Goal: Task Accomplishment & Management: Manage account settings

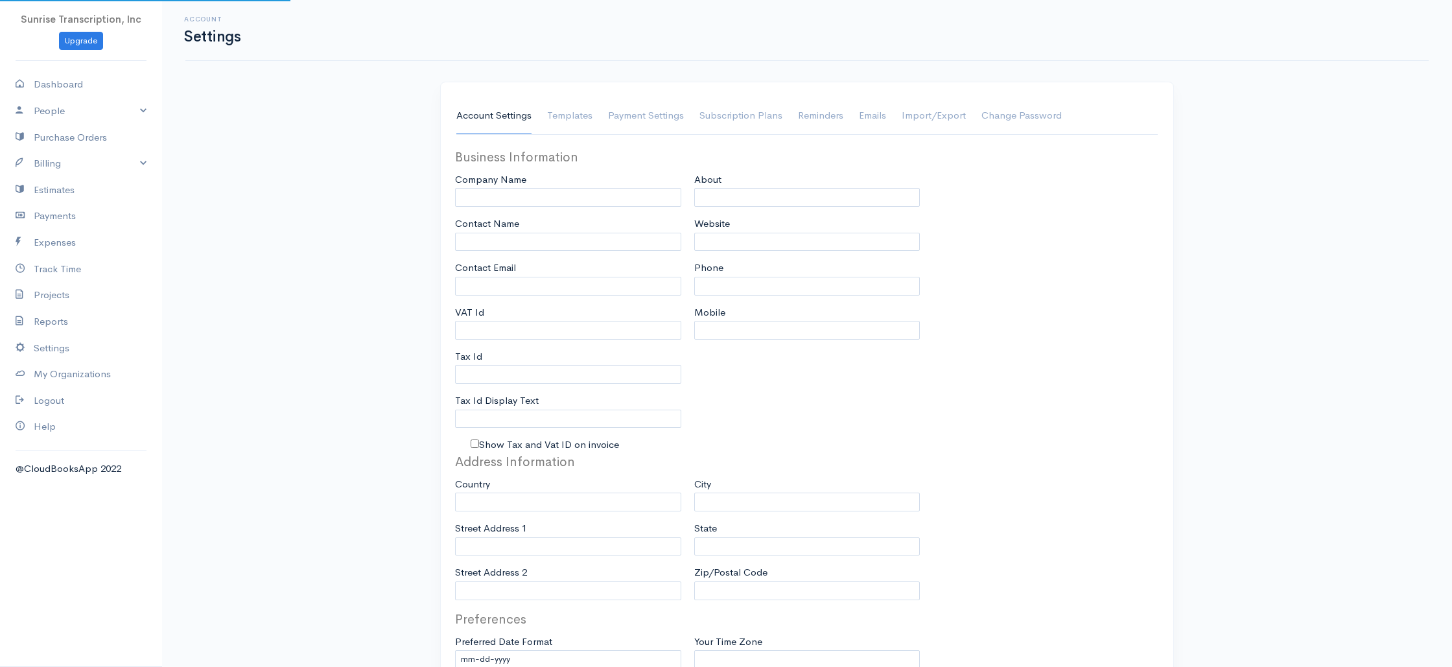
type input "Sunrise Transcription, Inc"
type input "[EMAIL_ADDRESS][DOMAIN_NAME]"
type input "Tax Id"
type input "Medical Transcription Service"
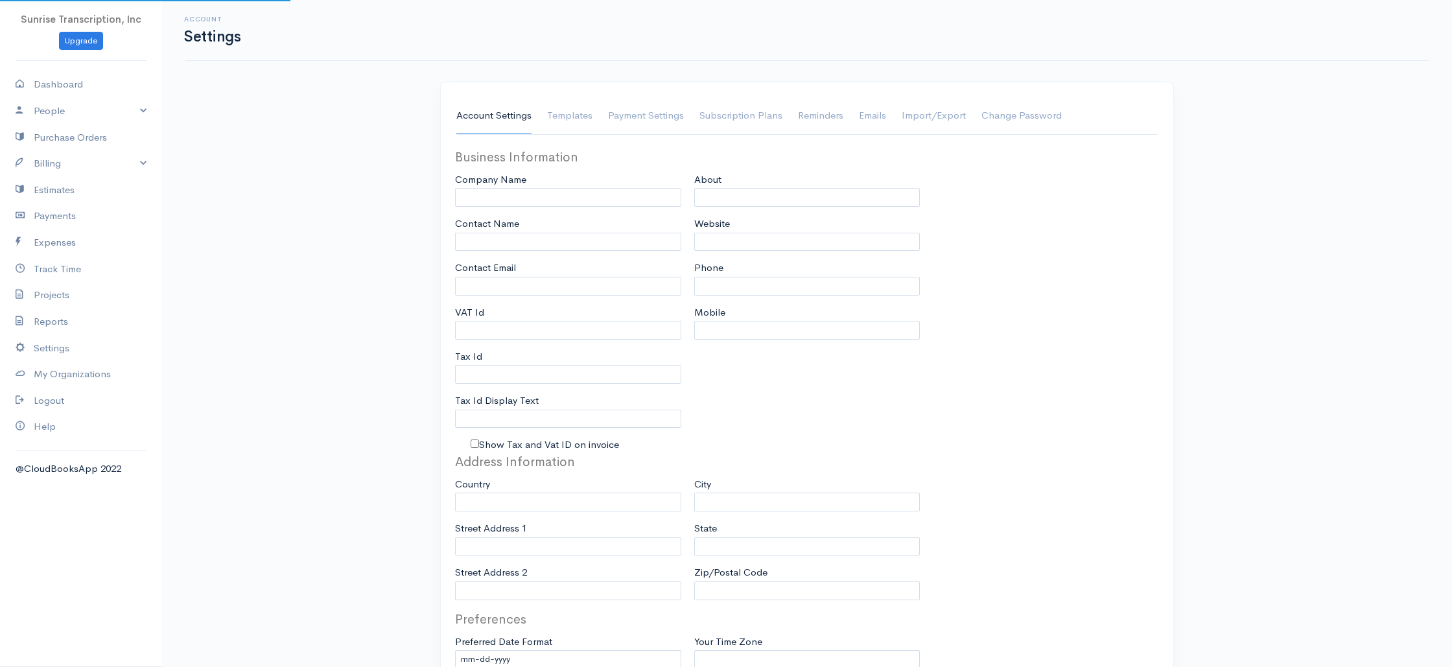
type input "[DOMAIN_NAME]"
type input "[PHONE_NUMBER]"
select select
type input "[STREET_ADDRESS]"
type input "[GEOGRAPHIC_DATA]"
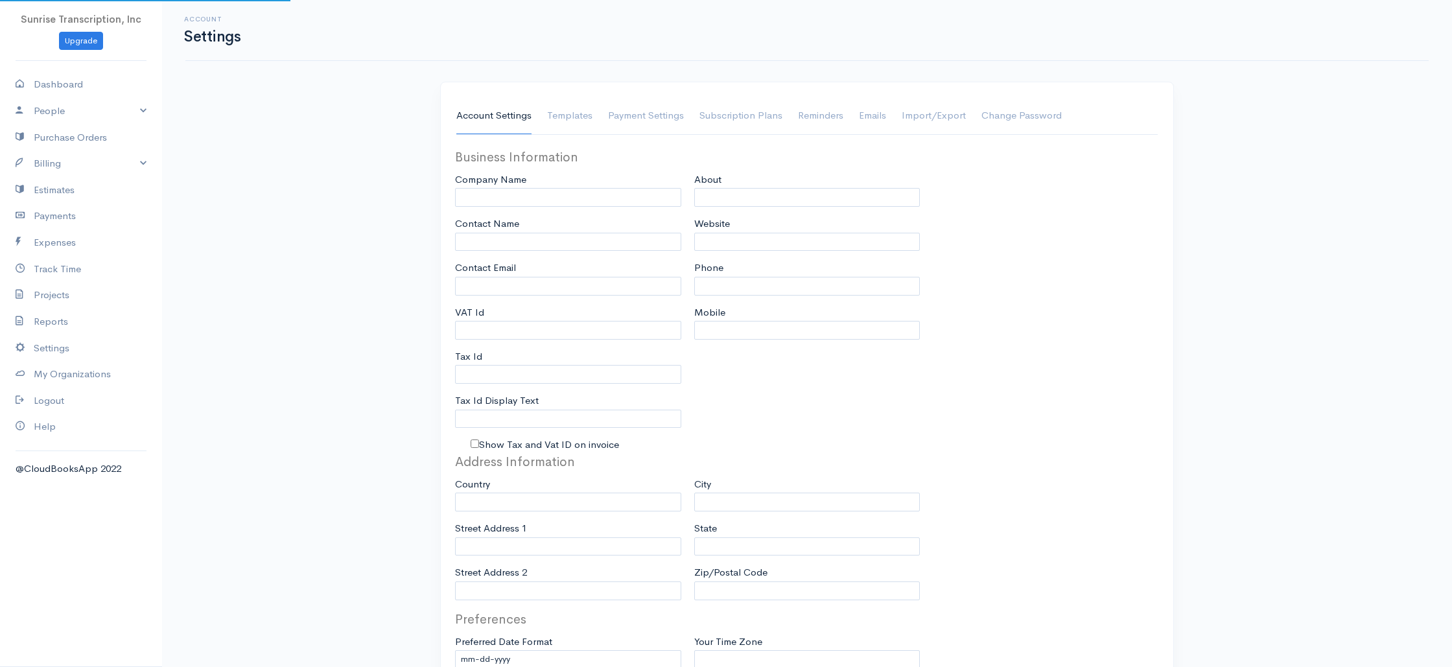
type input "[US_STATE]"
type input "33179-3899"
select select
type input "INVOICE"
type input "1333"
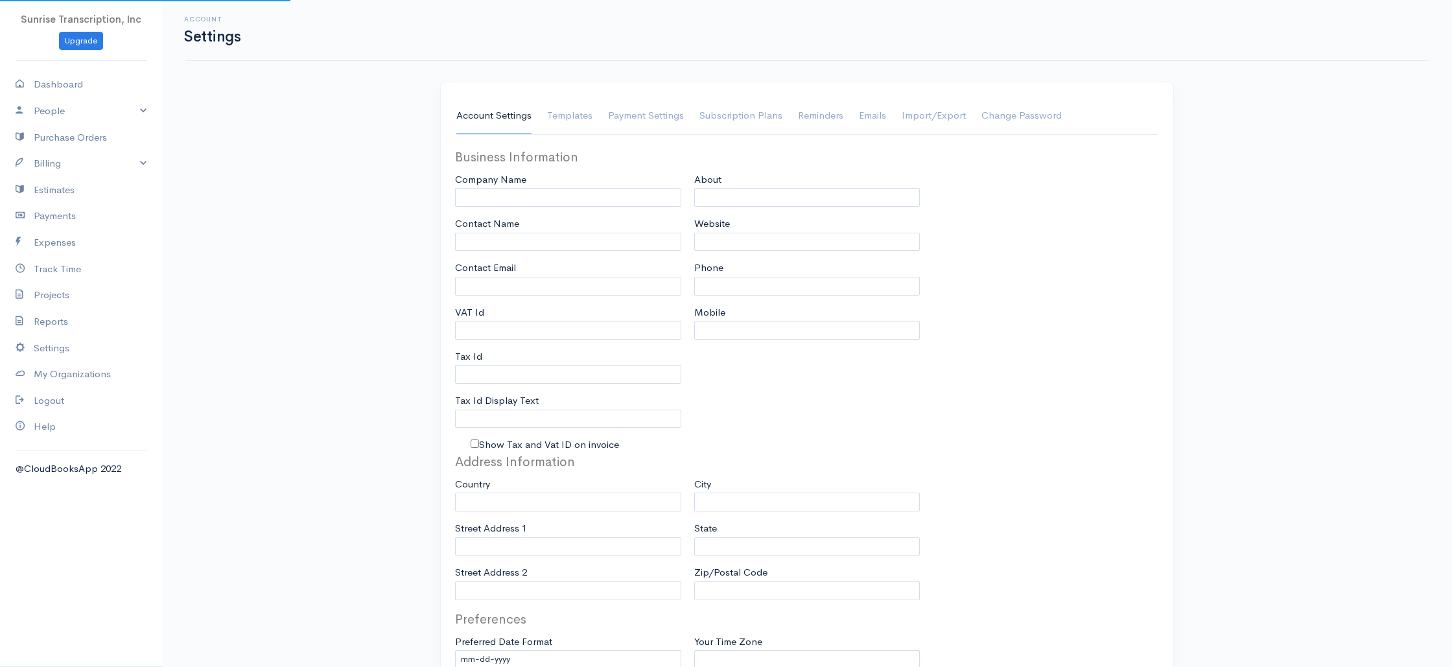
type input "103"
select select "3"
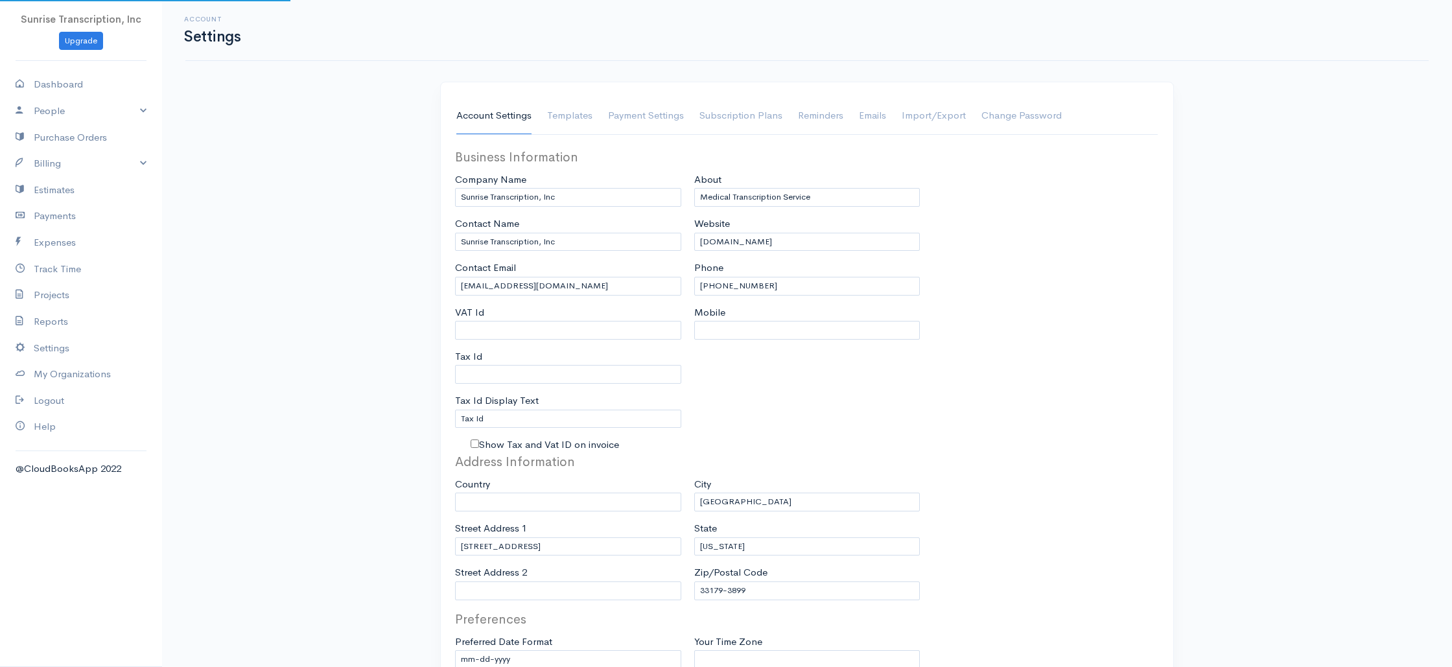
select select "[GEOGRAPHIC_DATA]"
select select "USD"
drag, startPoint x: 64, startPoint y: 108, endPoint x: 58, endPoint y: 123, distance: 16.0
click at [64, 108] on link "People" at bounding box center [81, 111] width 162 height 27
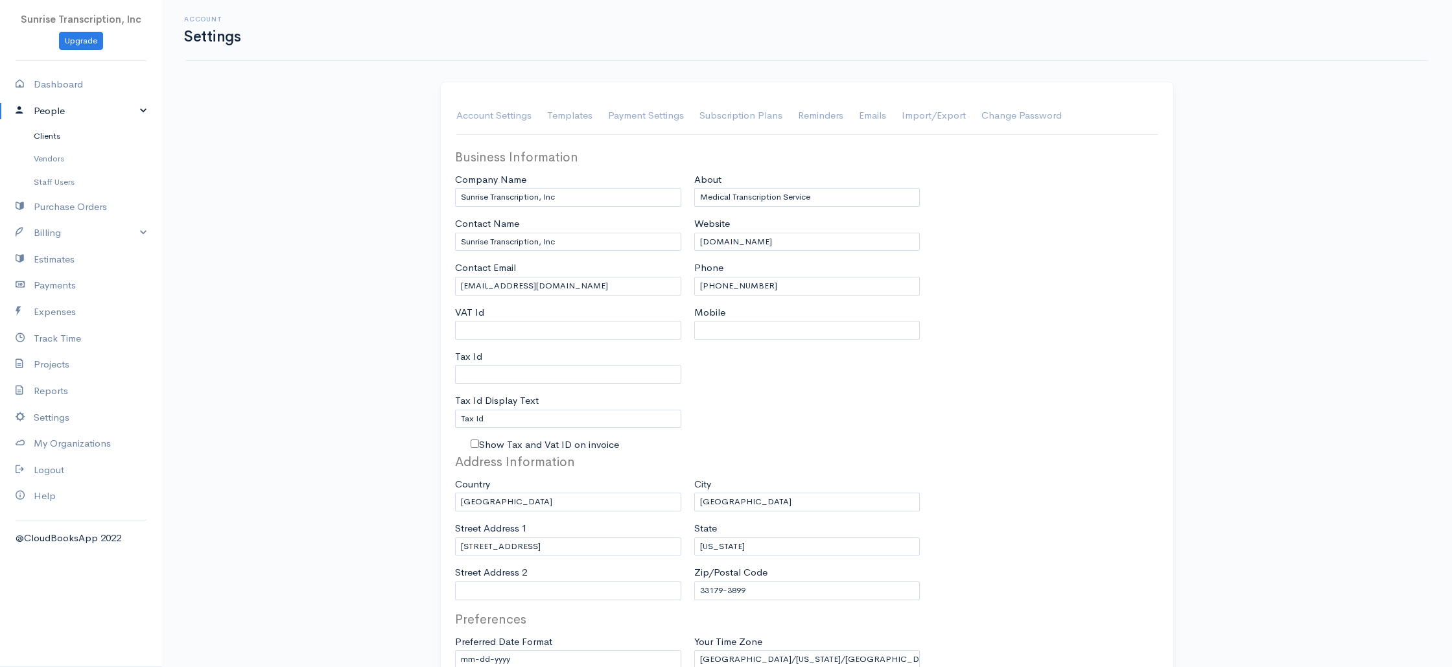
drag, startPoint x: 51, startPoint y: 141, endPoint x: 105, endPoint y: 137, distance: 53.9
click at [51, 141] on link "Clients" at bounding box center [81, 135] width 162 height 23
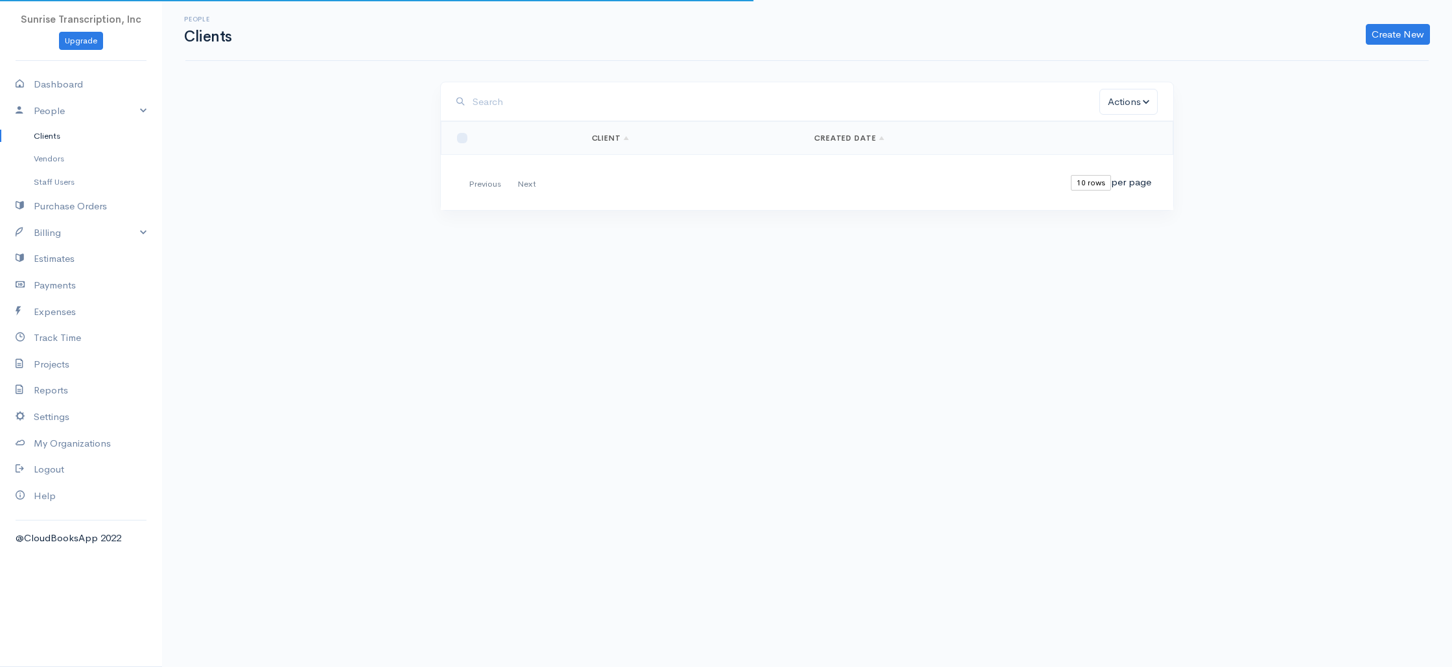
click at [623, 97] on input "search" at bounding box center [786, 102] width 627 height 27
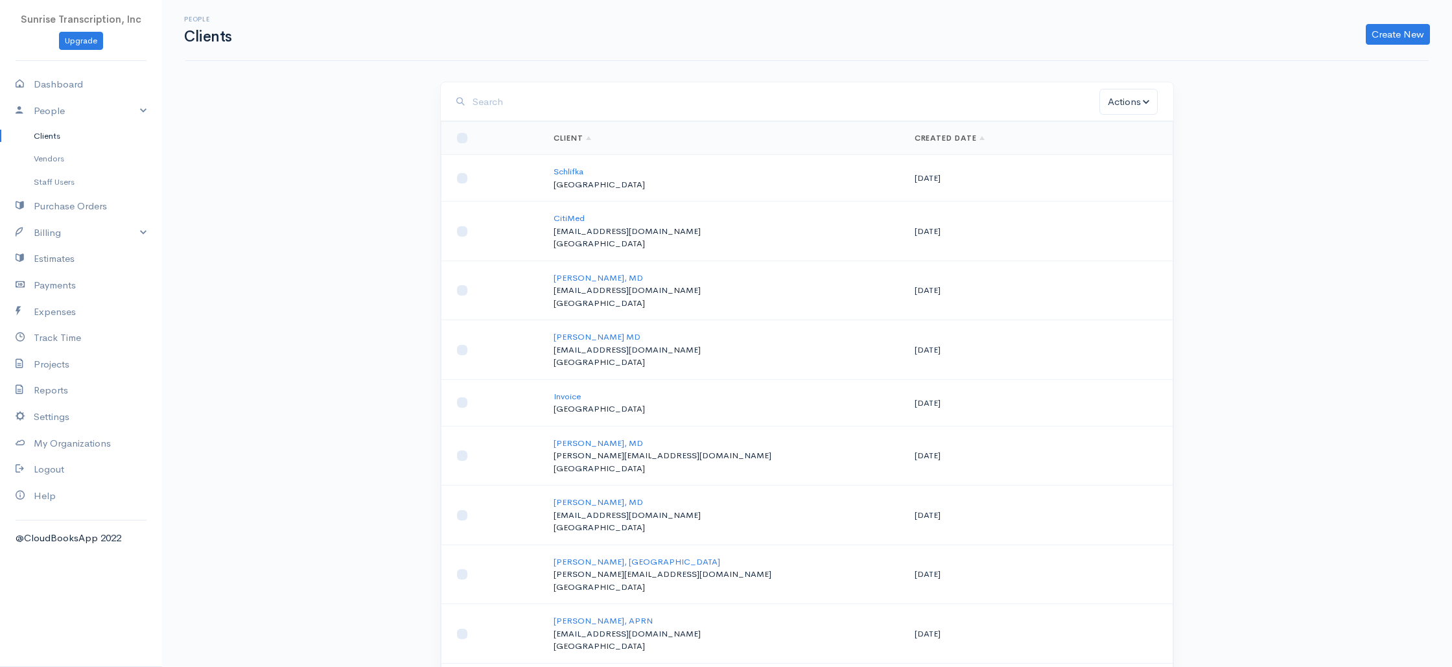
paste input "[EMAIL_ADDRESS][DOMAIN_NAME]"
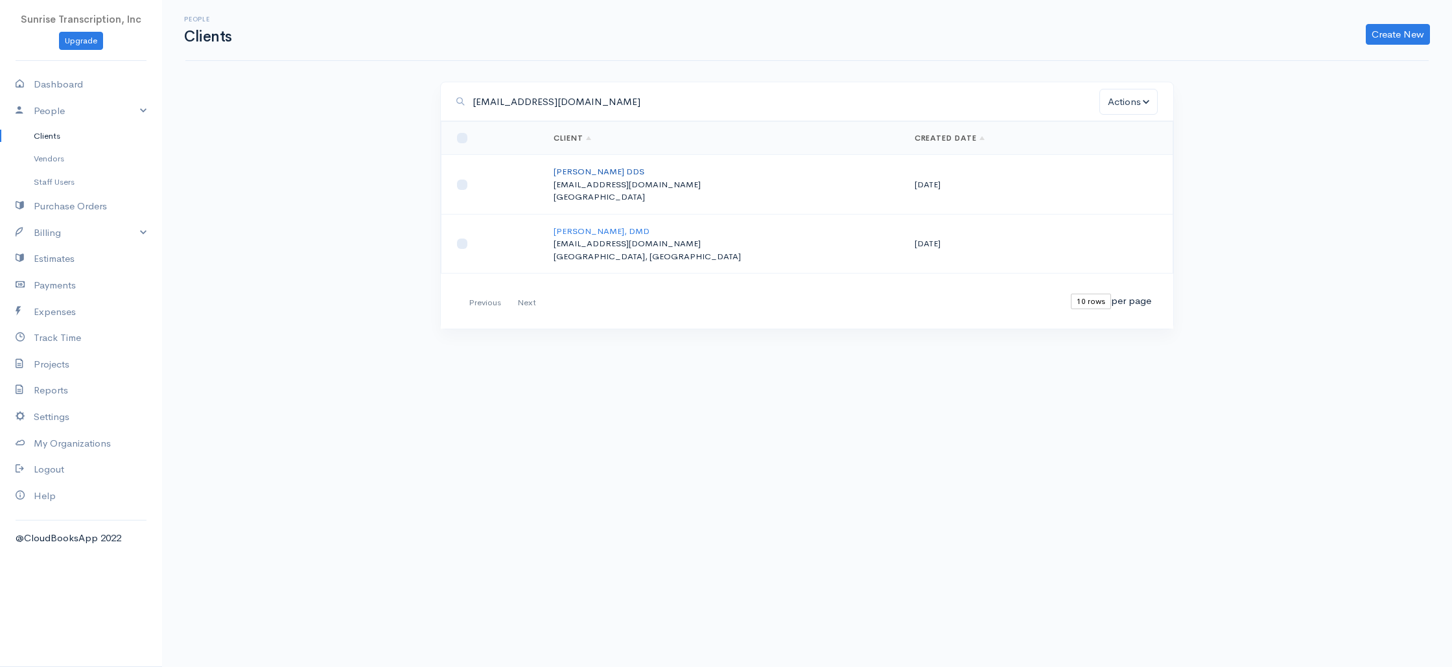
type input "[EMAIL_ADDRESS][DOMAIN_NAME]"
click at [595, 171] on link "[PERSON_NAME] DDS" at bounding box center [599, 171] width 91 height 11
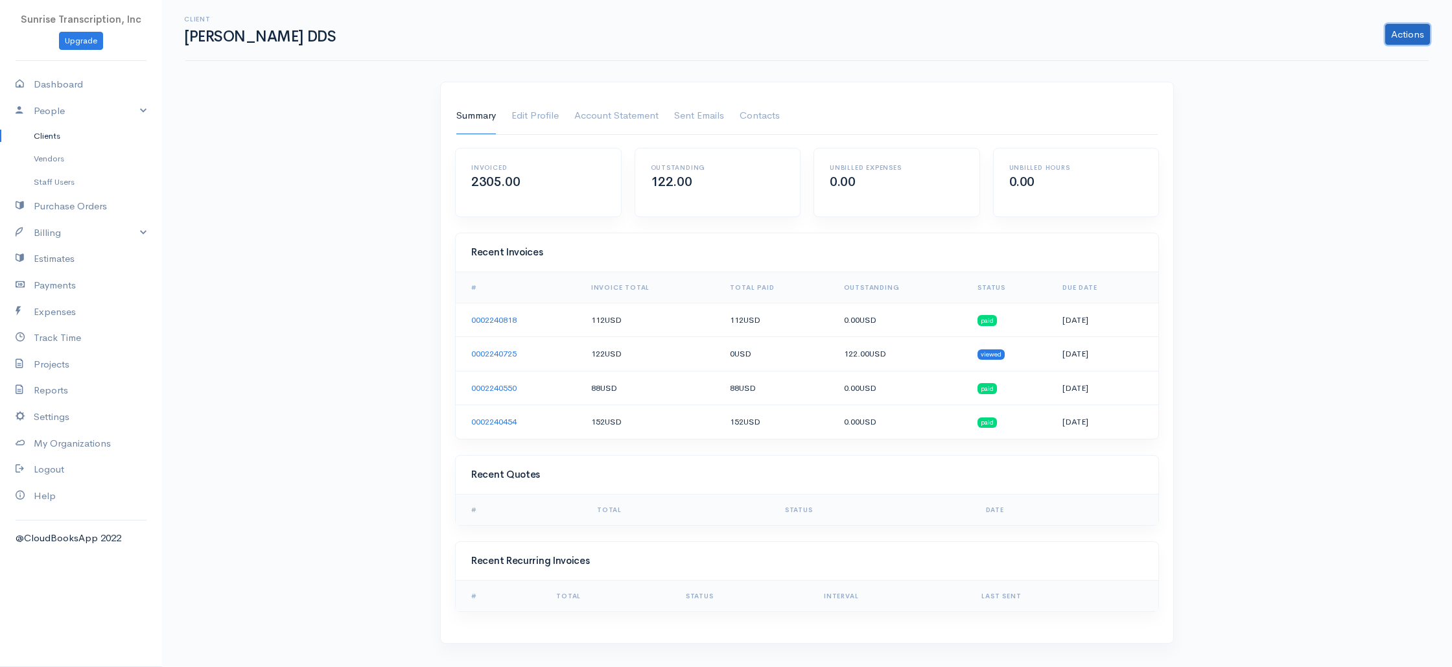
click at [1393, 37] on link "Actions" at bounding box center [1407, 34] width 45 height 21
drag, startPoint x: 54, startPoint y: 236, endPoint x: 47, endPoint y: 261, distance: 26.4
click at [54, 236] on link "Billing" at bounding box center [81, 233] width 162 height 27
click at [47, 264] on link "Invoice" at bounding box center [81, 257] width 162 height 23
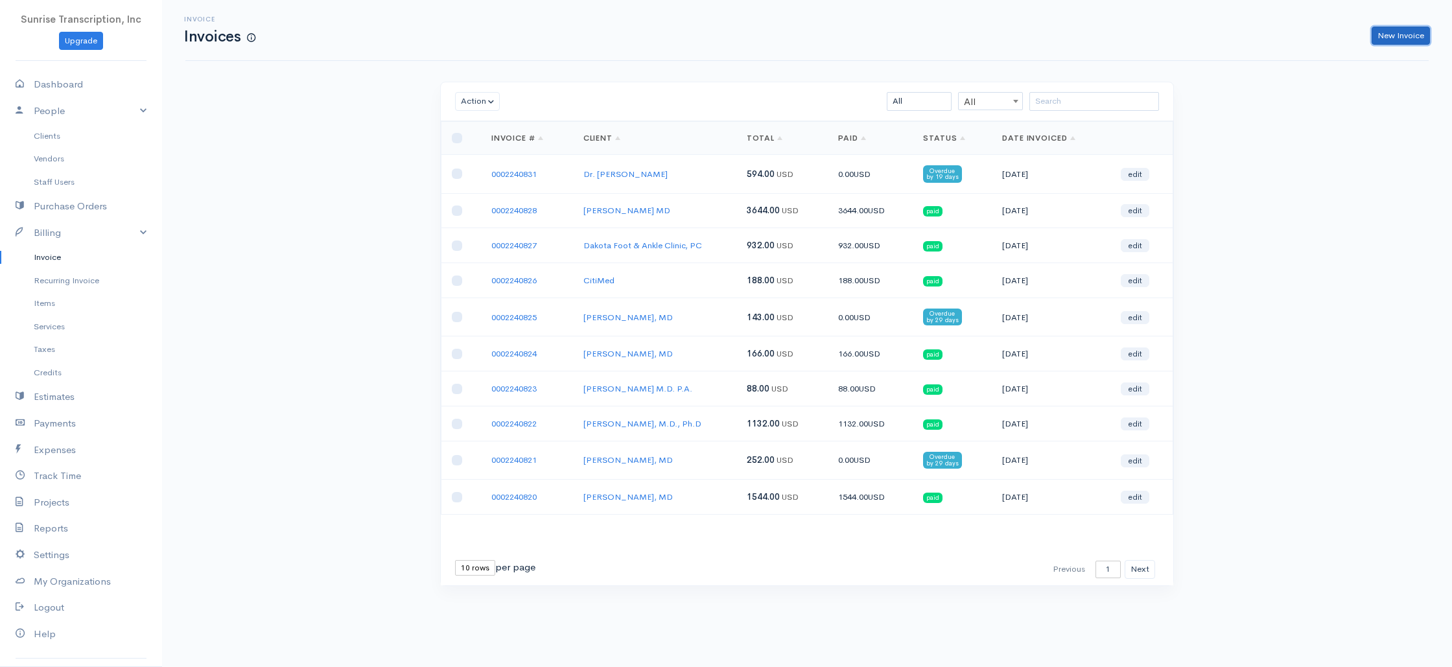
click at [1407, 34] on link "New Invoice" at bounding box center [1401, 36] width 58 height 19
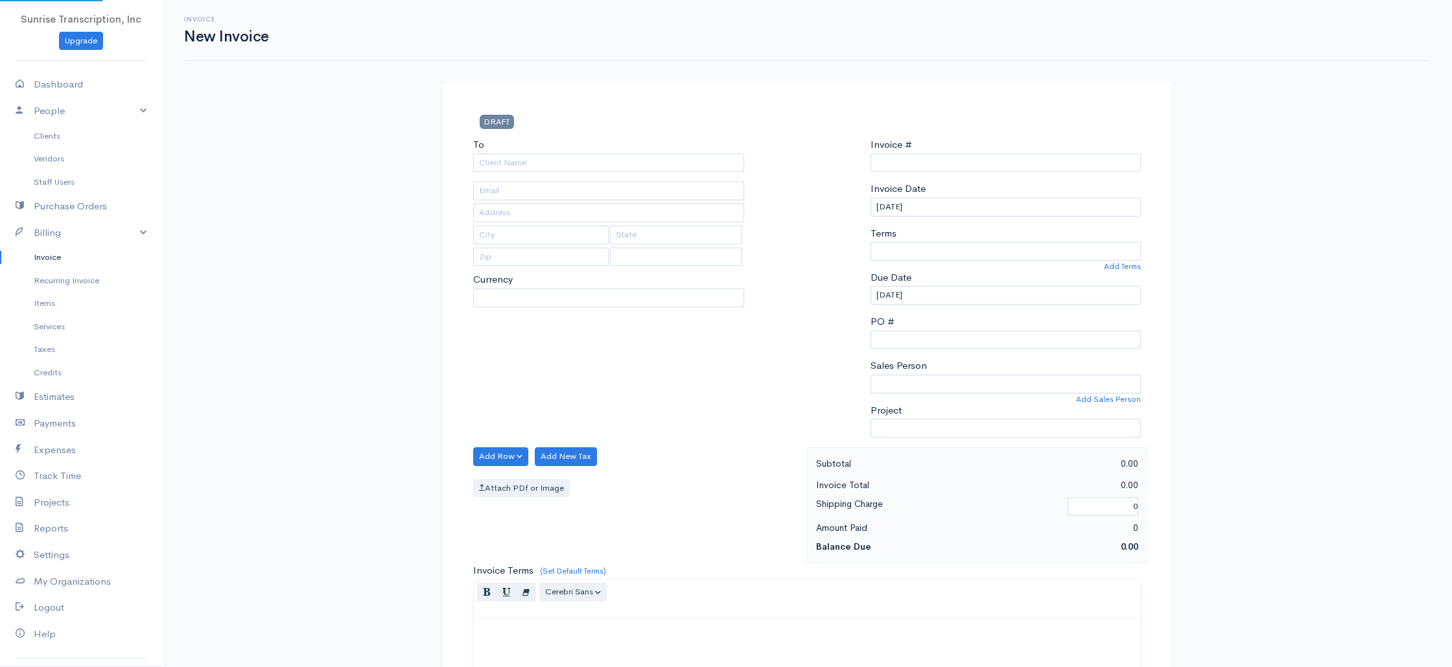
select select "USD"
select select "[GEOGRAPHIC_DATA]"
type input "0002240832"
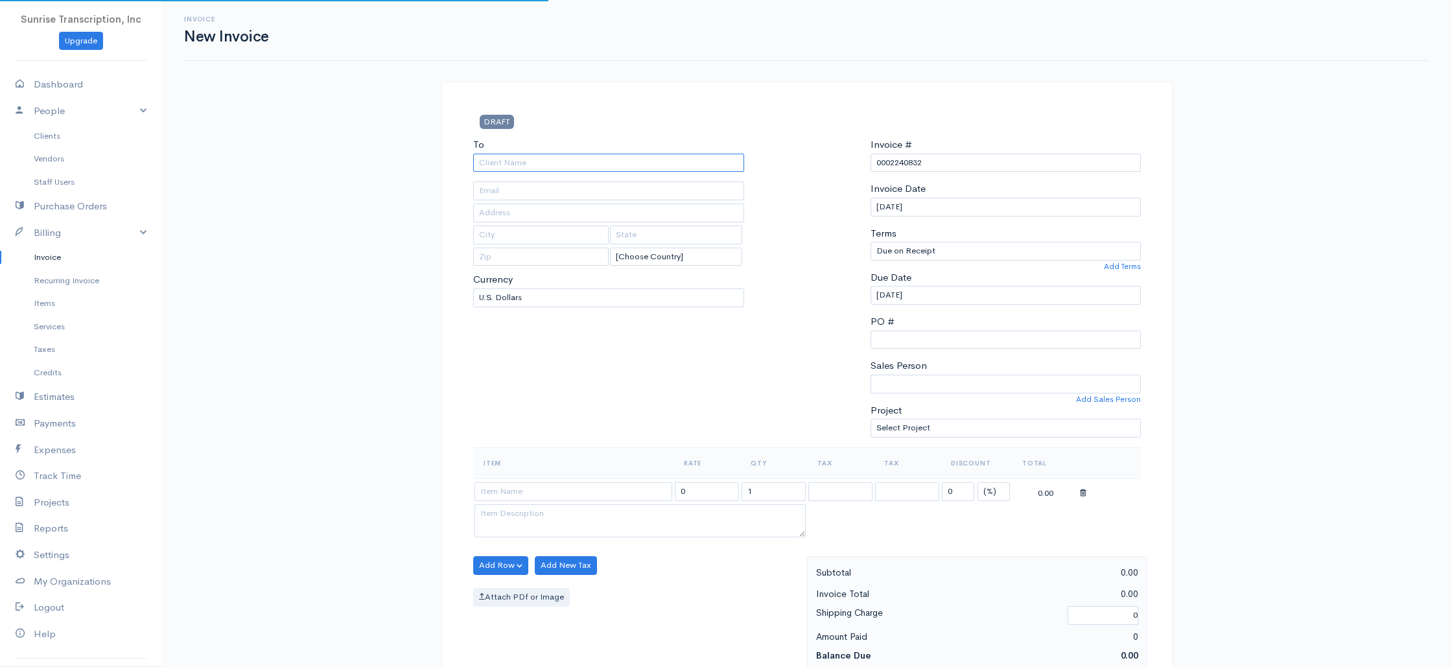
click at [542, 159] on input "To" at bounding box center [608, 163] width 271 height 19
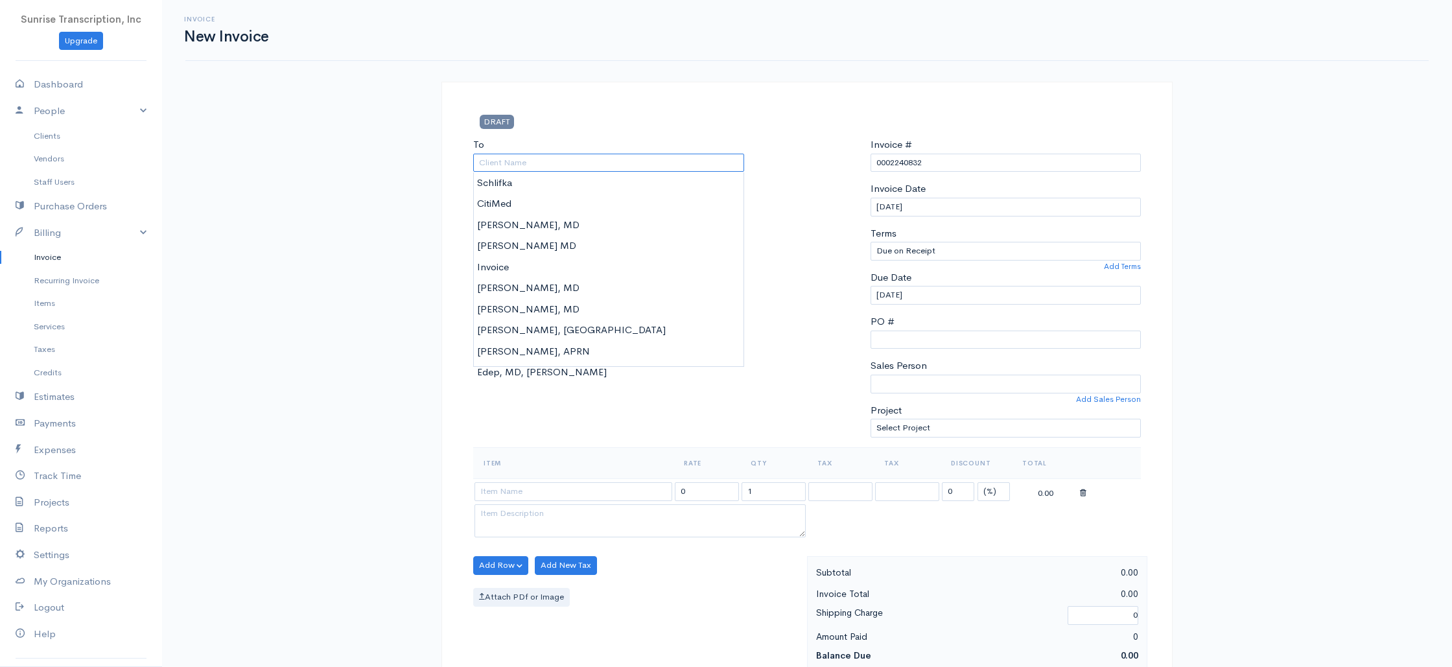
paste input "Transcription"
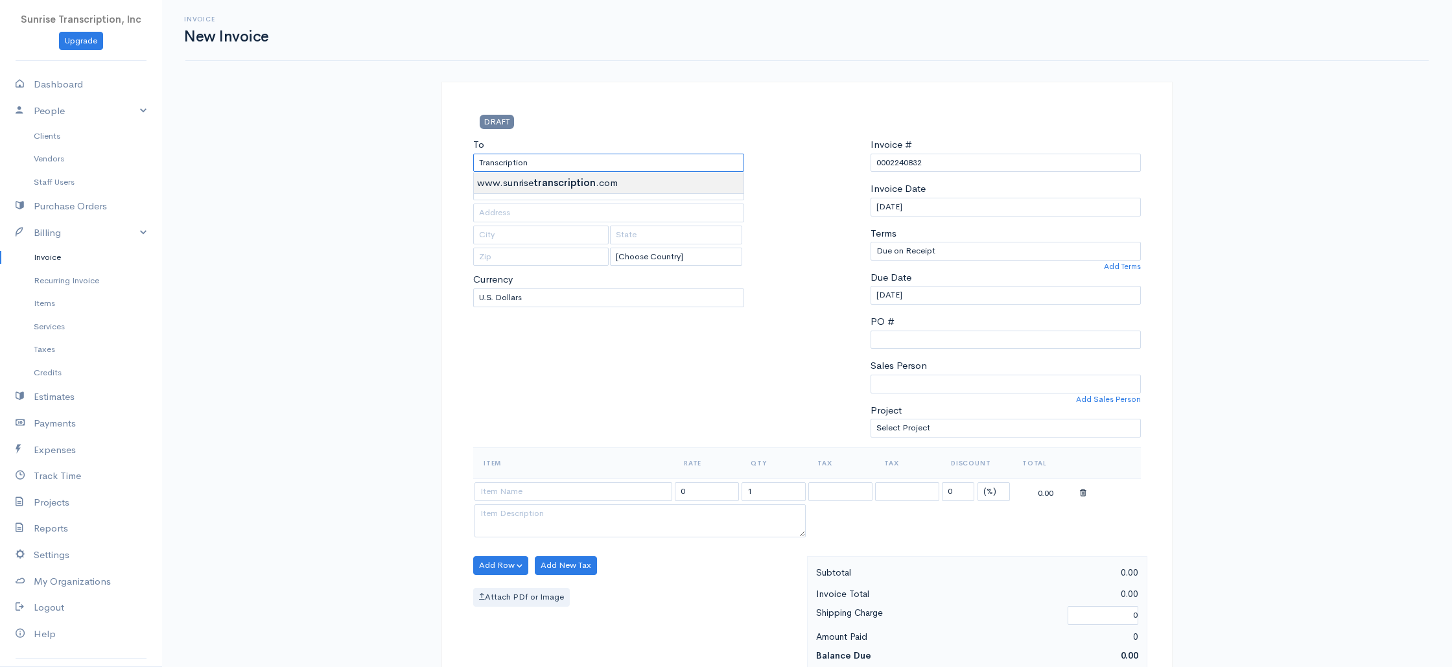
paste input "[EMAIL_ADDRESS][DOMAIN_NAME]"
drag, startPoint x: 613, startPoint y: 165, endPoint x: 473, endPoint y: 163, distance: 140.0
click at [473, 163] on div "To [EMAIL_ADDRESS][DOMAIN_NAME] [Choose Country] [GEOGRAPHIC_DATA] [GEOGRAPHIC_…" at bounding box center [609, 292] width 284 height 310
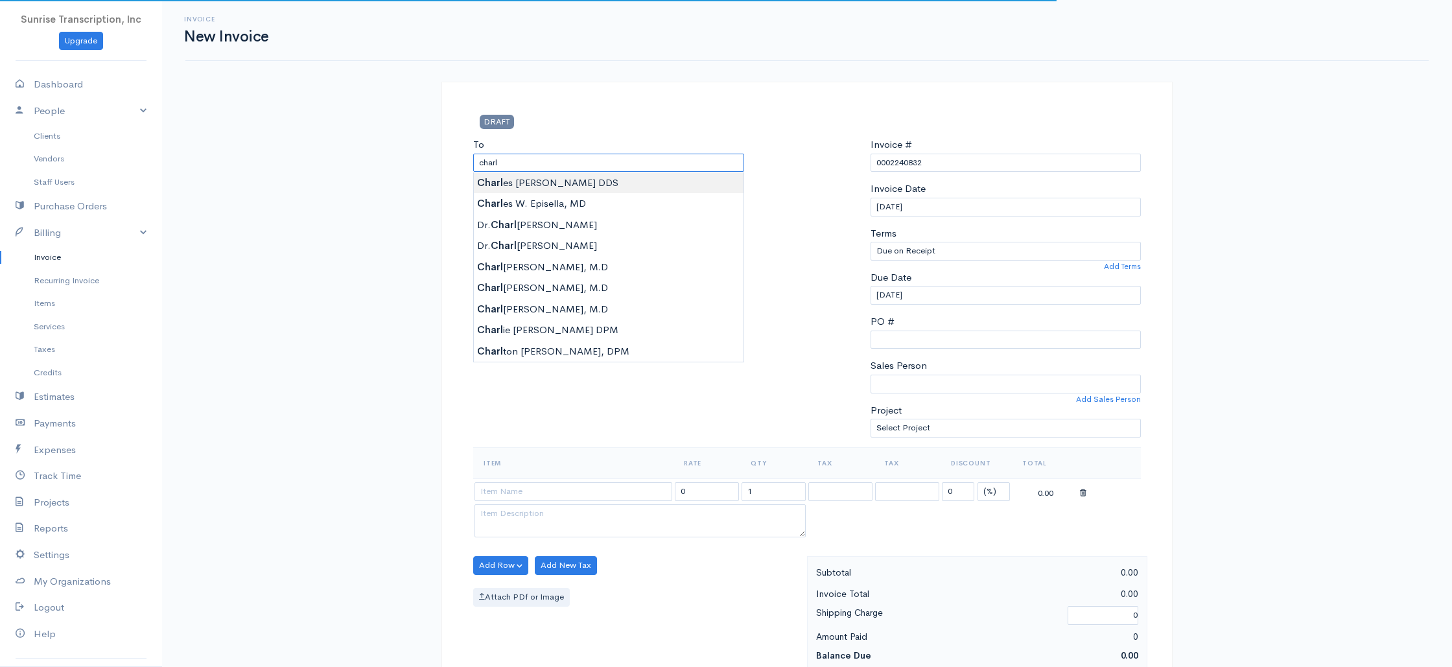
type input "[PERSON_NAME] DDS"
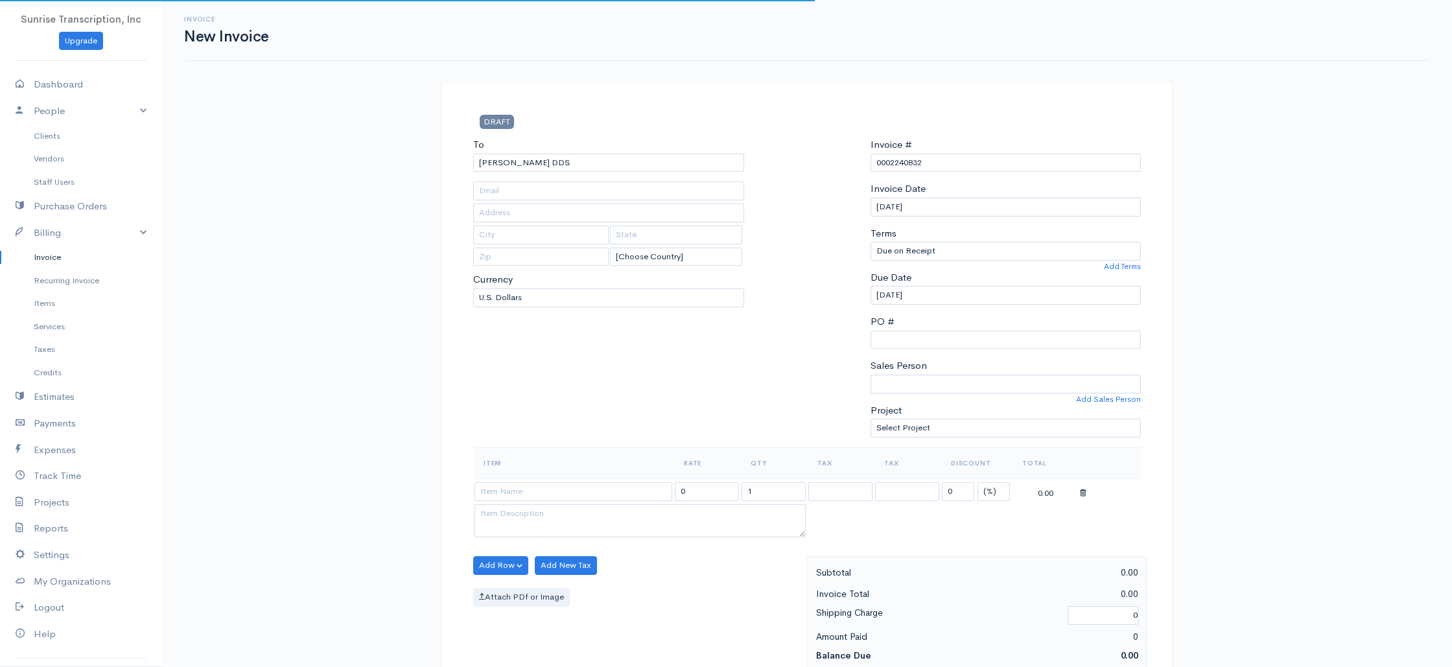
type input "[EMAIL_ADDRESS][DOMAIN_NAME]"
click at [631, 356] on div "To [PERSON_NAME] DDS [EMAIL_ADDRESS][DOMAIN_NAME] [Choose Country] [GEOGRAPHIC_…" at bounding box center [609, 292] width 284 height 310
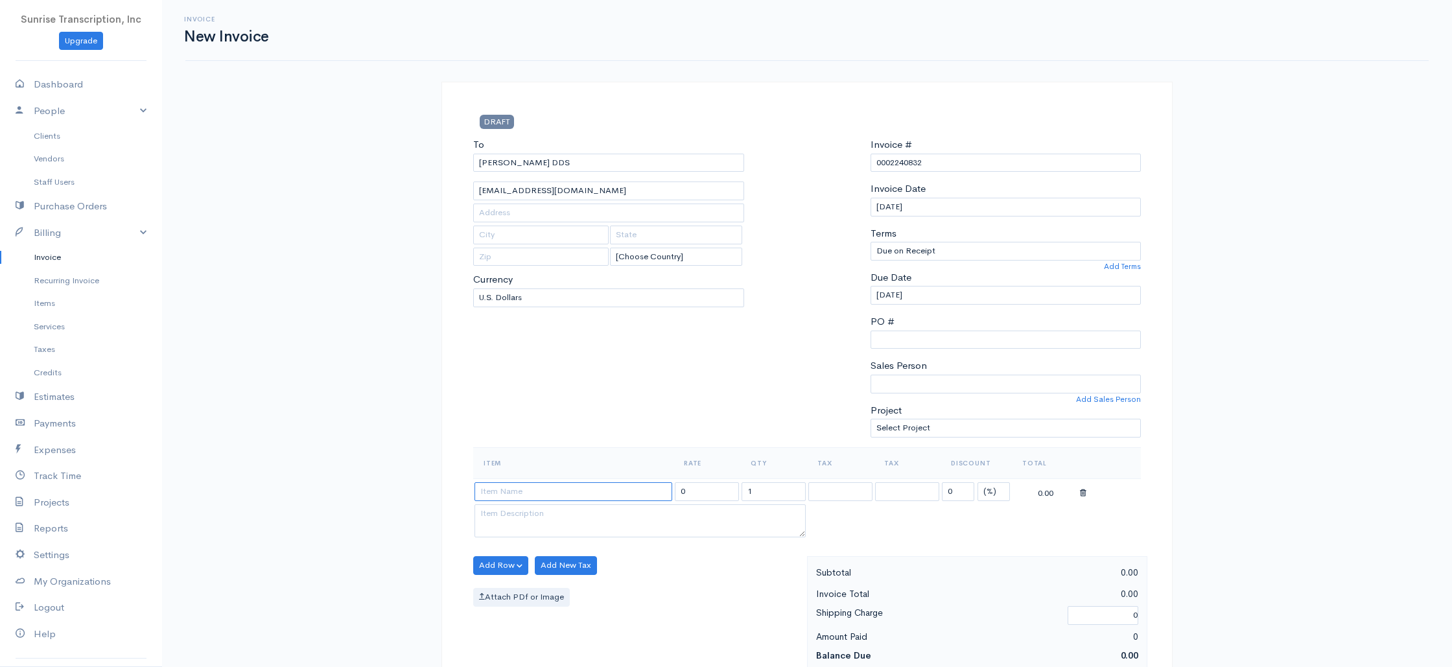
click at [540, 493] on input at bounding box center [573, 491] width 198 height 19
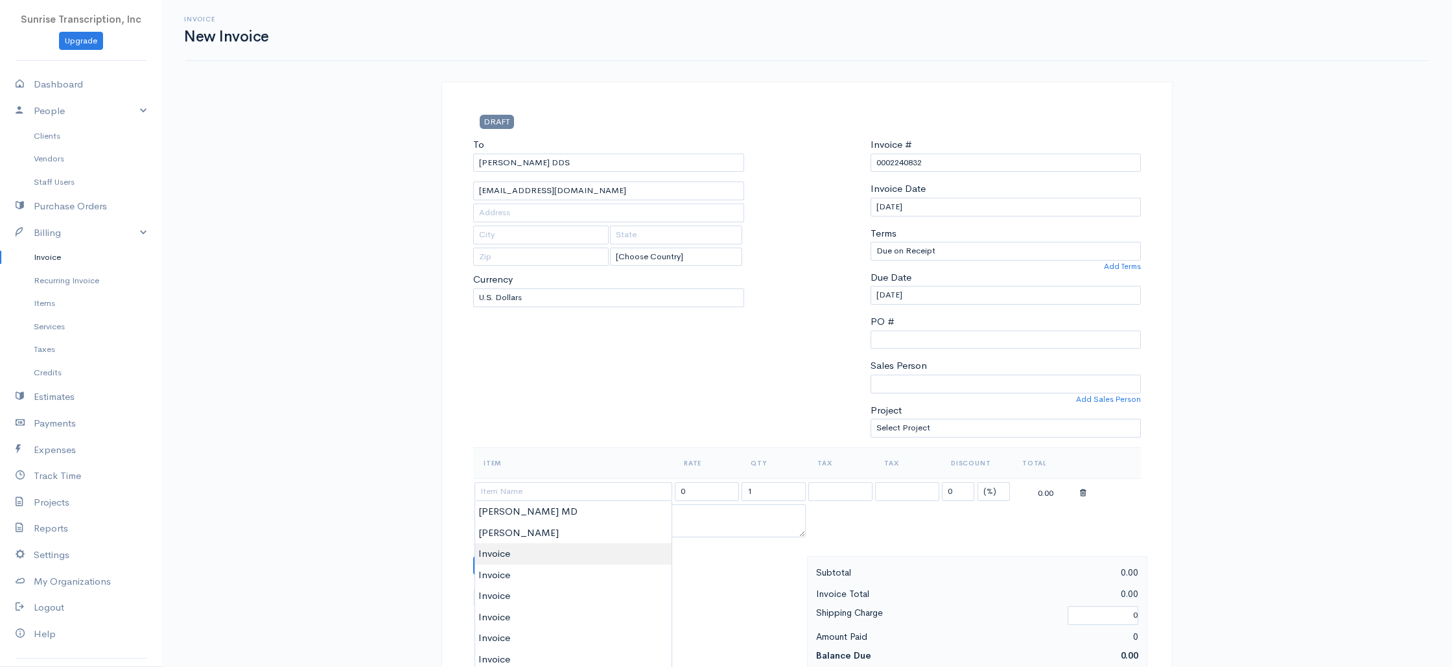
type input "Invoice"
drag, startPoint x: 511, startPoint y: 559, endPoint x: 531, endPoint y: 554, distance: 21.4
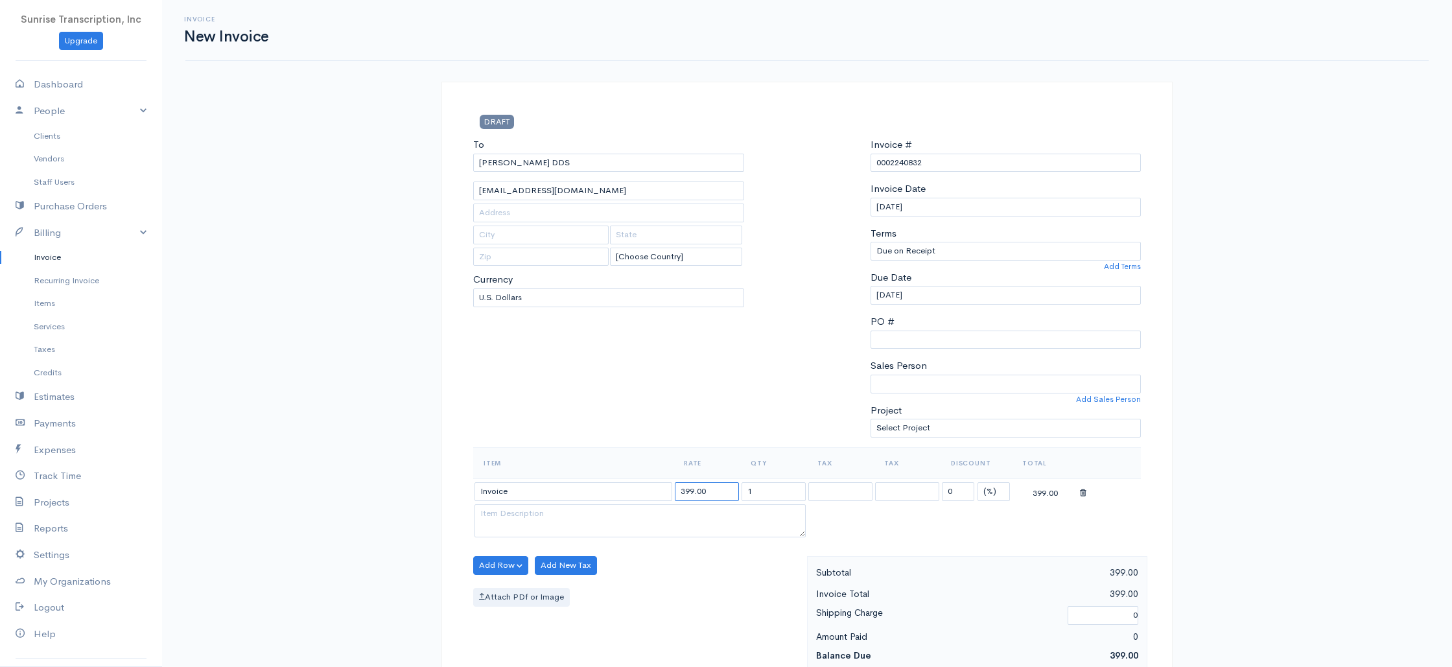
click at [712, 496] on input "399.00" at bounding box center [707, 491] width 64 height 19
type input "126"
click at [662, 417] on div "To [PERSON_NAME] DDS [EMAIL_ADDRESS][DOMAIN_NAME] [Choose Country] [GEOGRAPHIC_…" at bounding box center [609, 292] width 284 height 310
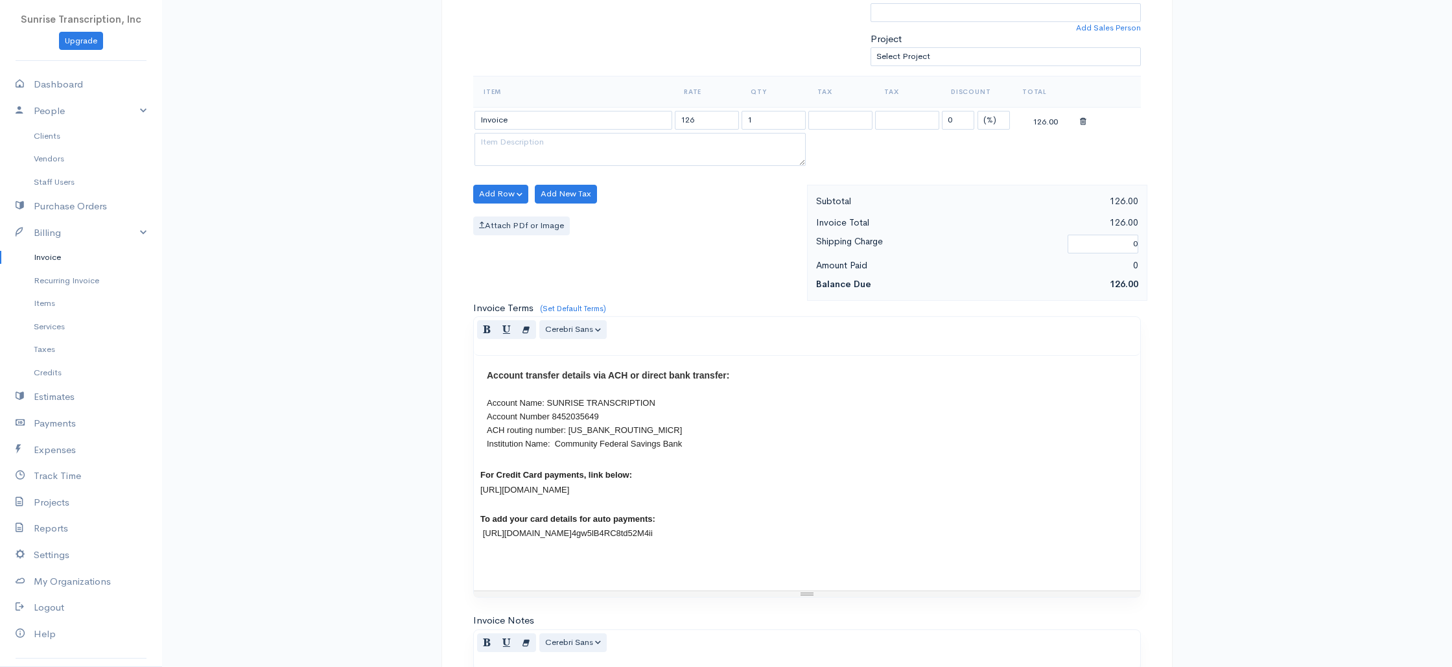
scroll to position [624, 0]
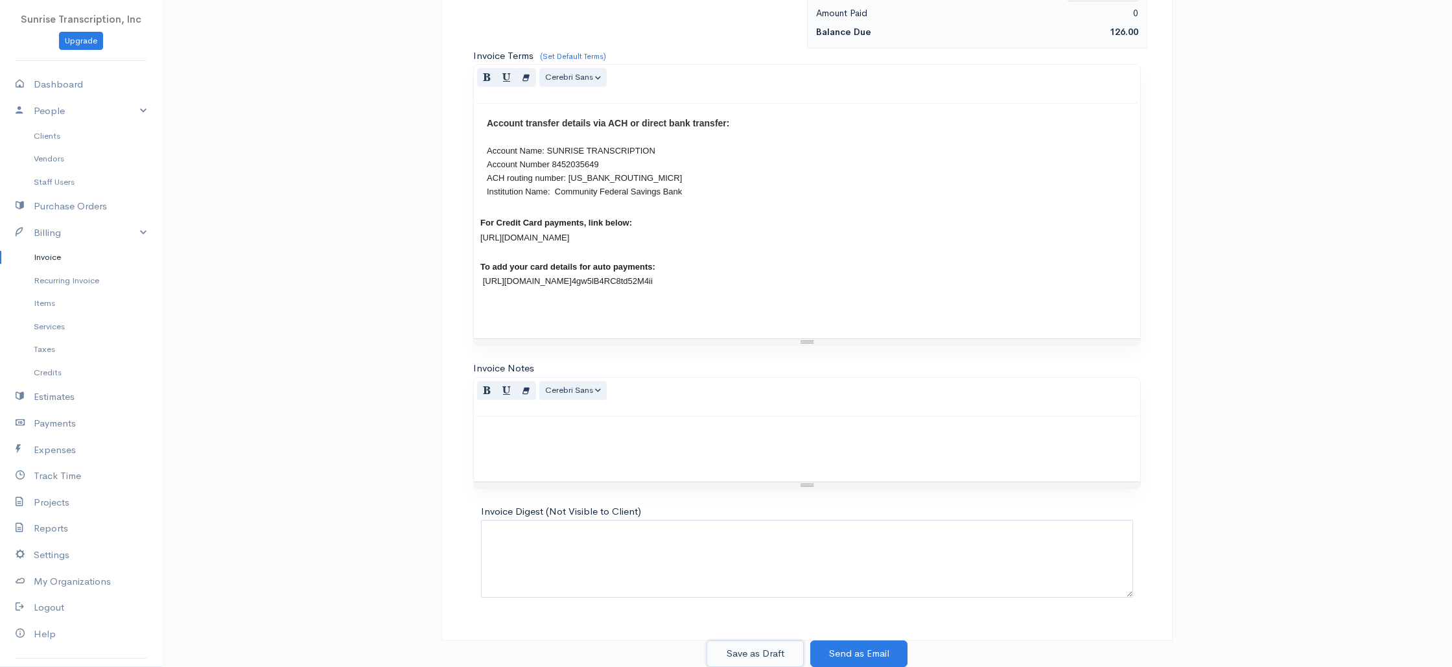
click at [773, 649] on button "Save as Draft" at bounding box center [754, 653] width 97 height 27
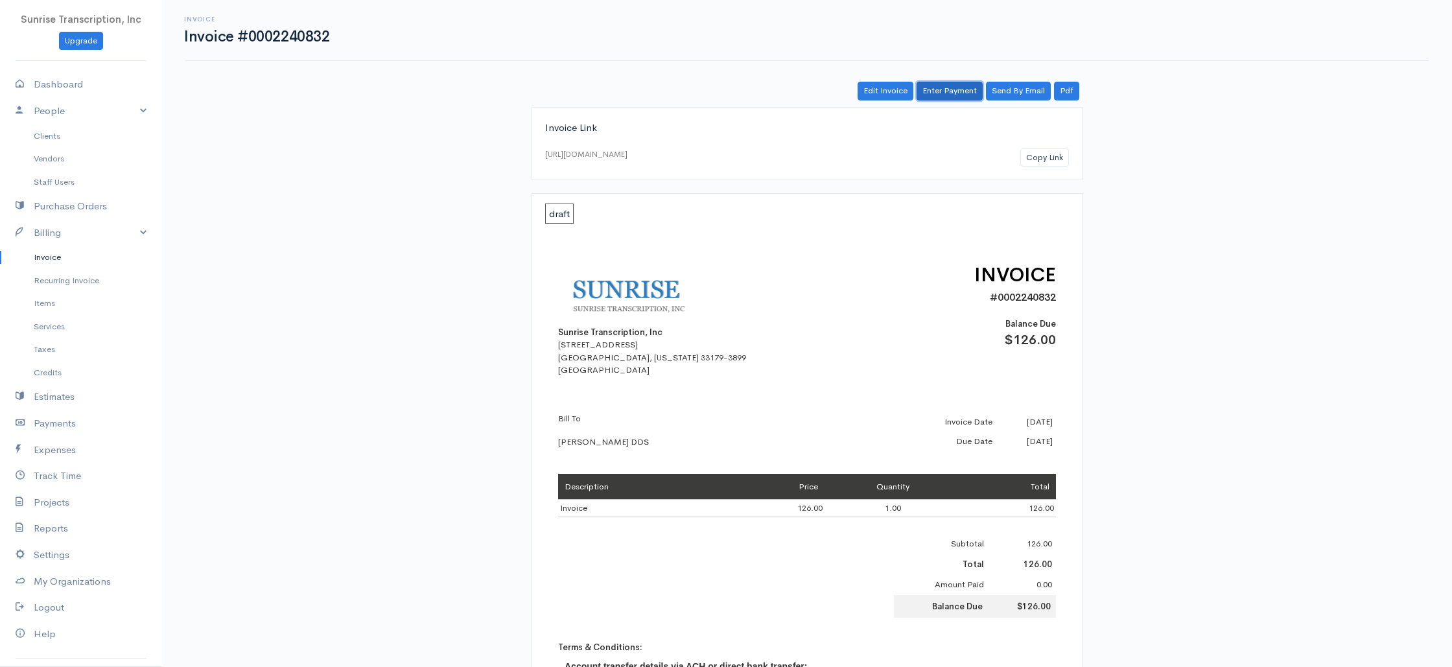
click at [963, 89] on link "Enter Payment" at bounding box center [950, 91] width 66 height 19
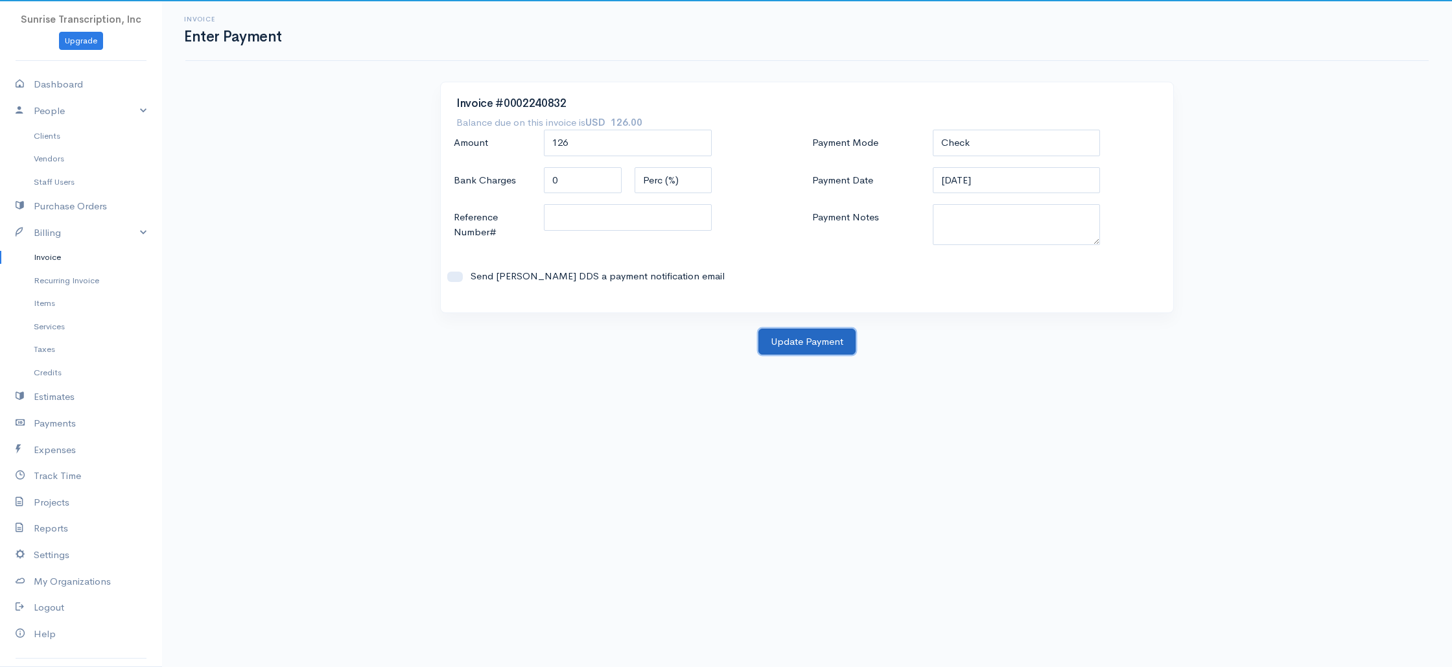
click at [826, 351] on button "Update Payment" at bounding box center [806, 342] width 97 height 27
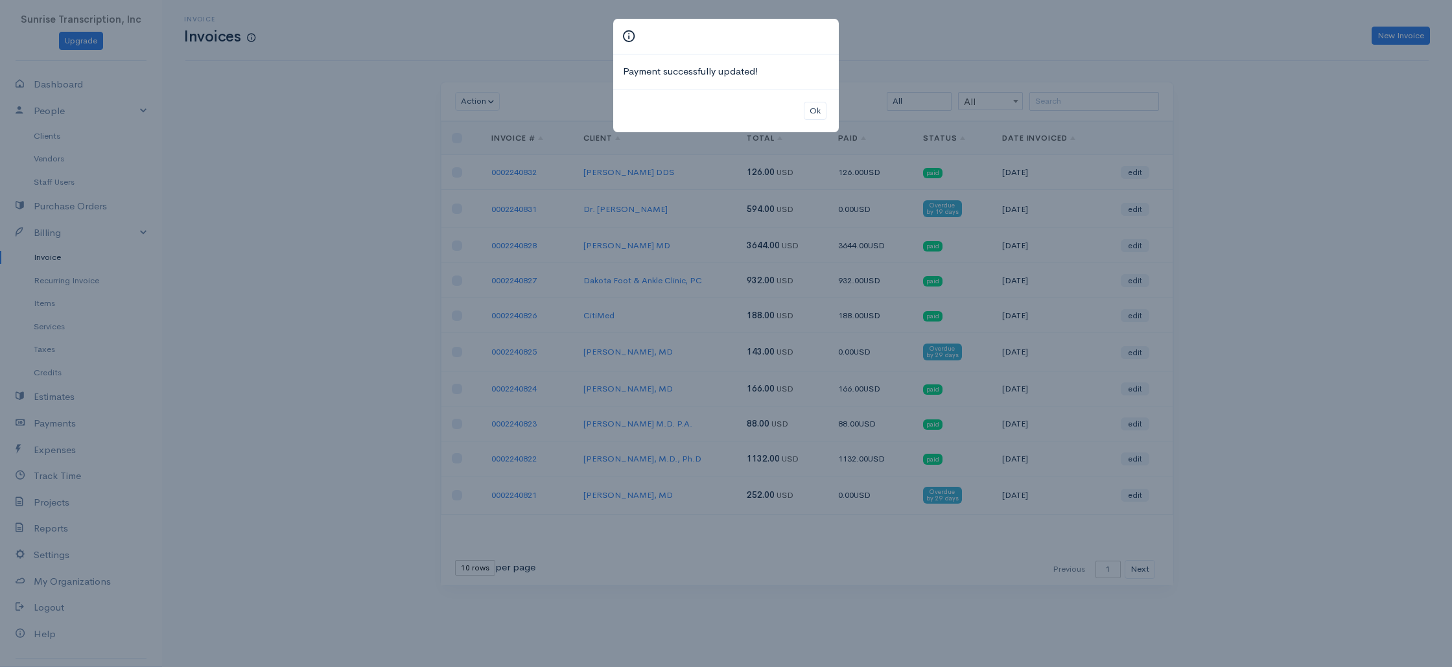
click at [1219, 92] on div "Payment successfully updated! Ok" at bounding box center [726, 333] width 1452 height 667
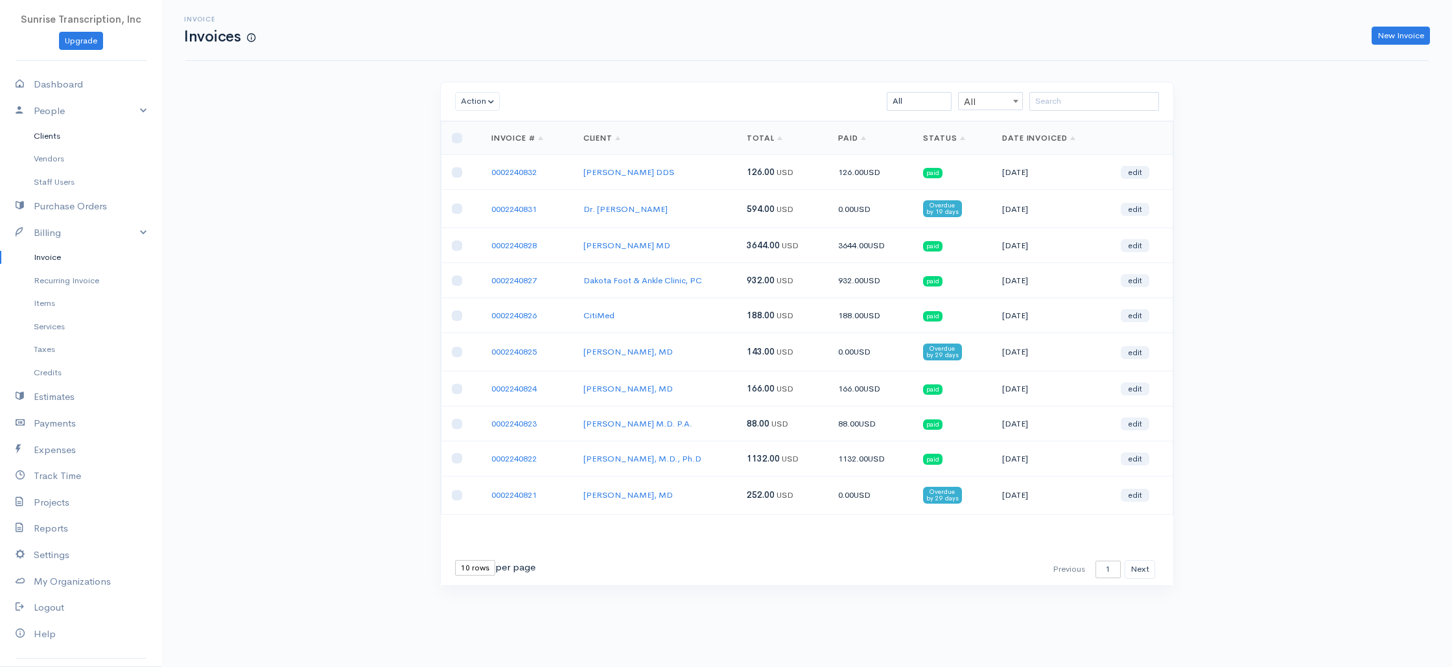
click at [57, 139] on link "Clients" at bounding box center [81, 135] width 162 height 23
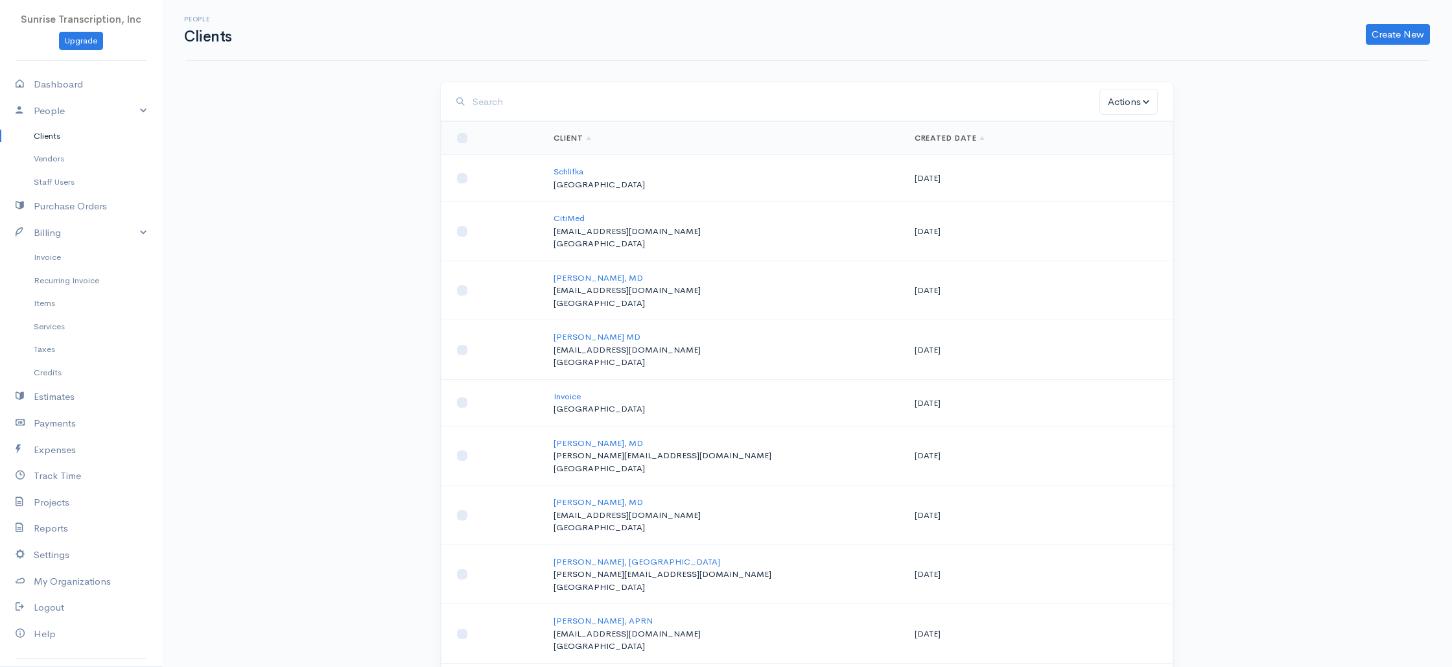
click at [555, 110] on input "search" at bounding box center [786, 102] width 627 height 27
paste input "[EMAIL_ADDRESS][DOMAIN_NAME]"
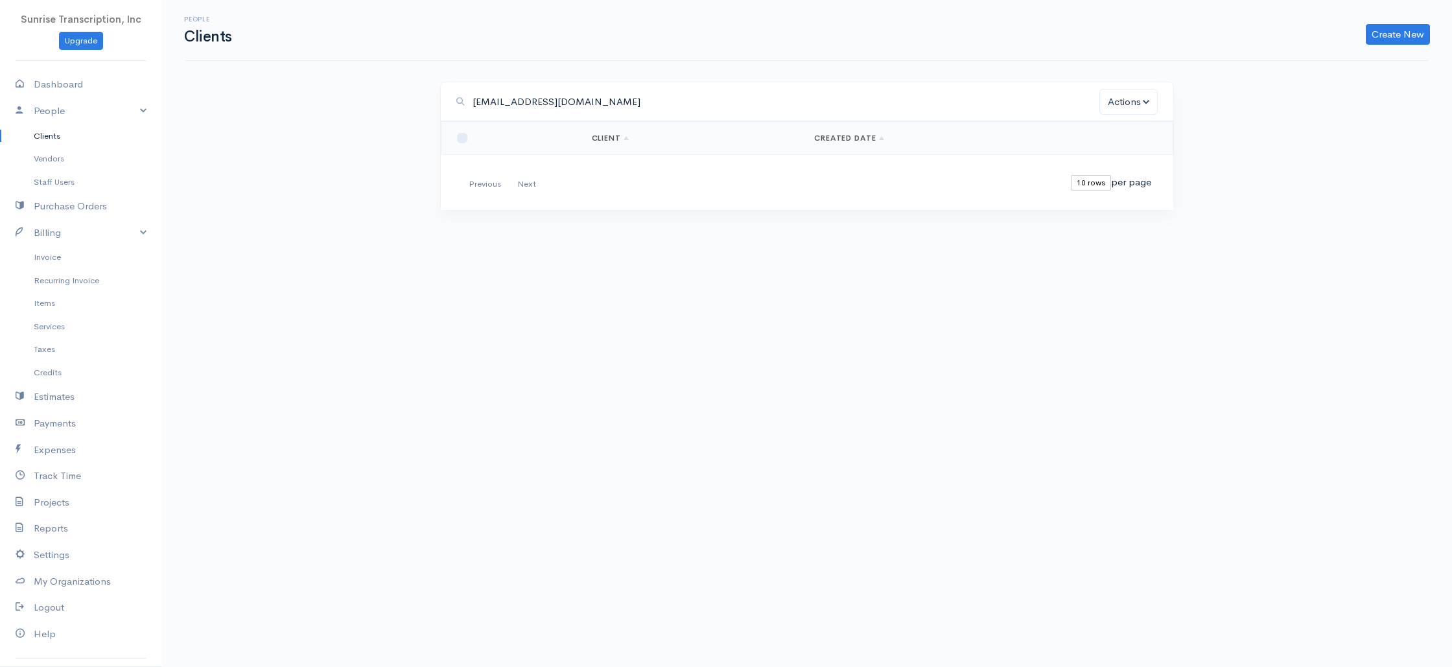
drag, startPoint x: 651, startPoint y: 102, endPoint x: 220, endPoint y: 25, distance: 437.8
click at [458, 101] on div "[EMAIL_ADDRESS][DOMAIN_NAME]" at bounding box center [777, 102] width 643 height 27
type input "spiera"
click at [584, 171] on link "[PERSON_NAME], M.D" at bounding box center [600, 171] width 92 height 11
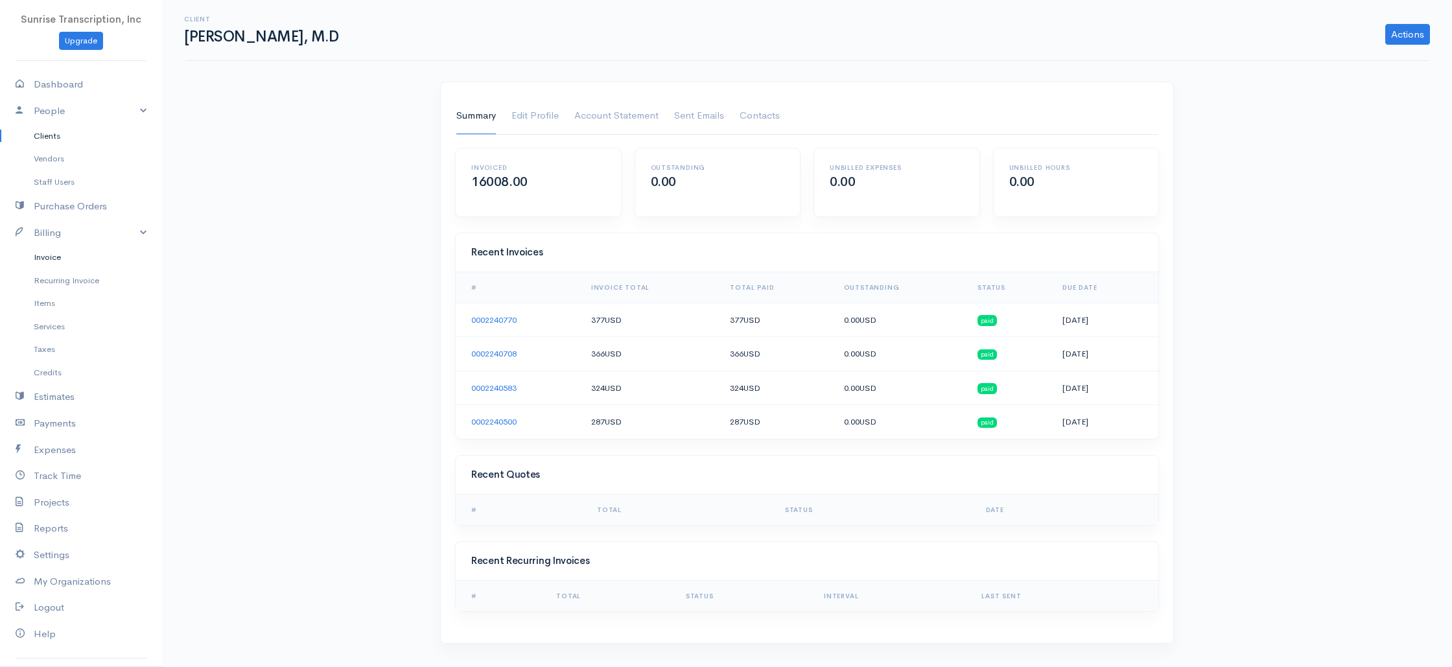
click at [52, 263] on link "Invoice" at bounding box center [81, 257] width 162 height 23
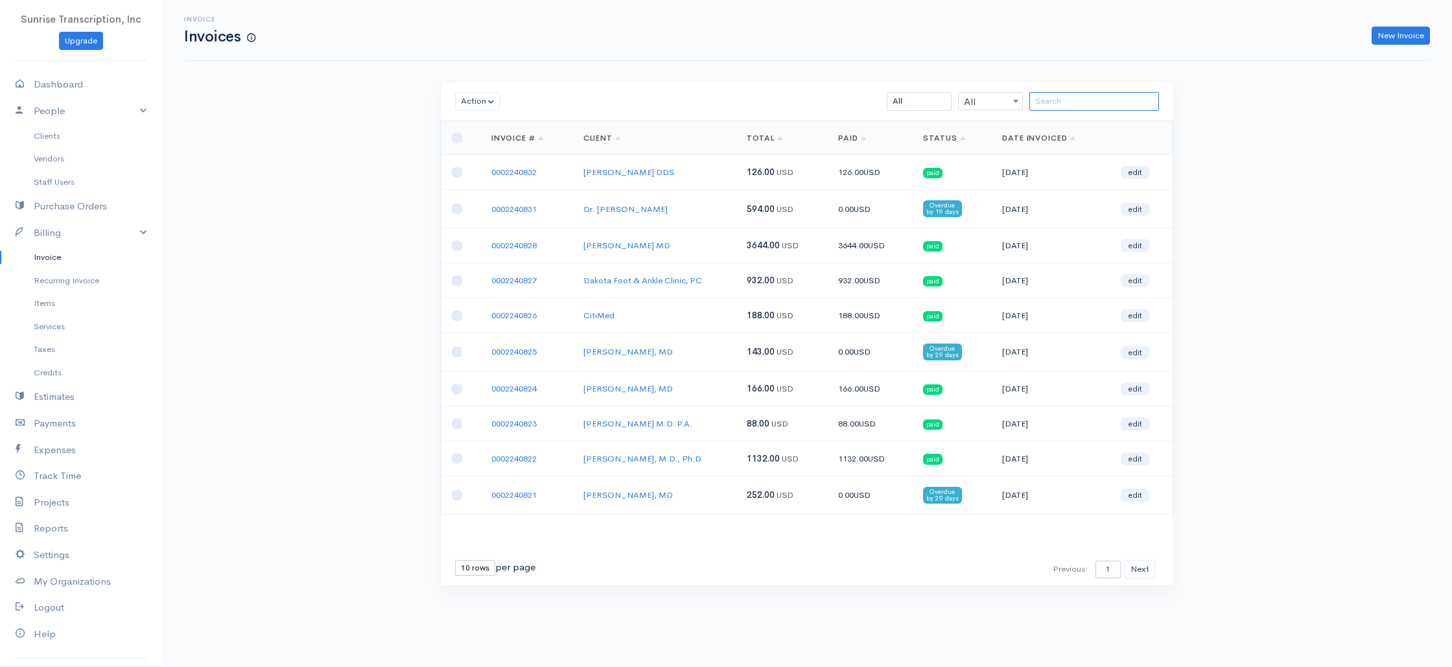
click at [1080, 103] on input "search" at bounding box center [1094, 101] width 130 height 19
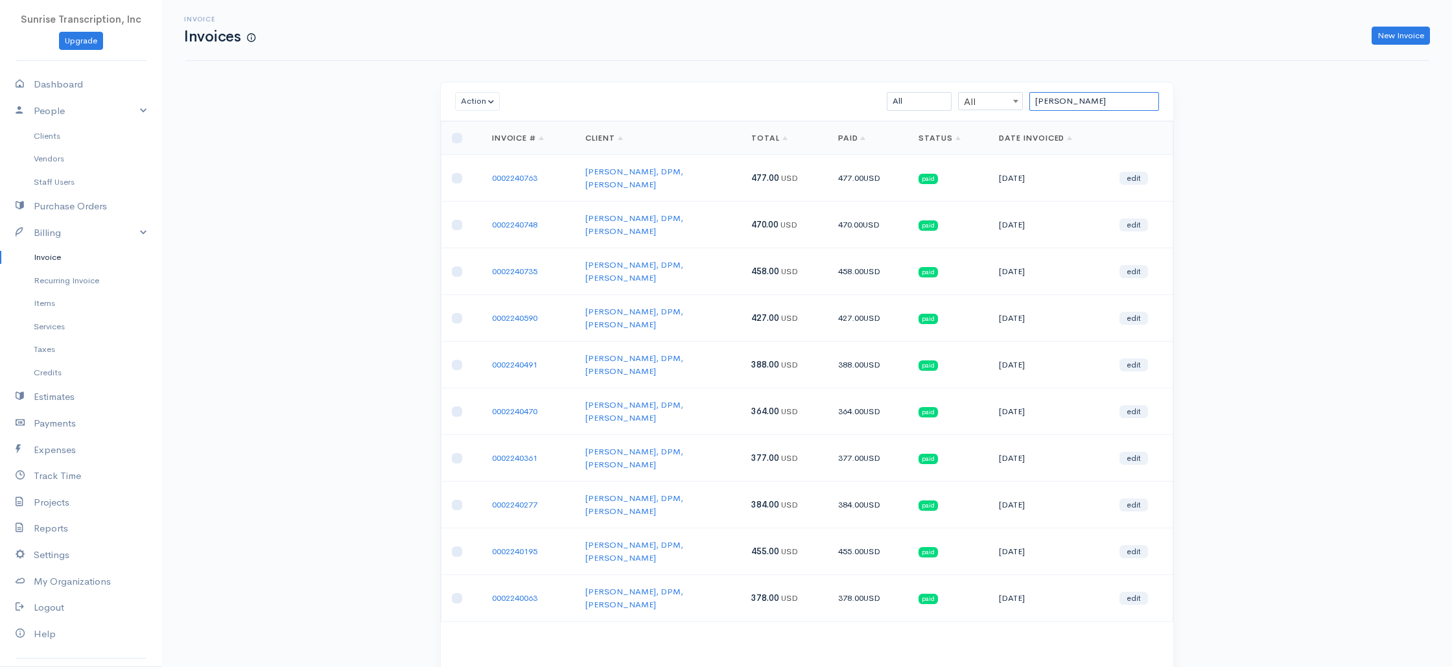
type input "[PERSON_NAME]"
click at [91, 82] on link "Dashboard" at bounding box center [81, 84] width 162 height 27
select select "365"
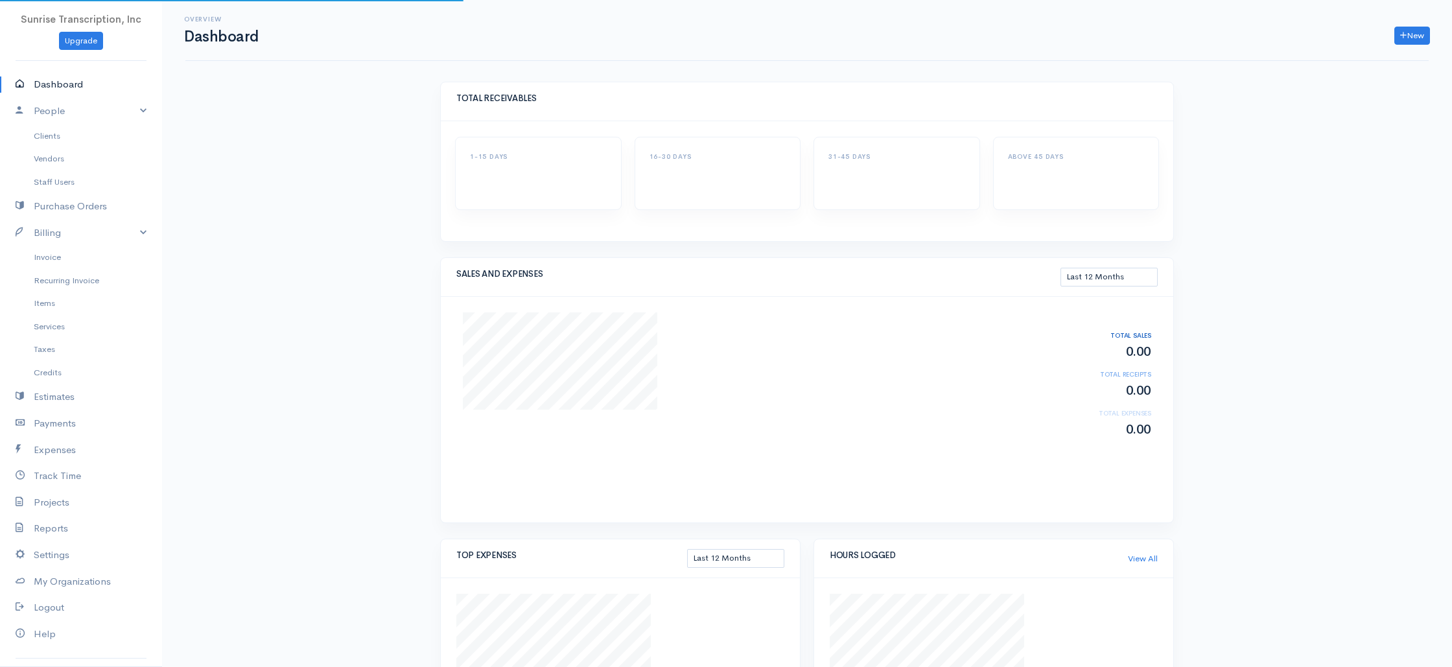
click at [320, 202] on div "Overview Dashboard New Invoice Client Quote Project Invoices Quotes Clients Exp…" at bounding box center [807, 453] width 1290 height 907
click at [54, 260] on link "Invoice" at bounding box center [81, 257] width 162 height 23
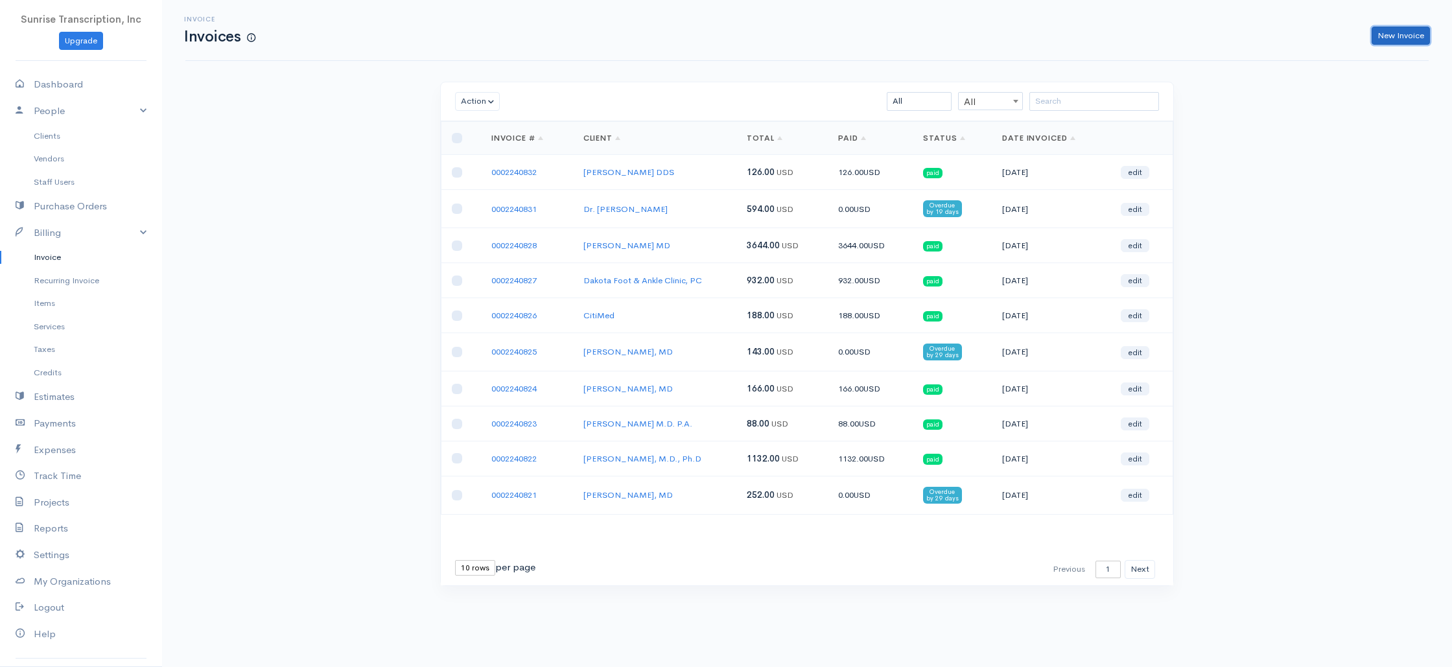
click at [1393, 41] on link "New Invoice" at bounding box center [1401, 36] width 58 height 19
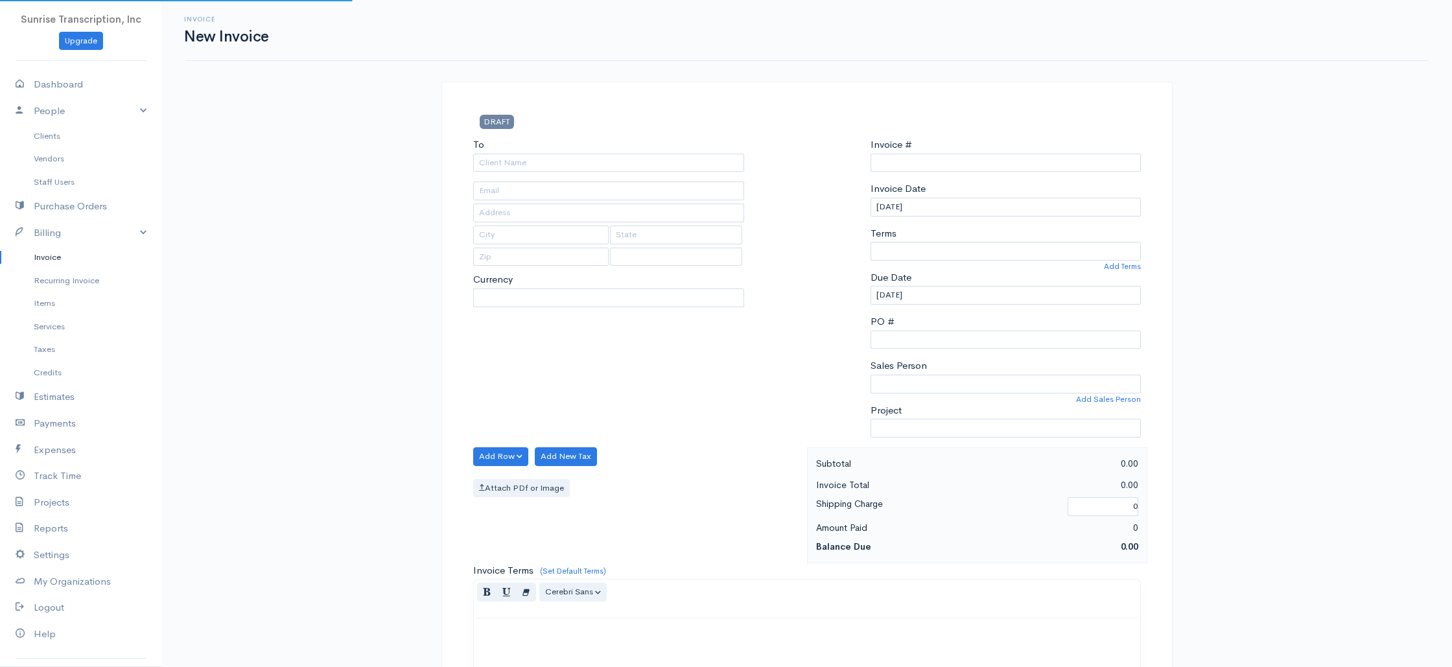
type input "0002240833"
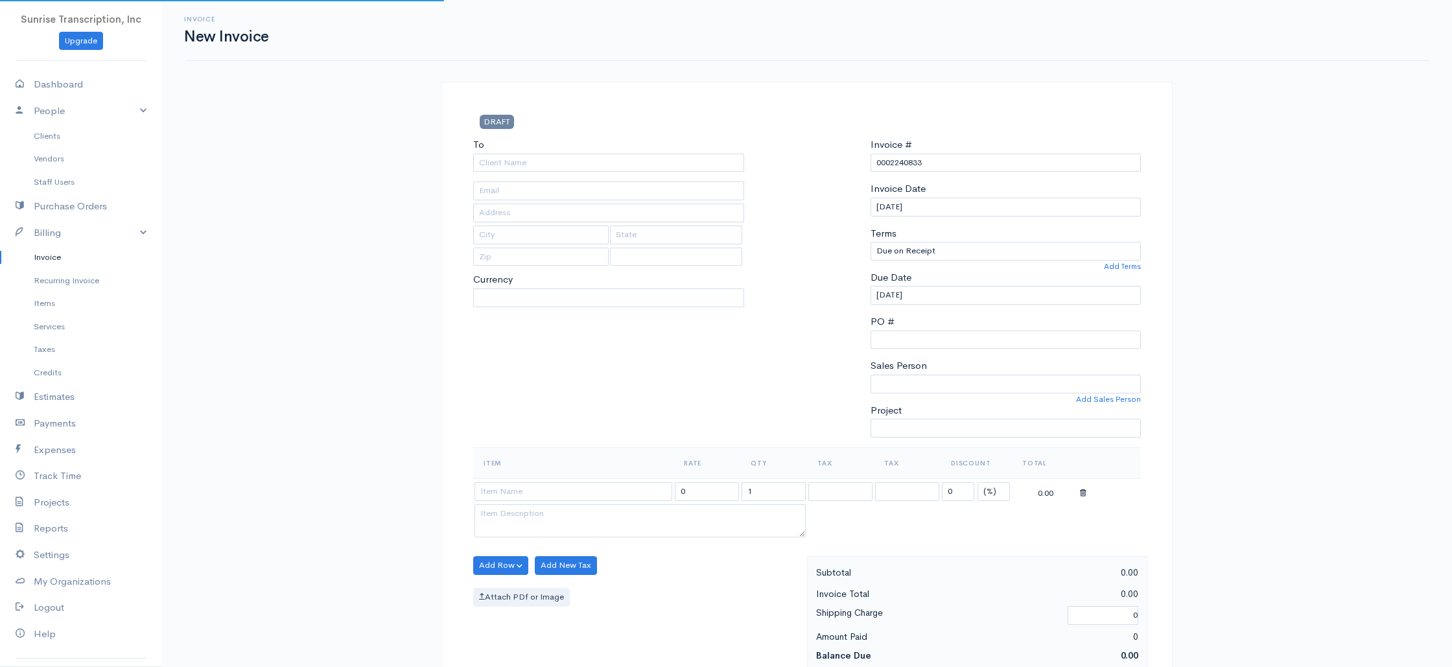
select select "USD"
click at [618, 159] on input "To" at bounding box center [608, 163] width 271 height 19
select select "[GEOGRAPHIC_DATA]"
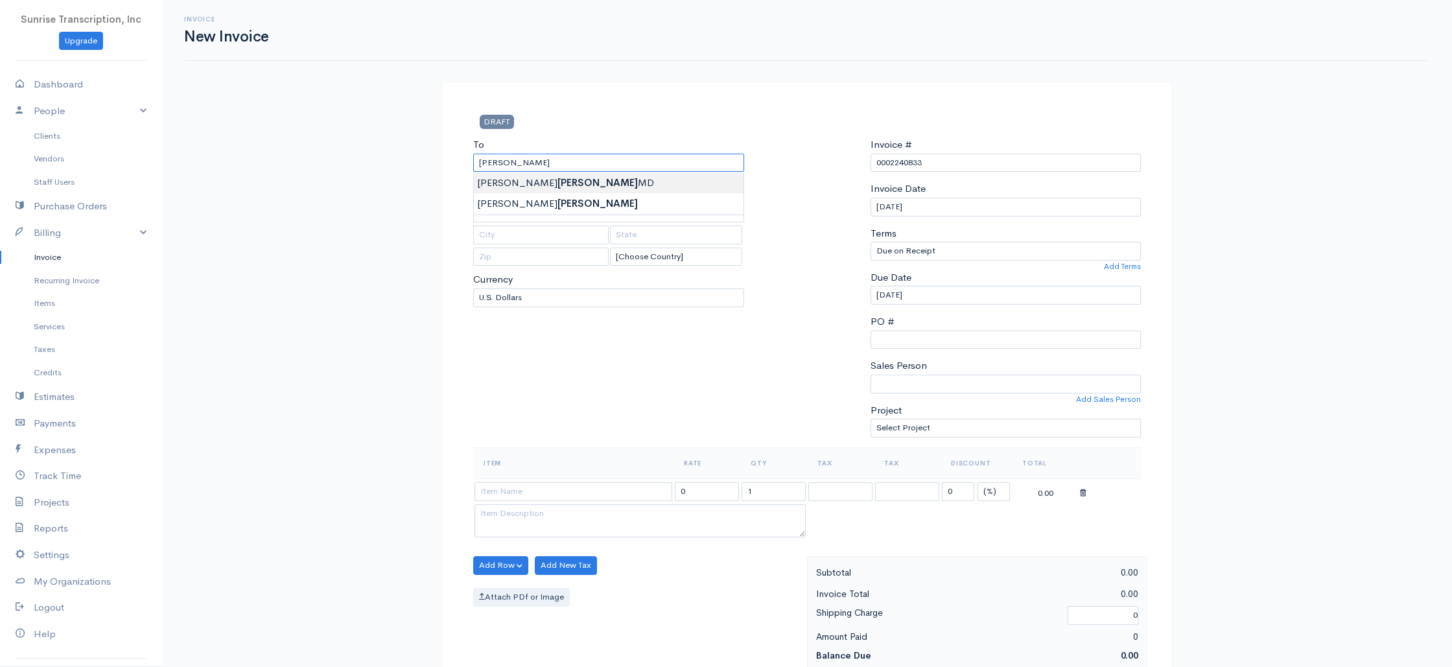
type input "[PERSON_NAME] MD"
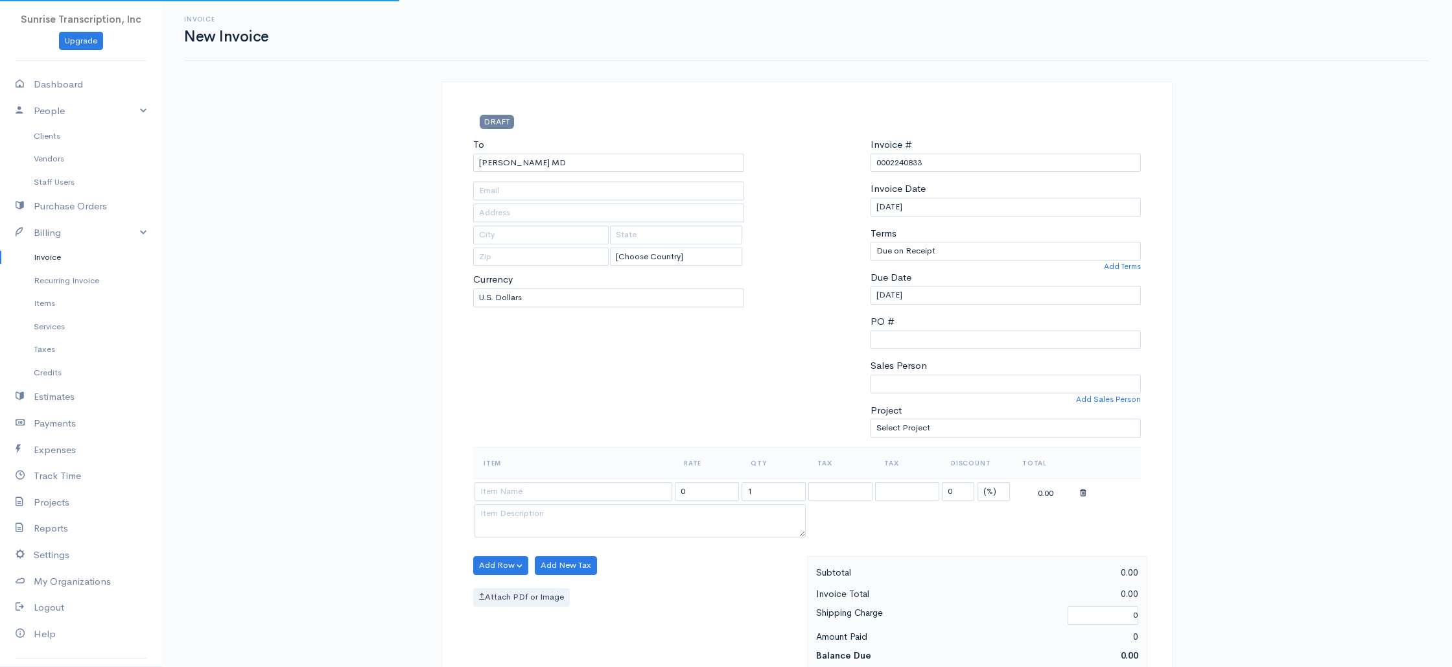
type input "[EMAIL_ADDRESS][DOMAIN_NAME]"
click at [556, 495] on input at bounding box center [573, 491] width 198 height 19
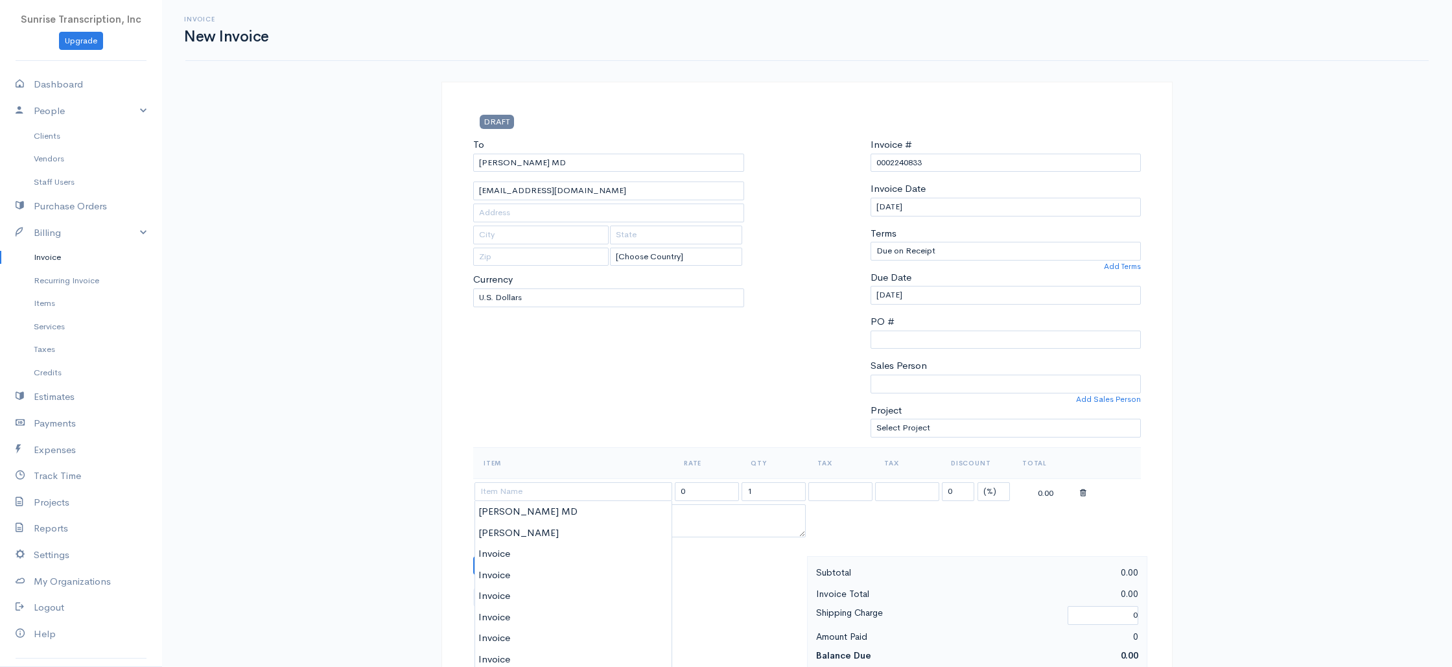
type input "Invoice"
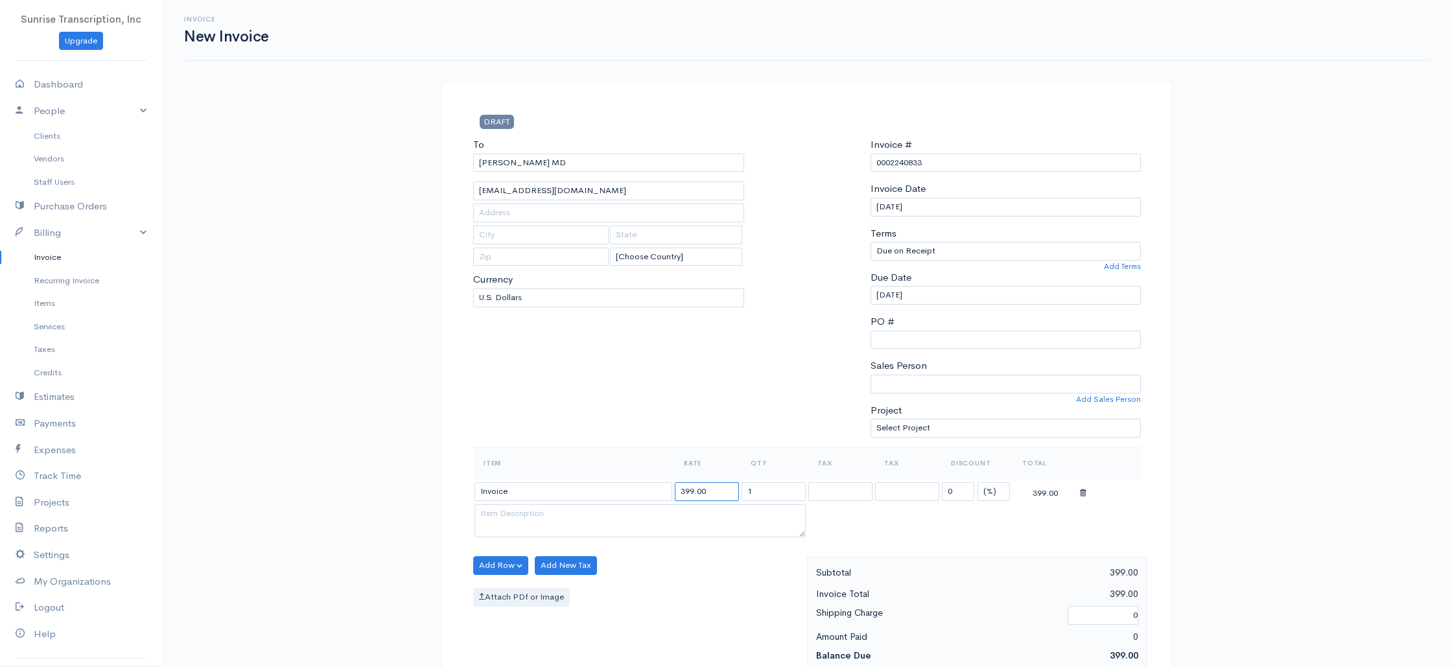
click at [724, 489] on input "399.00" at bounding box center [707, 491] width 64 height 19
drag, startPoint x: 718, startPoint y: 490, endPoint x: 659, endPoint y: 487, distance: 58.4
click at [659, 487] on tr "Invoice 399.00 1 0 (%) Flat 399.00" at bounding box center [807, 490] width 668 height 25
type input "215"
click at [697, 438] on div "To [PERSON_NAME] MD [EMAIL_ADDRESS][DOMAIN_NAME] [Choose Country] [GEOGRAPHIC_D…" at bounding box center [609, 292] width 284 height 310
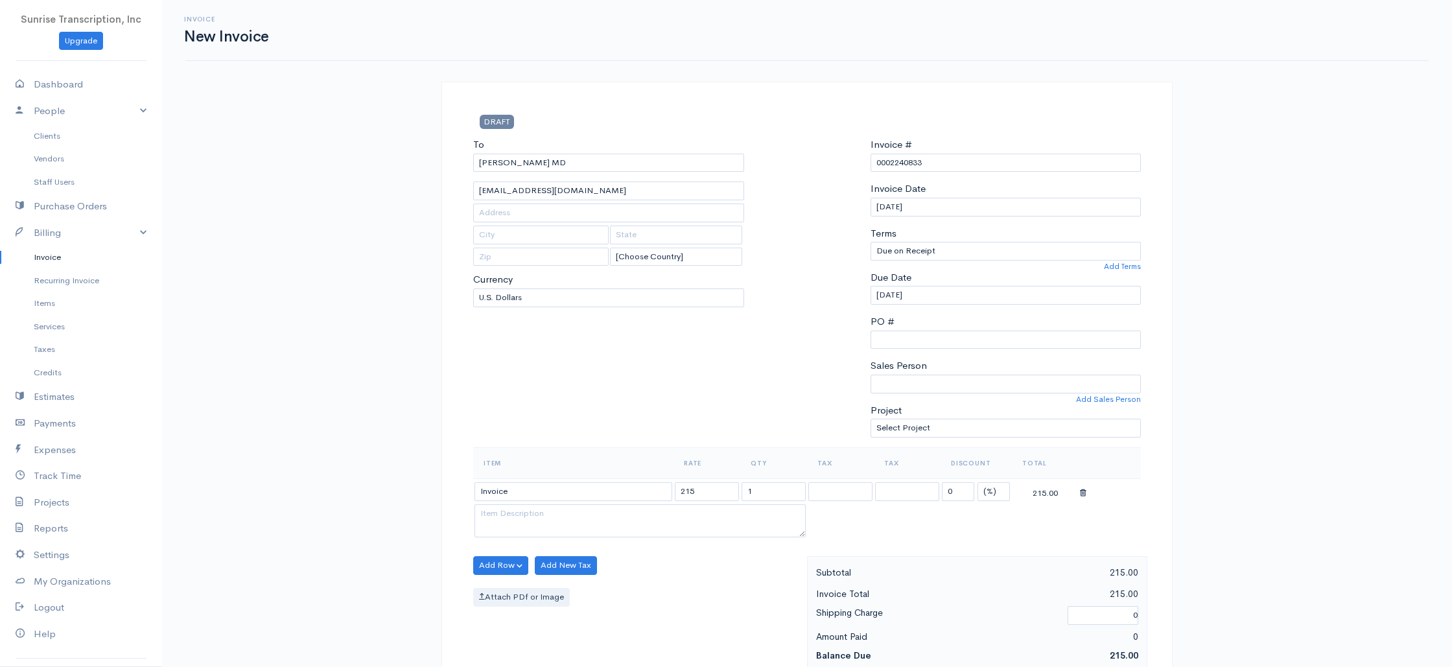
scroll to position [624, 0]
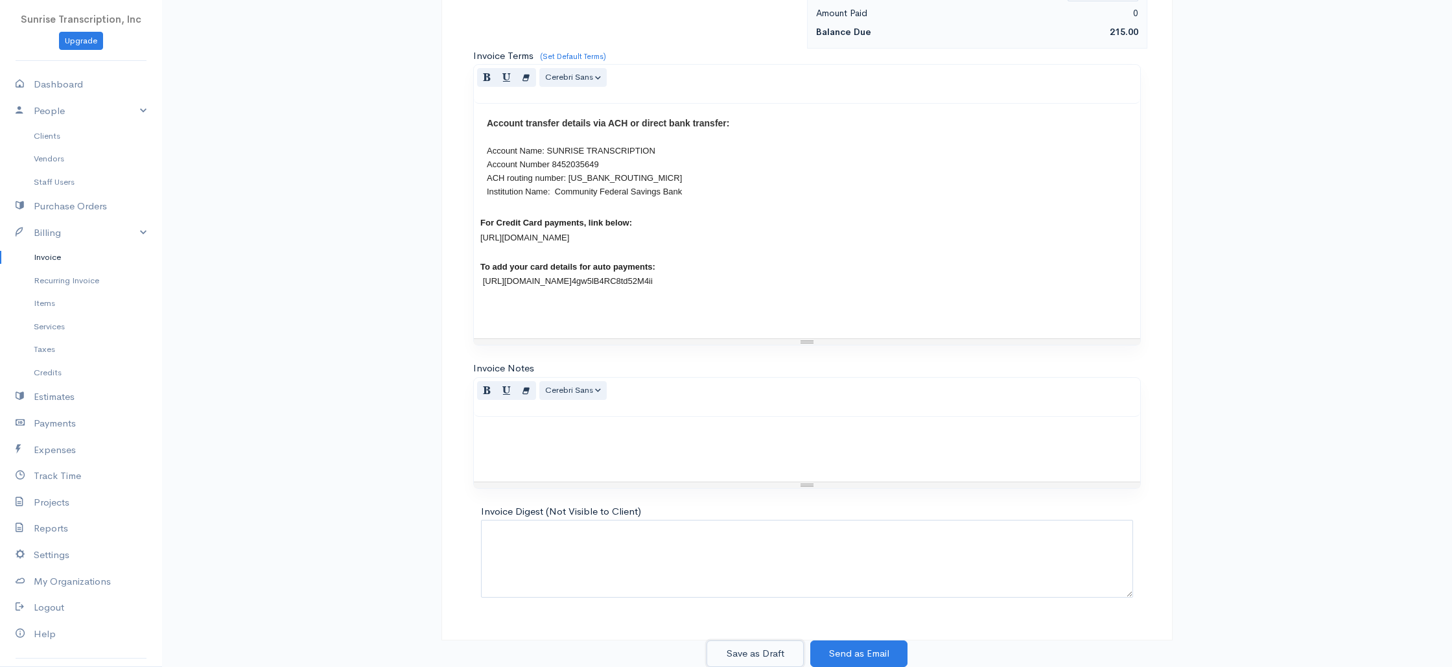
click at [771, 642] on button "Save as Draft" at bounding box center [754, 653] width 97 height 27
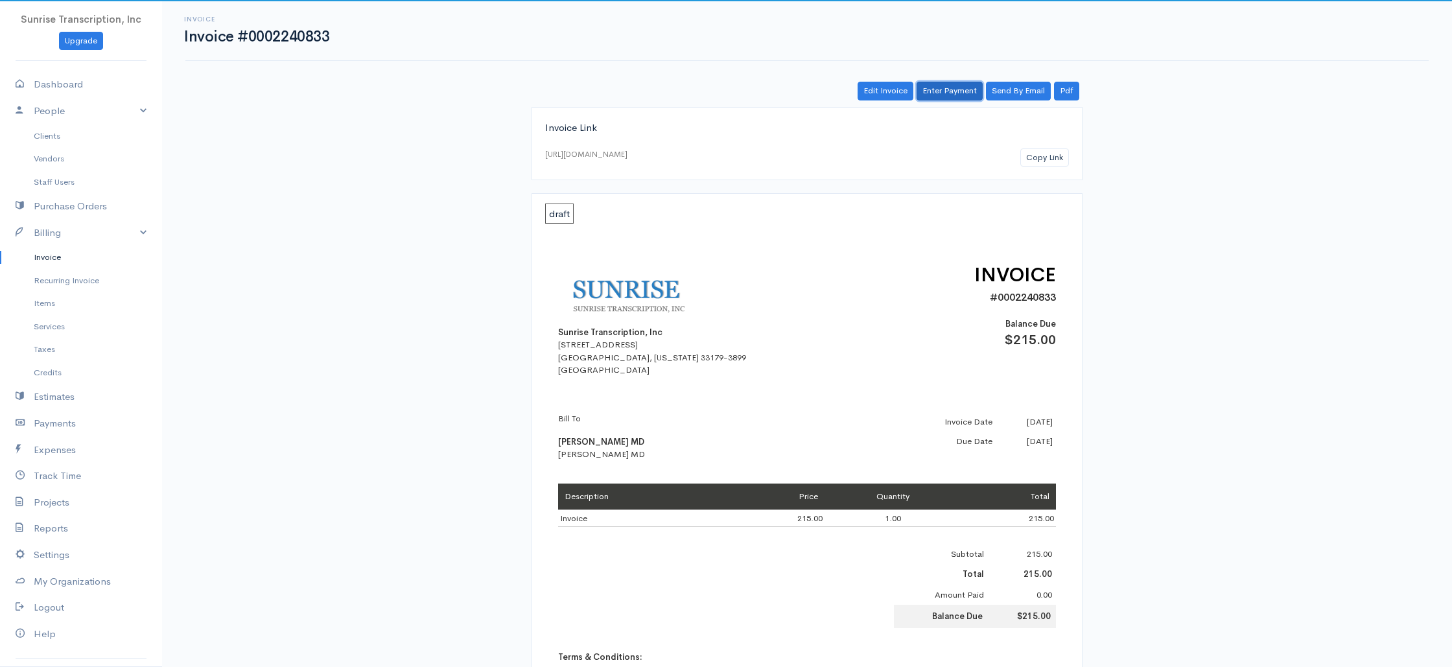
click at [951, 91] on link "Enter Payment" at bounding box center [950, 91] width 66 height 19
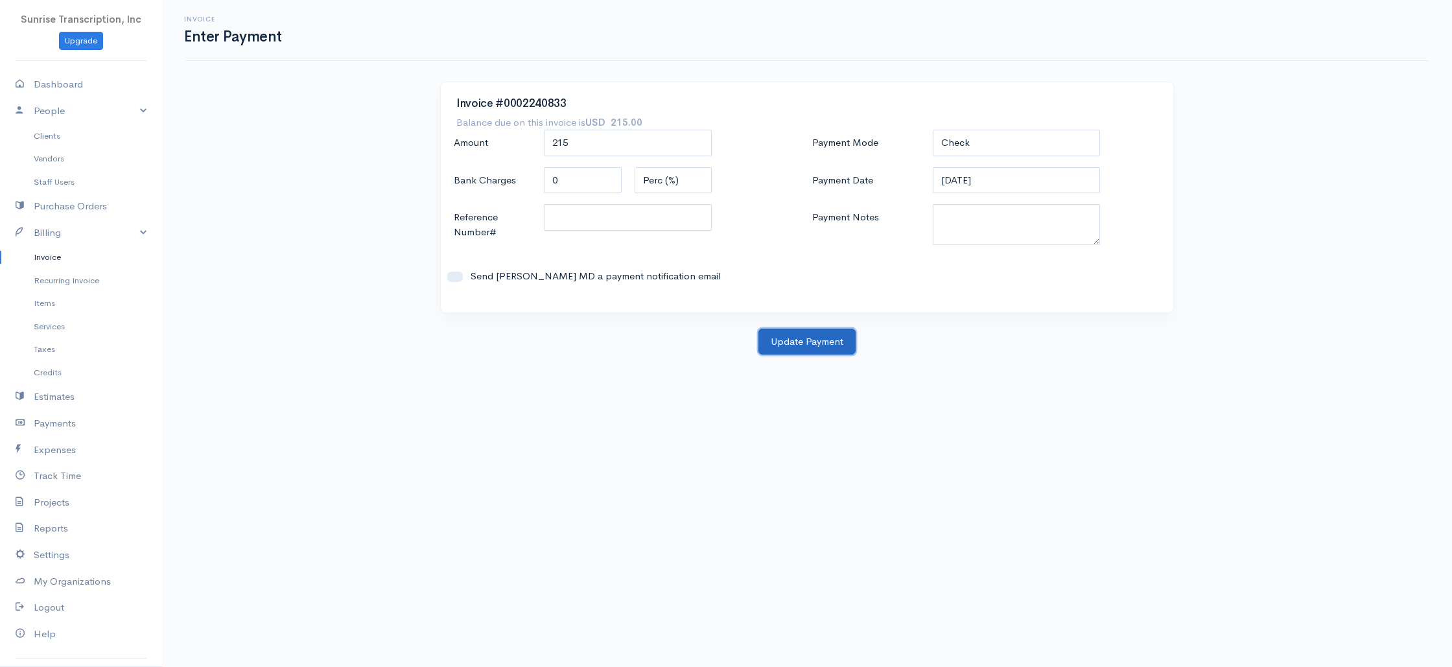
click at [806, 344] on button "Update Payment" at bounding box center [806, 342] width 97 height 27
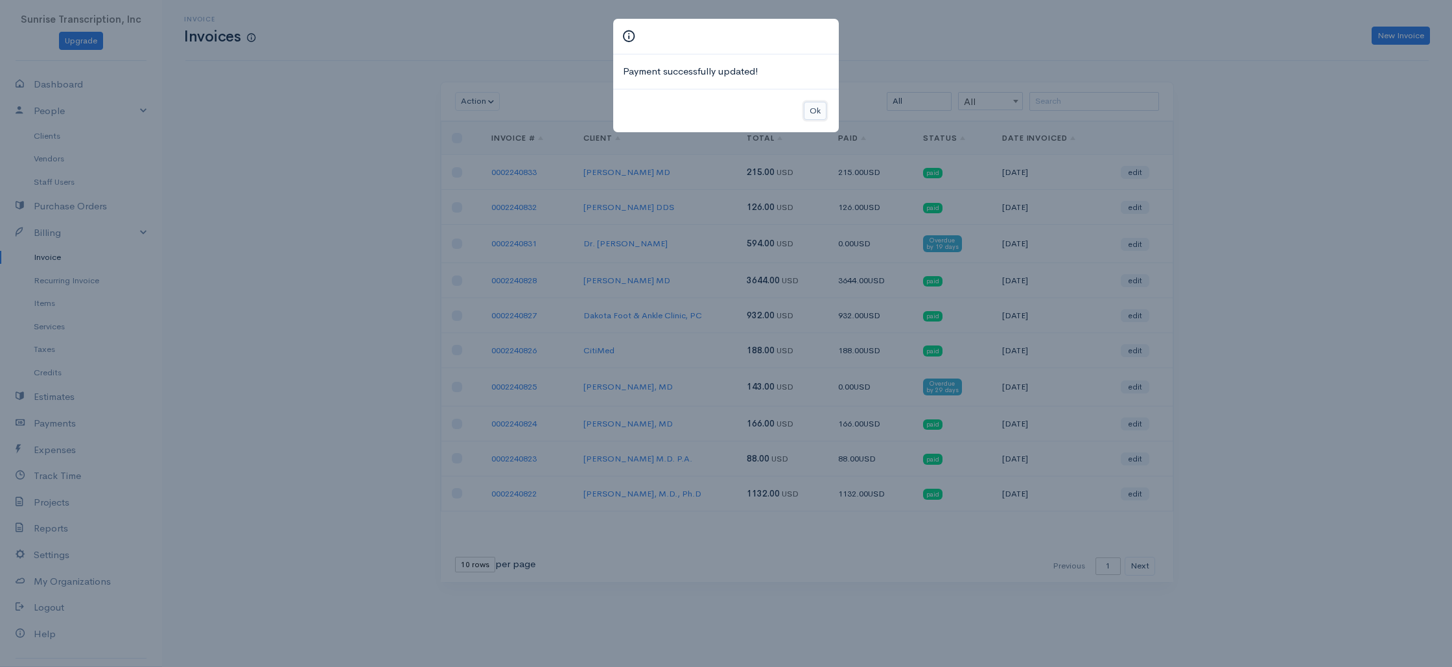
click at [821, 108] on button "Ok" at bounding box center [815, 111] width 23 height 19
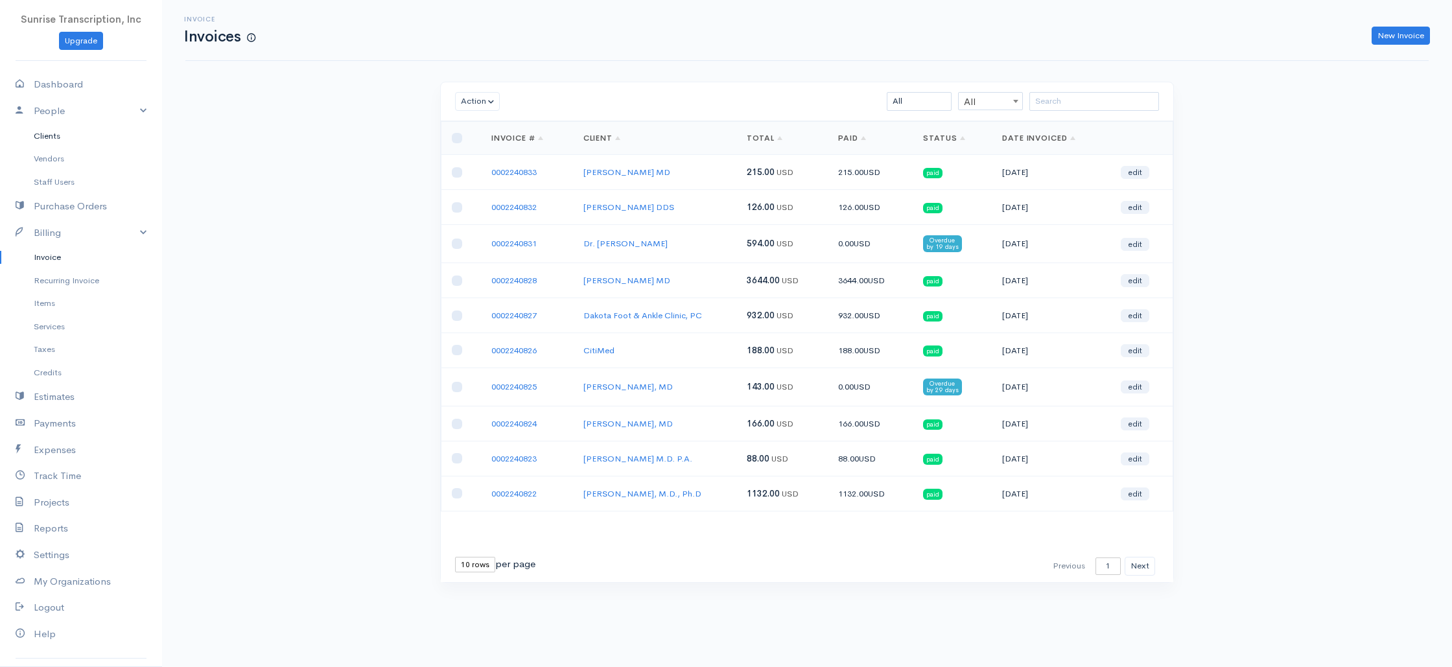
click at [121, 132] on link "Clients" at bounding box center [81, 135] width 162 height 23
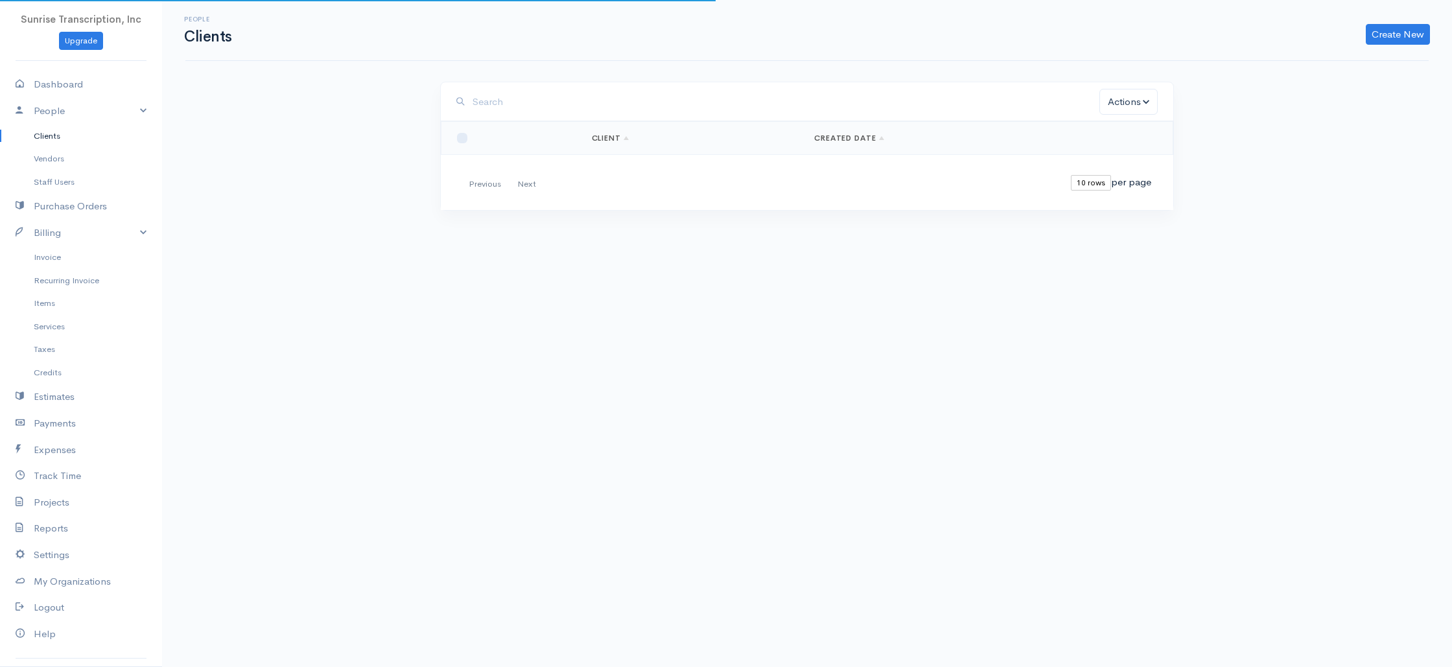
click at [513, 104] on input "search" at bounding box center [786, 102] width 627 height 27
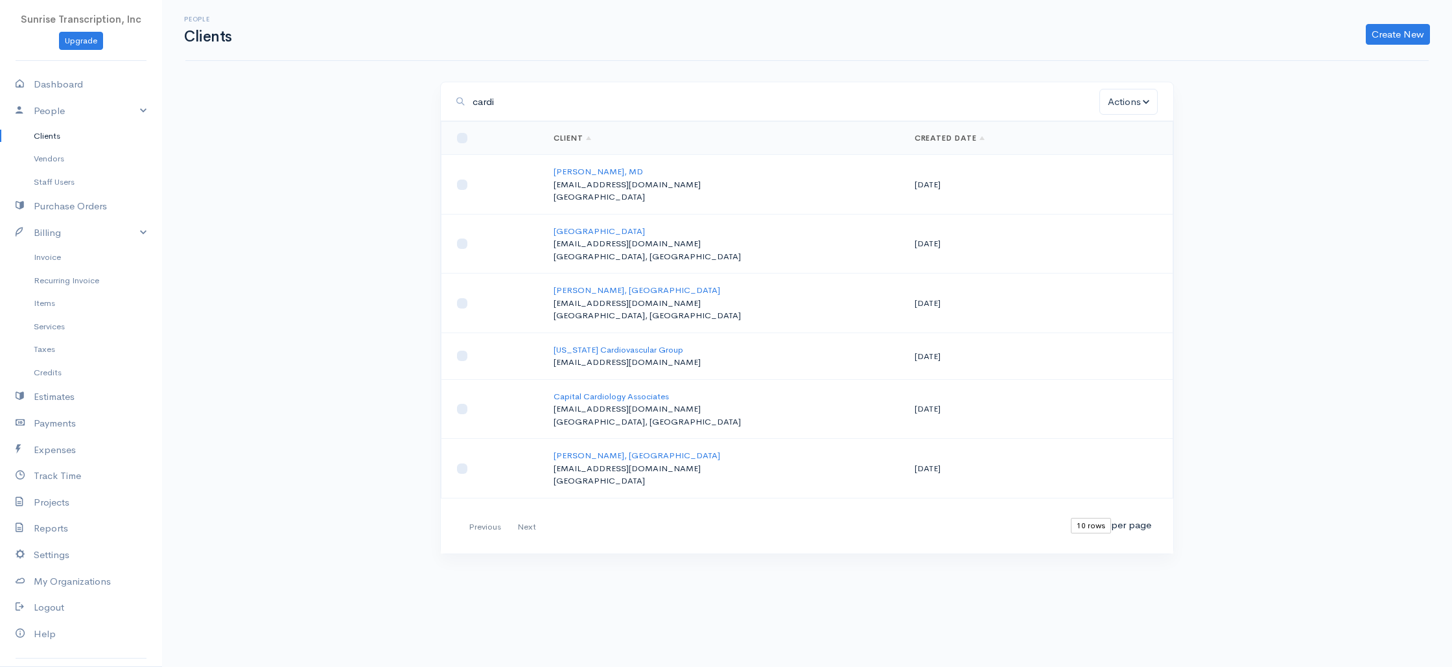
type input "cardi"
drag, startPoint x: 661, startPoint y: 233, endPoint x: 551, endPoint y: 233, distance: 110.2
click at [560, 233] on td "Windsor Cardiac Centre [EMAIL_ADDRESS][DOMAIN_NAME] [GEOGRAPHIC_DATA], [GEOGRAP…" at bounding box center [723, 244] width 361 height 60
click at [53, 264] on link "Invoice" at bounding box center [81, 257] width 162 height 23
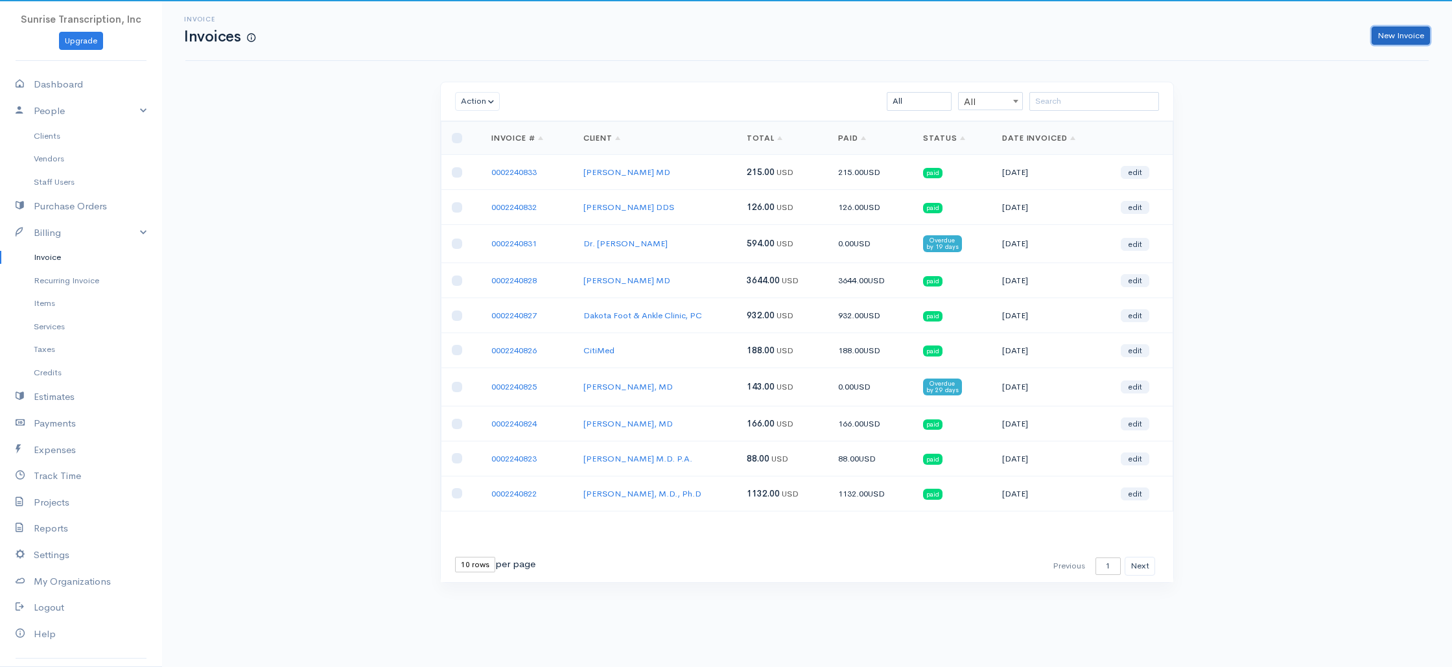
click at [1414, 39] on link "New Invoice" at bounding box center [1401, 36] width 58 height 19
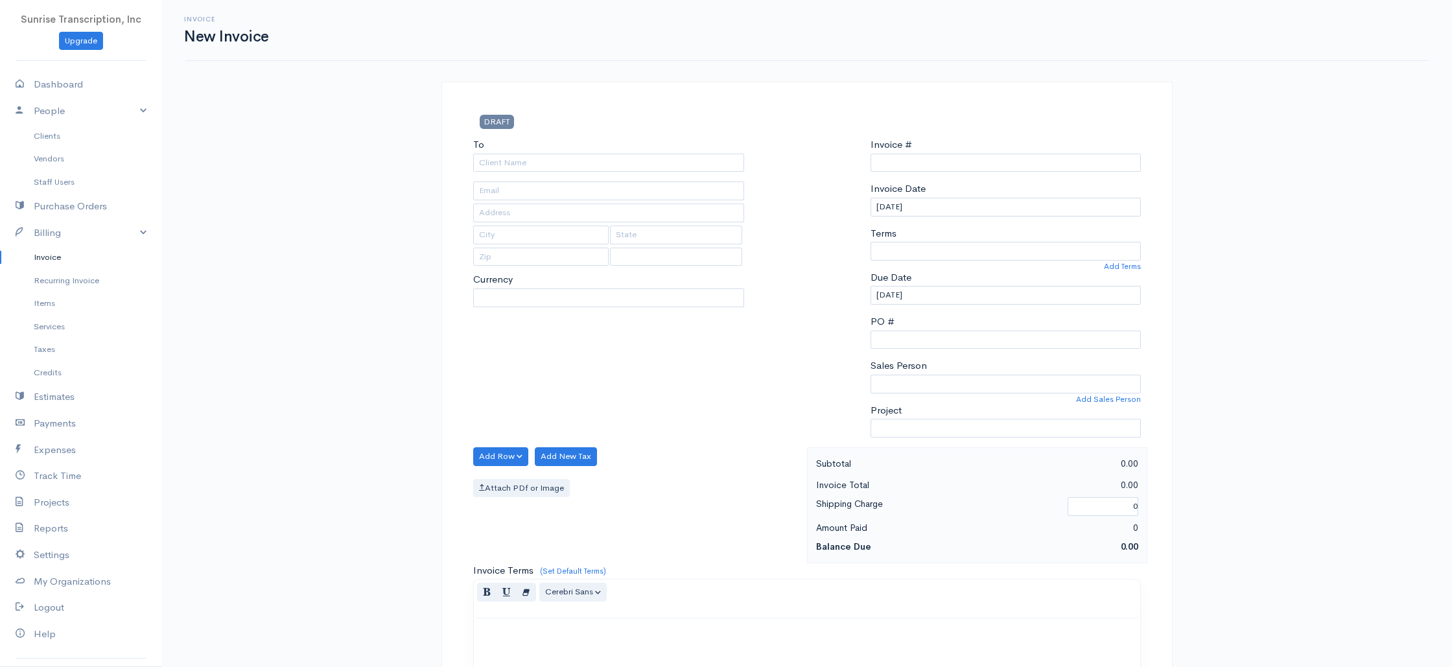
select select "[GEOGRAPHIC_DATA]"
type input "0002240834"
click at [559, 160] on input "To" at bounding box center [608, 163] width 271 height 19
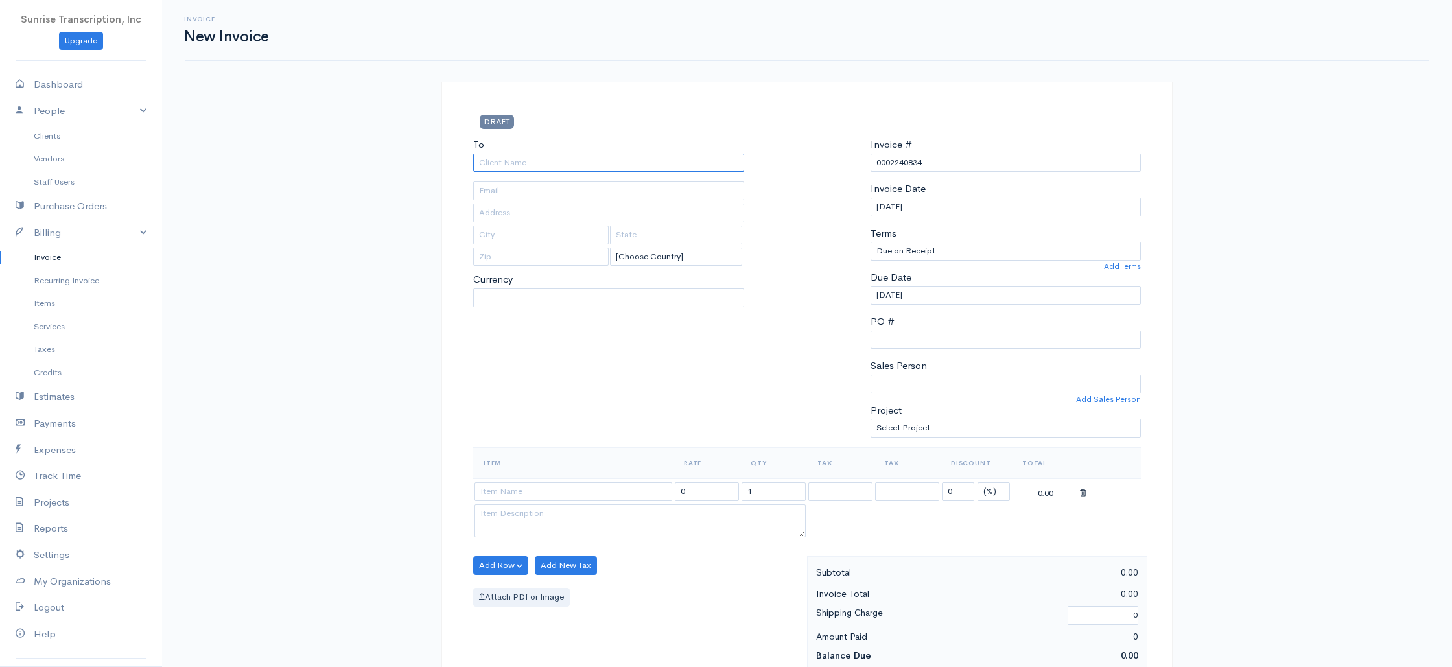
type input "w"
select select "USD"
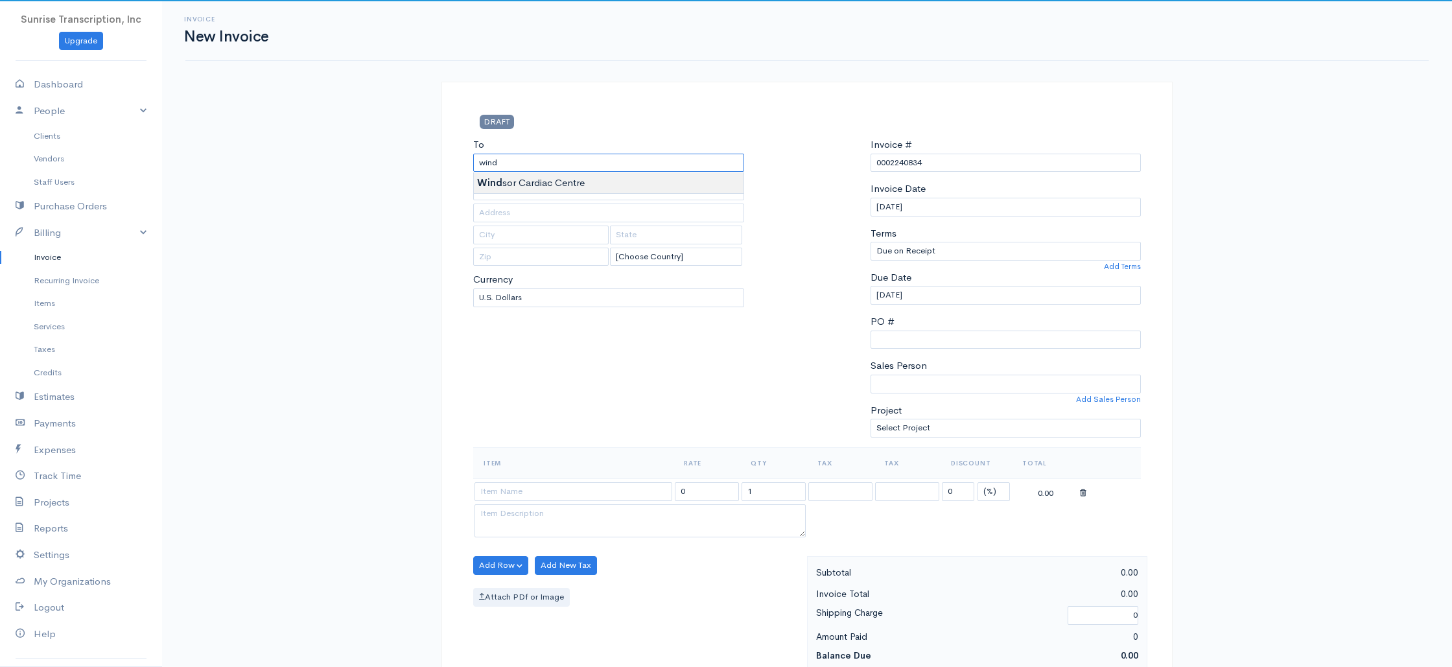
type input "[GEOGRAPHIC_DATA]"
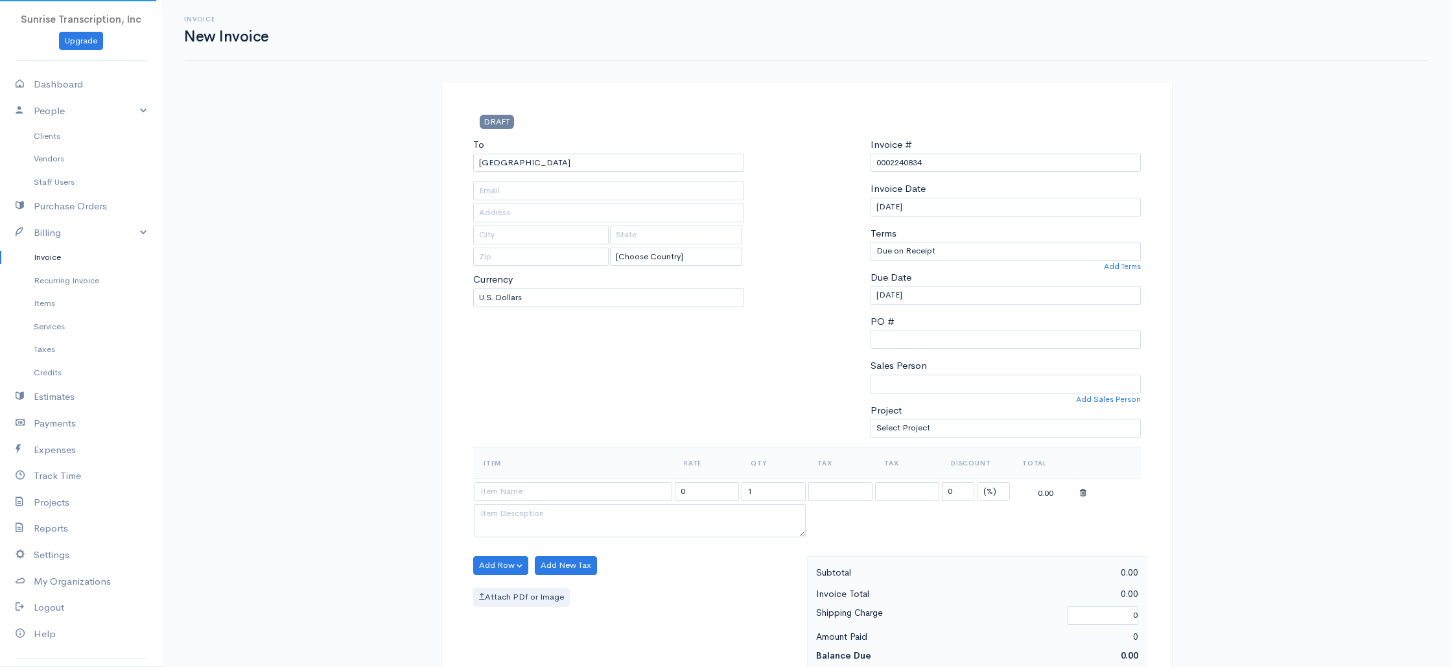
type input "[EMAIL_ADDRESS][DOMAIN_NAME]"
type input "[STREET_ADDRESS][PERSON_NAME]"
type input "[GEOGRAPHIC_DATA]"
type input "N8X 1L9"
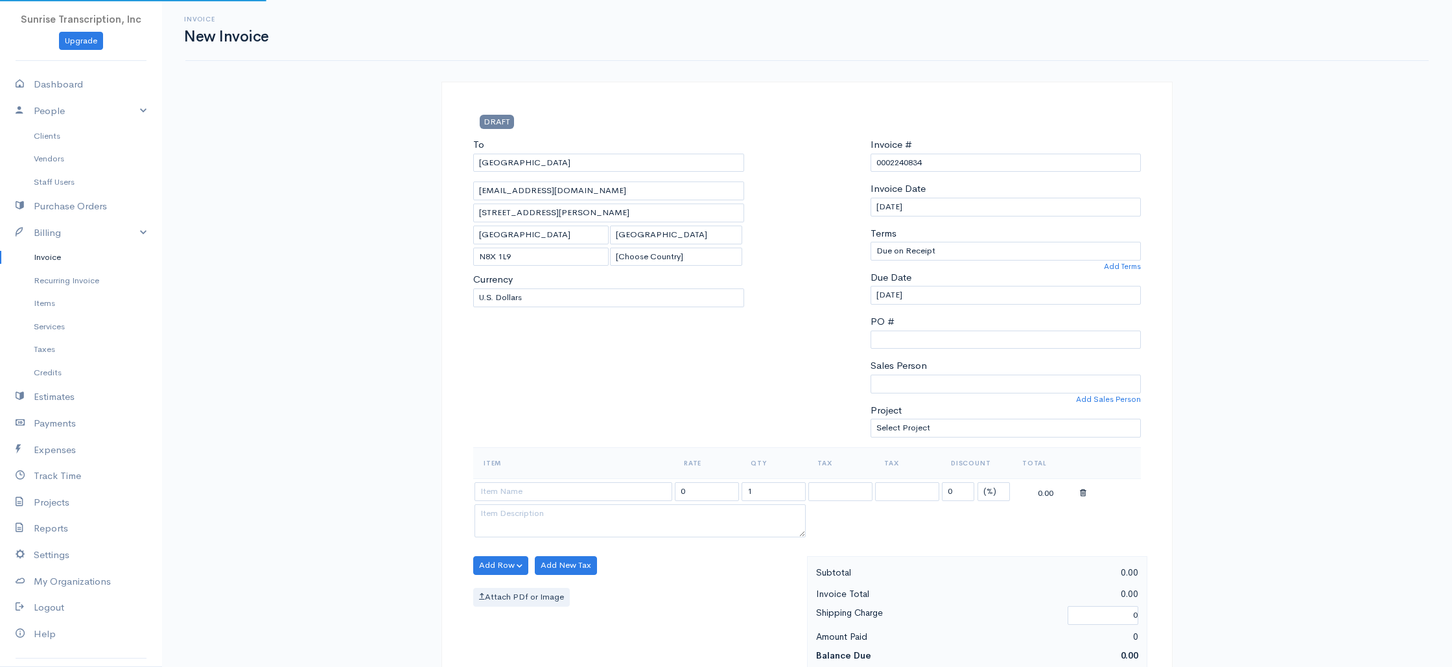
select select "[GEOGRAPHIC_DATA]"
click at [555, 498] on input at bounding box center [573, 491] width 198 height 19
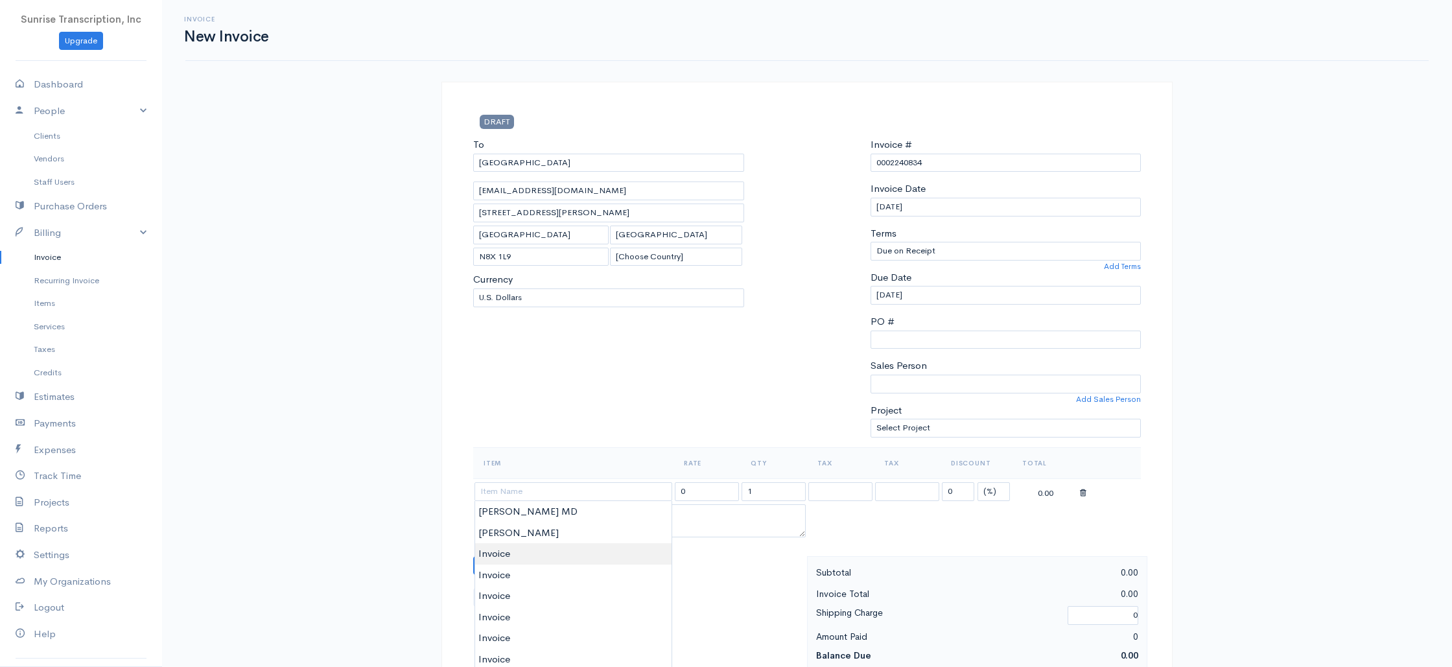
type input "Invoice"
drag, startPoint x: 506, startPoint y: 558, endPoint x: 515, endPoint y: 554, distance: 9.3
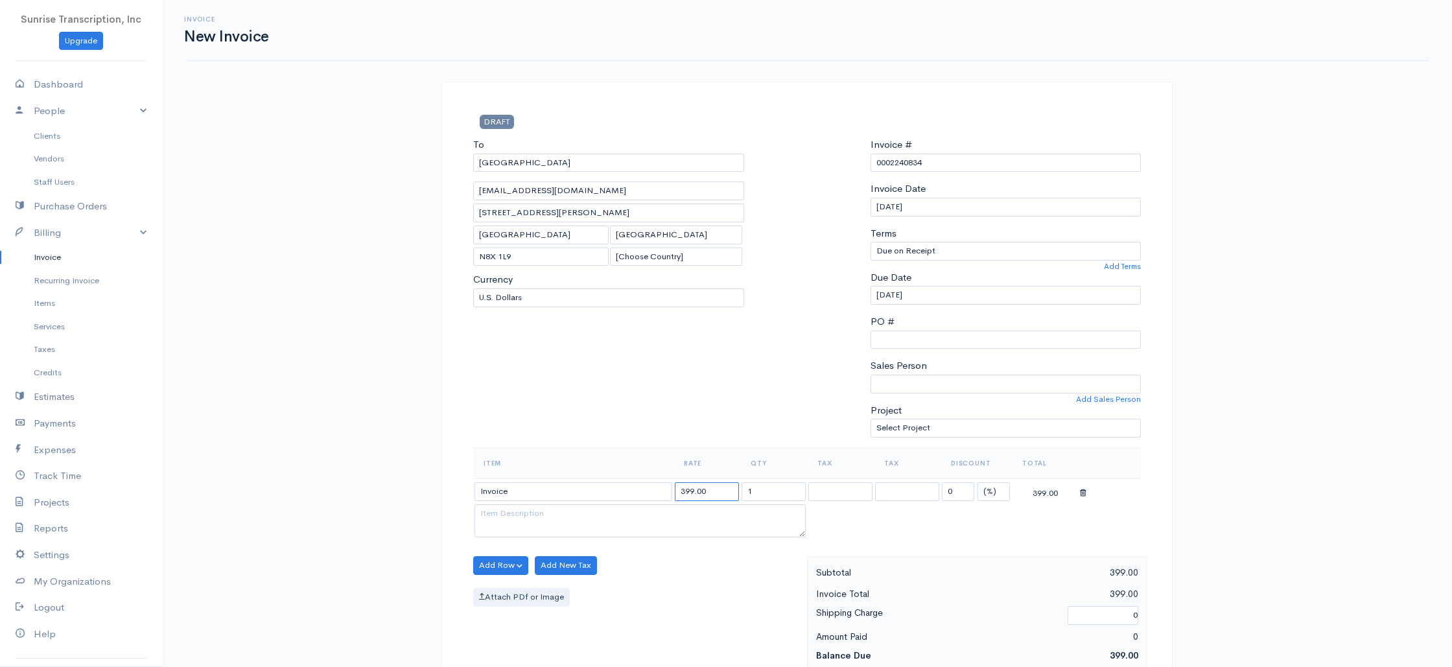
click at [729, 496] on input "399.00" at bounding box center [707, 491] width 64 height 19
type input "1288"
click at [718, 424] on div "To [GEOGRAPHIC_DATA] [EMAIL_ADDRESS][DOMAIN_NAME] [STREET_ADDRESS][PERSON_NAME]…" at bounding box center [609, 292] width 284 height 310
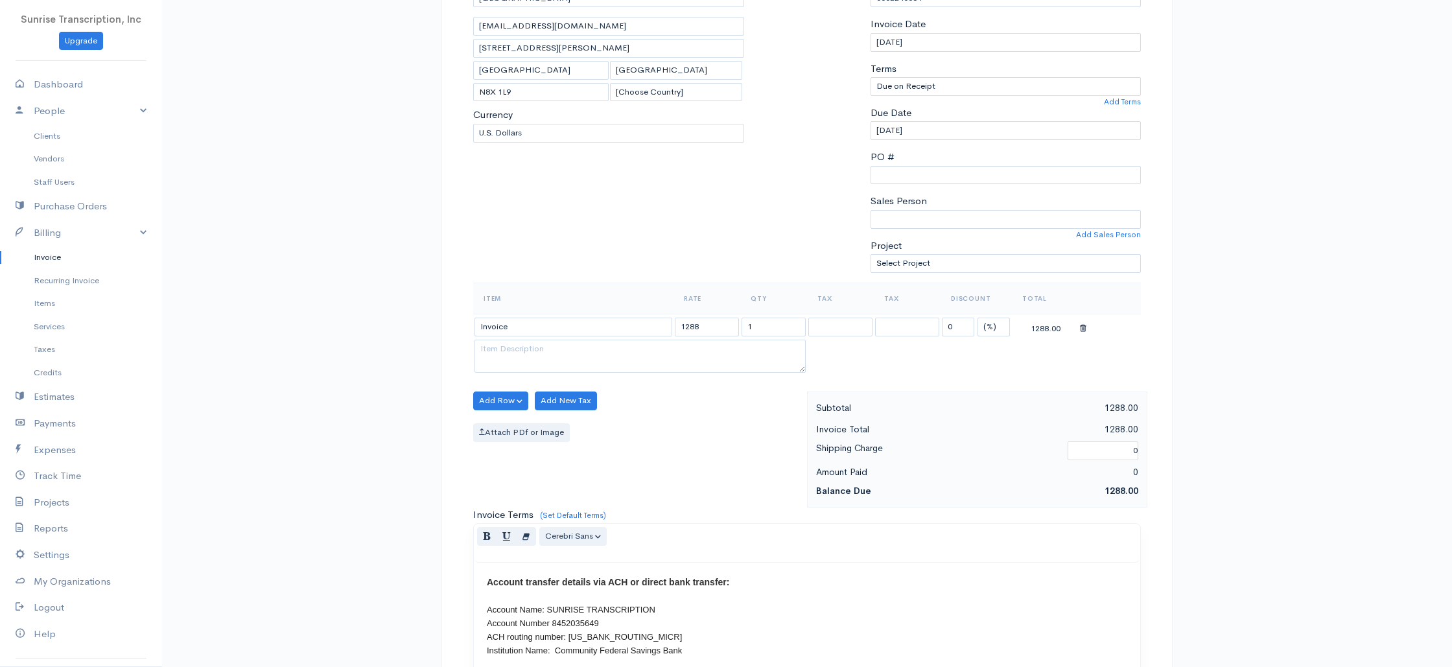
scroll to position [317, 0]
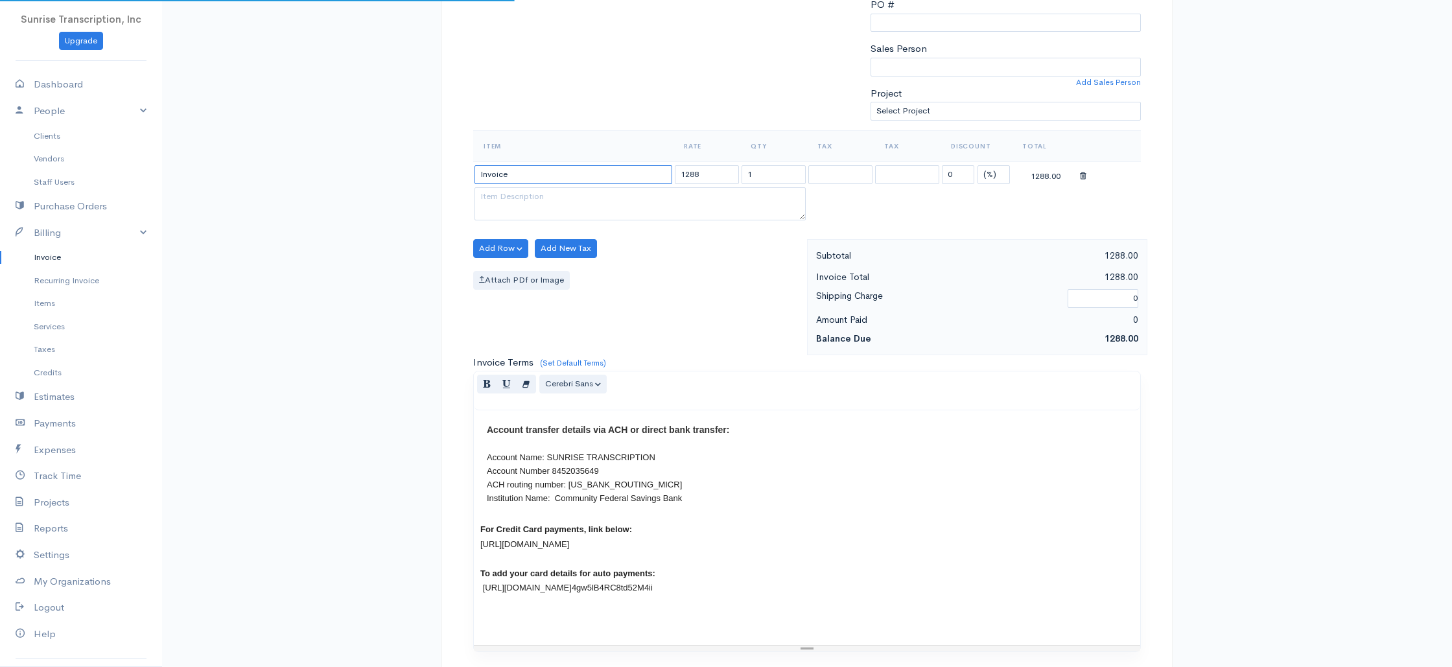
drag, startPoint x: 539, startPoint y: 175, endPoint x: 452, endPoint y: 172, distance: 86.2
click at [452, 172] on div "DRAFT To [GEOGRAPHIC_DATA] [EMAIL_ADDRESS][DOMAIN_NAME] [STREET_ADDRESS][PERSON…" at bounding box center [806, 356] width 731 height 1182
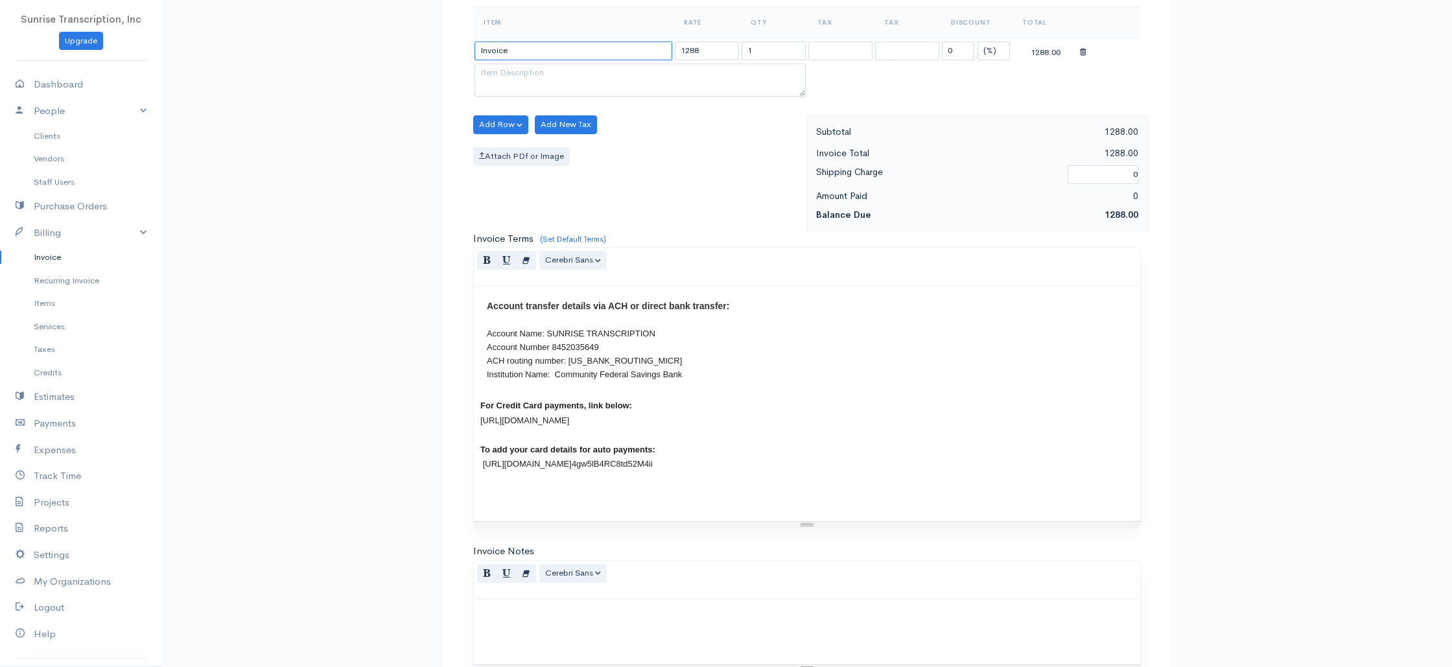
scroll to position [248, 0]
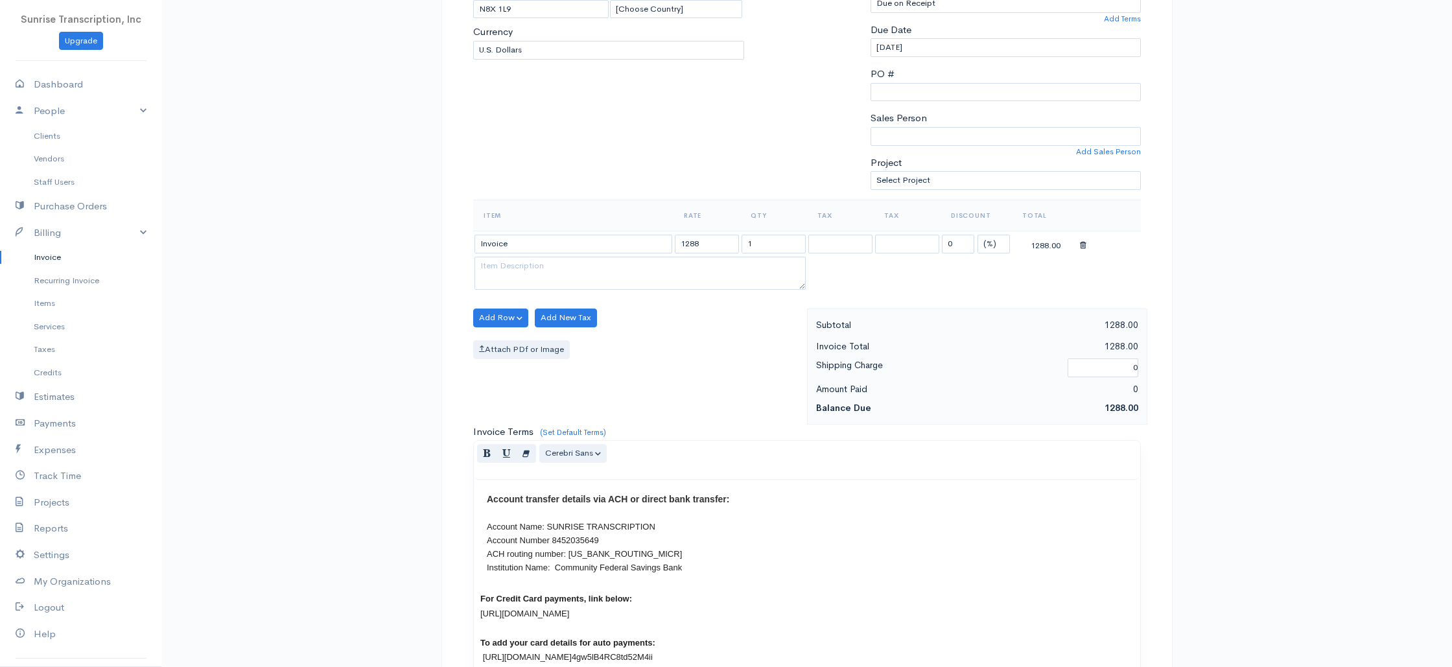
click at [370, 288] on div "Invoice New Invoice DRAFT To [GEOGRAPHIC_DATA] [EMAIL_ADDRESS][DOMAIN_NAME] [ST…" at bounding box center [807, 397] width 1290 height 1290
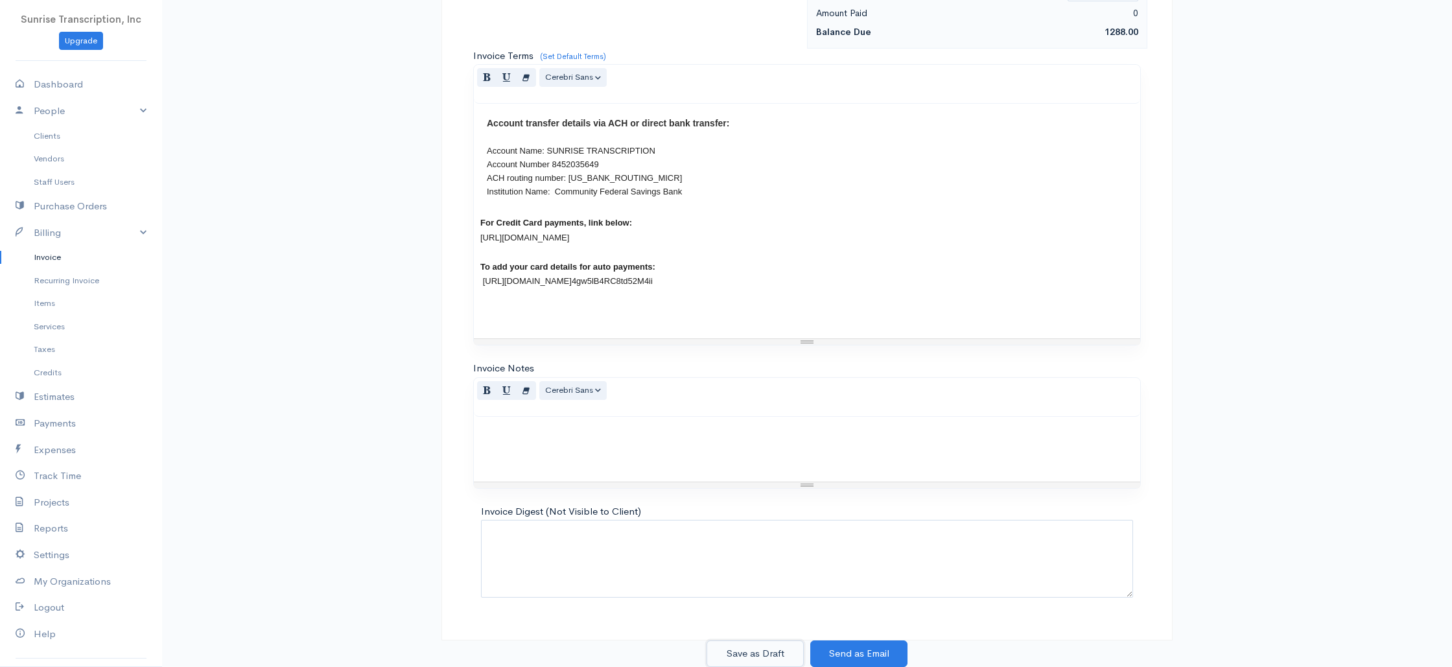
click at [747, 646] on button "Save as Draft" at bounding box center [754, 653] width 97 height 27
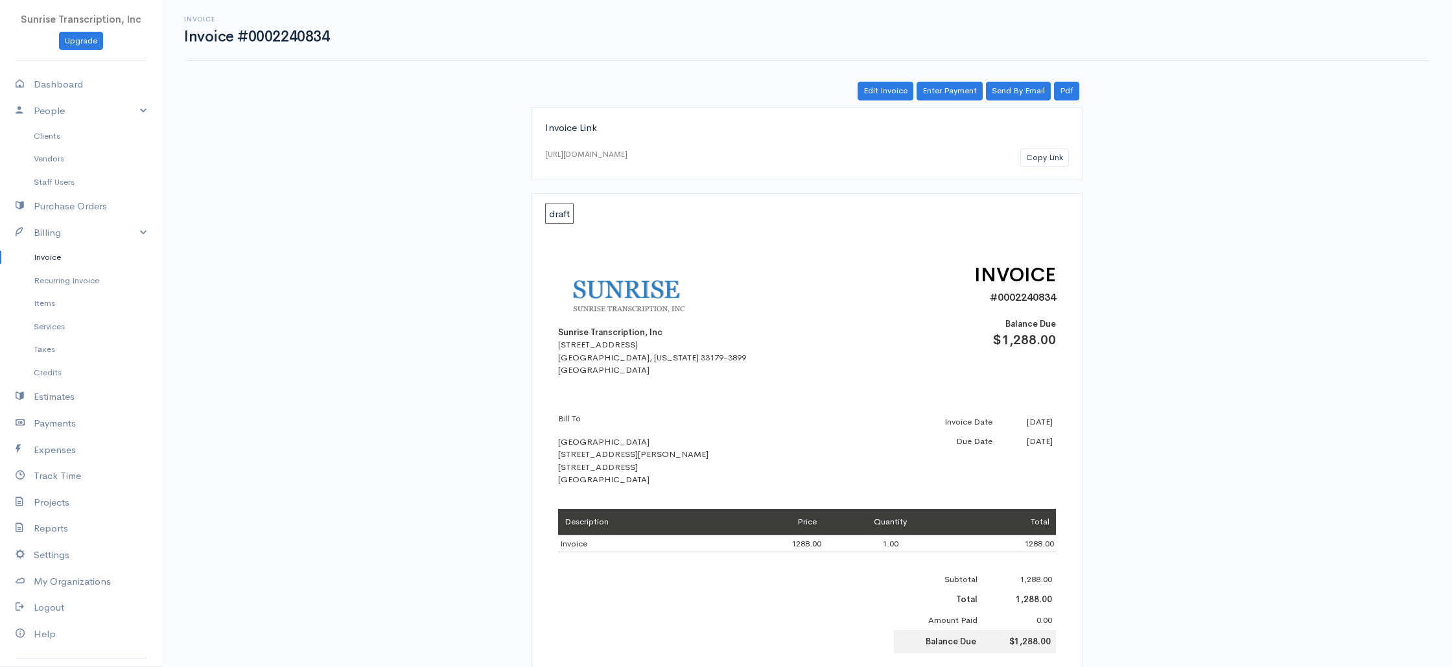
drag, startPoint x: 52, startPoint y: 255, endPoint x: 78, endPoint y: 254, distance: 26.6
click at [52, 255] on link "Invoice" at bounding box center [81, 257] width 162 height 23
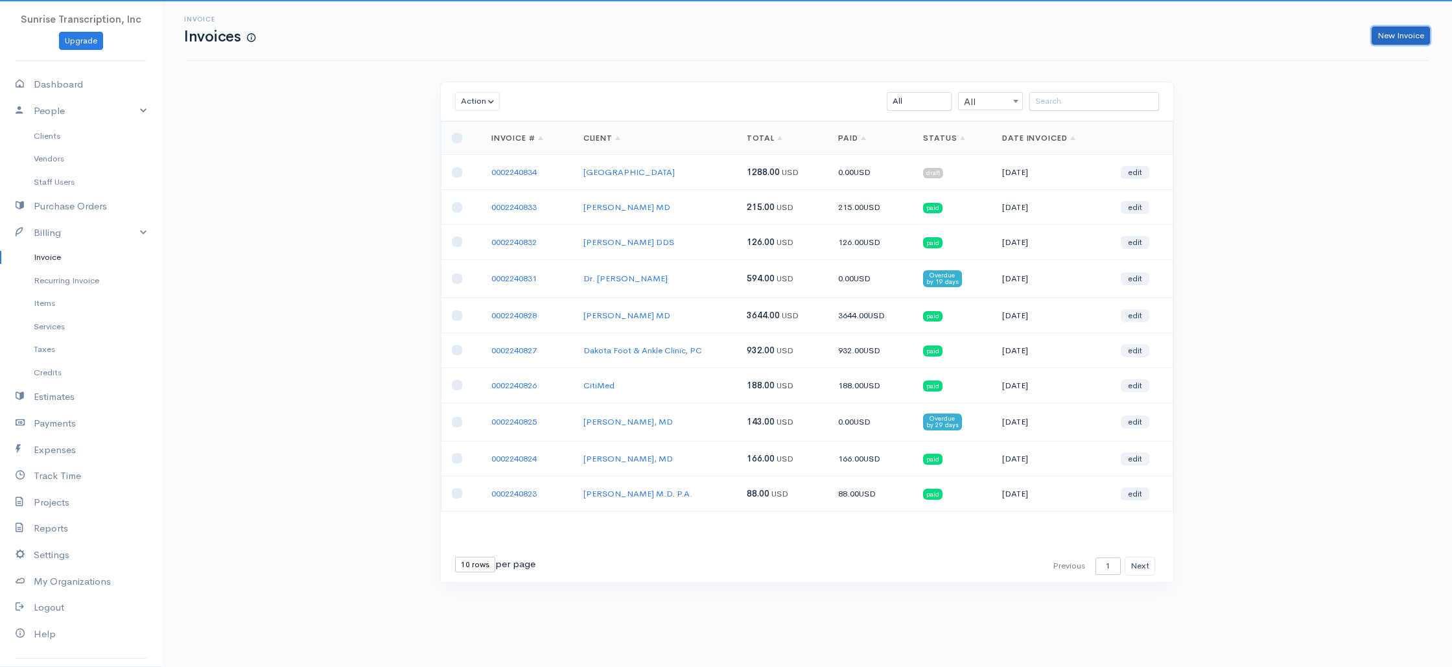
click at [1390, 30] on link "New Invoice" at bounding box center [1401, 36] width 58 height 19
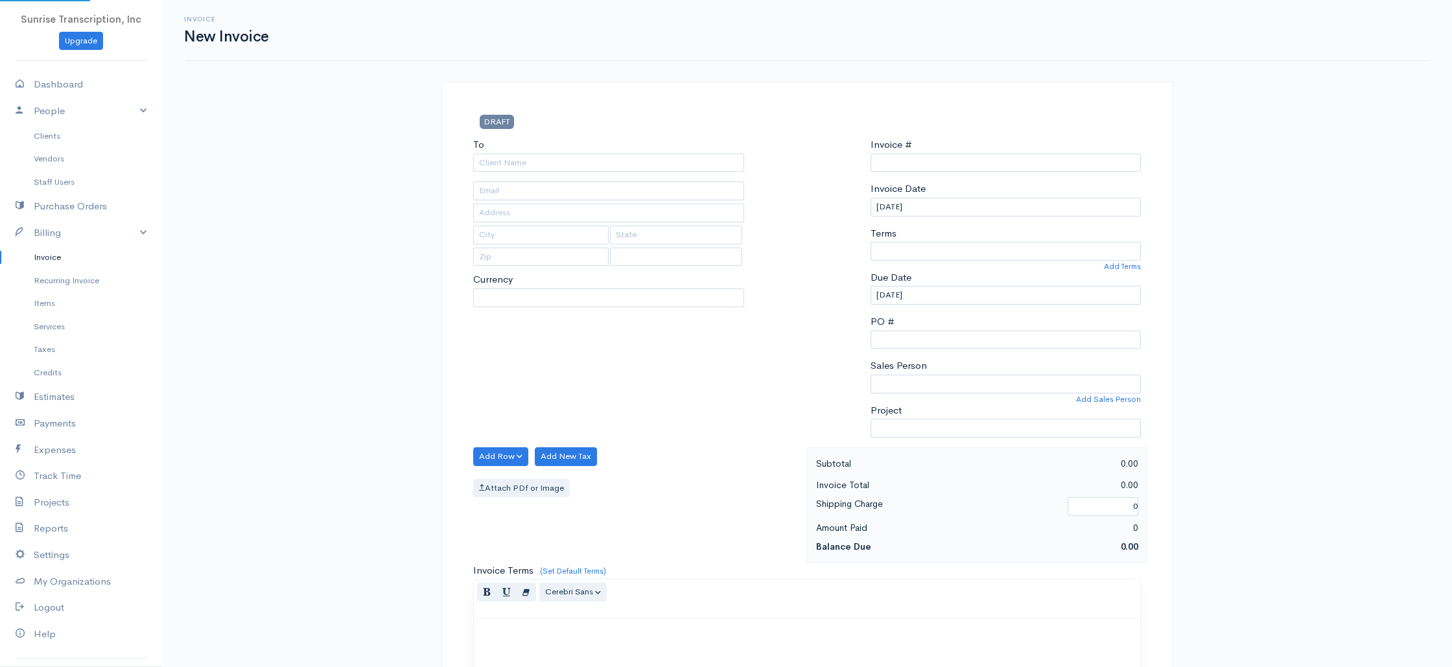
select select "USD"
select select "[GEOGRAPHIC_DATA]"
type input "0002240835"
click at [588, 170] on input "To" at bounding box center [608, 163] width 271 height 19
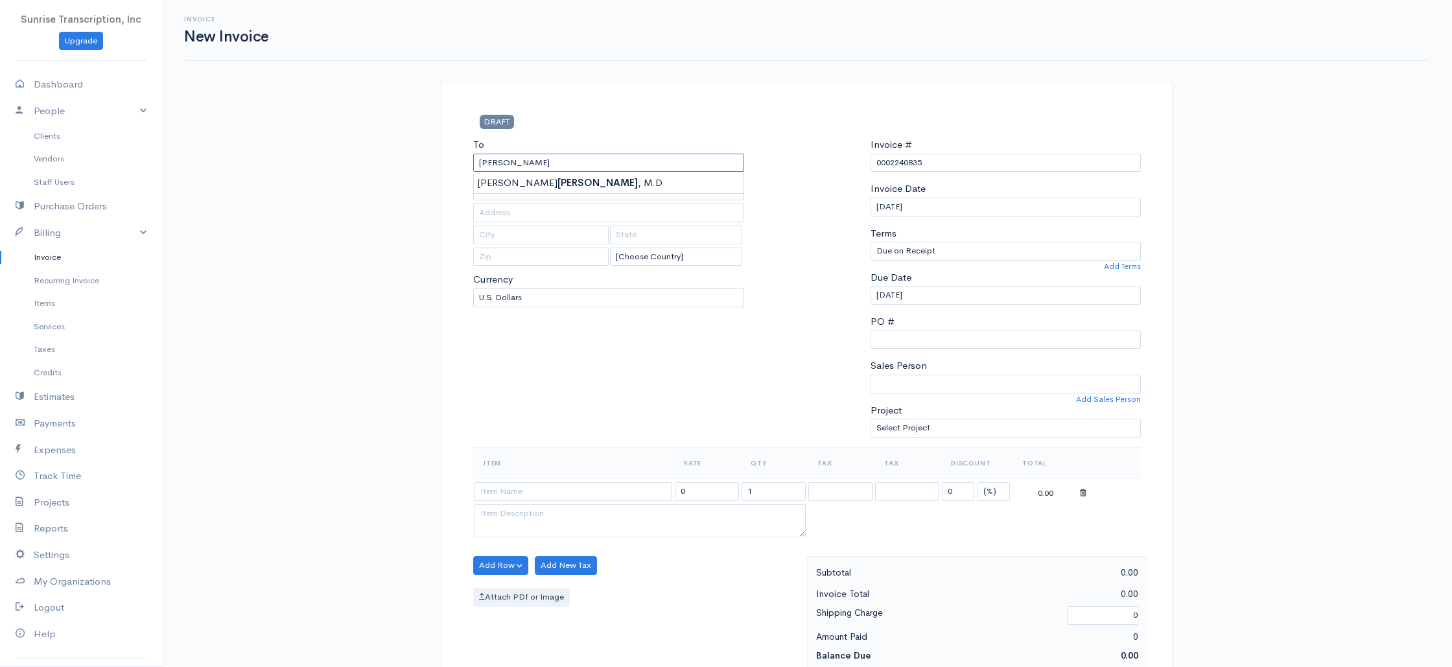
type input "[PERSON_NAME]"
type input "[EMAIL_ADDRESS][DOMAIN_NAME]"
click at [395, 289] on div "Invoice New Invoice DRAFT To [PERSON_NAME], [GEOGRAPHIC_DATA][EMAIL_ADDRESS][DO…" at bounding box center [807, 645] width 1290 height 1290
click at [580, 491] on input at bounding box center [573, 491] width 198 height 19
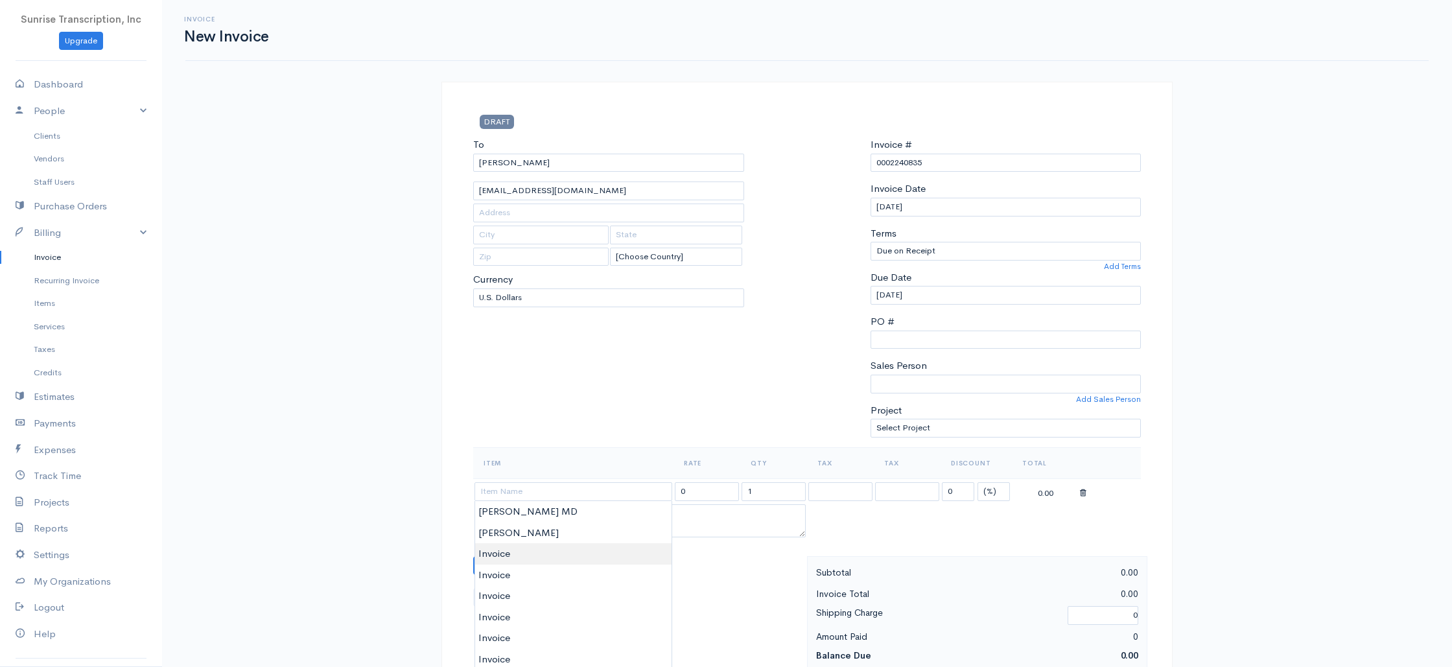
type input "Invoice"
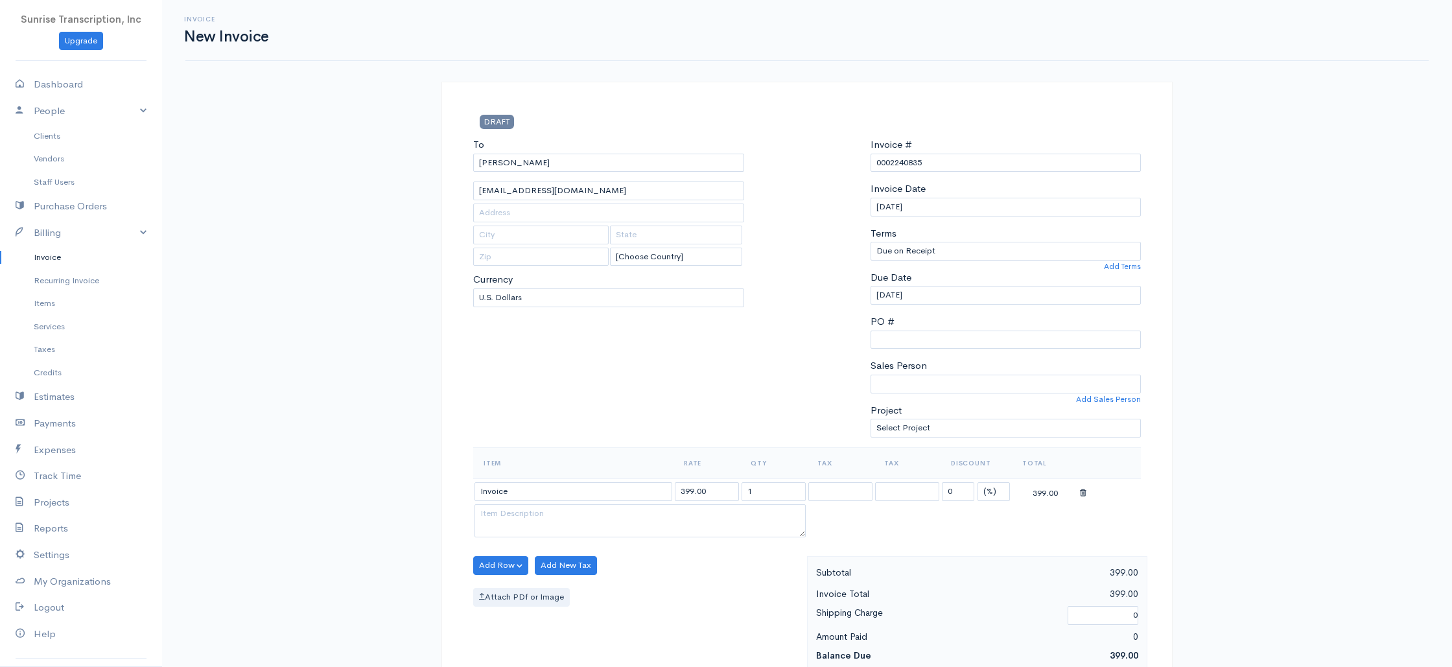
drag, startPoint x: 517, startPoint y: 560, endPoint x: 583, endPoint y: 546, distance: 67.0
click at [721, 489] on input "399.00" at bounding box center [707, 491] width 64 height 19
type input "100"
click at [738, 405] on div "To [PERSON_NAME], [GEOGRAPHIC_DATA][EMAIL_ADDRESS][DOMAIN_NAME] [Choose Country…" at bounding box center [609, 292] width 284 height 310
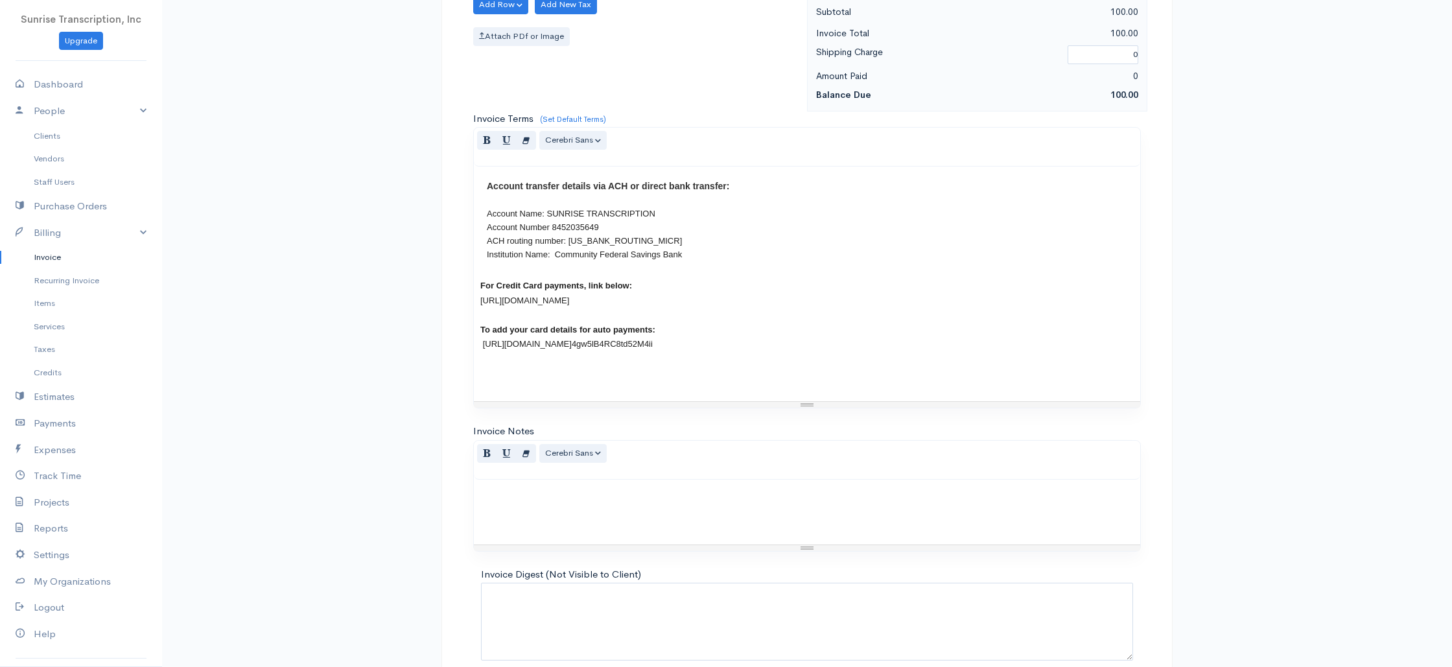
scroll to position [624, 0]
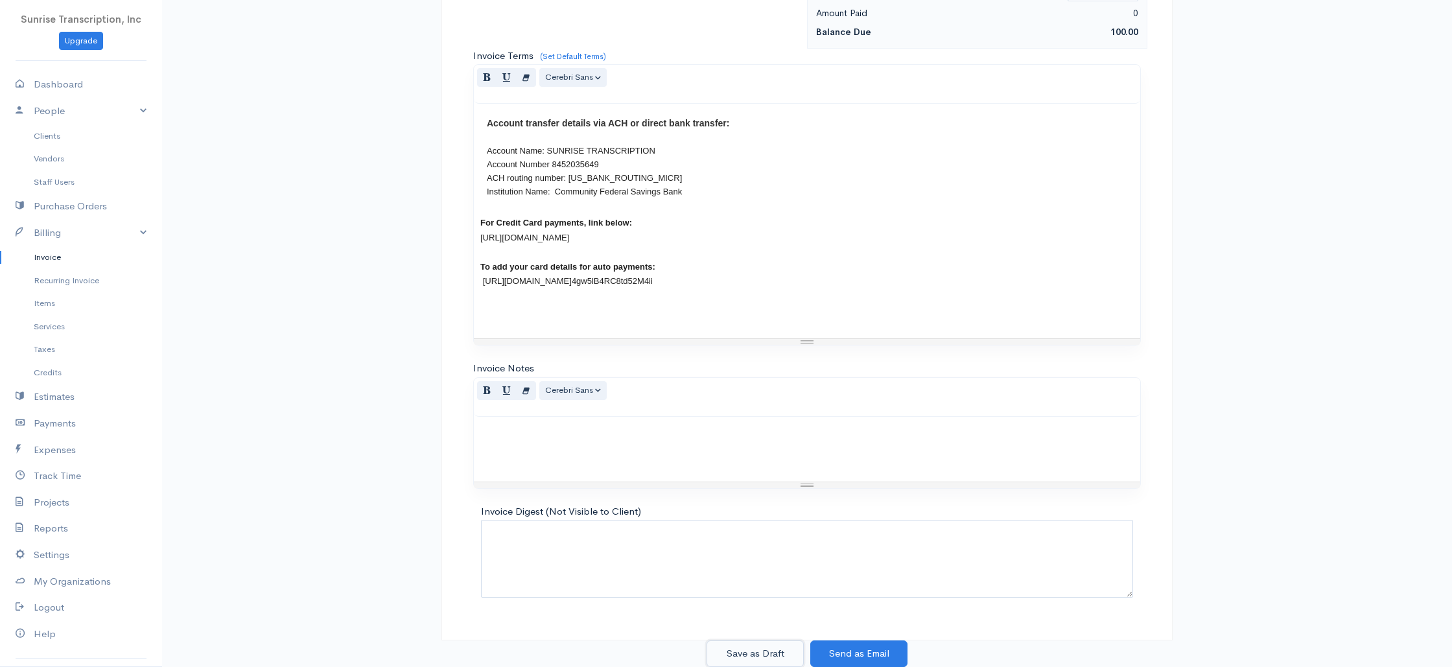
click at [762, 648] on button "Save as Draft" at bounding box center [754, 653] width 97 height 27
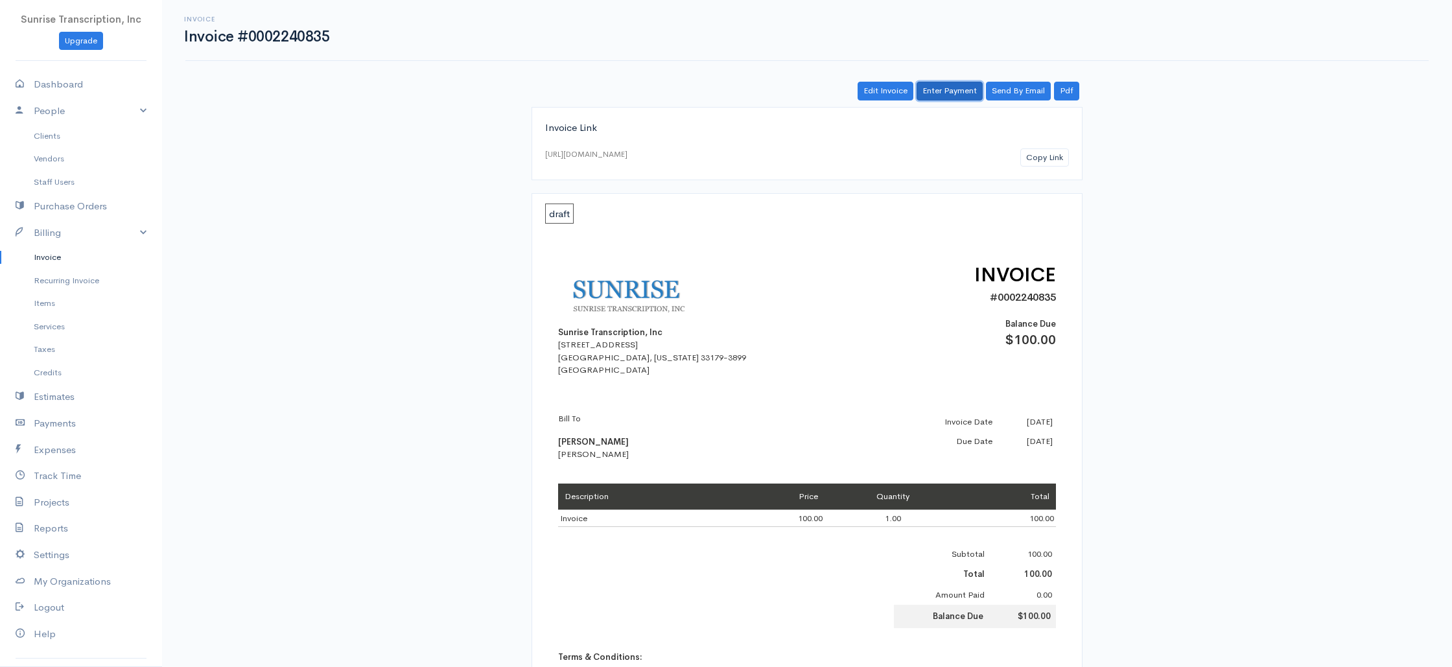
click at [944, 88] on link "Enter Payment" at bounding box center [950, 91] width 66 height 19
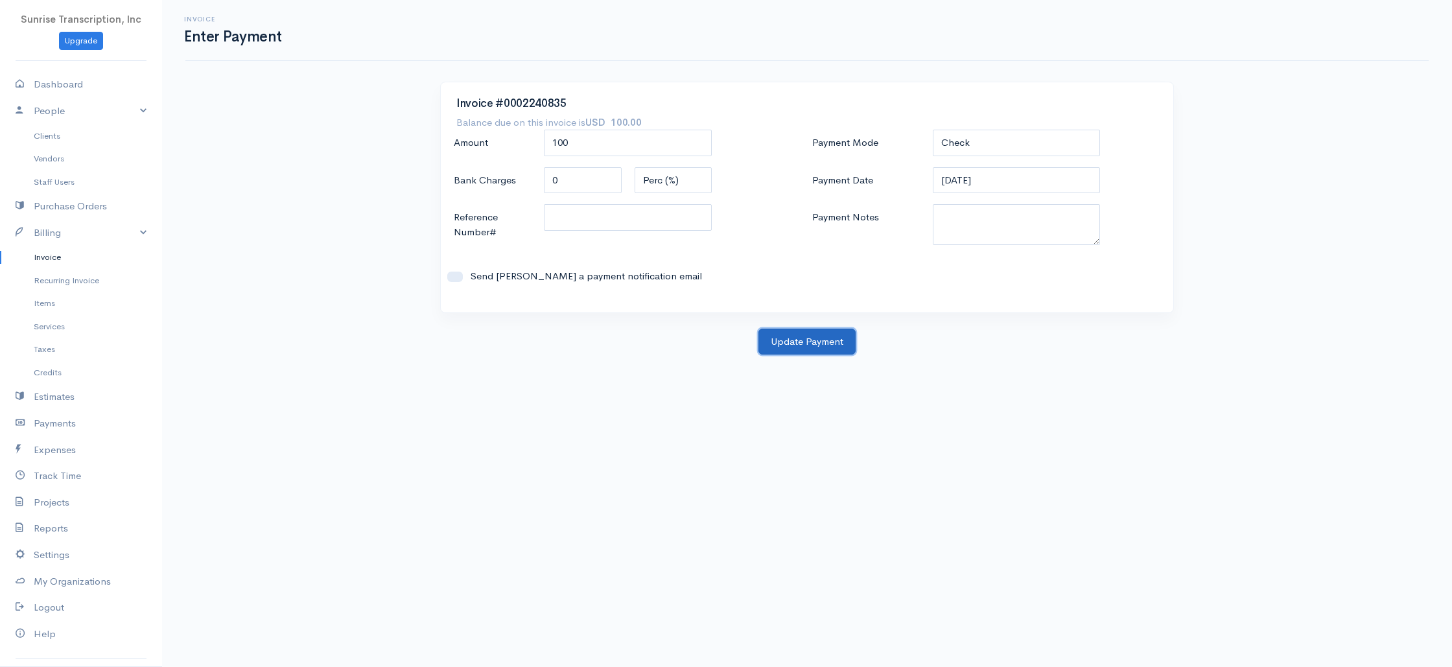
click at [795, 347] on button "Update Payment" at bounding box center [806, 342] width 97 height 27
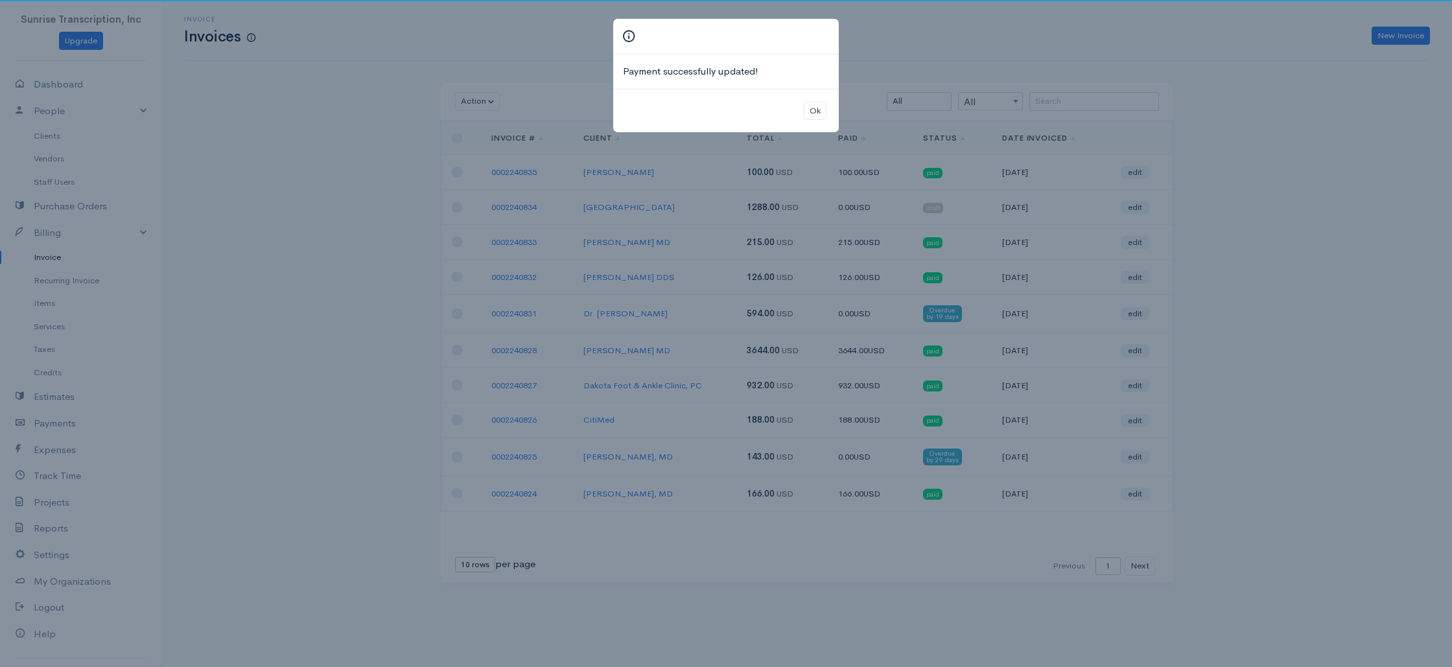
drag, startPoint x: 56, startPoint y: 260, endPoint x: 49, endPoint y: 261, distance: 7.8
click at [56, 260] on div "Payment successfully updated! Ok" at bounding box center [726, 333] width 1452 height 667
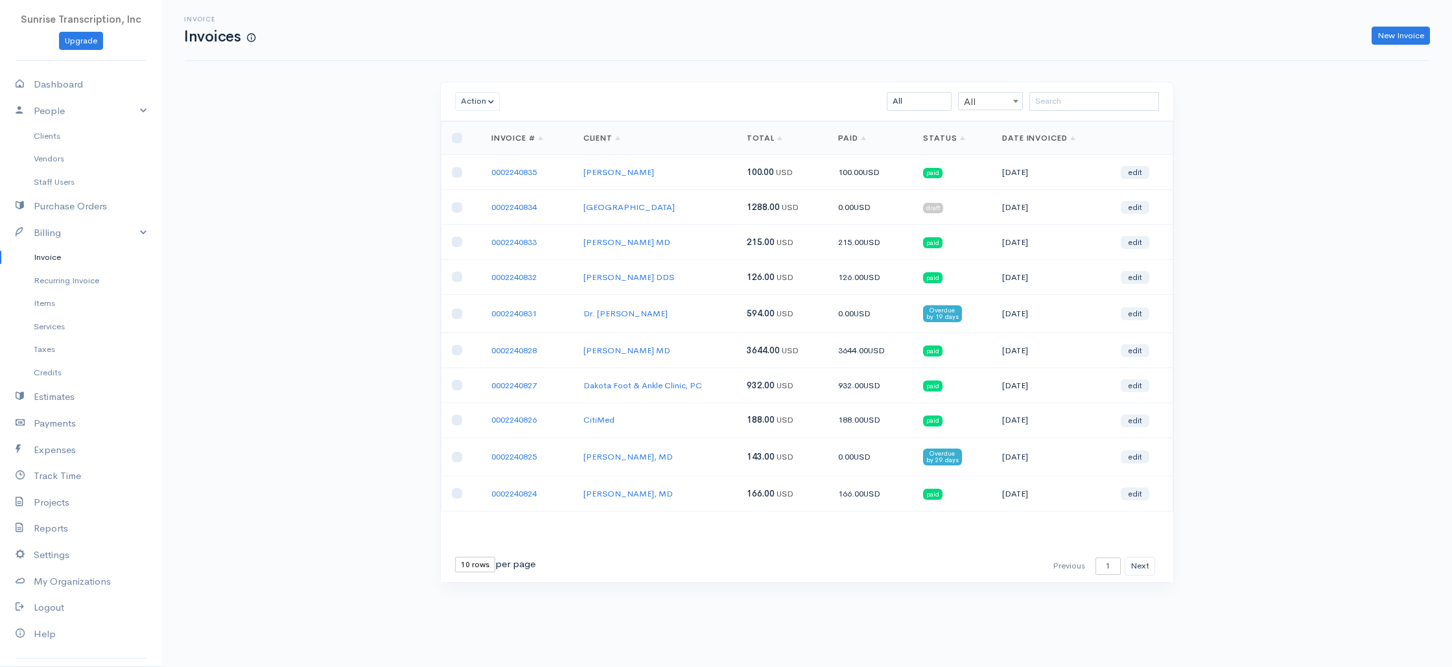
click at [43, 260] on link "Invoice" at bounding box center [81, 257] width 162 height 23
click at [509, 207] on link "0002240834" at bounding box center [513, 207] width 45 height 11
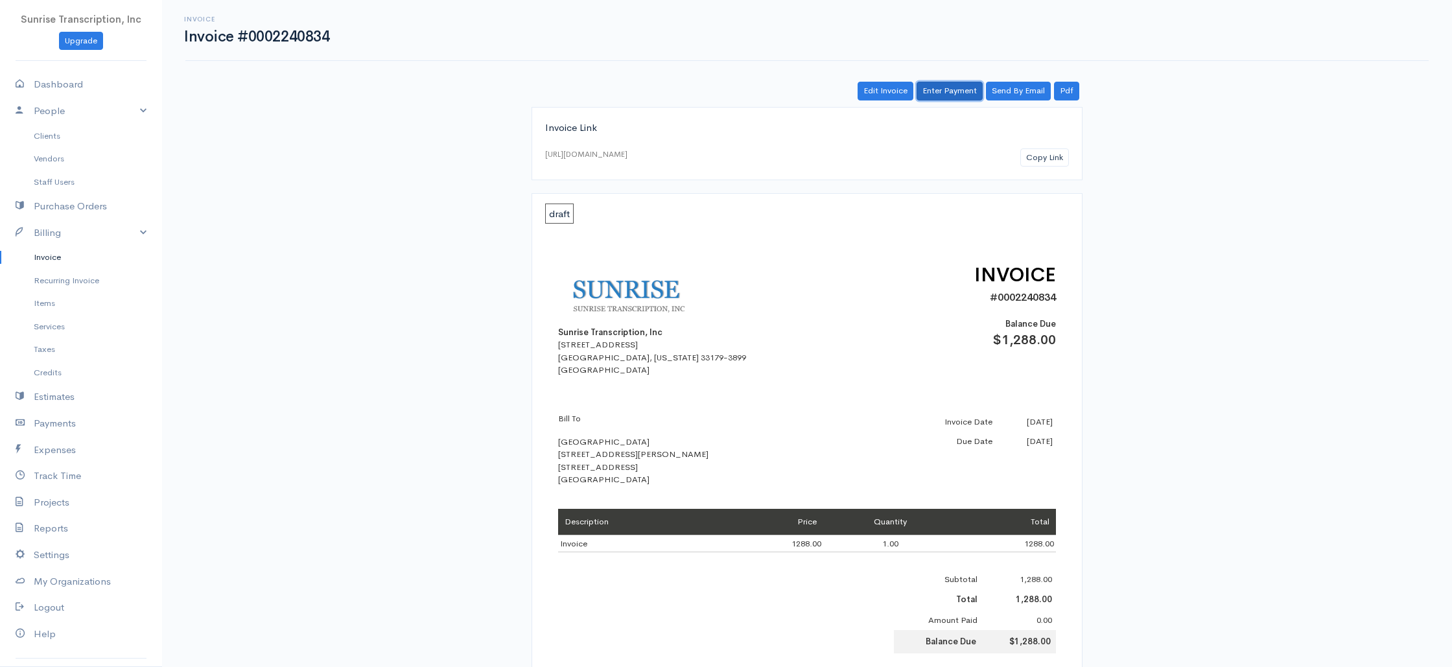
click at [945, 91] on link "Enter Payment" at bounding box center [950, 91] width 66 height 19
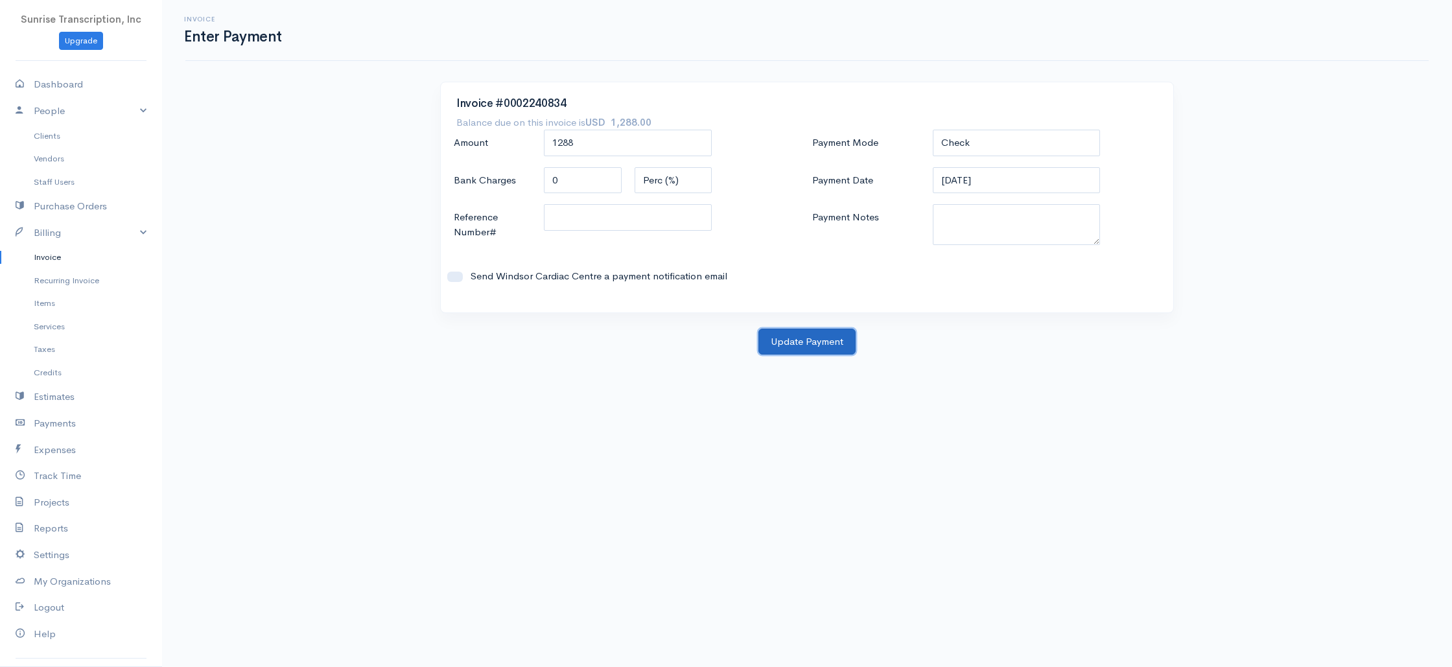
click at [803, 340] on button "Update Payment" at bounding box center [806, 342] width 97 height 27
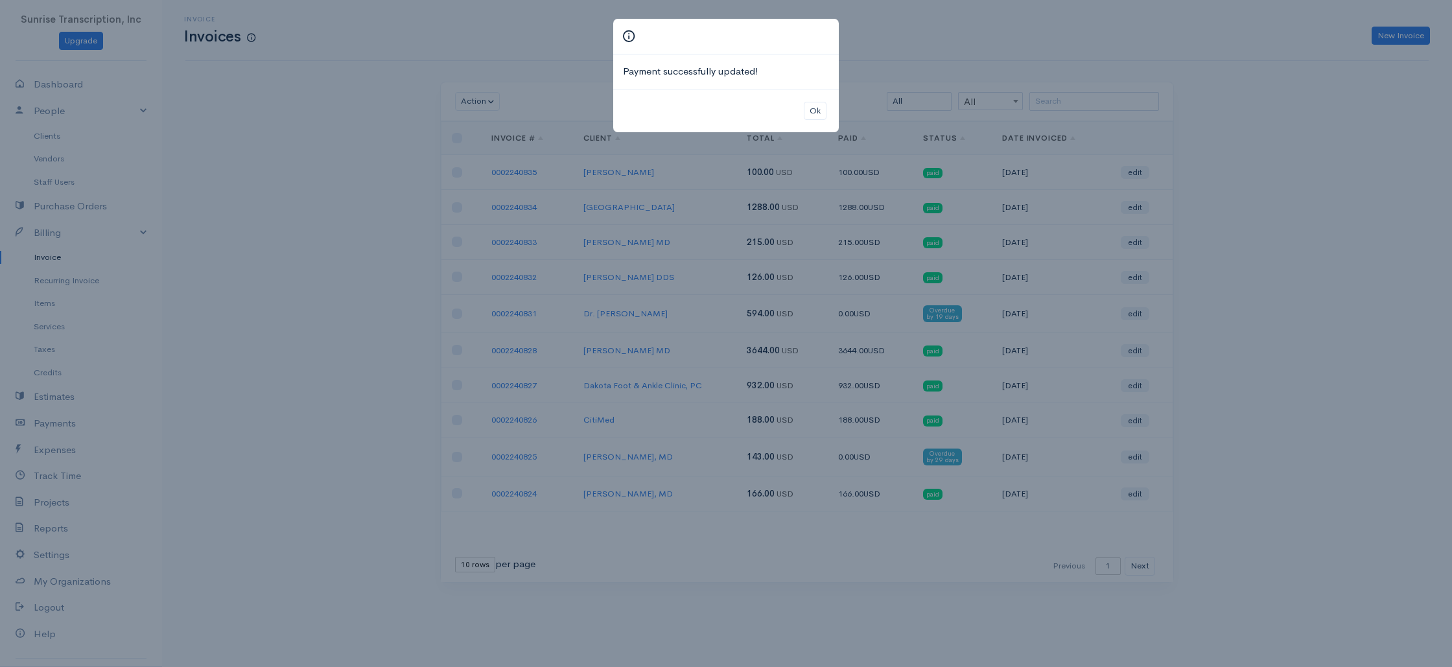
click at [237, 185] on div "Payment successfully updated! Ok" at bounding box center [726, 333] width 1452 height 667
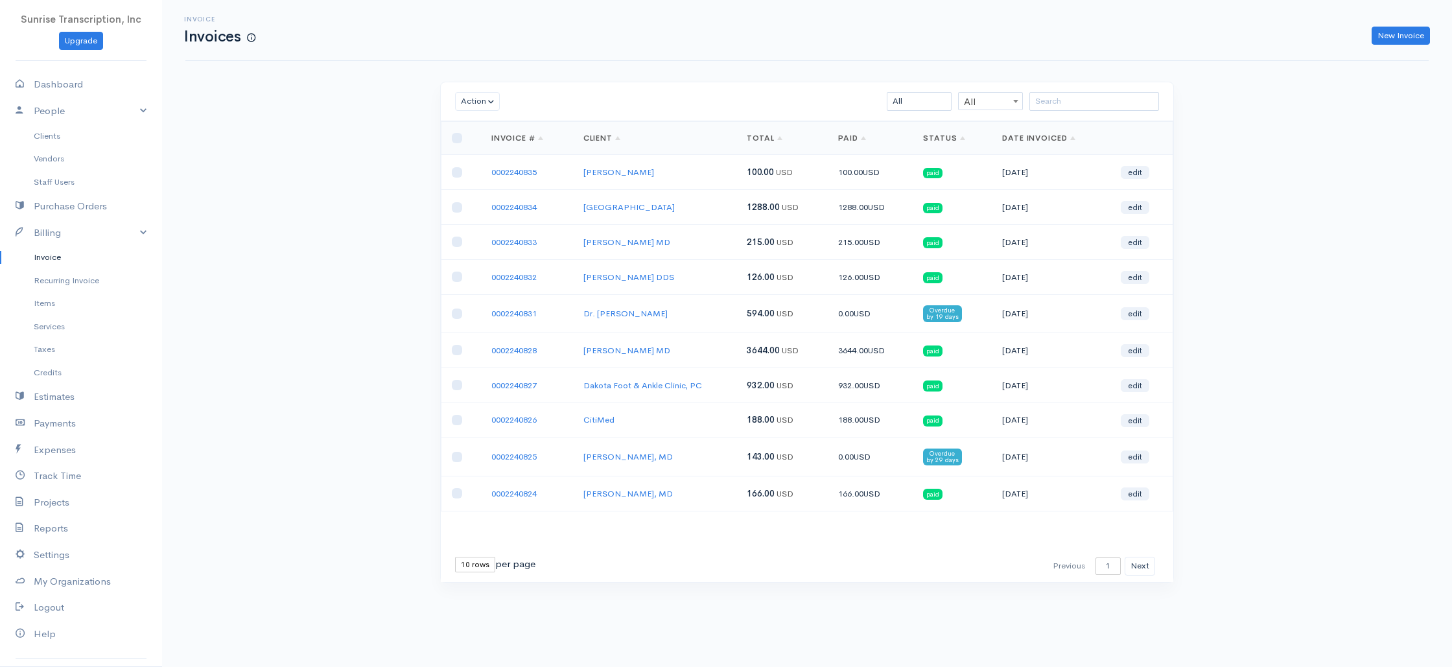
click at [43, 259] on link "Invoice" at bounding box center [81, 257] width 162 height 23
drag, startPoint x: 1414, startPoint y: 40, endPoint x: 1296, endPoint y: 43, distance: 118.0
click at [1414, 40] on link "New Invoice" at bounding box center [1401, 36] width 58 height 19
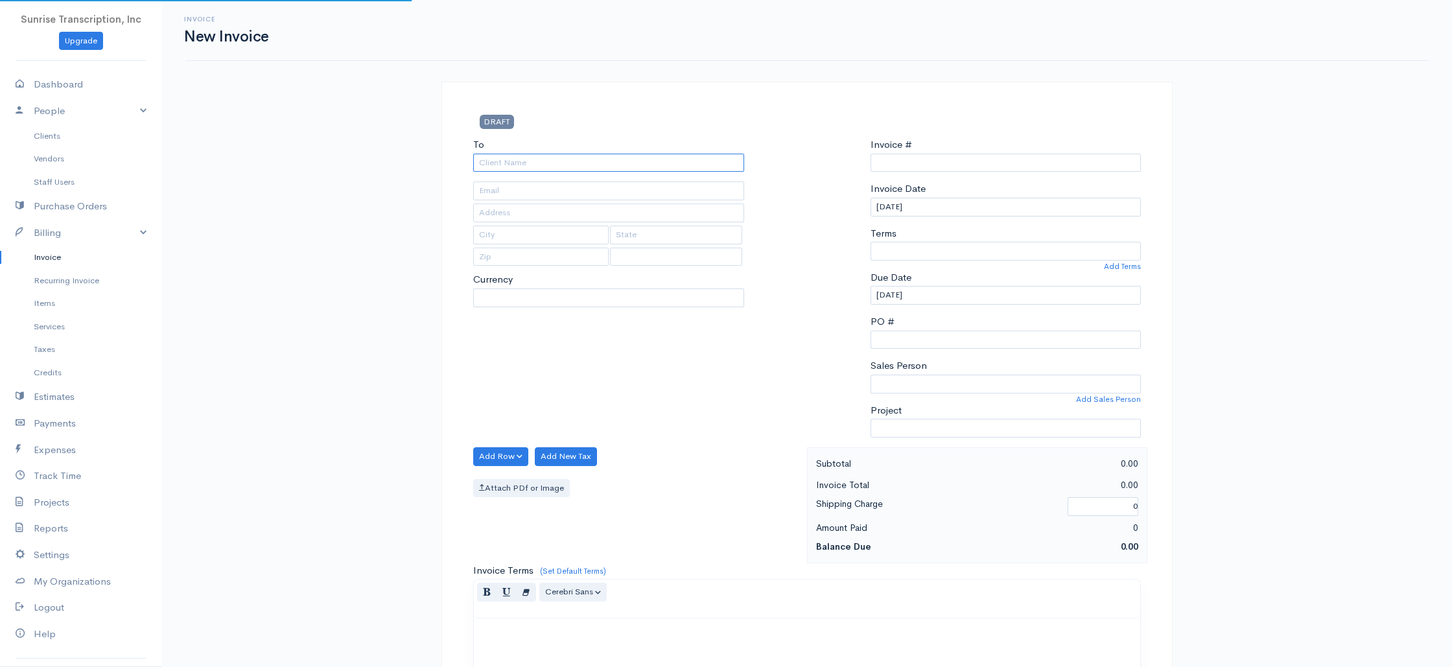
click at [607, 163] on input "To" at bounding box center [608, 163] width 271 height 19
type input "0002240836"
select select "[GEOGRAPHIC_DATA]"
select select "USD"
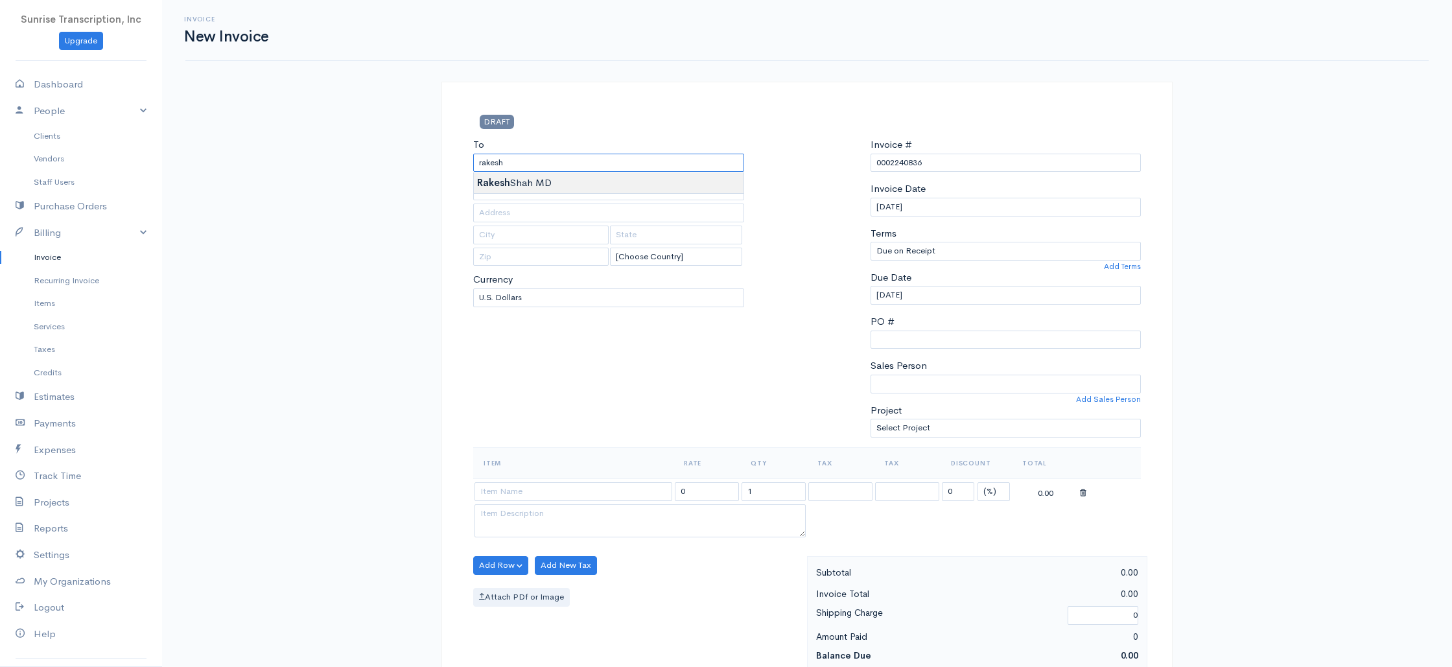
type input "[PERSON_NAME] MD"
type input "[EMAIL_ADDRESS][DOMAIN_NAME]"
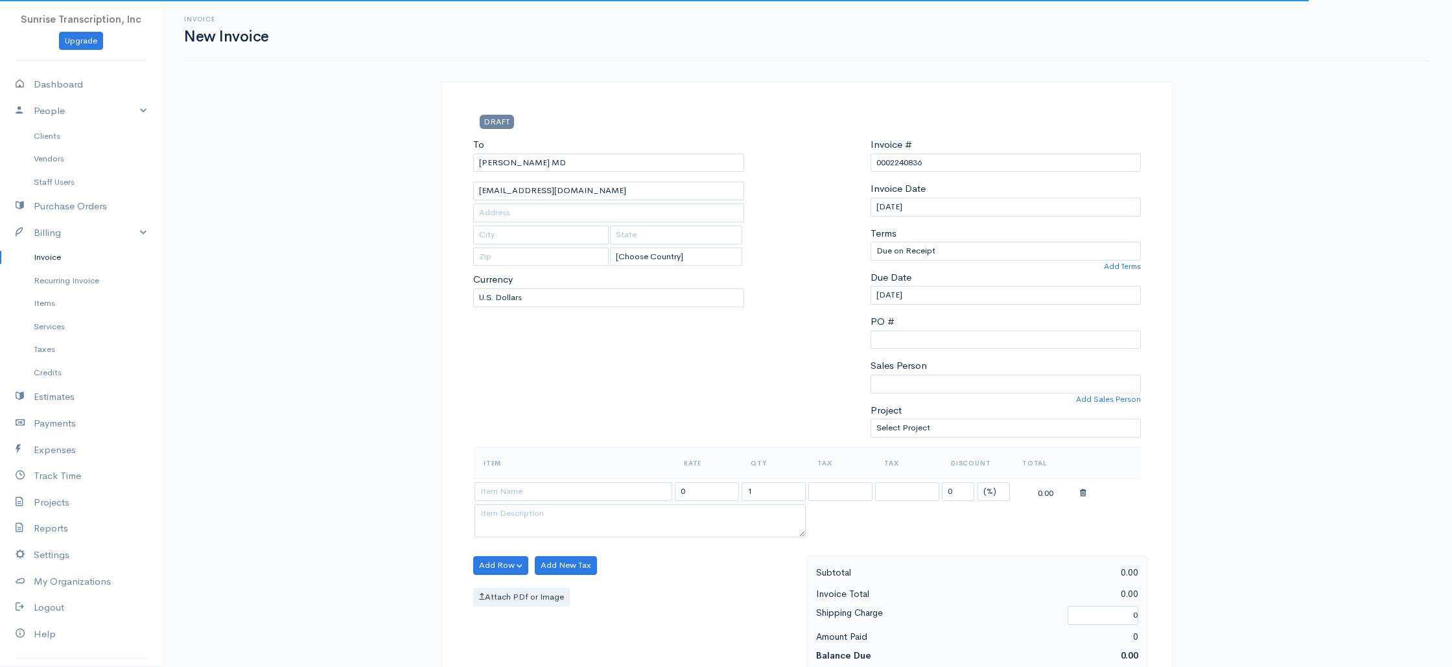
drag, startPoint x: 406, startPoint y: 279, endPoint x: 411, endPoint y: 395, distance: 115.5
click at [406, 279] on div "Invoice New Invoice DRAFT To [GEOGRAPHIC_DATA][PERSON_NAME] MD [EMAIL_ADDRESS][…" at bounding box center [807, 645] width 1290 height 1290
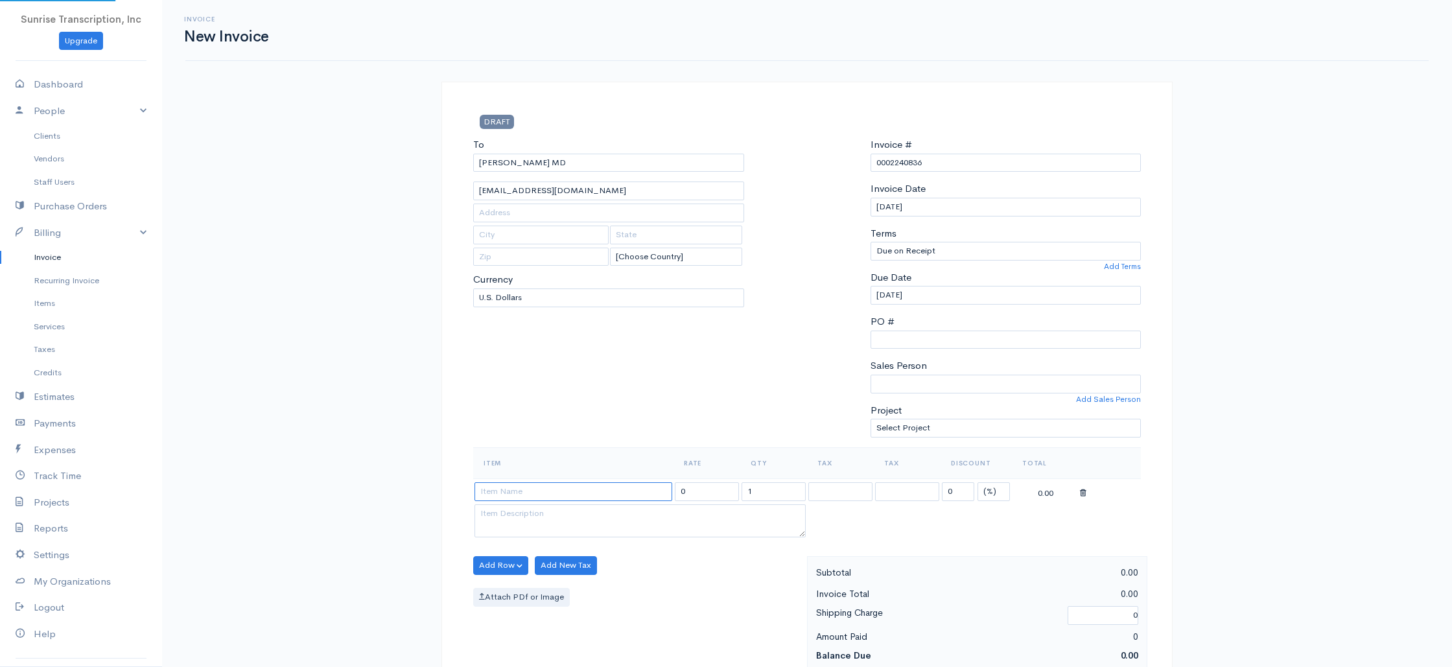
click at [567, 497] on input at bounding box center [573, 491] width 198 height 19
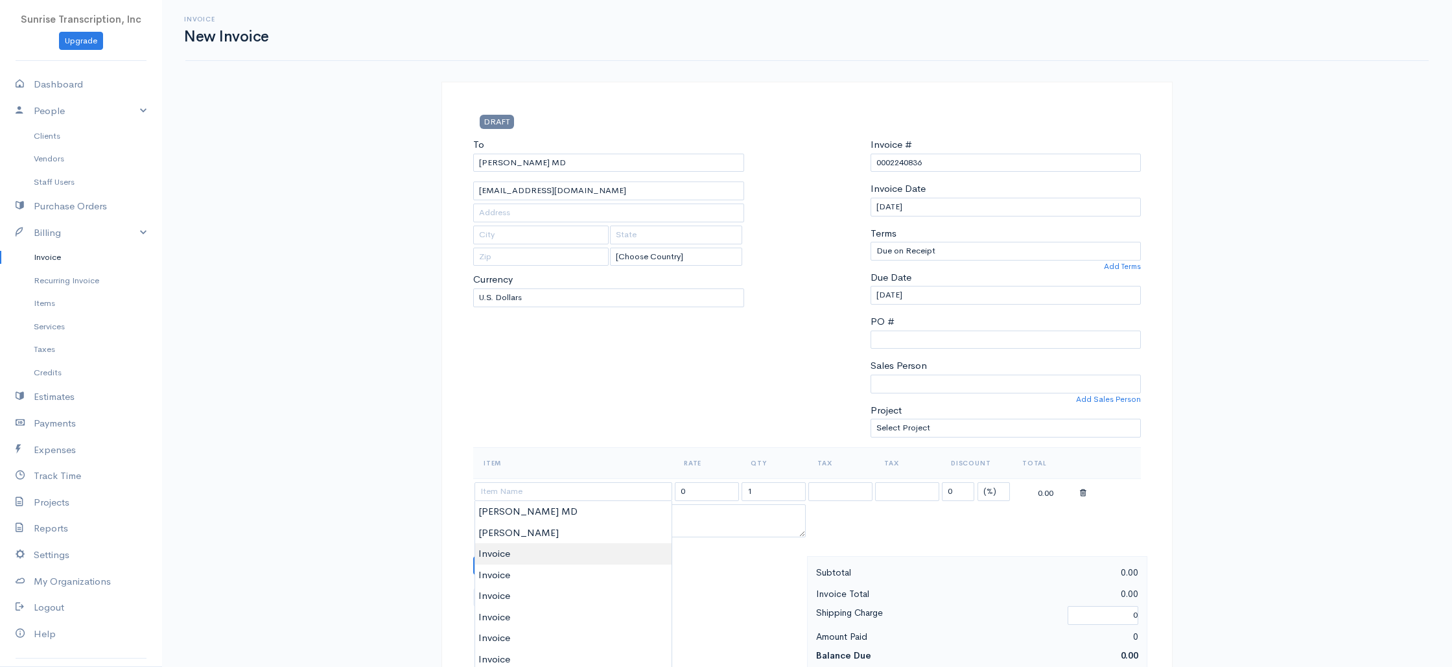
type input "Invoice"
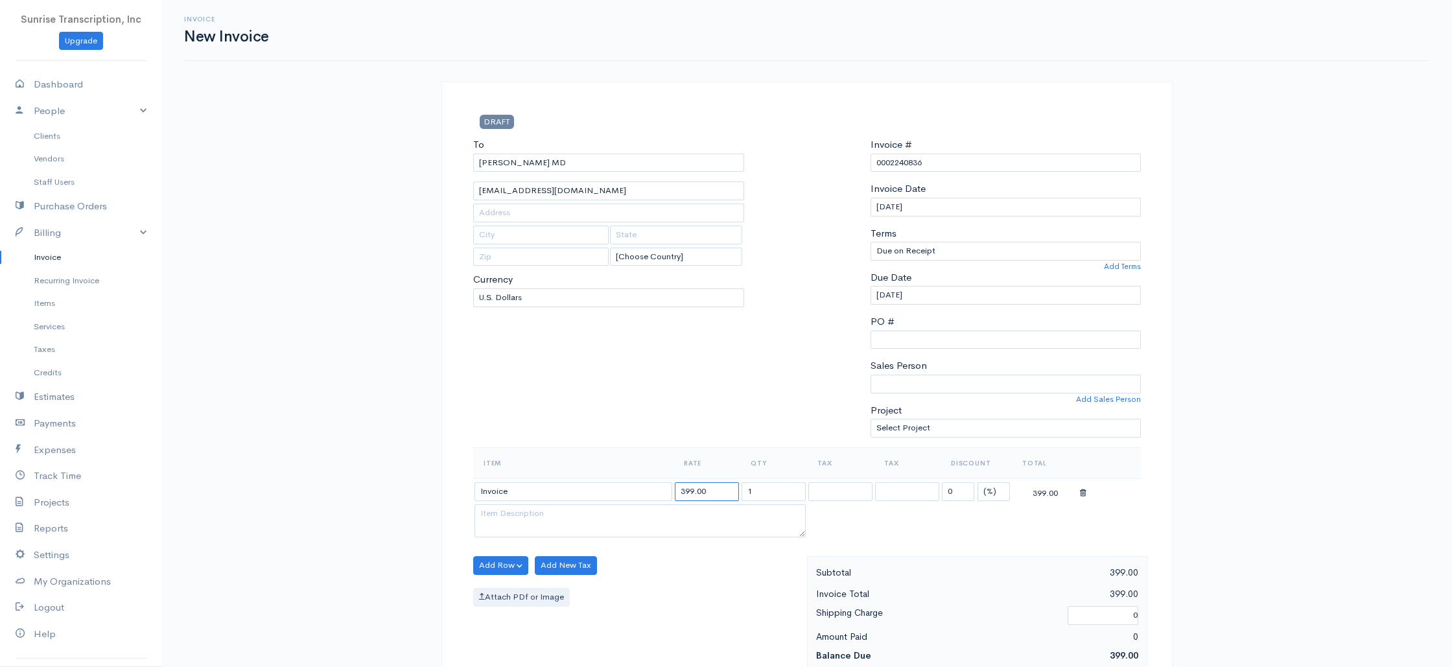
click at [723, 494] on input "399.00" at bounding box center [707, 491] width 64 height 19
type input "199"
click at [662, 357] on div "To [PERSON_NAME][GEOGRAPHIC_DATA] [EMAIL_ADDRESS][DOMAIN_NAME] [Choose Country]…" at bounding box center [609, 292] width 284 height 310
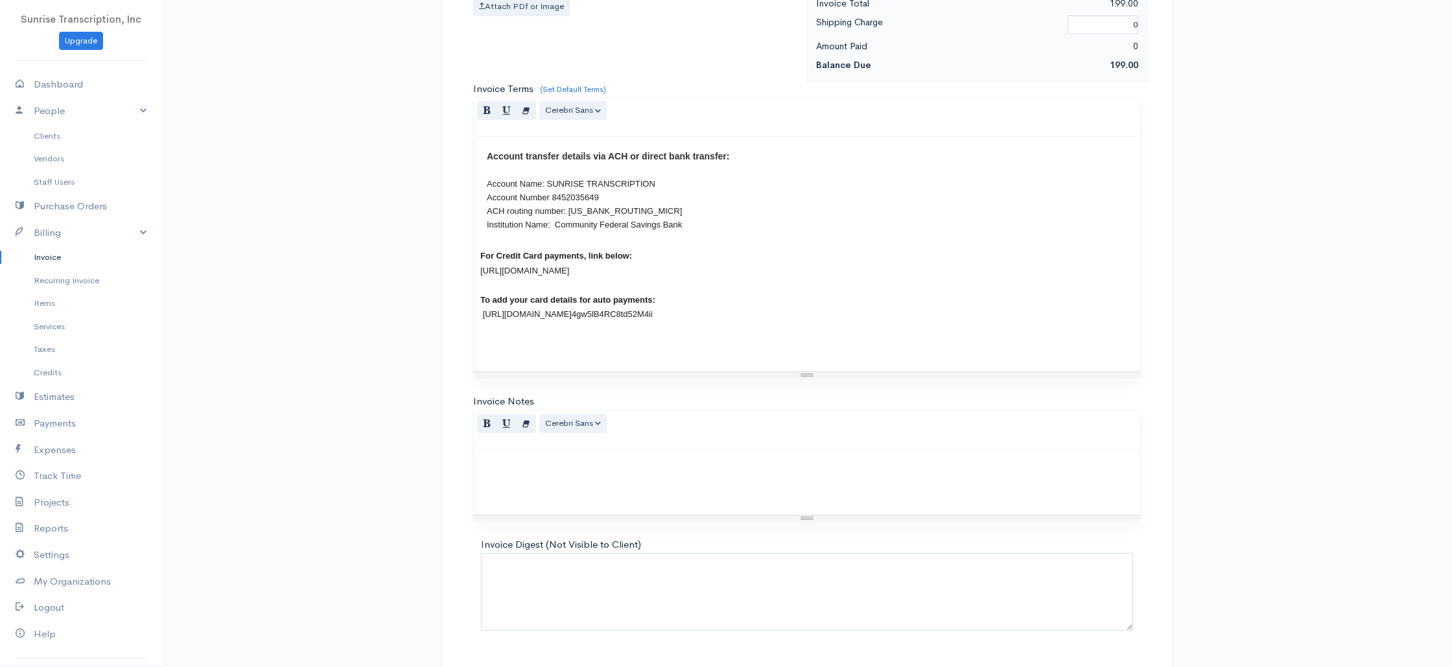
scroll to position [624, 0]
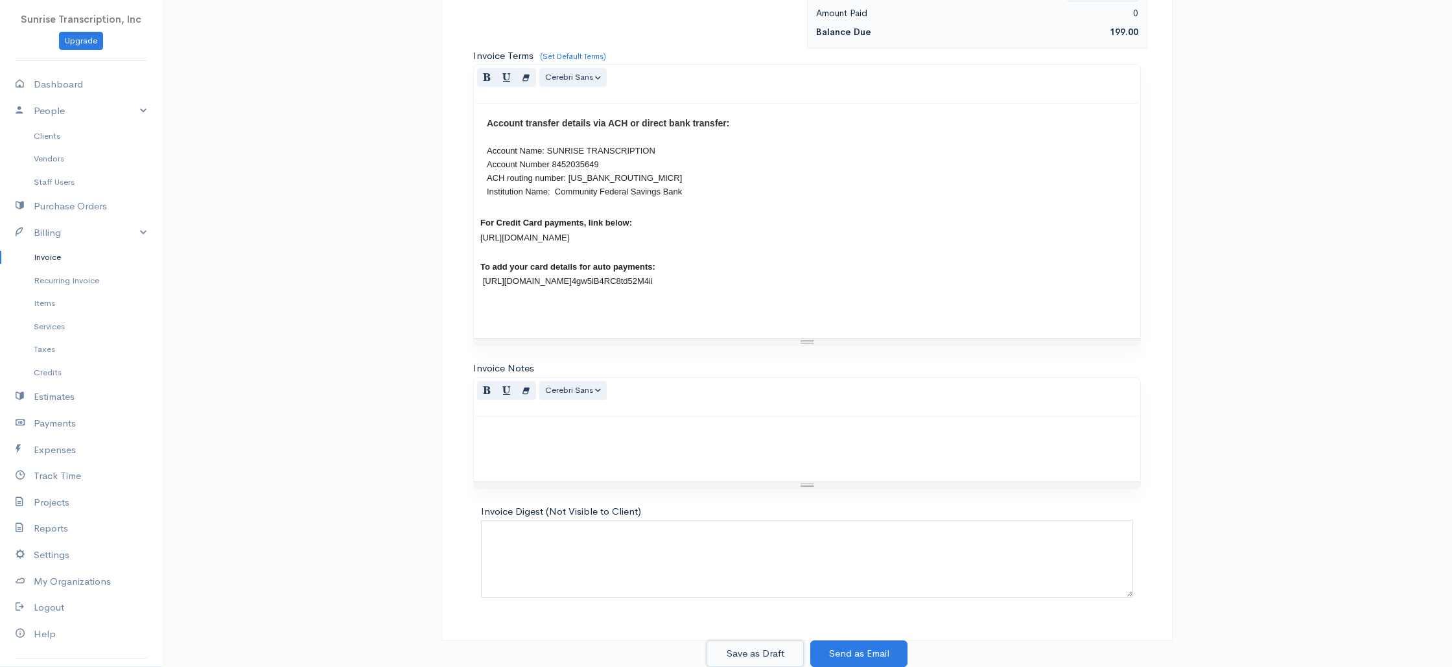
click at [784, 662] on button "Save as Draft" at bounding box center [754, 653] width 97 height 27
click at [778, 657] on div "Save as Draft Send as Email" at bounding box center [807, 653] width 747 height 27
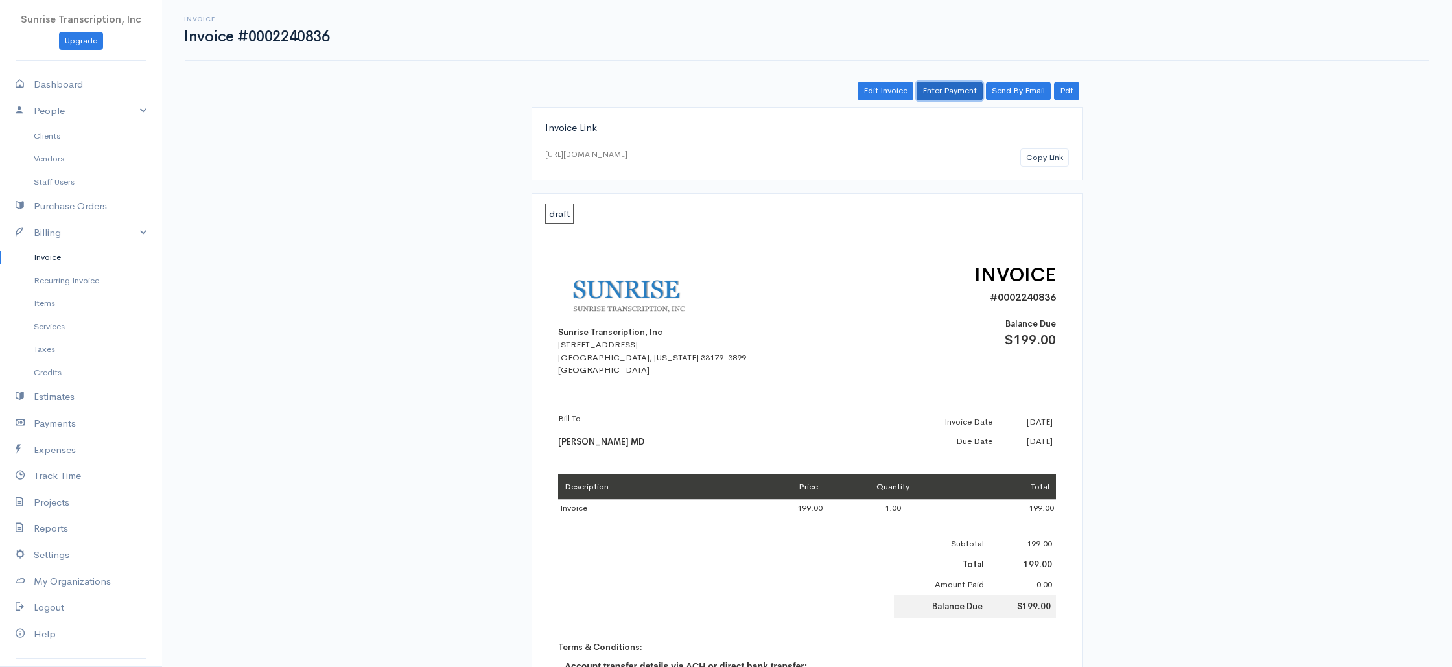
click at [957, 92] on link "Enter Payment" at bounding box center [950, 91] width 66 height 19
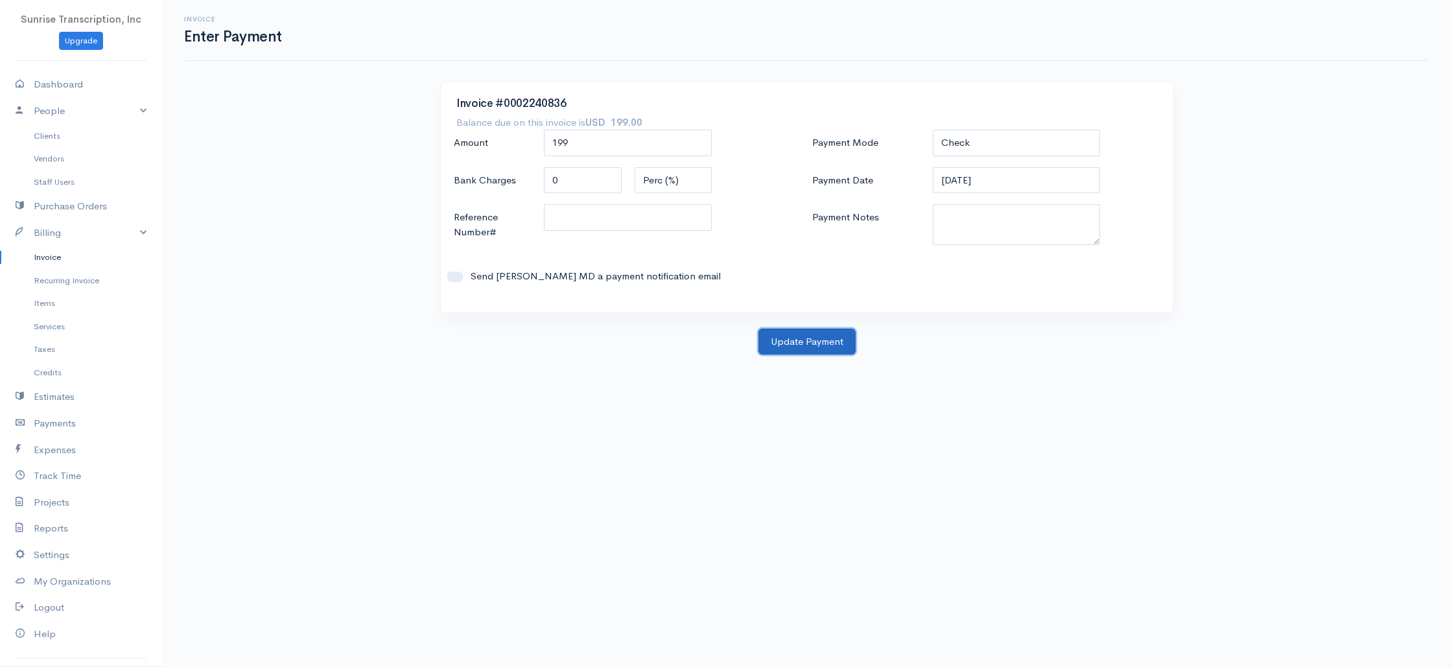
click at [803, 343] on button "Update Payment" at bounding box center [806, 342] width 97 height 27
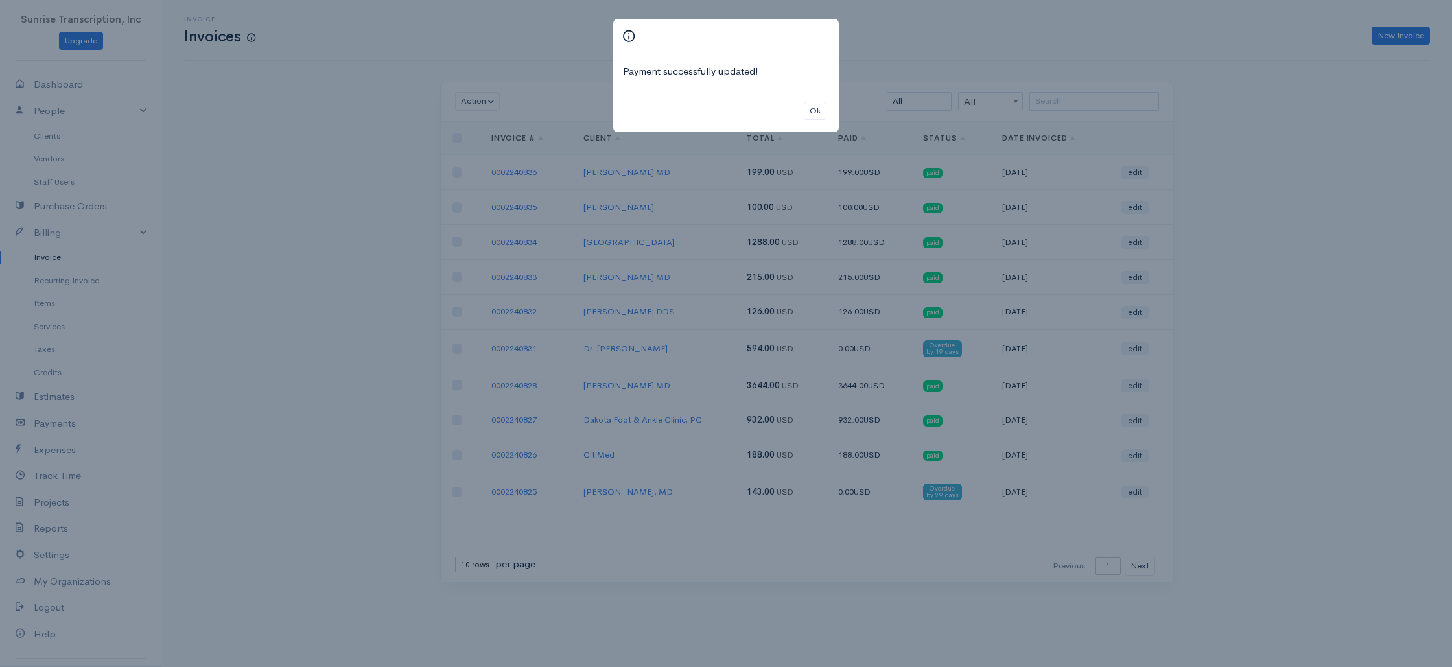
click at [1073, 84] on div "Payment successfully updated! Ok" at bounding box center [726, 333] width 1452 height 667
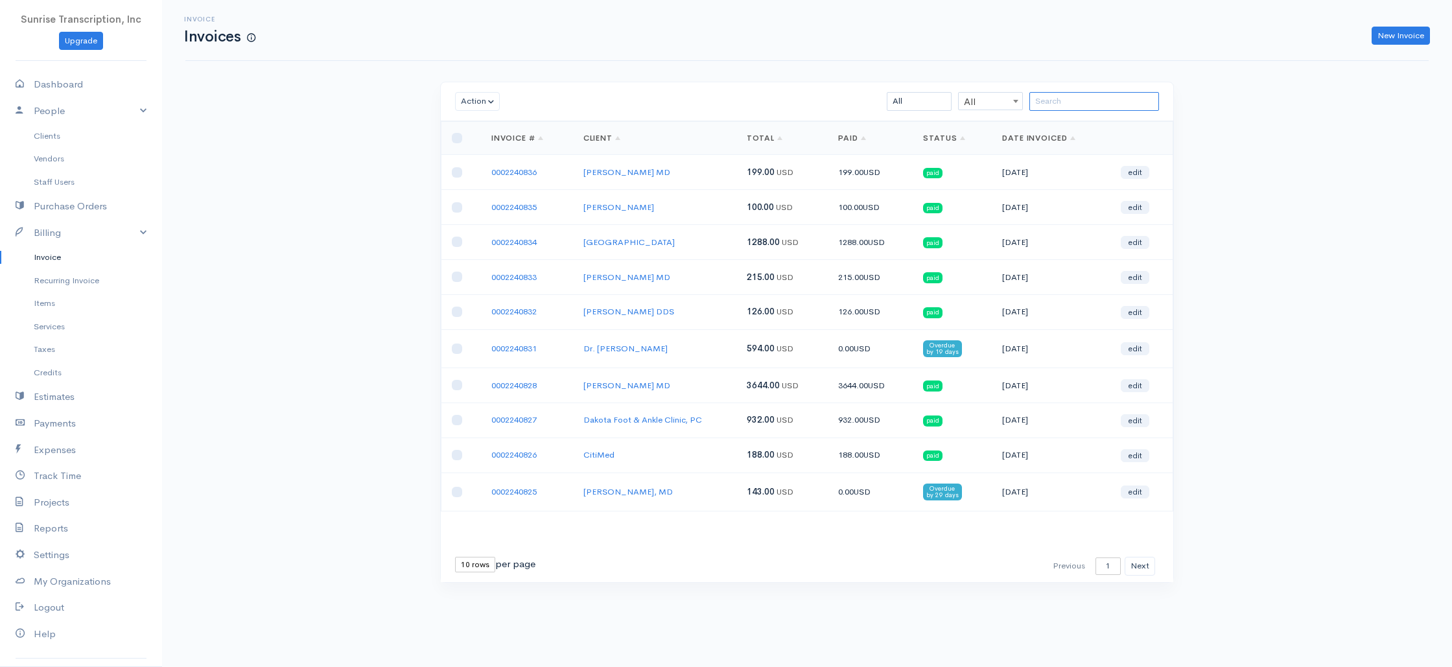
click at [1073, 97] on input "search" at bounding box center [1094, 101] width 130 height 19
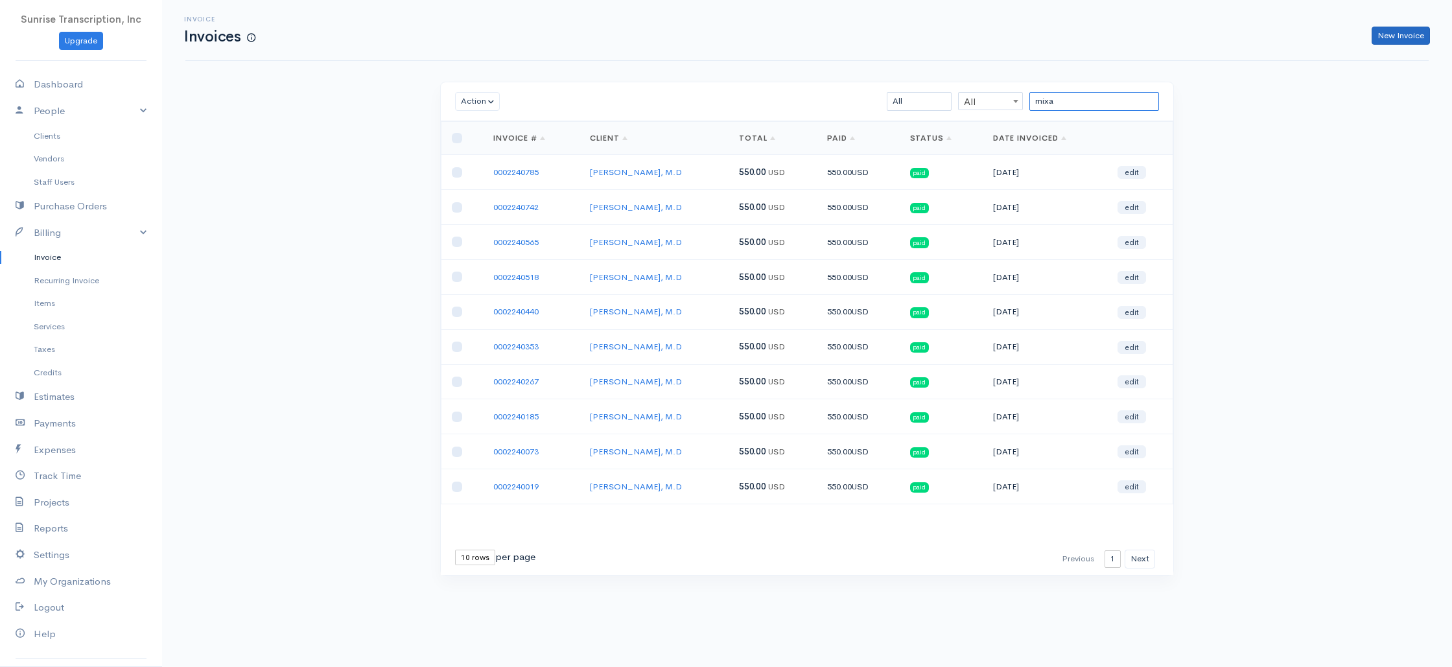
type input "mixa"
drag, startPoint x: 1397, startPoint y: 28, endPoint x: 1391, endPoint y: 31, distance: 7.2
click at [1397, 28] on link "New Invoice" at bounding box center [1401, 36] width 58 height 19
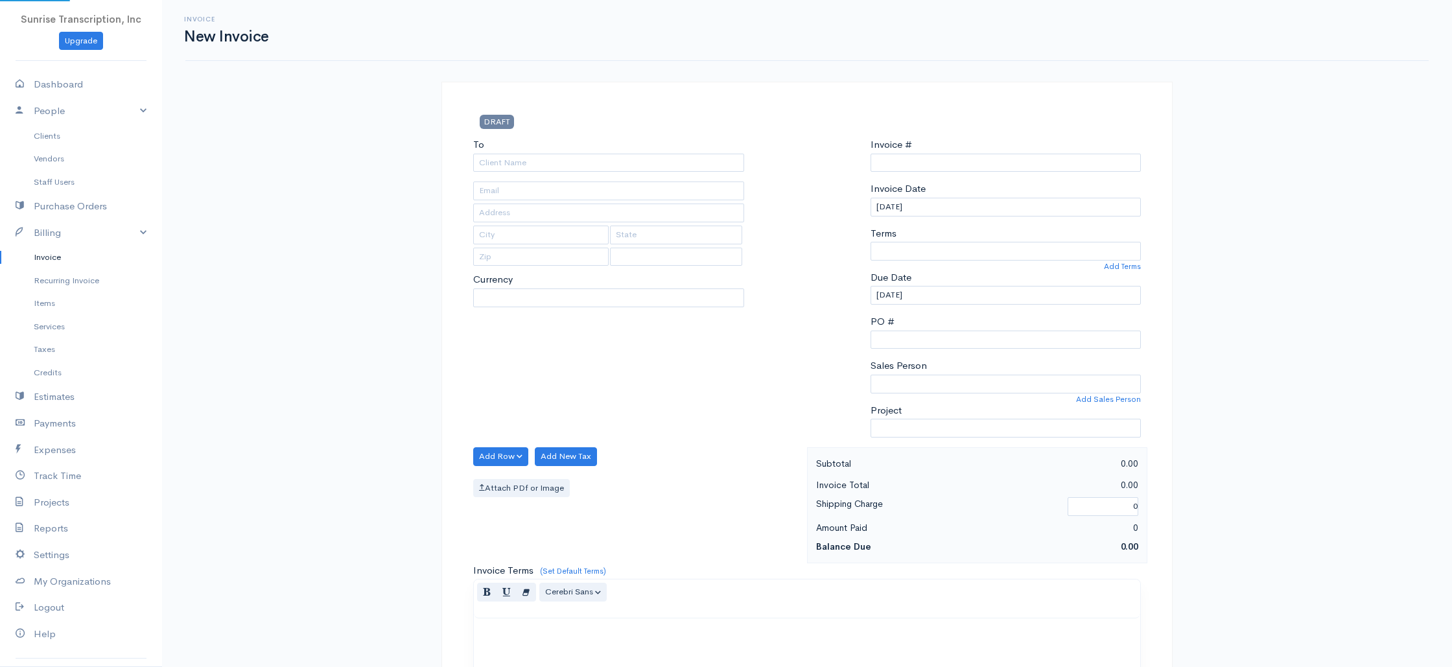
type input "0002240837"
select select "[GEOGRAPHIC_DATA]"
select select "USD"
click at [627, 169] on input "To" at bounding box center [608, 163] width 271 height 19
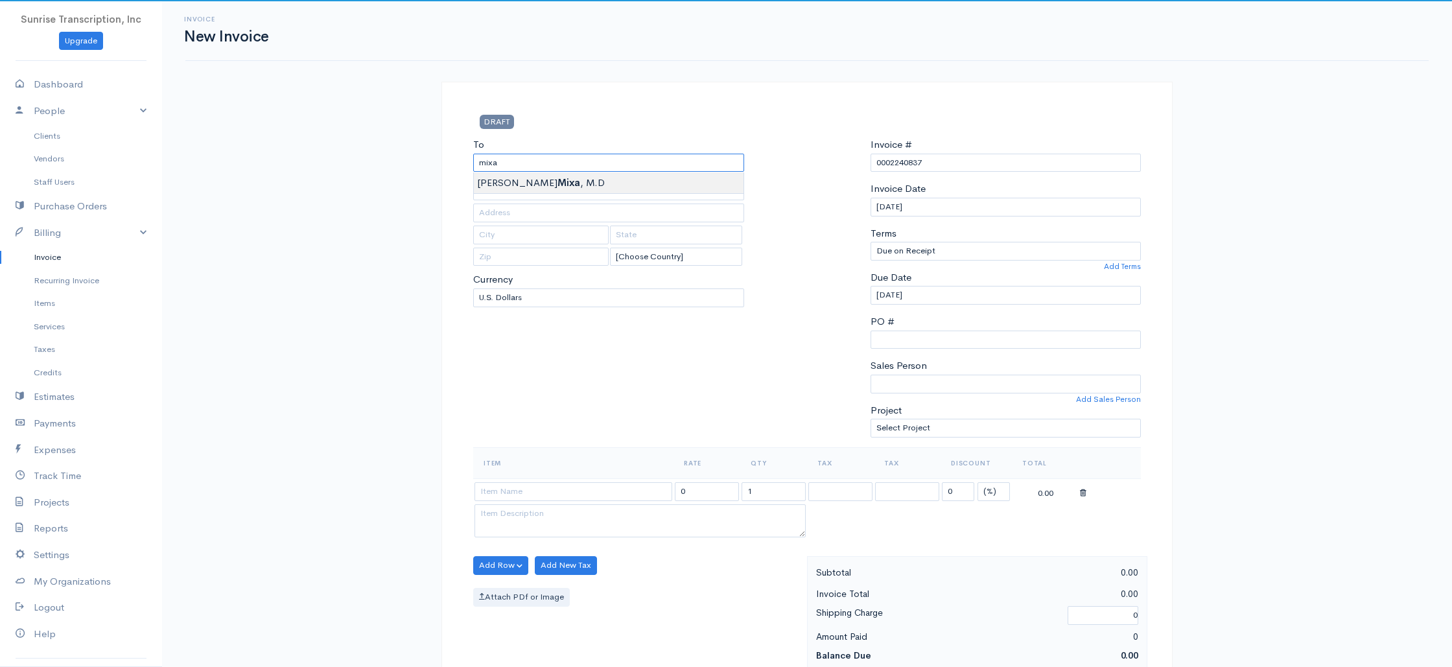
type input "[PERSON_NAME], M.D"
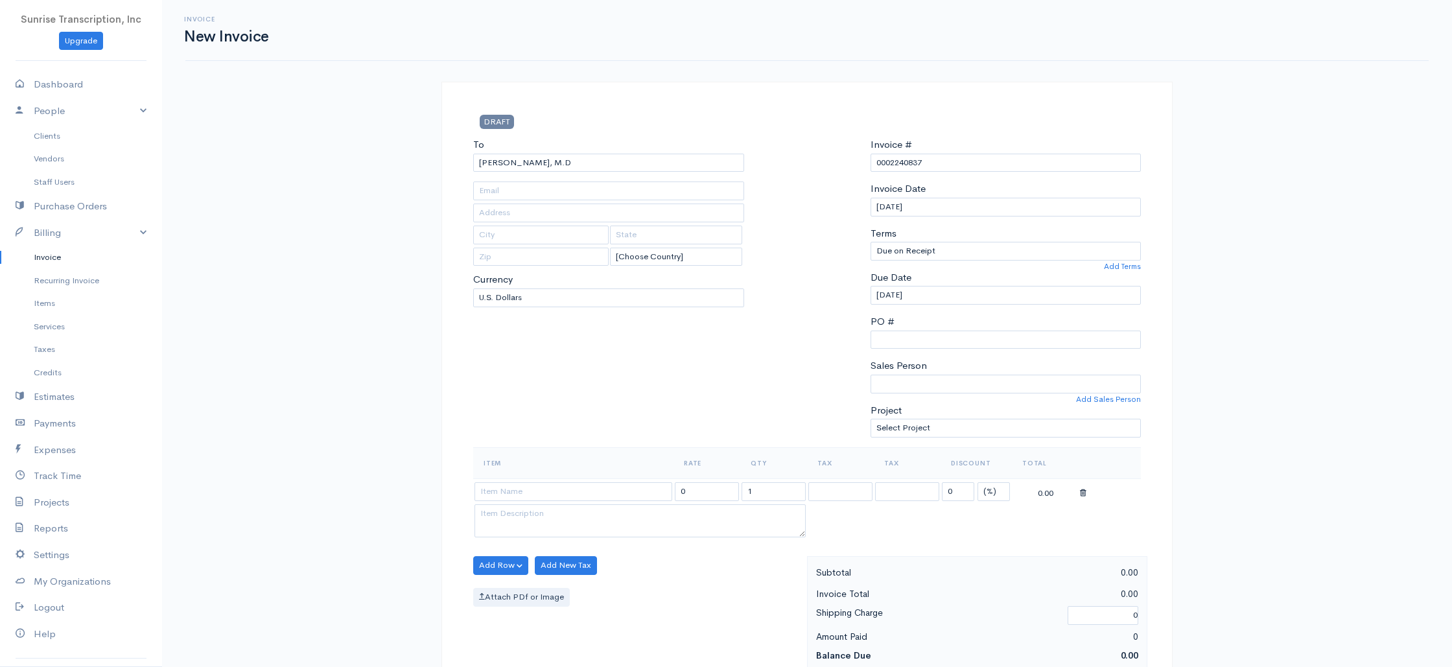
type input "[EMAIL_ADDRESS][DOMAIN_NAME]"
click at [408, 294] on div "Invoice New Invoice DRAFT To [PERSON_NAME], M.D [EMAIL_ADDRESS][DOMAIN_NAME] [C…" at bounding box center [807, 645] width 1290 height 1290
click at [610, 482] on input at bounding box center [573, 489] width 198 height 19
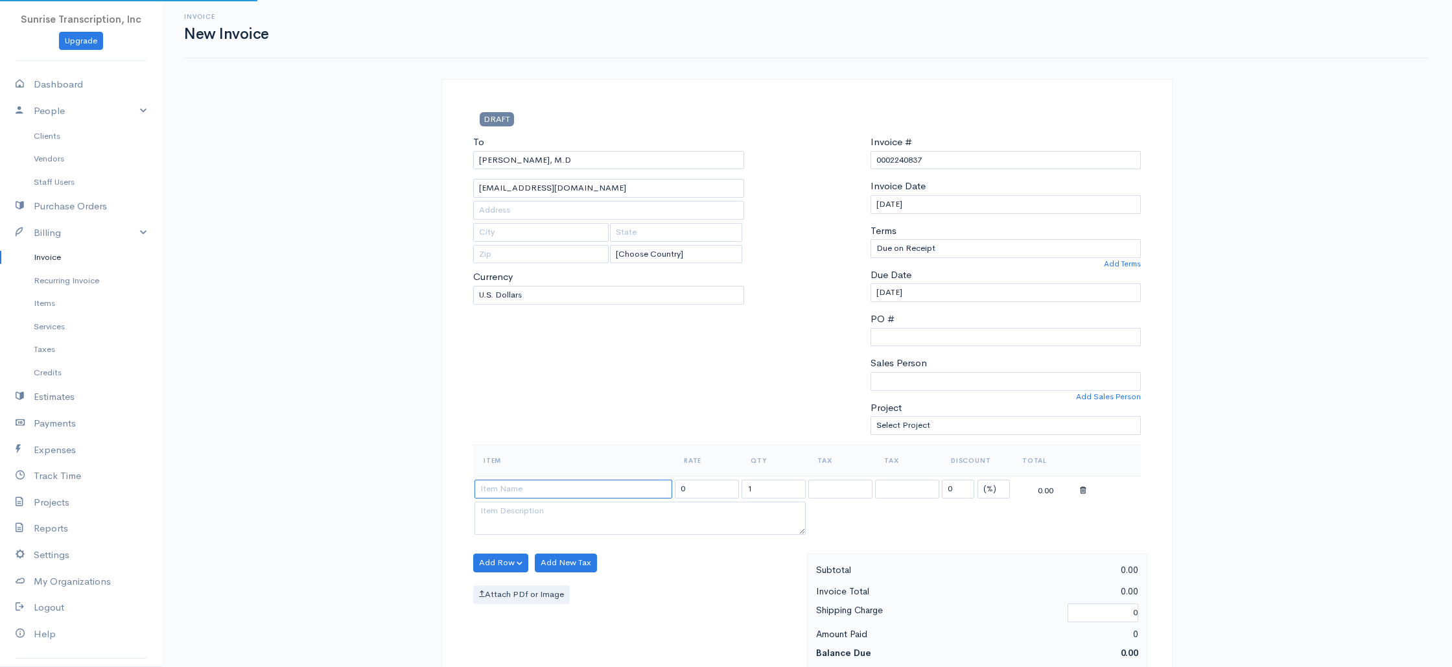
scroll to position [0, 0]
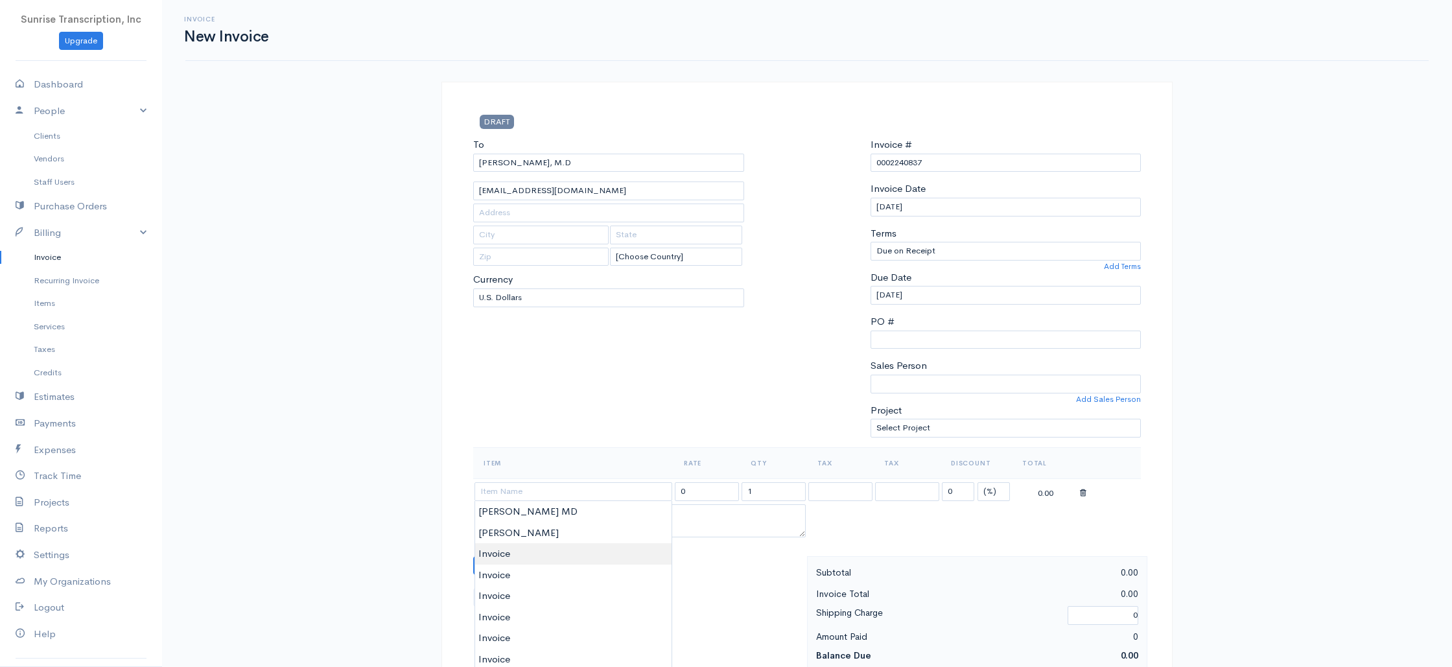
type input "Invoice"
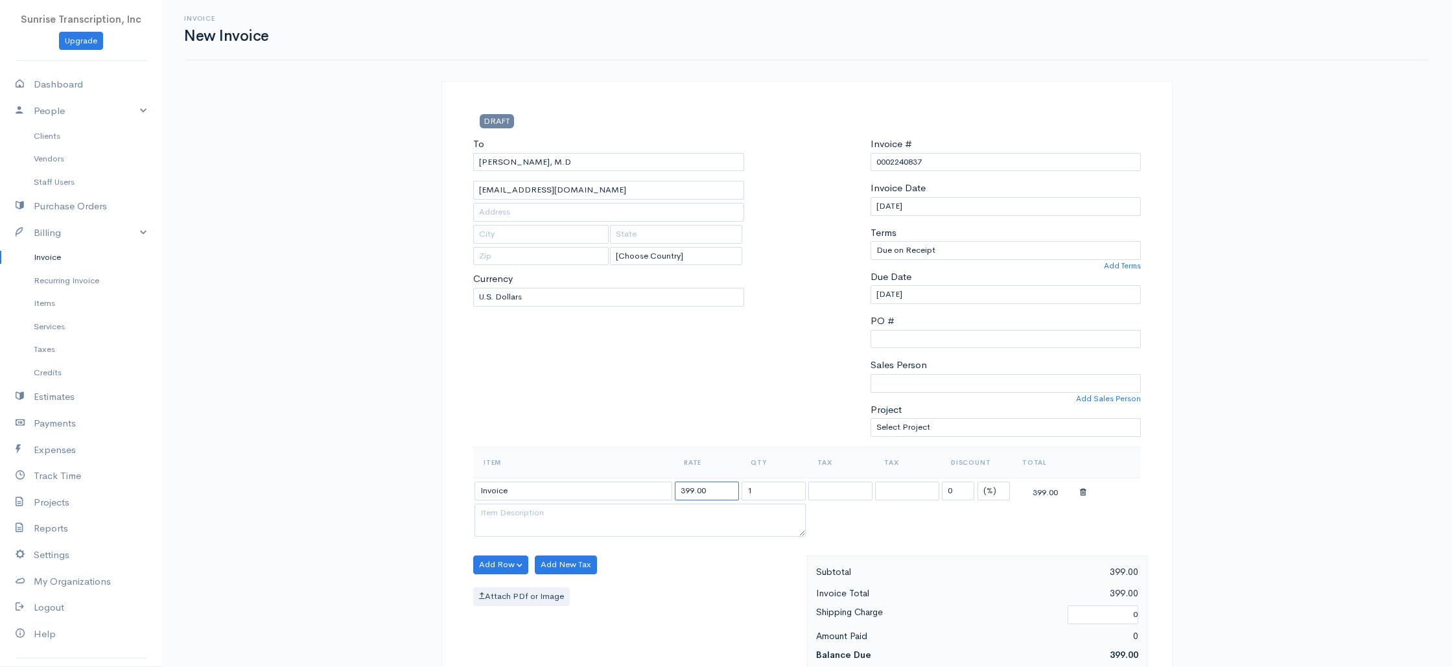
click at [716, 493] on input "399.00" at bounding box center [707, 491] width 64 height 19
drag, startPoint x: 719, startPoint y: 493, endPoint x: 644, endPoint y: 487, distance: 76.0
click at [644, 487] on tr "Invoice 399.00 1 0 (%) Flat 399.00" at bounding box center [807, 488] width 668 height 25
type input "550"
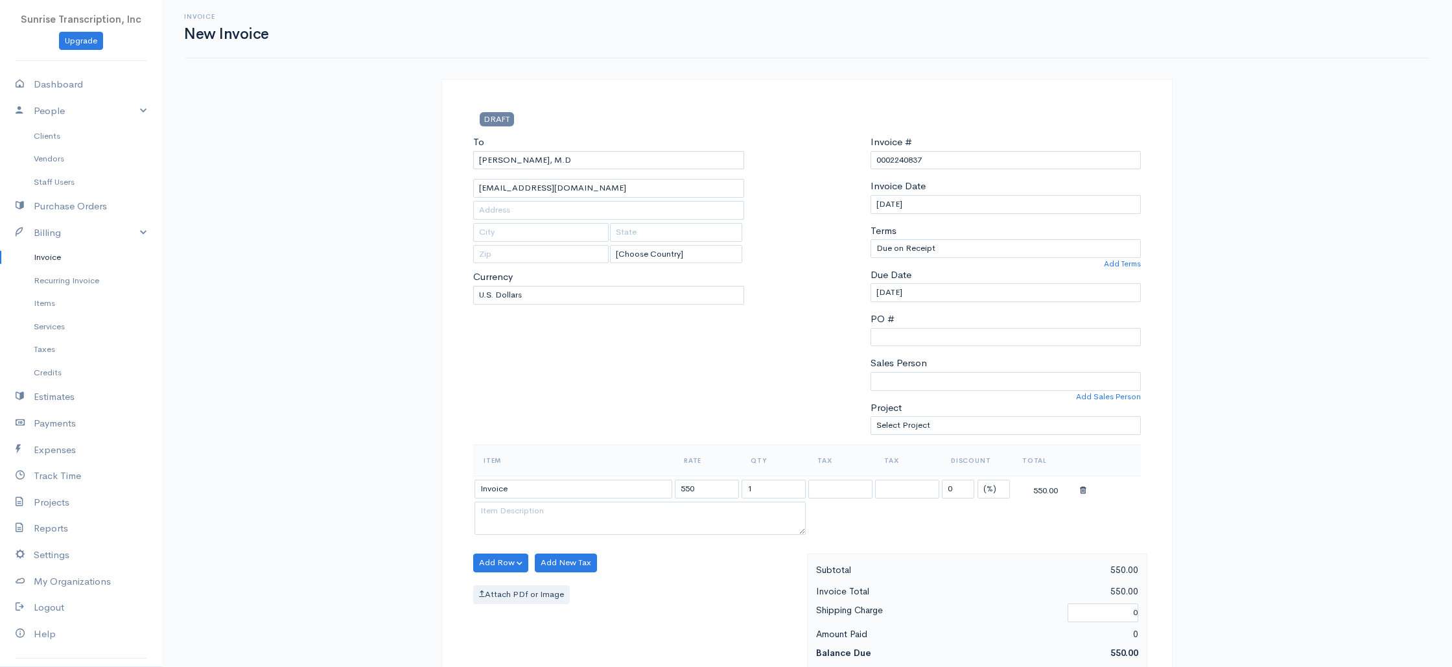
click at [658, 419] on div "To [PERSON_NAME], M.D [EMAIL_ADDRESS][DOMAIN_NAME] [Choose Country] [GEOGRAPHIC…" at bounding box center [609, 290] width 284 height 310
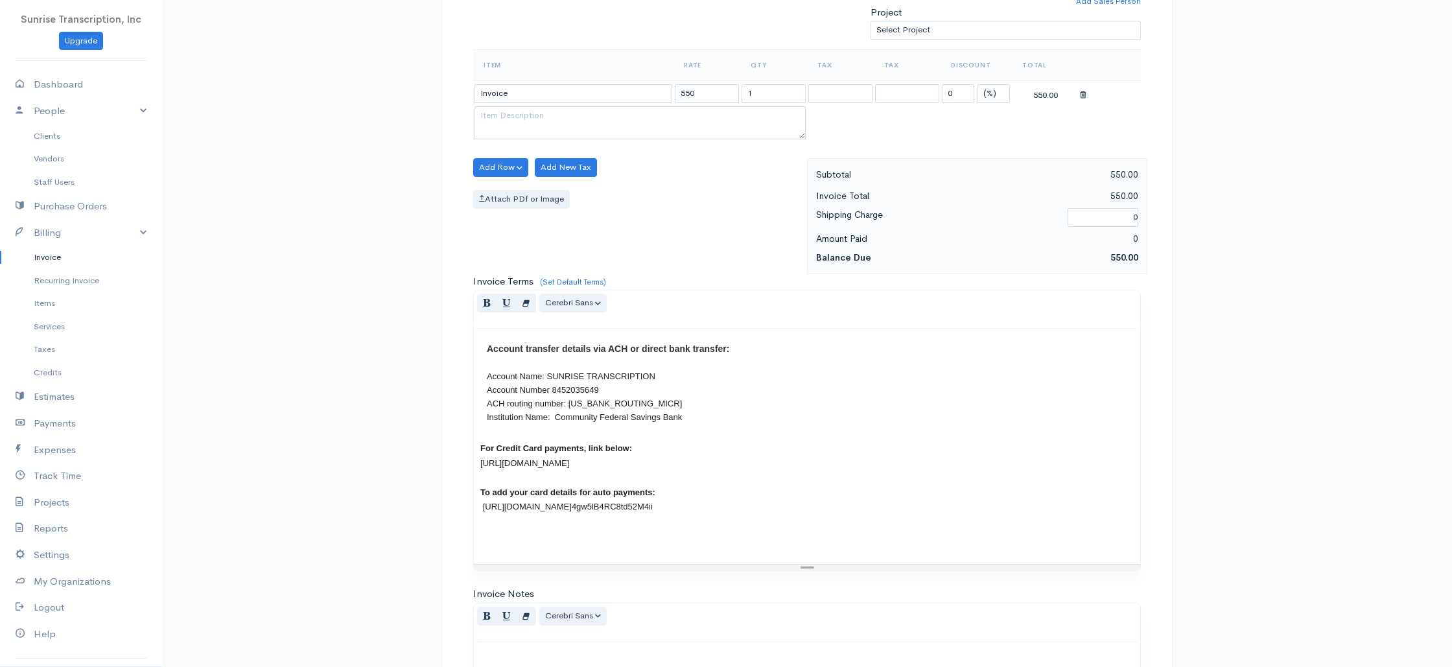
scroll to position [624, 0]
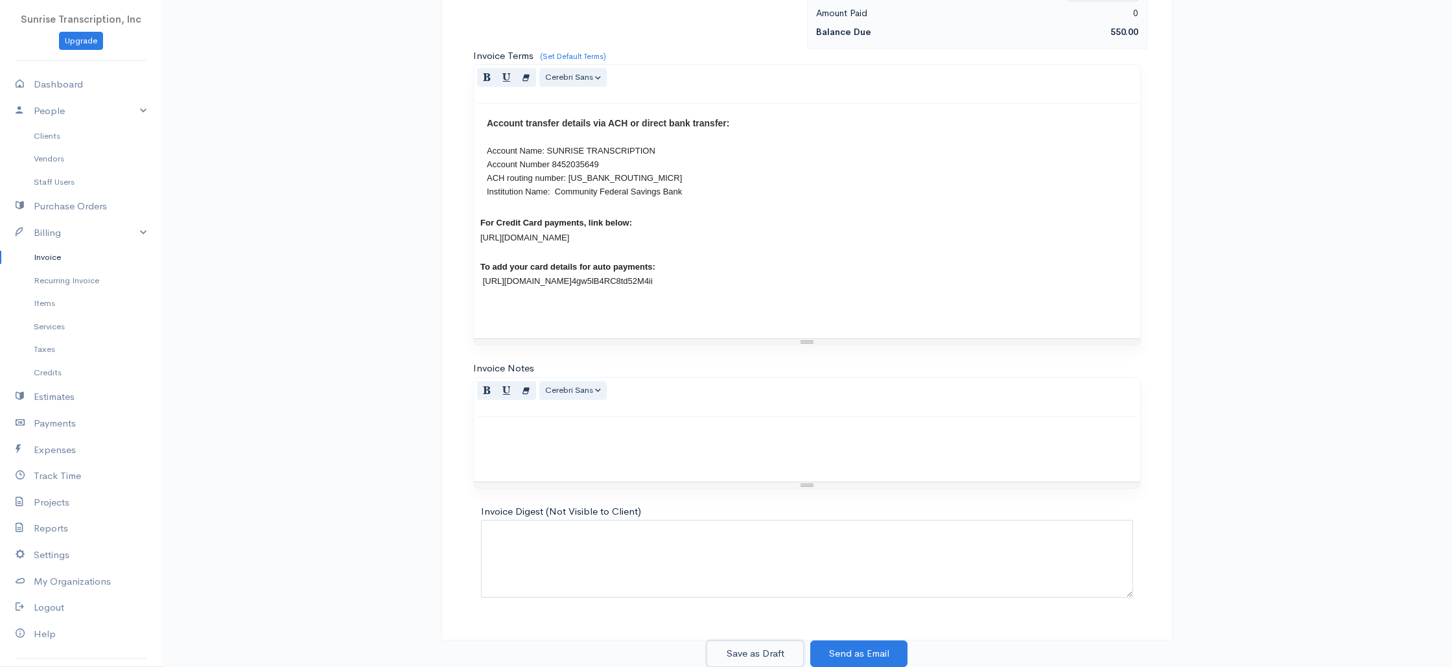
click at [747, 650] on button "Save as Draft" at bounding box center [754, 653] width 97 height 27
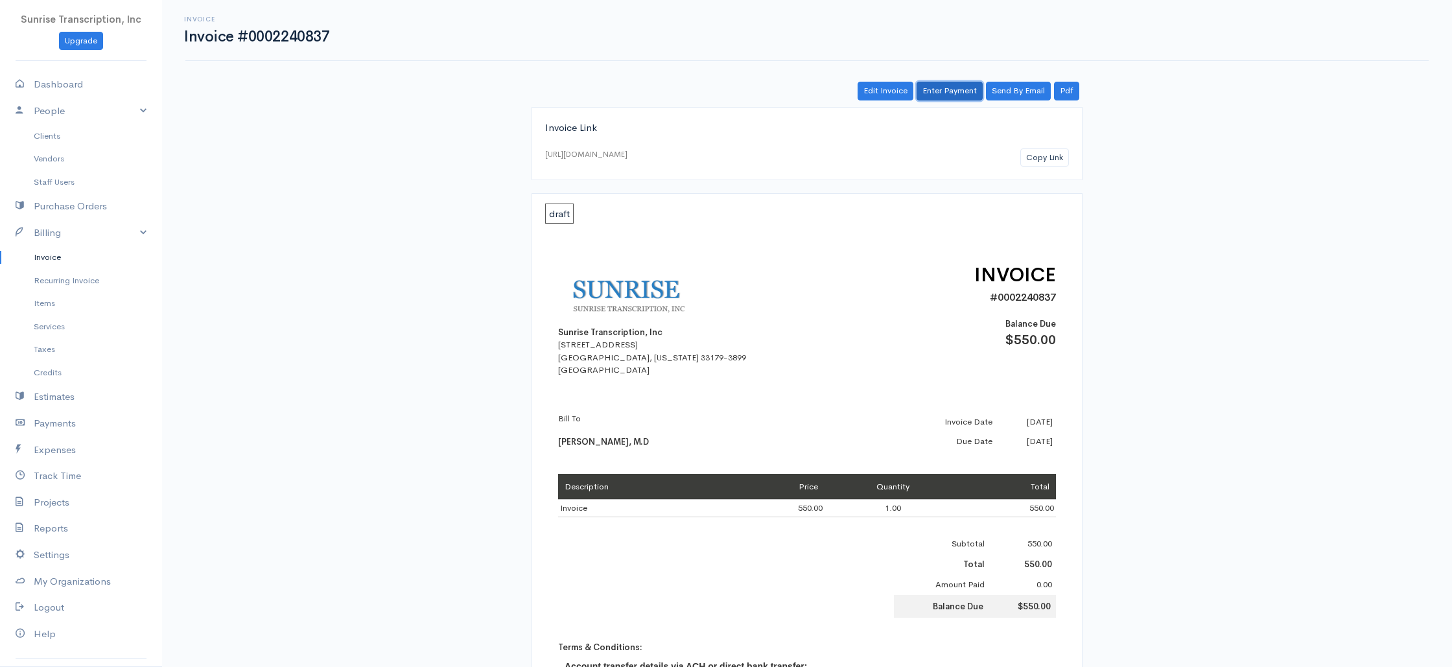
click at [944, 90] on link "Enter Payment" at bounding box center [950, 91] width 66 height 19
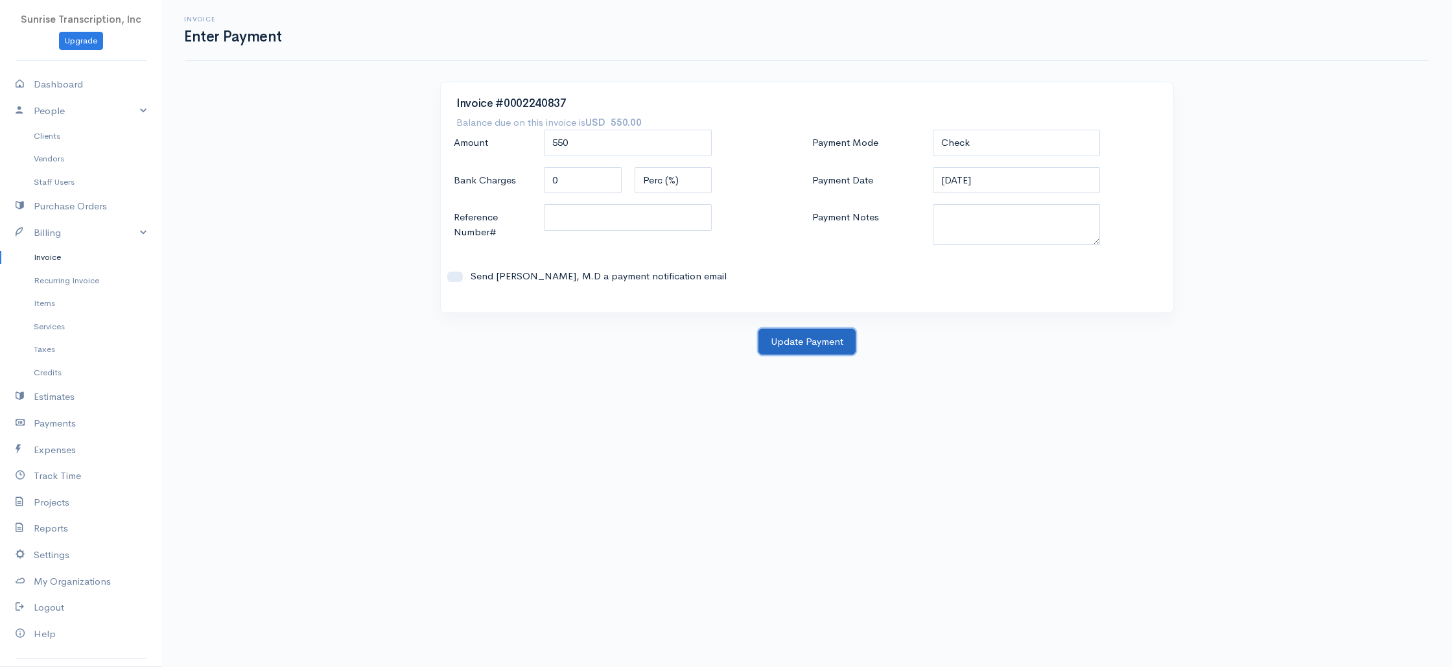
click at [777, 348] on button "Update Payment" at bounding box center [806, 342] width 97 height 27
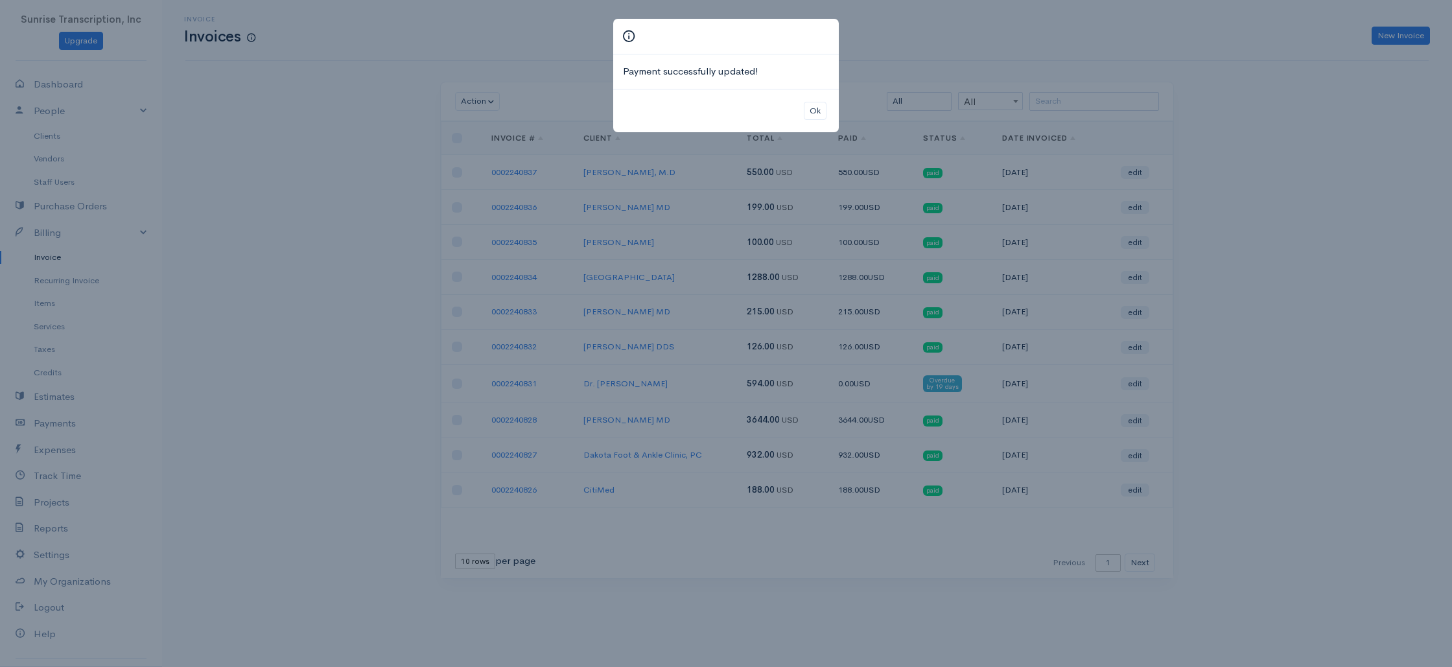
click at [86, 199] on div "Payment successfully updated! Ok" at bounding box center [726, 333] width 1452 height 667
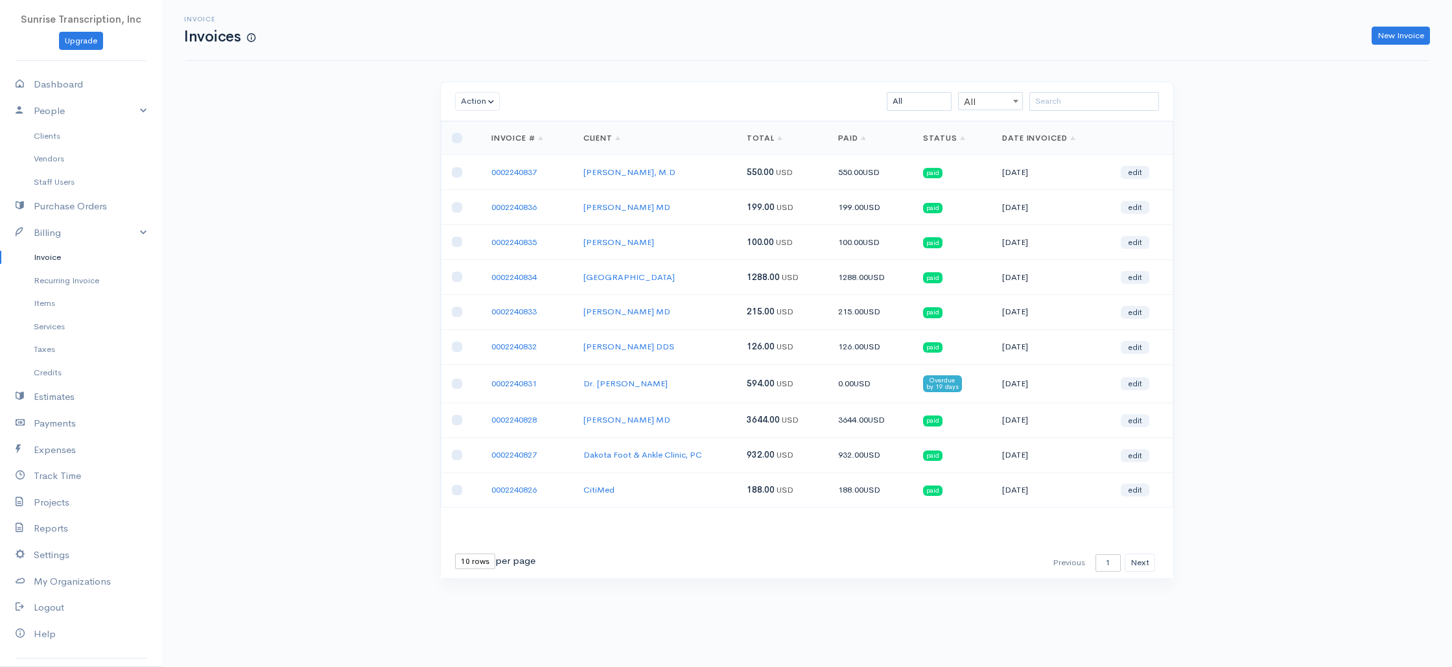
click at [49, 255] on link "Invoice" at bounding box center [81, 257] width 162 height 23
click at [1410, 45] on div "Invoice Invoices New Invoice" at bounding box center [806, 30] width 1243 height 61
click at [1373, 44] on link "New Invoice" at bounding box center [1401, 36] width 58 height 19
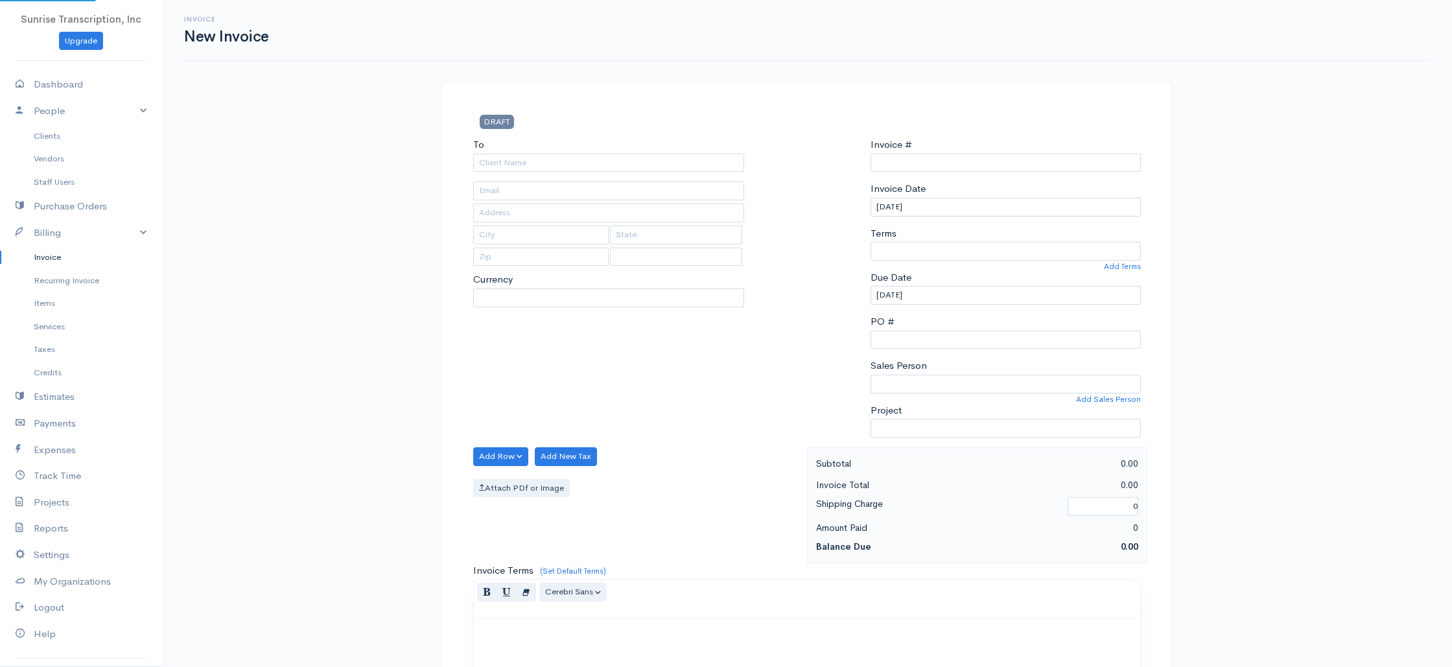
select select "USD"
select select "[GEOGRAPHIC_DATA]"
type input "0002240838"
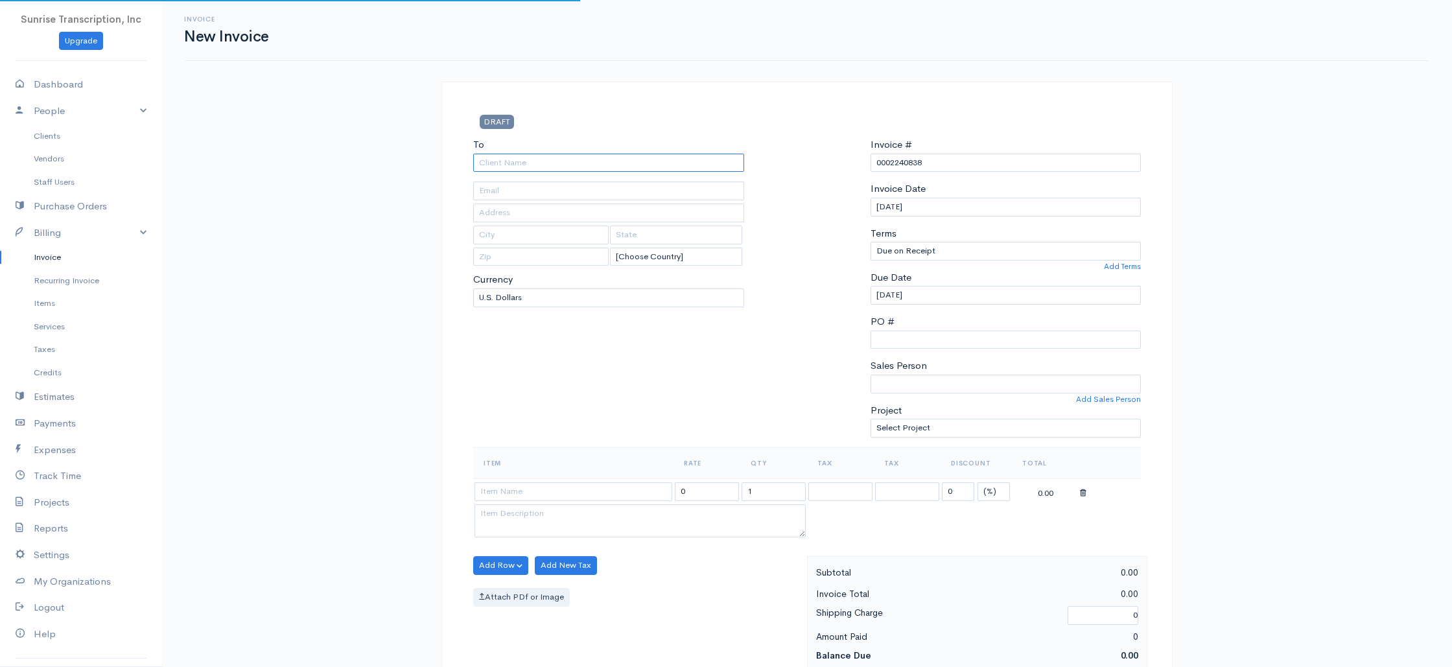
click at [670, 156] on input "To" at bounding box center [608, 163] width 271 height 19
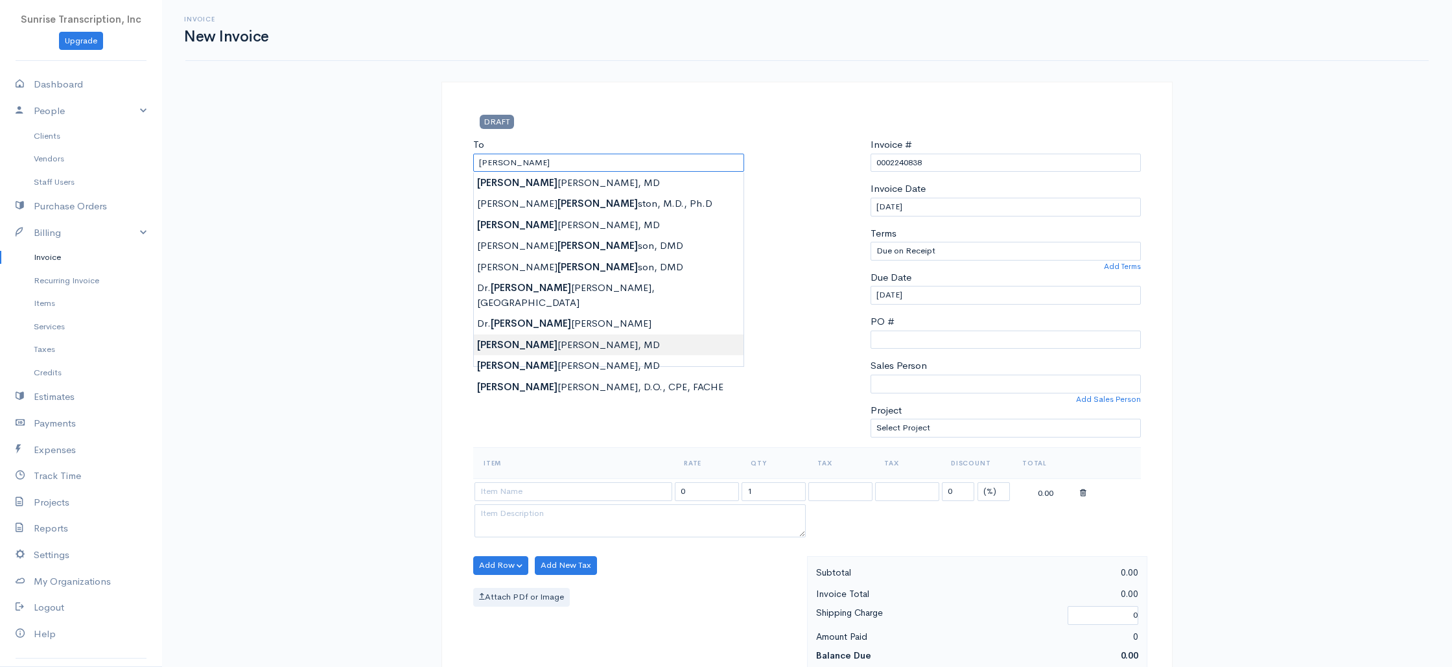
type input "[PERSON_NAME], MD"
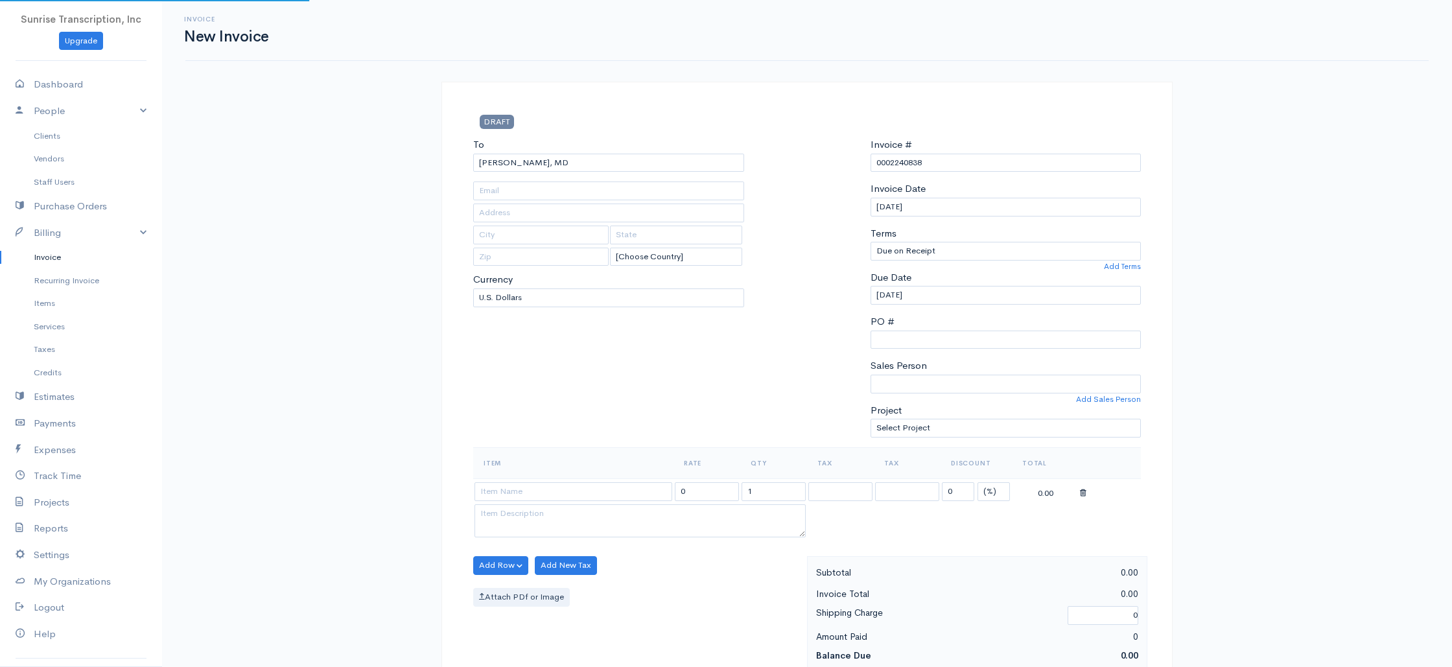
type input "[EMAIL_ADDRESS][DOMAIN_NAME]"
drag, startPoint x: 559, startPoint y: 413, endPoint x: 550, endPoint y: 438, distance: 26.2
click at [558, 413] on div "To [PERSON_NAME], [GEOGRAPHIC_DATA] [EMAIL_ADDRESS][DOMAIN_NAME] [Choose Countr…" at bounding box center [609, 292] width 284 height 310
click at [580, 487] on input at bounding box center [573, 491] width 198 height 19
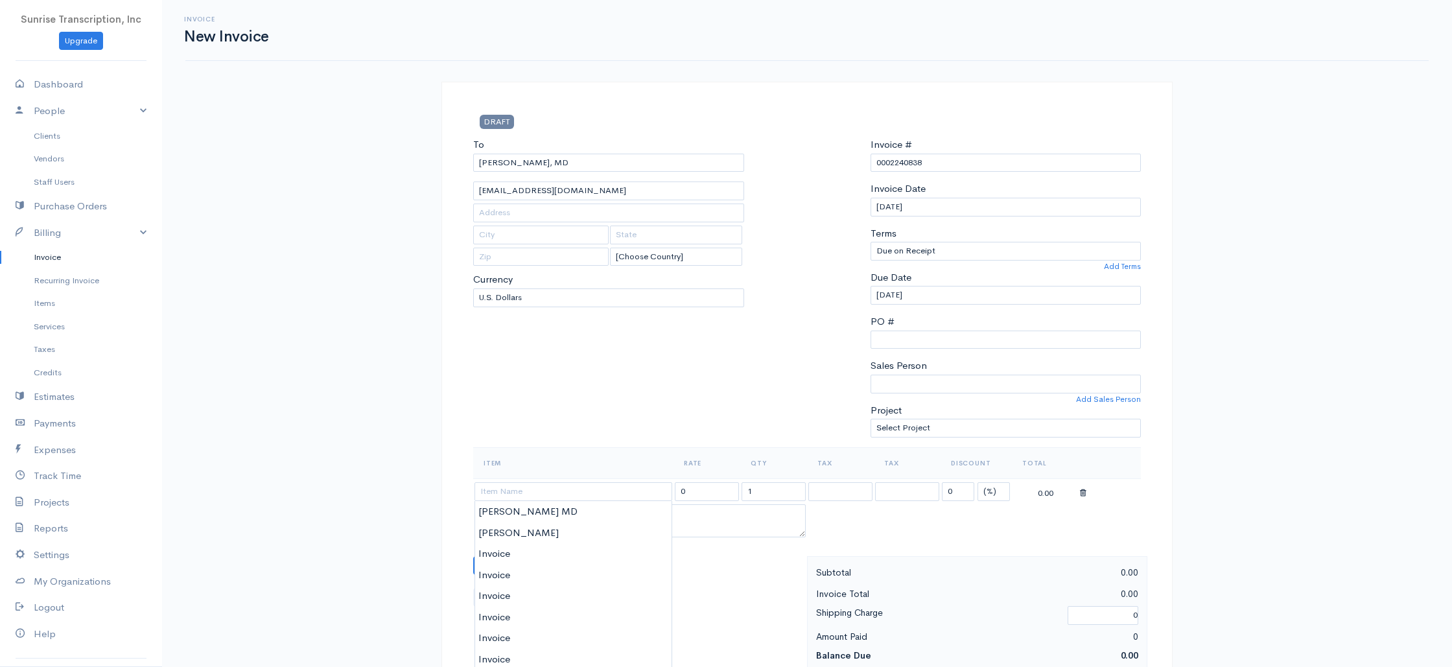
type input "Invoice"
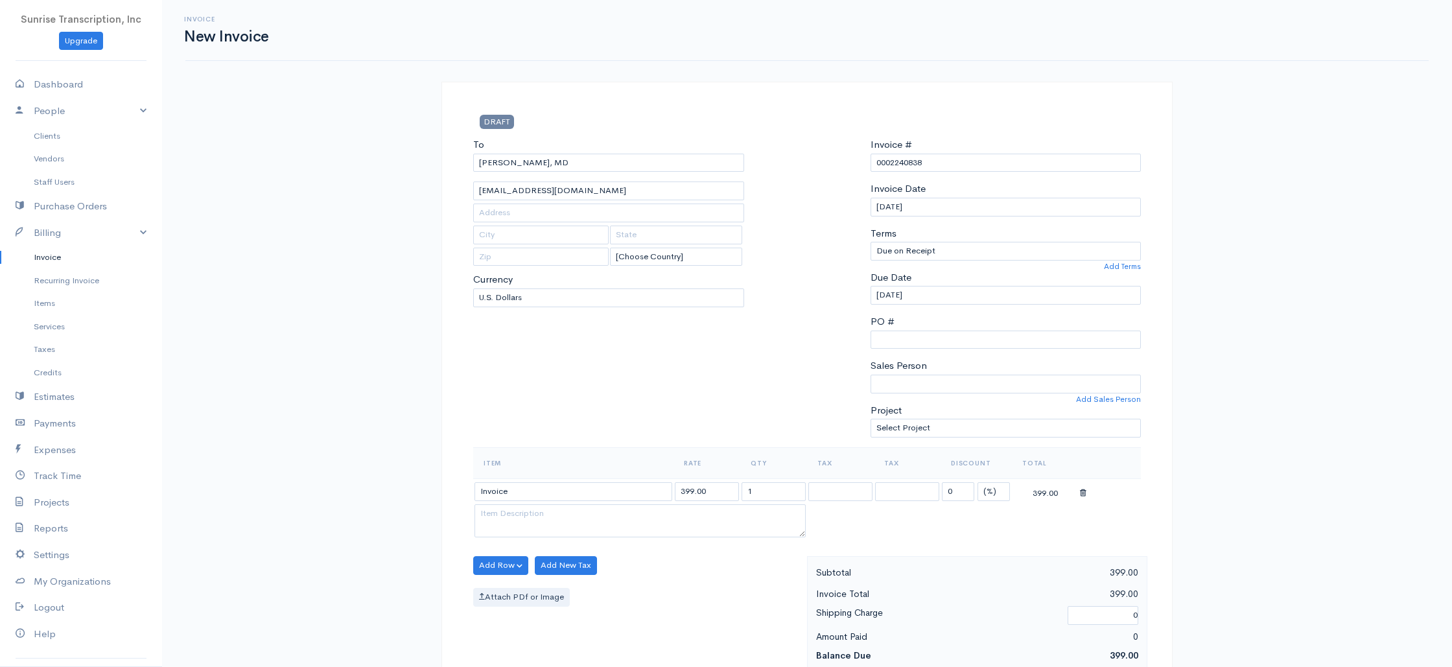
drag, startPoint x: 692, startPoint y: 492, endPoint x: 640, endPoint y: 490, distance: 52.5
click at [640, 490] on tr "Invoice 399.00 1 0 (%) Flat 399.00" at bounding box center [807, 490] width 668 height 25
type input "377"
click at [648, 423] on div "To [PERSON_NAME], [GEOGRAPHIC_DATA] [EMAIL_ADDRESS][DOMAIN_NAME] [Choose Countr…" at bounding box center [609, 292] width 284 height 310
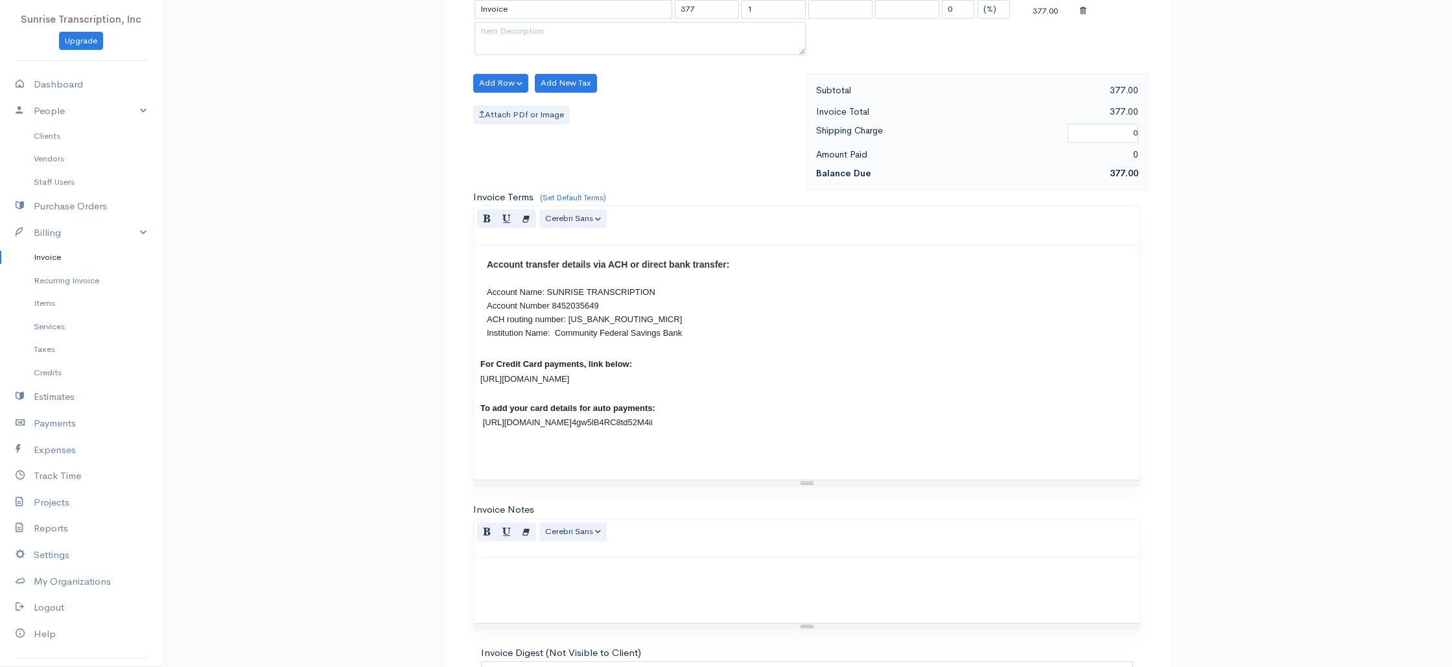
scroll to position [624, 0]
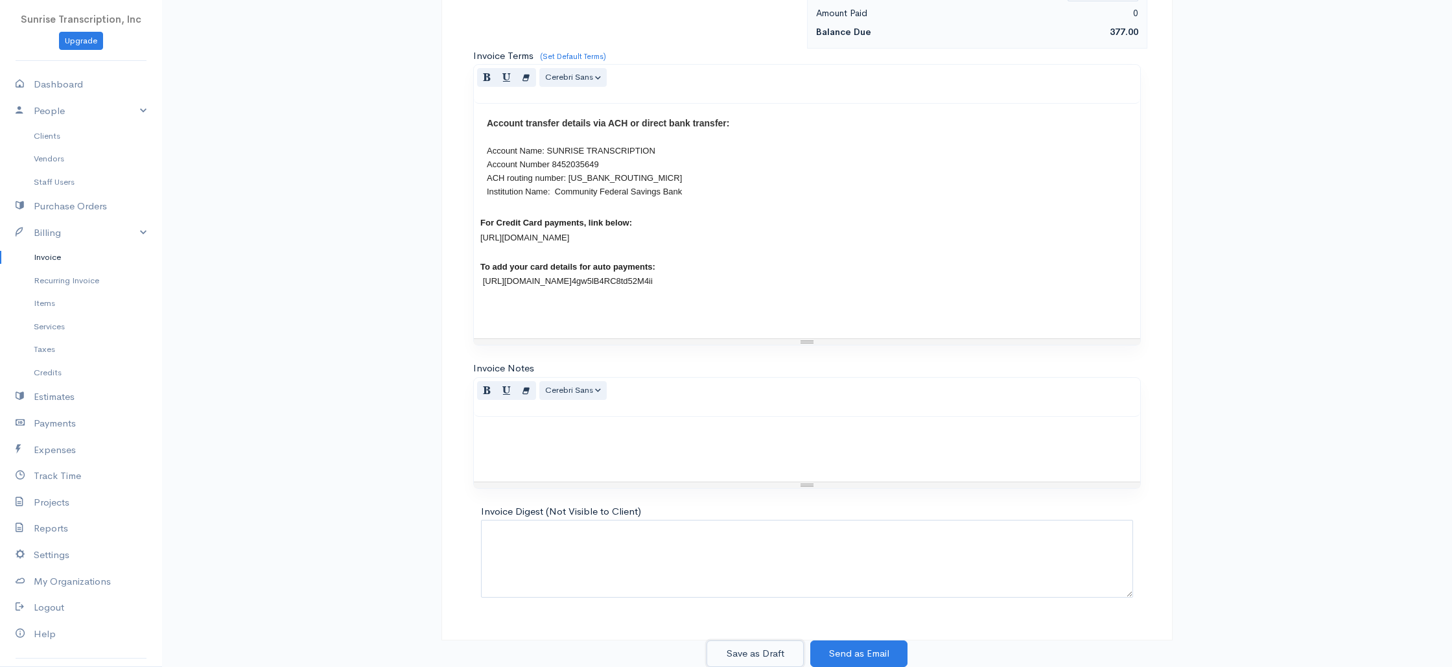
click at [752, 653] on button "Save as Draft" at bounding box center [754, 653] width 97 height 27
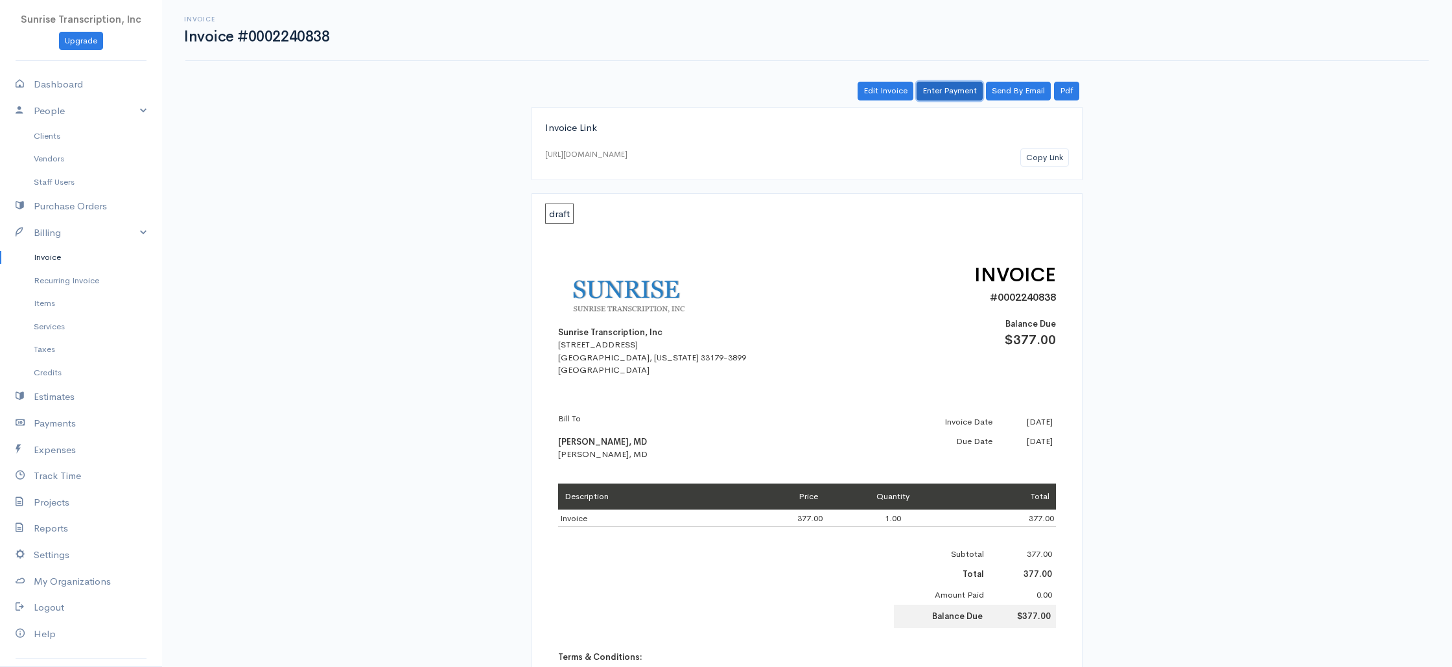
click at [942, 99] on link "Enter Payment" at bounding box center [950, 91] width 66 height 19
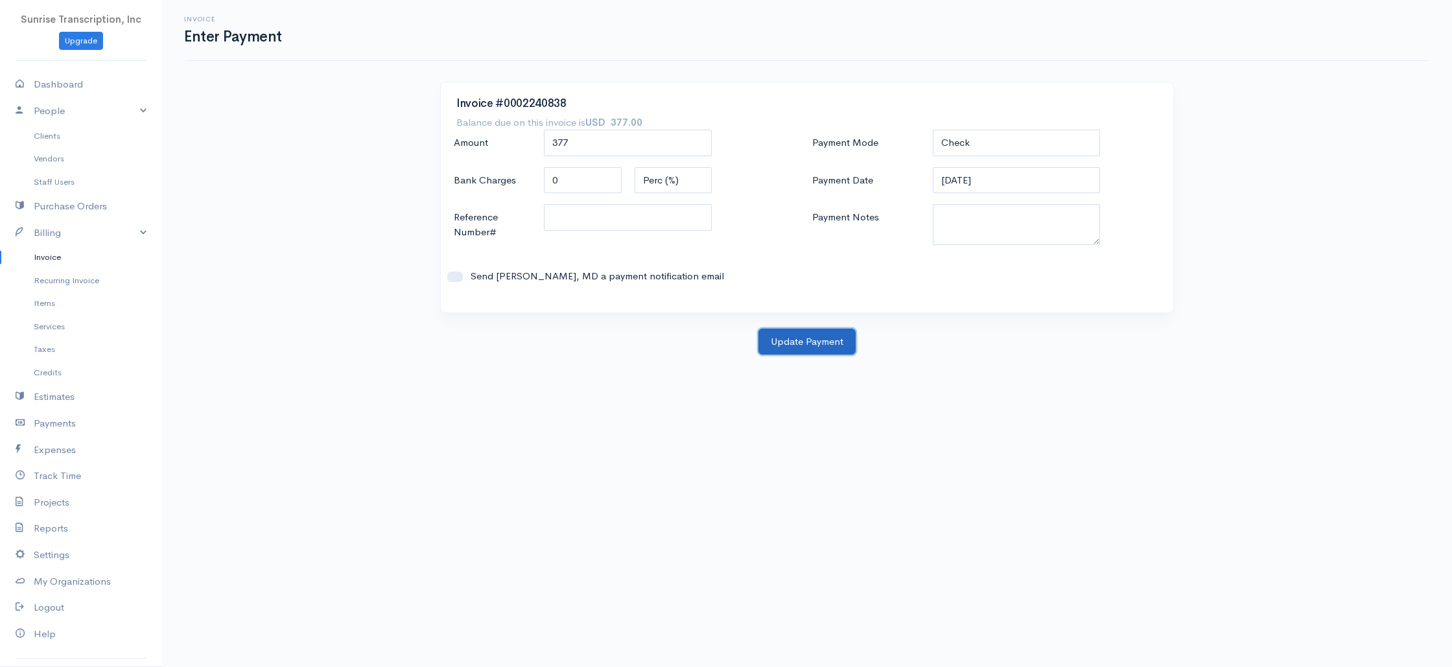
click at [802, 342] on button "Update Payment" at bounding box center [806, 342] width 97 height 27
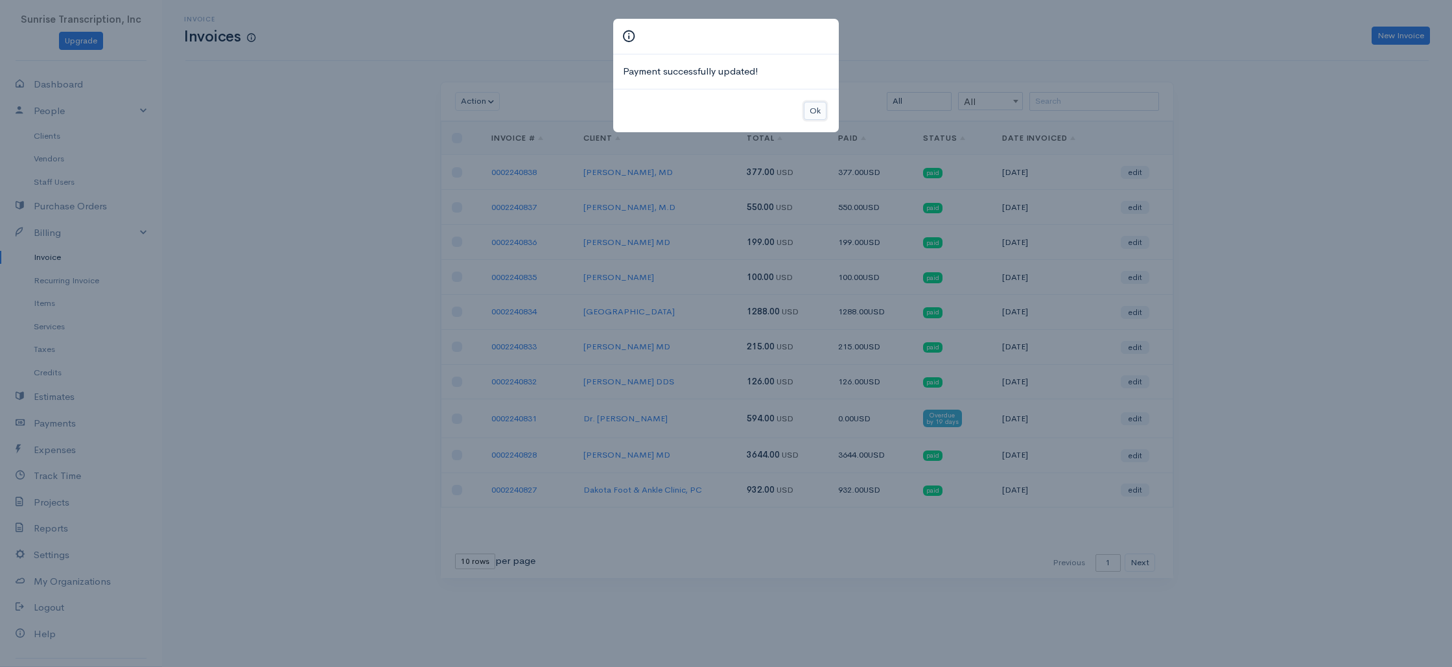
click at [823, 112] on button "Ok" at bounding box center [815, 111] width 23 height 19
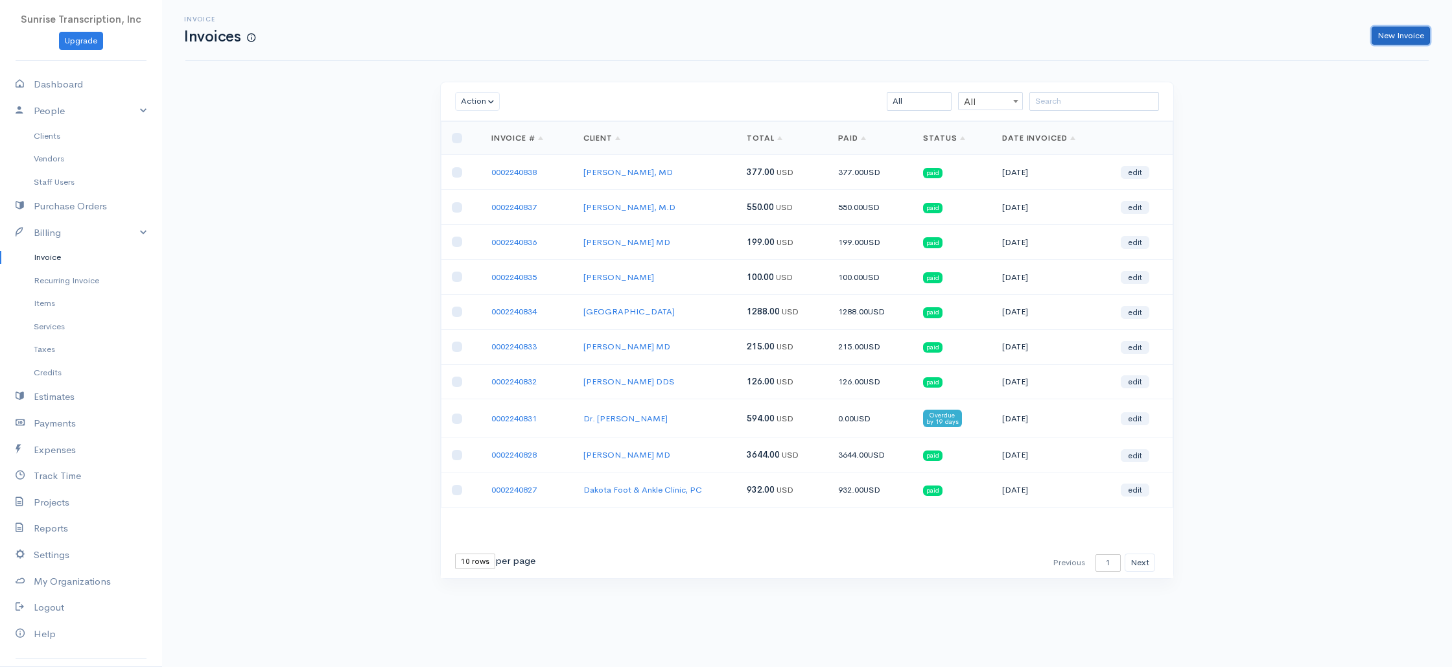
drag, startPoint x: 1405, startPoint y: 40, endPoint x: 1383, endPoint y: 42, distance: 22.1
click at [1405, 40] on link "New Invoice" at bounding box center [1401, 36] width 58 height 19
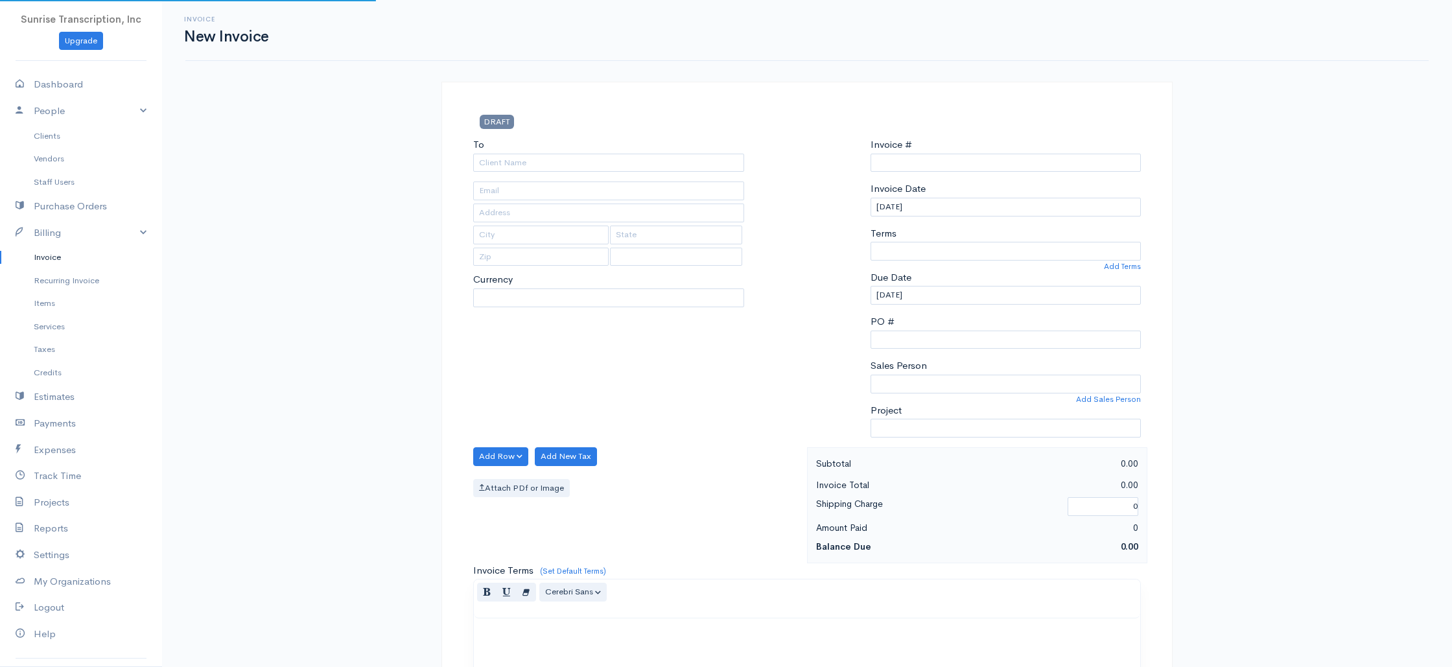
type input "0002240839"
select select "[GEOGRAPHIC_DATA]"
select select "USD"
click at [684, 166] on input "To" at bounding box center [608, 163] width 271 height 19
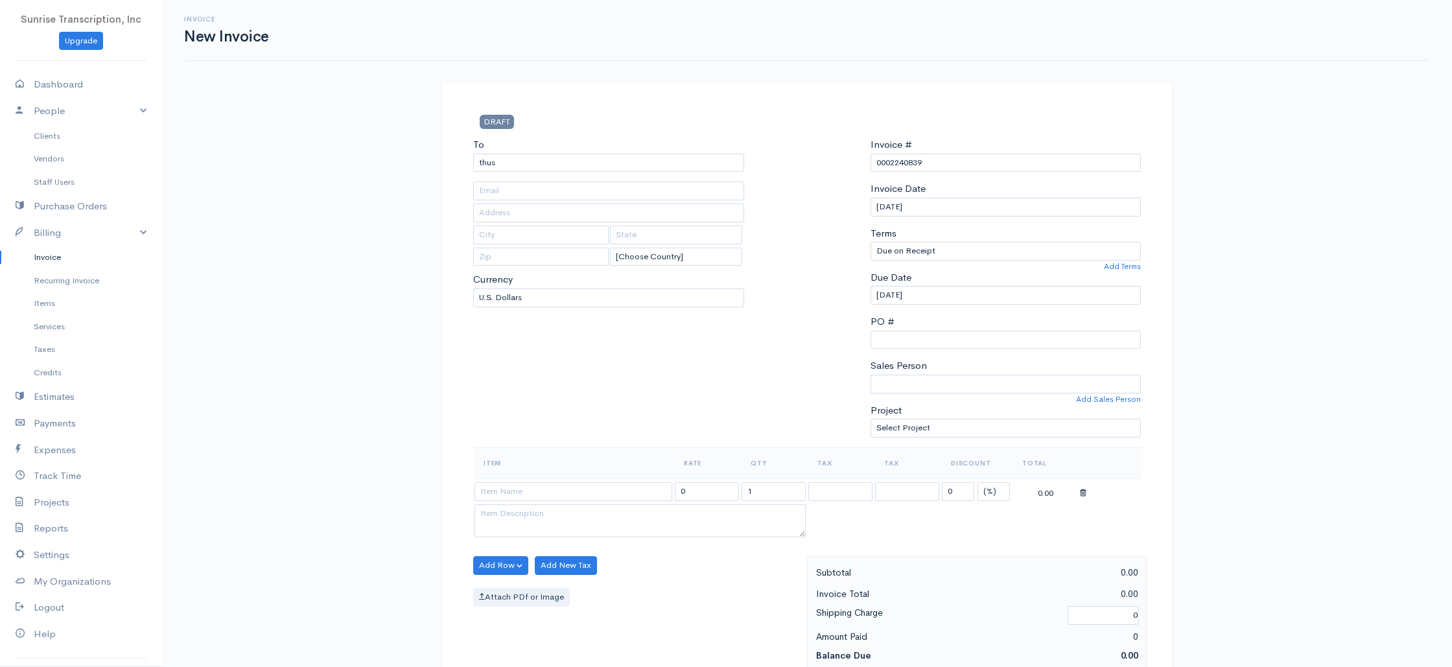
drag, startPoint x: 522, startPoint y: 174, endPoint x: 498, endPoint y: 162, distance: 26.7
click at [497, 163] on div "To thus [Choose Country] [GEOGRAPHIC_DATA] [GEOGRAPHIC_DATA] [GEOGRAPHIC_DATA] …" at bounding box center [609, 292] width 284 height 310
drag, startPoint x: 500, startPoint y: 161, endPoint x: 443, endPoint y: 161, distance: 56.4
click at [443, 161] on div "DRAFT To thus [Choose Country] [GEOGRAPHIC_DATA] [GEOGRAPHIC_DATA] [GEOGRAPHIC_…" at bounding box center [806, 673] width 731 height 1182
type input "[PERSON_NAME], MD"
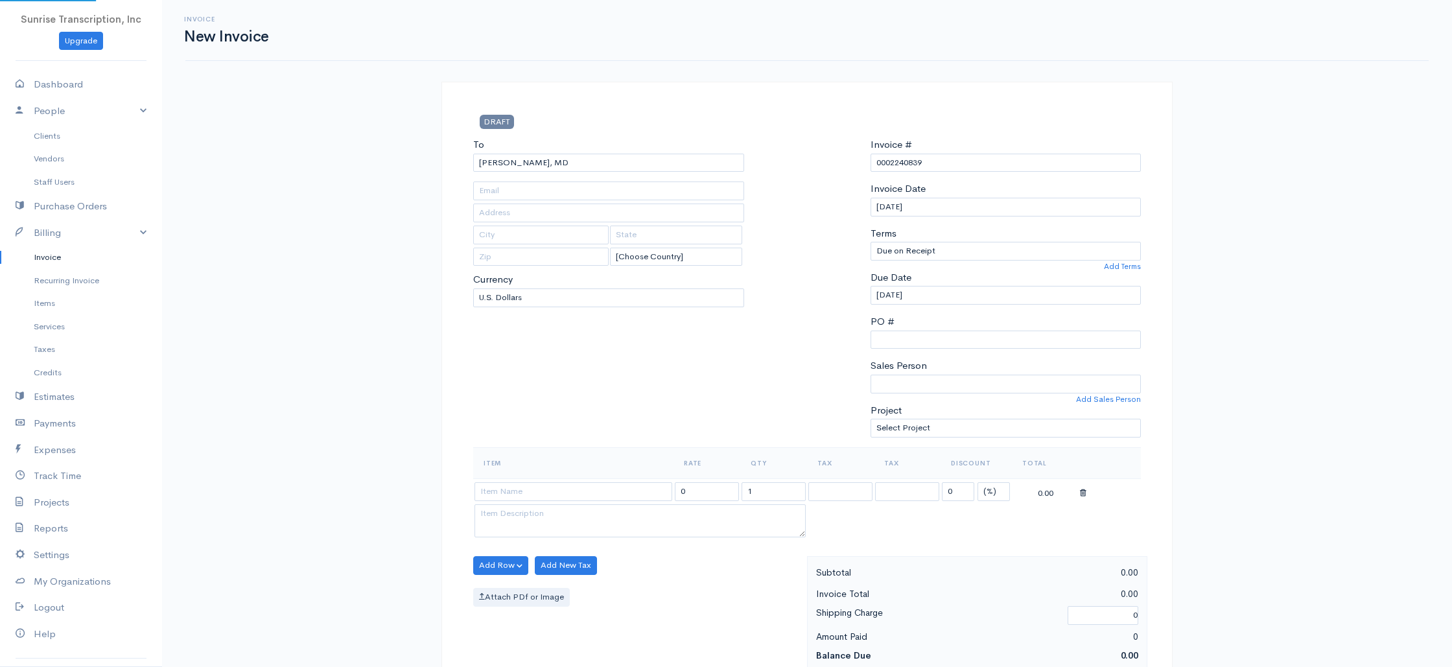
type input "[EMAIL_ADDRESS][DOMAIN_NAME]"
click at [561, 490] on input at bounding box center [573, 491] width 198 height 19
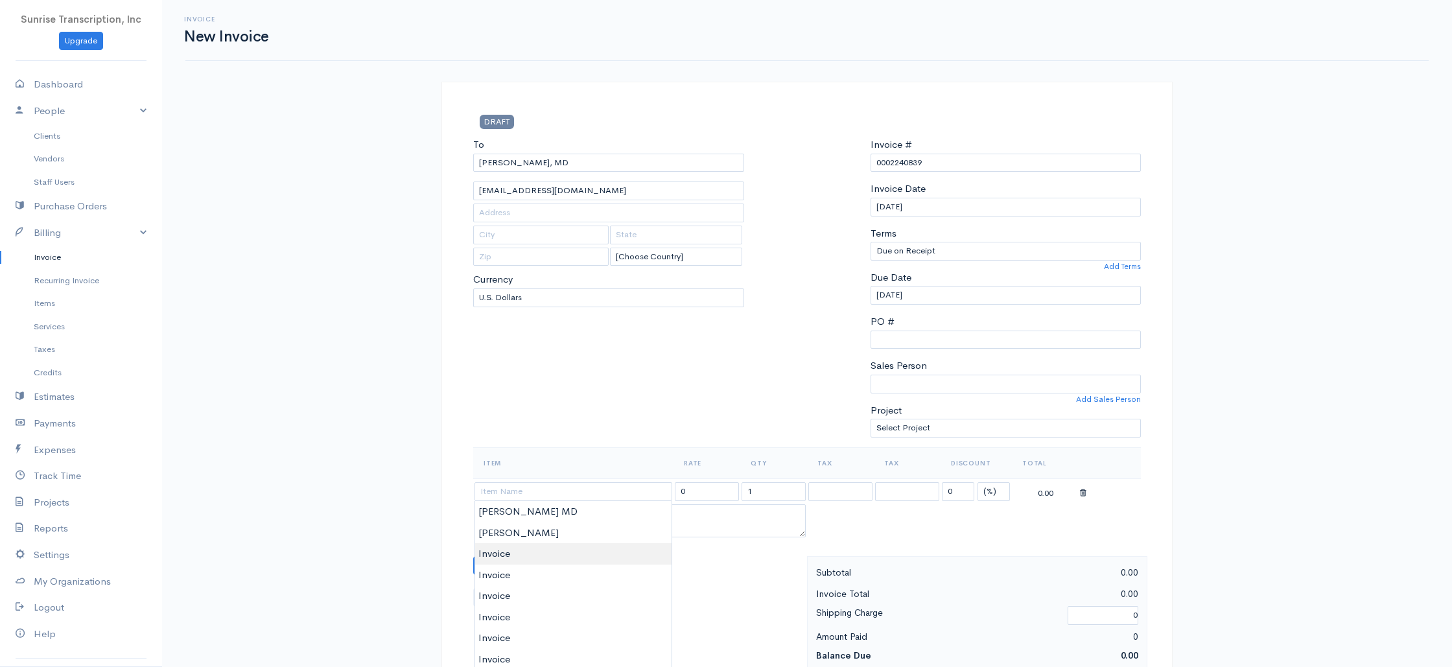
type input "Invoice"
type input "399.00"
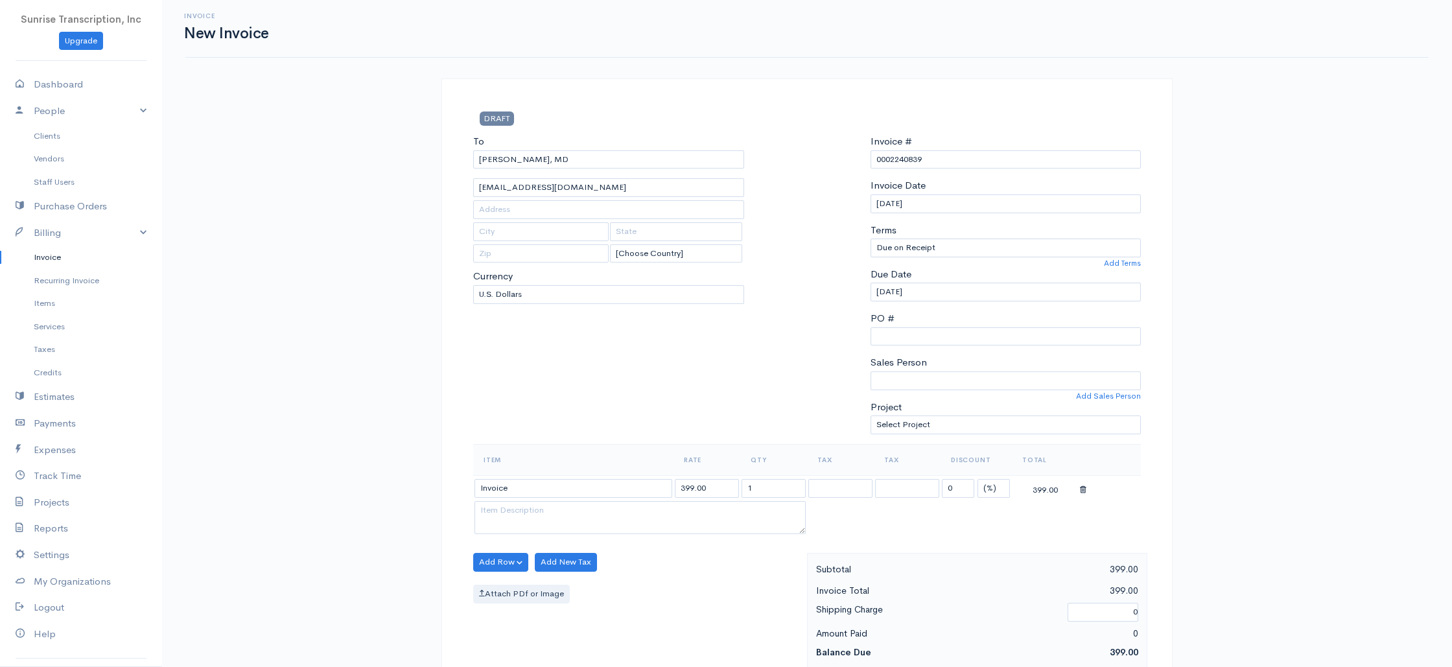
scroll to position [0, 0]
click at [337, 275] on div "Invoice New Invoice DRAFT To [PERSON_NAME], [GEOGRAPHIC_DATA] [EMAIL_ADDRESS][D…" at bounding box center [807, 645] width 1290 height 1290
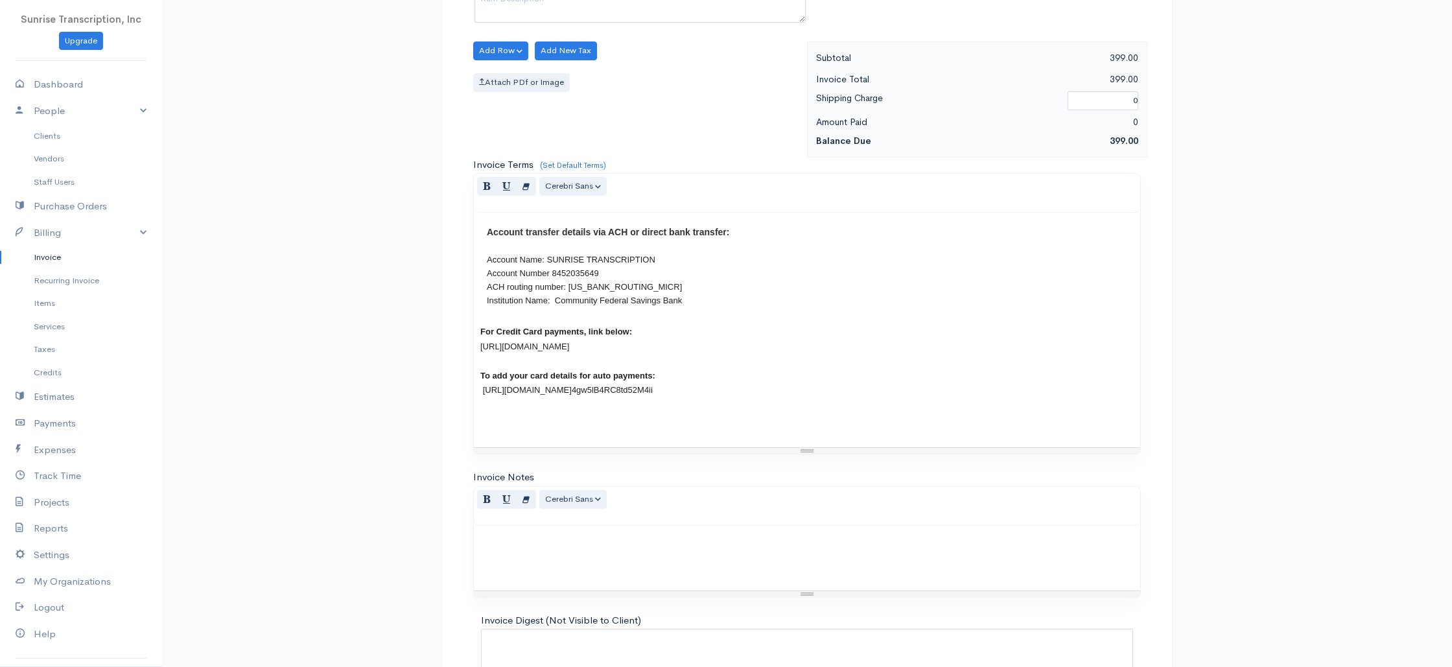
scroll to position [624, 0]
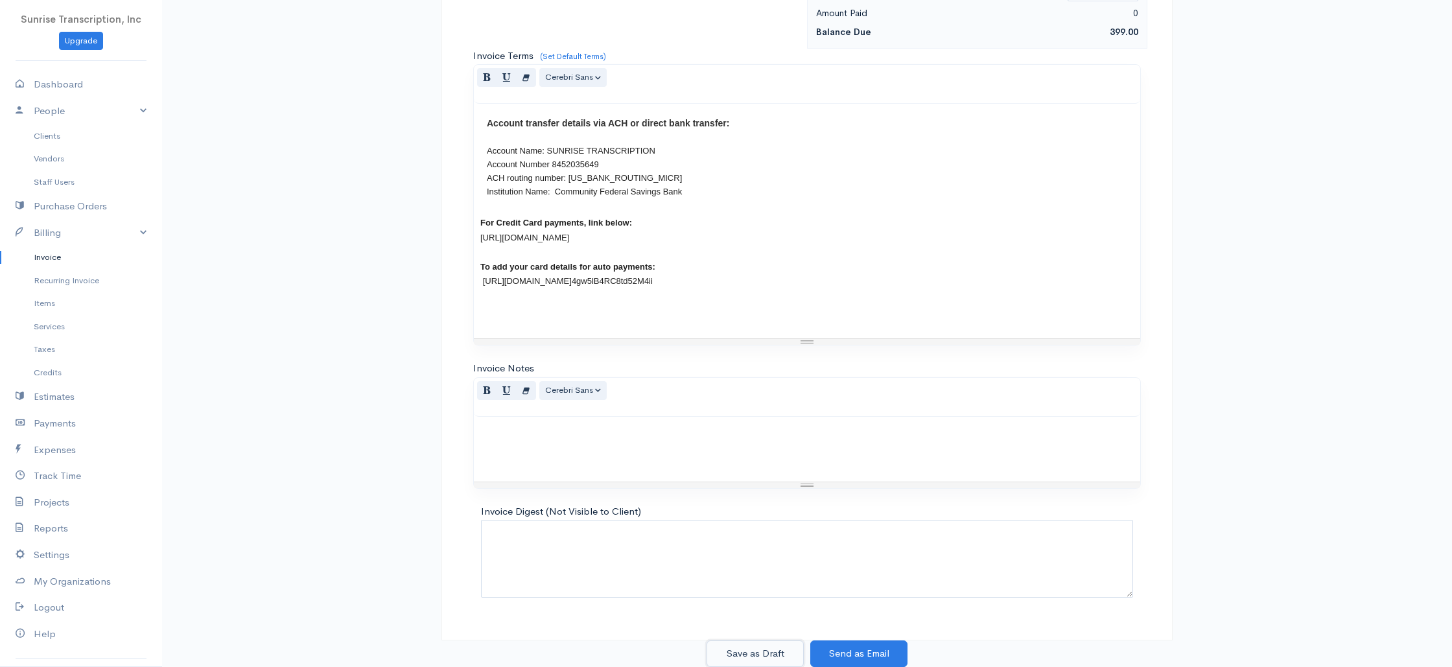
click at [756, 657] on button "Save as Draft" at bounding box center [754, 653] width 97 height 27
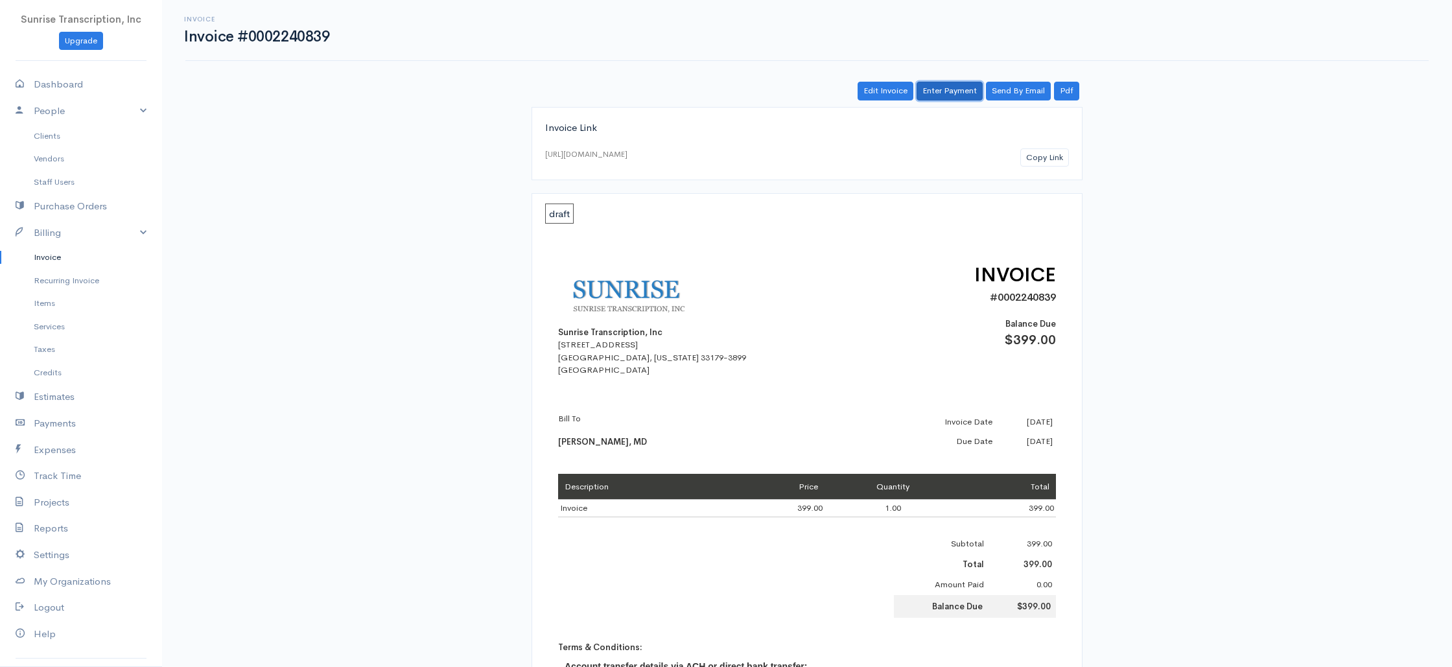
click at [944, 91] on link "Enter Payment" at bounding box center [950, 91] width 66 height 19
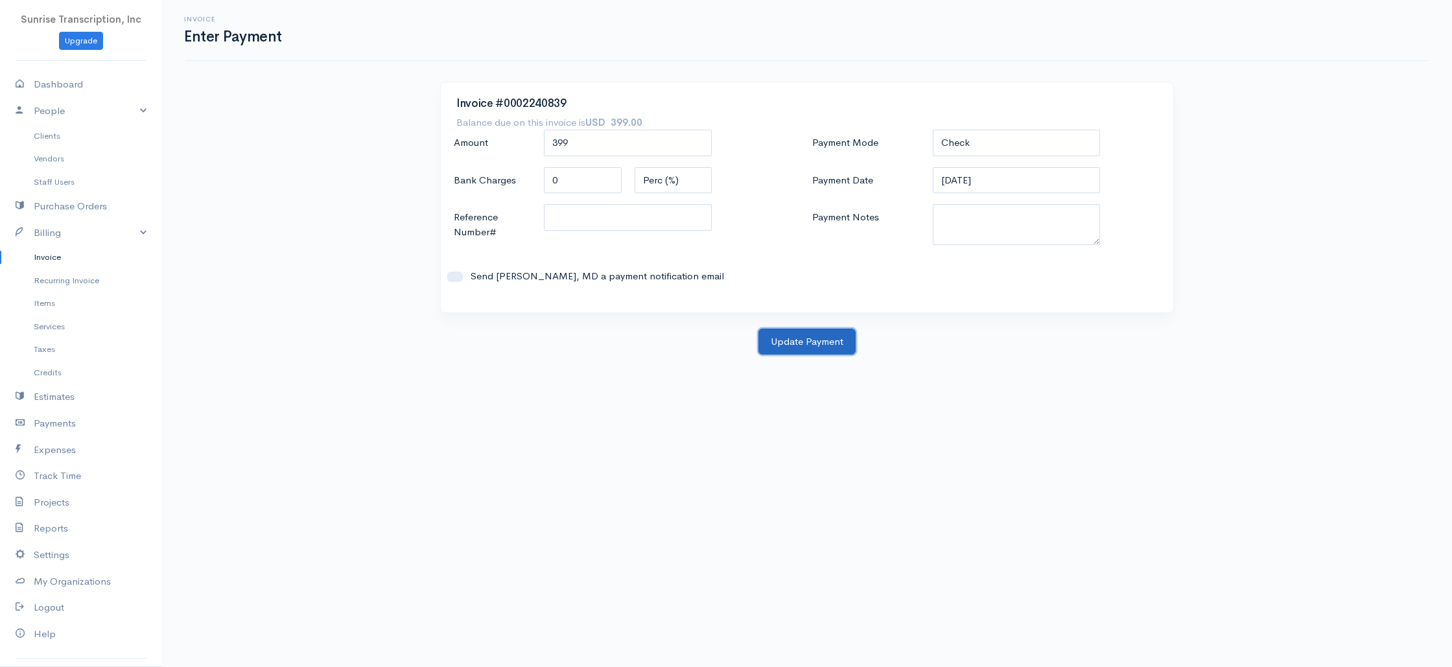
click at [810, 345] on button "Update Payment" at bounding box center [806, 342] width 97 height 27
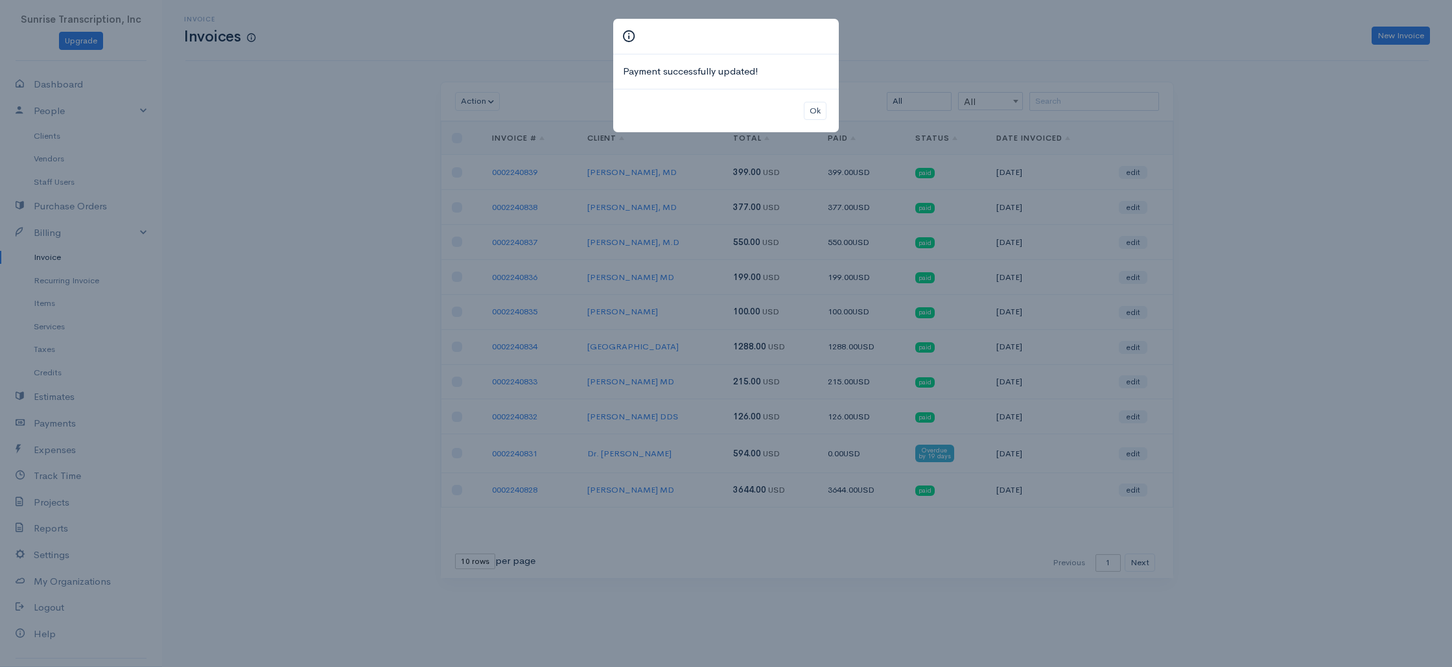
drag, startPoint x: 915, startPoint y: 68, endPoint x: 975, endPoint y: 87, distance: 63.1
click at [915, 67] on div "Payment successfully updated! Ok" at bounding box center [726, 333] width 1452 height 667
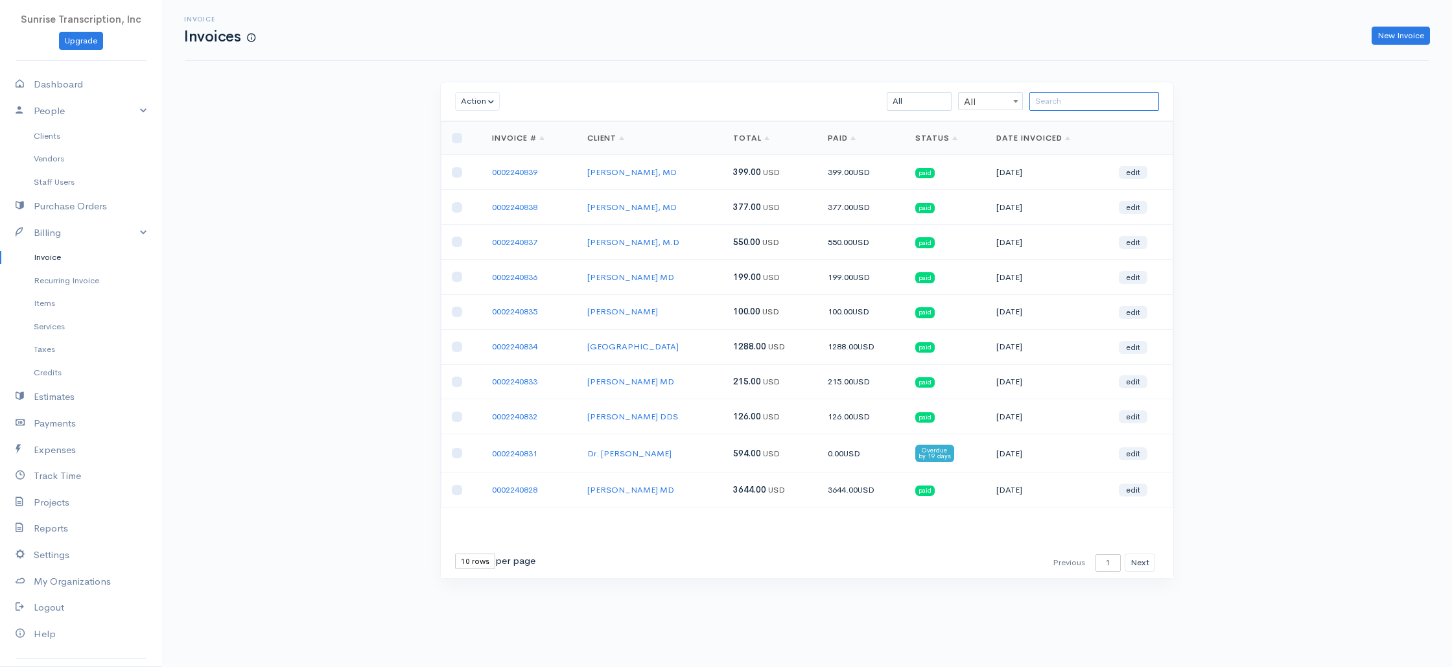
click at [1071, 93] on input "search" at bounding box center [1094, 101] width 130 height 19
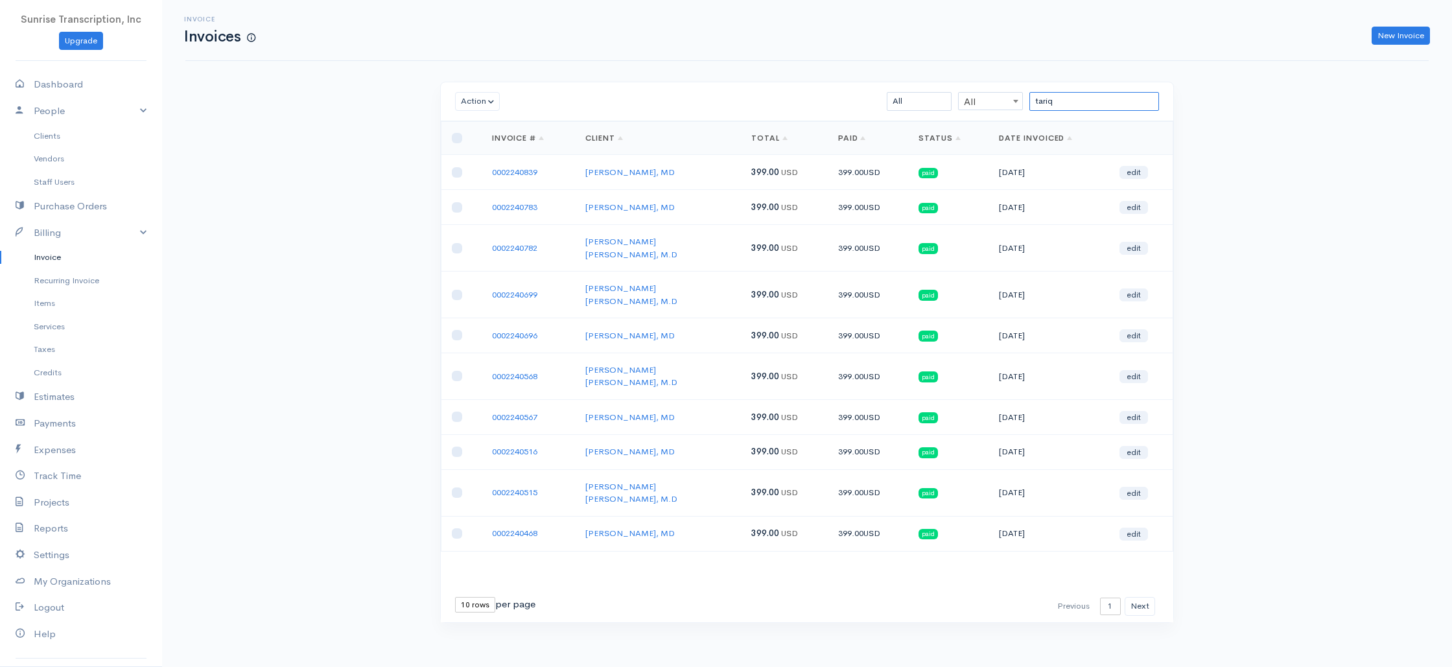
drag, startPoint x: 1092, startPoint y: 102, endPoint x: 919, endPoint y: 94, distance: 172.6
click at [921, 95] on div "tariq All All All Draft Viewed Sent Paid Partial Overdue Unpaid/Open" at bounding box center [867, 101] width 598 height 19
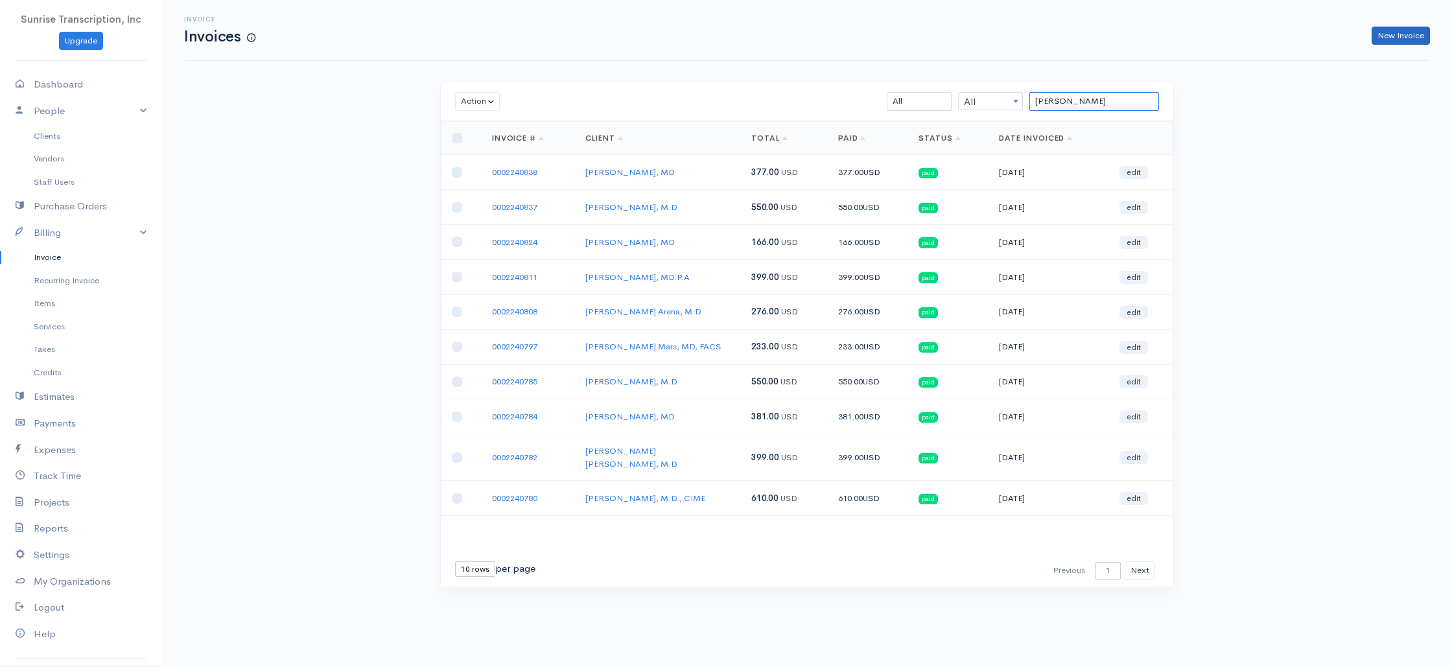
type input "[PERSON_NAME]"
click at [1405, 30] on link "New Invoice" at bounding box center [1401, 36] width 58 height 19
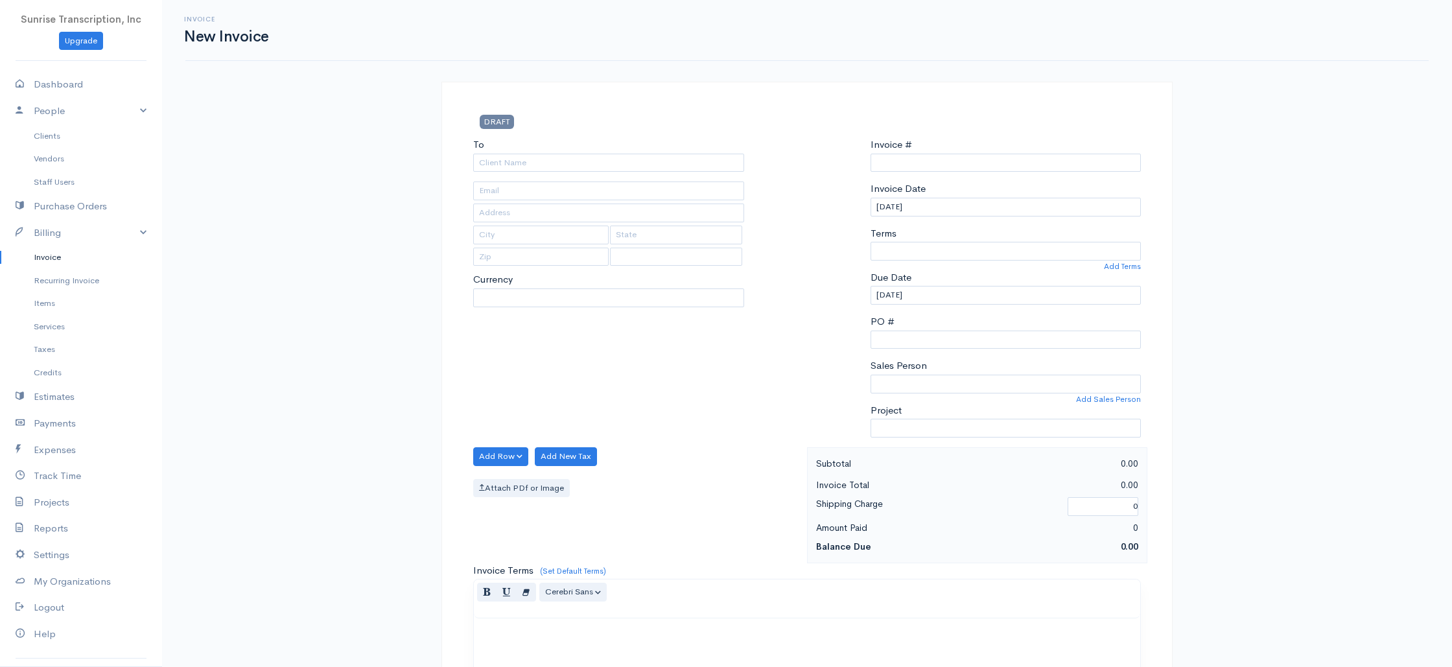
select select "[GEOGRAPHIC_DATA]"
select select "USD"
type input "0002240840"
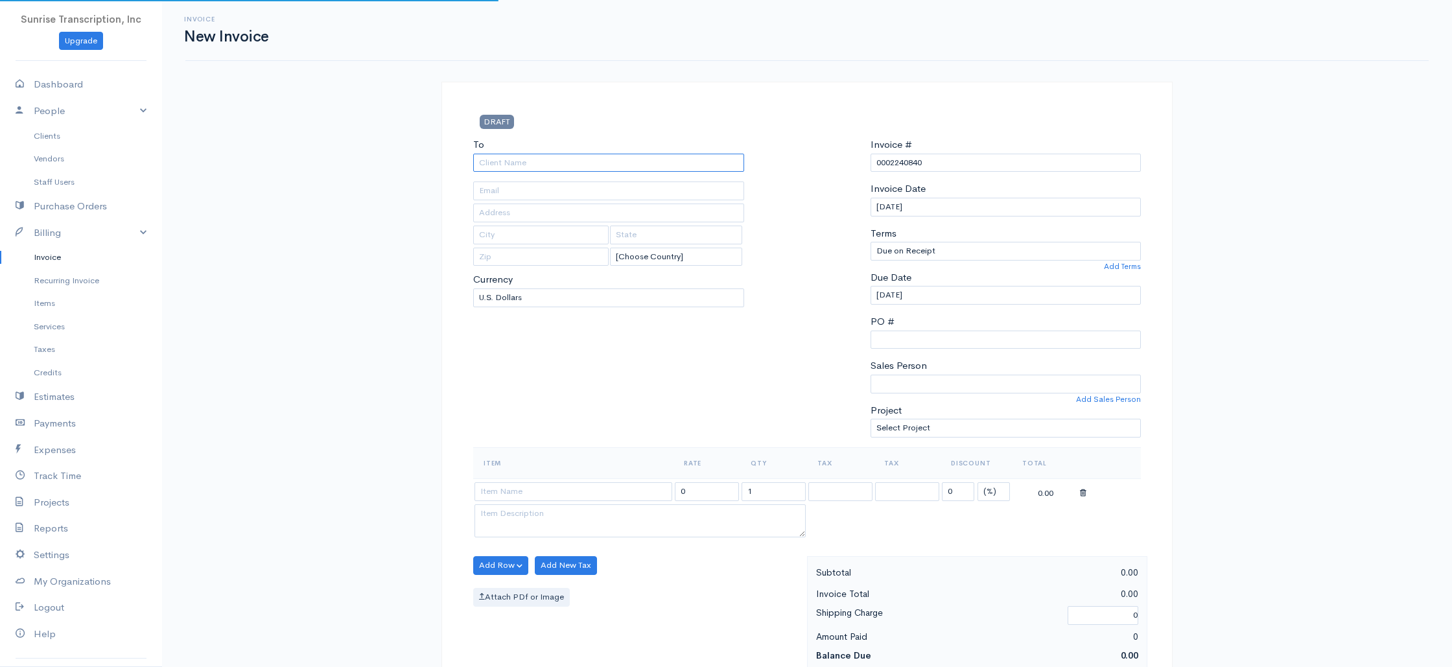
click at [665, 163] on input "To" at bounding box center [608, 163] width 271 height 19
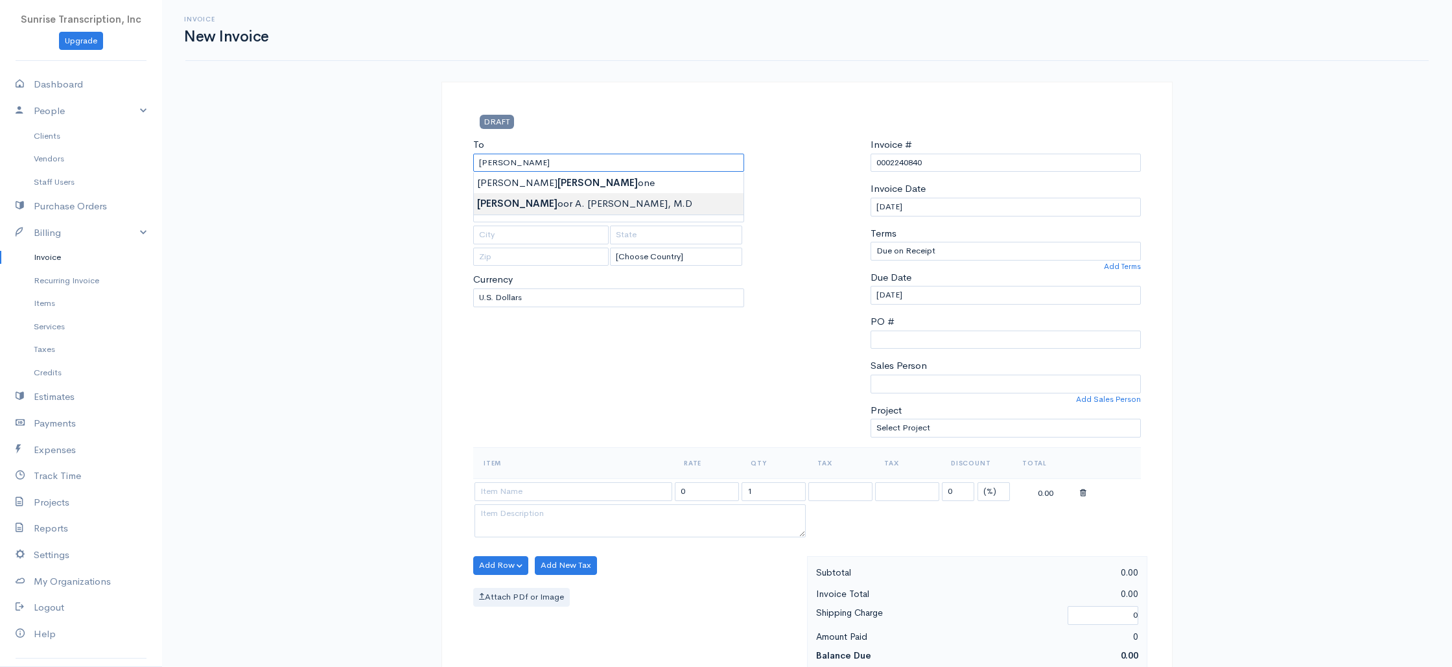
type input "[PERSON_NAME] [PERSON_NAME], M.D"
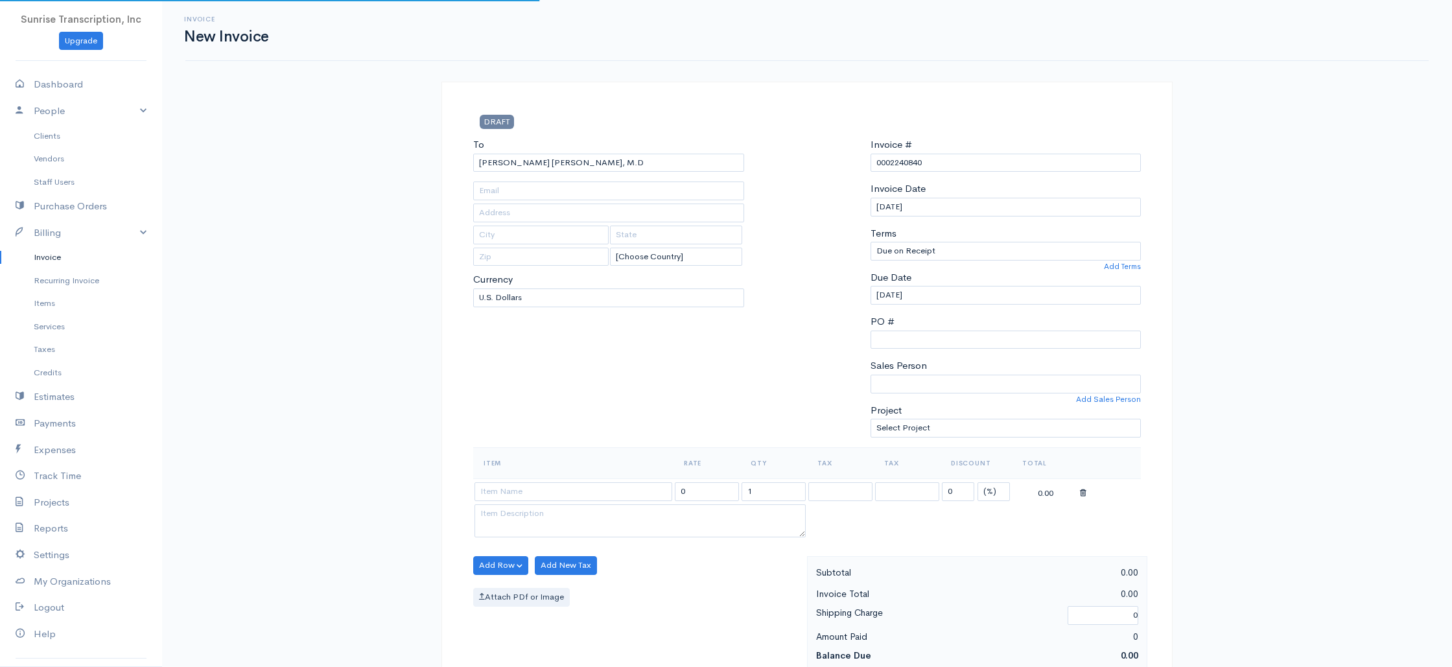
type input "[EMAIL_ADDRESS][DOMAIN_NAME]"
click at [366, 340] on div "Invoice New Invoice DRAFT To [PERSON_NAME] [PERSON_NAME], M.D [EMAIL_ADDRESS][D…" at bounding box center [807, 645] width 1290 height 1290
click at [584, 493] on input at bounding box center [573, 491] width 198 height 19
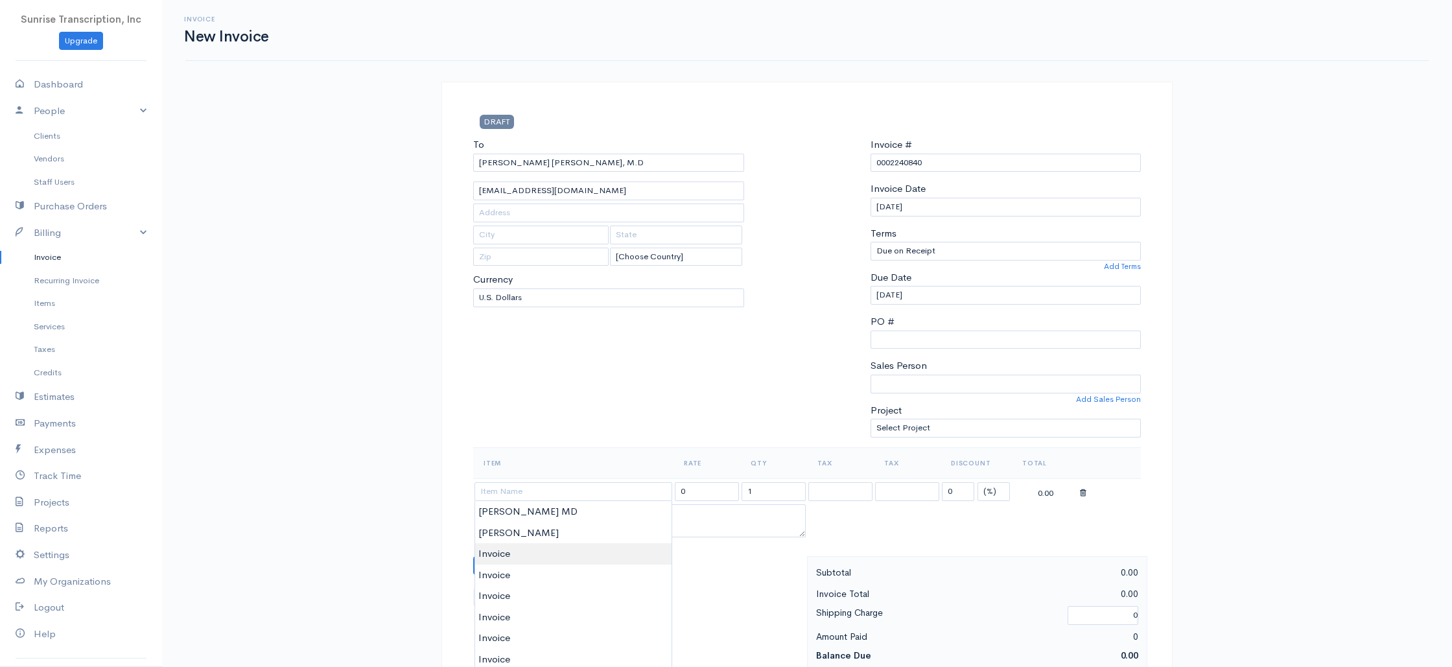
type input "Invoice"
type input "399.00"
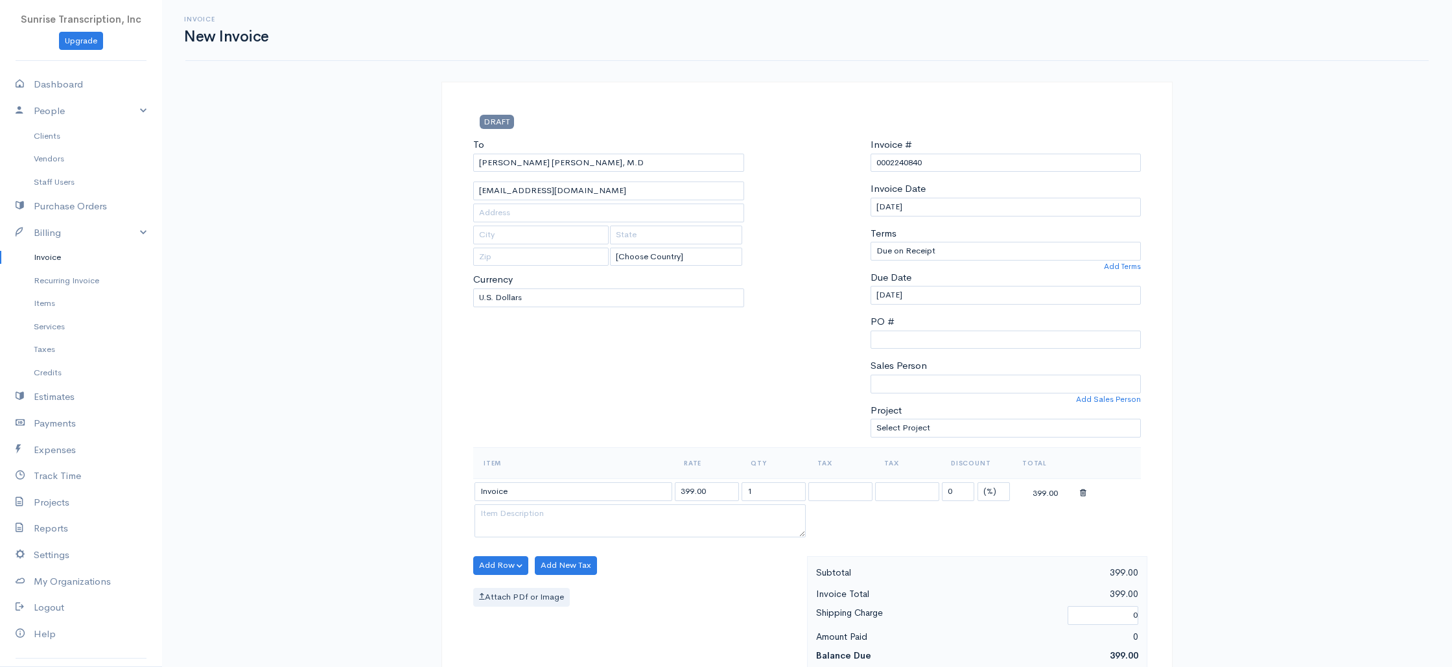
click at [732, 497] on input "399.00" at bounding box center [707, 491] width 64 height 19
drag, startPoint x: 720, startPoint y: 494, endPoint x: 598, endPoint y: 482, distance: 122.5
click at [598, 482] on tr "Invoice 399.00 1 0 (%) Flat 399.00" at bounding box center [807, 490] width 668 height 25
click at [412, 441] on div "Invoice New Invoice DRAFT To [PERSON_NAME] [PERSON_NAME], M.D [EMAIL_ADDRESS][D…" at bounding box center [807, 645] width 1290 height 1290
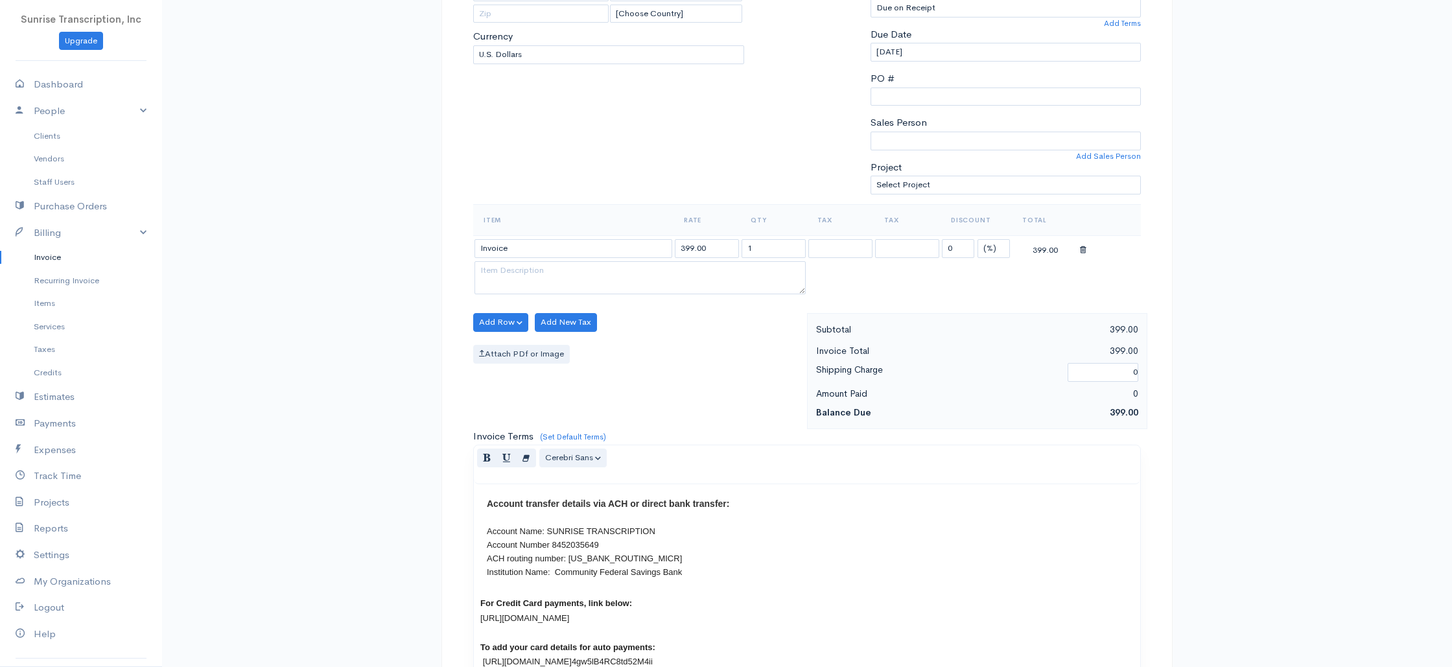
scroll to position [624, 0]
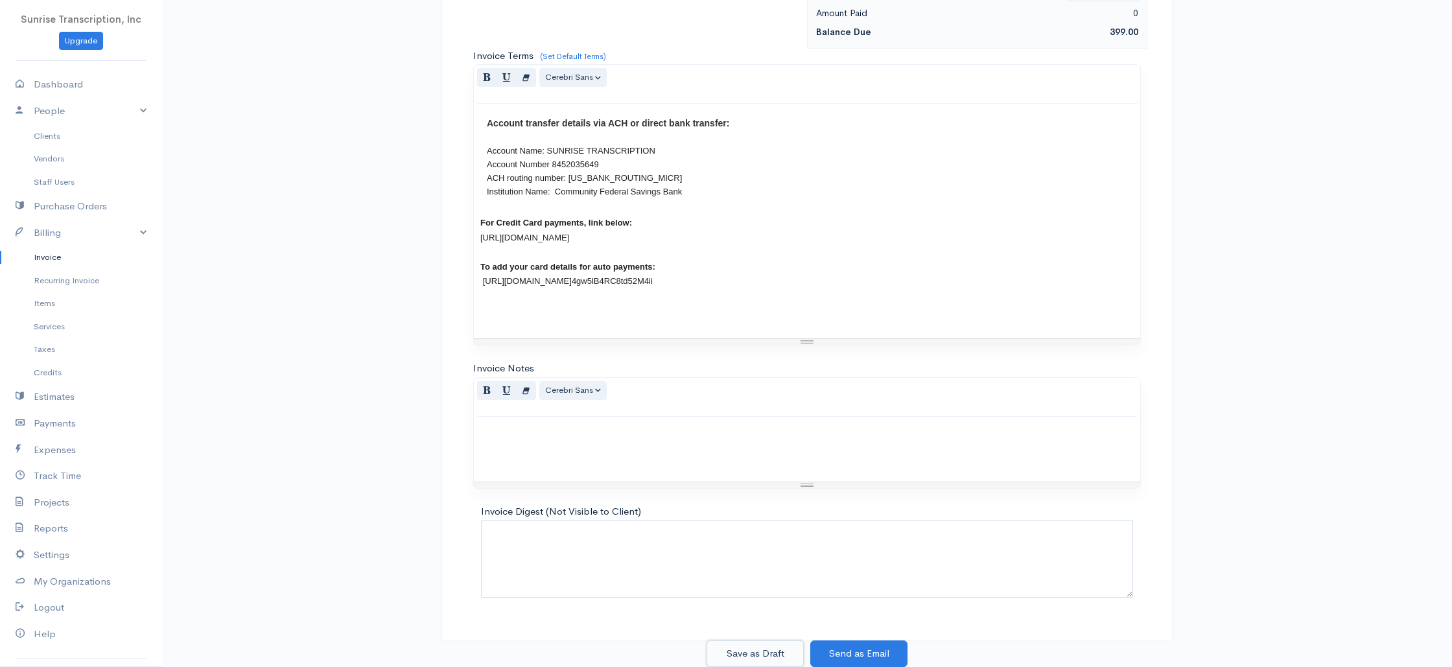
click at [769, 660] on button "Save as Draft" at bounding box center [754, 653] width 97 height 27
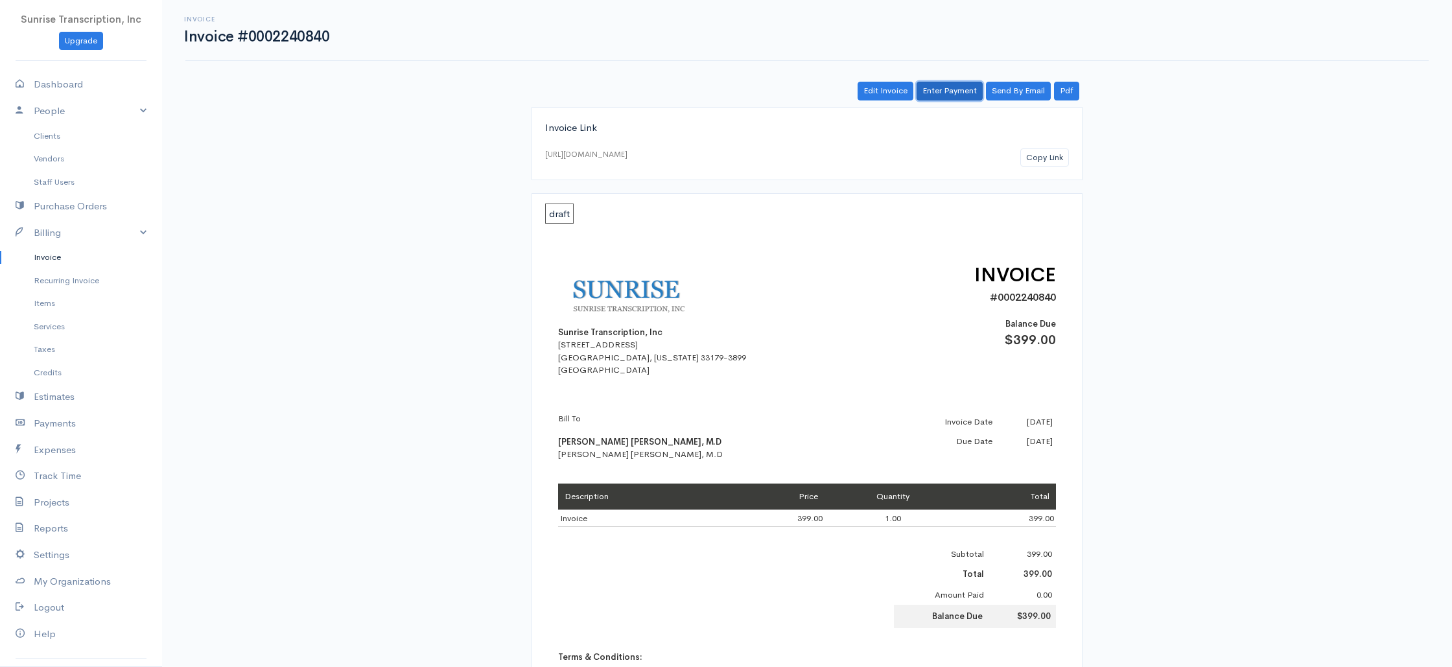
click at [950, 96] on link "Enter Payment" at bounding box center [950, 91] width 66 height 19
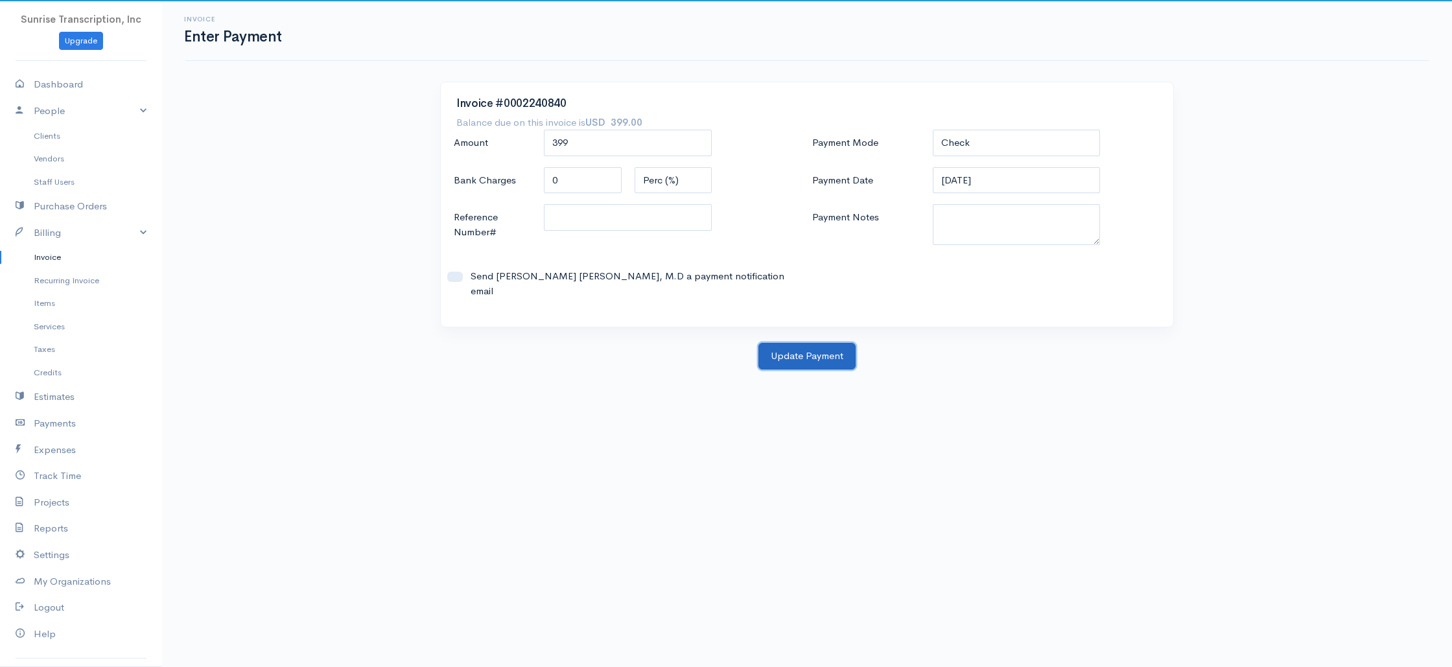
drag, startPoint x: 802, startPoint y: 347, endPoint x: 769, endPoint y: 328, distance: 38.6
click at [802, 347] on button "Update Payment" at bounding box center [806, 356] width 97 height 27
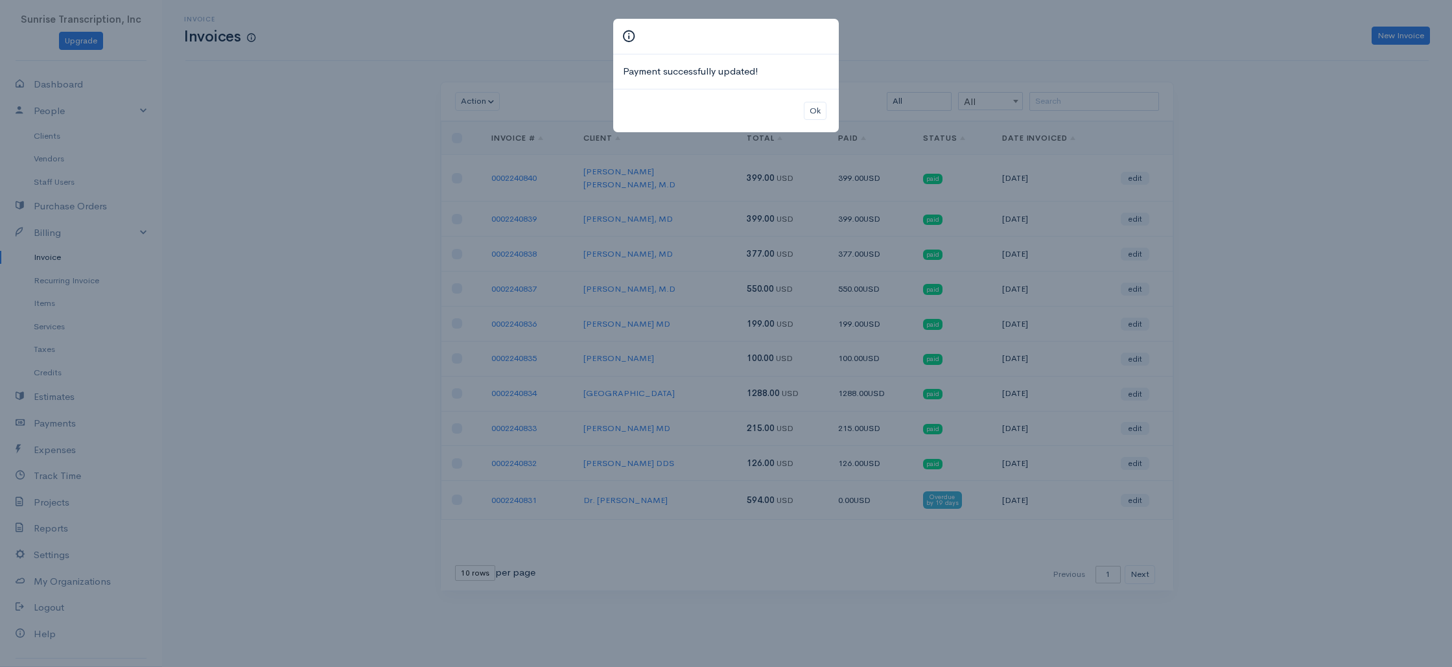
click at [1057, 94] on div "Payment successfully updated! Ok" at bounding box center [726, 333] width 1452 height 667
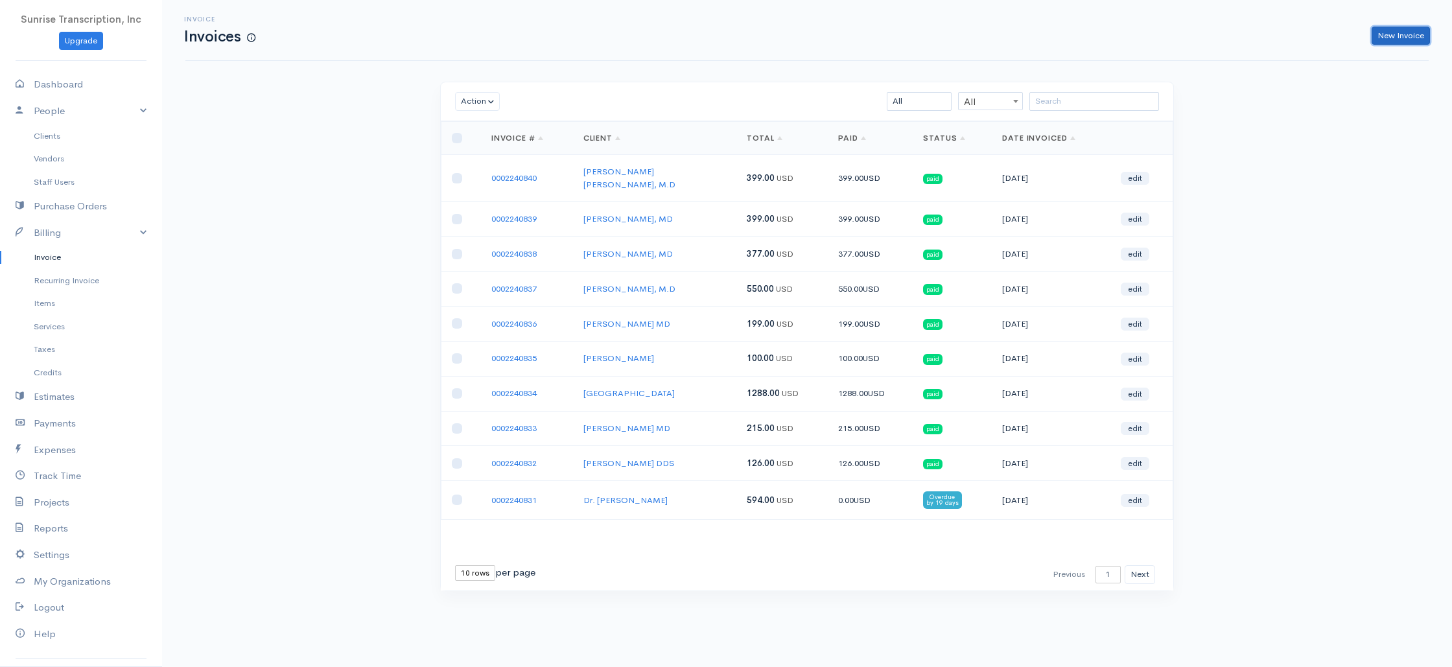
drag, startPoint x: 1388, startPoint y: 37, endPoint x: 1379, endPoint y: 38, distance: 8.5
click at [1388, 37] on link "New Invoice" at bounding box center [1401, 36] width 58 height 19
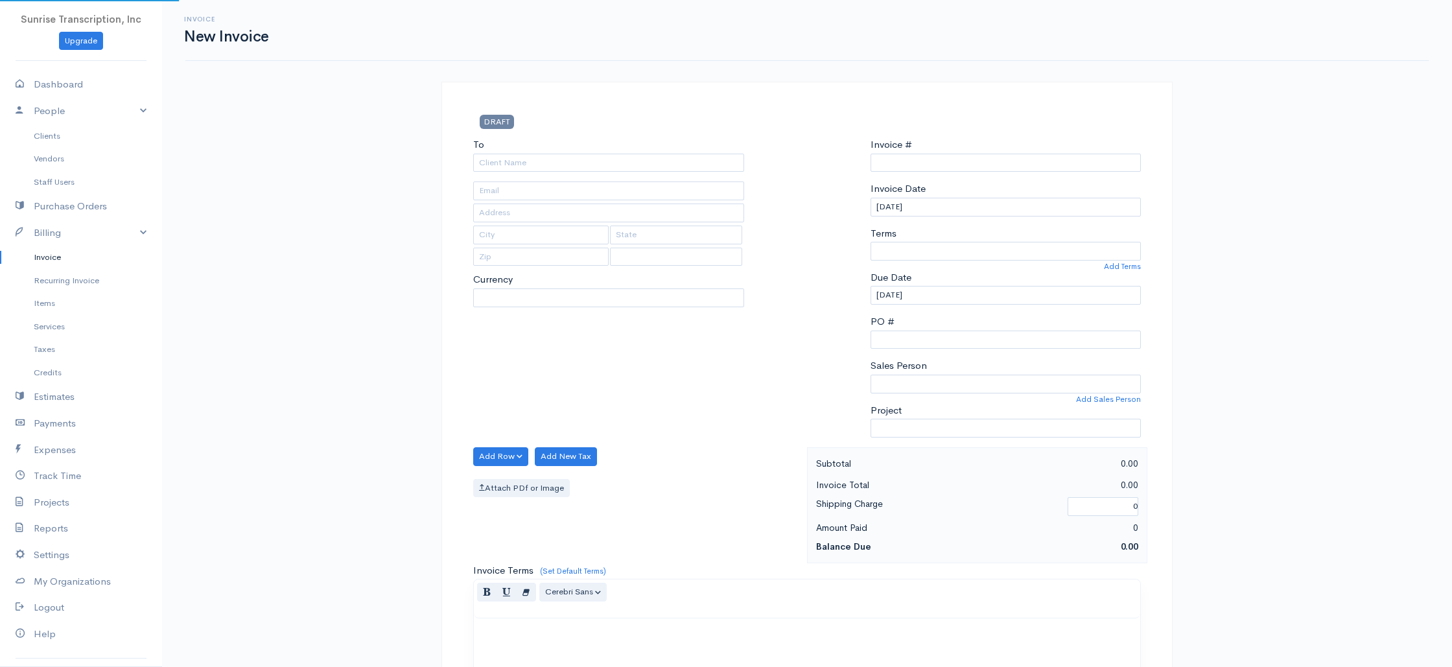
select select "USD"
click at [634, 160] on input "To" at bounding box center [608, 163] width 271 height 19
type input "0002240841"
select select "[GEOGRAPHIC_DATA]"
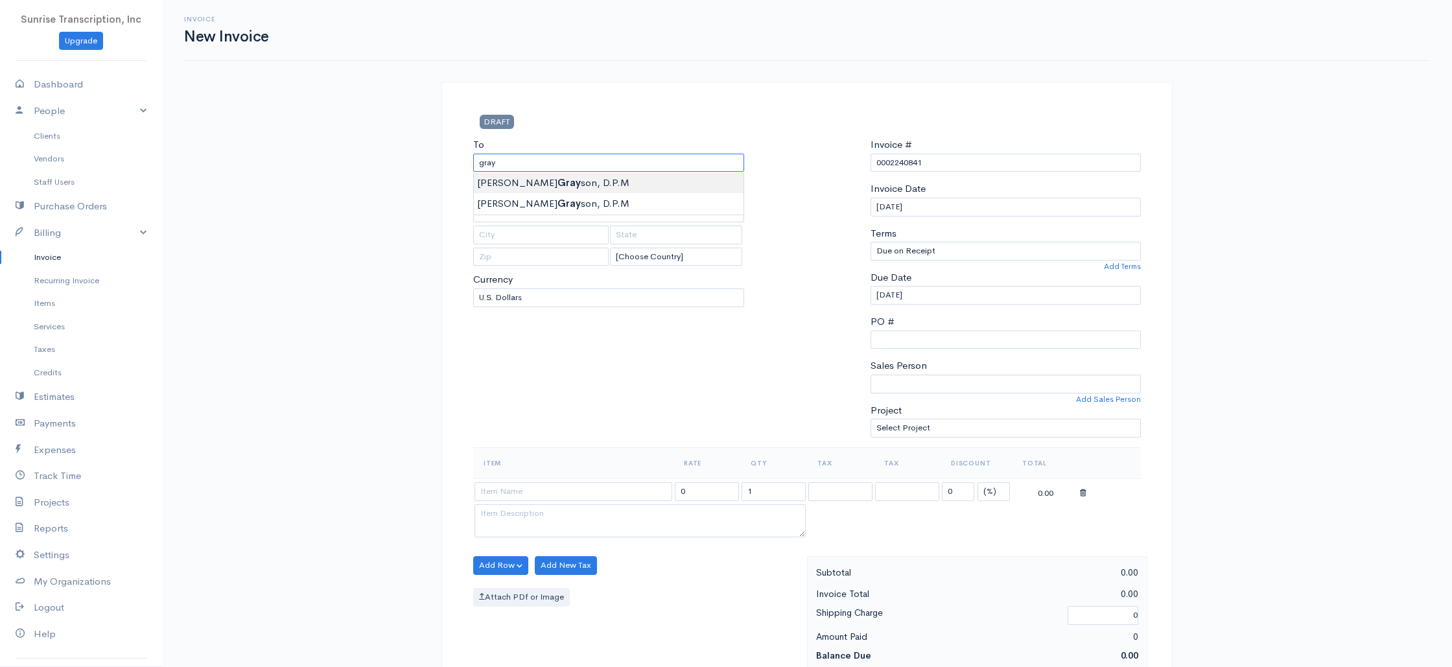
type input "[PERSON_NAME], D.P.M"
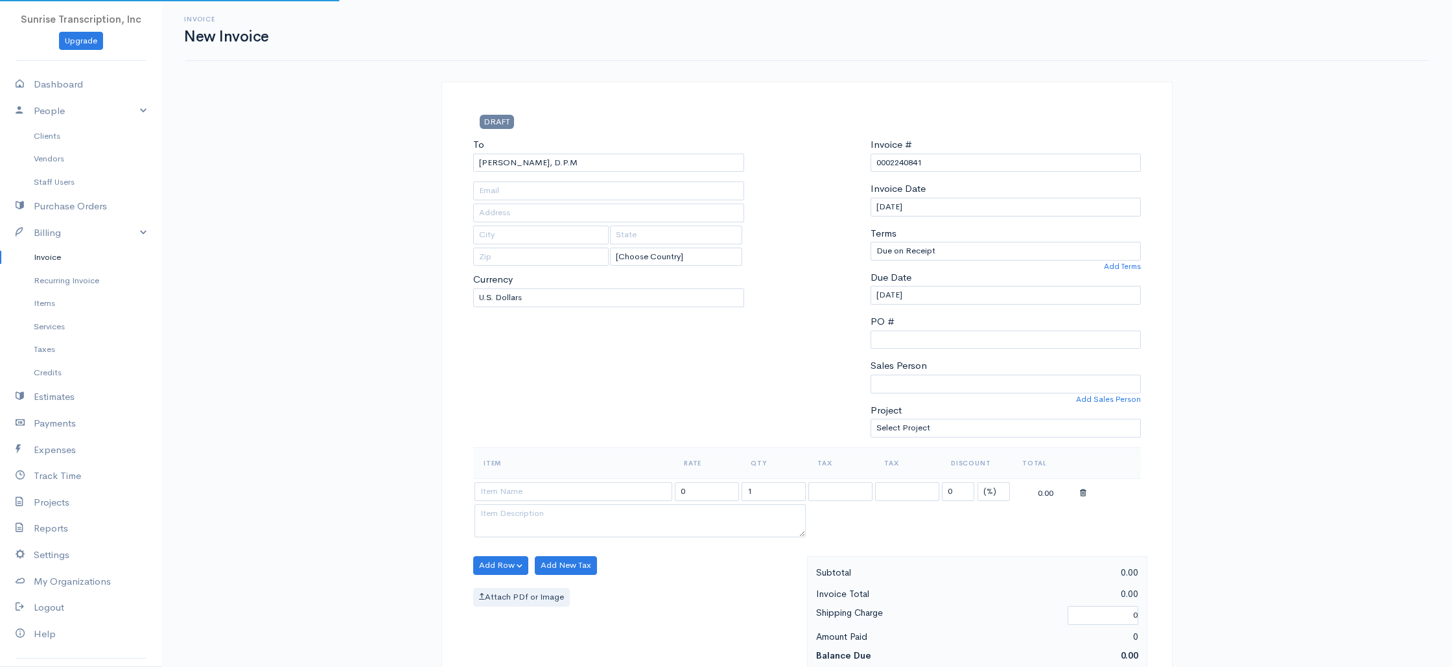
click at [398, 346] on div "Invoice New Invoice DRAFT To [PERSON_NAME], [GEOGRAPHIC_DATA] [Choose Country] …" at bounding box center [807, 645] width 1290 height 1290
type input "[EMAIL_ADDRESS][DOMAIN_NAME]"
click at [545, 488] on input at bounding box center [573, 491] width 198 height 19
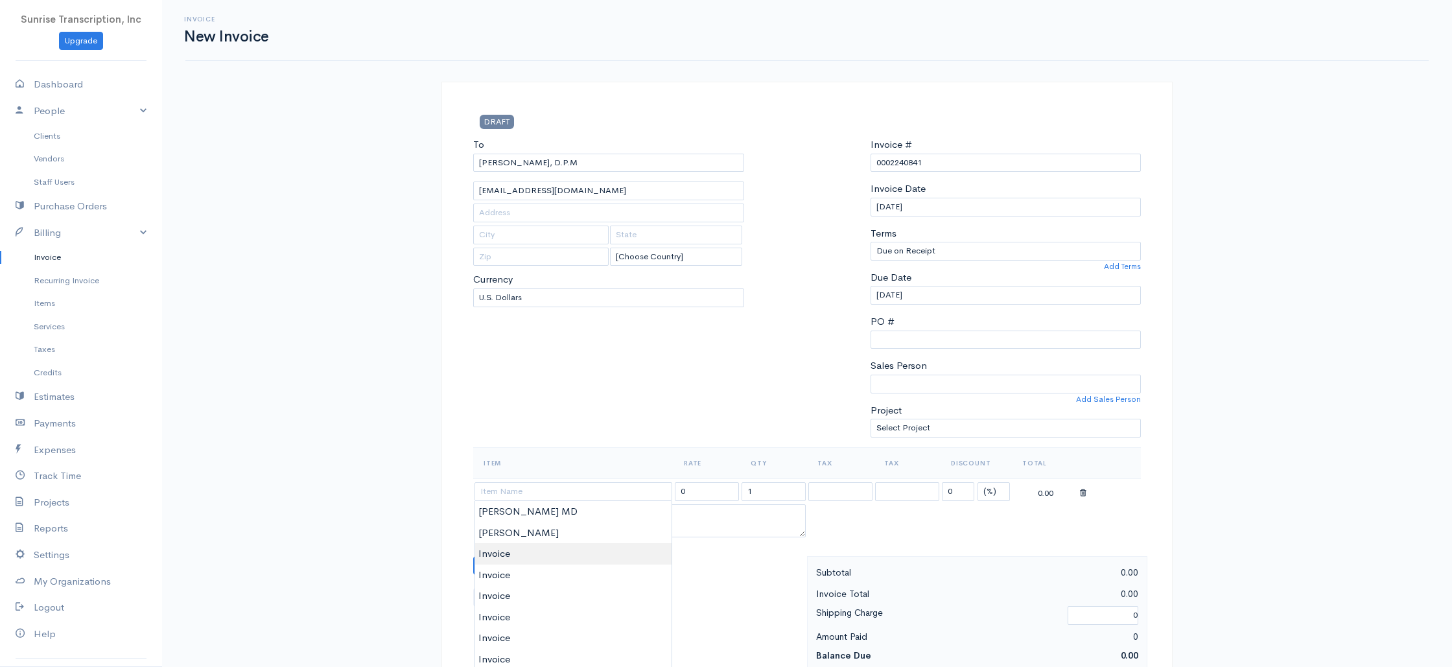
type input "Invoice"
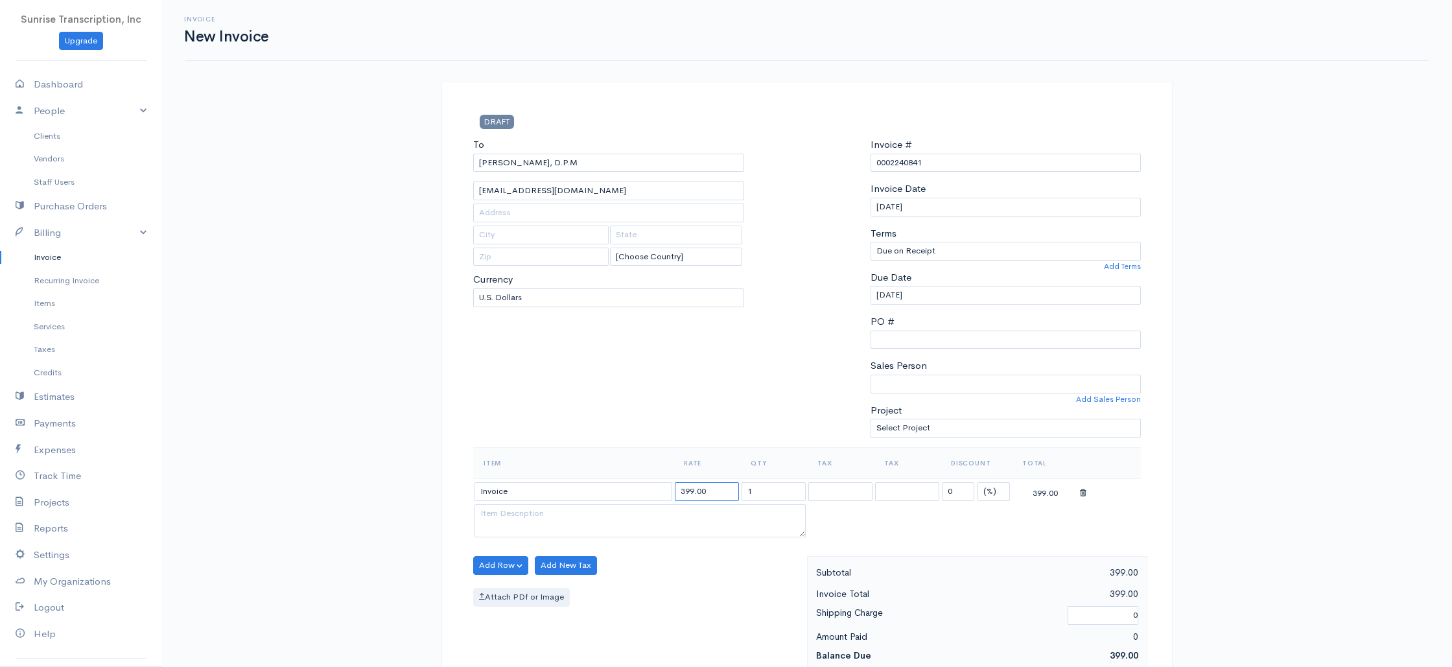
drag, startPoint x: 710, startPoint y: 493, endPoint x: 626, endPoint y: 485, distance: 84.0
click at [629, 488] on tr "Invoice 399.00 1 0 (%) Flat 399.00" at bounding box center [807, 490] width 668 height 25
type input "361"
click at [647, 428] on div "To [PERSON_NAME], [GEOGRAPHIC_DATA] [EMAIL_ADDRESS][DOMAIN_NAME] [Choose Countr…" at bounding box center [609, 292] width 284 height 310
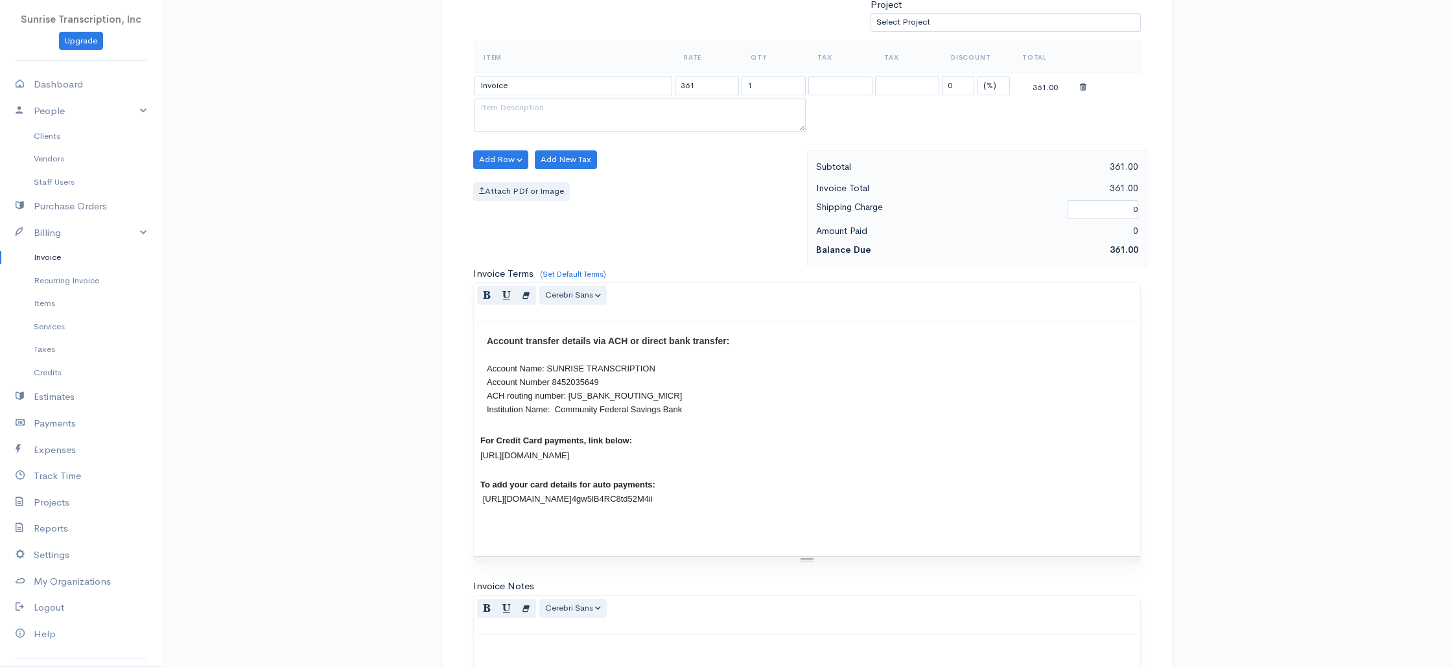
scroll to position [624, 0]
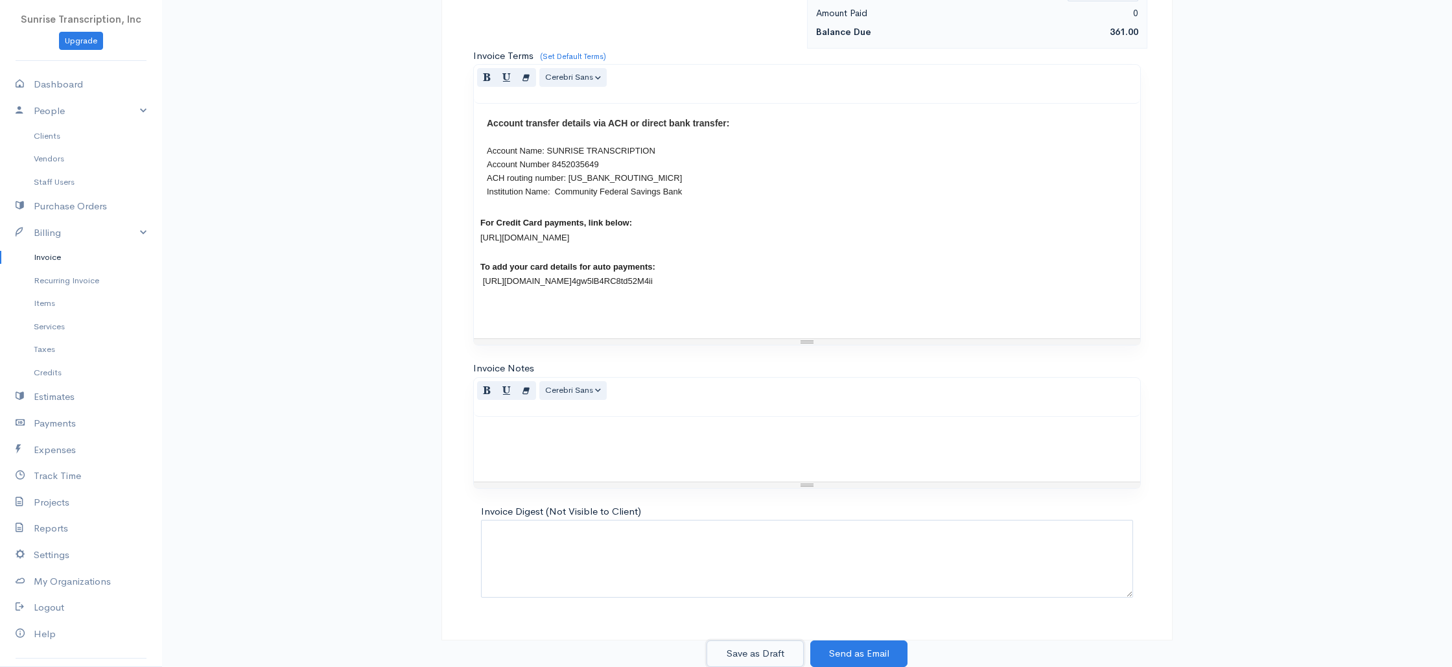
click at [771, 652] on button "Save as Draft" at bounding box center [754, 653] width 97 height 27
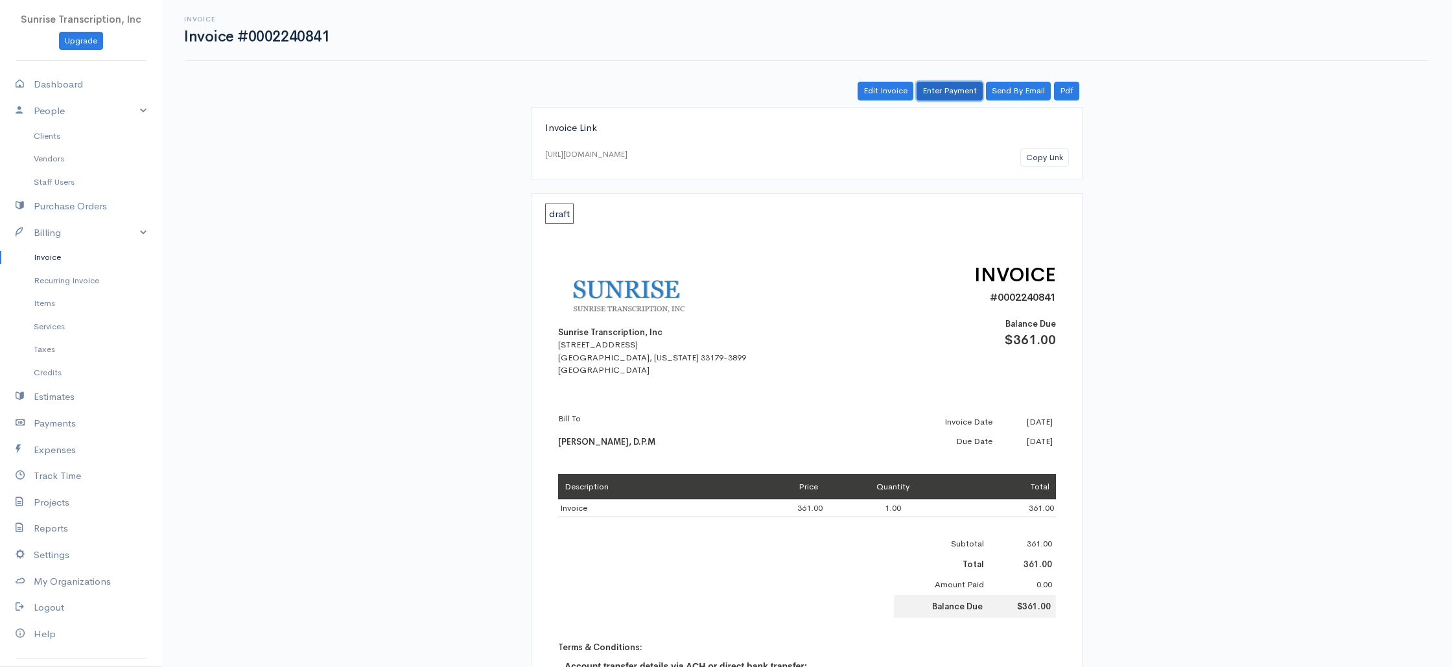
drag, startPoint x: 933, startPoint y: 94, endPoint x: 919, endPoint y: 108, distance: 19.2
click at [933, 94] on link "Enter Payment" at bounding box center [950, 91] width 66 height 19
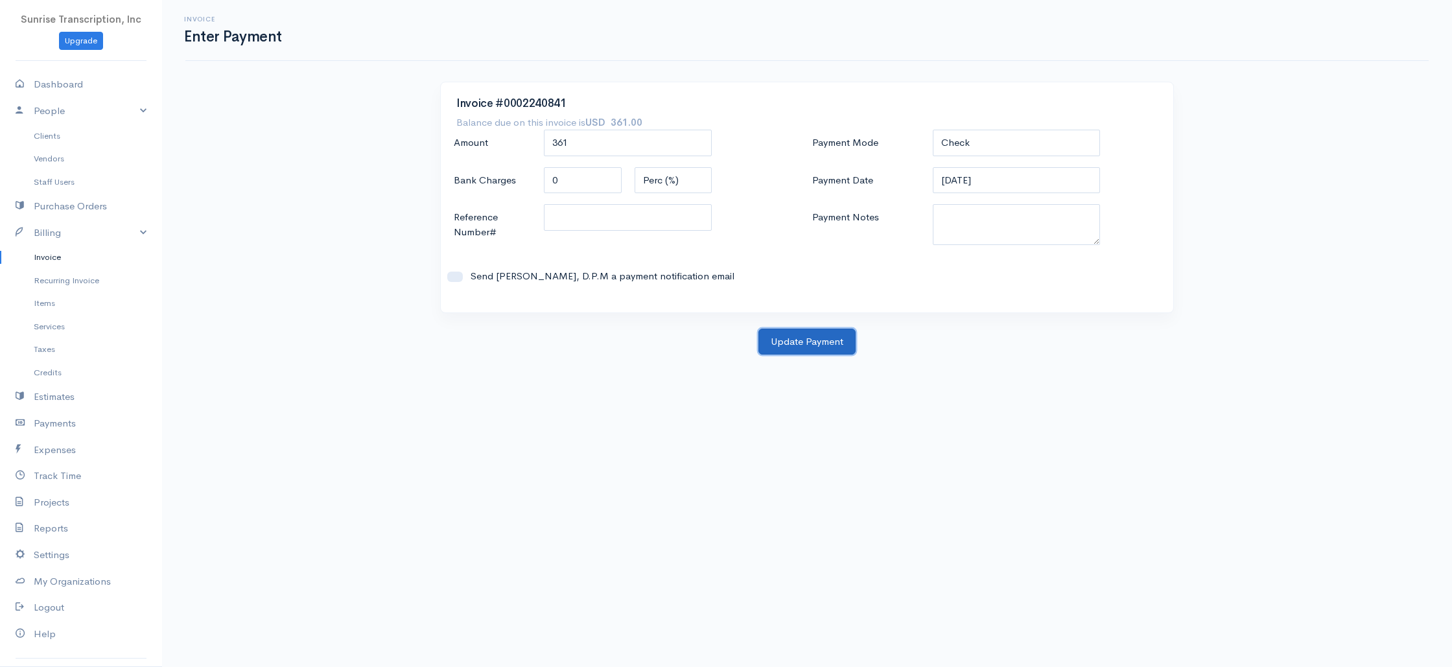
click at [797, 344] on button "Update Payment" at bounding box center [806, 342] width 97 height 27
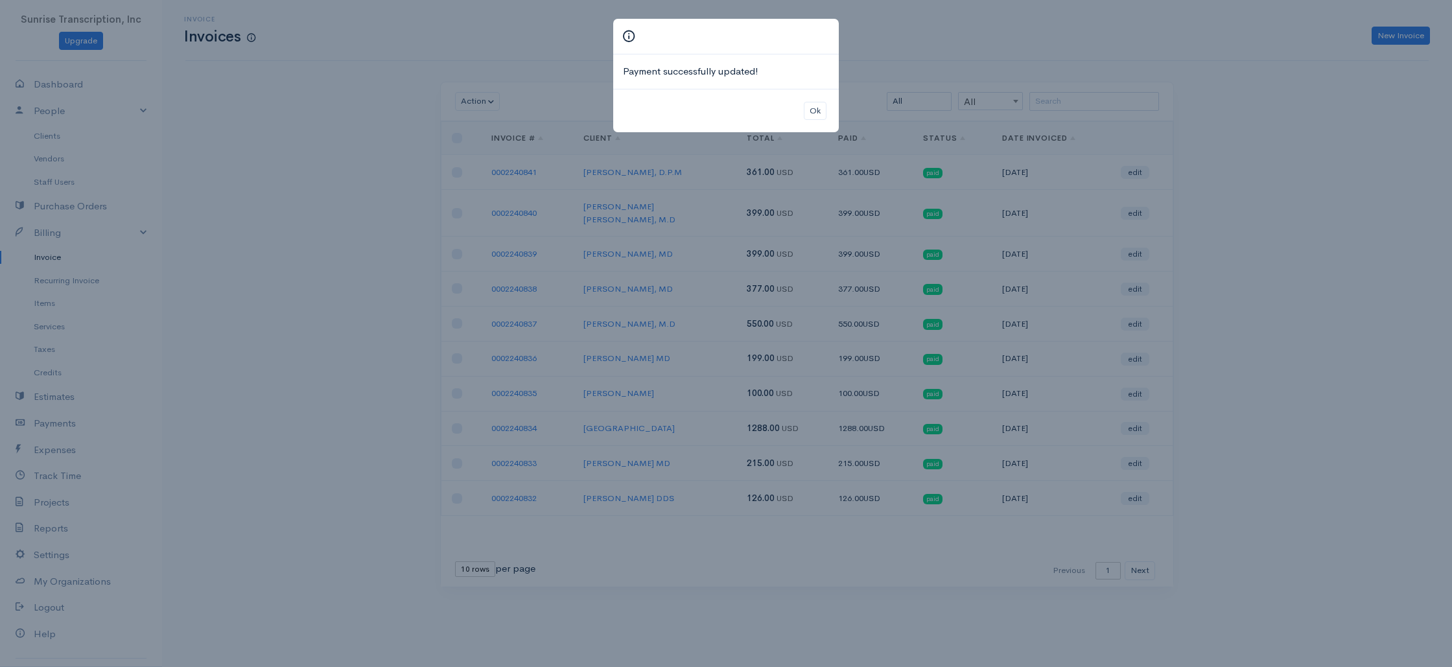
click at [989, 58] on div "Payment successfully updated! Ok" at bounding box center [726, 333] width 1452 height 667
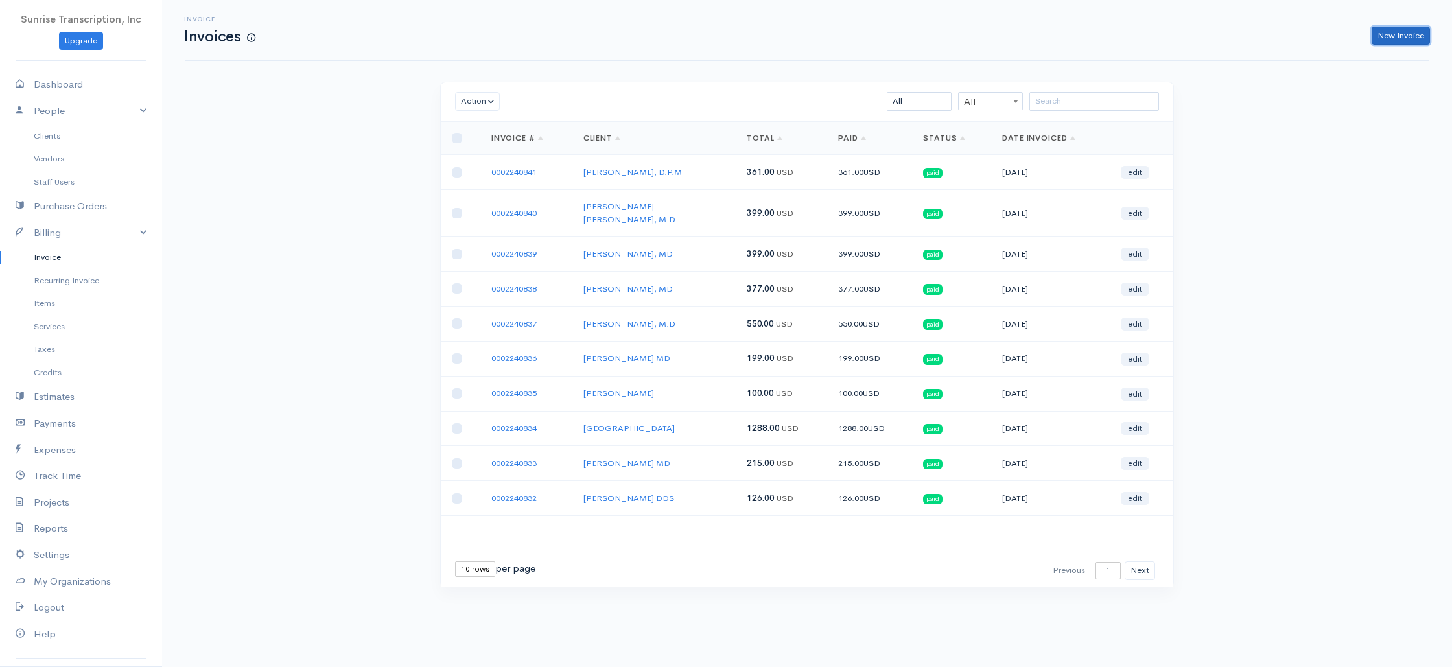
click at [1420, 37] on link "New Invoice" at bounding box center [1401, 36] width 58 height 19
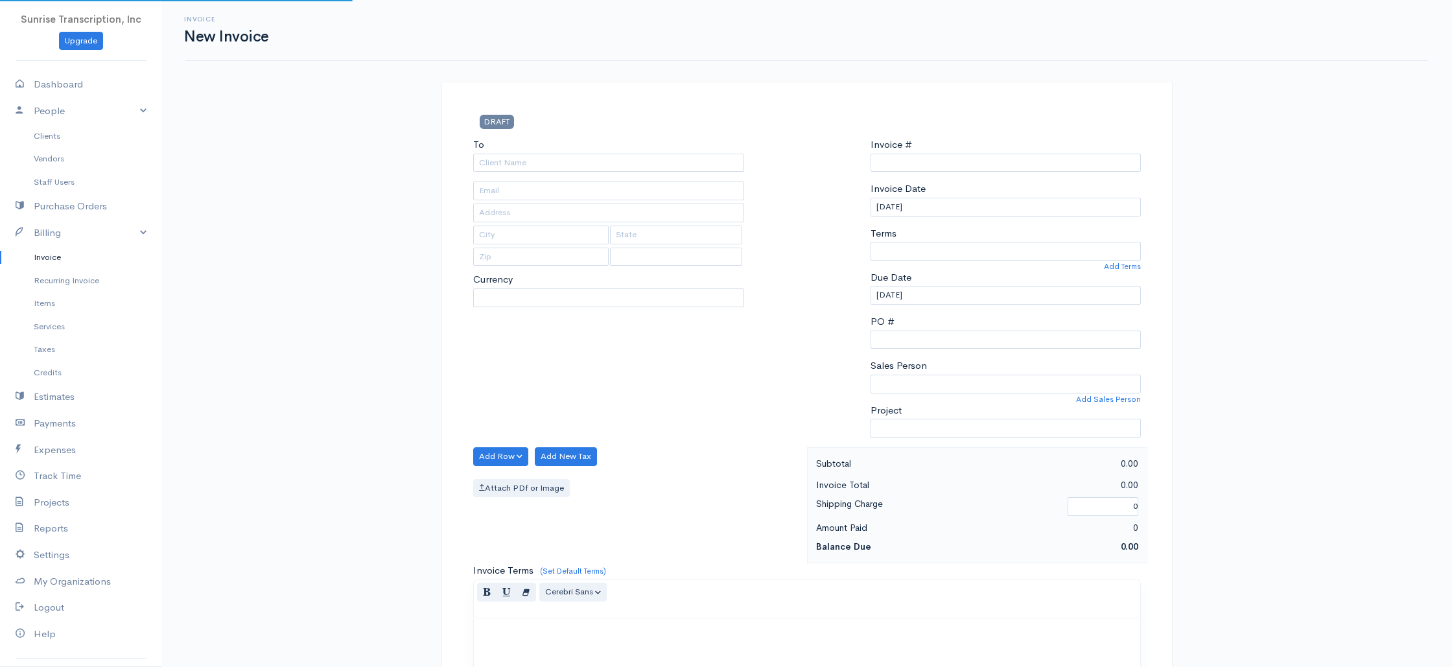
type input "0002240842"
select select "[GEOGRAPHIC_DATA]"
select select "USD"
click at [625, 161] on input "To" at bounding box center [608, 163] width 271 height 19
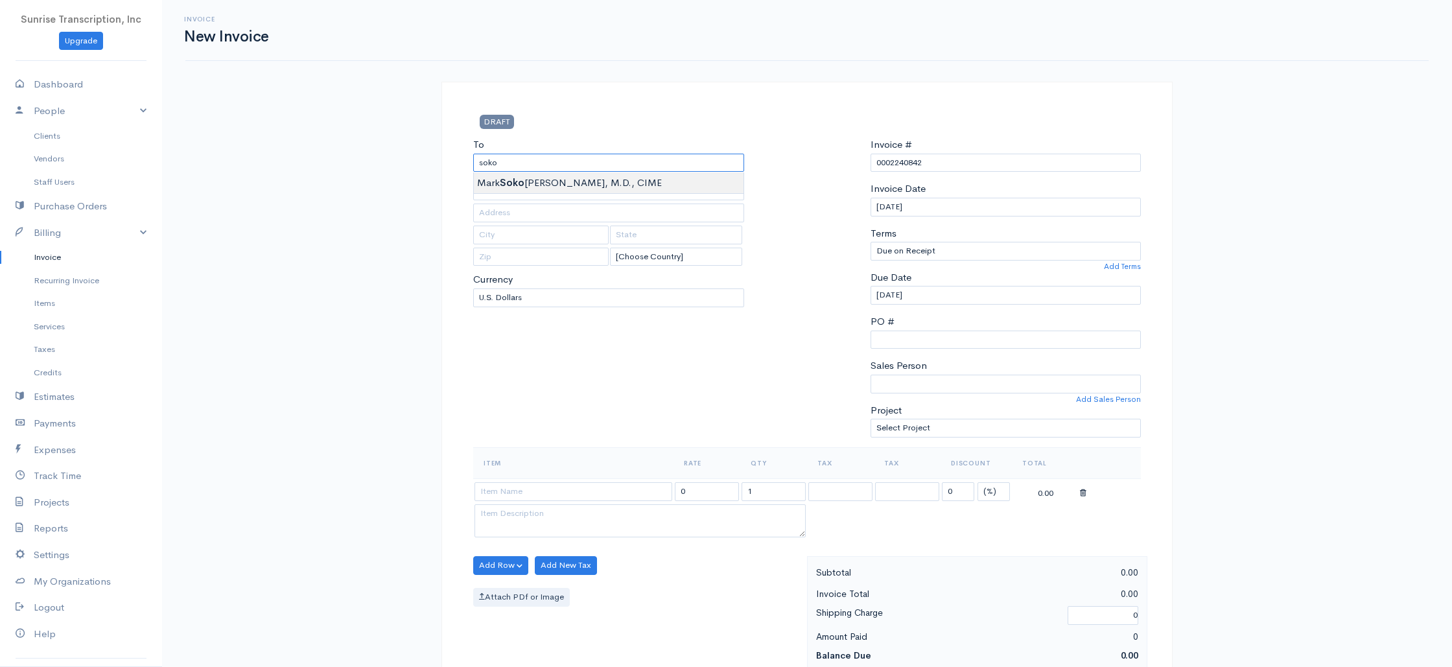
type input "[PERSON_NAME], M.D., CIME"
type input "[EMAIL_ADDRESS][DOMAIN_NAME]"
click at [528, 487] on input at bounding box center [573, 491] width 198 height 19
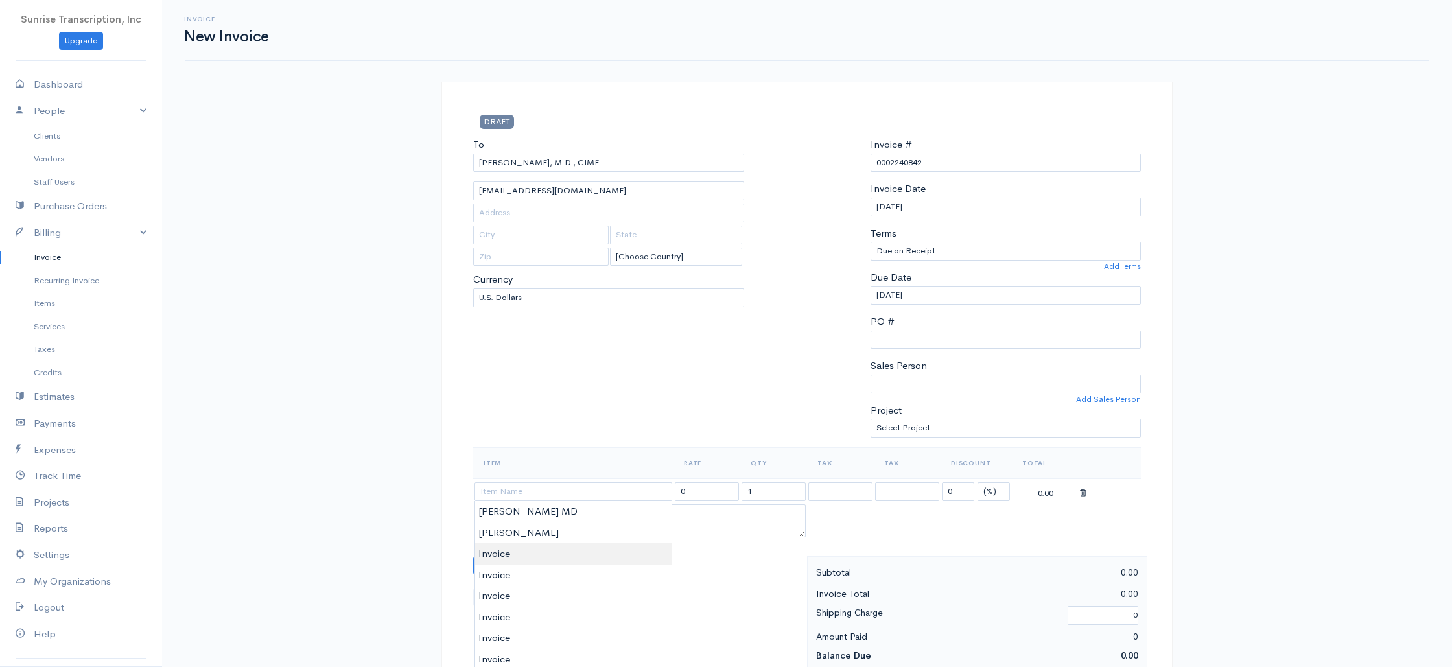
type input "Invoice"
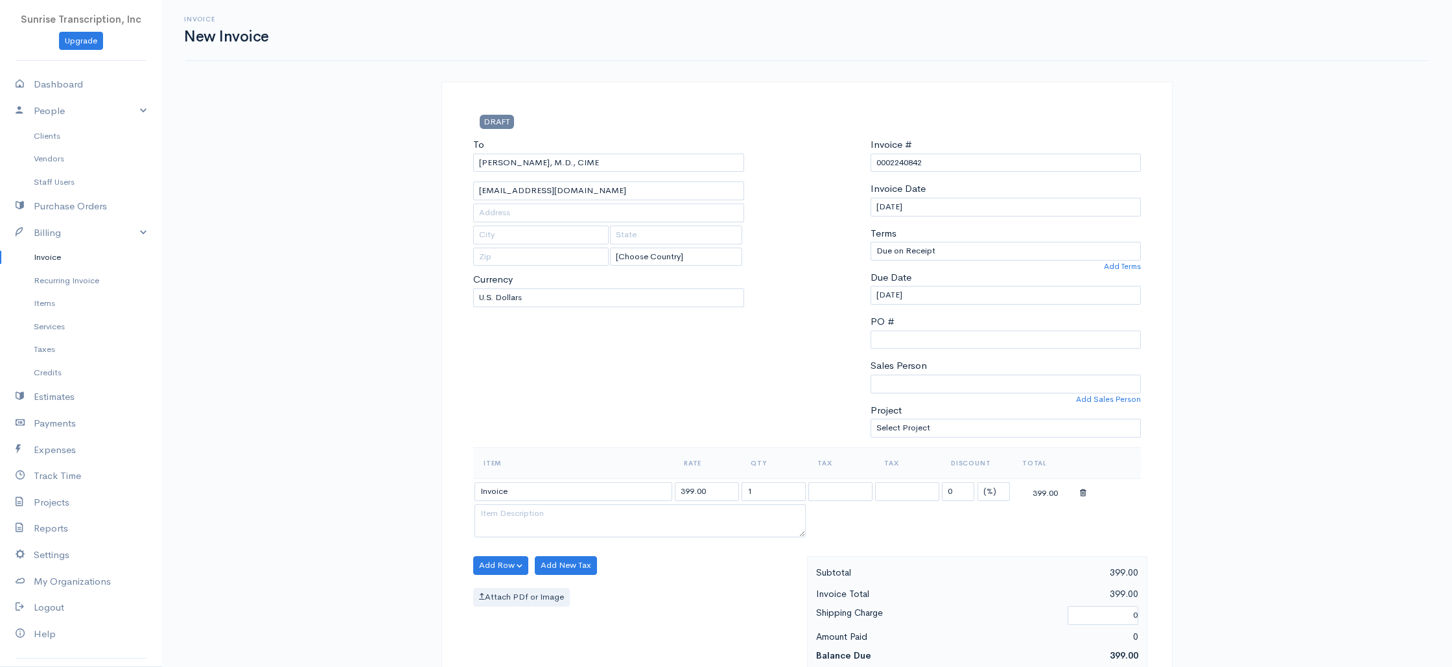
drag, startPoint x: 715, startPoint y: 493, endPoint x: 616, endPoint y: 487, distance: 98.7
click at [617, 487] on tr "Invoice 399.00 1 0 (%) Flat 399.00" at bounding box center [807, 490] width 668 height 25
type input "623"
click at [613, 427] on div "To [PERSON_NAME], M.D., CIME [EMAIL_ADDRESS][DOMAIN_NAME] [Choose Country] [GEO…" at bounding box center [609, 292] width 284 height 310
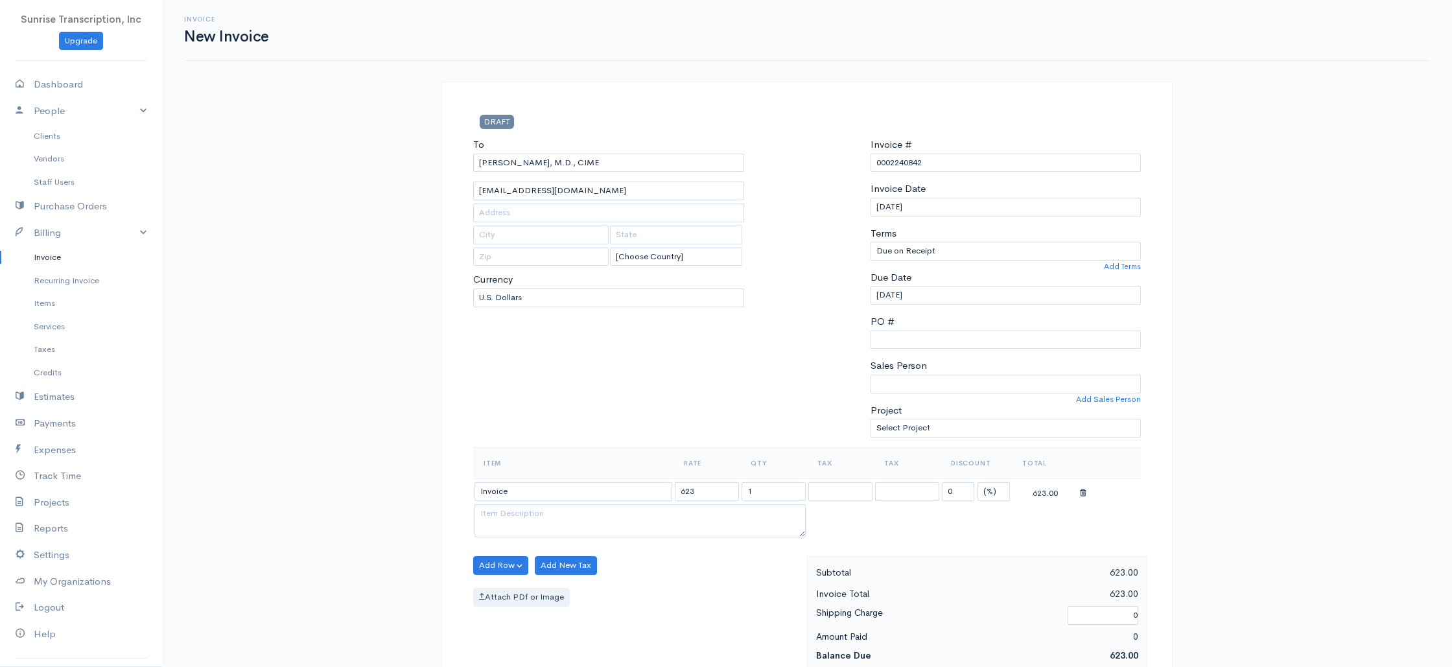
scroll to position [624, 0]
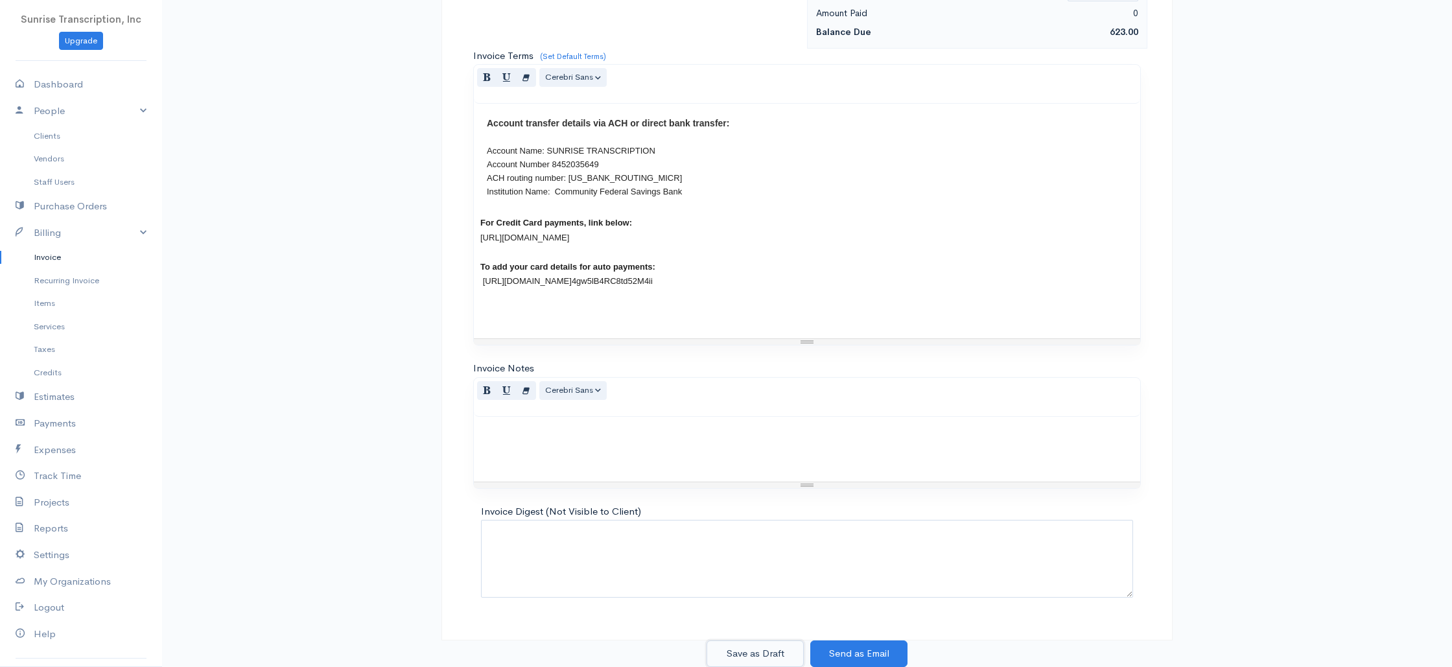
click at [762, 654] on button "Save as Draft" at bounding box center [754, 653] width 97 height 27
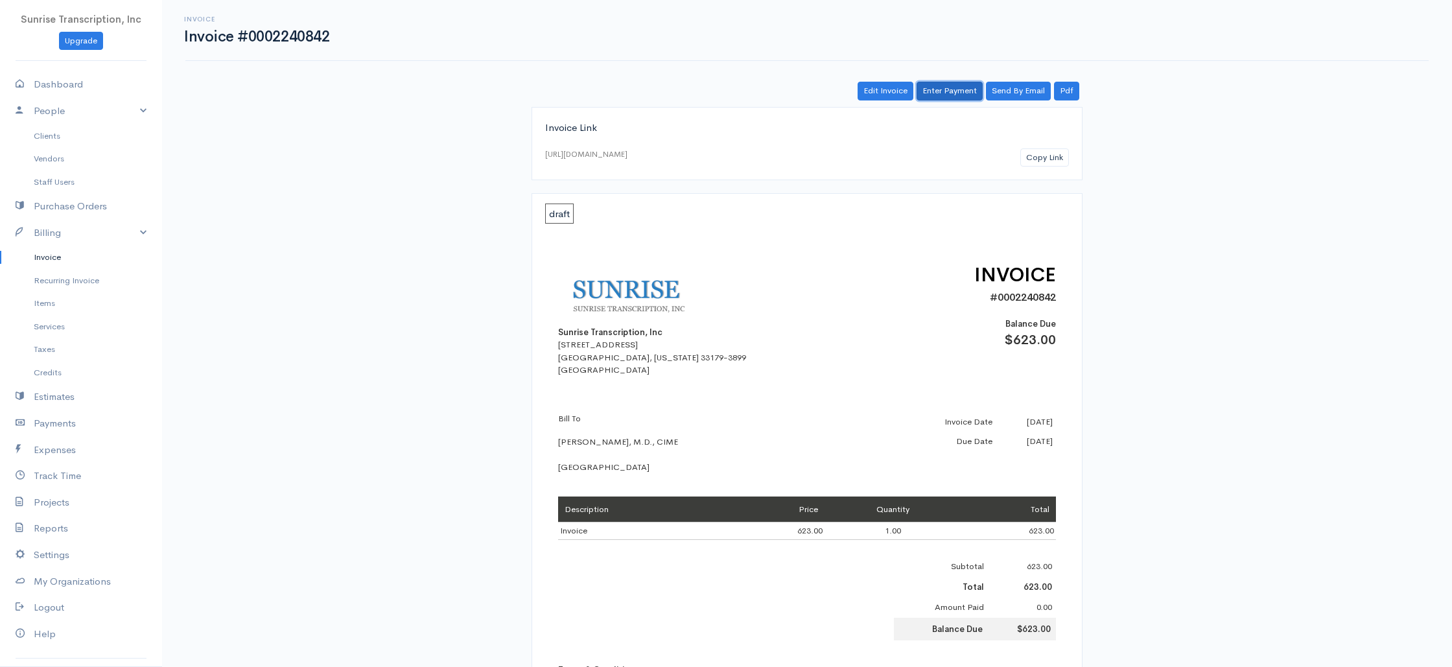
click at [948, 91] on link "Enter Payment" at bounding box center [950, 91] width 66 height 19
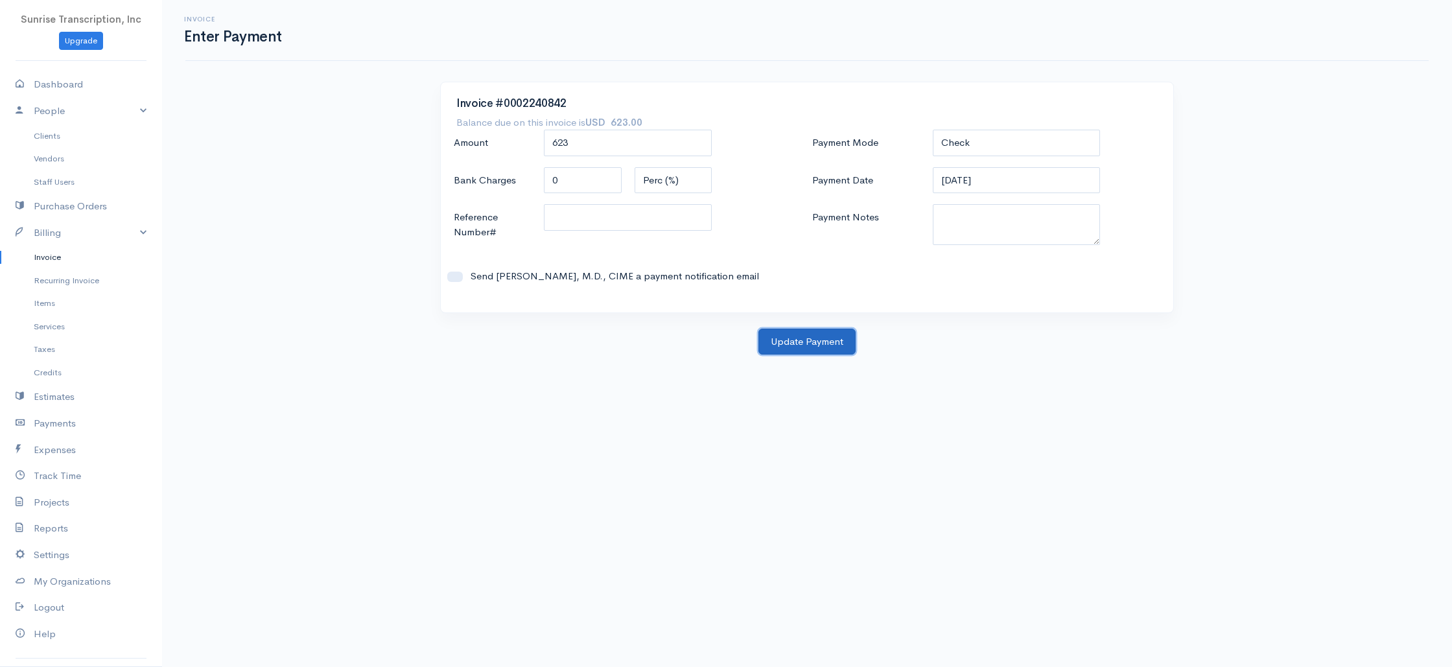
click at [813, 344] on button "Update Payment" at bounding box center [806, 342] width 97 height 27
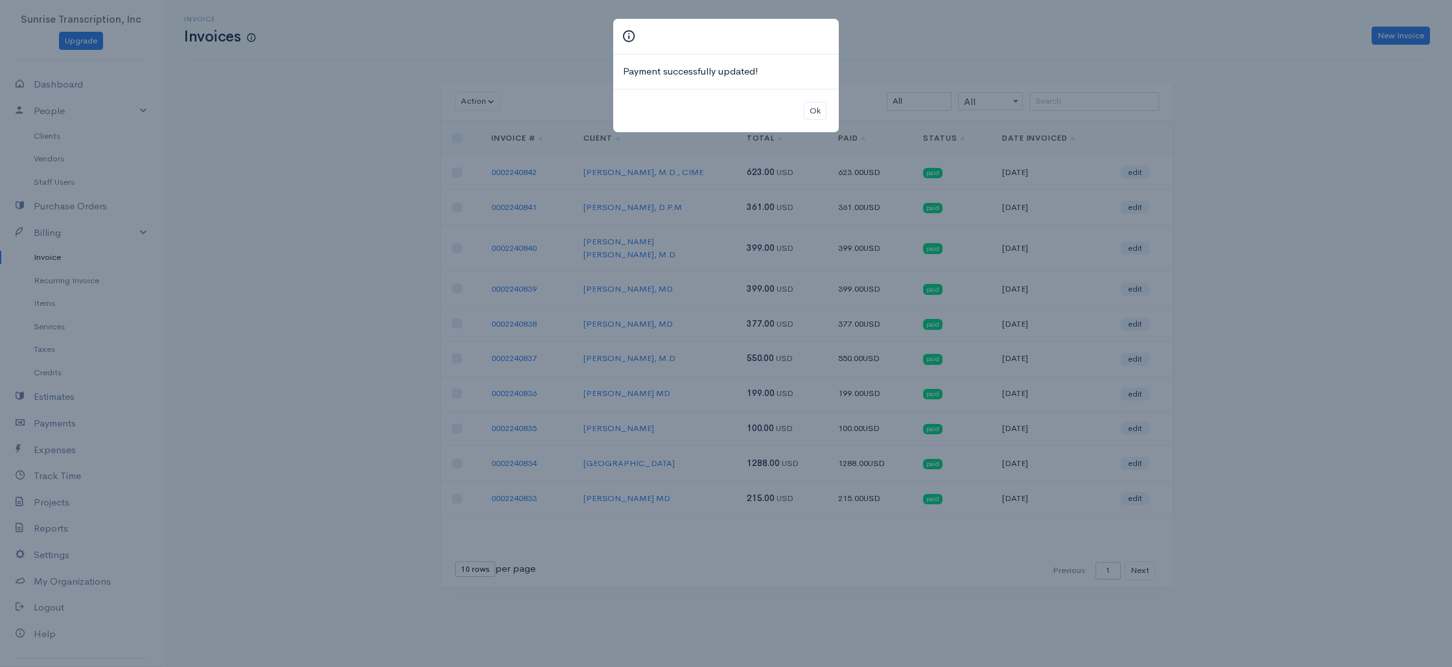
click at [1143, 56] on div "Payment successfully updated! Ok" at bounding box center [726, 333] width 1452 height 667
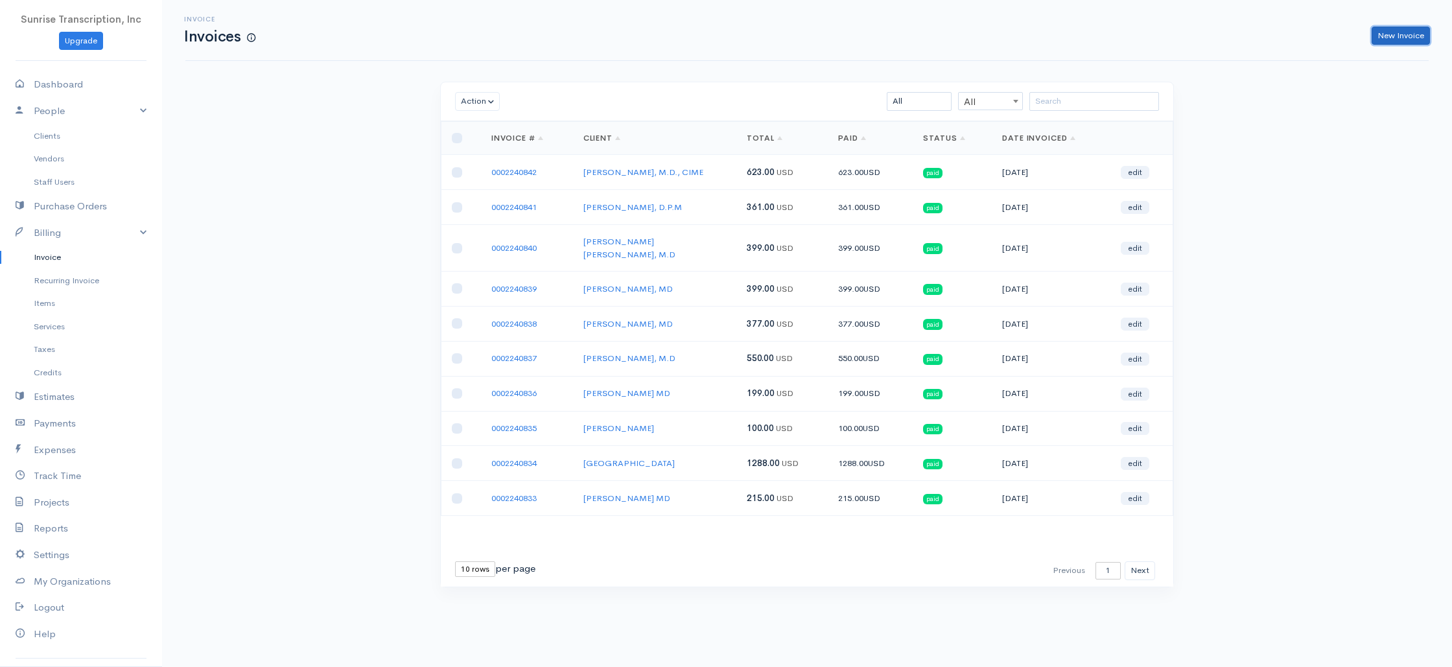
click at [1386, 41] on link "New Invoice" at bounding box center [1401, 36] width 58 height 19
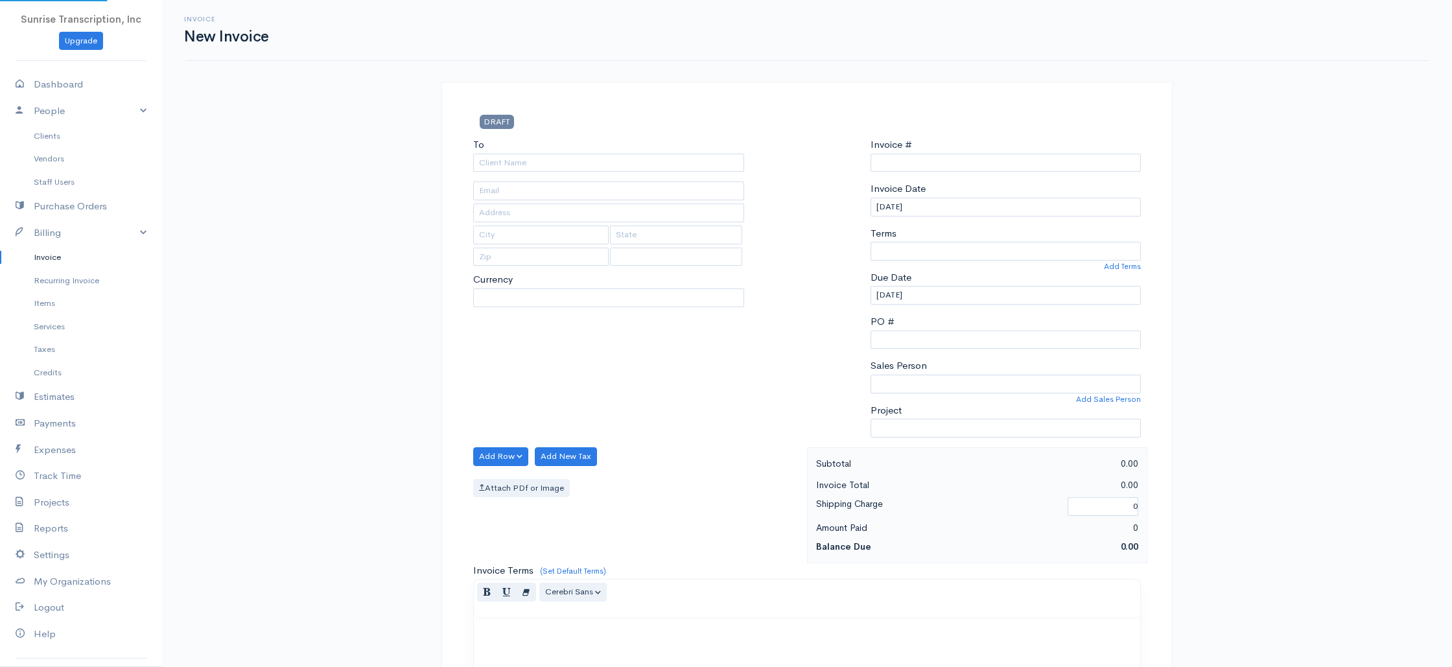
select select "USD"
select select "[GEOGRAPHIC_DATA]"
type input "0002240843"
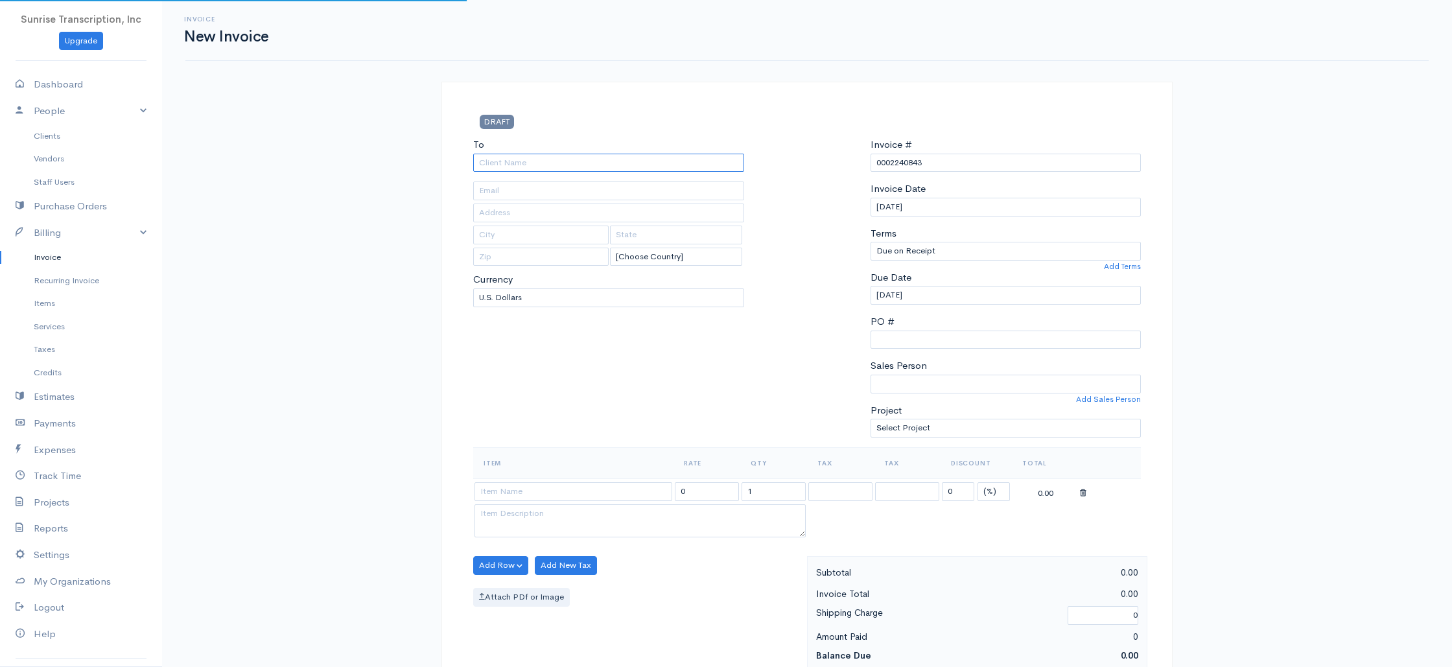
click at [611, 169] on input "To" at bounding box center [608, 163] width 271 height 19
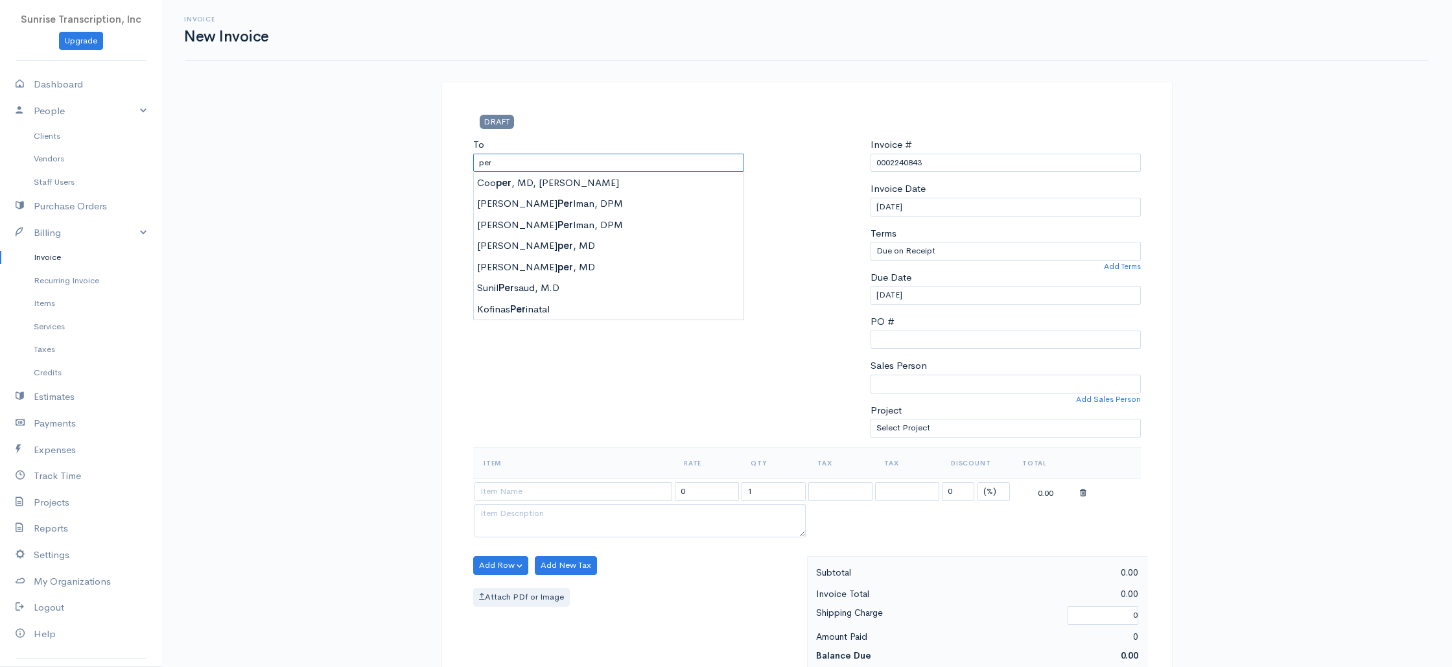
type input "pers"
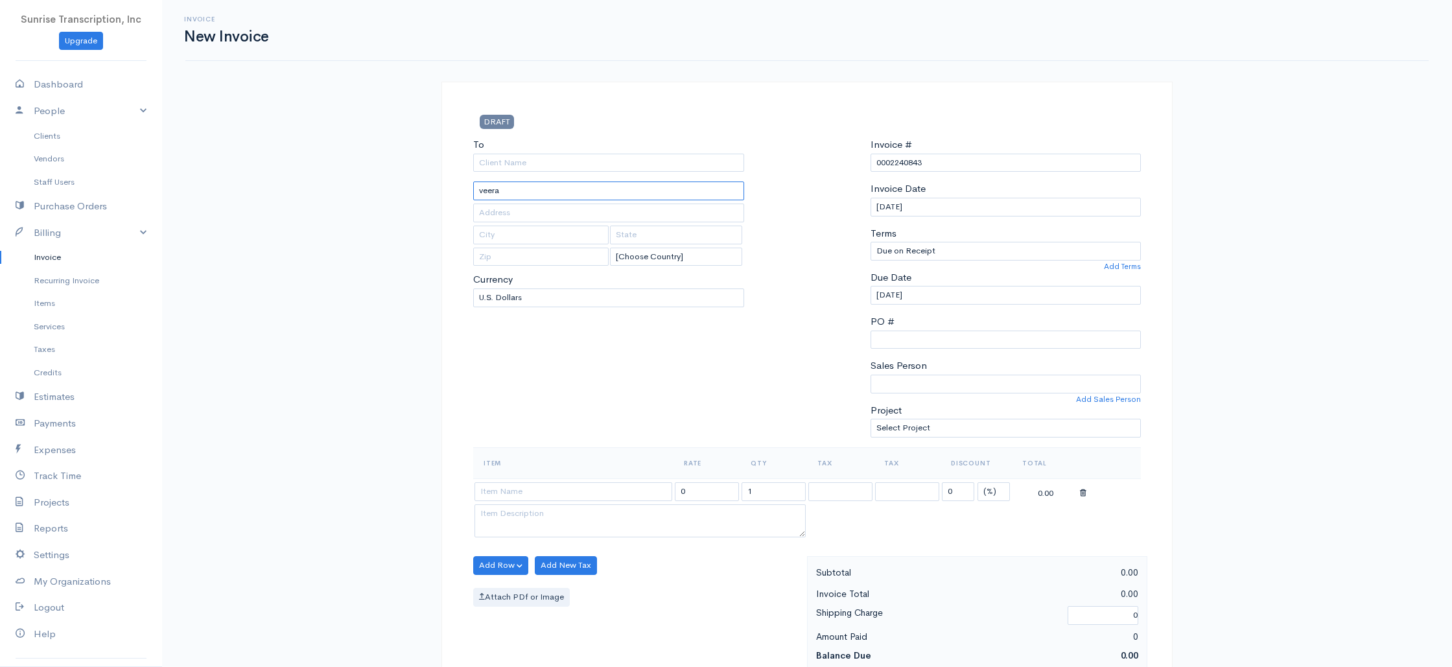
type input "[EMAIL_ADDRESS][DOMAIN_NAME]"
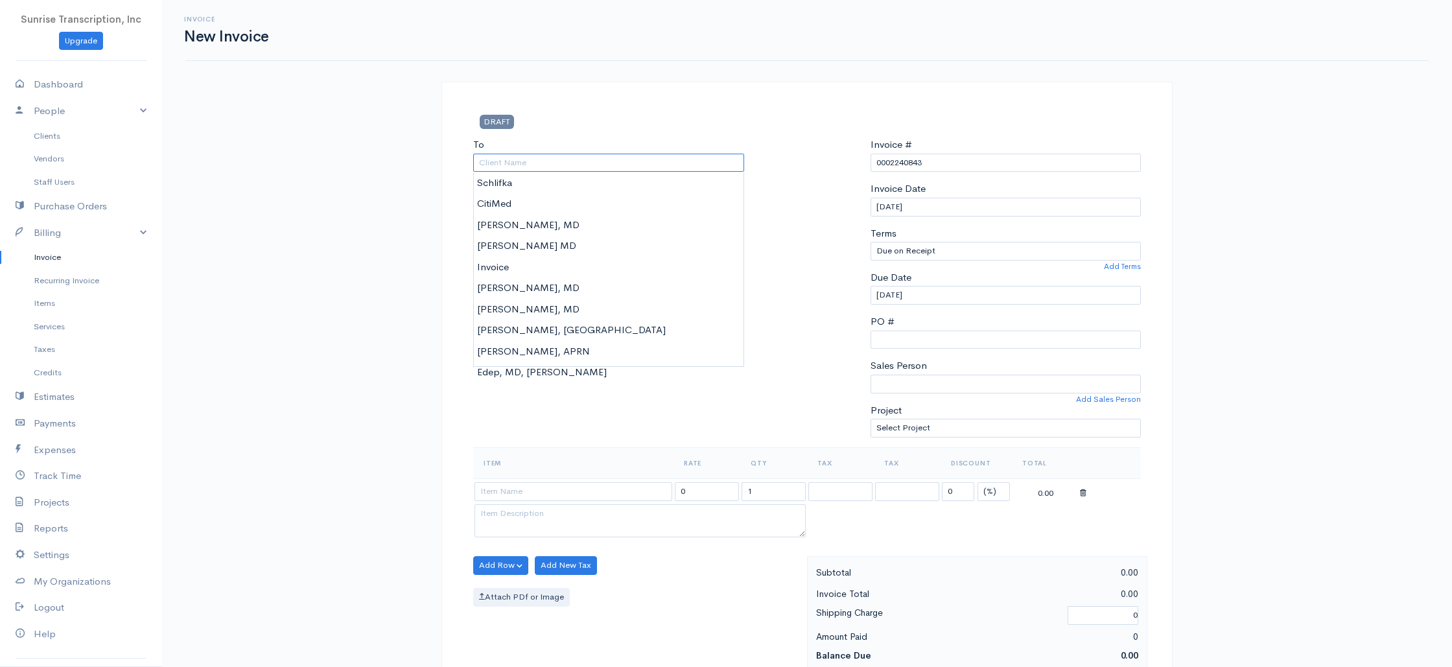
click at [581, 163] on input "To" at bounding box center [608, 163] width 271 height 19
click at [412, 159] on div "Invoice New Invoice DRAFT To [EMAIL_ADDRESS][DOMAIN_NAME] [Choose Country] [GEO…" at bounding box center [807, 645] width 1290 height 1290
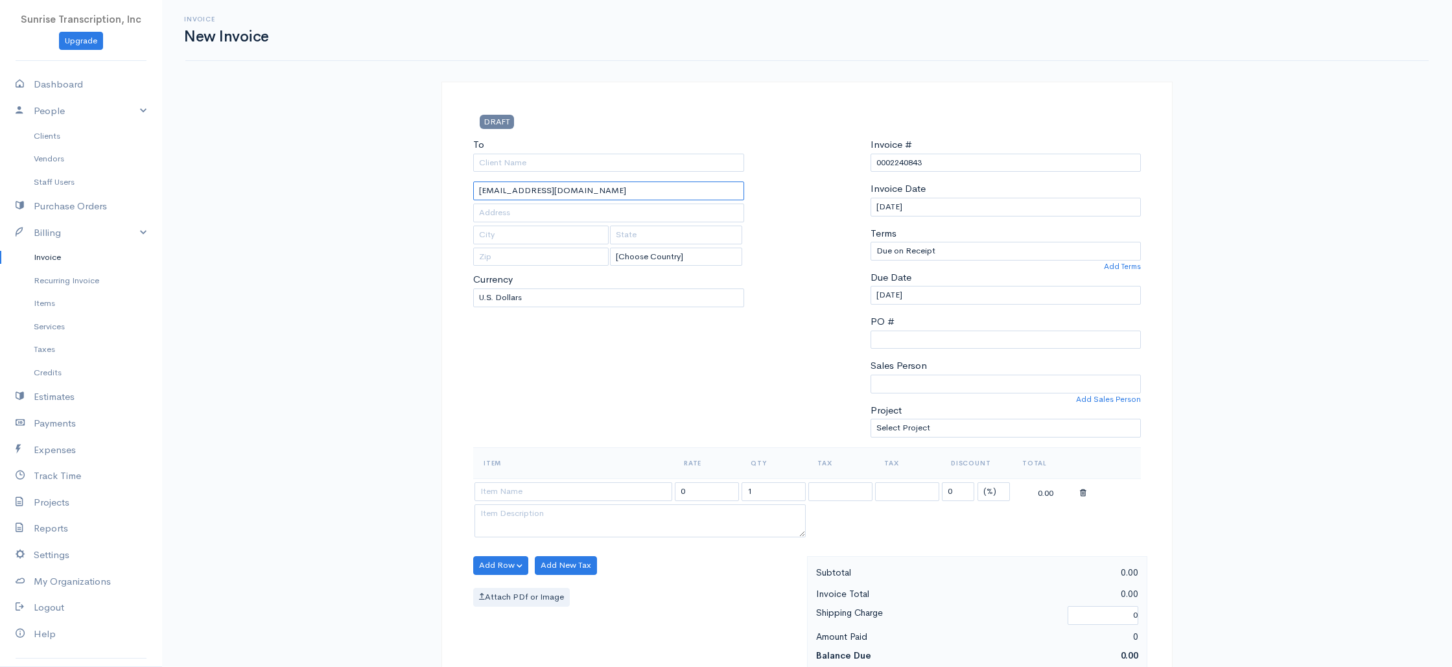
click at [566, 189] on input "[EMAIL_ADDRESS][DOMAIN_NAME]" at bounding box center [608, 190] width 271 height 19
drag, startPoint x: 578, startPoint y: 193, endPoint x: 429, endPoint y: 186, distance: 148.6
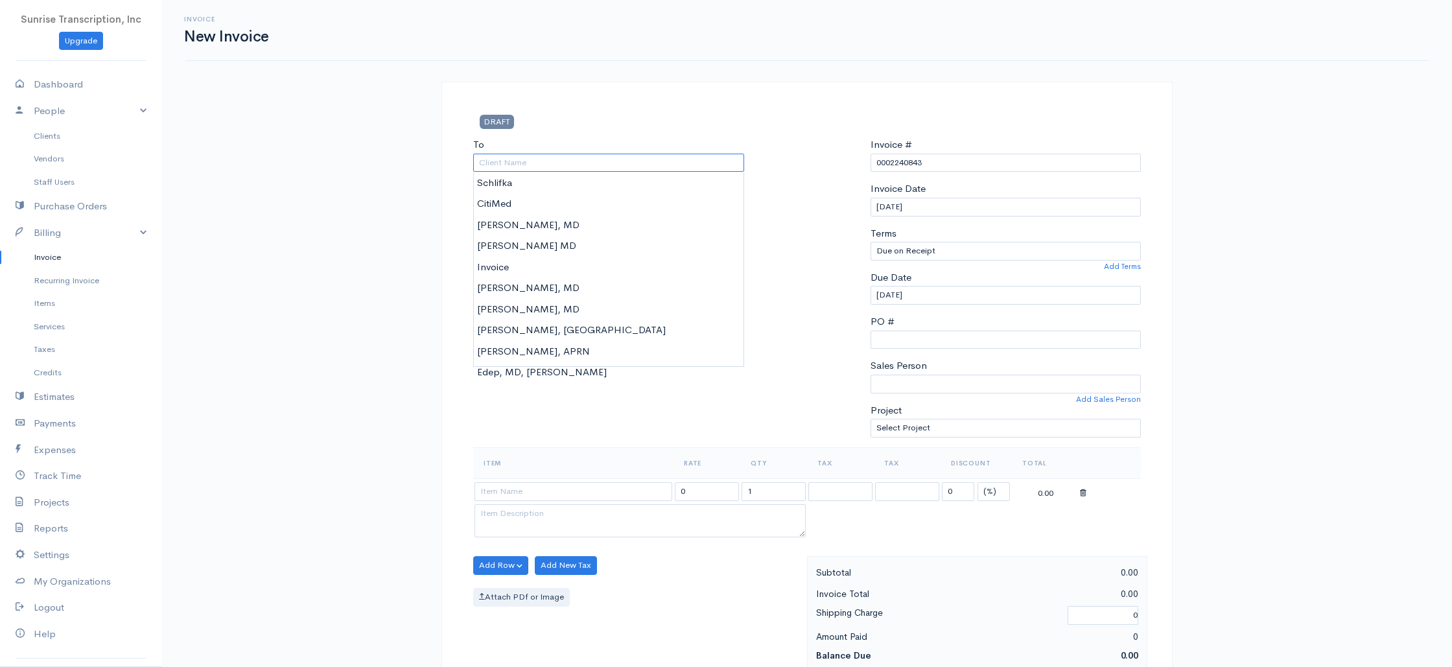
click at [560, 158] on input "To" at bounding box center [608, 163] width 271 height 19
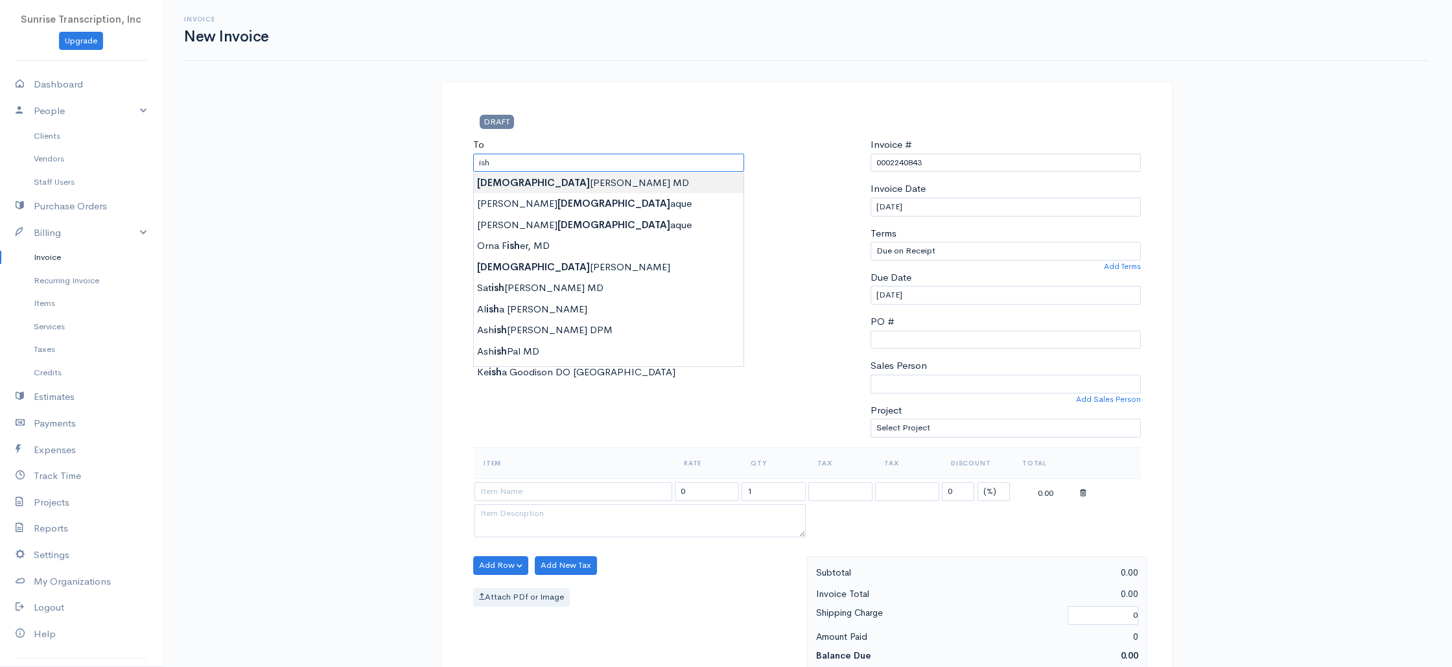
type input "[PERSON_NAME] MD"
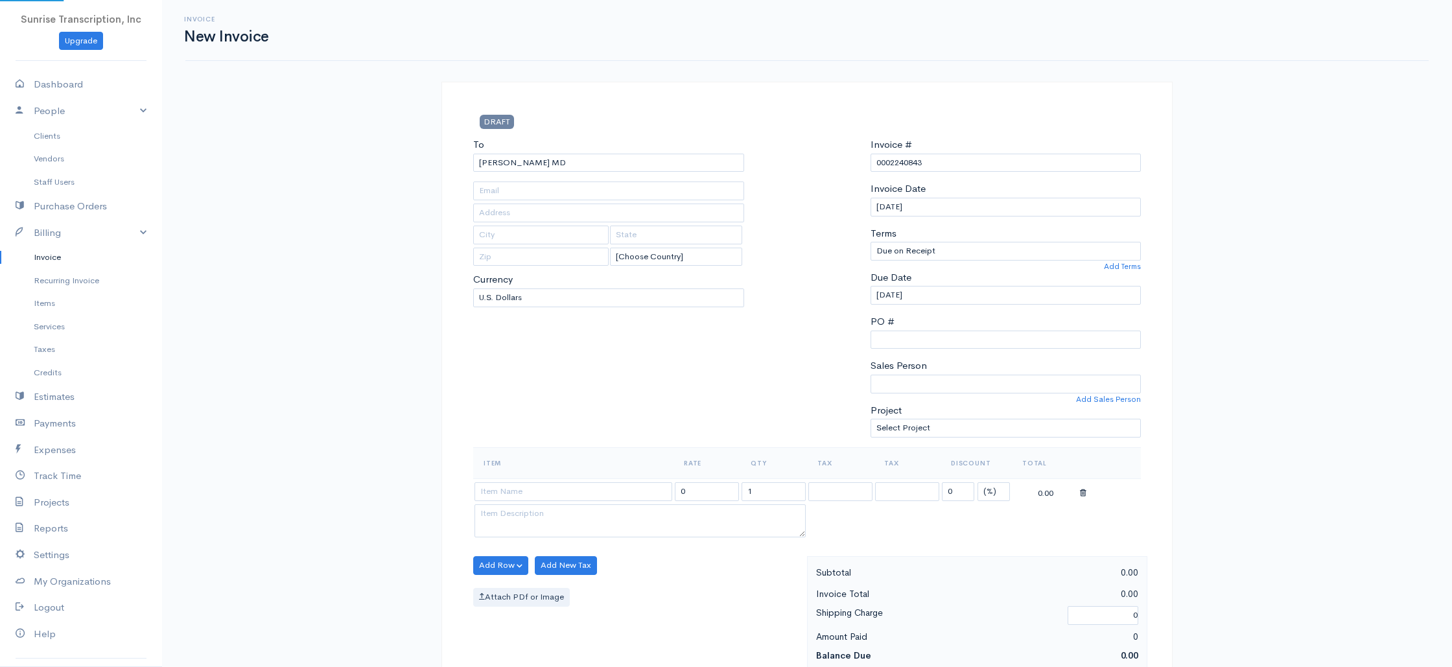
type input "[EMAIL_ADDRESS][DOMAIN_NAME]"
click at [580, 370] on div "To [GEOGRAPHIC_DATA][PERSON_NAME][GEOGRAPHIC_DATA] [GEOGRAPHIC_DATA] [EMAIL_ADD…" at bounding box center [609, 292] width 284 height 310
click at [571, 491] on input at bounding box center [573, 491] width 198 height 19
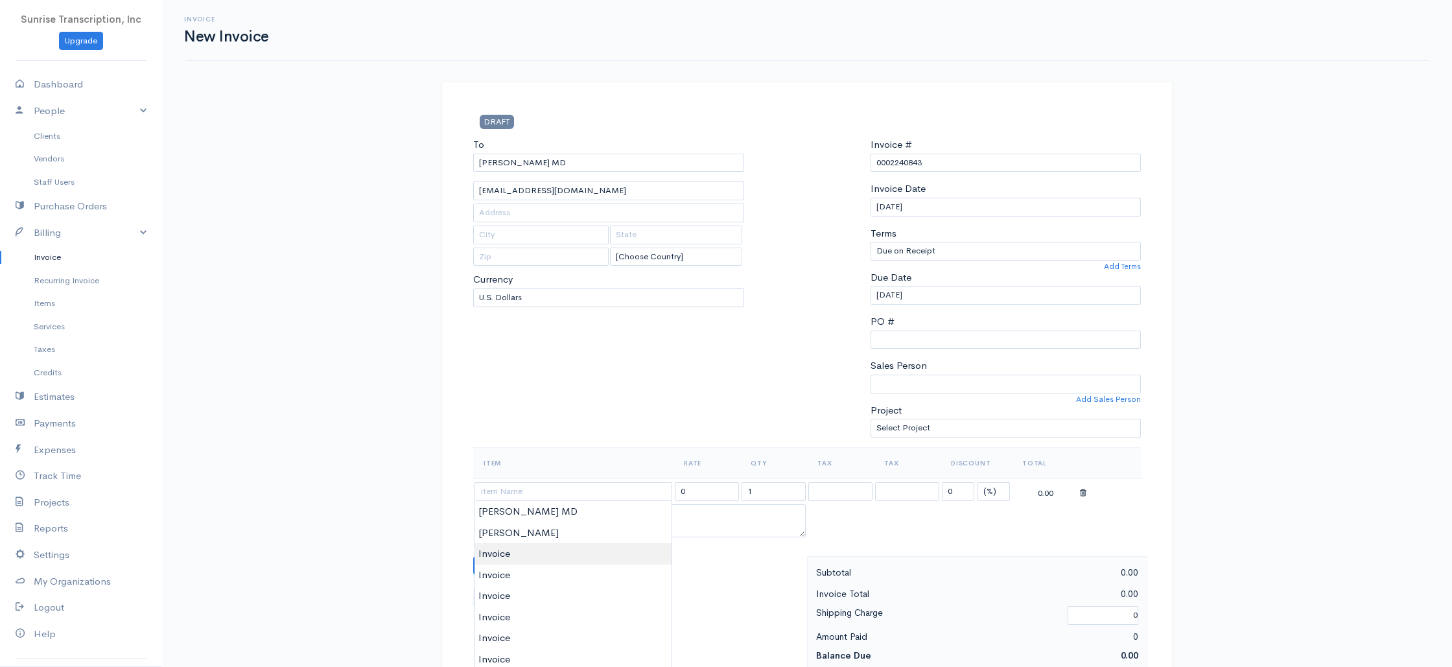
type input "Invoice"
drag, startPoint x: 517, startPoint y: 556, endPoint x: 528, endPoint y: 550, distance: 12.5
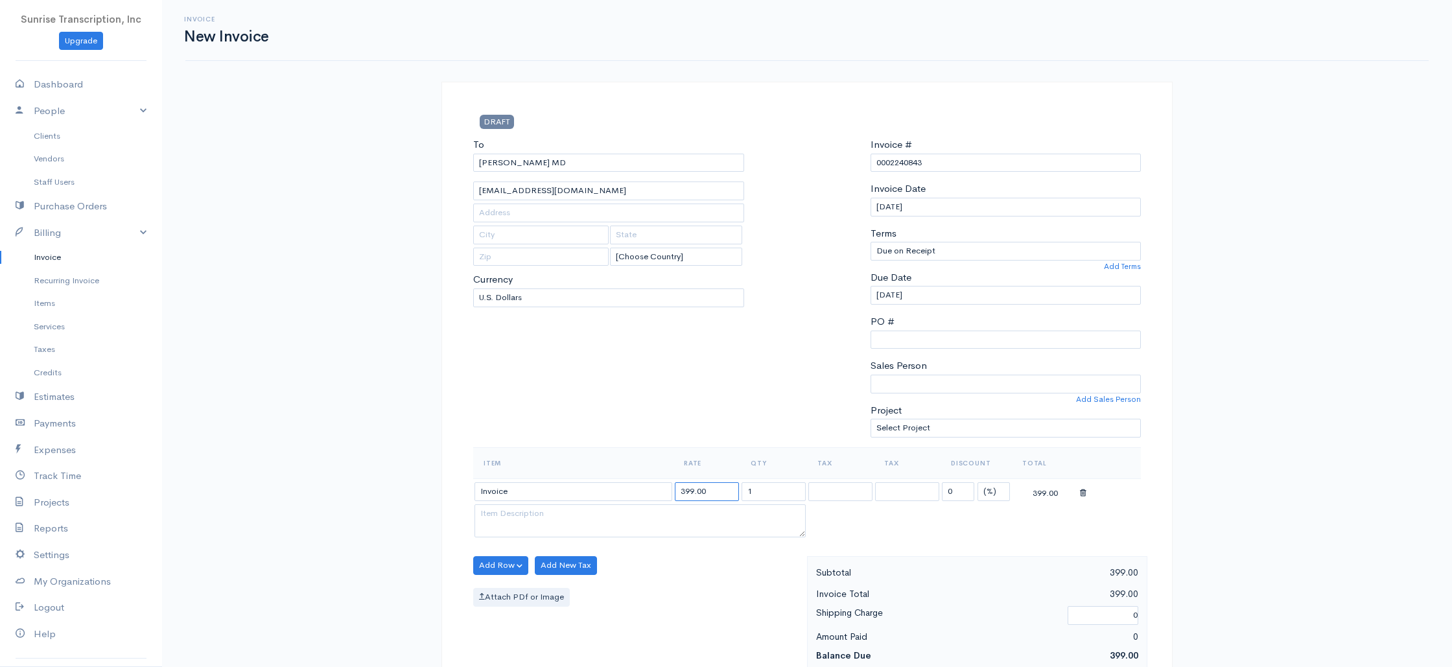
click at [705, 495] on input "399.00" at bounding box center [707, 491] width 64 height 19
type input "281"
click at [691, 335] on div "To [GEOGRAPHIC_DATA][PERSON_NAME][GEOGRAPHIC_DATA] [GEOGRAPHIC_DATA] [EMAIL_ADD…" at bounding box center [609, 292] width 284 height 310
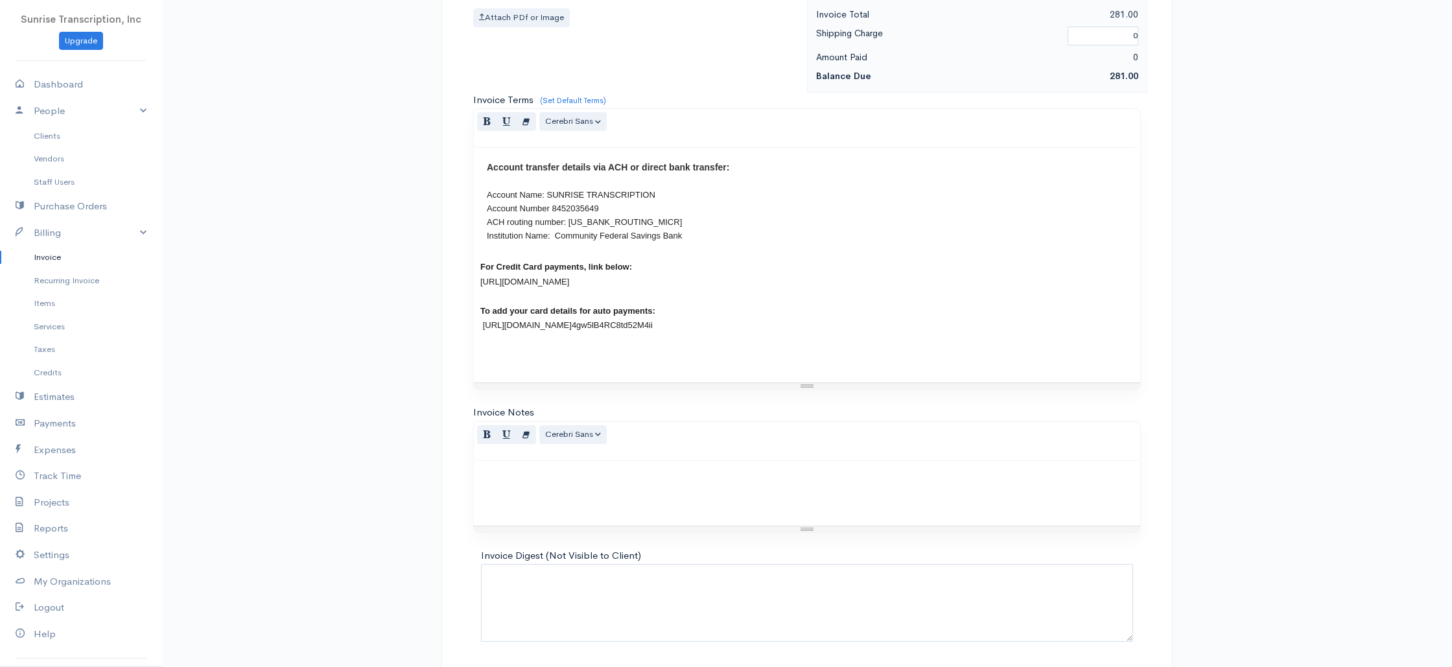
scroll to position [624, 0]
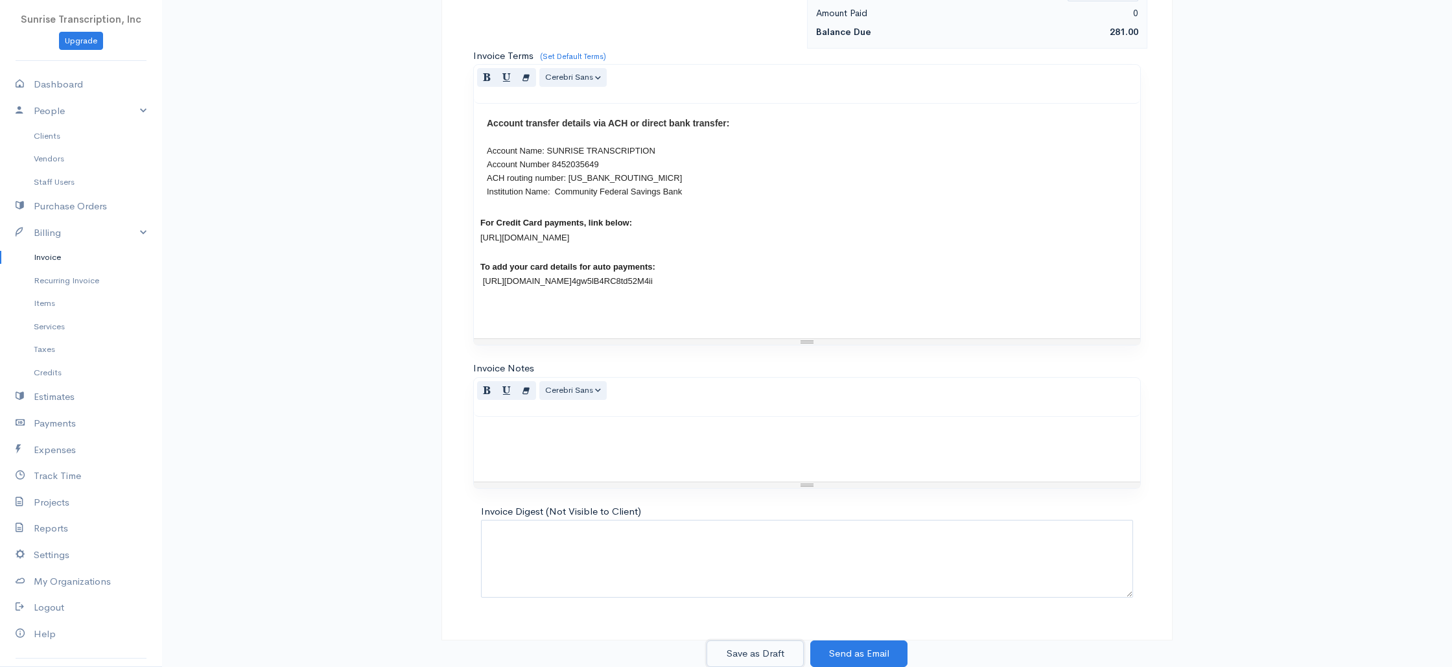
click at [767, 663] on button "Save as Draft" at bounding box center [754, 653] width 97 height 27
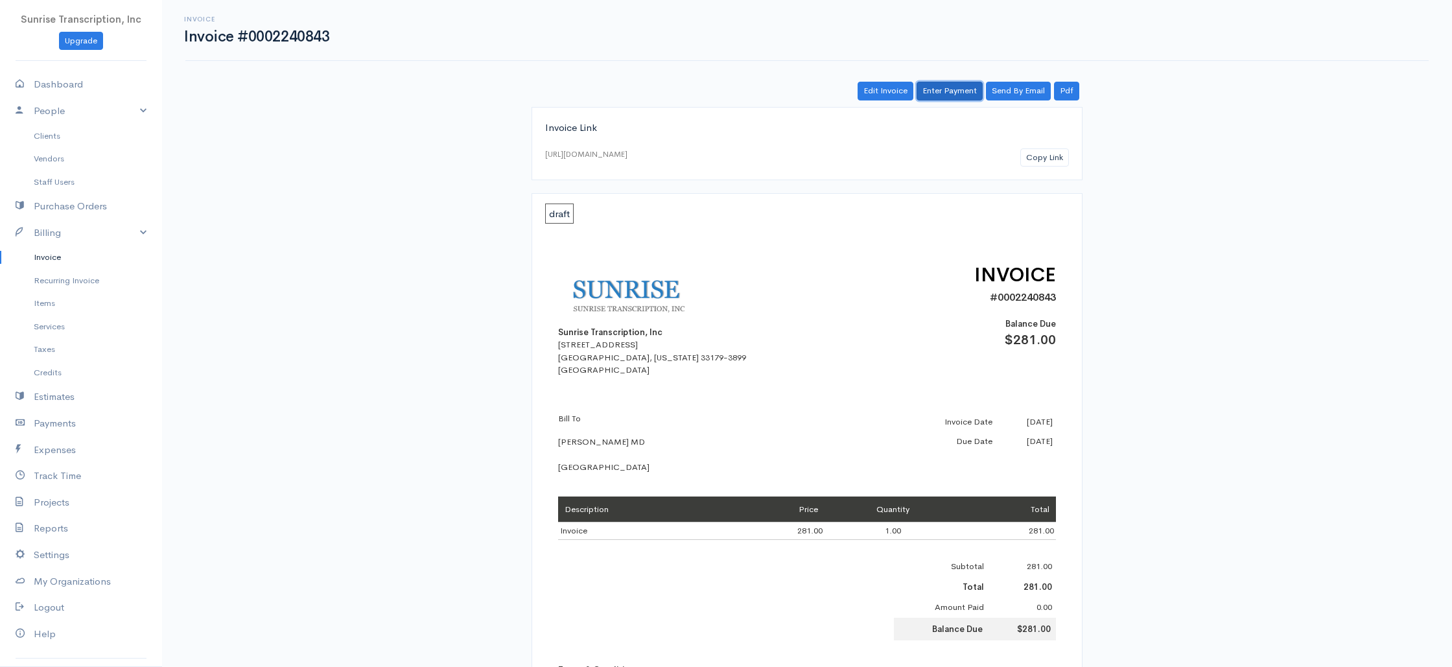
click at [948, 89] on link "Enter Payment" at bounding box center [950, 91] width 66 height 19
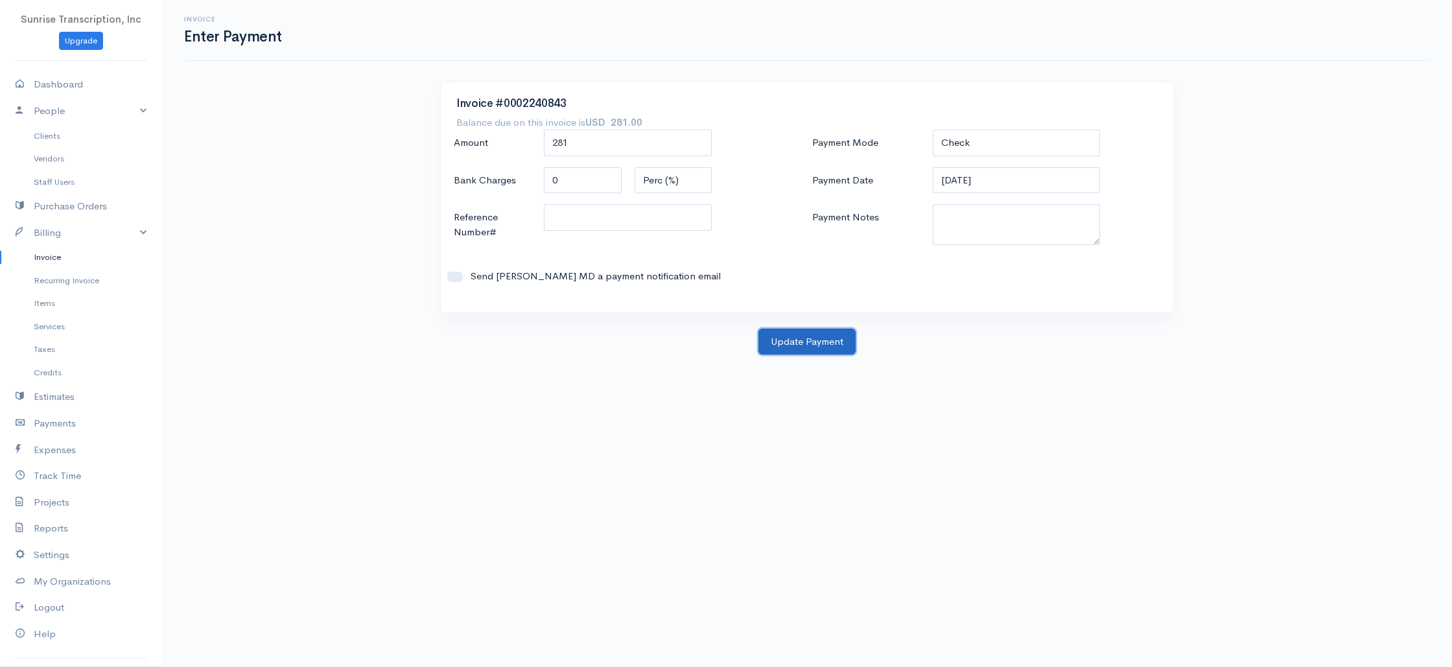
click at [821, 346] on button "Update Payment" at bounding box center [806, 342] width 97 height 27
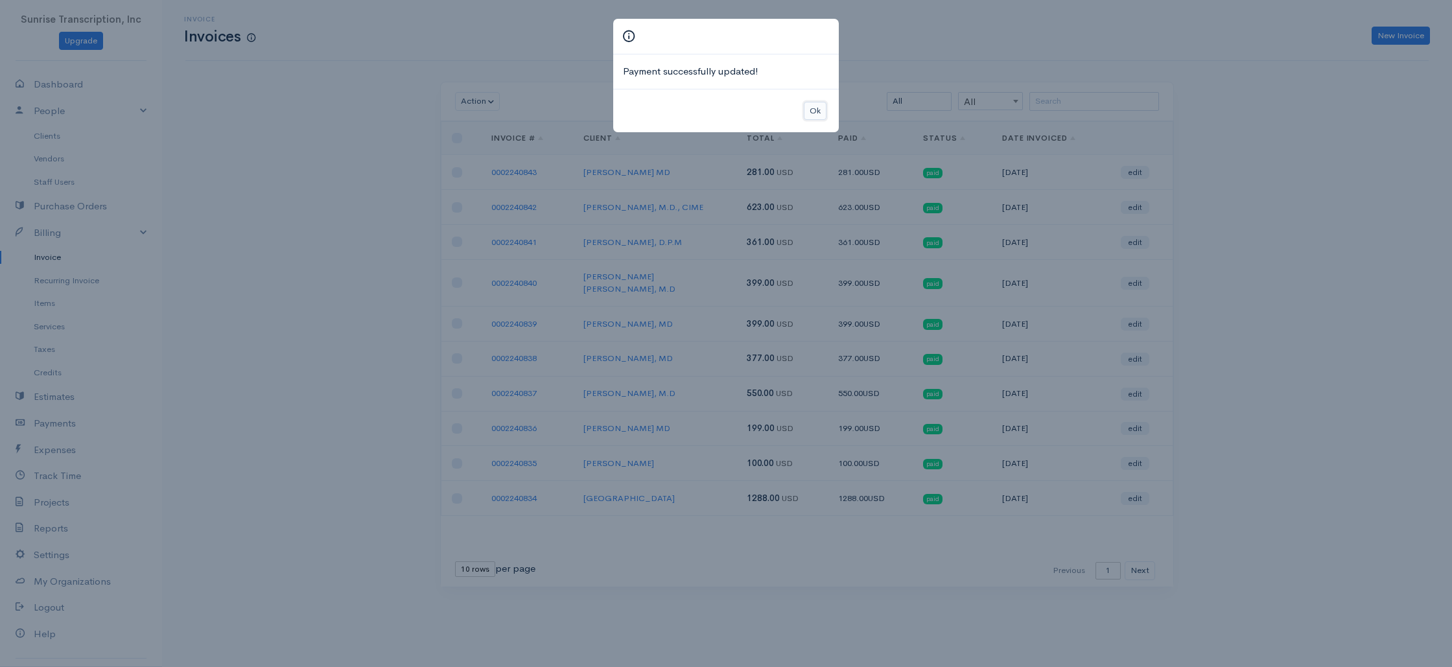
drag, startPoint x: 824, startPoint y: 117, endPoint x: 698, endPoint y: 62, distance: 137.3
click at [824, 117] on button "Ok" at bounding box center [815, 111] width 23 height 19
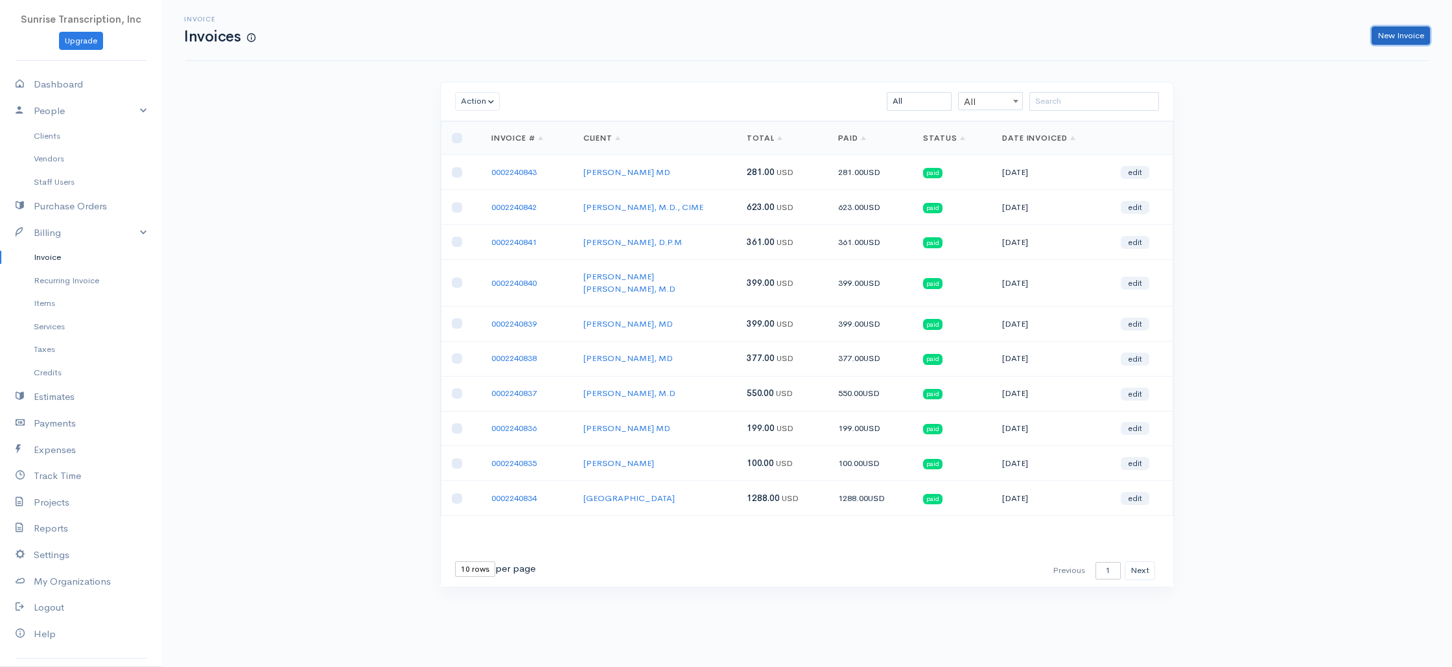
click at [1385, 34] on link "New Invoice" at bounding box center [1401, 36] width 58 height 19
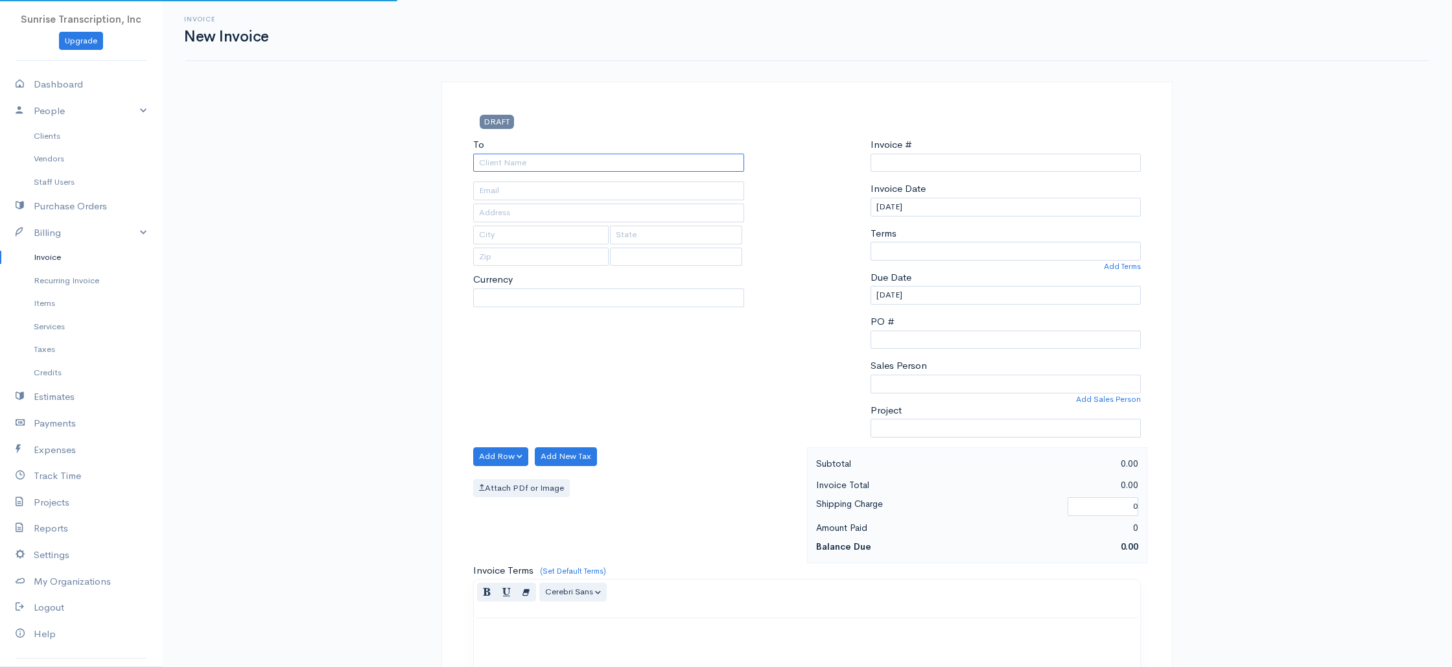
type input "0002240844"
click at [583, 166] on input "To" at bounding box center [608, 163] width 271 height 19
select select "USD"
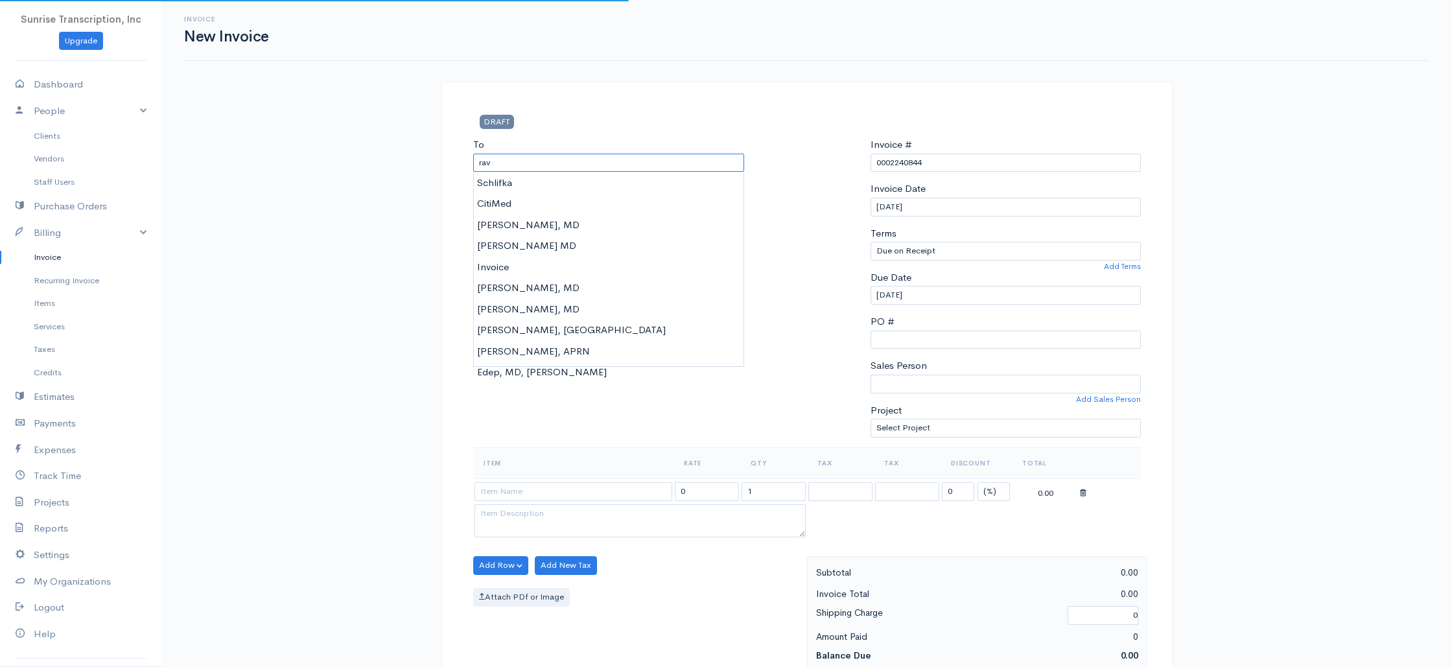
type input "ravi"
select select "[GEOGRAPHIC_DATA]"
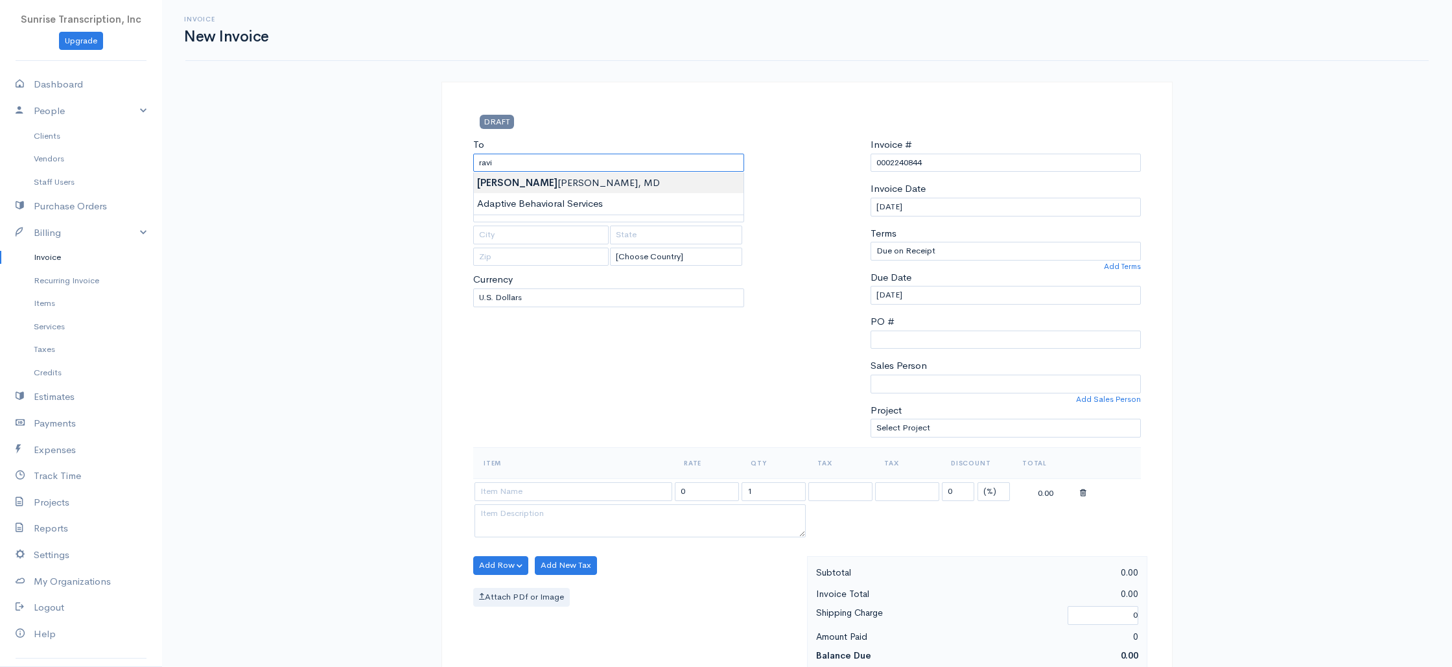
type input "[PERSON_NAME], MD"
type input "[EMAIL_ADDRESS][DOMAIN_NAME]"
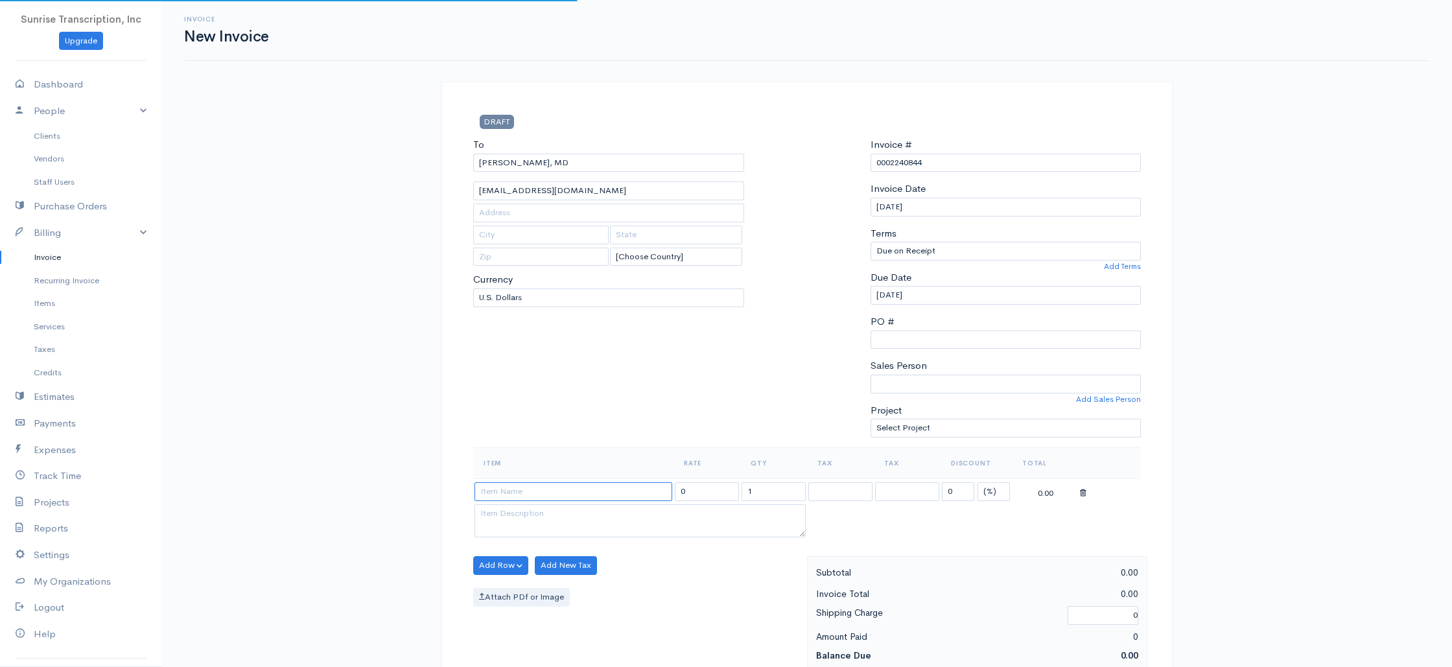
click at [543, 485] on input at bounding box center [573, 491] width 198 height 19
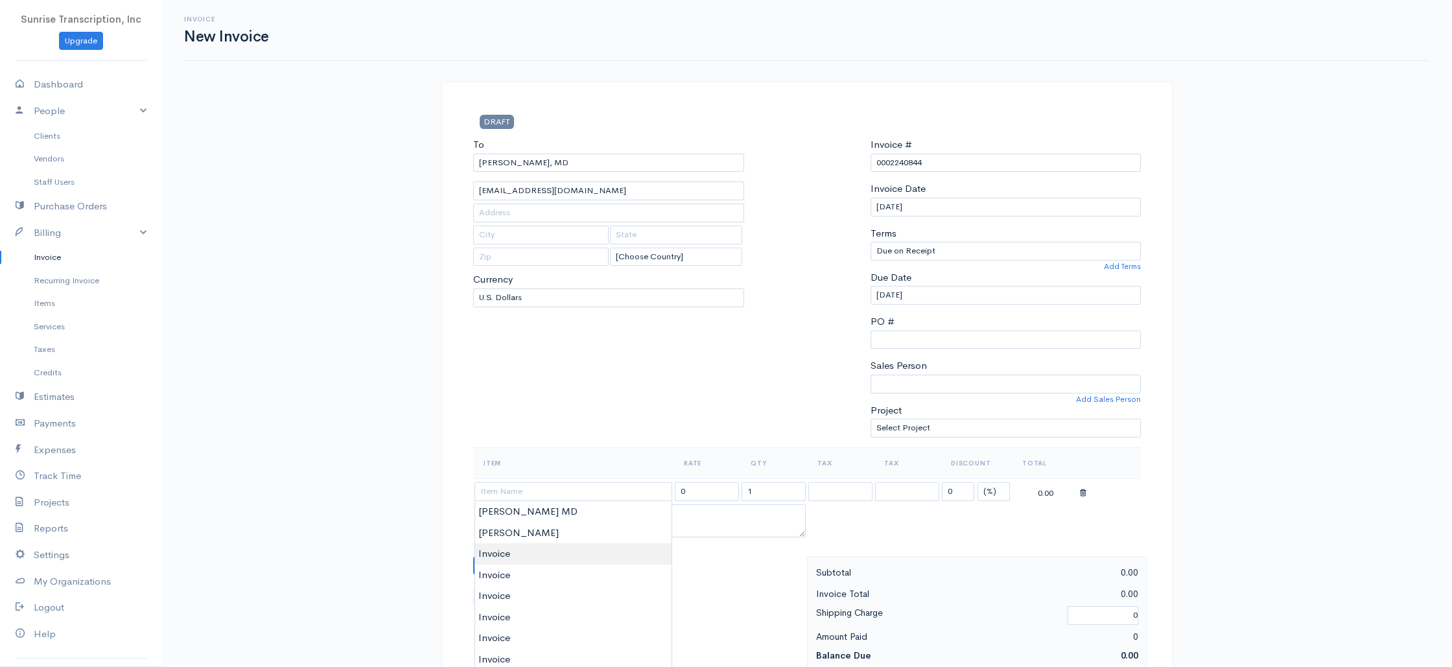
type input "Invoice"
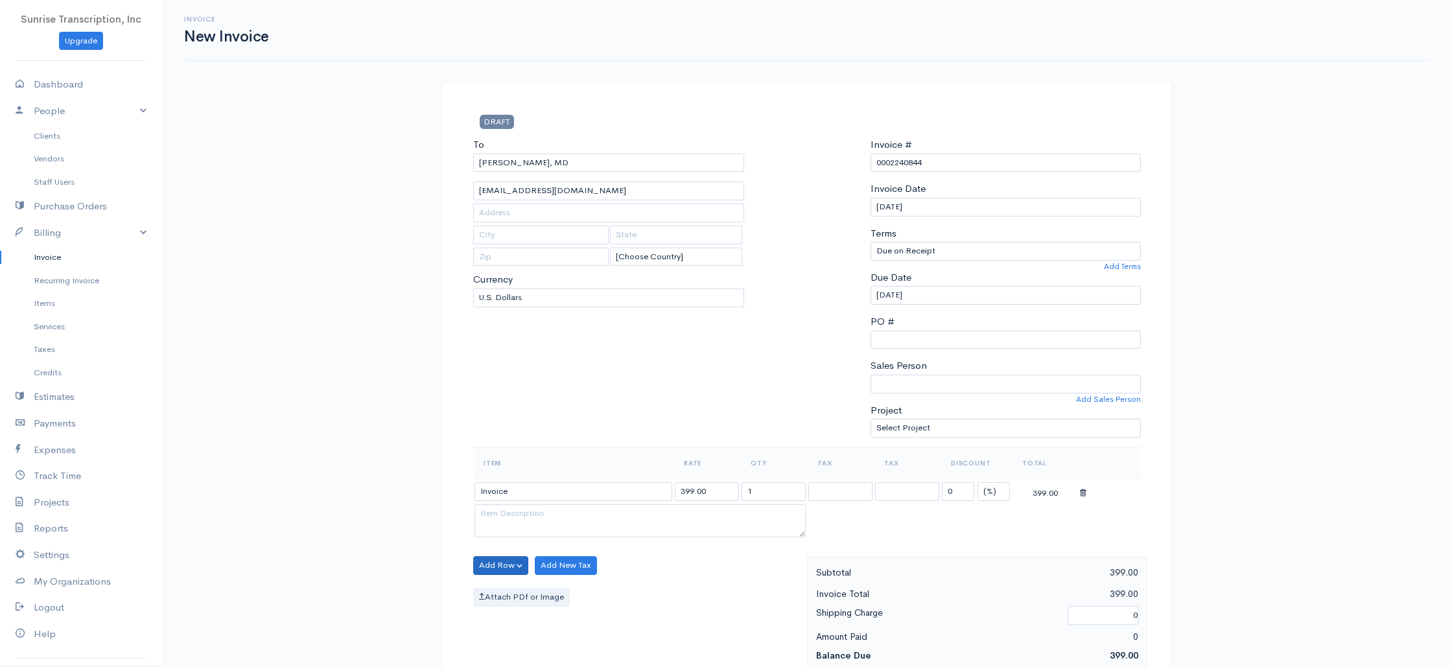
click at [579, 397] on div "To [PERSON_NAME], [GEOGRAPHIC_DATA] [EMAIL_ADDRESS][DOMAIN_NAME] [Choose Countr…" at bounding box center [609, 292] width 284 height 310
drag, startPoint x: 711, startPoint y: 495, endPoint x: 660, endPoint y: 491, distance: 51.4
click at [660, 491] on tr "Invoice 399.00 1 0 (%) Flat 399.00" at bounding box center [807, 490] width 668 height 25
type input "276"
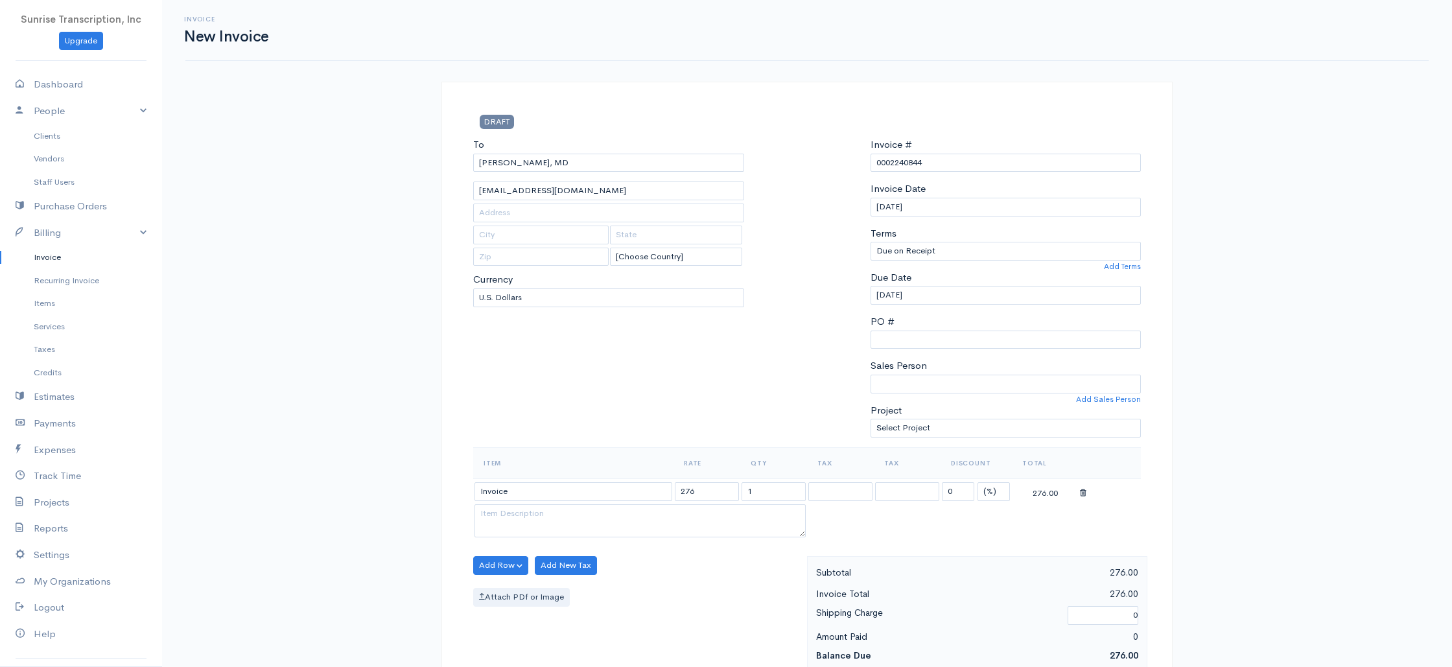
click at [657, 403] on div "To [PERSON_NAME], [GEOGRAPHIC_DATA] [EMAIL_ADDRESS][DOMAIN_NAME] [Choose Countr…" at bounding box center [609, 292] width 284 height 310
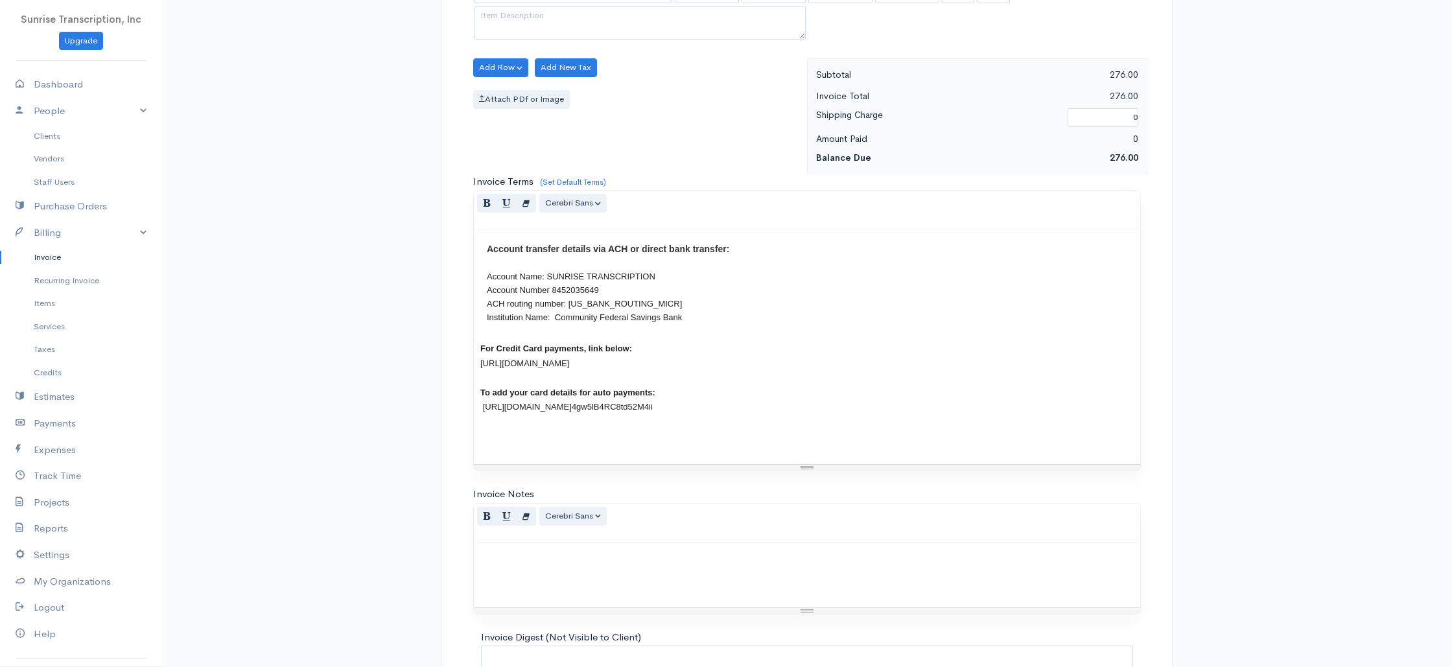
scroll to position [624, 0]
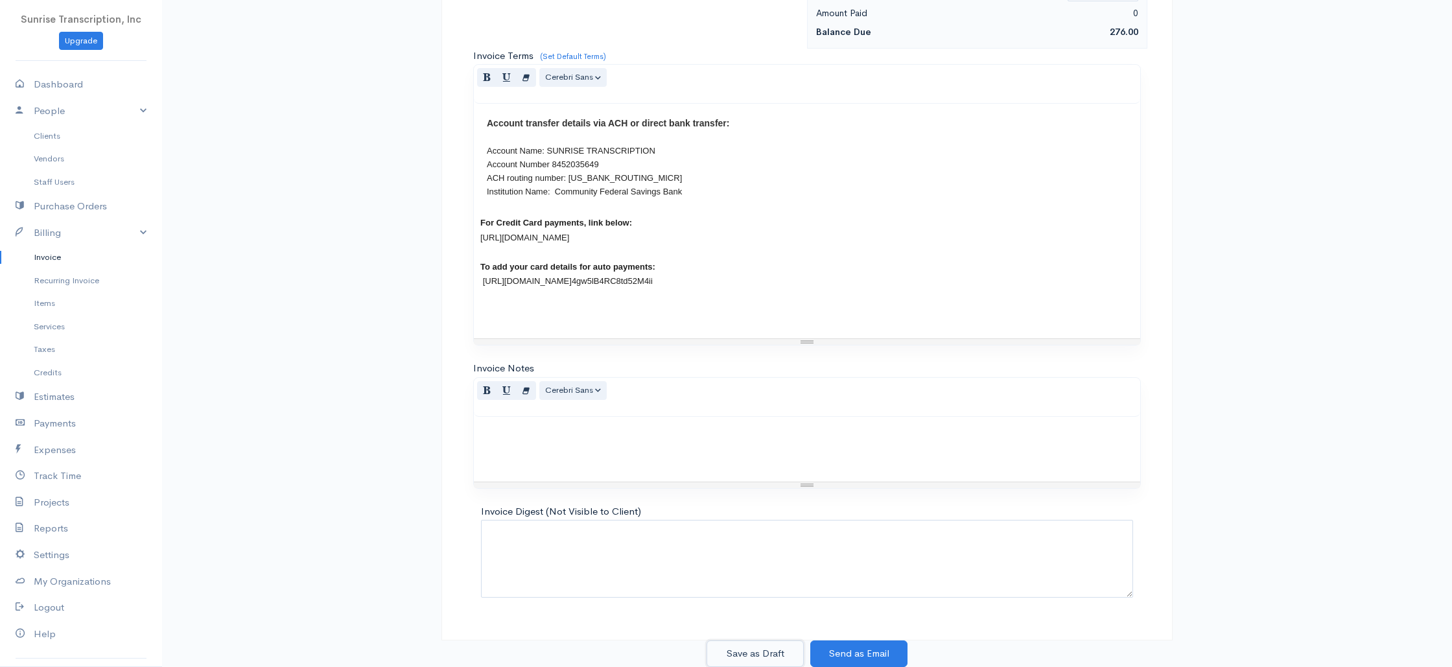
click at [768, 647] on button "Save as Draft" at bounding box center [754, 653] width 97 height 27
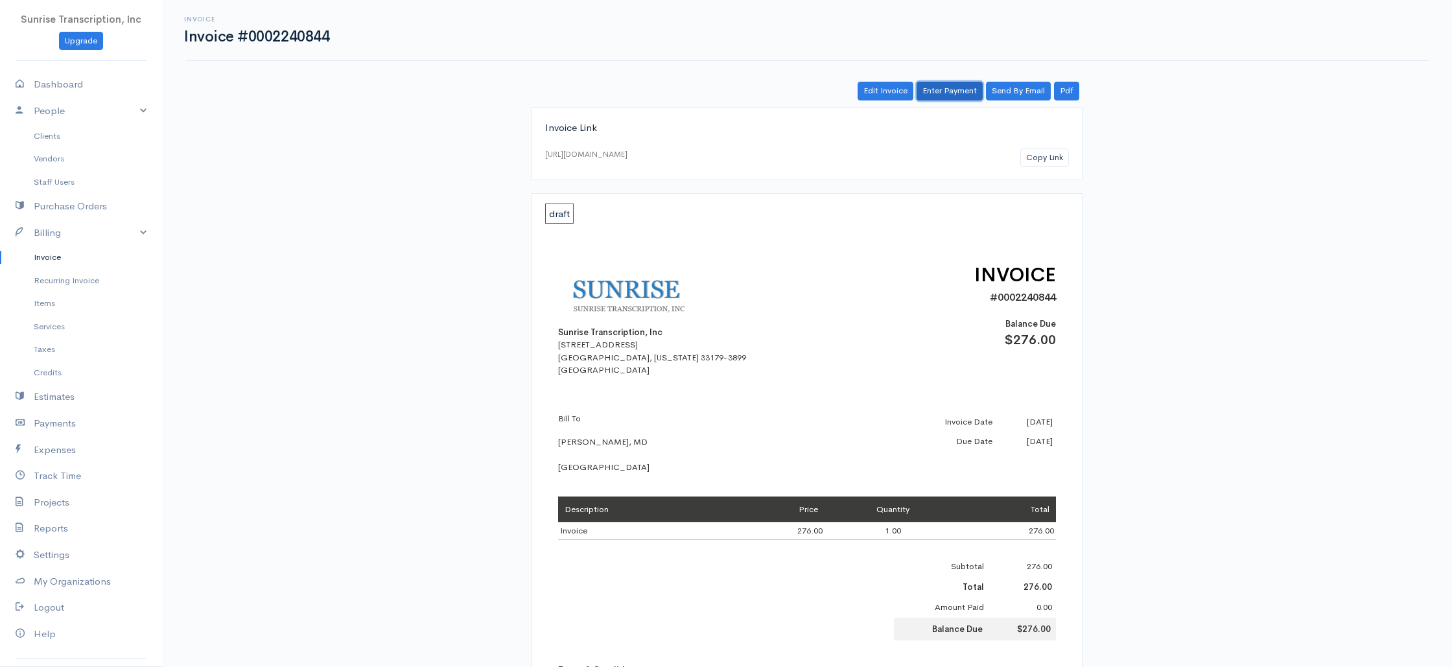
click at [948, 94] on link "Enter Payment" at bounding box center [950, 91] width 66 height 19
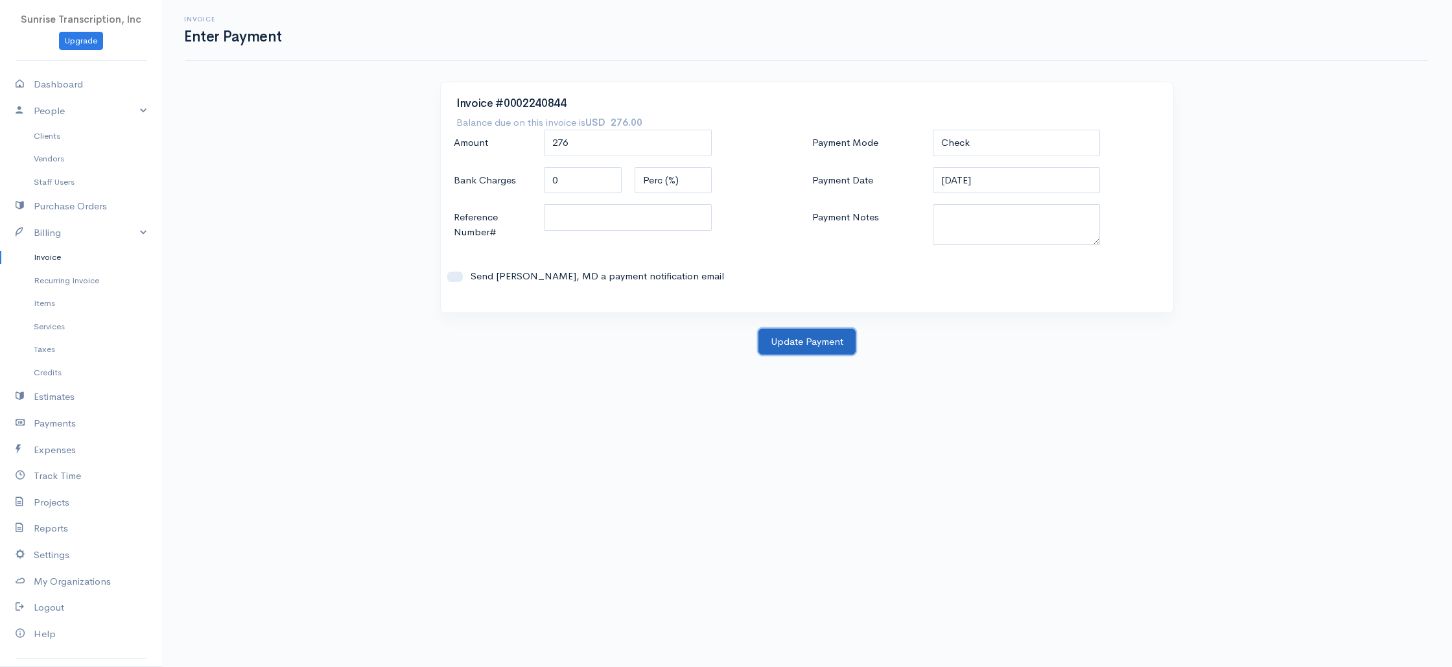
click at [792, 344] on button "Update Payment" at bounding box center [806, 342] width 97 height 27
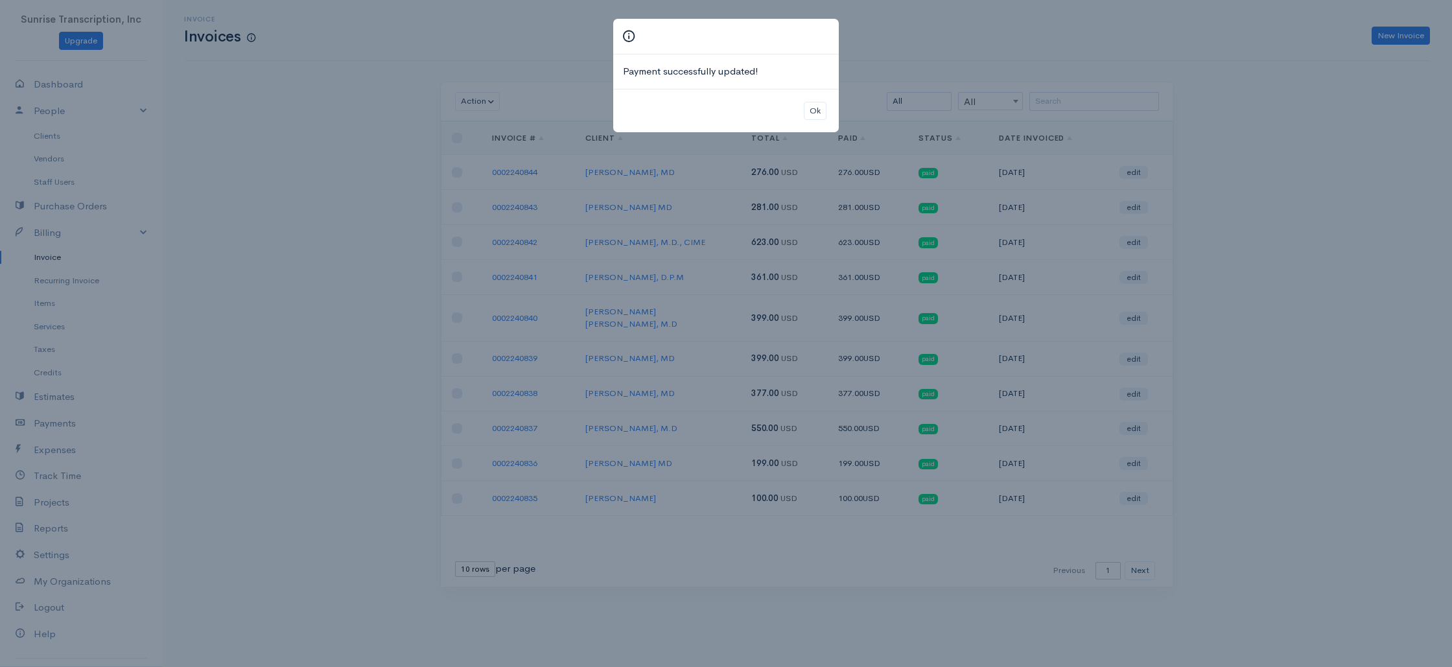
click at [1154, 47] on div "Payment successfully updated! Ok" at bounding box center [726, 333] width 1452 height 667
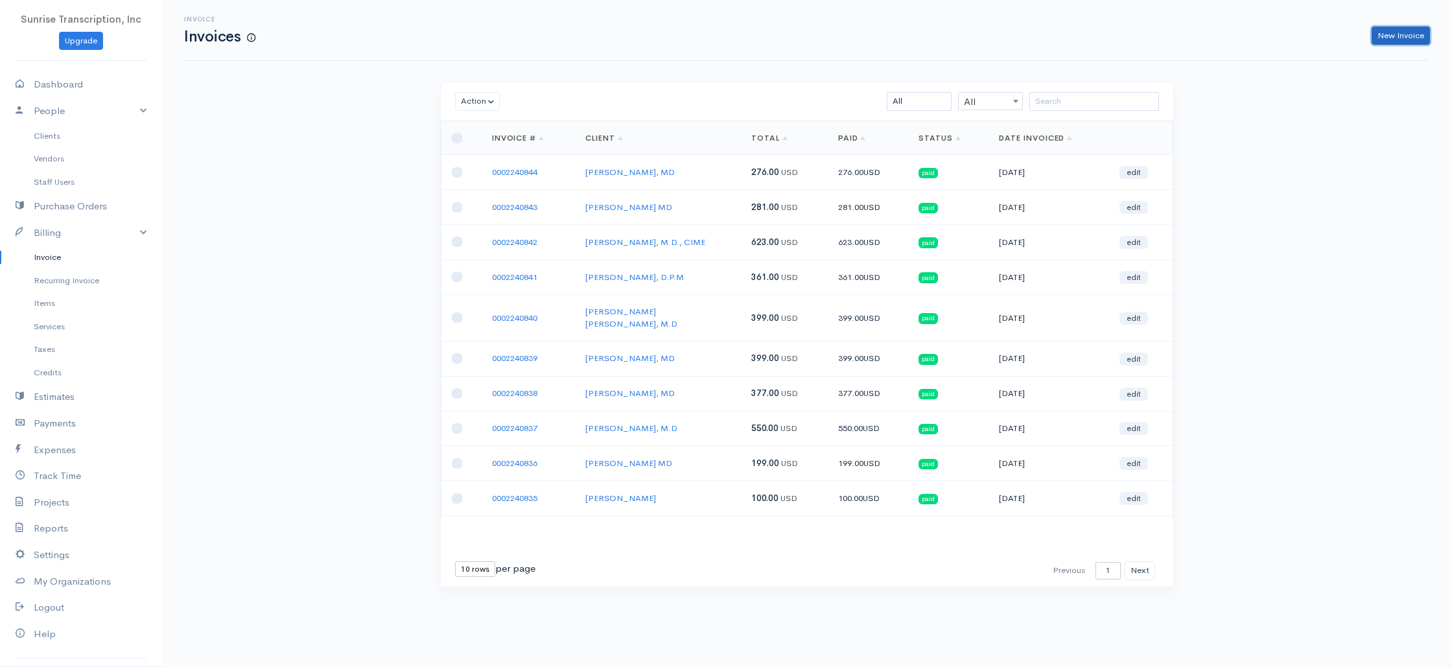
click at [1383, 30] on link "New Invoice" at bounding box center [1401, 36] width 58 height 19
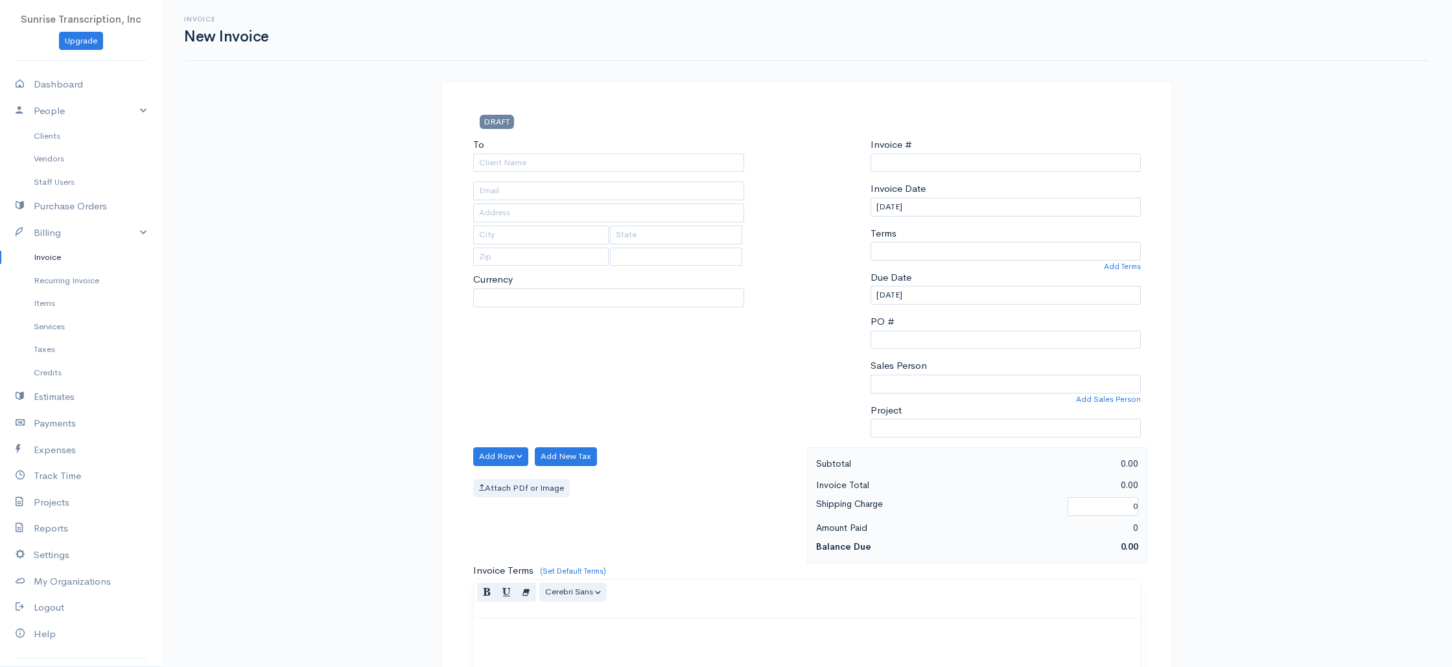
select select "USD"
select select "[GEOGRAPHIC_DATA]"
type input "0002240845"
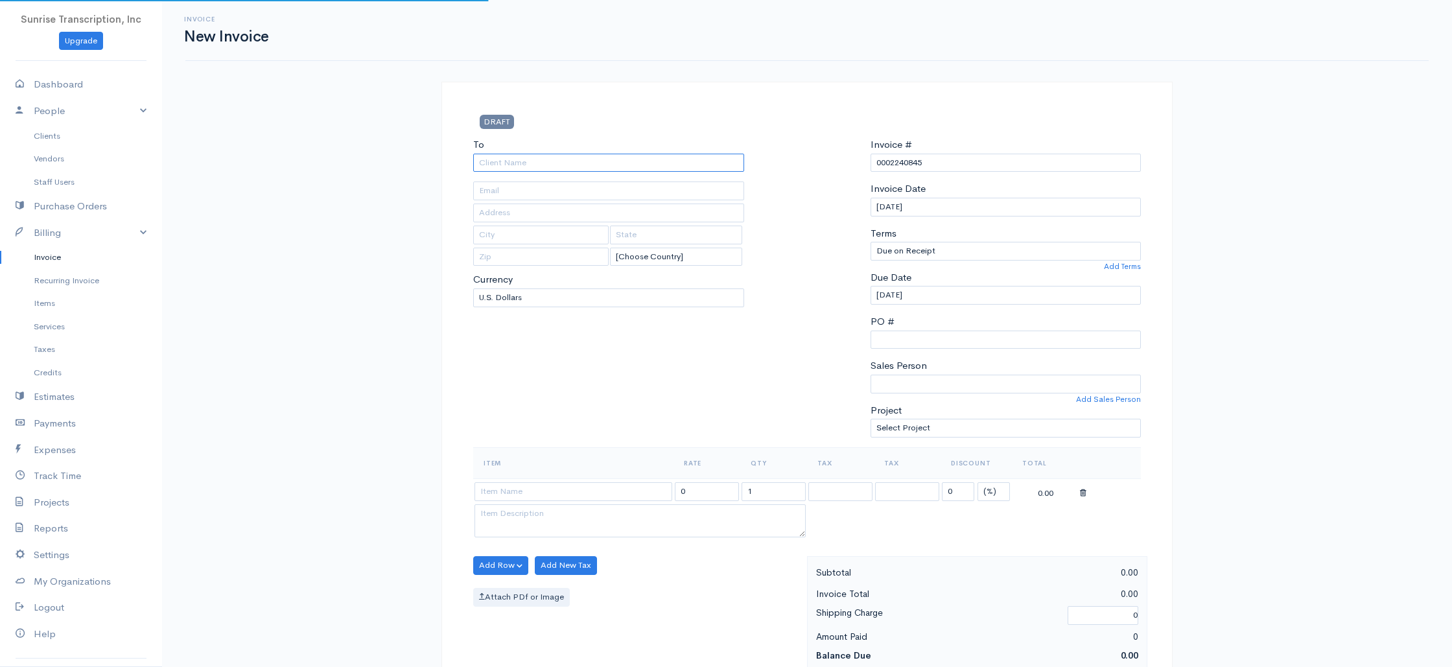
click at [657, 161] on input "To" at bounding box center [608, 163] width 271 height 19
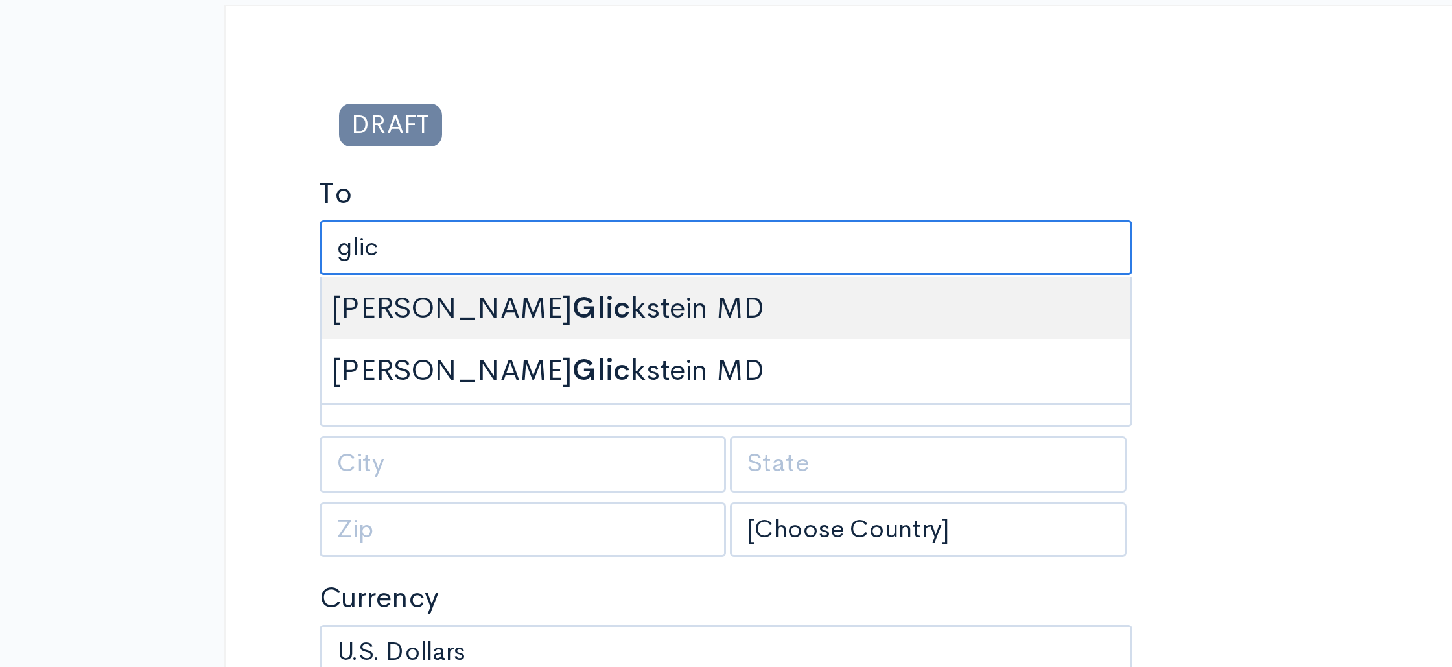
type input "[PERSON_NAME] MD"
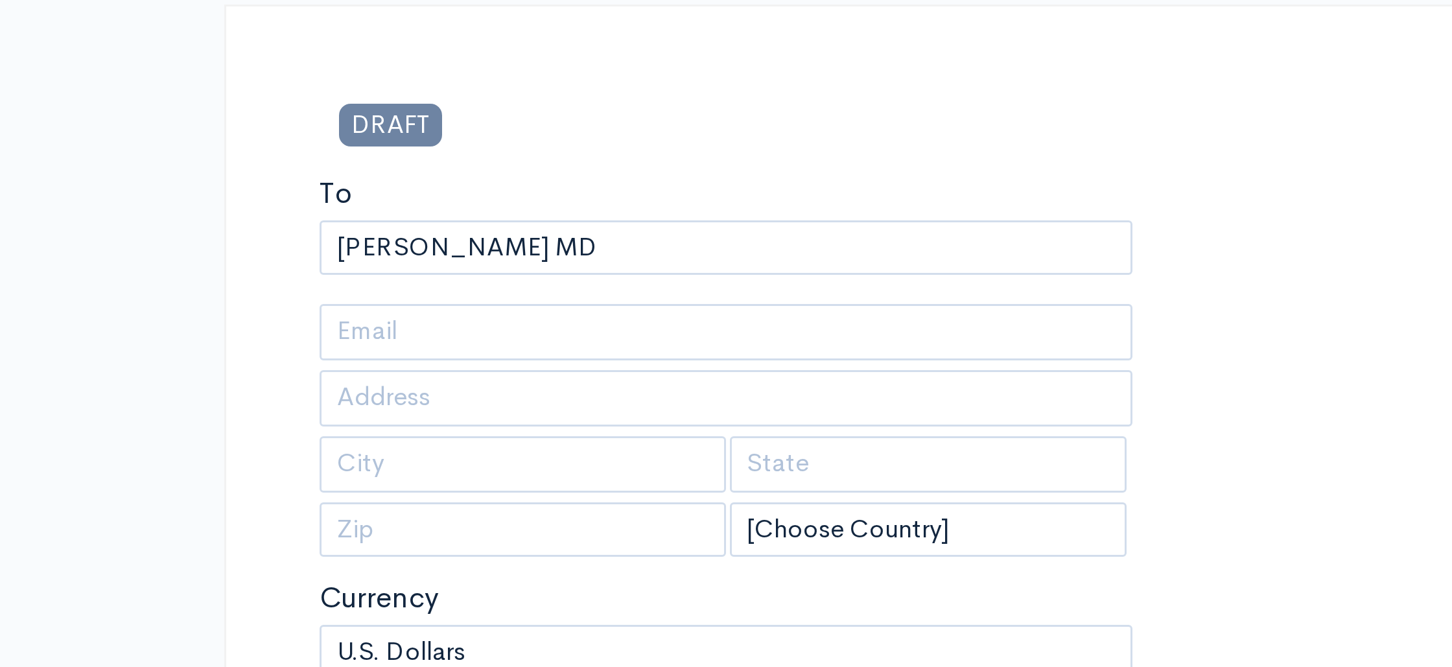
drag, startPoint x: 525, startPoint y: 183, endPoint x: 565, endPoint y: 161, distance: 45.5
click at [607, 132] on div "DRAFT" at bounding box center [580, 126] width 227 height 23
type input "[EMAIL_ADDRESS][DOMAIN_NAME]"
click at [607, 132] on div "DRAFT" at bounding box center [580, 126] width 227 height 23
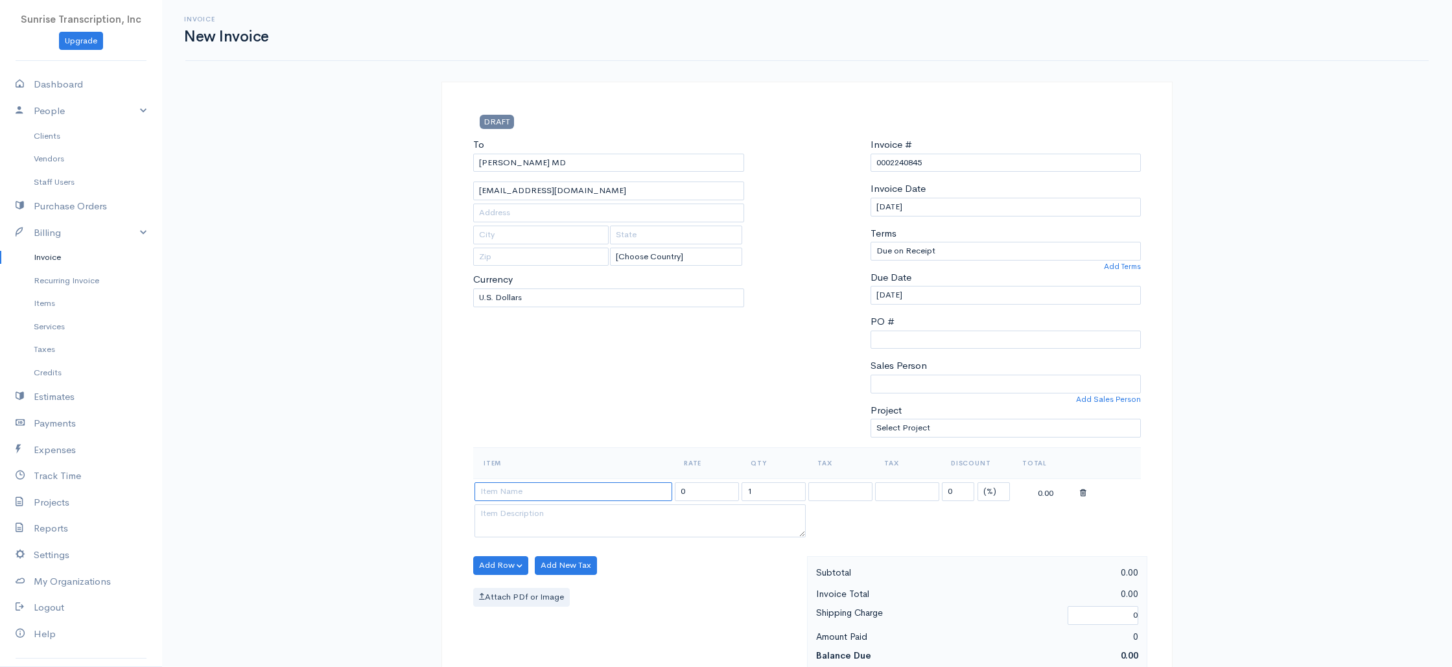
click at [539, 493] on input at bounding box center [573, 491] width 198 height 19
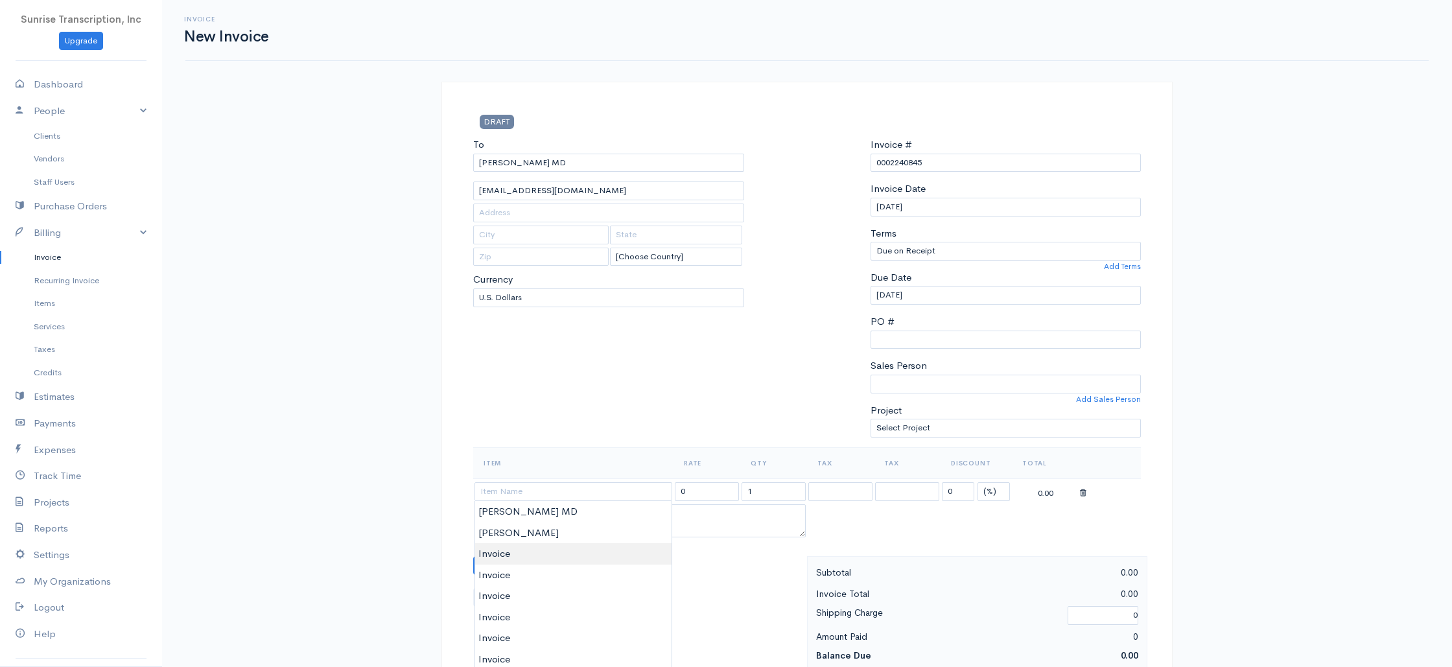
type input "Invoice"
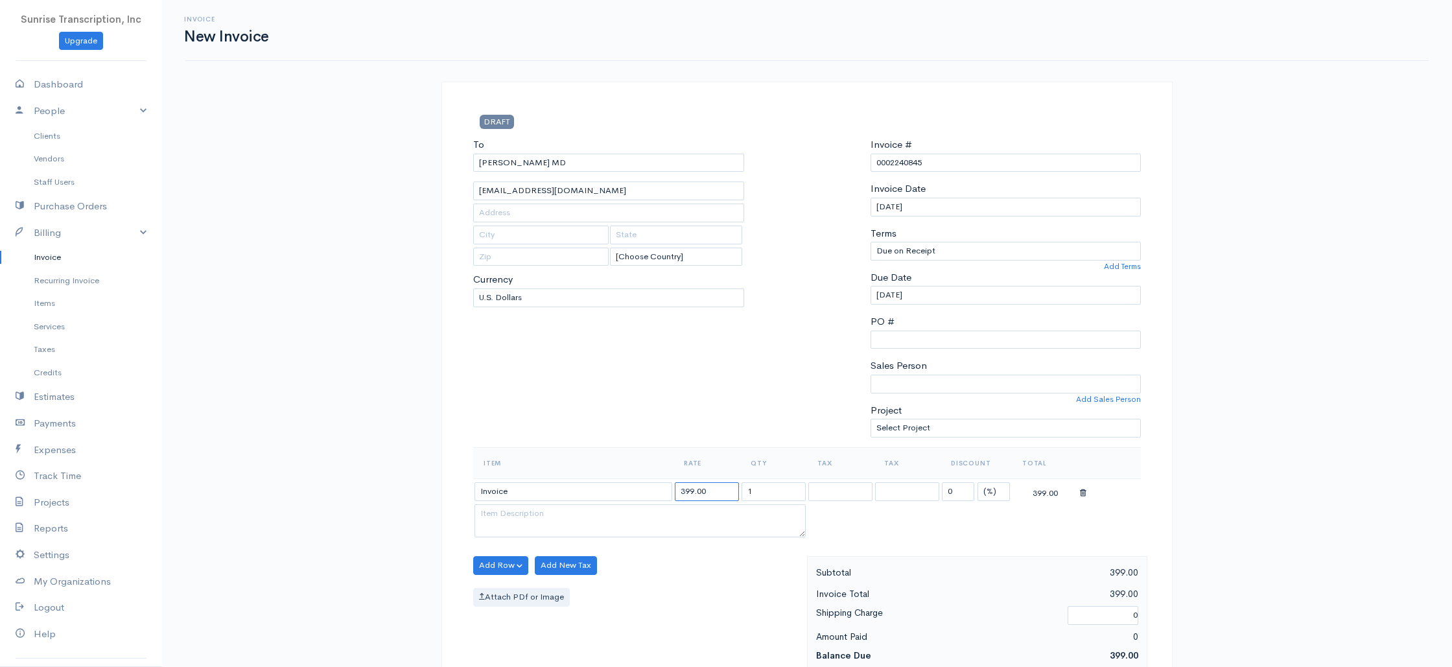
drag, startPoint x: 718, startPoint y: 496, endPoint x: 628, endPoint y: 489, distance: 90.4
click at [628, 489] on tr "Invoice 399.00 1 0 (%) Flat 399.00" at bounding box center [807, 490] width 668 height 25
type input "281"
click at [621, 425] on div "To [PERSON_NAME] [GEOGRAPHIC_DATA] [EMAIL_ADDRESS][DOMAIN_NAME] [Choose Country…" at bounding box center [609, 292] width 284 height 310
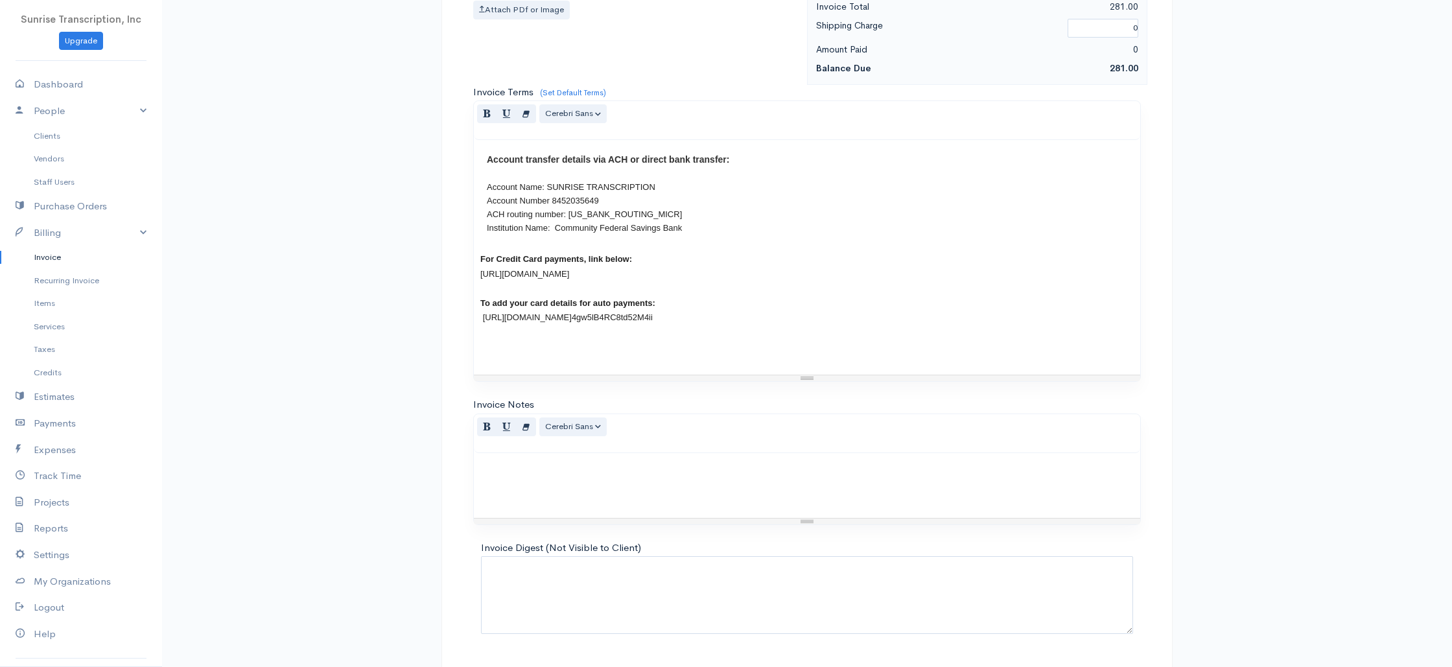
scroll to position [624, 0]
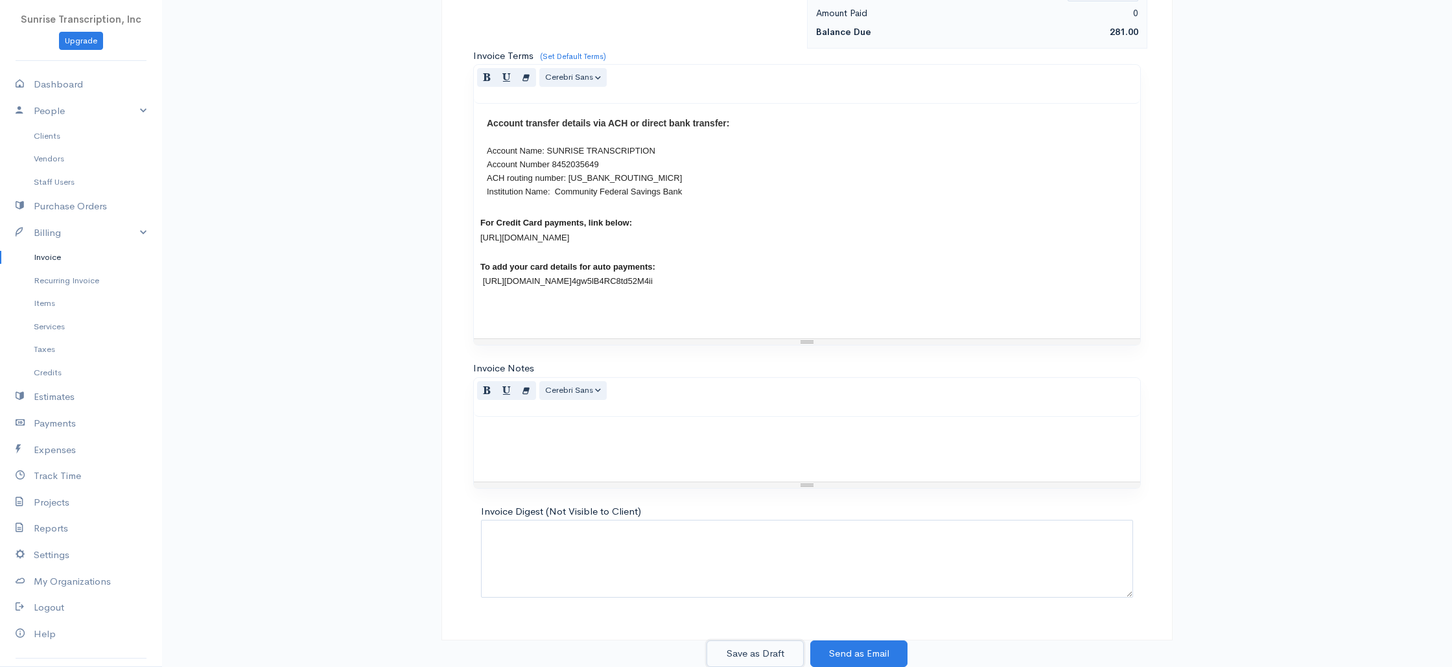
click at [759, 654] on button "Save as Draft" at bounding box center [754, 653] width 97 height 27
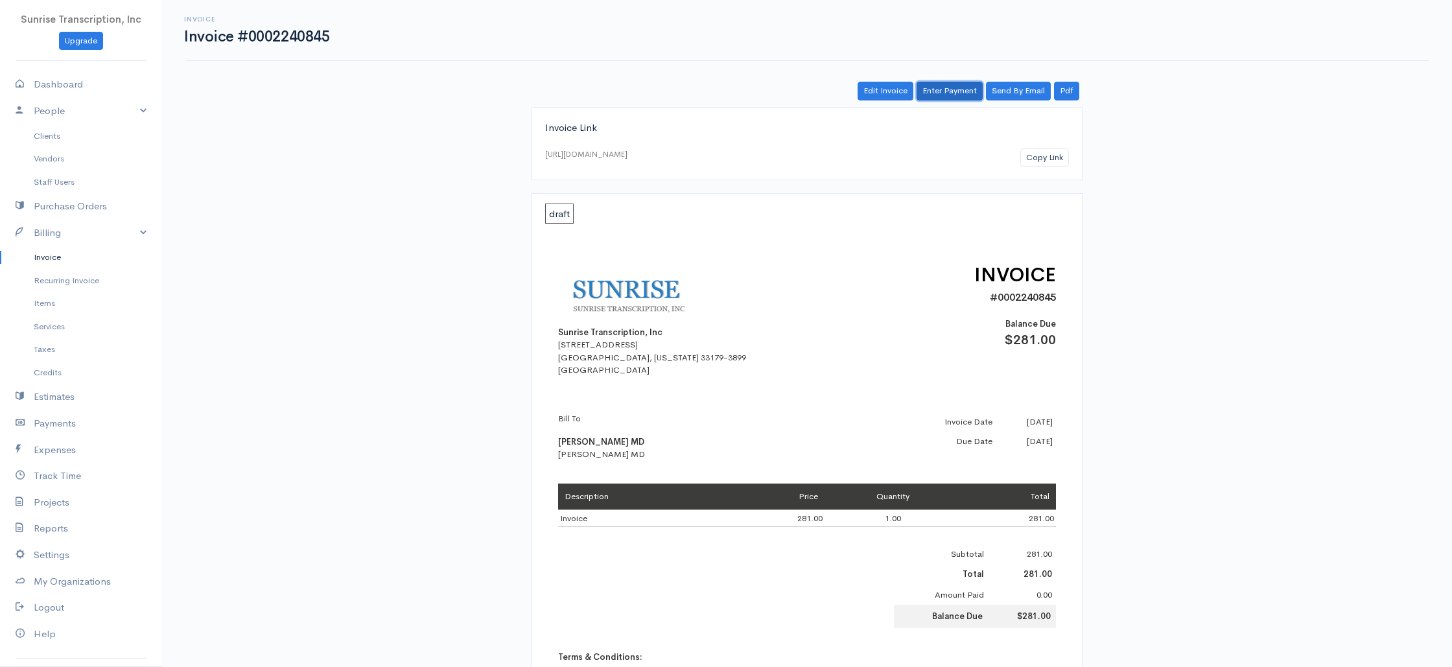
click at [949, 89] on link "Enter Payment" at bounding box center [950, 91] width 66 height 19
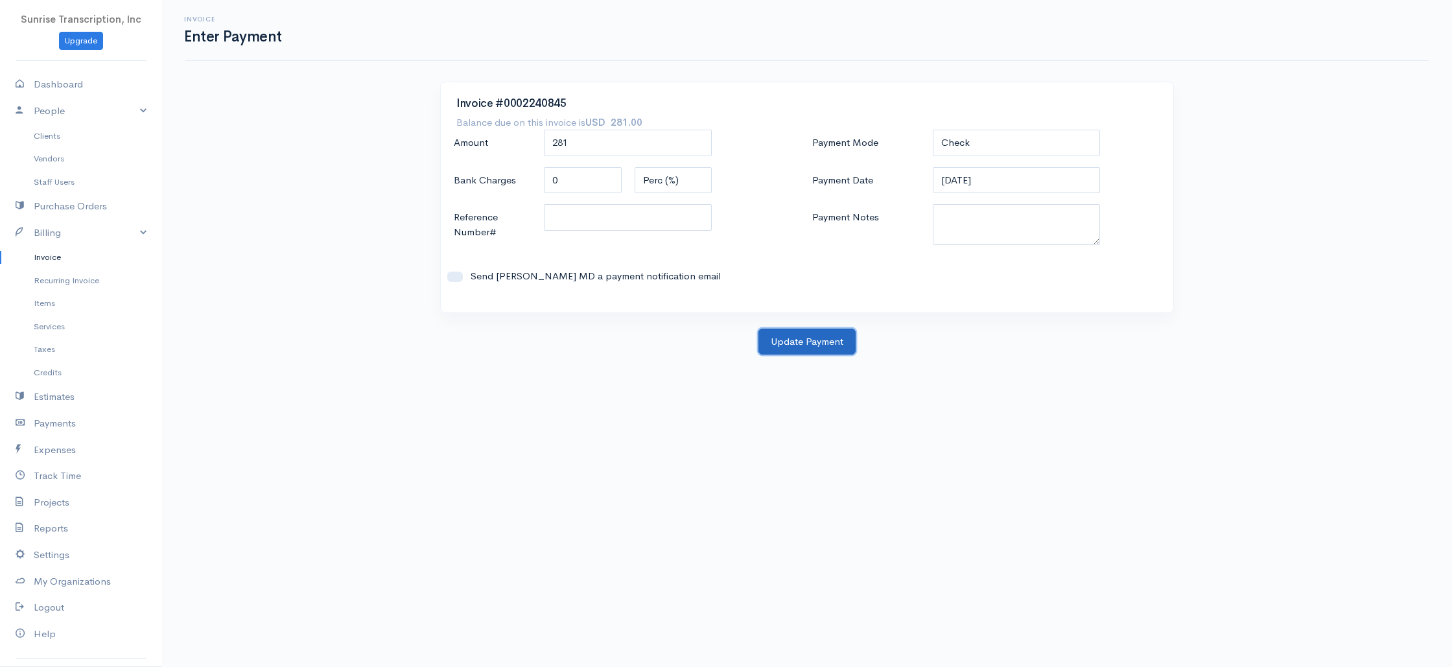
click at [804, 338] on button "Update Payment" at bounding box center [806, 342] width 97 height 27
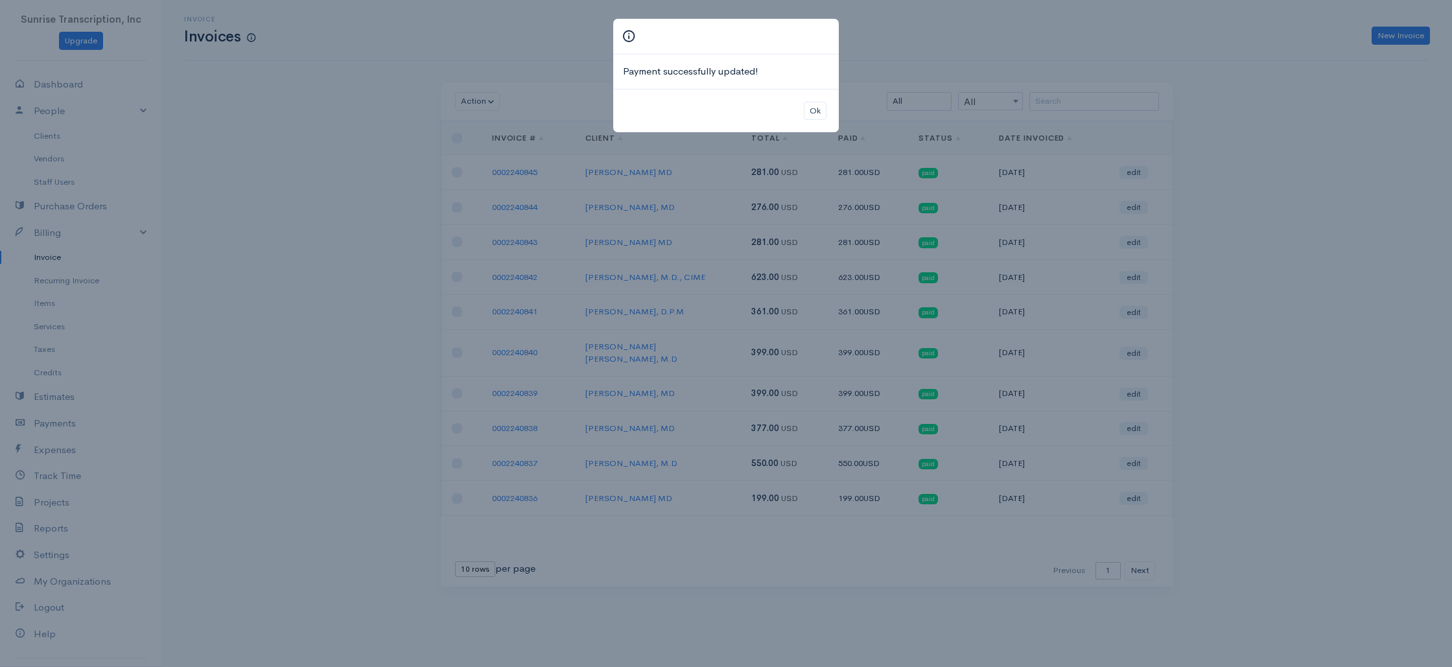
click at [940, 79] on div "Payment successfully updated! Ok" at bounding box center [726, 333] width 1452 height 667
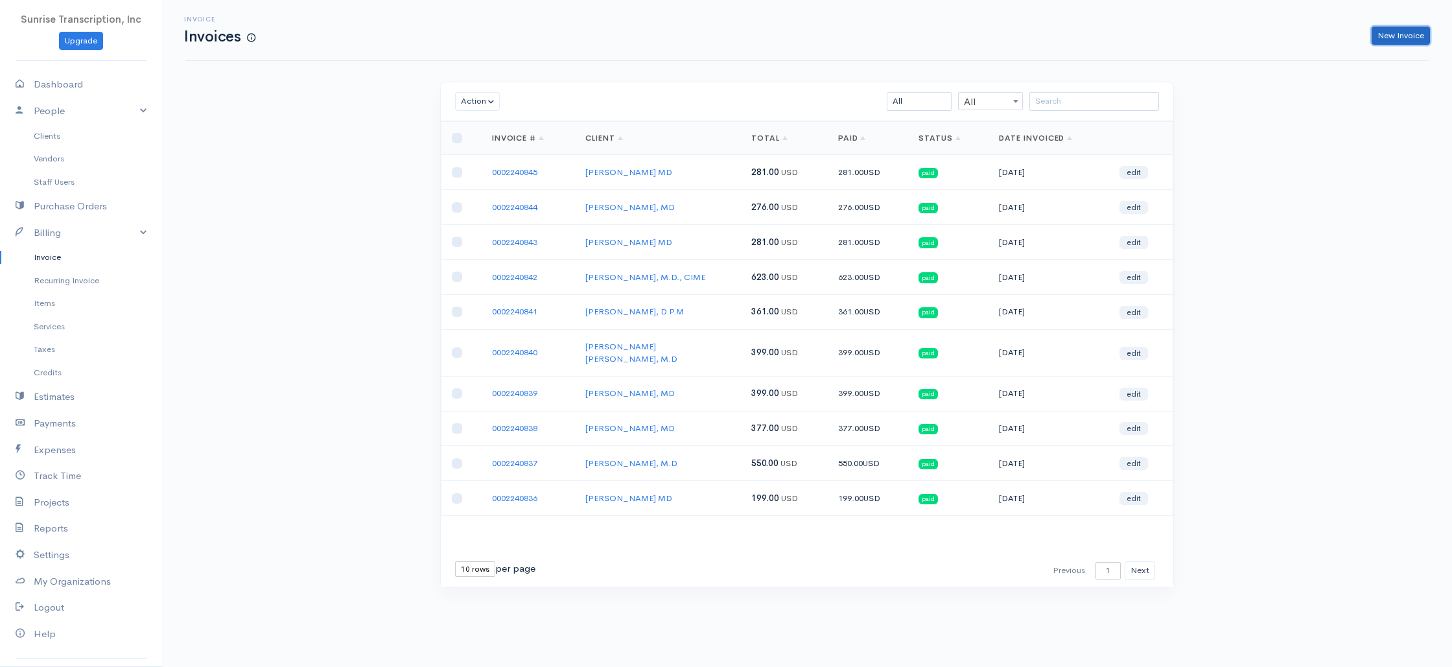
click at [1412, 34] on link "New Invoice" at bounding box center [1401, 36] width 58 height 19
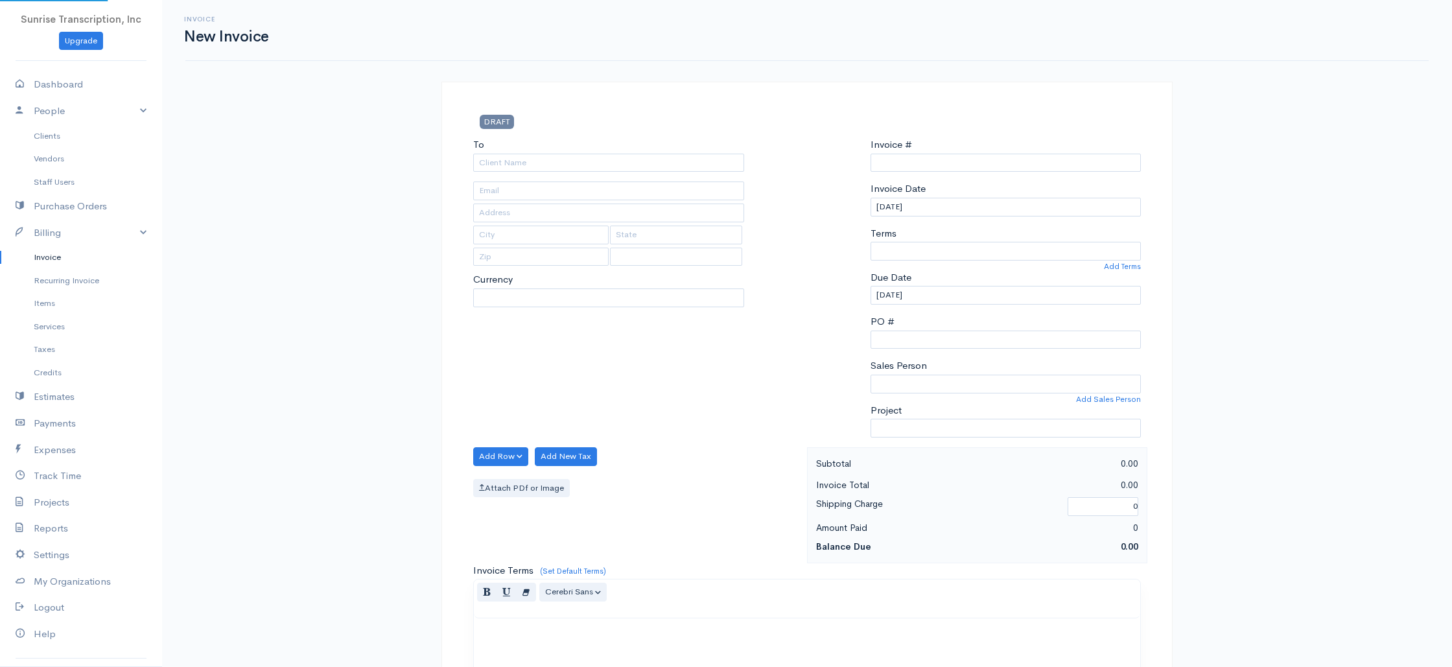
select select "USD"
select select "[GEOGRAPHIC_DATA]"
type input "0002240846"
click at [572, 163] on input "To" at bounding box center [608, 163] width 271 height 19
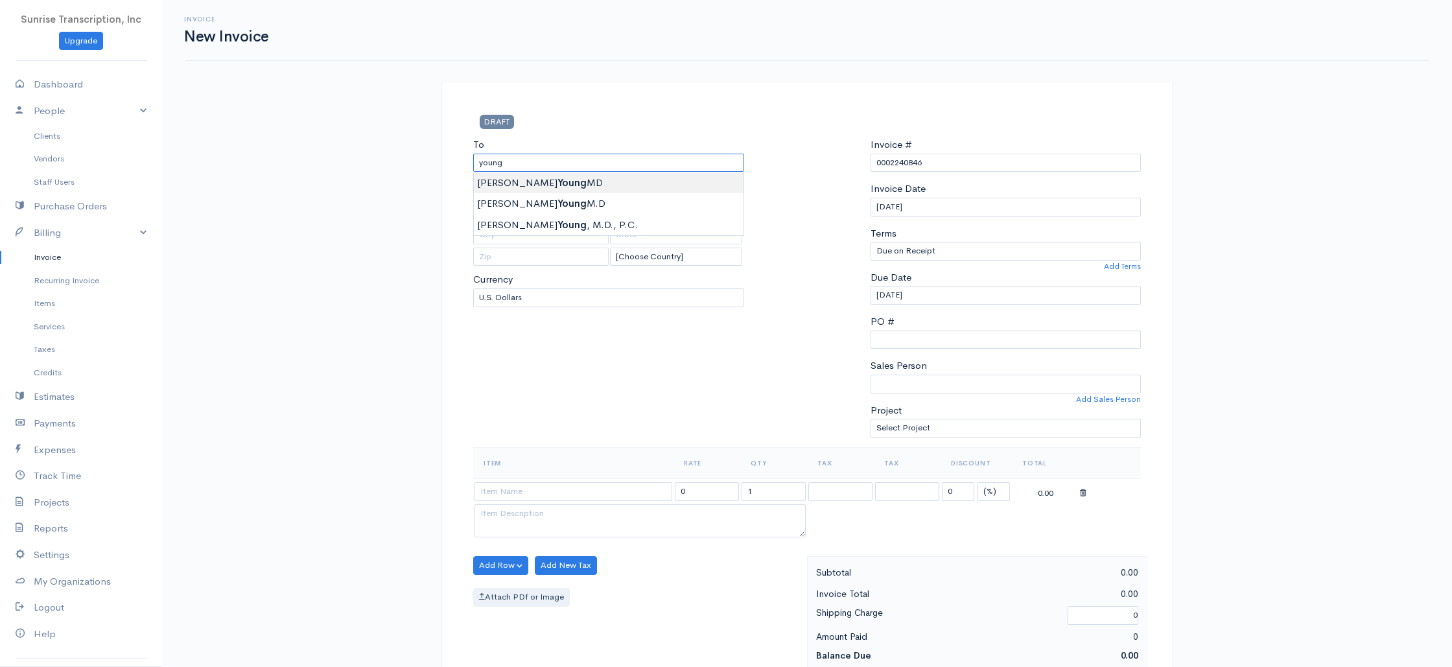
type input "[PERSON_NAME] MD"
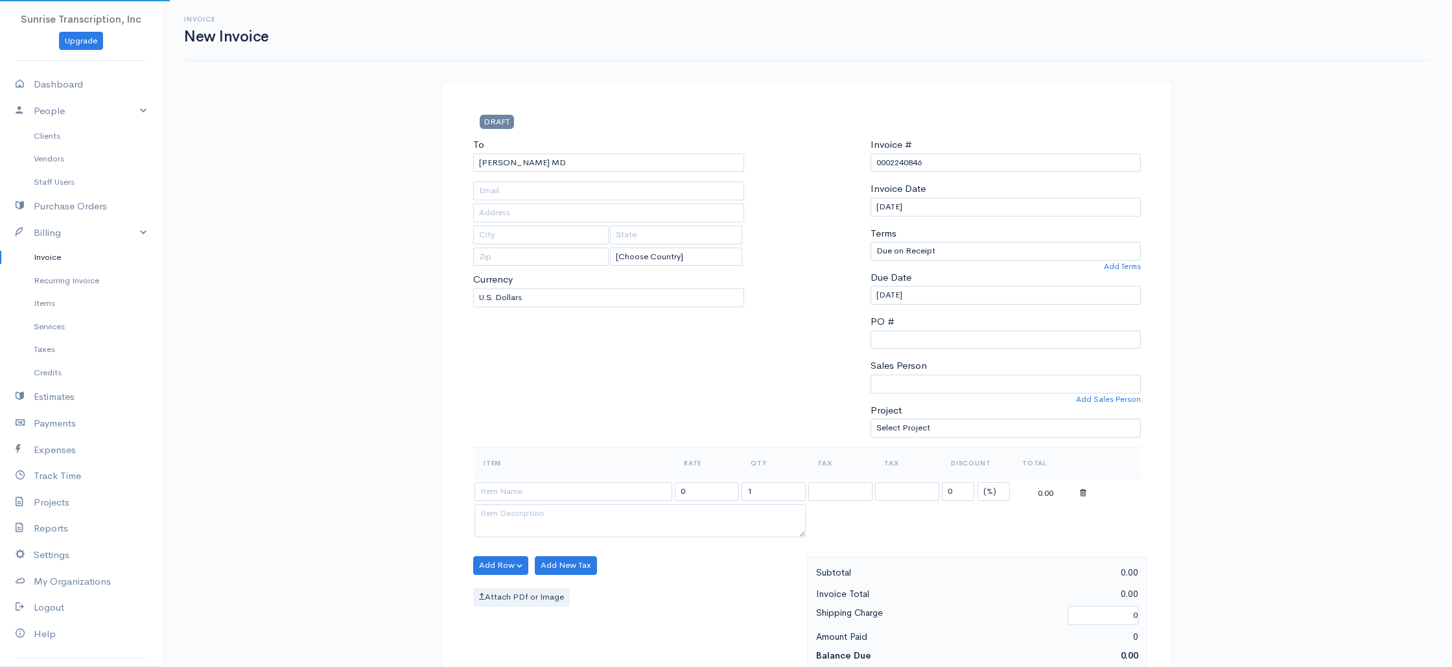
type input "[EMAIL_ADDRESS][DOMAIN_NAME]"
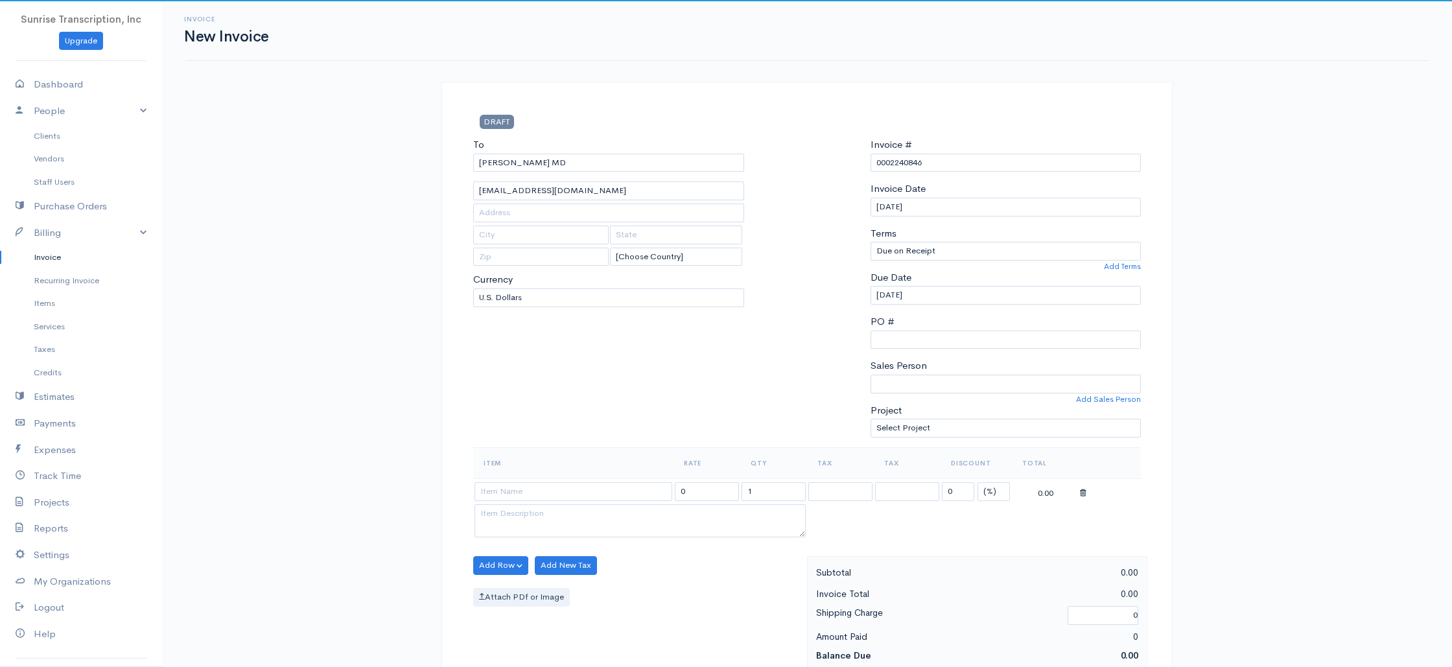
click at [391, 249] on div "Invoice New Invoice DRAFT To [PERSON_NAME] MD [EMAIL_ADDRESS][DOMAIN_NAME] [Cho…" at bounding box center [807, 645] width 1290 height 1290
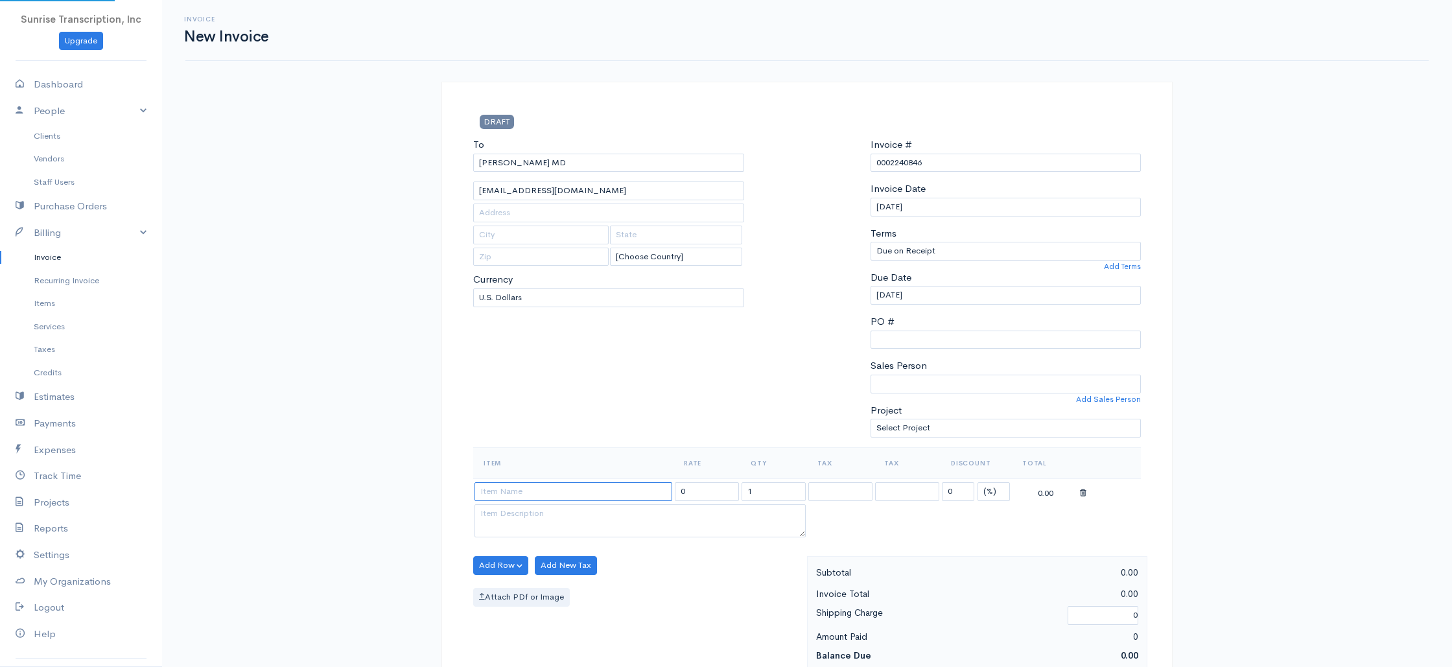
click at [552, 495] on input at bounding box center [573, 491] width 198 height 19
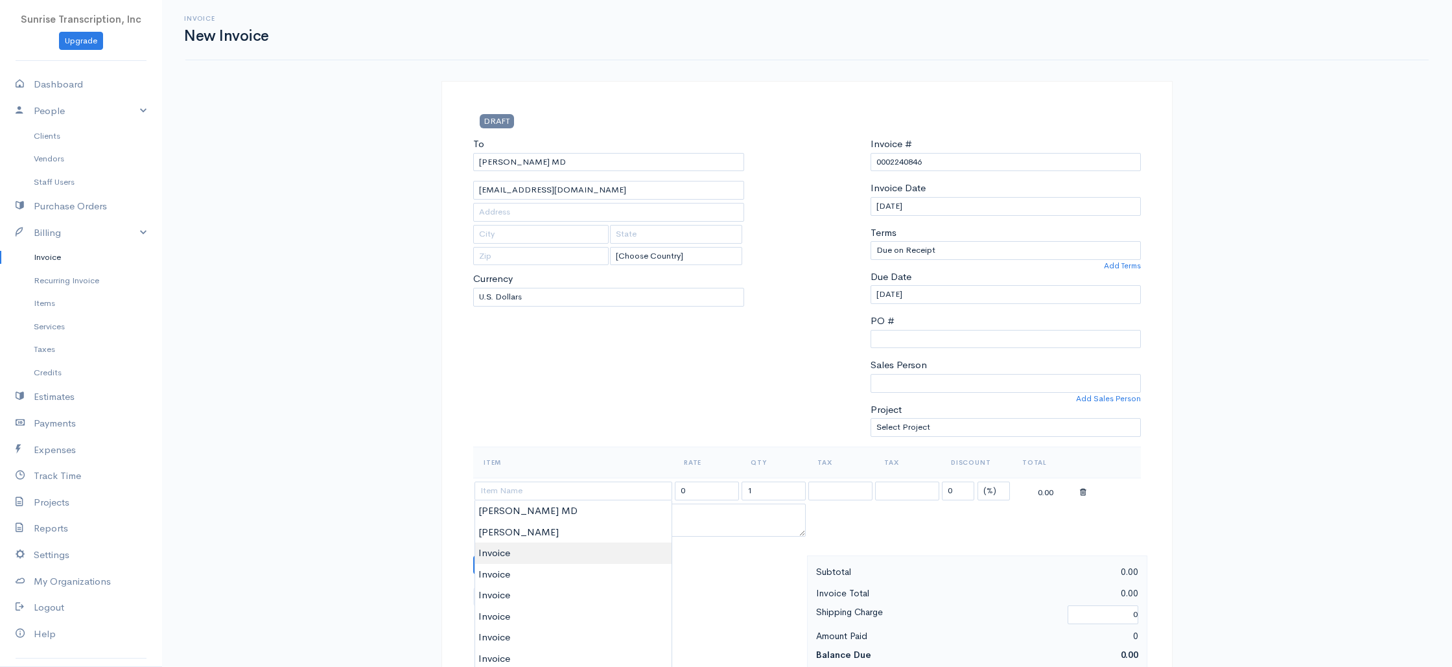
type input "Invoice"
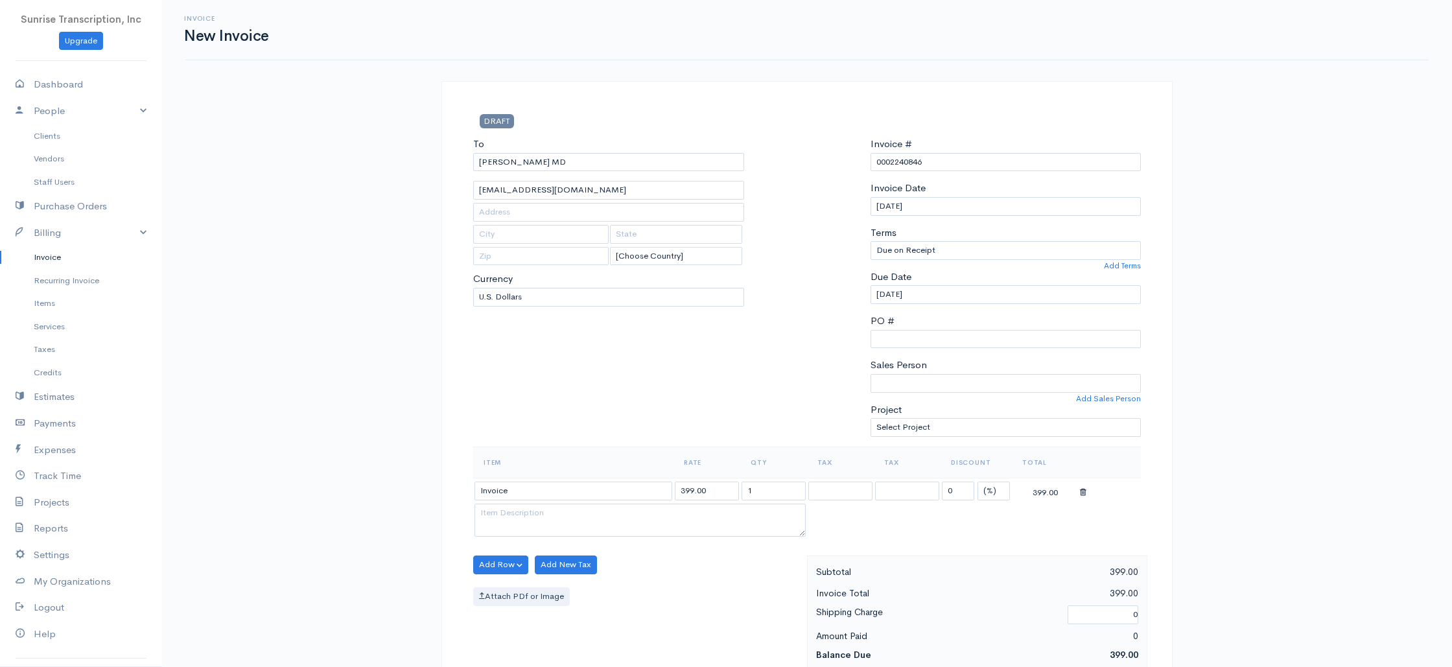
drag, startPoint x: 718, startPoint y: 489, endPoint x: 635, endPoint y: 486, distance: 83.0
click at [635, 486] on tr "Invoice 399.00 1 0 (%) Flat 399.00" at bounding box center [807, 490] width 668 height 25
drag, startPoint x: 684, startPoint y: 488, endPoint x: 664, endPoint y: 488, distance: 20.1
click at [664, 488] on tr "Invoice 291 1 0 (%) Flat 291.00" at bounding box center [807, 490] width 668 height 25
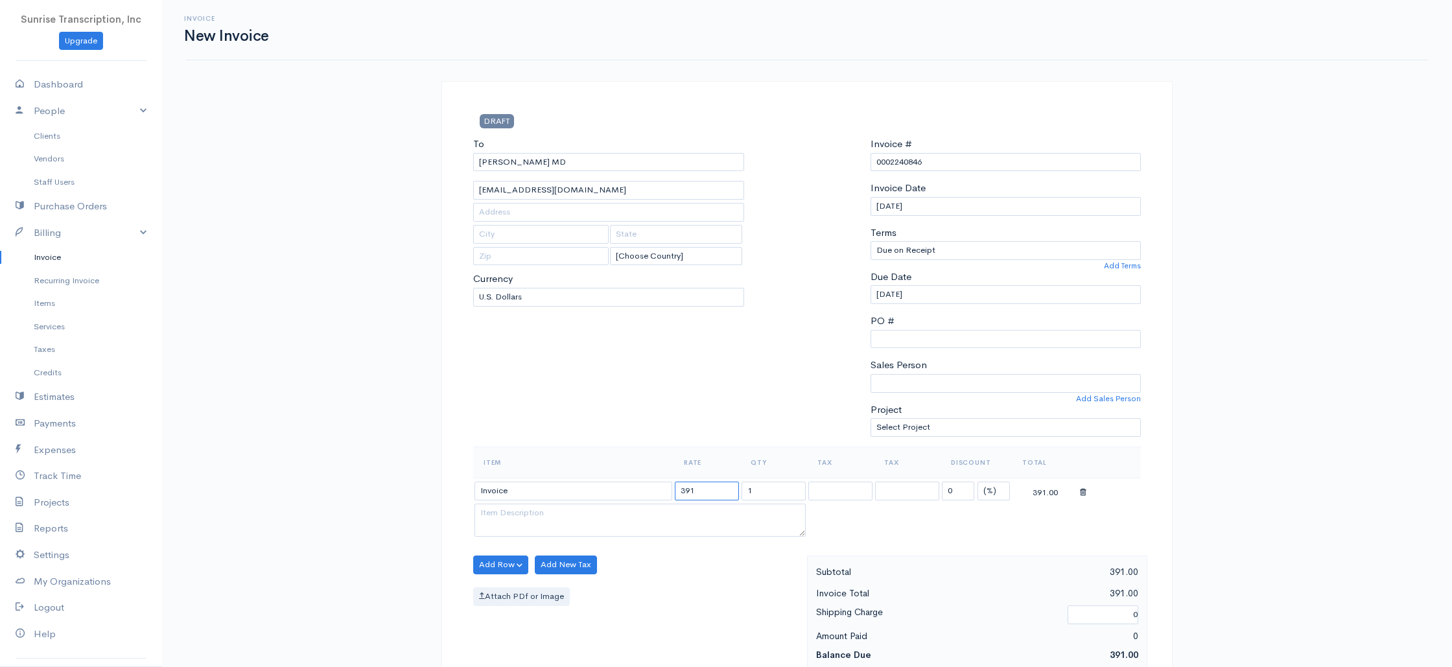
type input "391"
click at [673, 434] on div "To [PERSON_NAME] MD [EMAIL_ADDRESS][DOMAIN_NAME] [Choose Country] [GEOGRAPHIC_D…" at bounding box center [609, 292] width 284 height 310
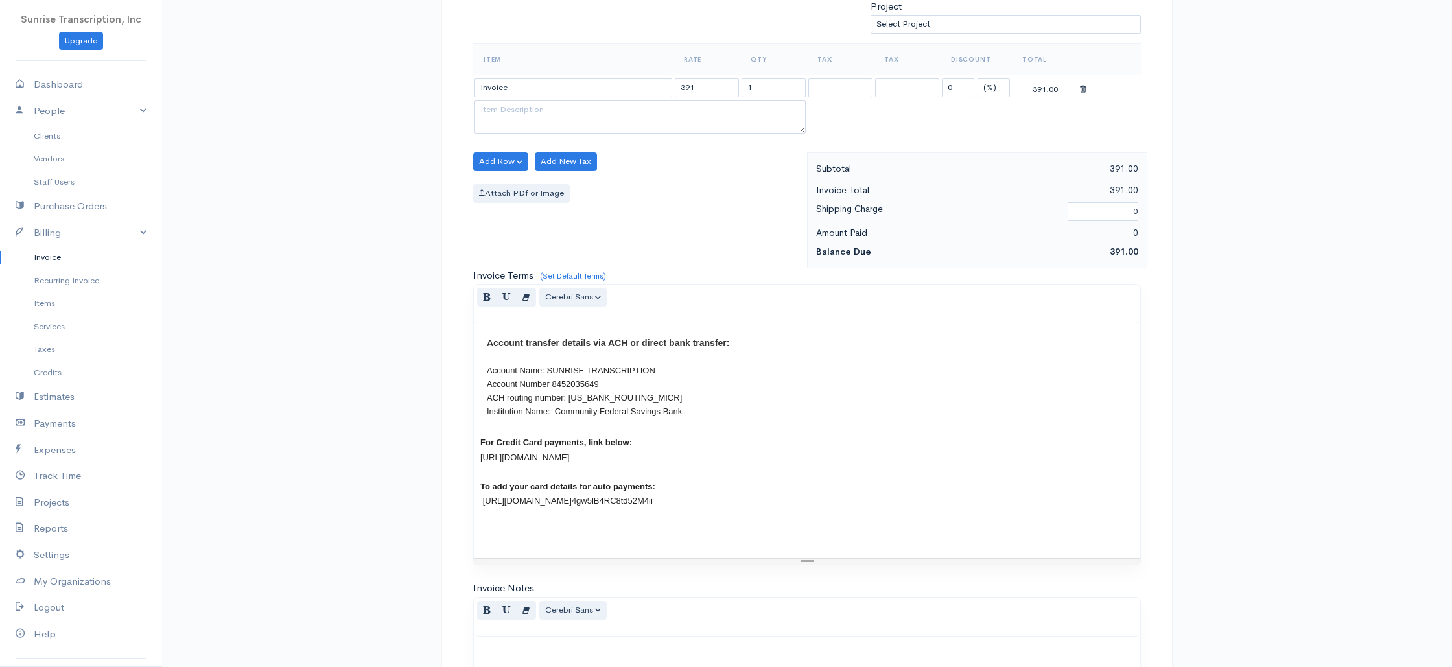
scroll to position [624, 0]
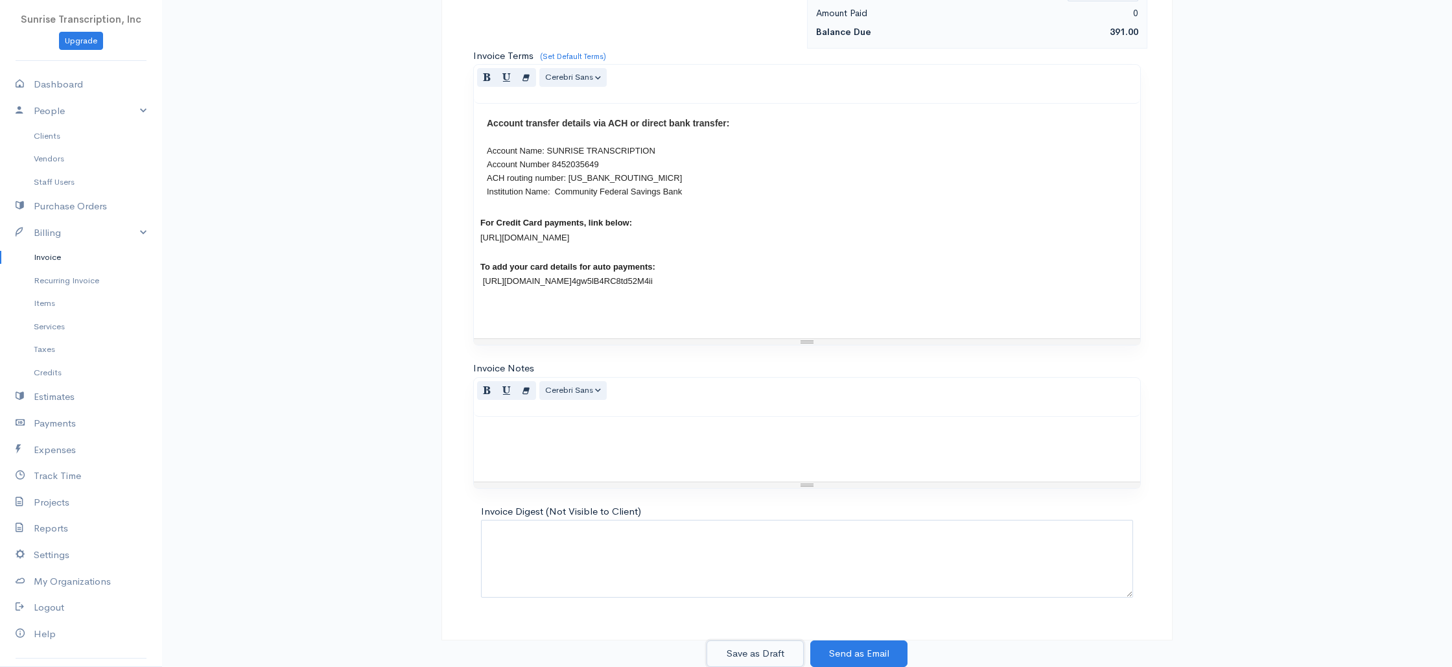
click at [764, 650] on button "Save as Draft" at bounding box center [754, 653] width 97 height 27
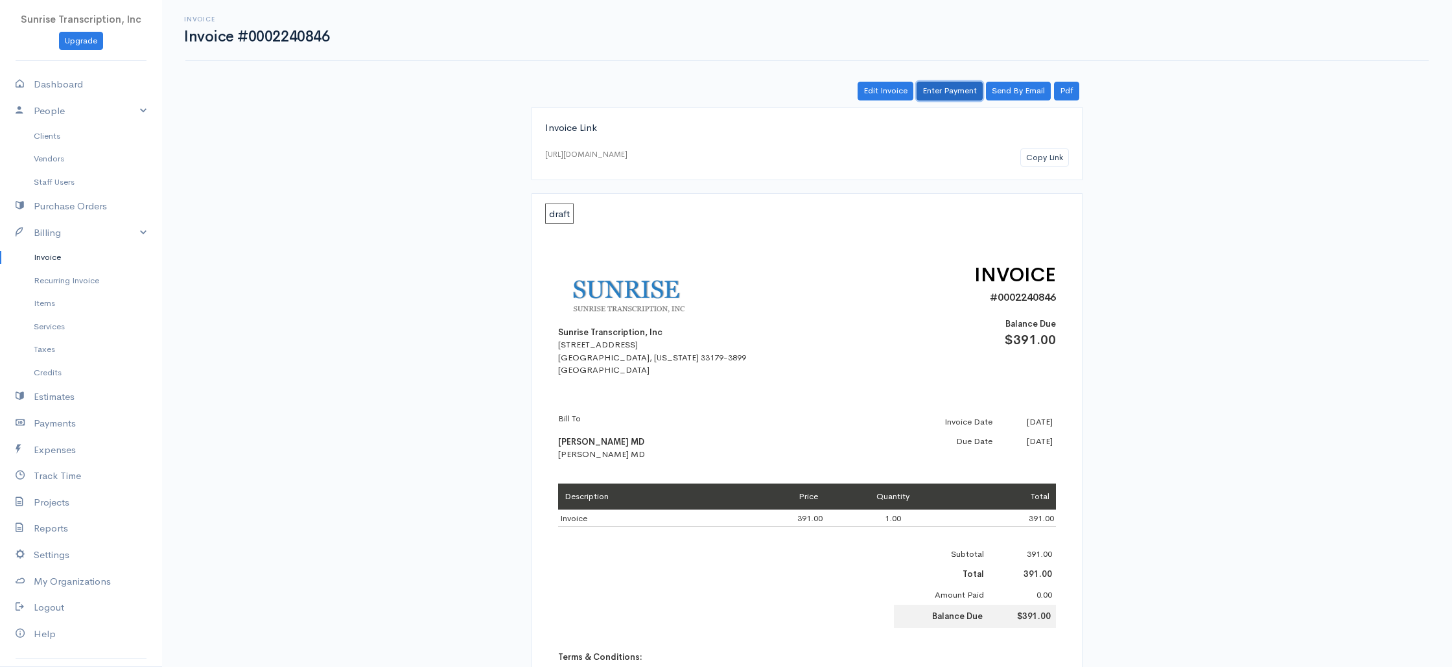
click at [946, 94] on link "Enter Payment" at bounding box center [950, 91] width 66 height 19
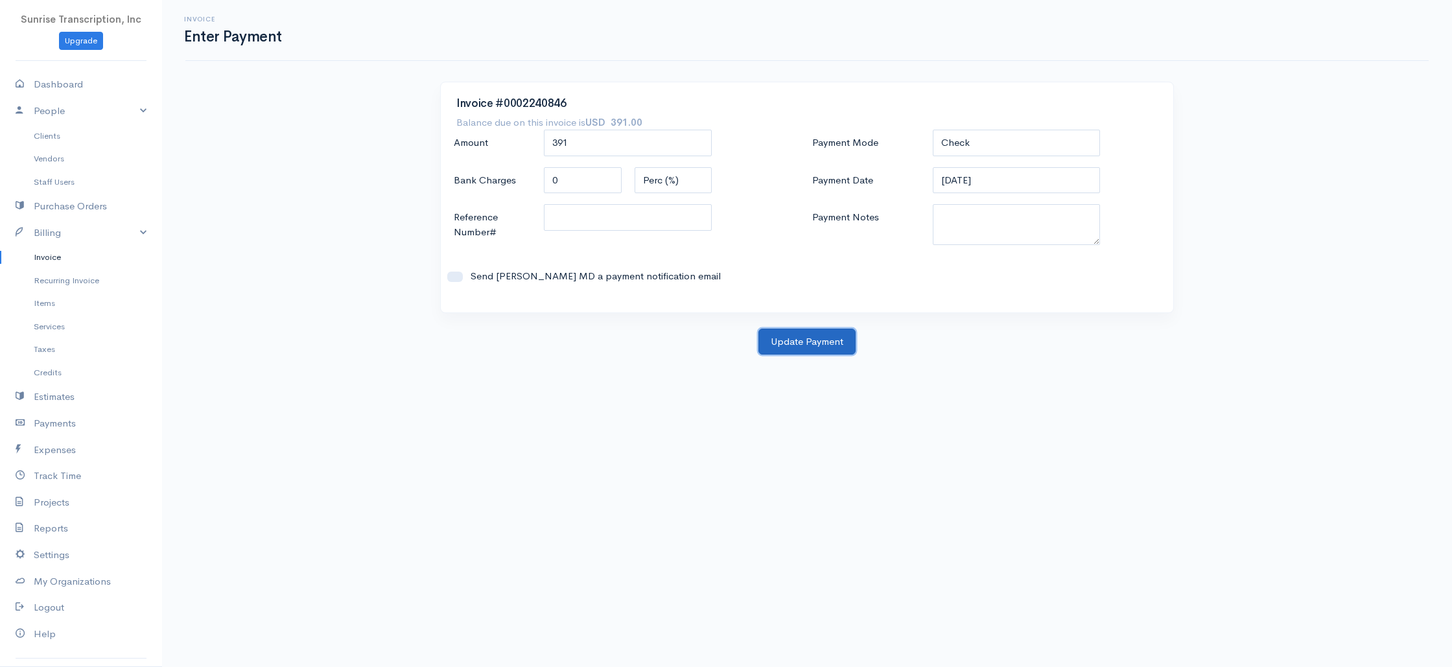
click at [811, 340] on button "Update Payment" at bounding box center [806, 342] width 97 height 27
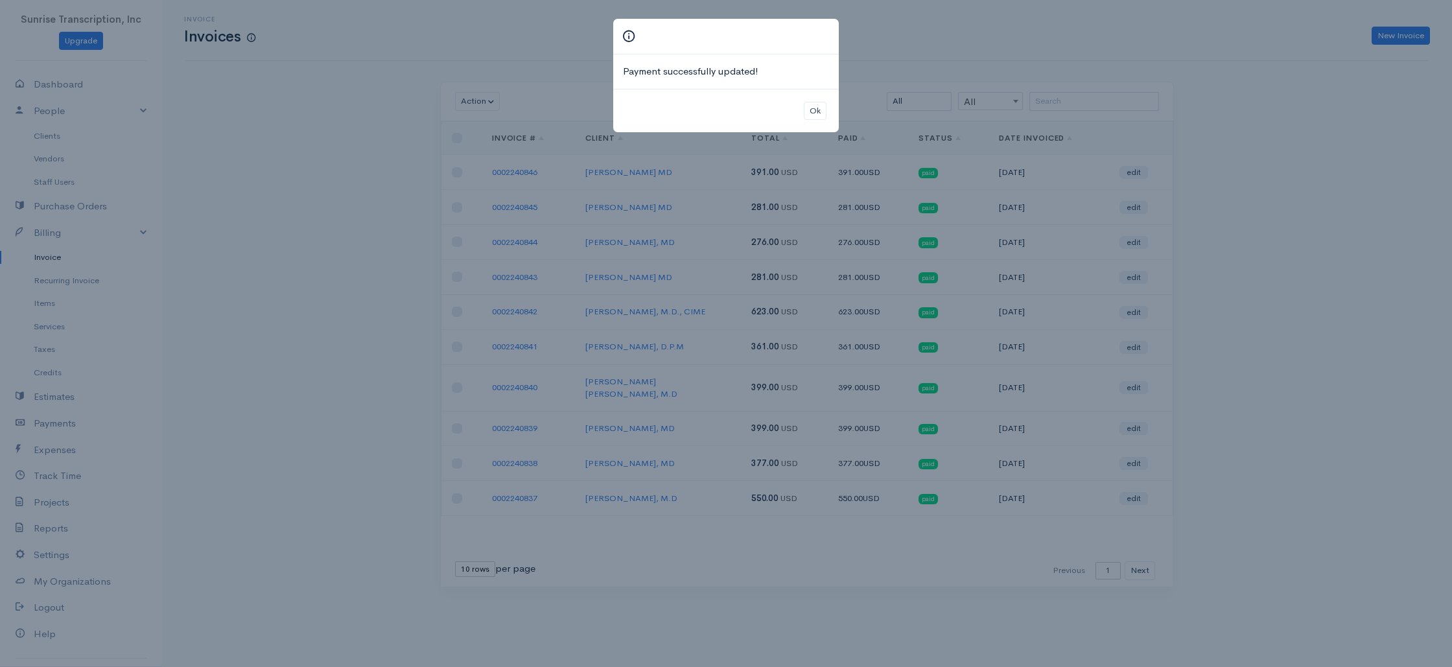
click at [1031, 51] on div "Payment successfully updated! Ok" at bounding box center [726, 333] width 1452 height 667
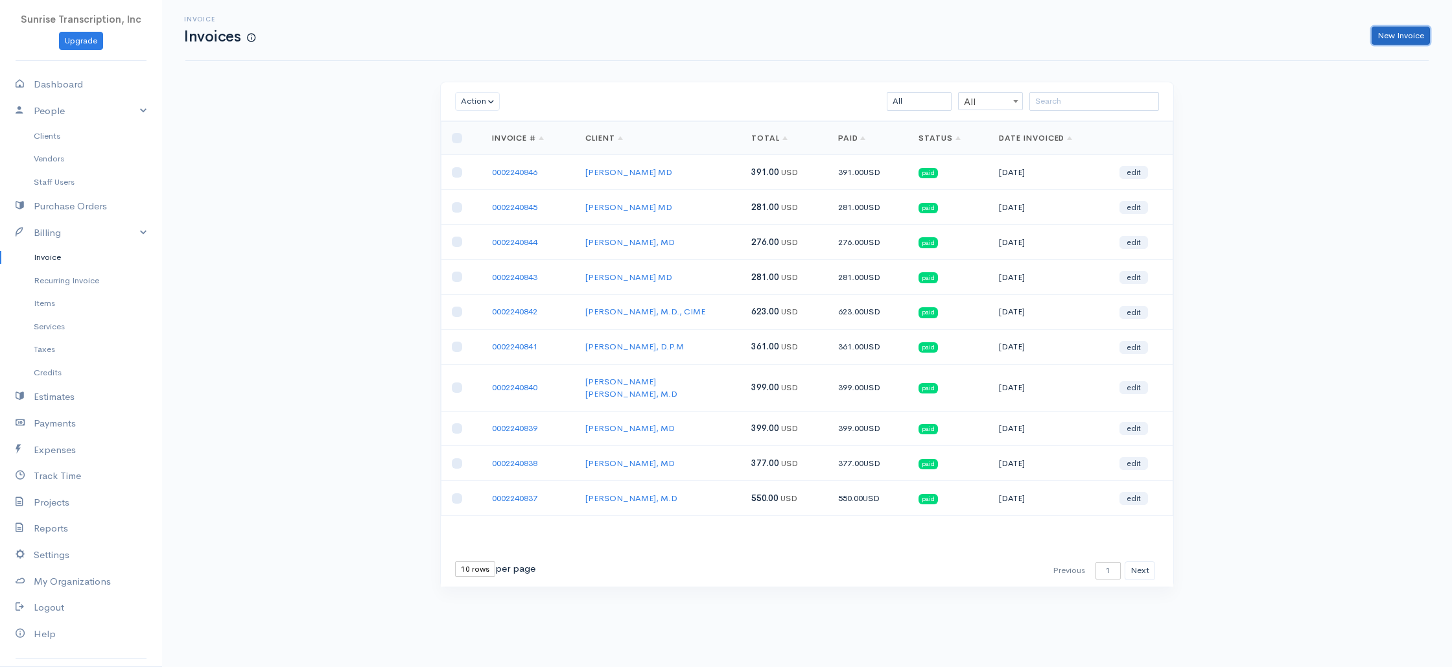
click at [1407, 36] on link "New Invoice" at bounding box center [1401, 36] width 58 height 19
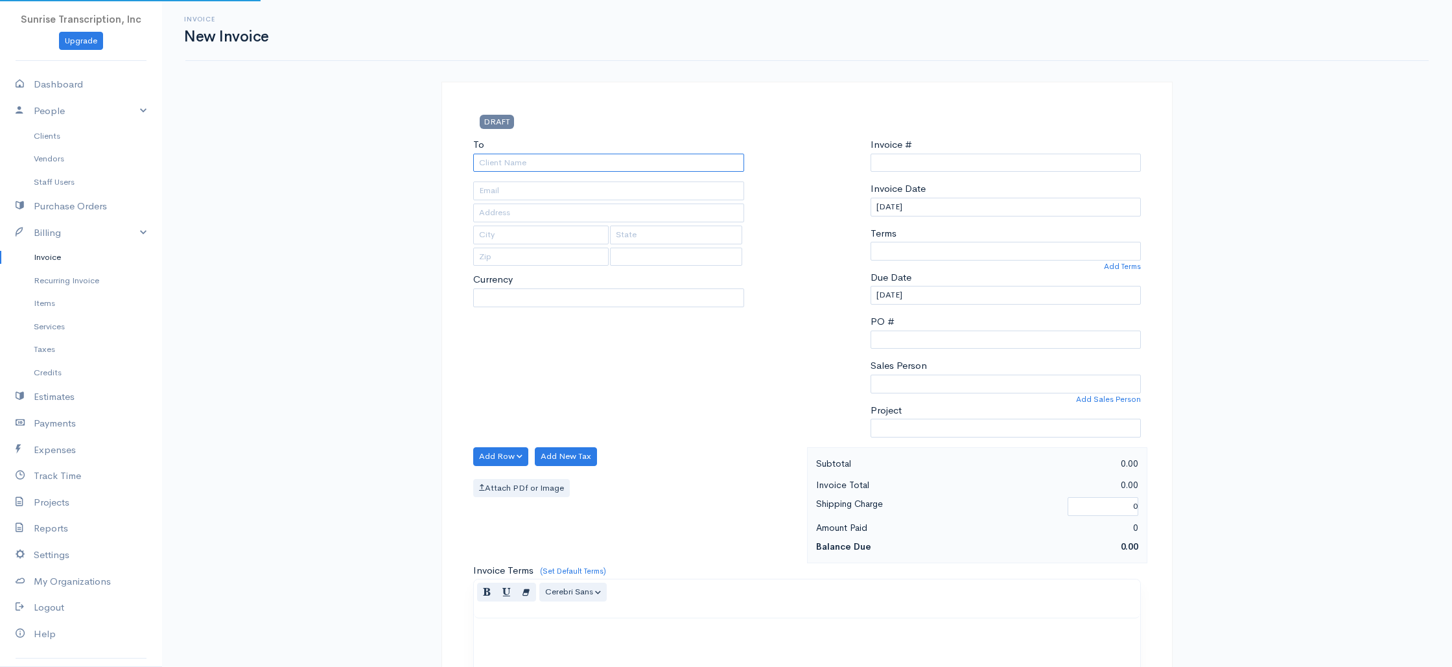
select select "[GEOGRAPHIC_DATA]"
type input "0002240847"
click at [658, 166] on input "To" at bounding box center [608, 163] width 271 height 19
select select "USD"
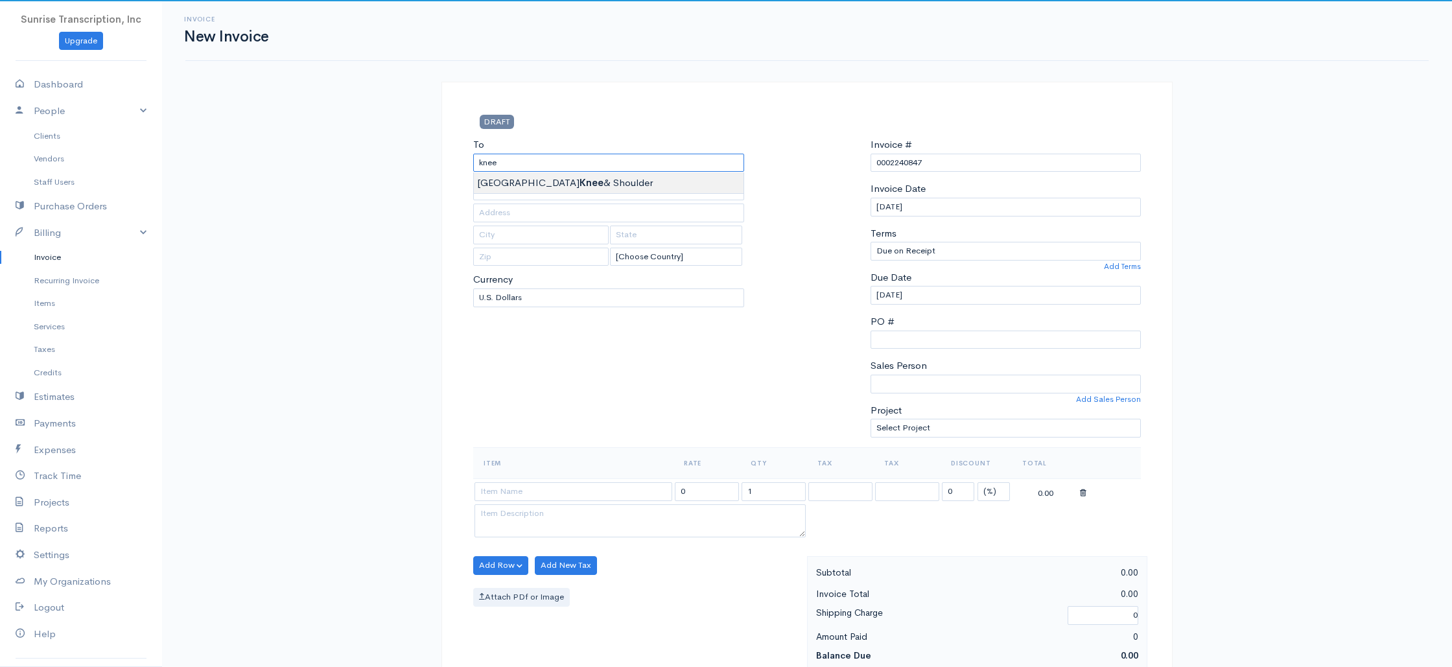
type input "Nashville Knee & Shoulder"
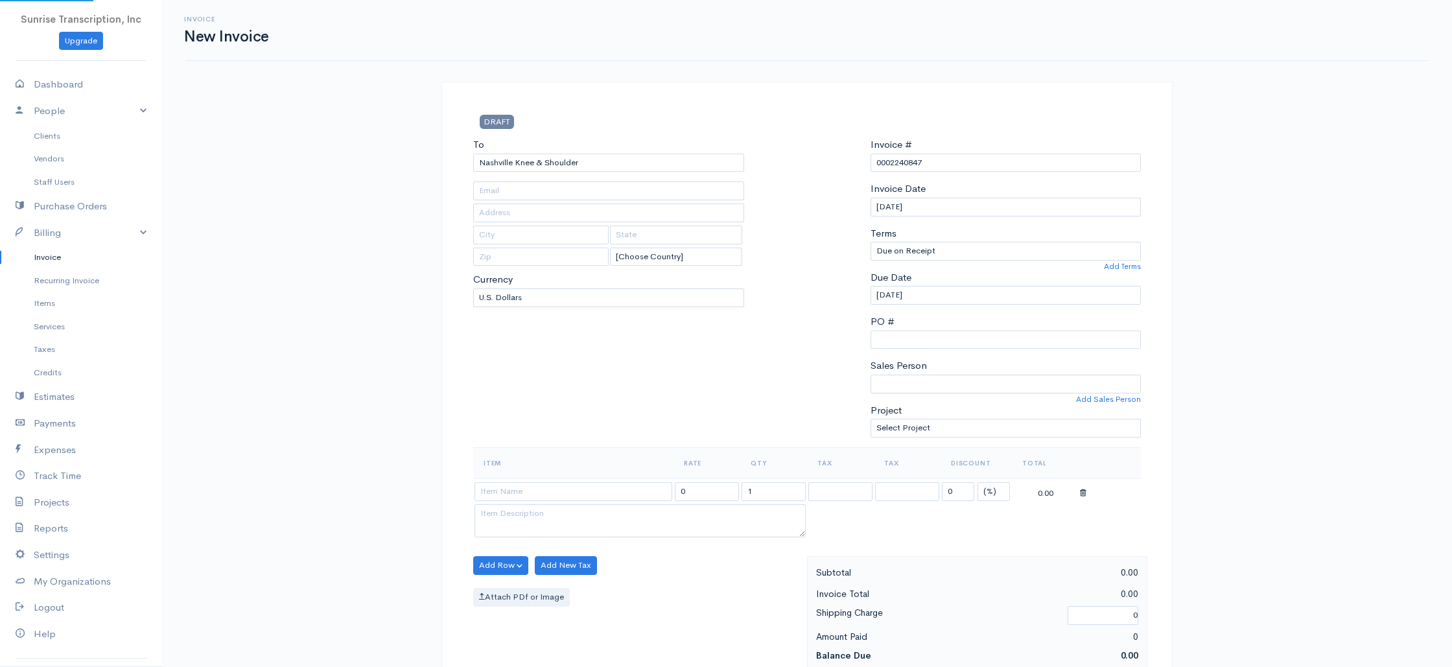
type input "[PERSON_NAME][EMAIL_ADDRESS][DOMAIN_NAME]"
drag, startPoint x: 556, startPoint y: 384, endPoint x: 528, endPoint y: 470, distance: 90.8
click at [556, 384] on div "To [GEOGRAPHIC_DATA] Knee & Shoulder [PERSON_NAME][EMAIL_ADDRESS][DOMAIN_NAME] …" at bounding box center [609, 292] width 284 height 310
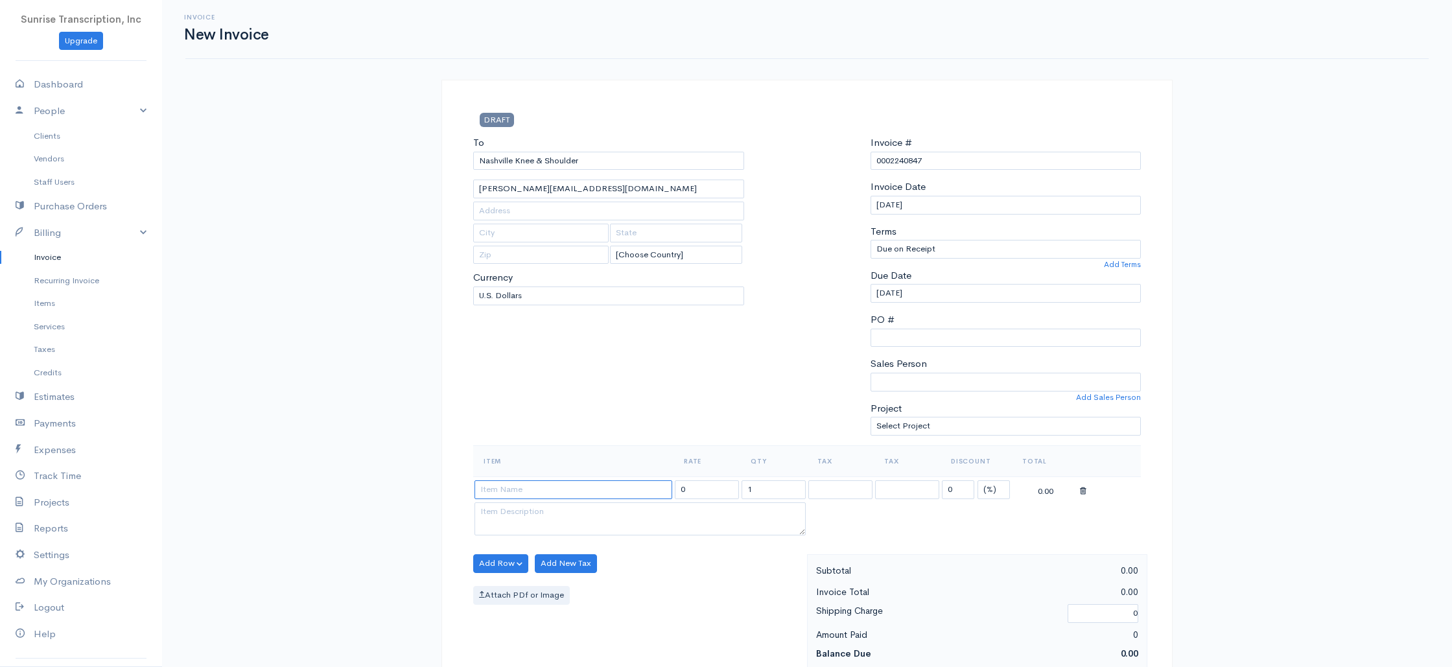
click at [551, 487] on input at bounding box center [573, 489] width 198 height 19
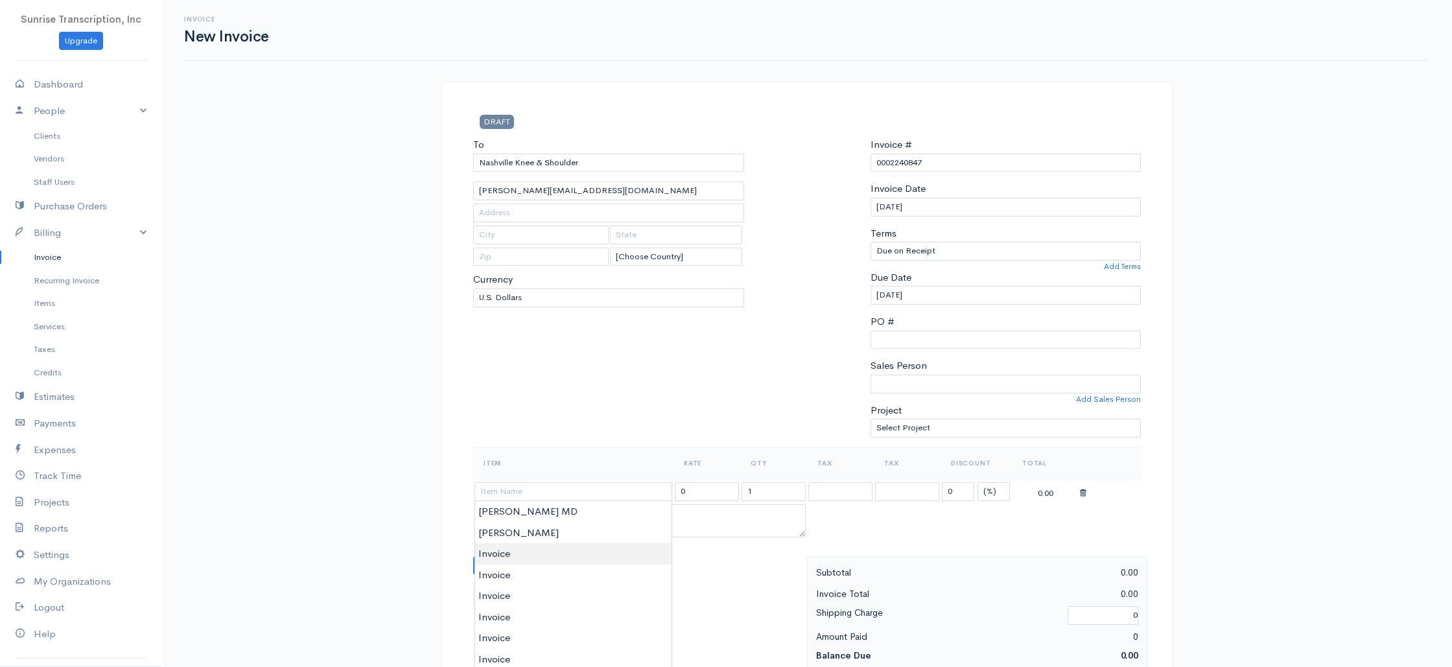
type input "Invoice"
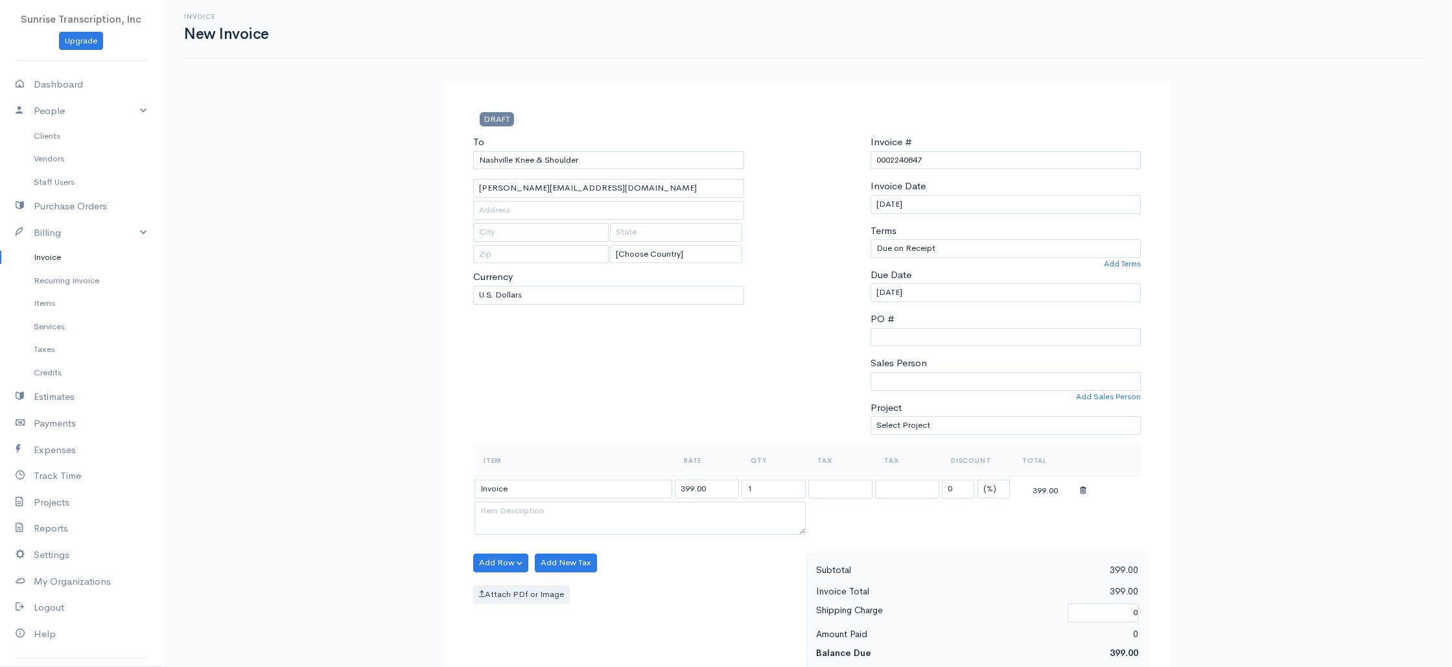
scroll to position [1, 0]
drag, startPoint x: 721, startPoint y: 489, endPoint x: 628, endPoint y: 488, distance: 92.7
click at [629, 488] on tr "Invoice 399.00 1 0 (%) Flat 399.00" at bounding box center [807, 490] width 668 height 25
type input "2500"
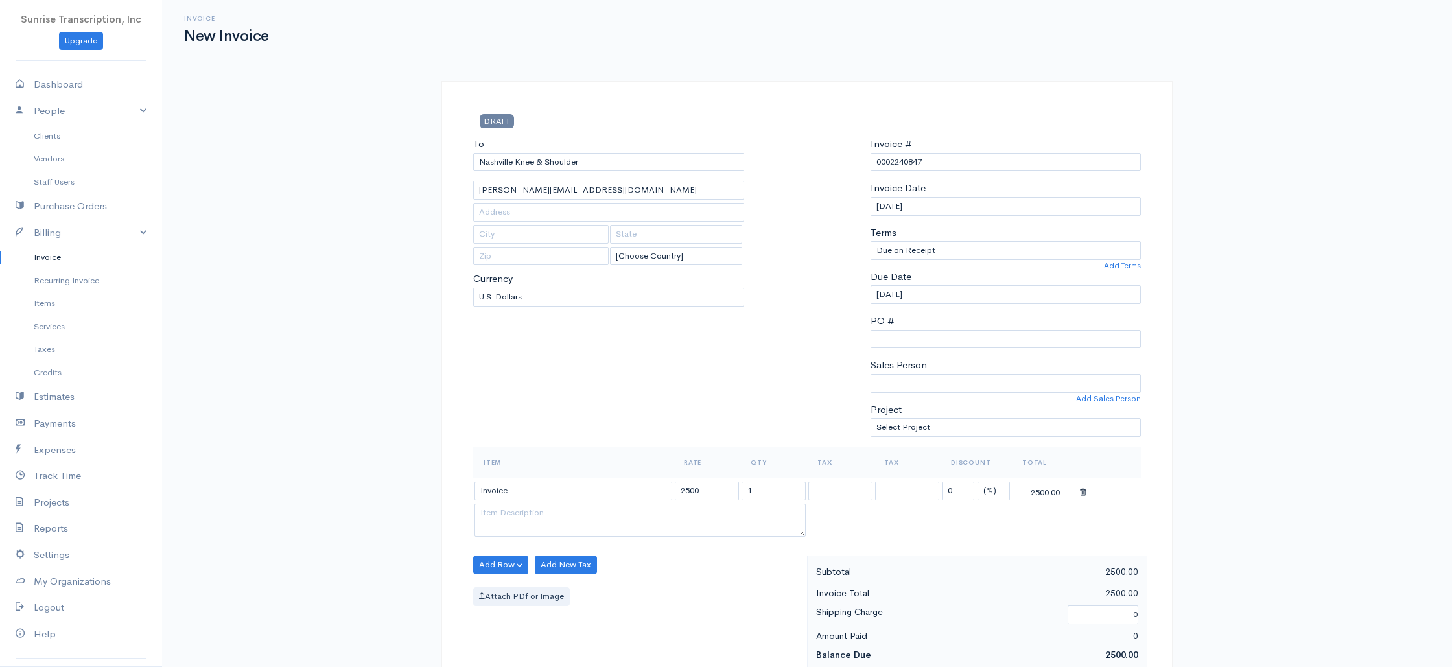
click at [633, 412] on div "To [GEOGRAPHIC_DATA] Knee & Shoulder [PERSON_NAME][EMAIL_ADDRESS][DOMAIN_NAME] …" at bounding box center [609, 292] width 284 height 310
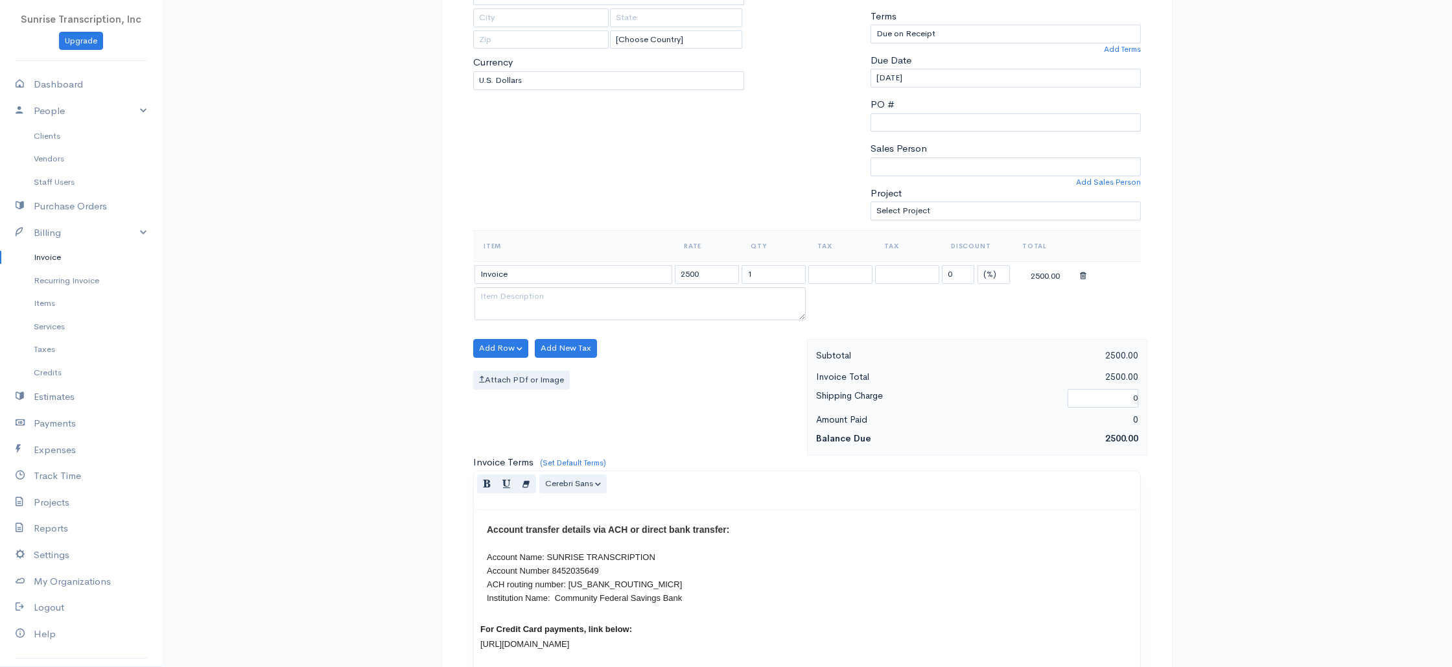
scroll to position [624, 0]
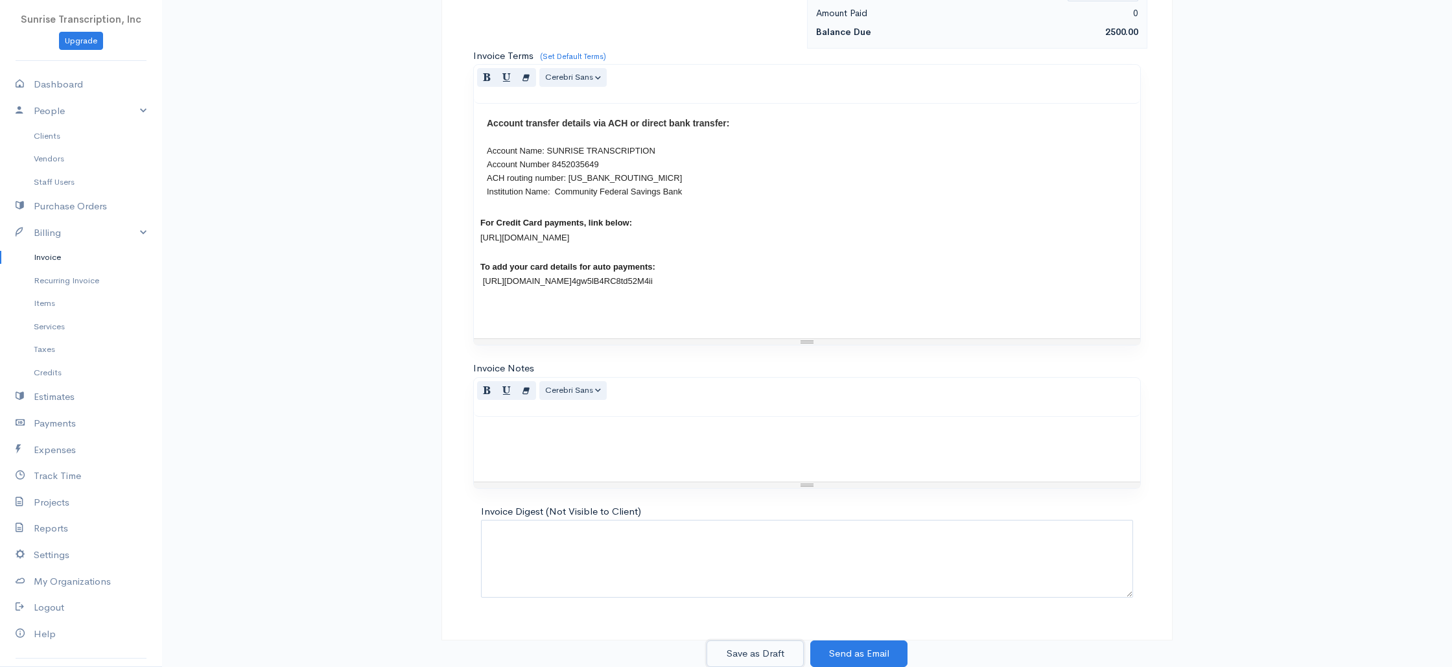
click at [754, 649] on button "Save as Draft" at bounding box center [754, 653] width 97 height 27
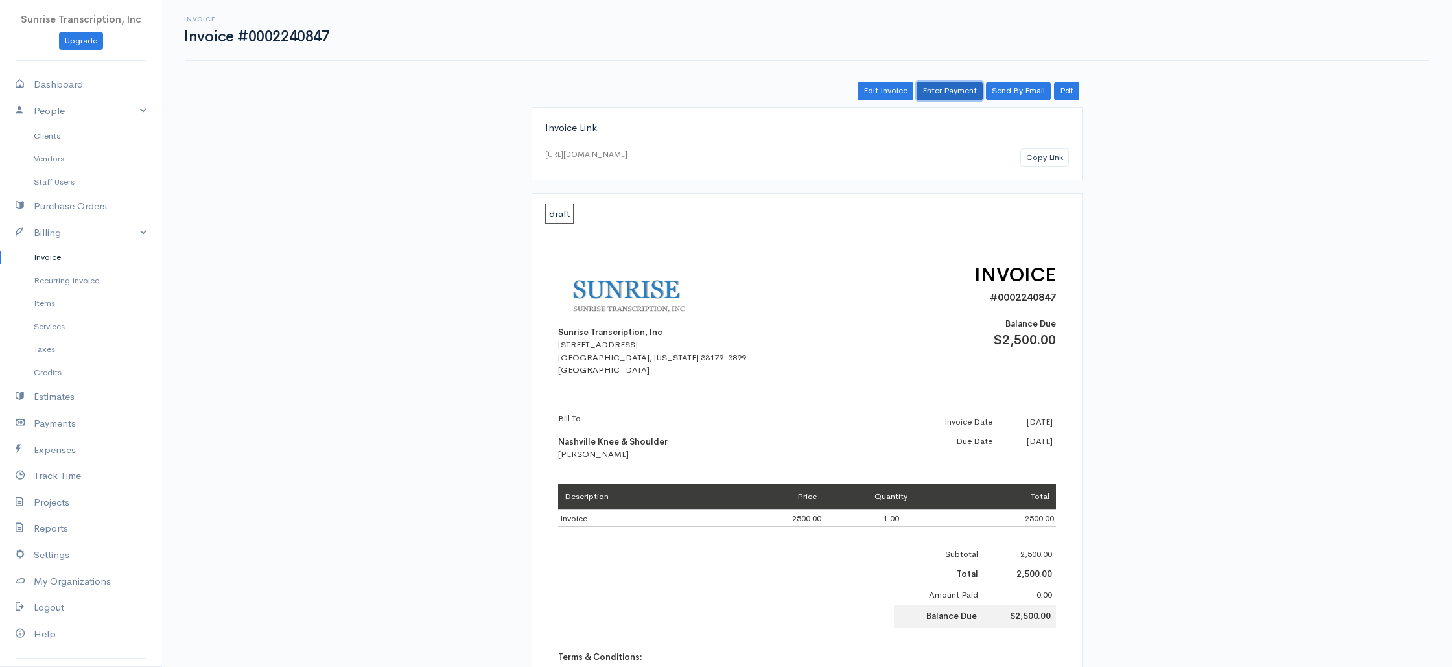
click at [953, 89] on link "Enter Payment" at bounding box center [950, 91] width 66 height 19
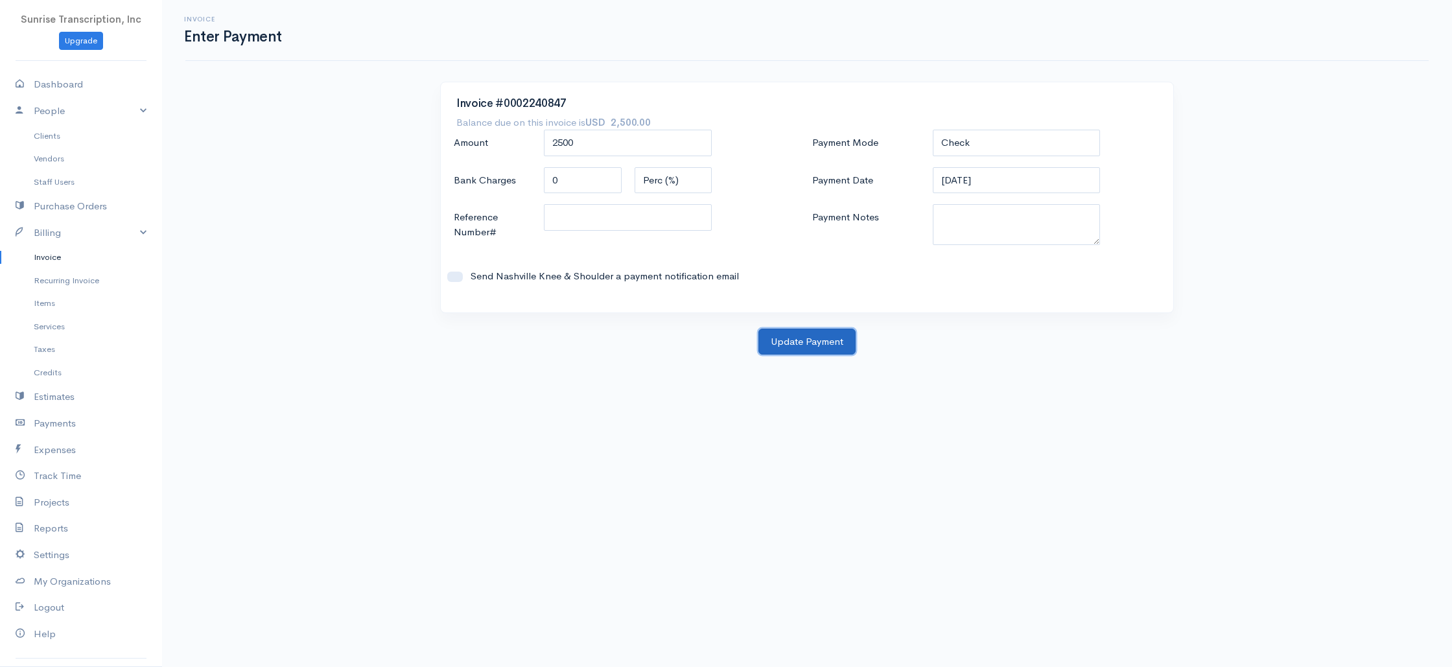
click at [790, 348] on button "Update Payment" at bounding box center [806, 342] width 97 height 27
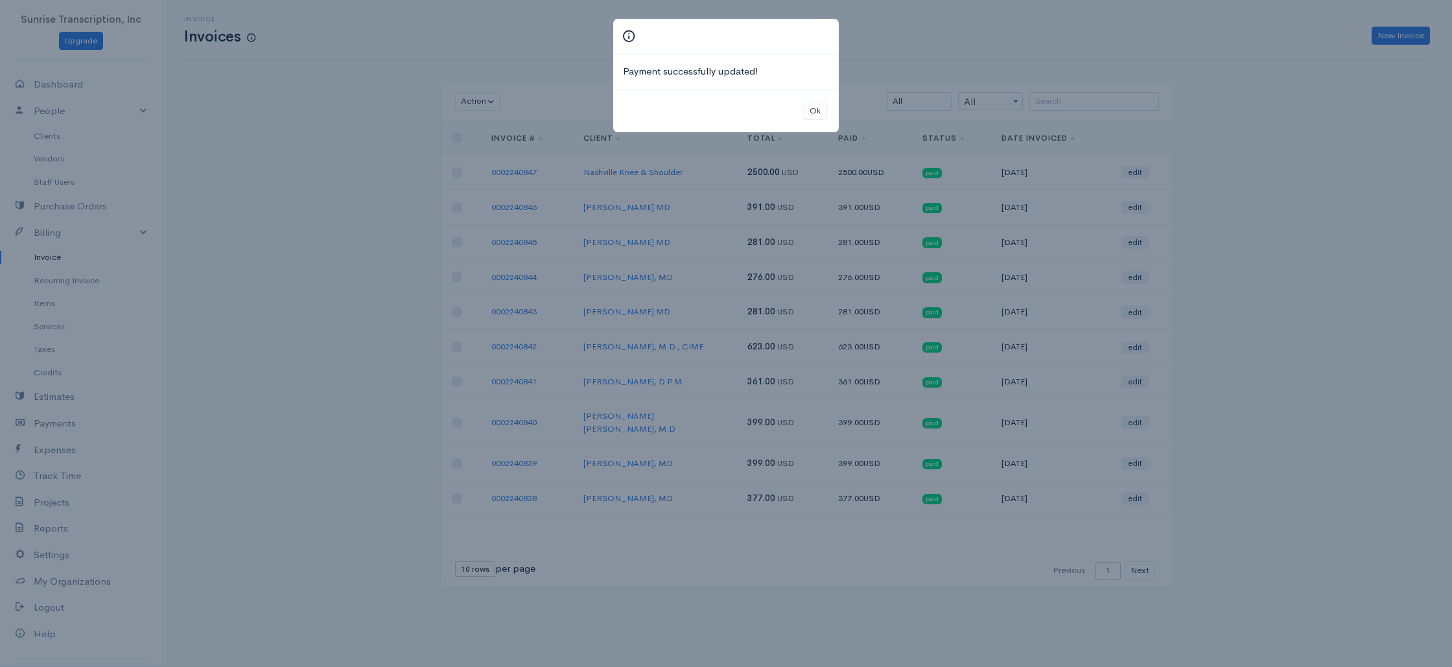
click at [236, 159] on div "Payment successfully updated! Ok" at bounding box center [726, 333] width 1452 height 667
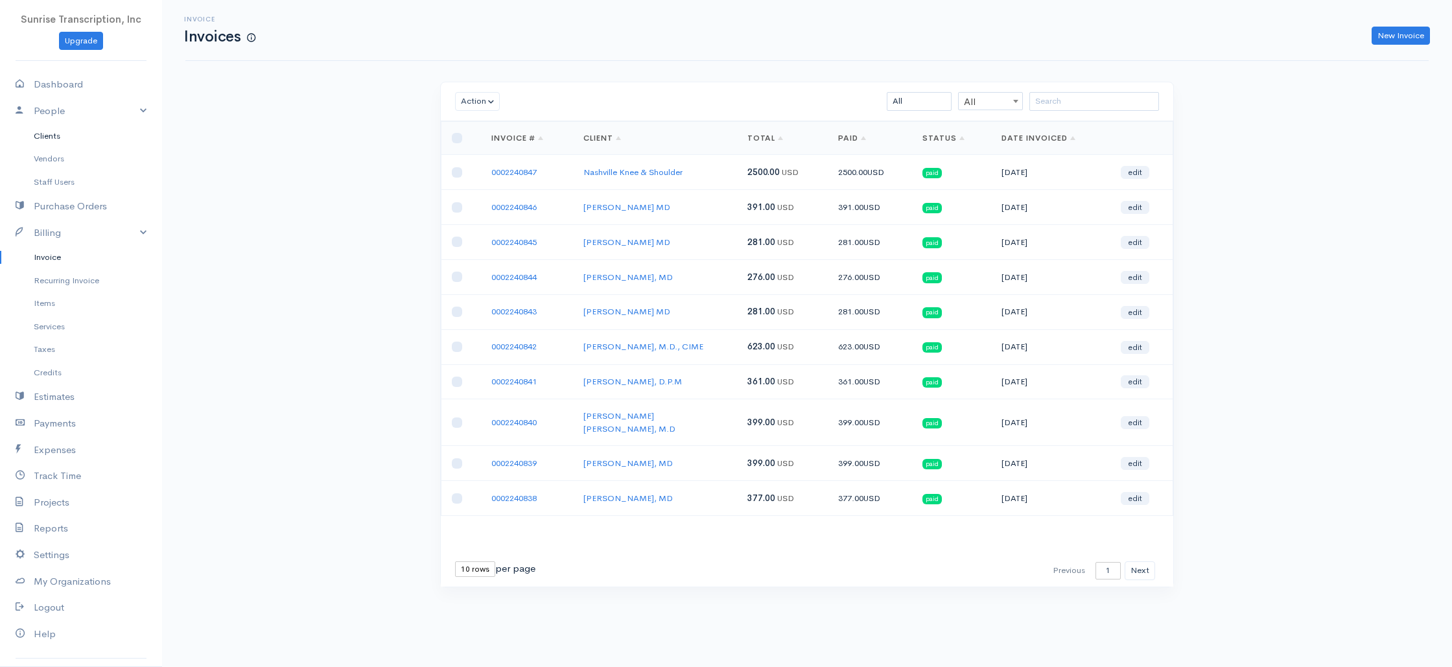
drag, startPoint x: 49, startPoint y: 130, endPoint x: 75, endPoint y: 130, distance: 25.9
click at [49, 130] on link "Clients" at bounding box center [81, 135] width 162 height 23
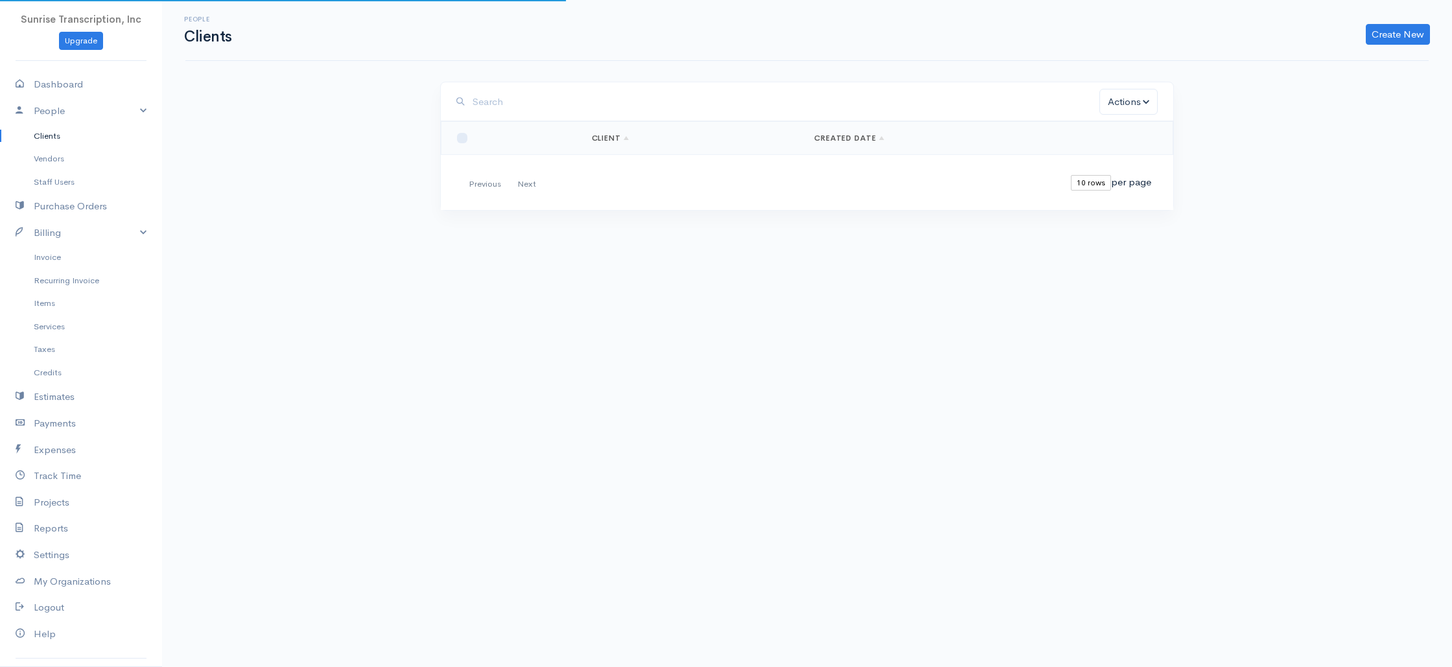
click at [684, 92] on input "search" at bounding box center [786, 102] width 627 height 27
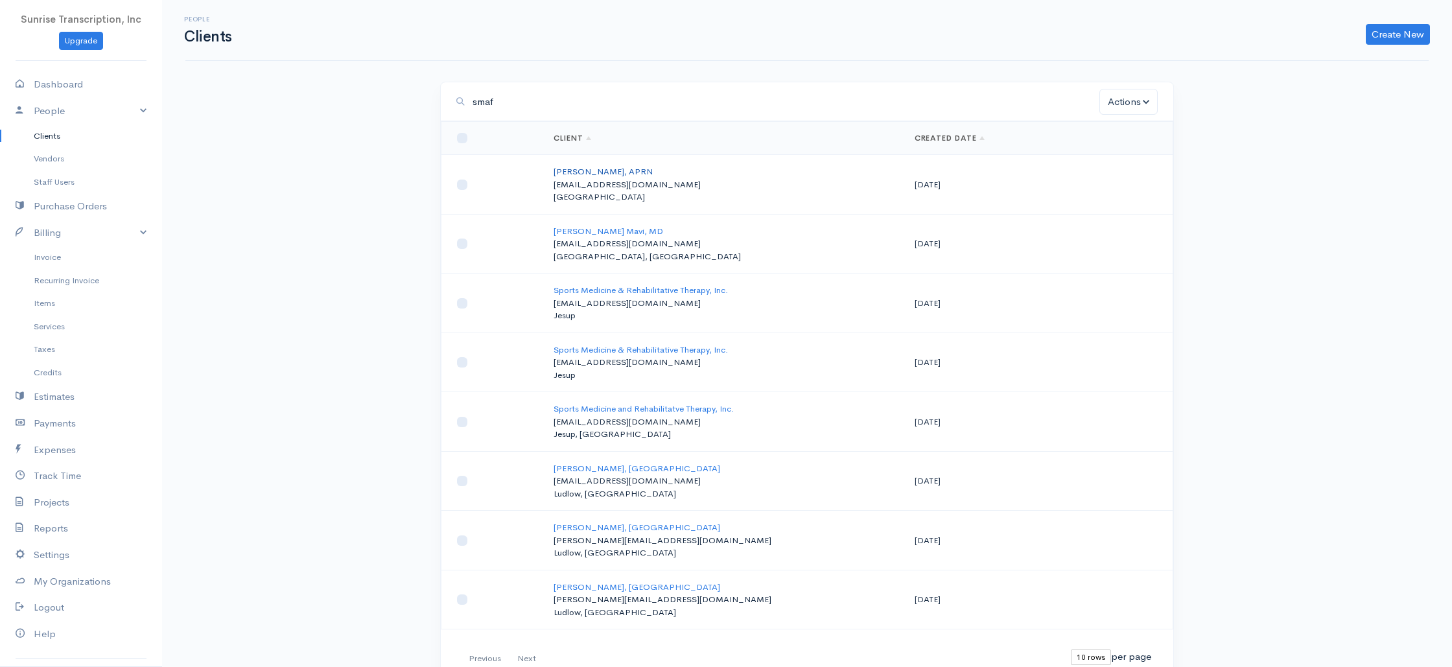
type input "smaf"
drag, startPoint x: 604, startPoint y: 174, endPoint x: 515, endPoint y: 172, distance: 89.5
click at [519, 172] on tr "[PERSON_NAME], APRN [EMAIL_ADDRESS][DOMAIN_NAME] [GEOGRAPHIC_DATA] [DATE]" at bounding box center [807, 185] width 732 height 60
copy tr "[PERSON_NAME], APRN"
click at [51, 264] on link "Invoice" at bounding box center [81, 257] width 162 height 23
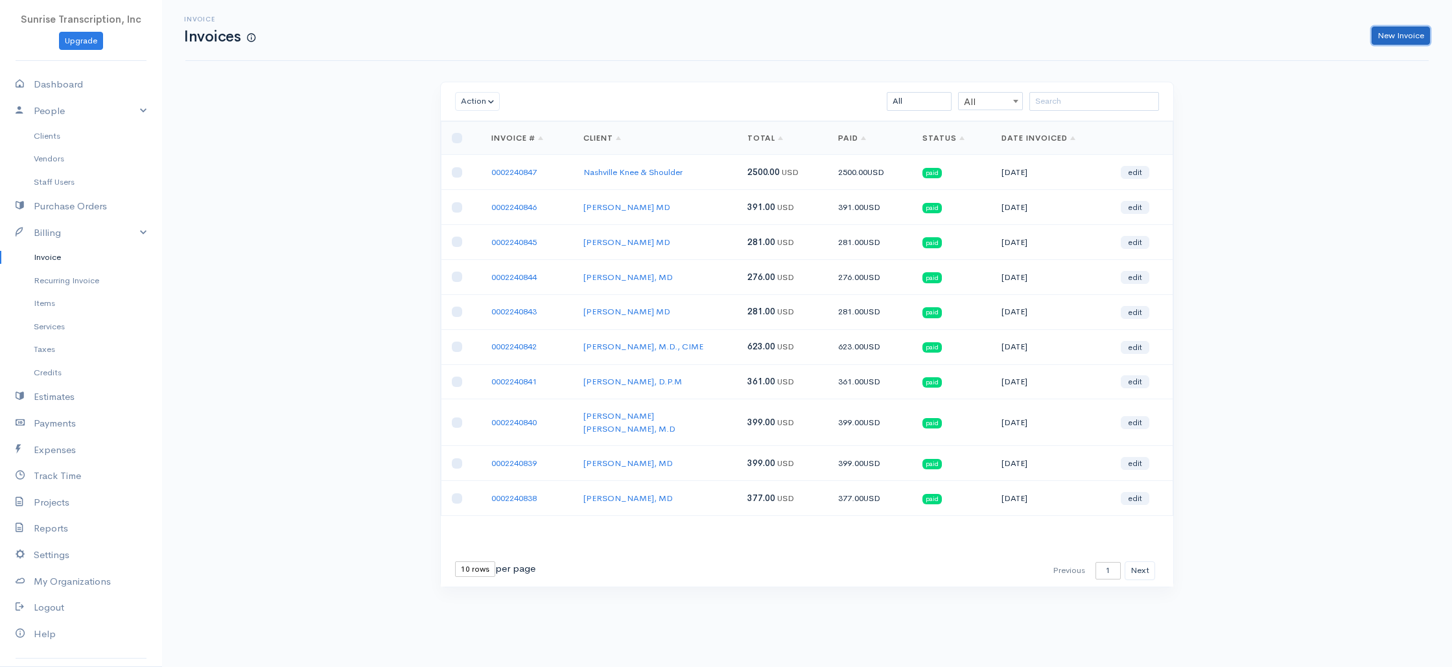
click at [1391, 43] on link "New Invoice" at bounding box center [1401, 36] width 58 height 19
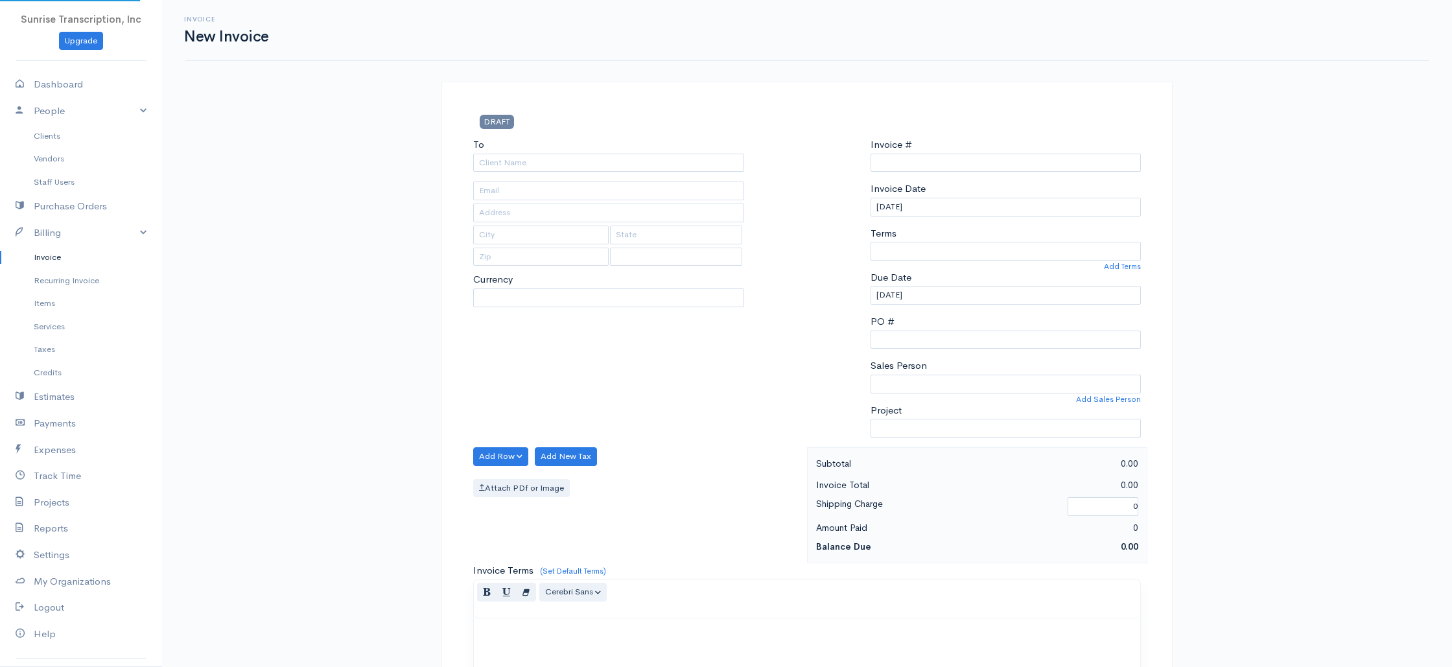
select select "[GEOGRAPHIC_DATA]"
select select "USD"
type input "0002240848"
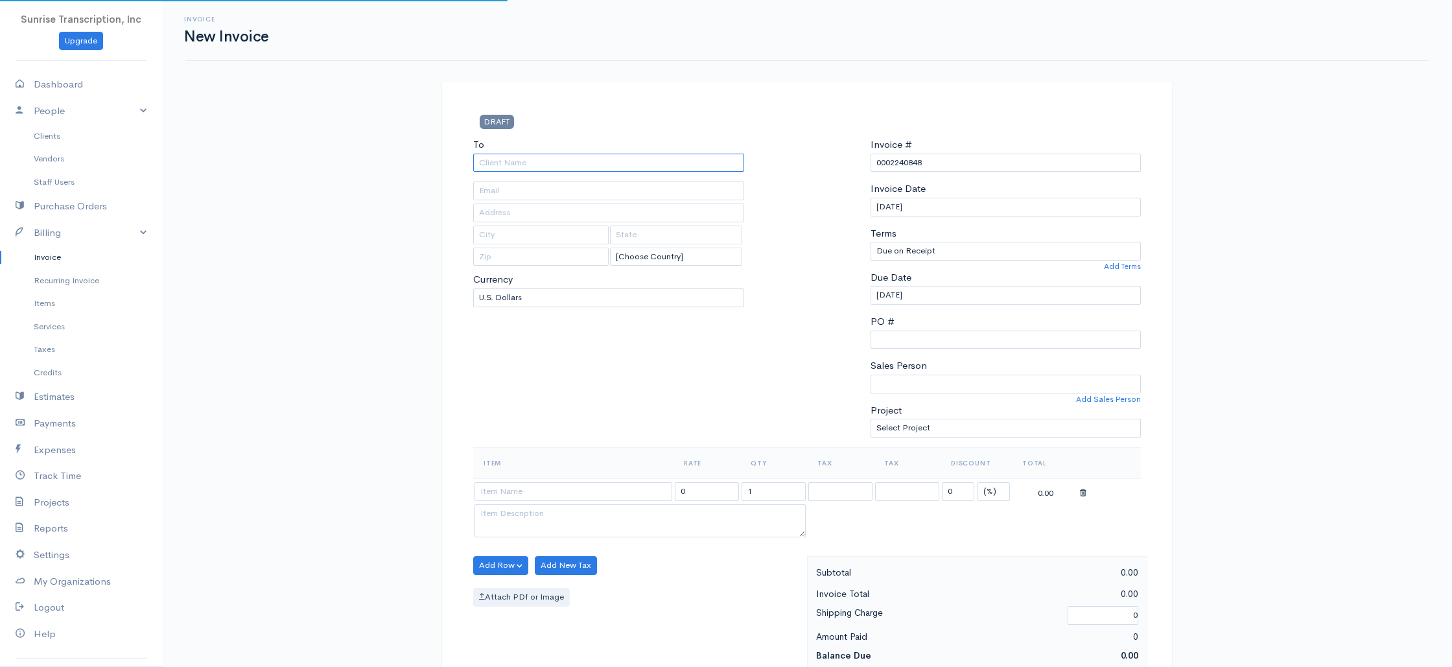
click at [618, 165] on input "To" at bounding box center [608, 163] width 271 height 19
paste input "[PERSON_NAME], APRN"
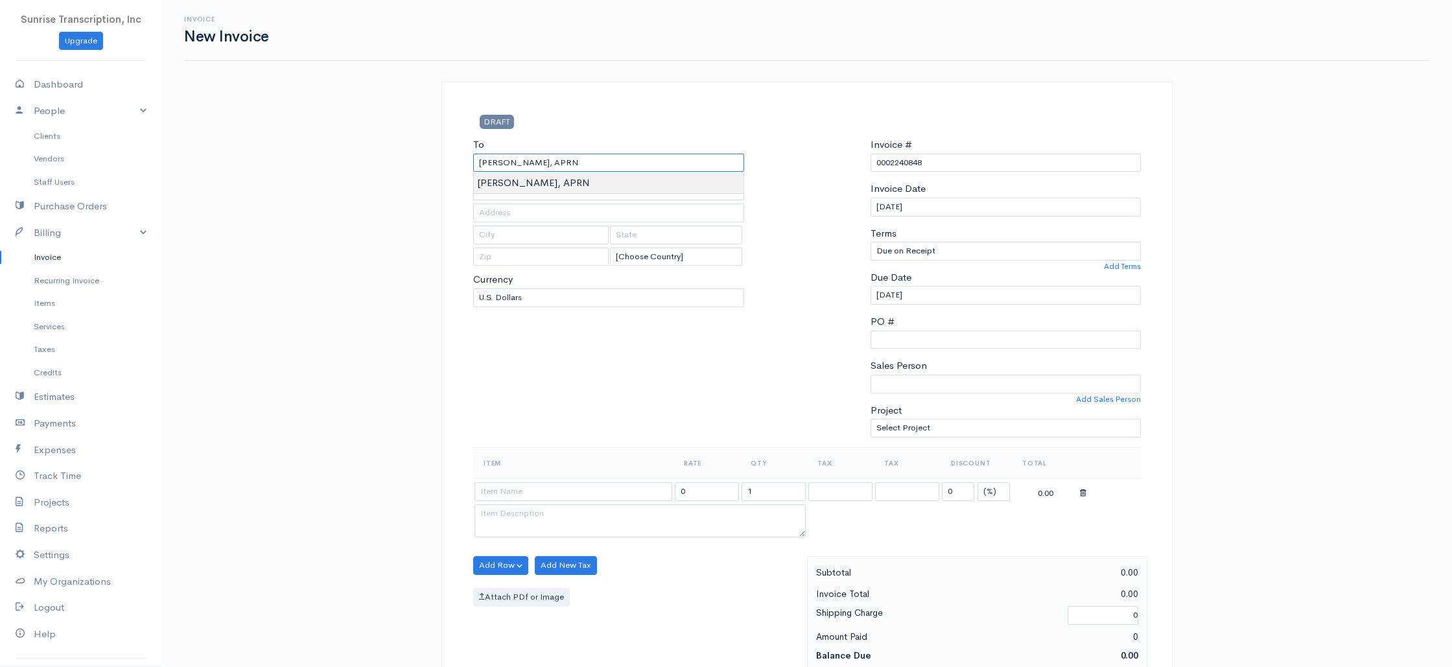
type input "[PERSON_NAME], APRN"
type input "[EMAIL_ADDRESS][DOMAIN_NAME]"
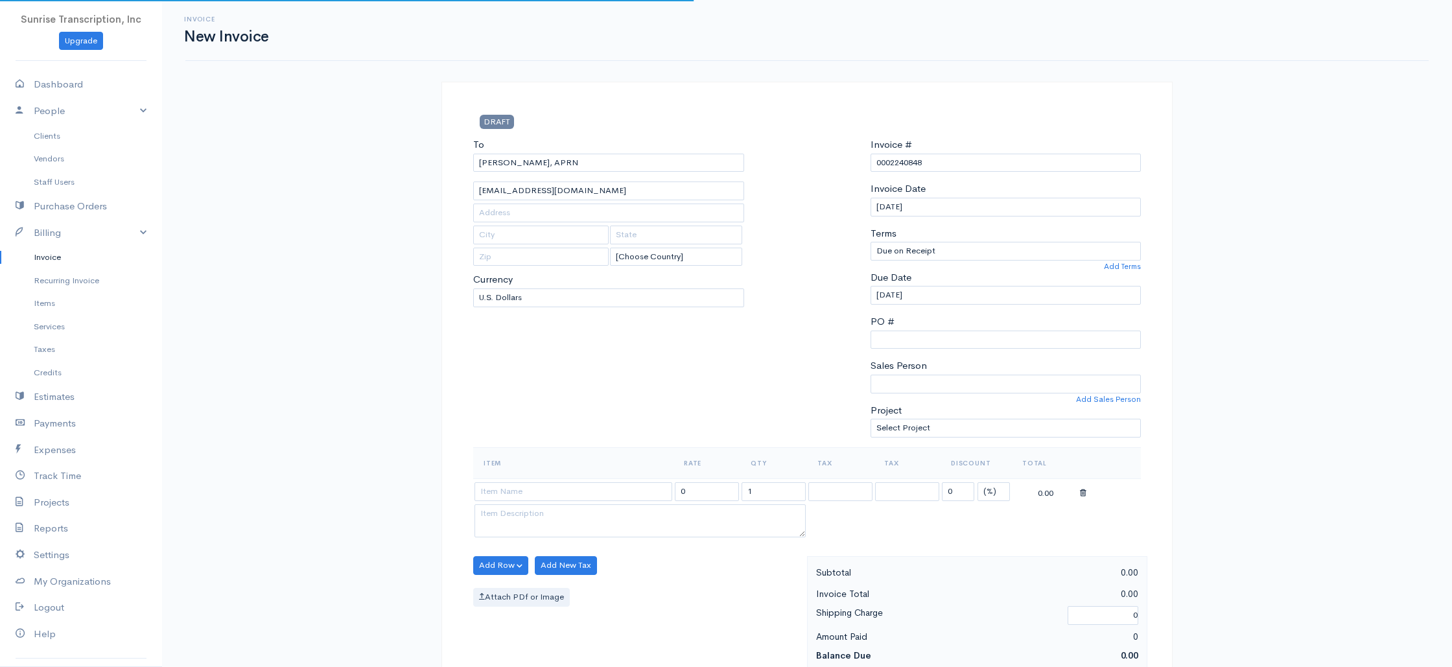
drag, startPoint x: 584, startPoint y: 334, endPoint x: 577, endPoint y: 335, distance: 7.2
click at [584, 334] on div "To [PERSON_NAME][GEOGRAPHIC_DATA], APRN [EMAIL_ADDRESS][DOMAIN_NAME] [Choose Co…" at bounding box center [609, 292] width 284 height 310
click at [561, 491] on input at bounding box center [573, 491] width 198 height 19
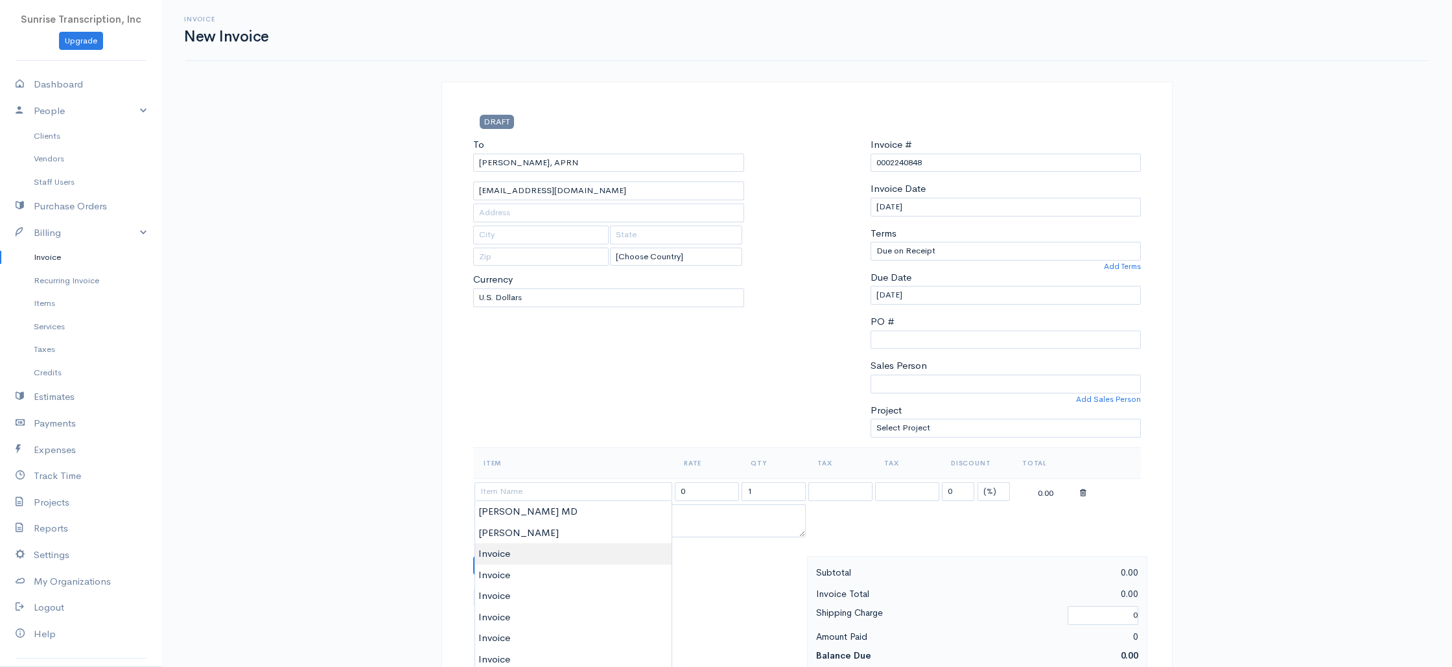
type input "Invoice"
type input "399.00"
drag, startPoint x: 512, startPoint y: 559, endPoint x: 592, endPoint y: 537, distance: 82.9
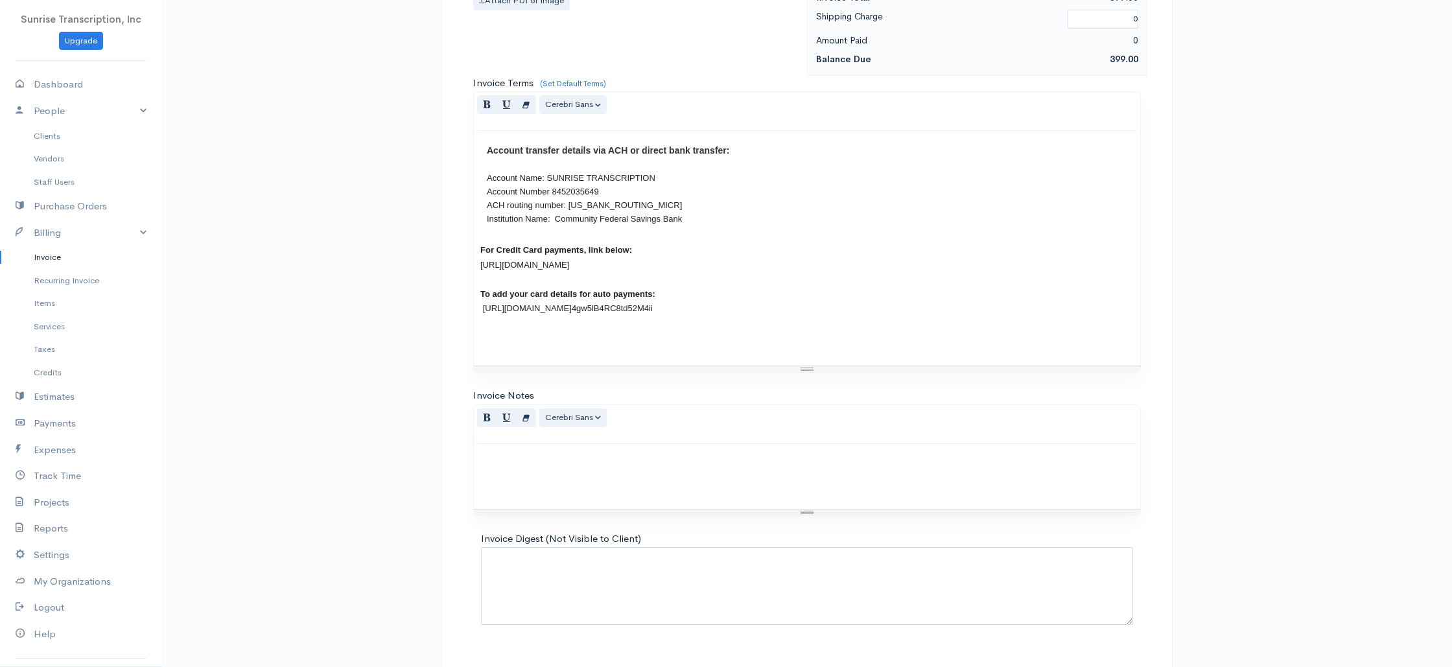
scroll to position [624, 0]
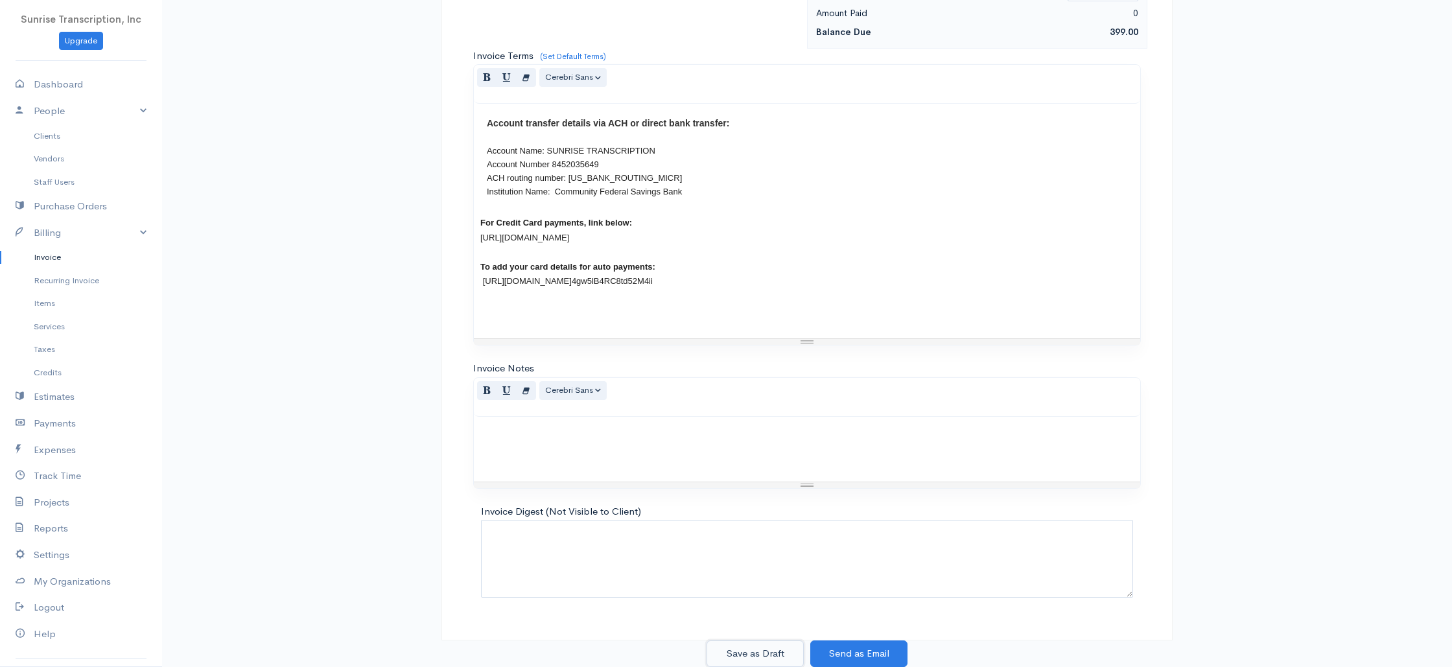
click at [760, 645] on button "Save as Draft" at bounding box center [754, 653] width 97 height 27
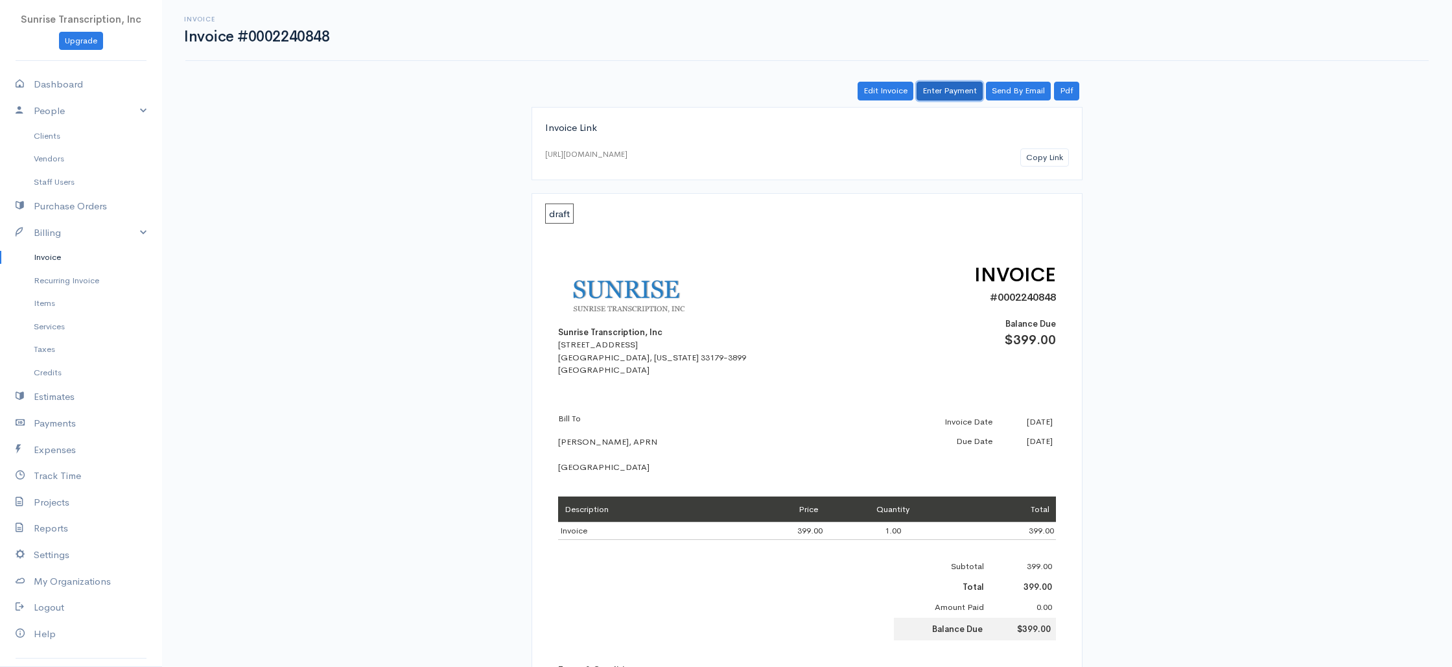
click at [942, 90] on link "Enter Payment" at bounding box center [950, 91] width 66 height 19
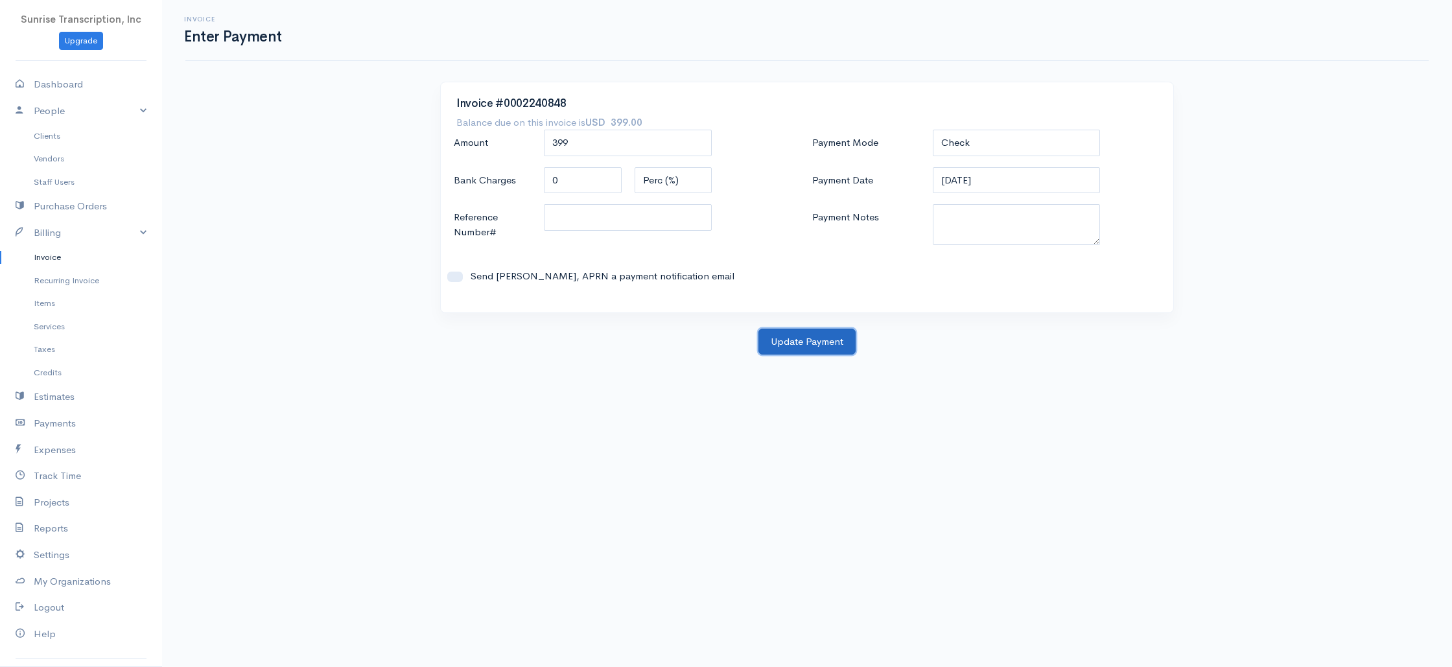
click at [819, 341] on button "Update Payment" at bounding box center [806, 342] width 97 height 27
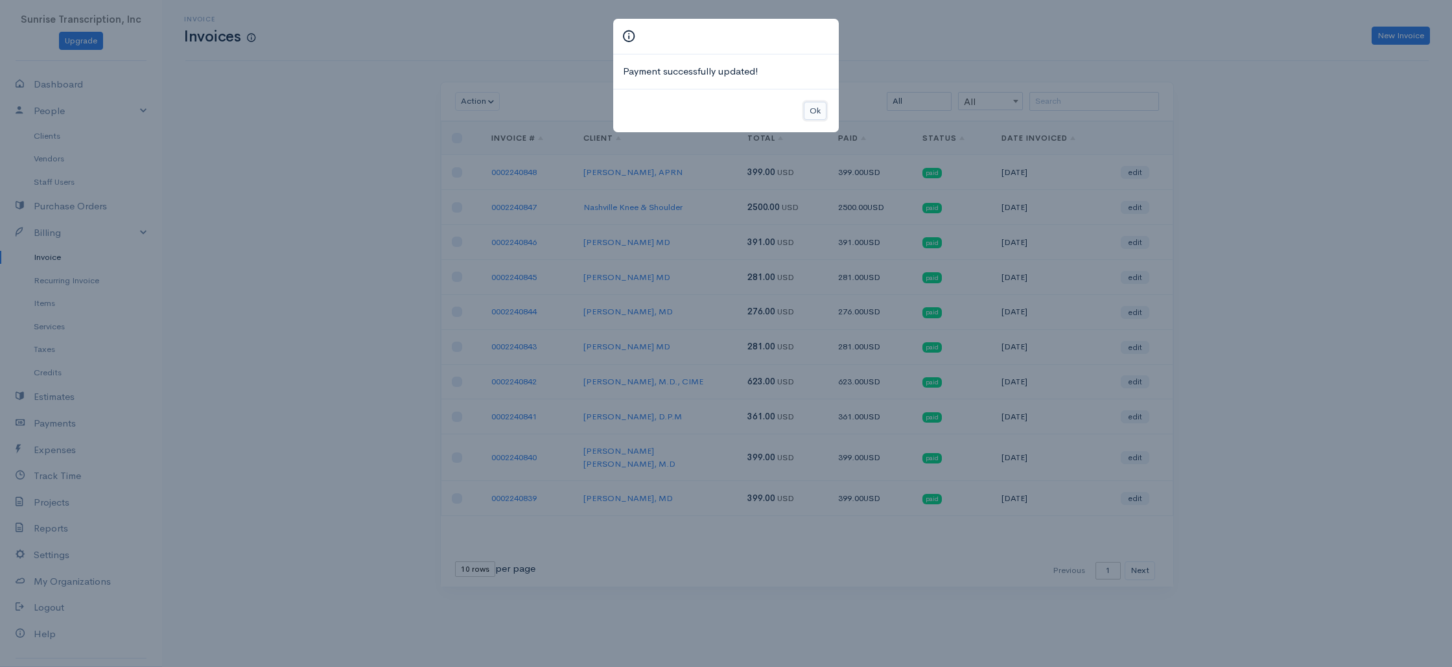
click at [817, 110] on button "Ok" at bounding box center [815, 111] width 23 height 19
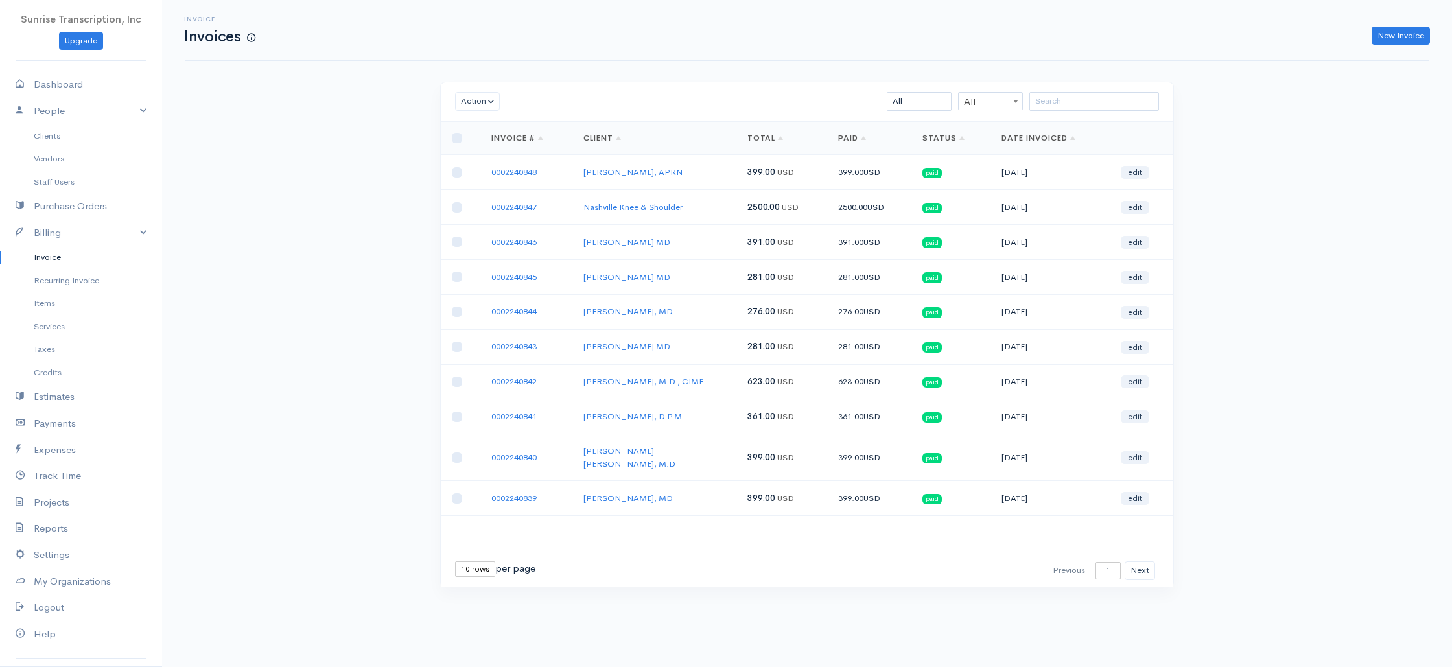
click at [1404, 46] on div "Invoice Invoices New Invoice" at bounding box center [806, 30] width 1243 height 61
click at [1402, 34] on link "New Invoice" at bounding box center [1401, 36] width 58 height 19
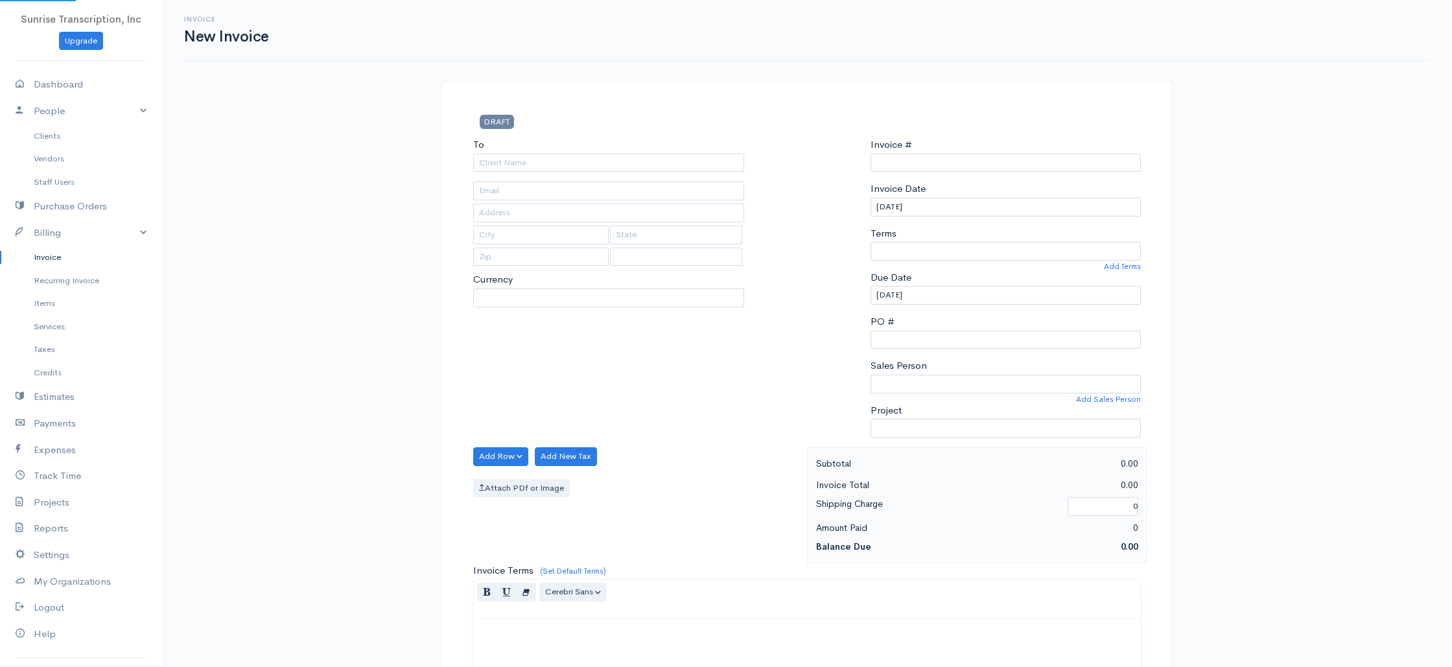
select select "[GEOGRAPHIC_DATA]"
select select "USD"
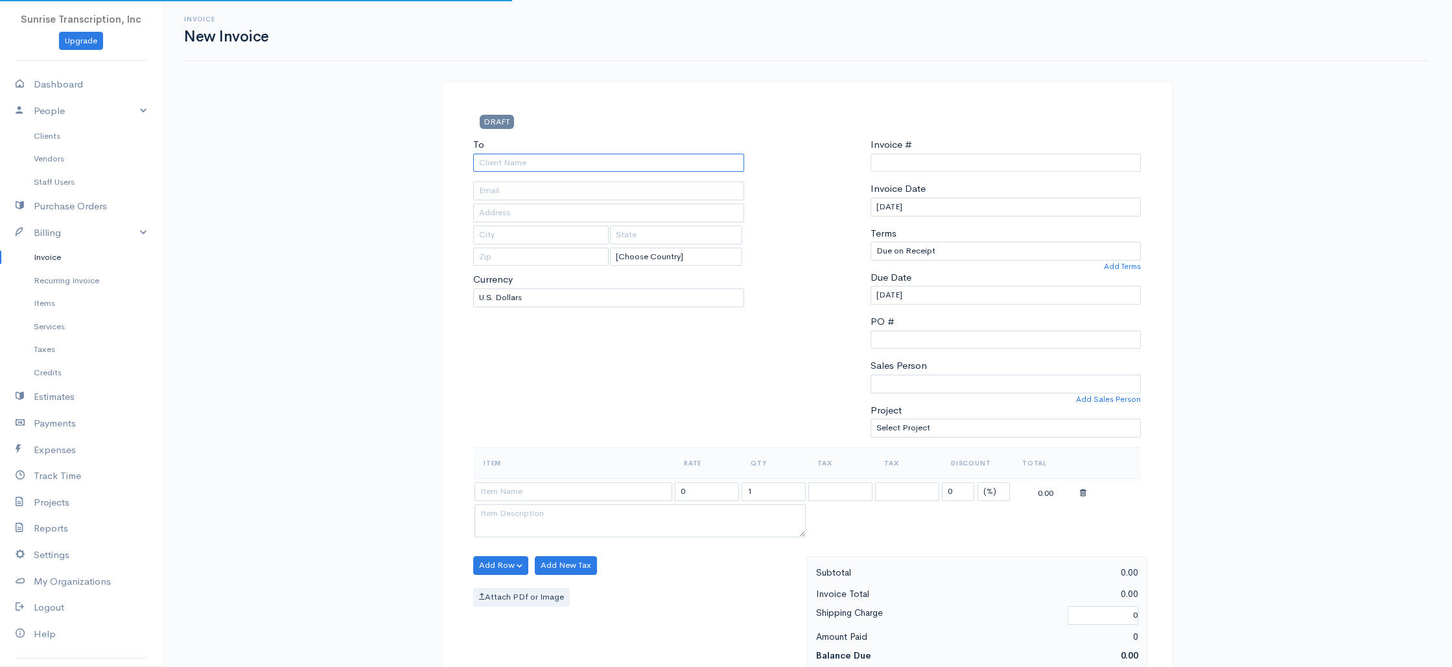
click at [589, 161] on input "To" at bounding box center [608, 163] width 271 height 19
type input "0002240849"
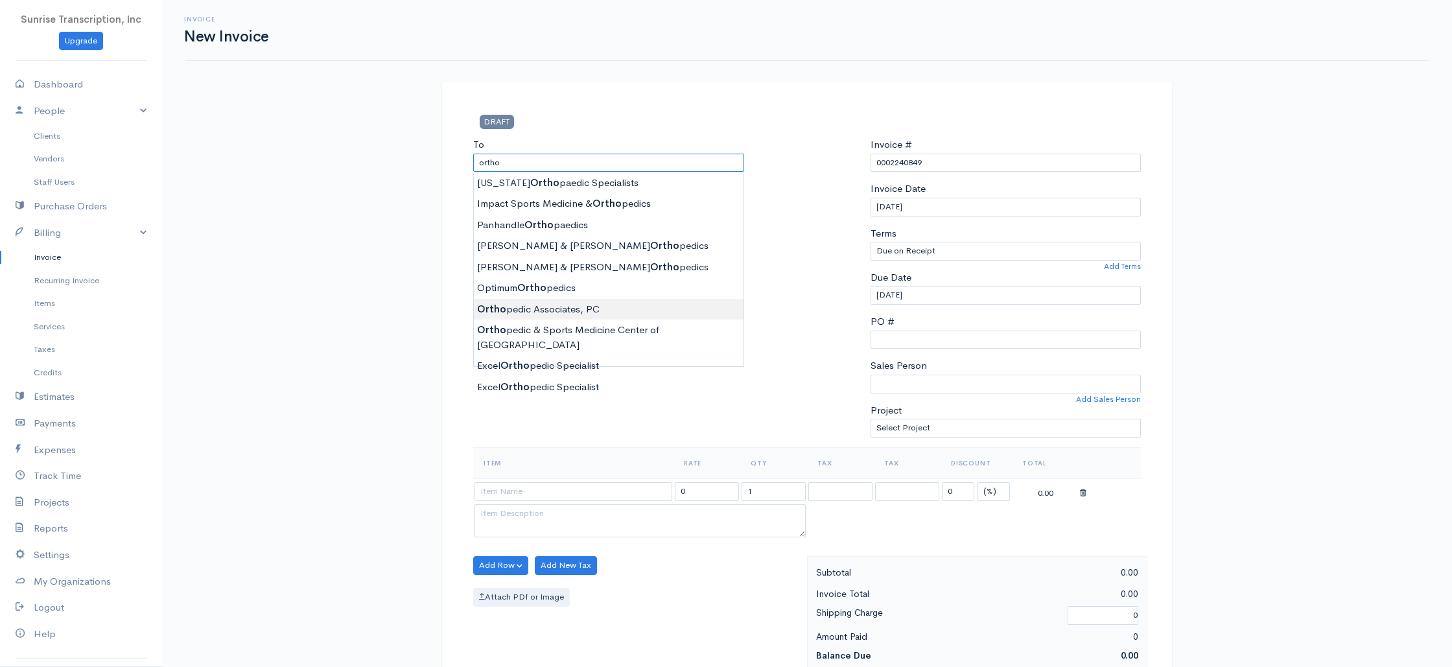
type input "Orthopedic Associates, PC"
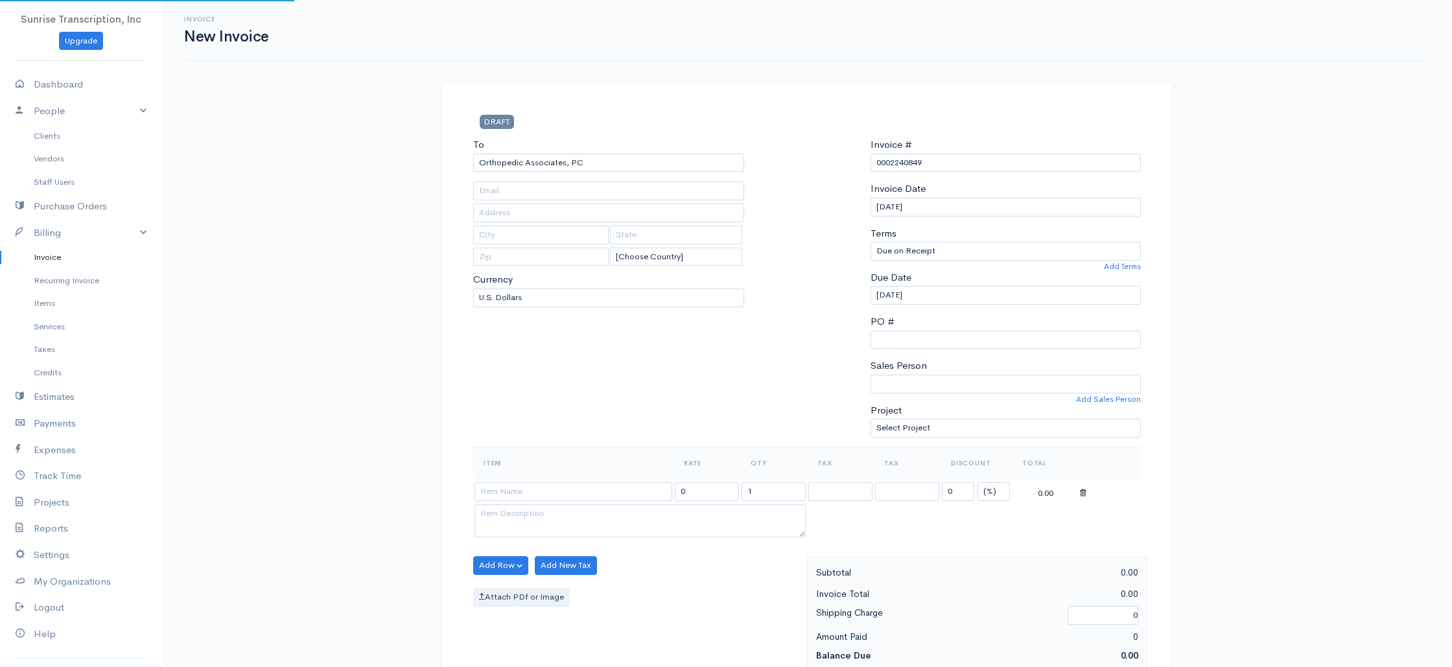
type input "[EMAIL_ADDRESS][DOMAIN_NAME]"
click at [416, 347] on div "Invoice New Invoice DRAFT To Orthopedic Associates, PC [EMAIL_ADDRESS][DOMAIN_N…" at bounding box center [807, 645] width 1290 height 1290
click at [535, 491] on input at bounding box center [573, 491] width 198 height 19
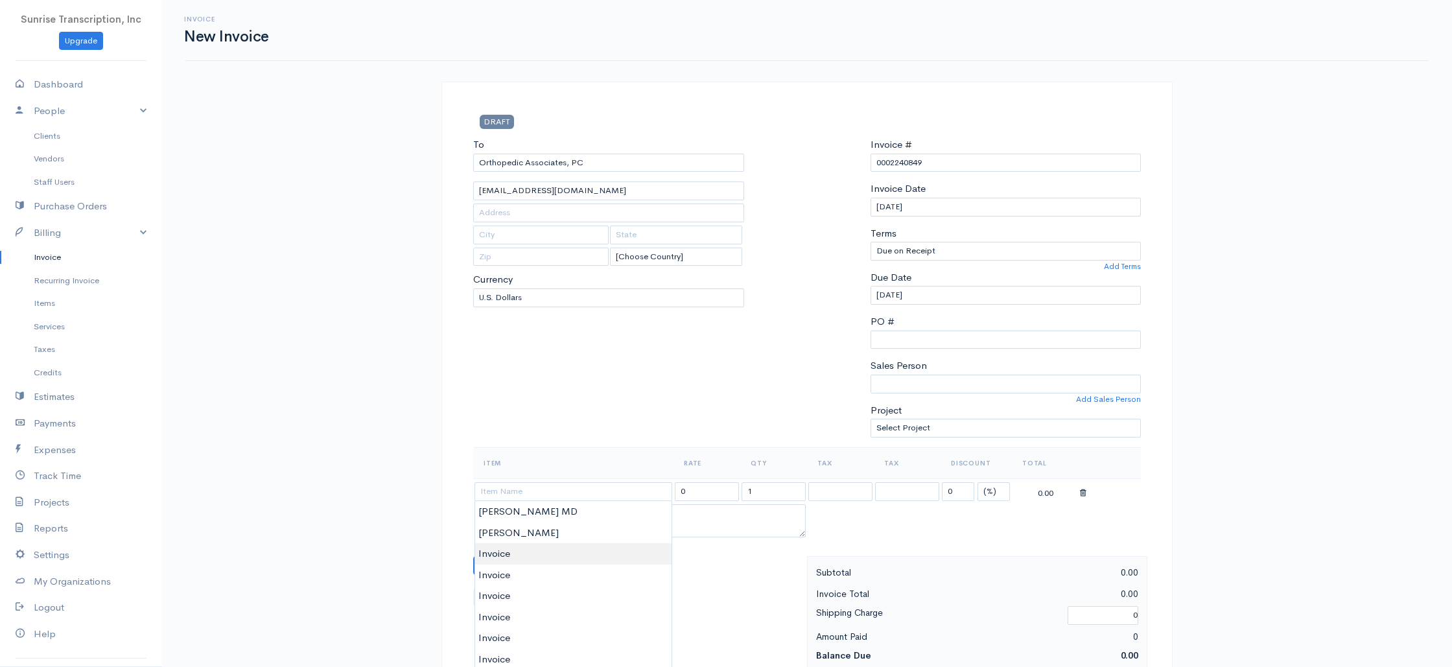
type input "Invoice"
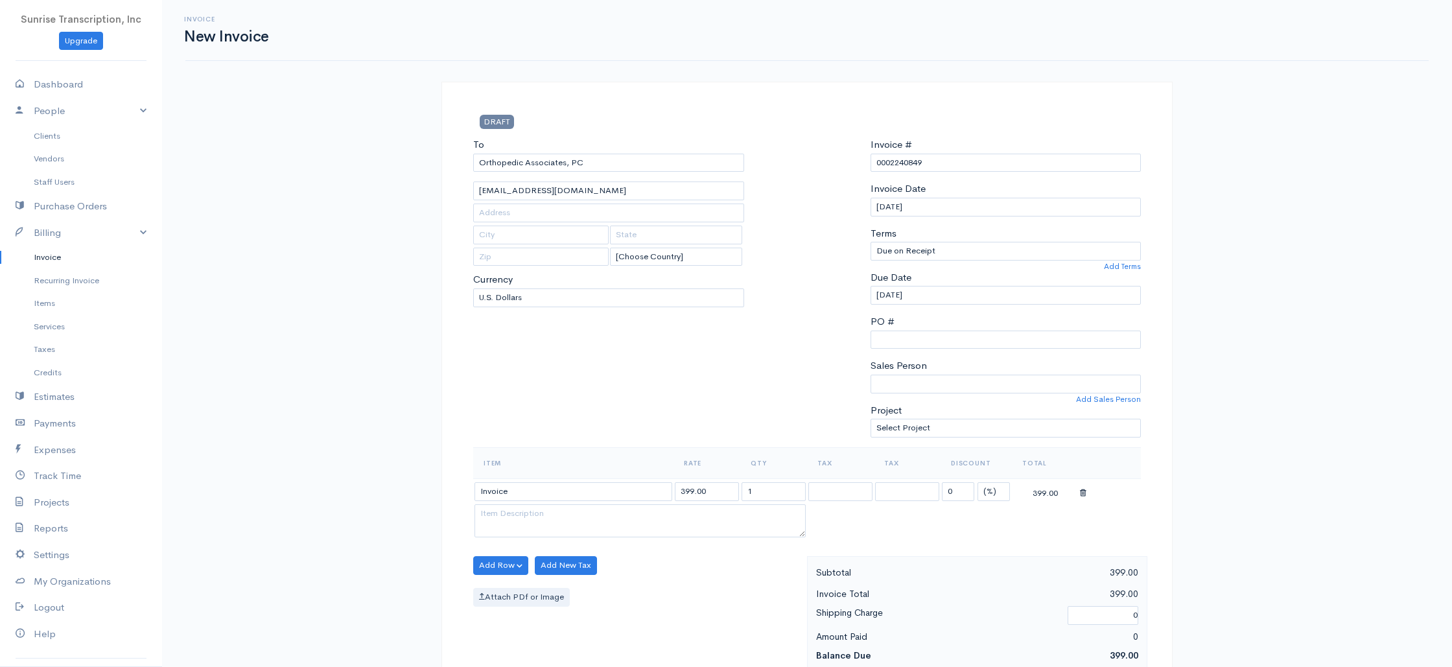
drag, startPoint x: 713, startPoint y: 496, endPoint x: 614, endPoint y: 491, distance: 99.3
click at [614, 491] on tr "Invoice 399.00 1 0 (%) Flat 399.00" at bounding box center [807, 490] width 668 height 25
type input "199"
click at [634, 402] on div "To Orthopedic Associates, PC [EMAIL_ADDRESS][DOMAIN_NAME] [Choose Country] [GEO…" at bounding box center [609, 292] width 284 height 310
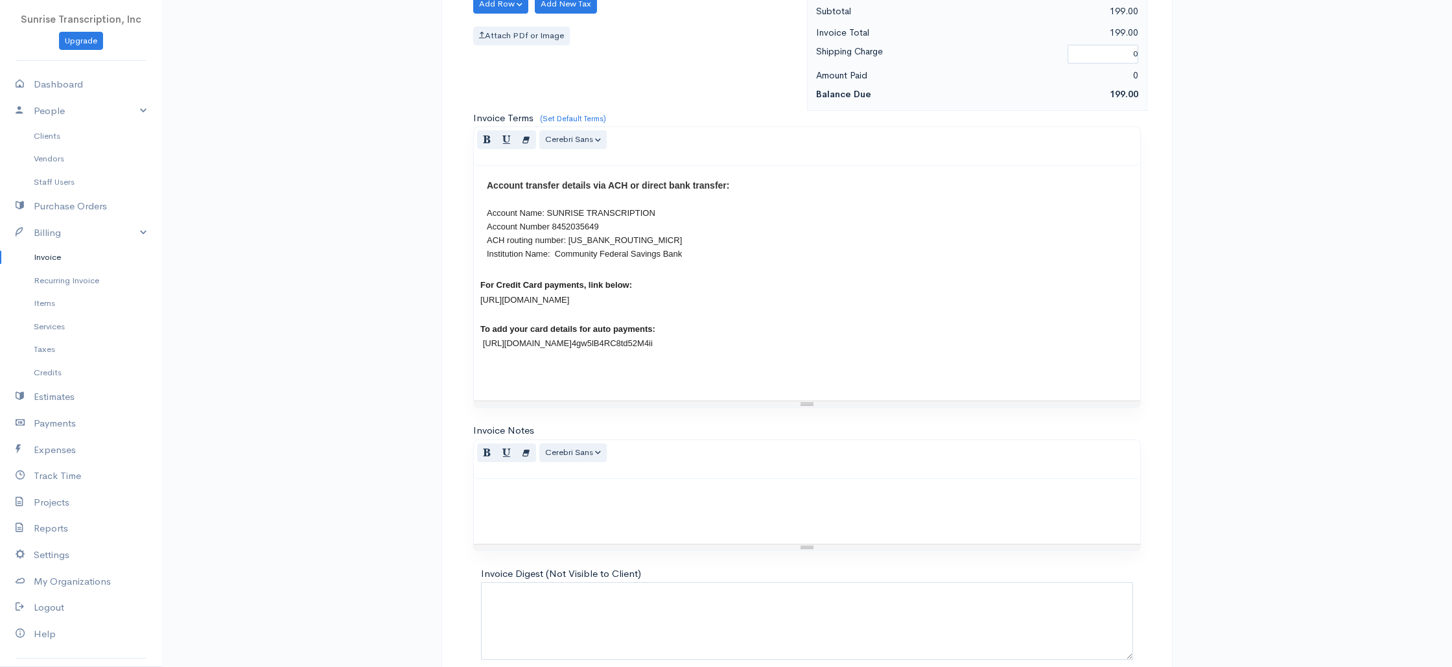
scroll to position [624, 0]
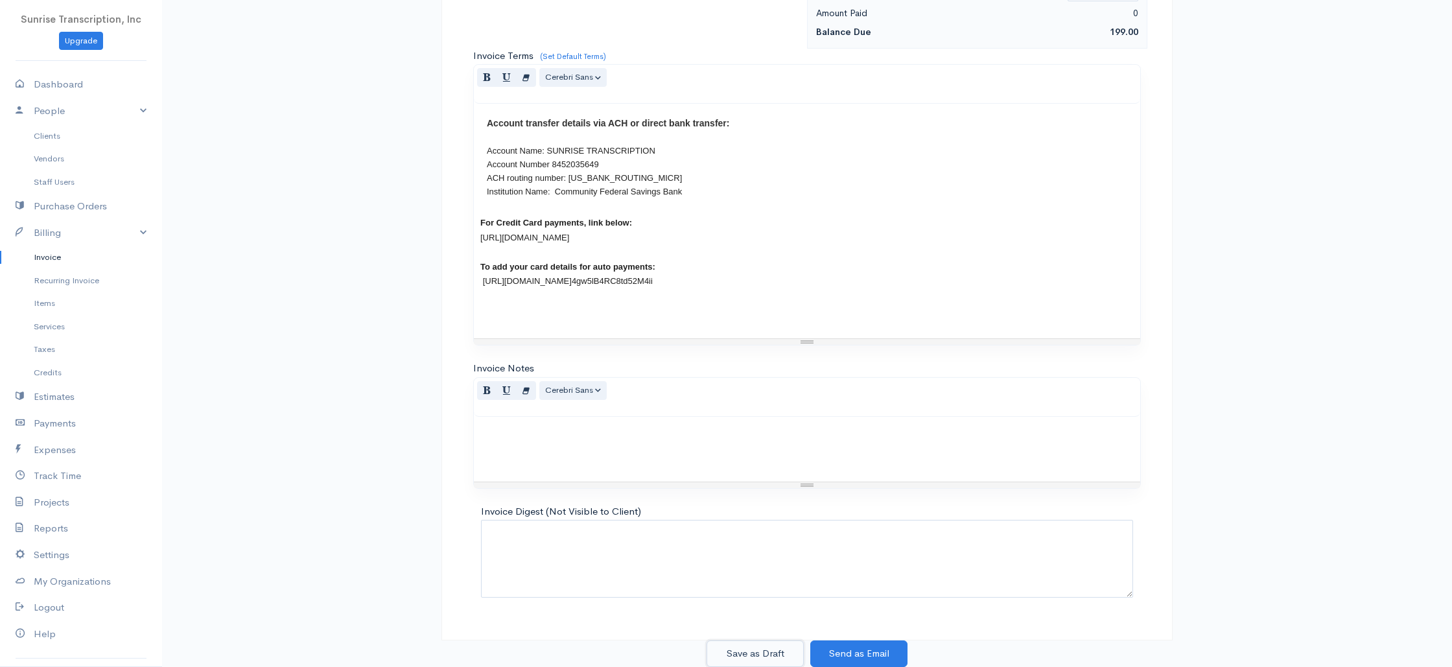
click at [775, 647] on button "Save as Draft" at bounding box center [754, 653] width 97 height 27
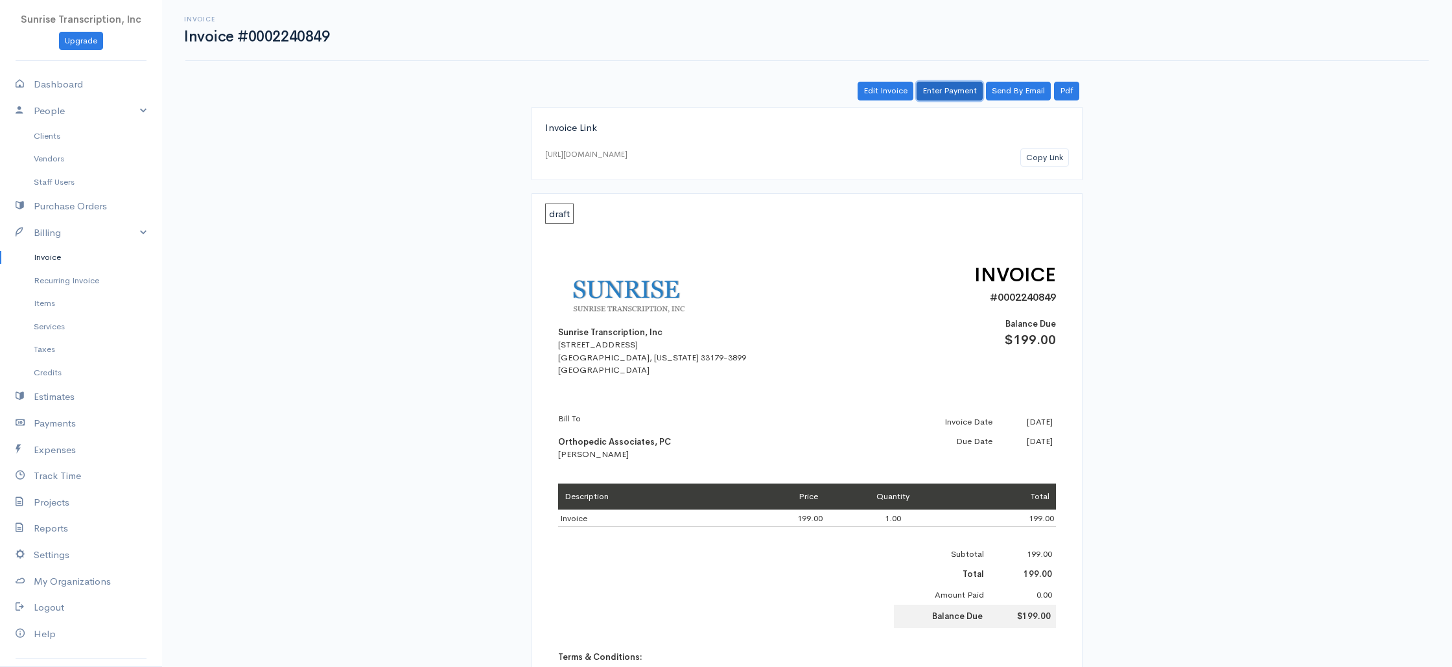
click at [972, 92] on link "Enter Payment" at bounding box center [950, 91] width 66 height 19
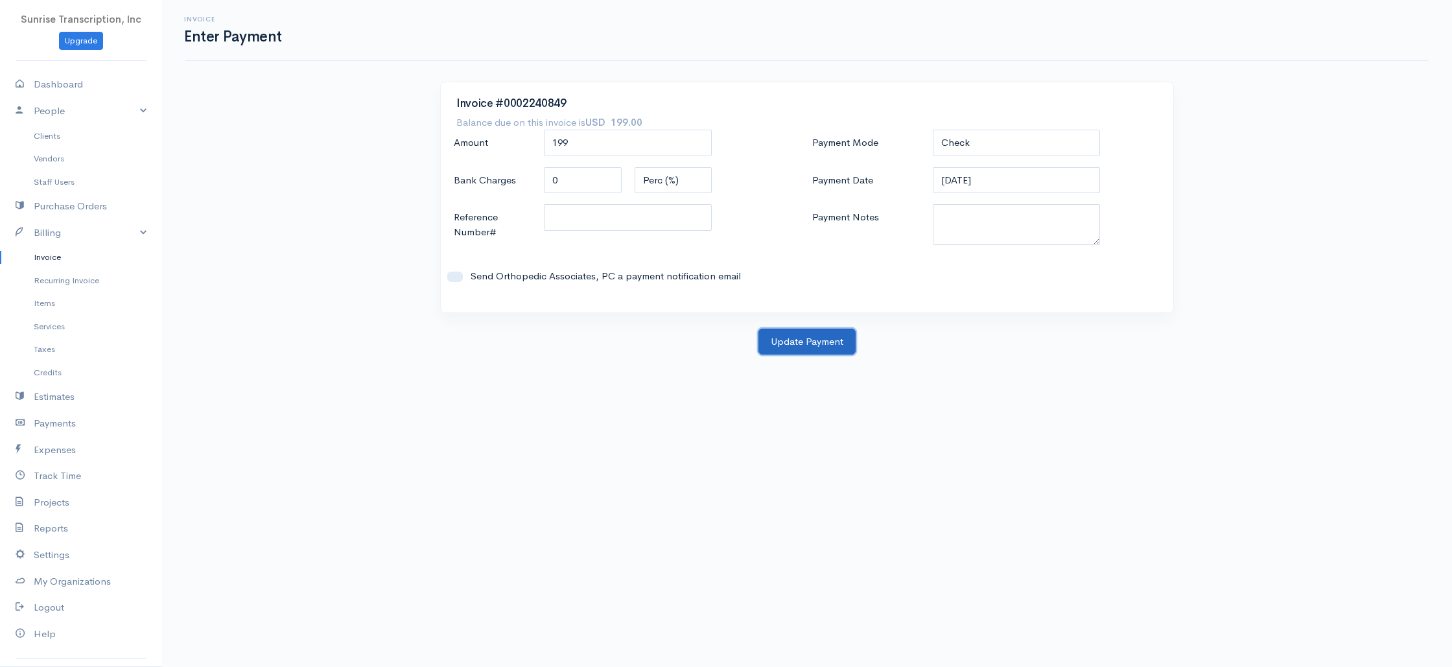
click at [804, 348] on button "Update Payment" at bounding box center [806, 342] width 97 height 27
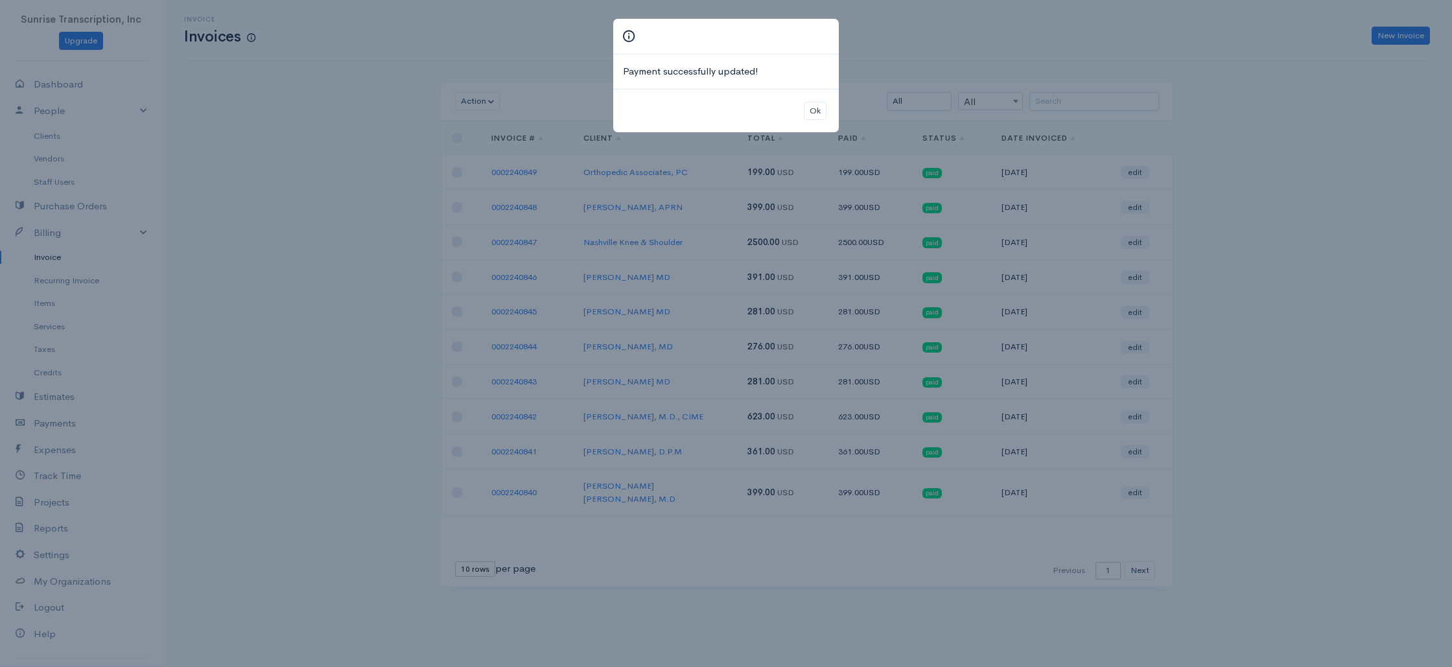
click at [946, 67] on div "Payment successfully updated! Ok" at bounding box center [726, 333] width 1452 height 667
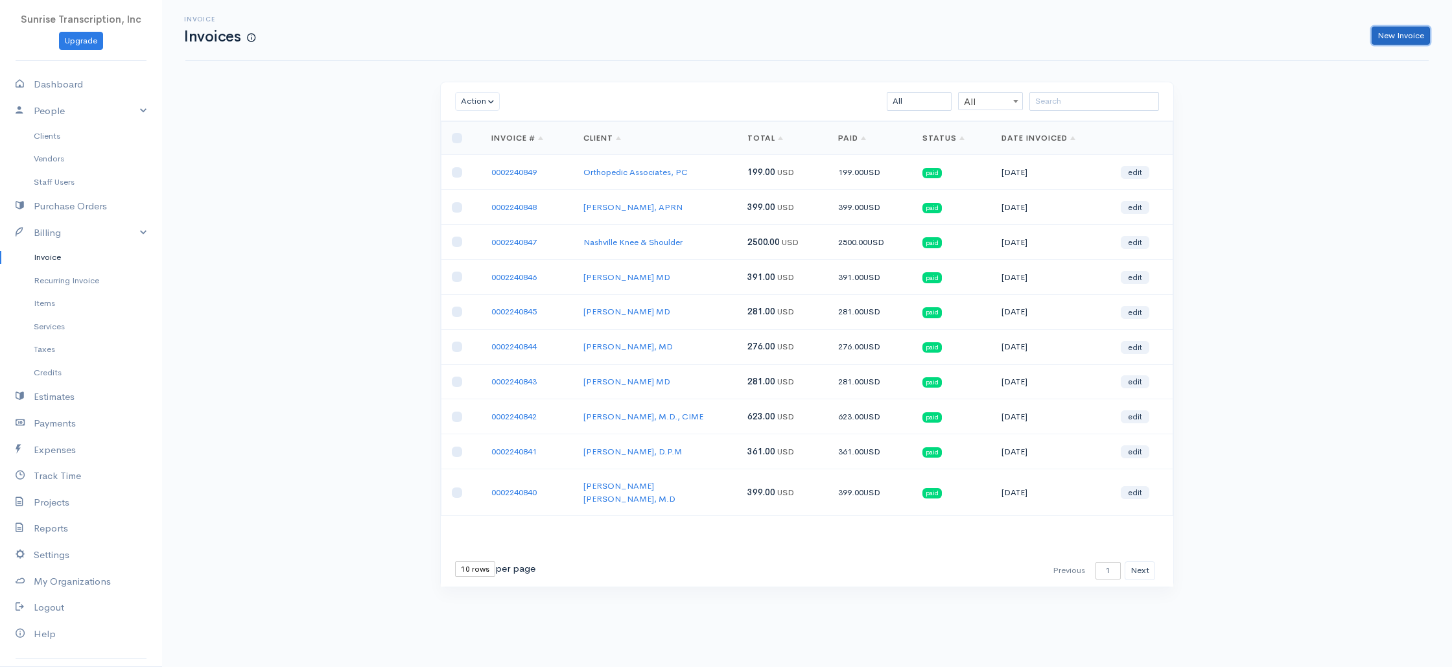
click at [1414, 32] on link "New Invoice" at bounding box center [1401, 36] width 58 height 19
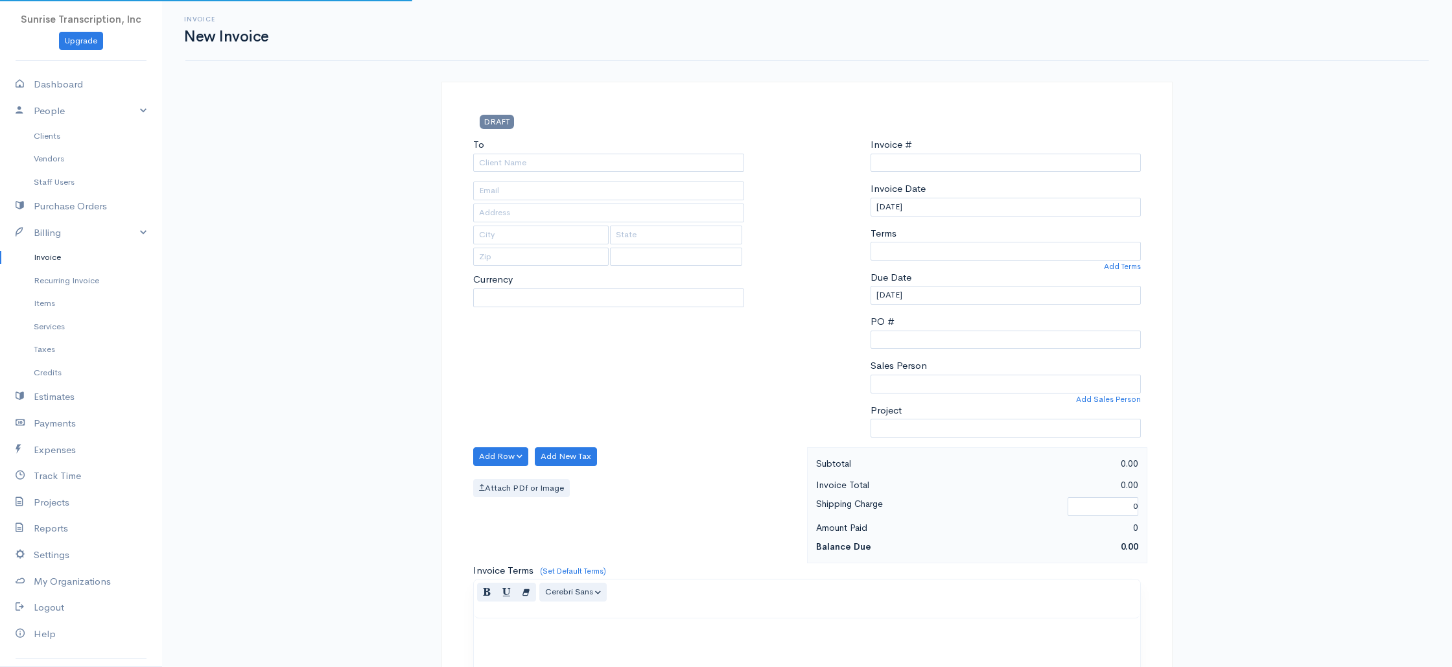
type input "0002240850"
select select "[GEOGRAPHIC_DATA]"
select select "USD"
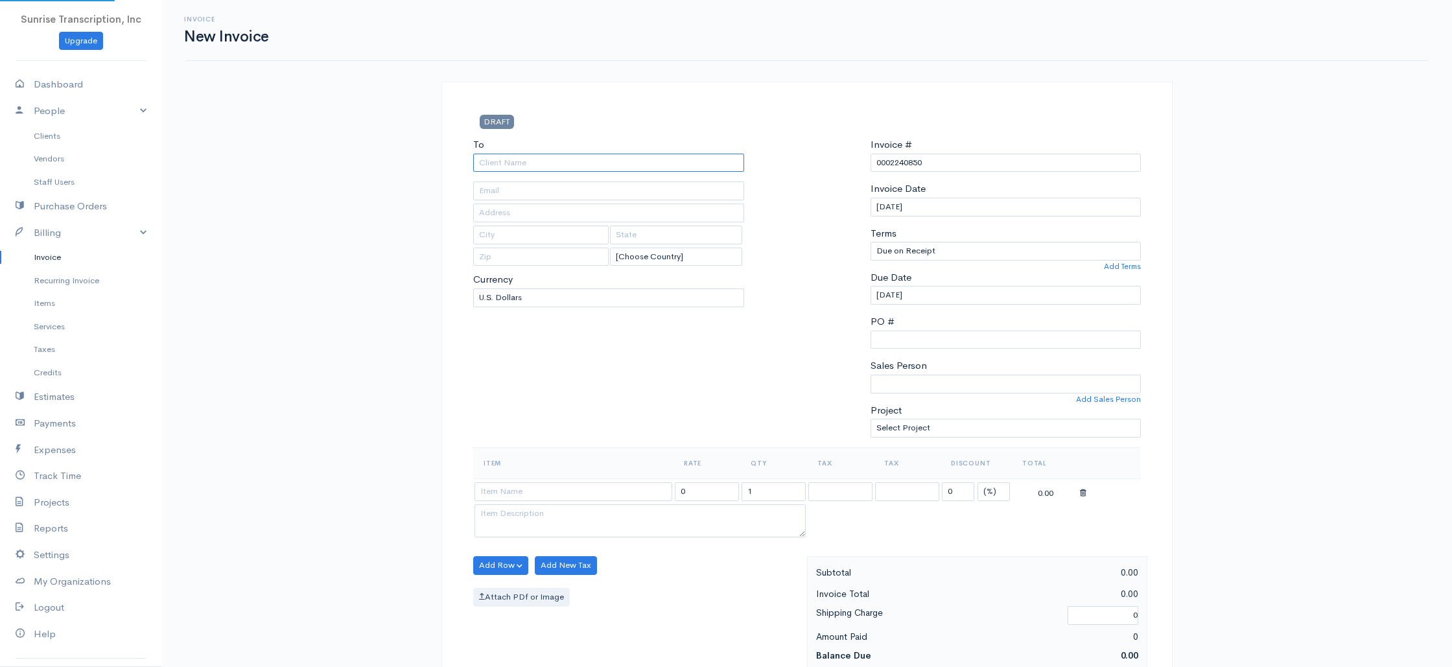
click at [613, 165] on input "To" at bounding box center [608, 163] width 271 height 19
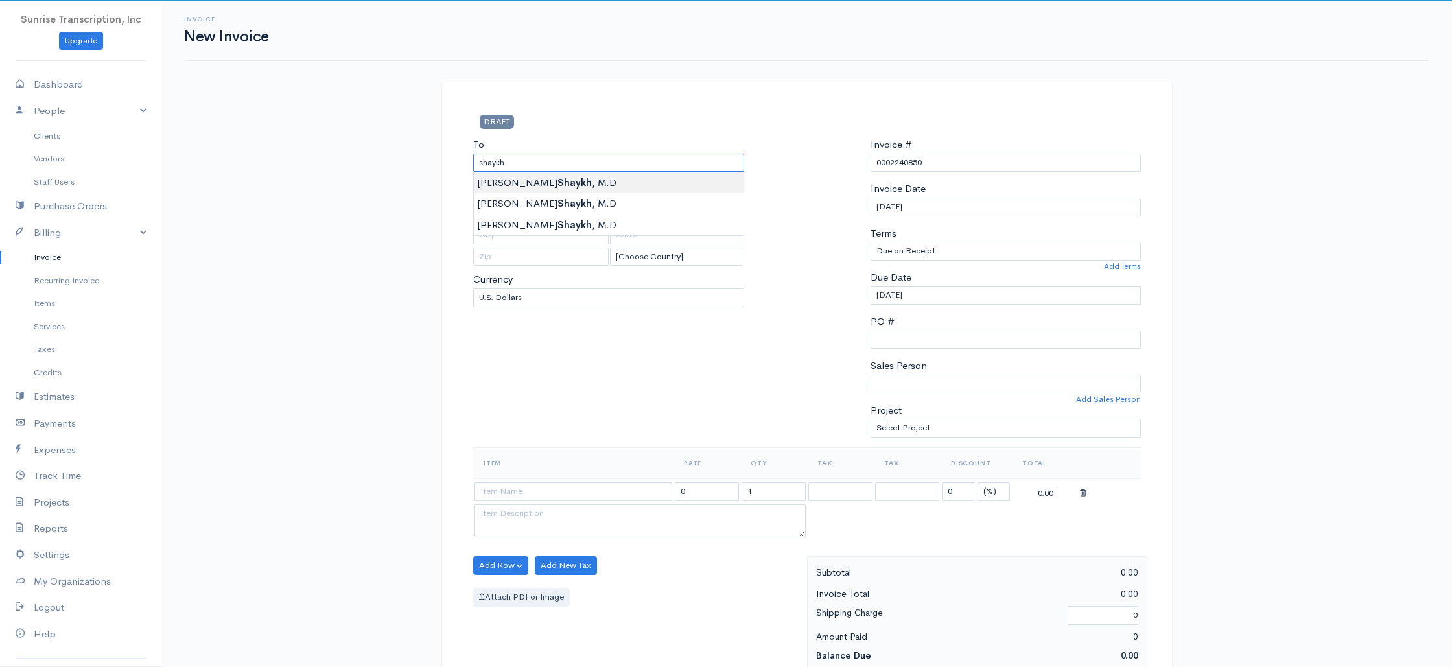
type input "[PERSON_NAME] [PERSON_NAME], M.D"
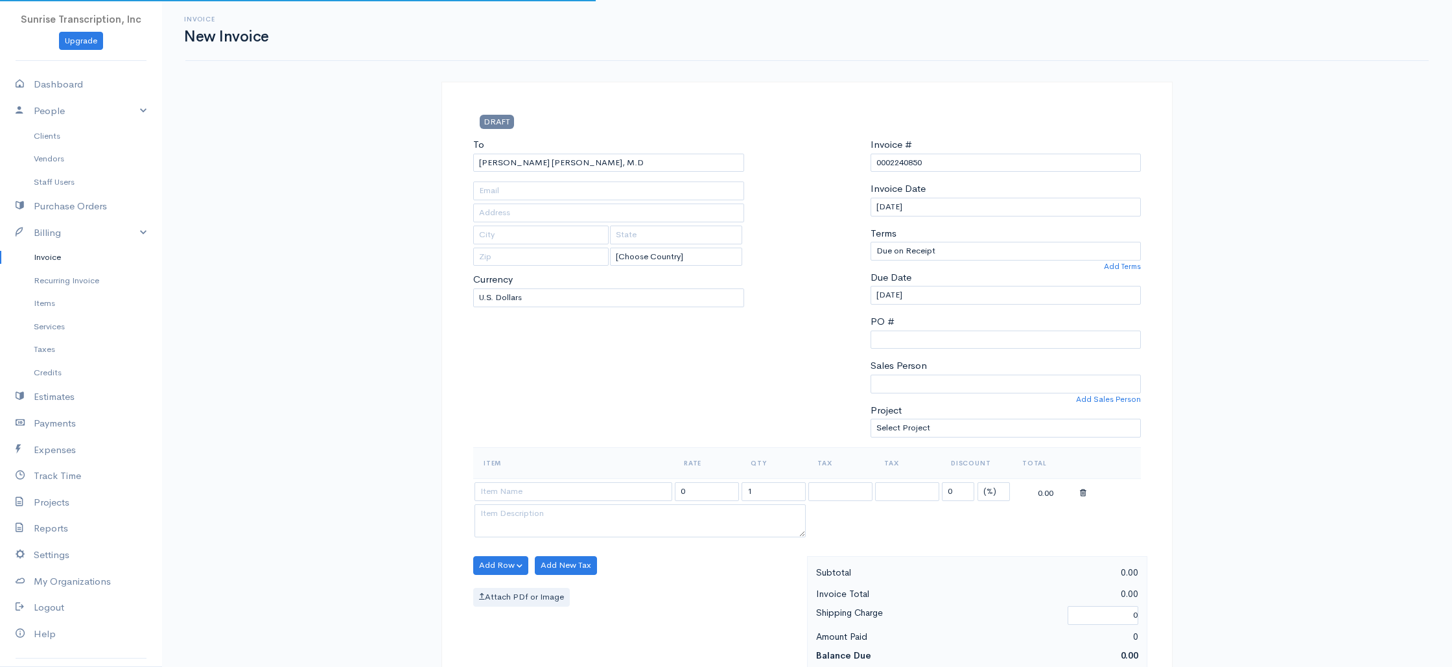
type input "[PERSON_NAME][EMAIL_ADDRESS][DOMAIN_NAME]"
click at [550, 404] on div "To [PERSON_NAME] Shaykh, M.D [PERSON_NAME][EMAIL_ADDRESS][DOMAIN_NAME] [Choose …" at bounding box center [609, 292] width 284 height 310
click at [551, 502] on td at bounding box center [573, 490] width 200 height 25
click at [550, 498] on input at bounding box center [573, 491] width 198 height 19
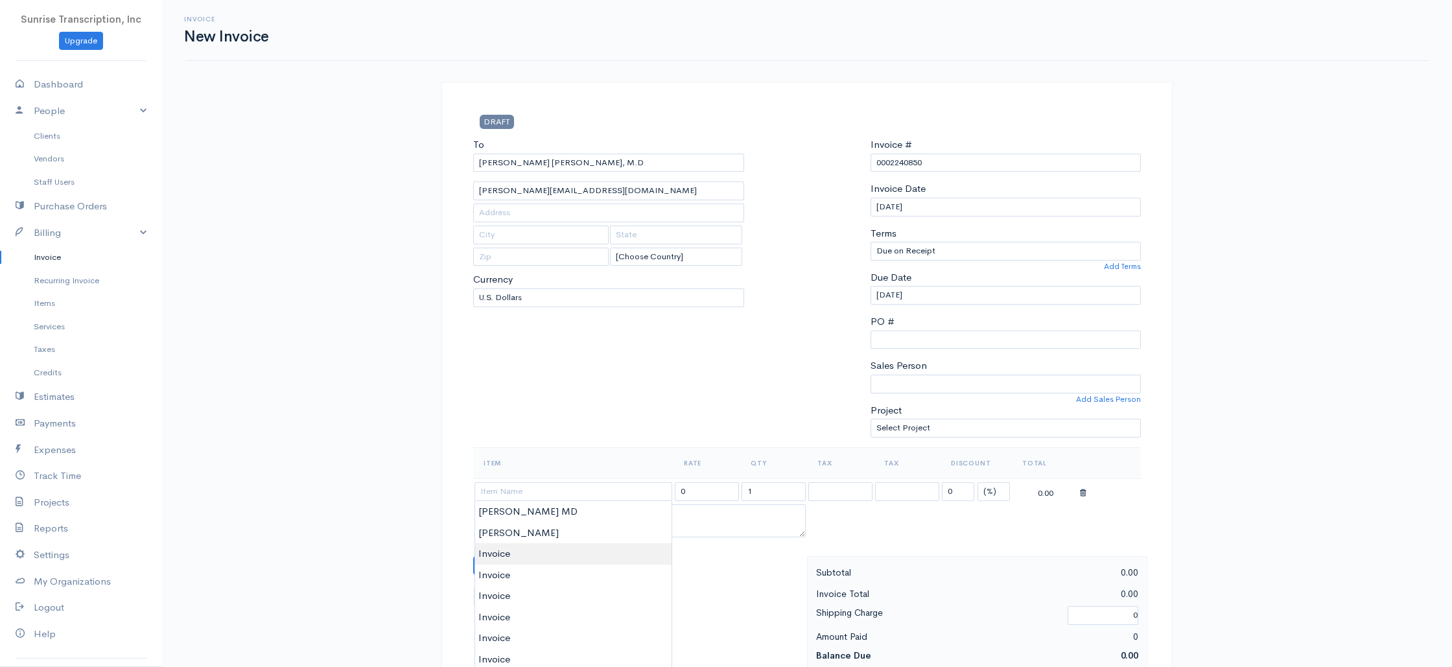
type input "Invoice"
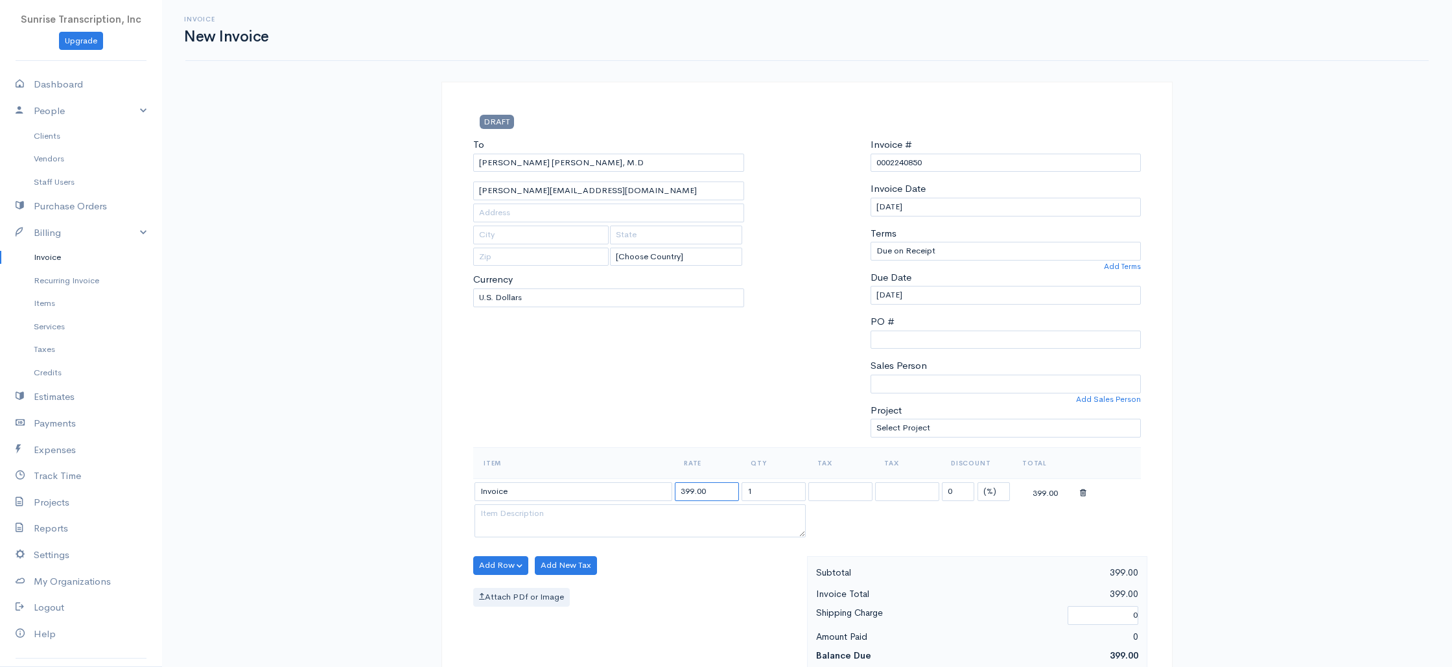
drag, startPoint x: 715, startPoint y: 495, endPoint x: 619, endPoint y: 478, distance: 97.4
click at [619, 478] on table "Item Rate Qty Tax Tax Discount Total Invoice 399.00 1 0 (%) Flat 399.00" at bounding box center [807, 493] width 668 height 93
type input "331"
click at [636, 413] on div "To [PERSON_NAME] Shaykh, M.D [PERSON_NAME][EMAIL_ADDRESS][DOMAIN_NAME] [Choose …" at bounding box center [609, 292] width 284 height 310
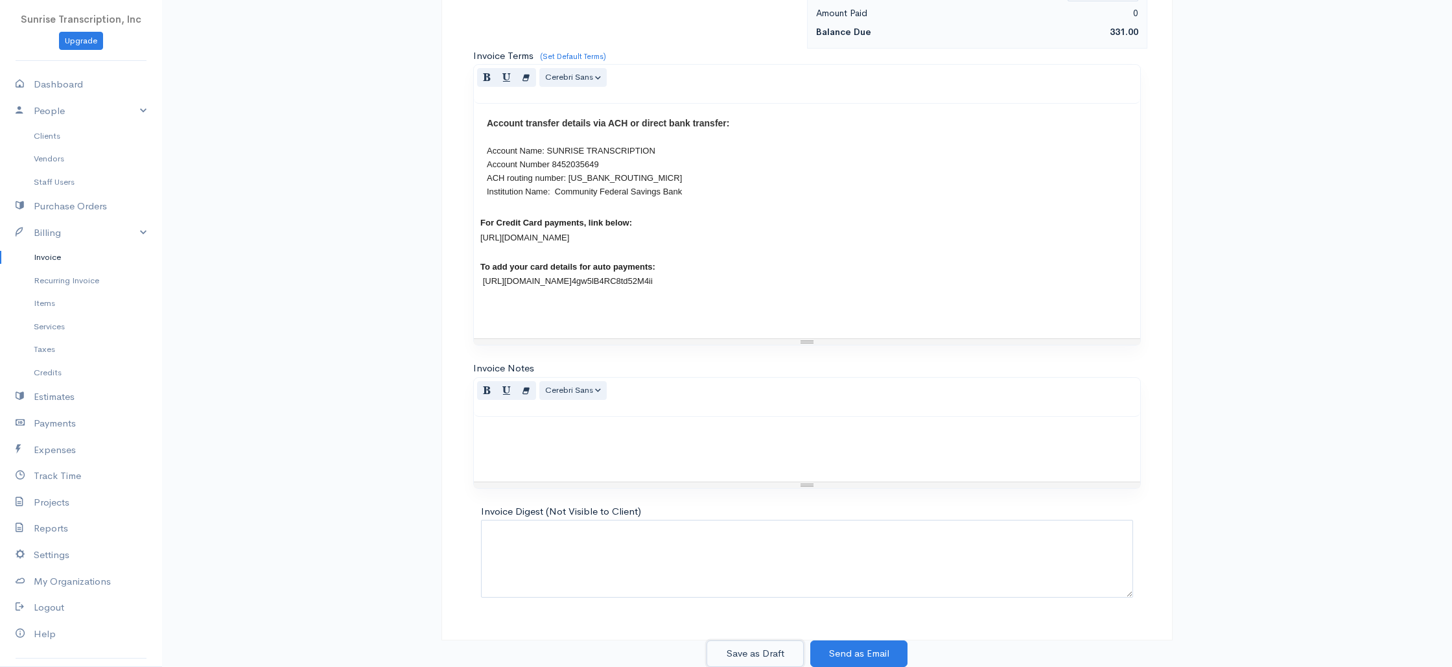
click at [776, 648] on button "Save as Draft" at bounding box center [754, 653] width 97 height 27
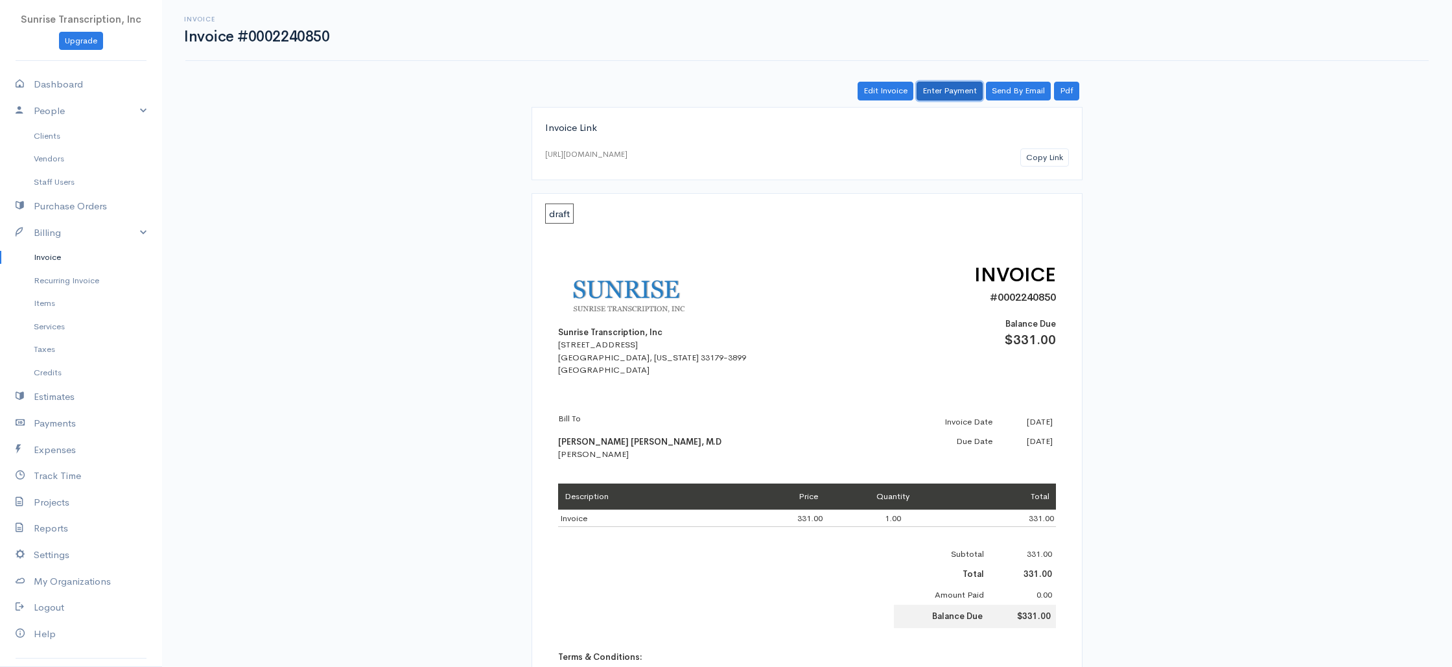
click at [948, 90] on link "Enter Payment" at bounding box center [950, 91] width 66 height 19
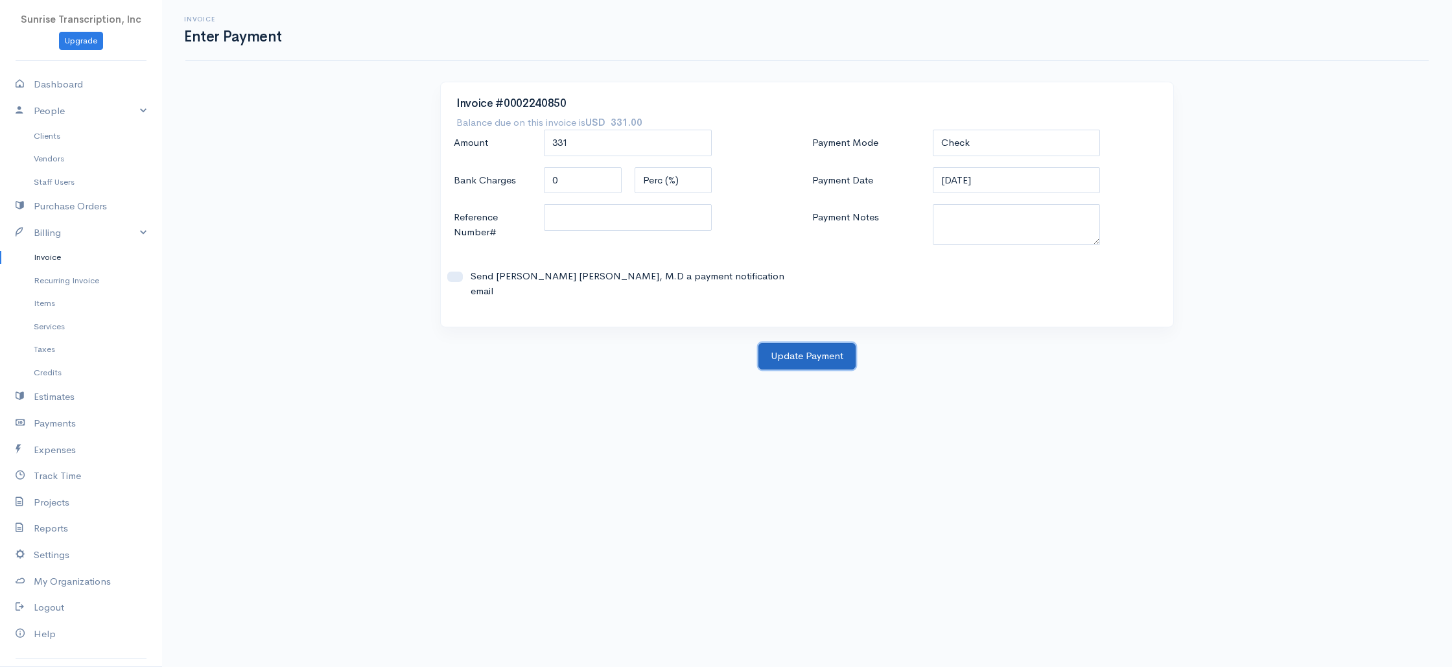
click at [802, 343] on button "Update Payment" at bounding box center [806, 356] width 97 height 27
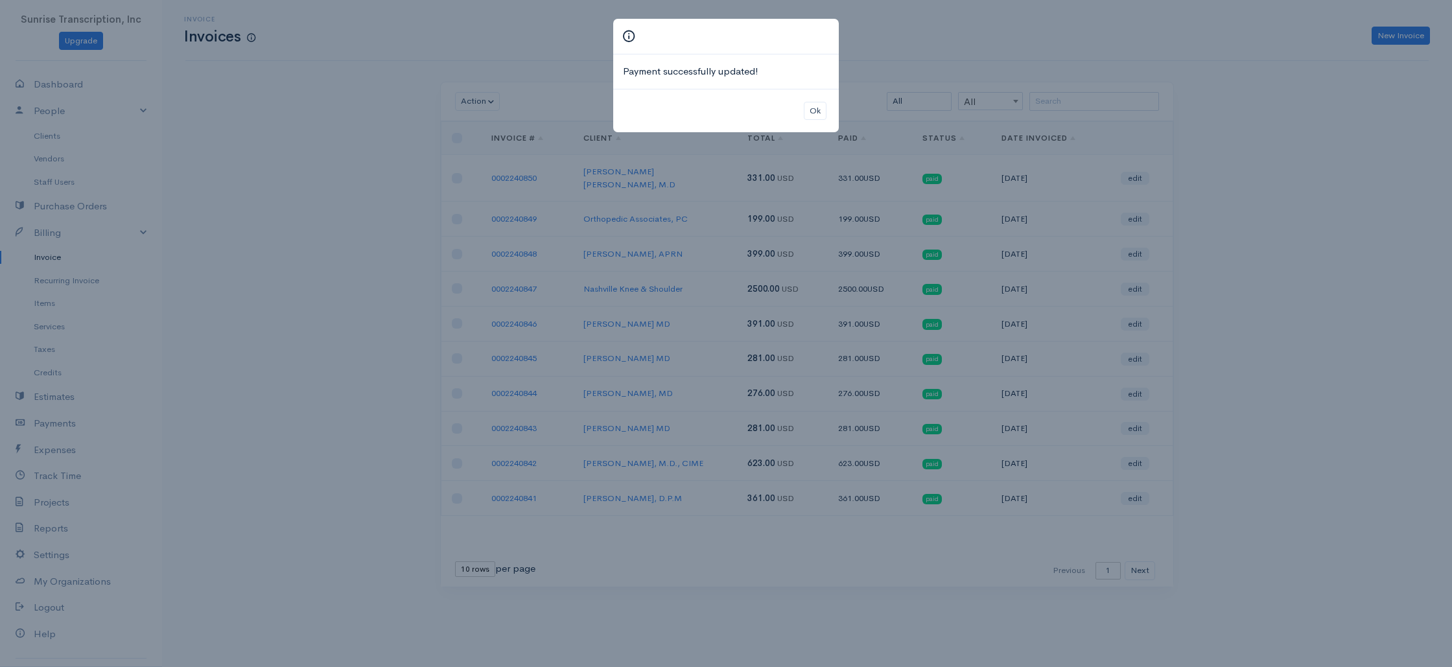
click at [897, 58] on div "Payment successfully updated! Ok" at bounding box center [726, 333] width 1452 height 667
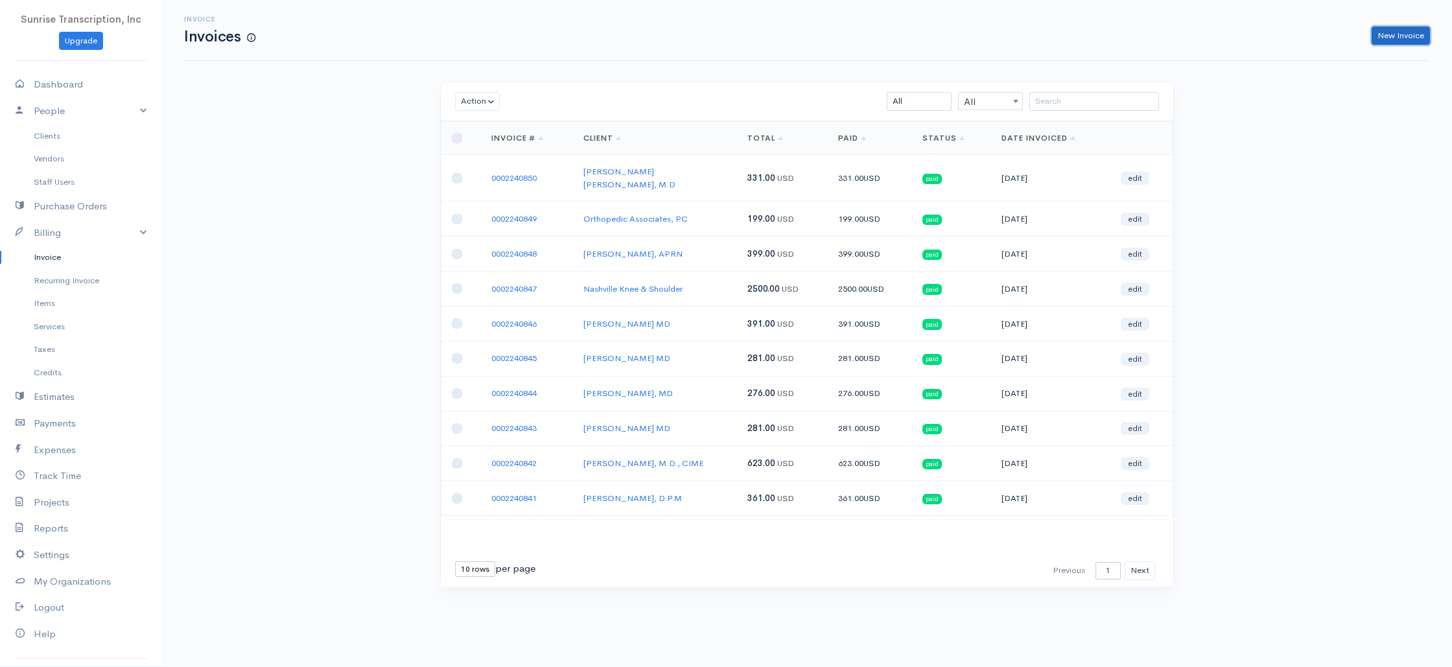
click at [1400, 38] on link "New Invoice" at bounding box center [1401, 36] width 58 height 19
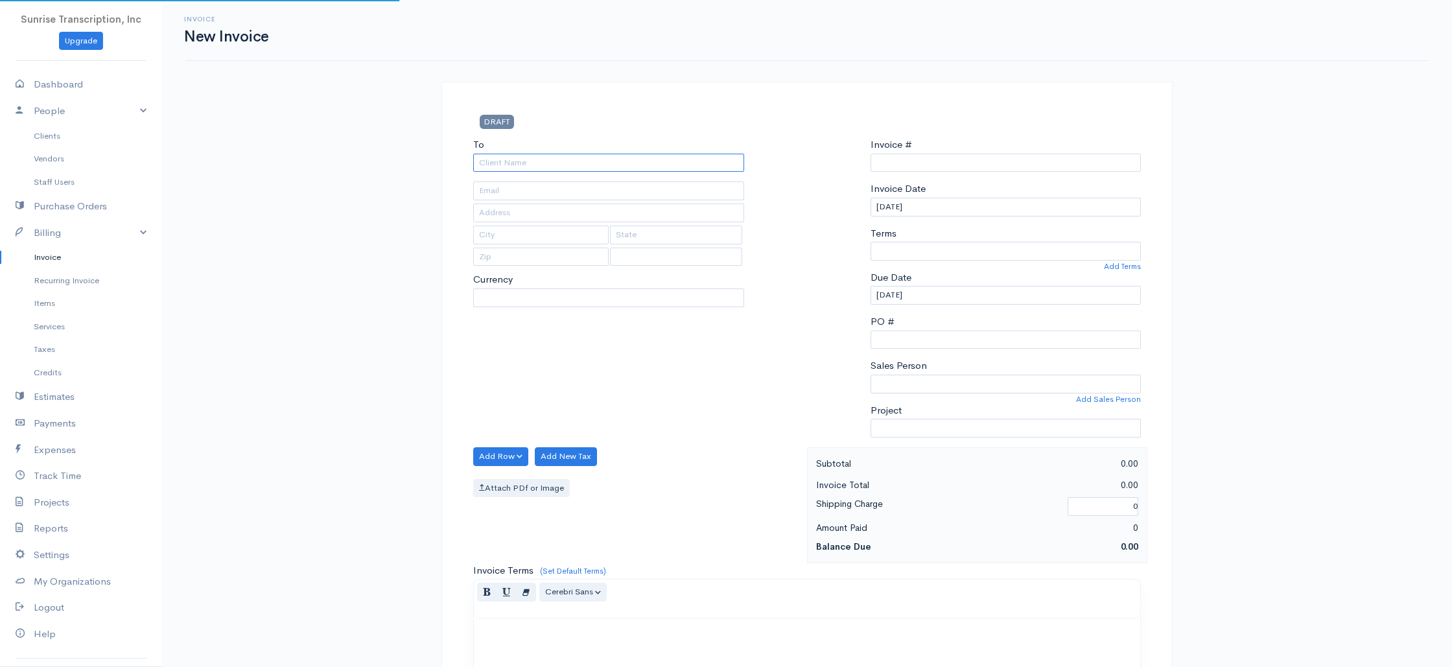
type input "0002240851"
click at [617, 161] on input "To" at bounding box center [608, 163] width 271 height 19
select select "[GEOGRAPHIC_DATA]"
select select "USD"
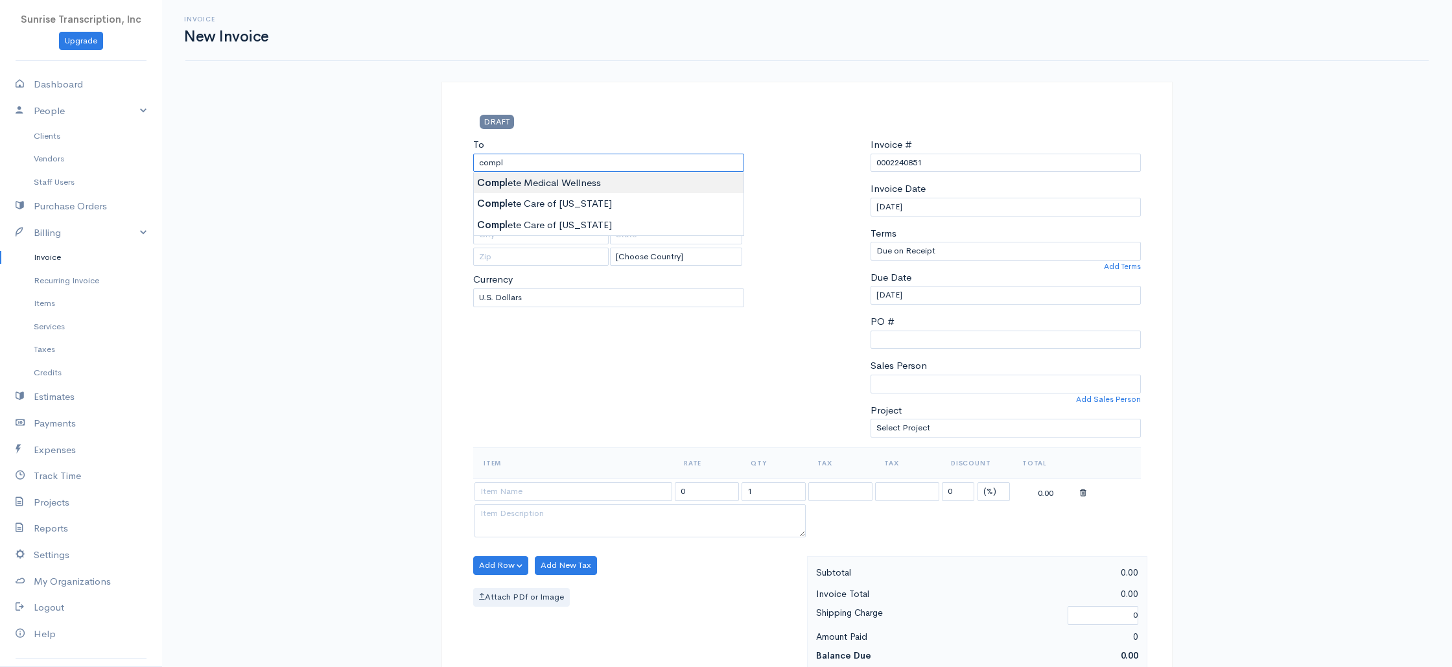
type input "Complete Medical Wellness"
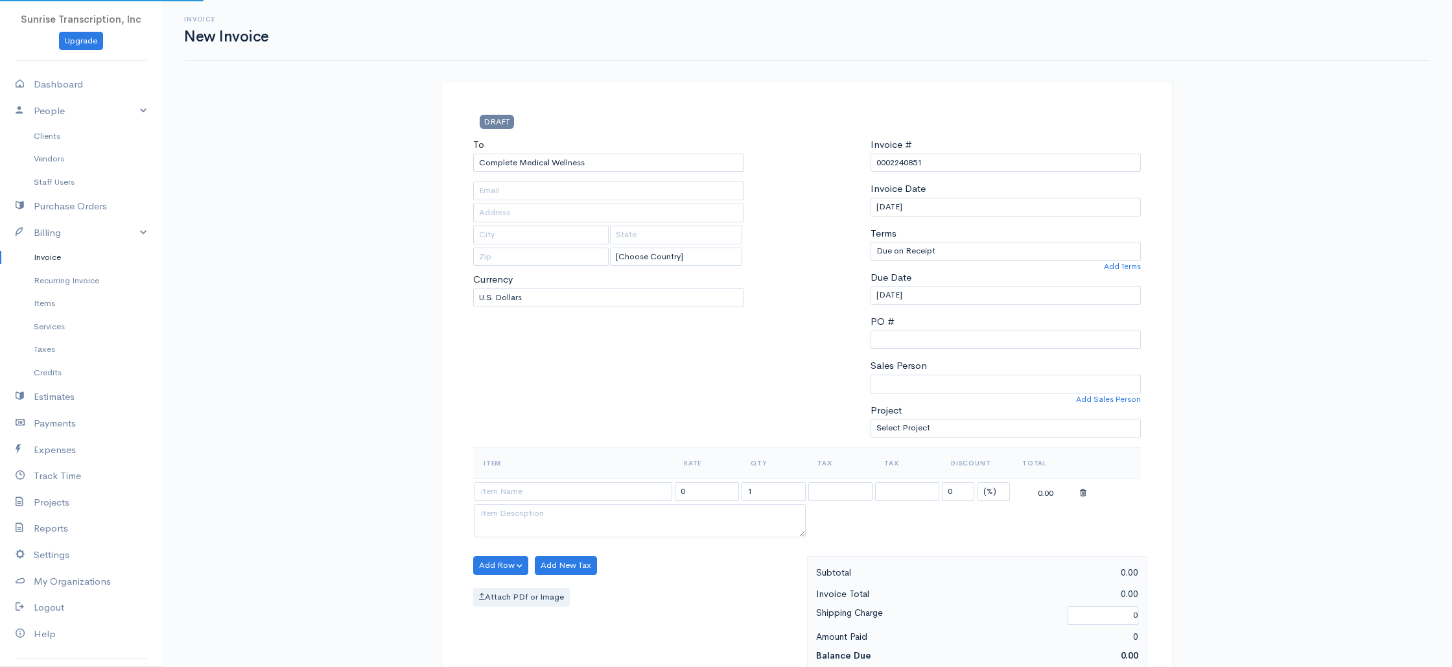
type input "[PERSON_NAME][EMAIL_ADDRESS][DOMAIN_NAME]"
click at [473, 393] on div "To Complete Medical Wellness [PERSON_NAME][EMAIL_ADDRESS][DOMAIN_NAME] [Choose …" at bounding box center [609, 292] width 284 height 310
click at [527, 493] on input at bounding box center [573, 491] width 198 height 19
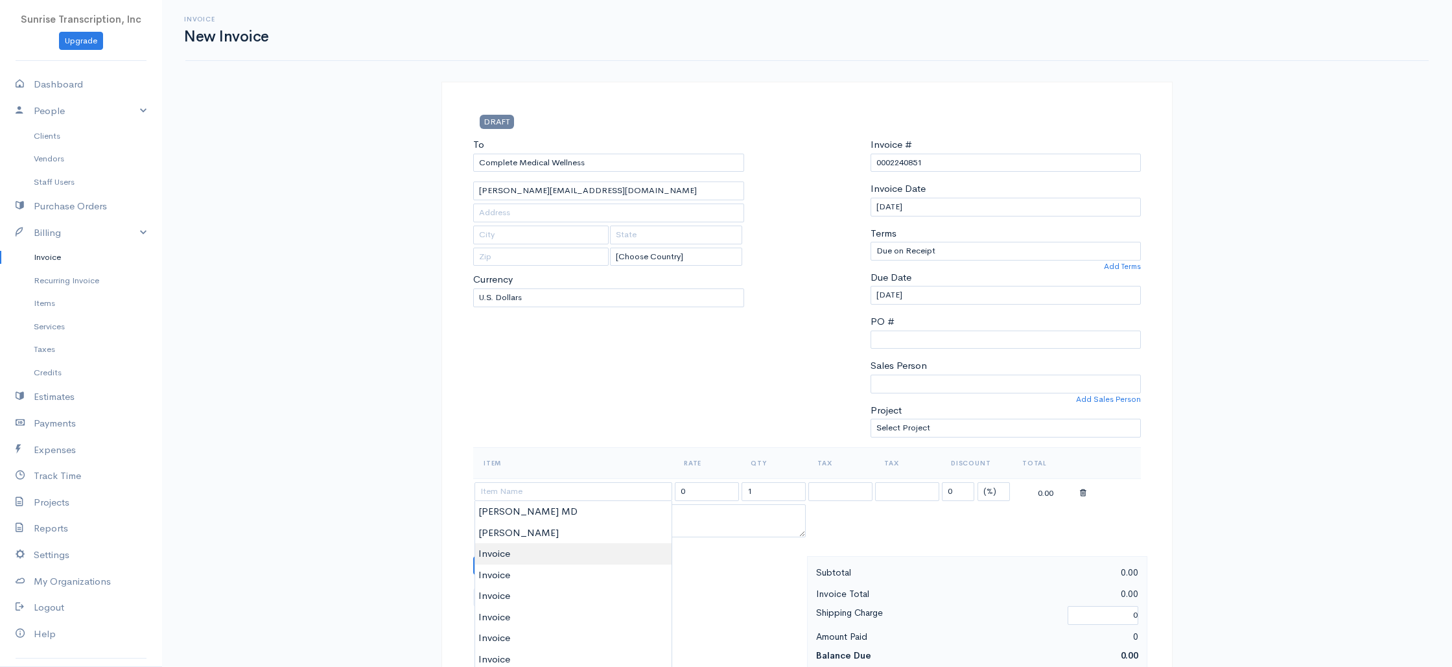
type input "Invoice"
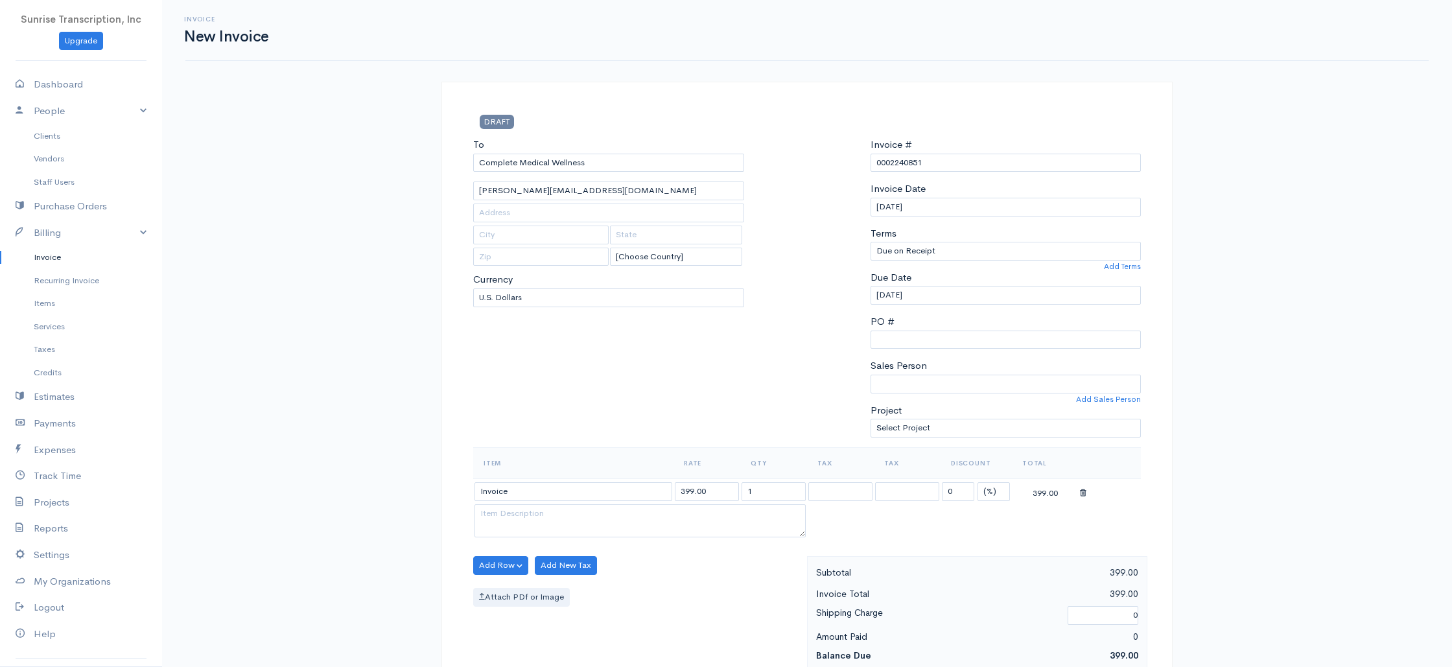
drag, startPoint x: 718, startPoint y: 496, endPoint x: 627, endPoint y: 494, distance: 90.8
click at [627, 494] on tr "Invoice 399.00 1 0 (%) Flat 399.00" at bounding box center [807, 490] width 668 height 25
type input "374"
click at [613, 403] on div "To Complete Medical Wellness [PERSON_NAME][EMAIL_ADDRESS][DOMAIN_NAME] [Choose …" at bounding box center [609, 292] width 284 height 310
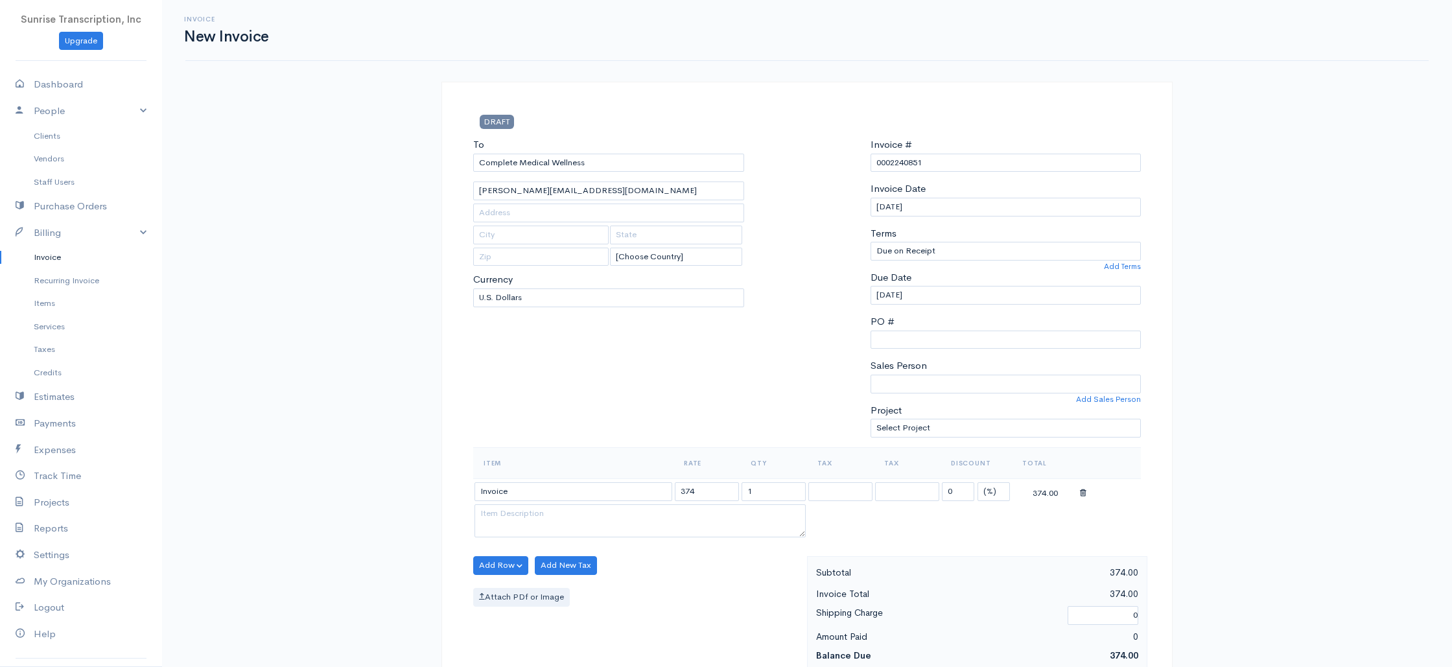
scroll to position [624, 0]
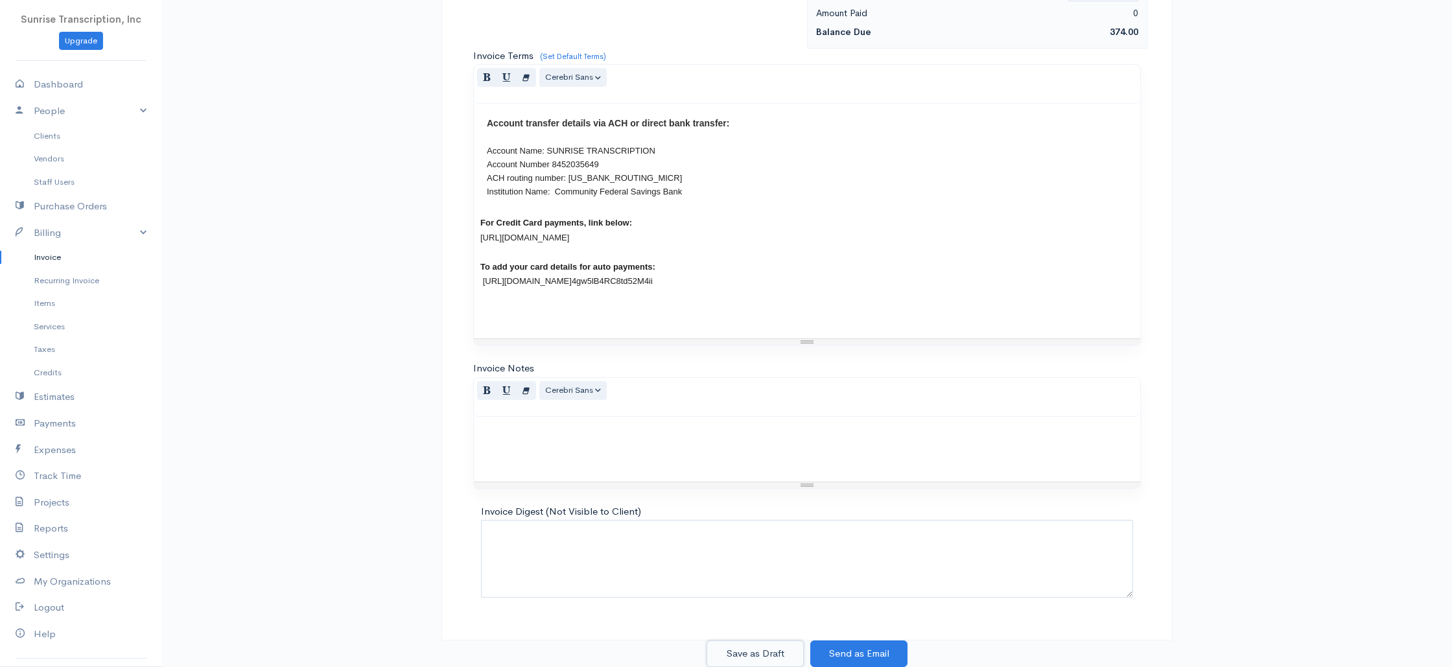
click at [752, 651] on button "Save as Draft" at bounding box center [754, 653] width 97 height 27
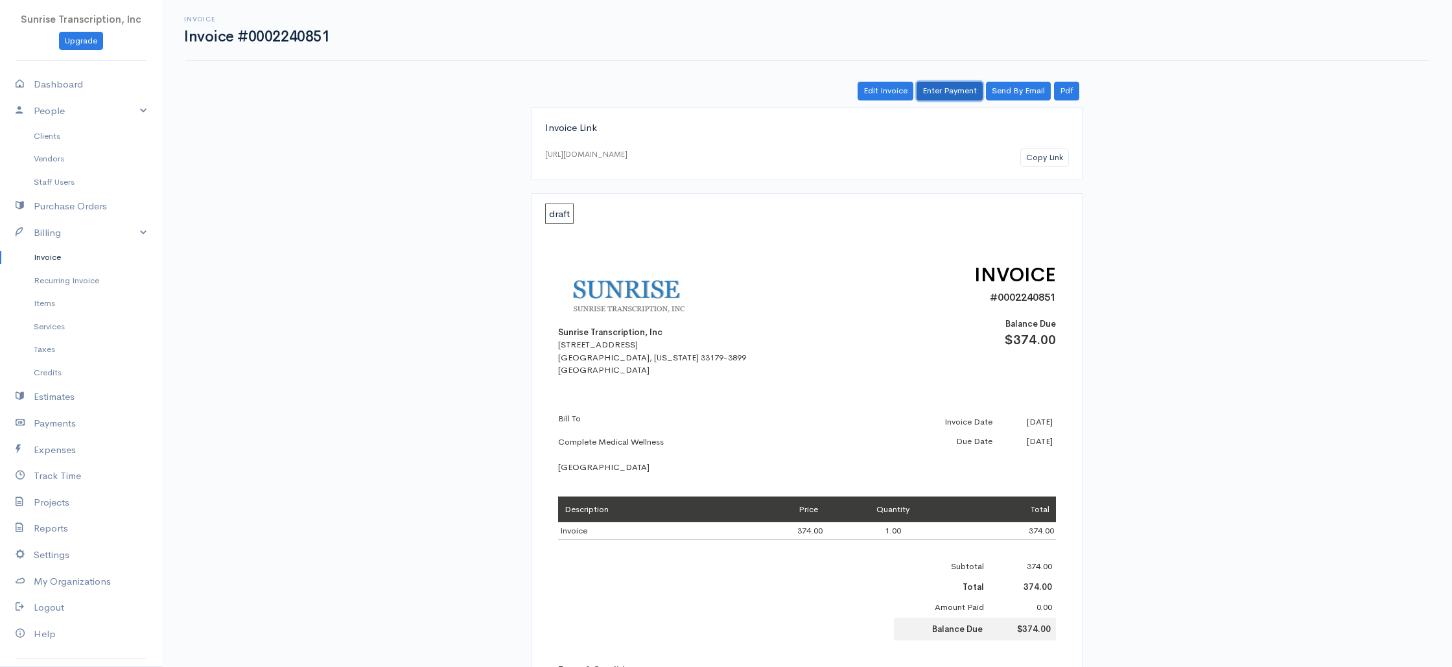
click at [950, 84] on link "Enter Payment" at bounding box center [950, 91] width 66 height 19
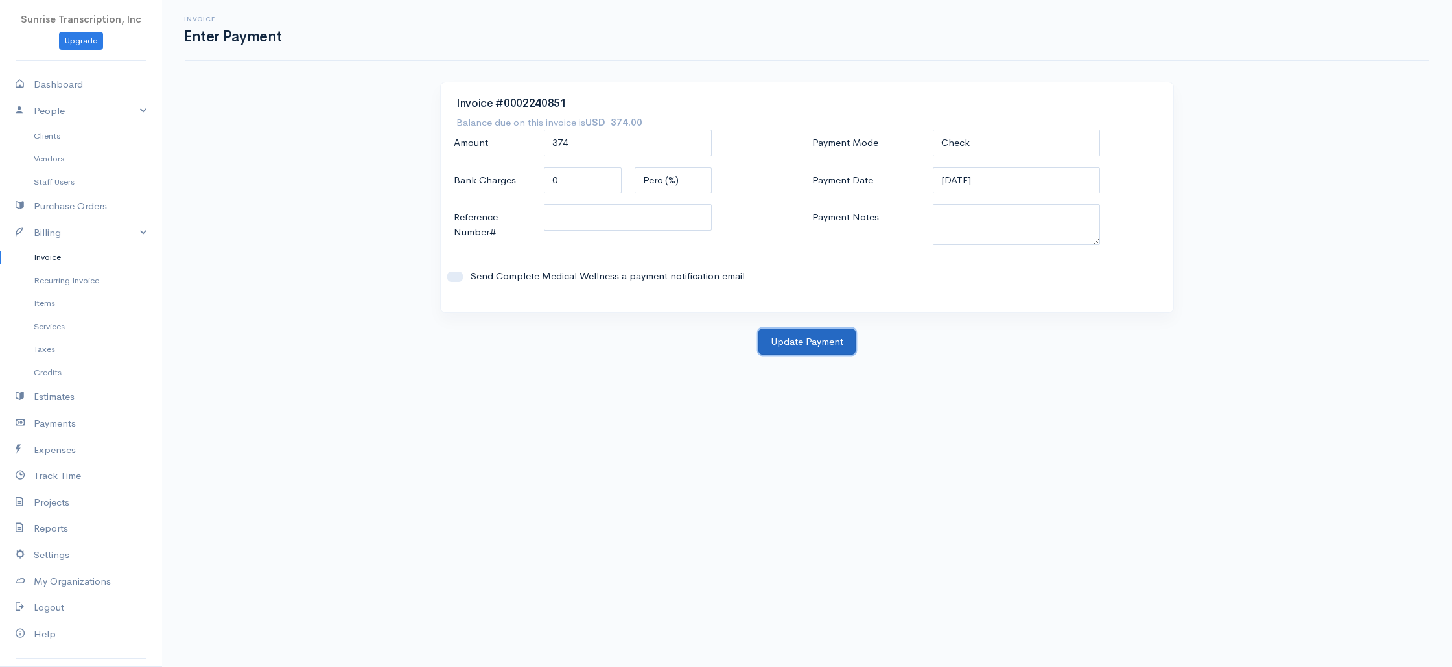
click at [812, 342] on button "Update Payment" at bounding box center [806, 342] width 97 height 27
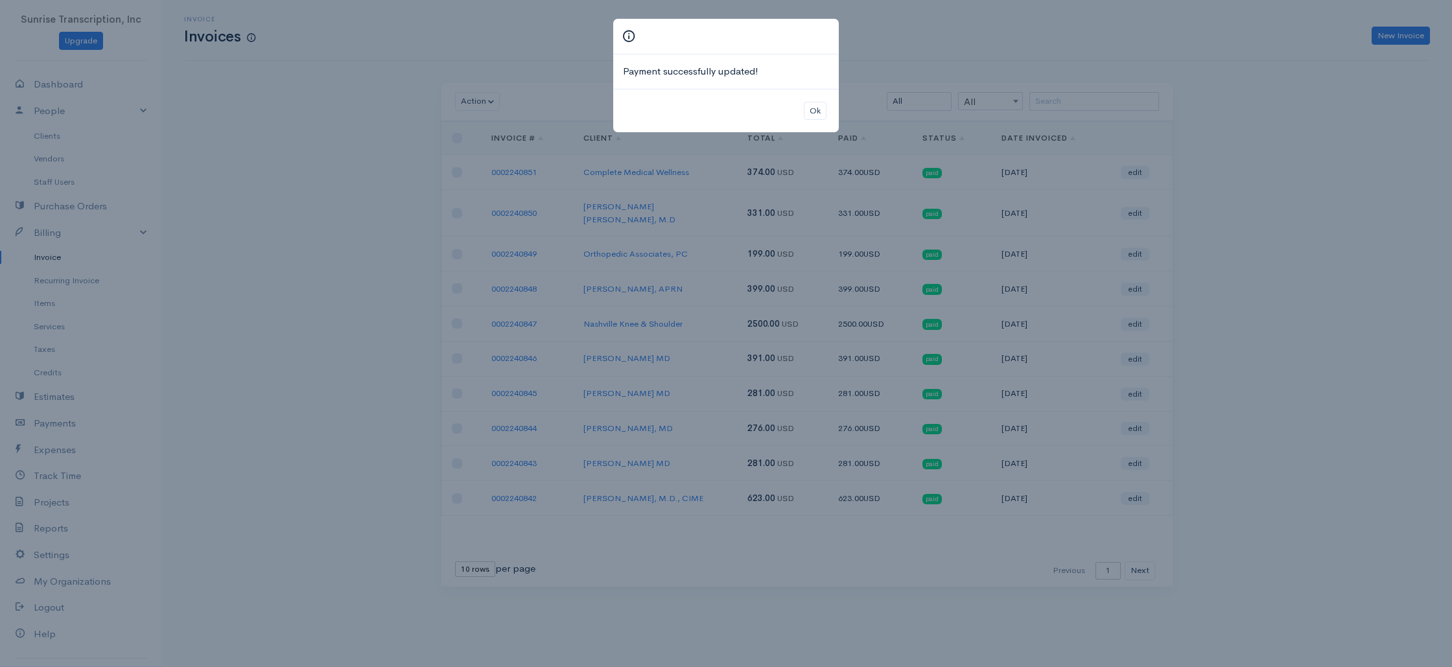
click at [1285, 90] on div "Payment successfully updated! Ok" at bounding box center [726, 333] width 1452 height 667
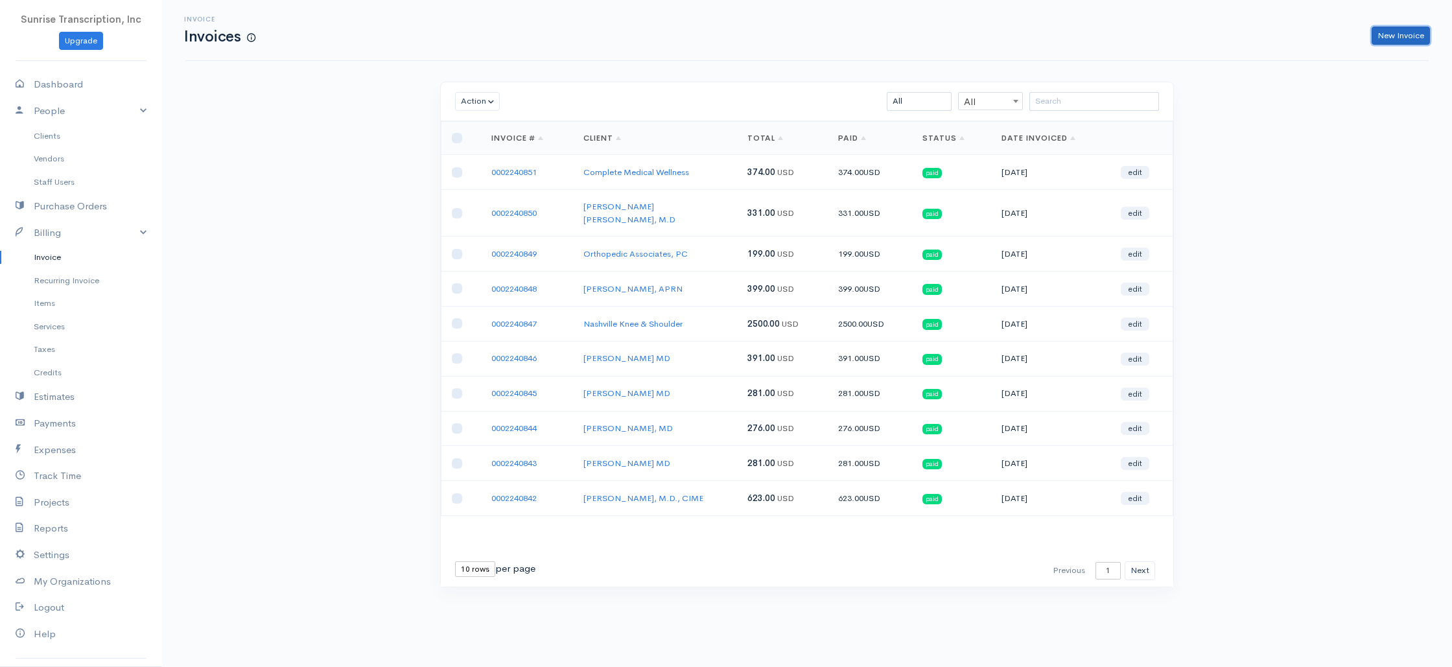
click at [1402, 31] on link "New Invoice" at bounding box center [1401, 36] width 58 height 19
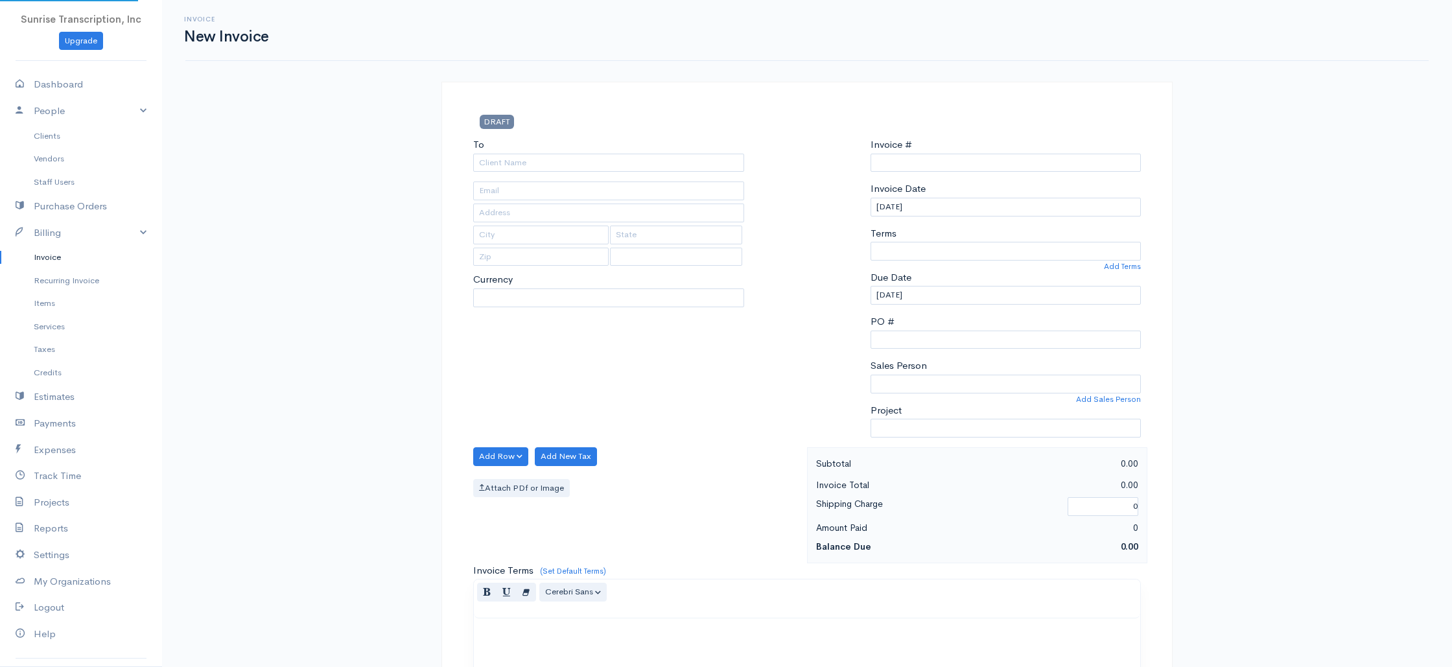
select select "USD"
select select "[GEOGRAPHIC_DATA]"
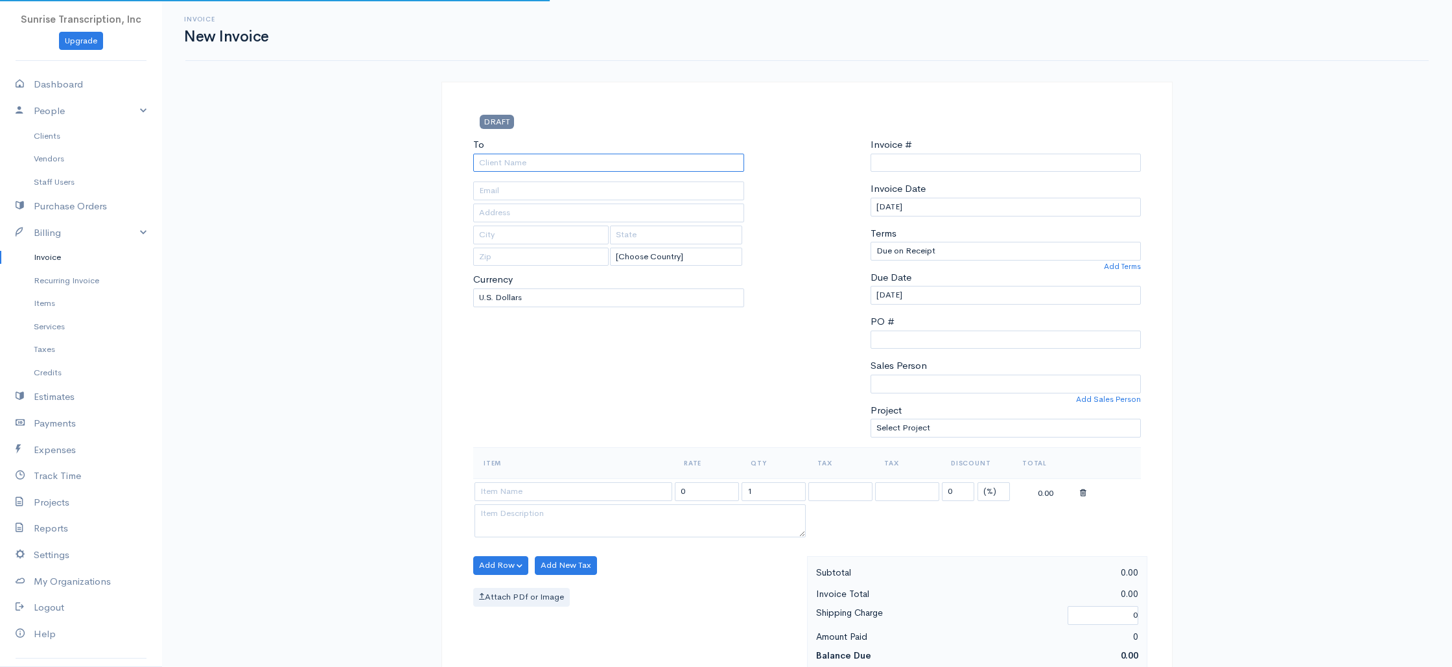
click at [532, 161] on input "To" at bounding box center [608, 163] width 271 height 19
type input "0002240852"
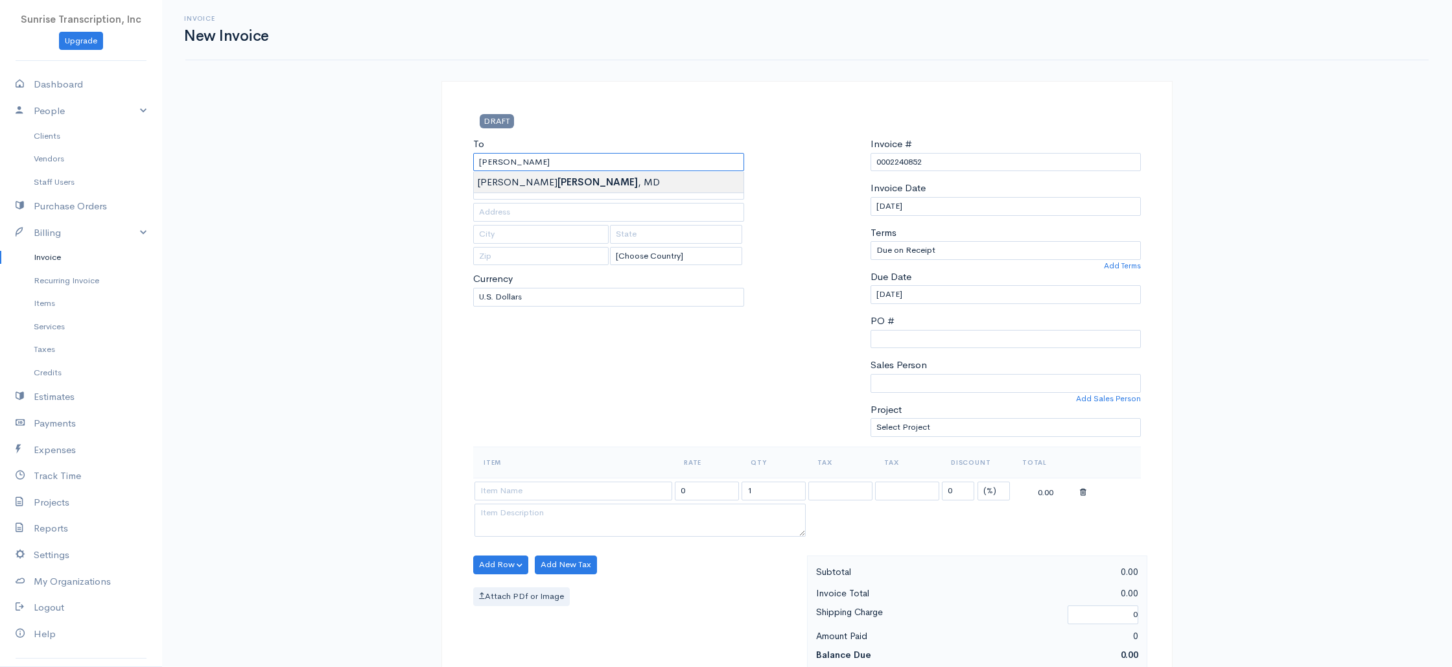
type input "[PERSON_NAME], MD"
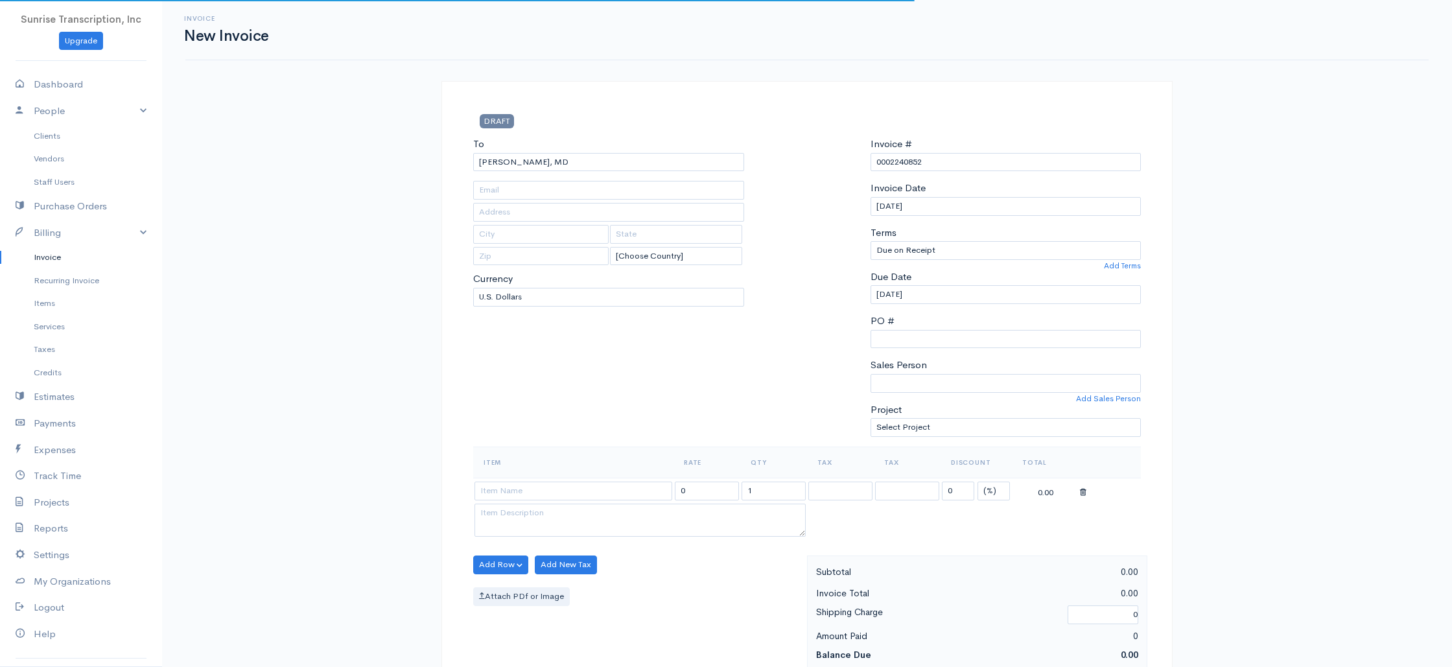
type input "[EMAIL_ADDRESS][DOMAIN_NAME]"
click at [533, 482] on input at bounding box center [573, 491] width 198 height 19
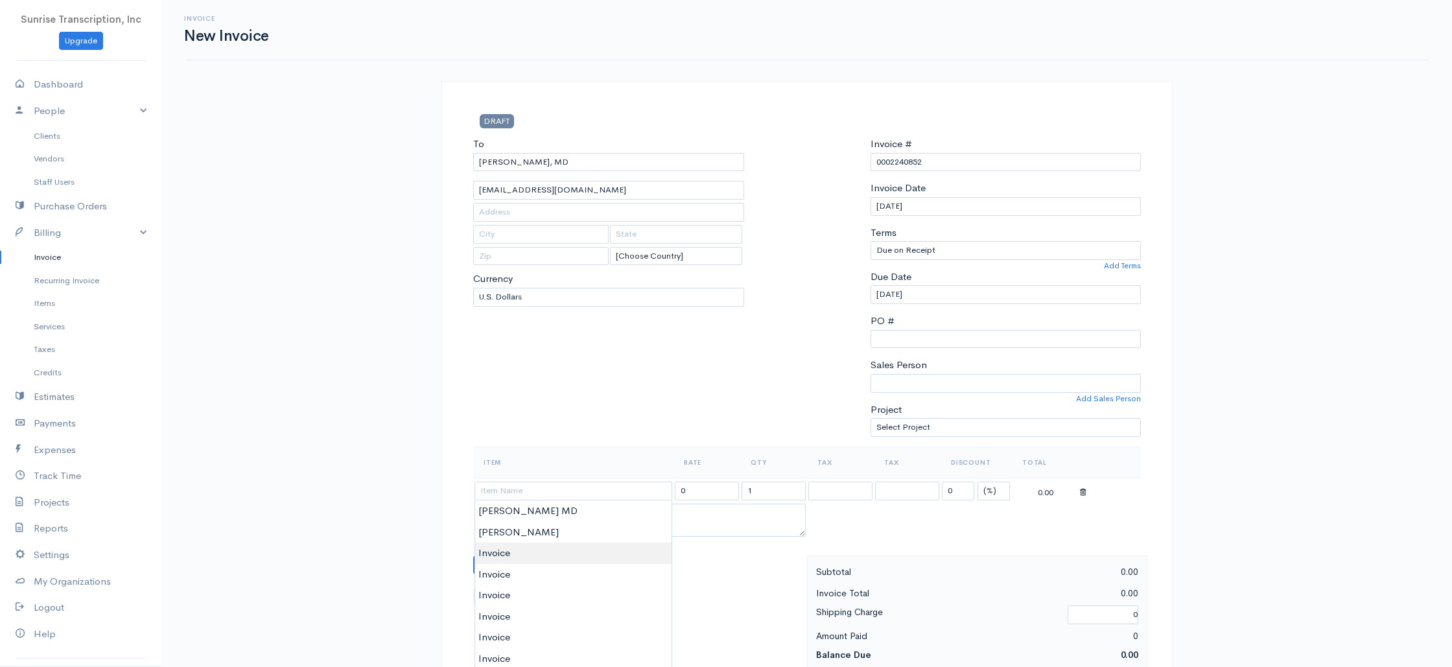
type input "Invoice"
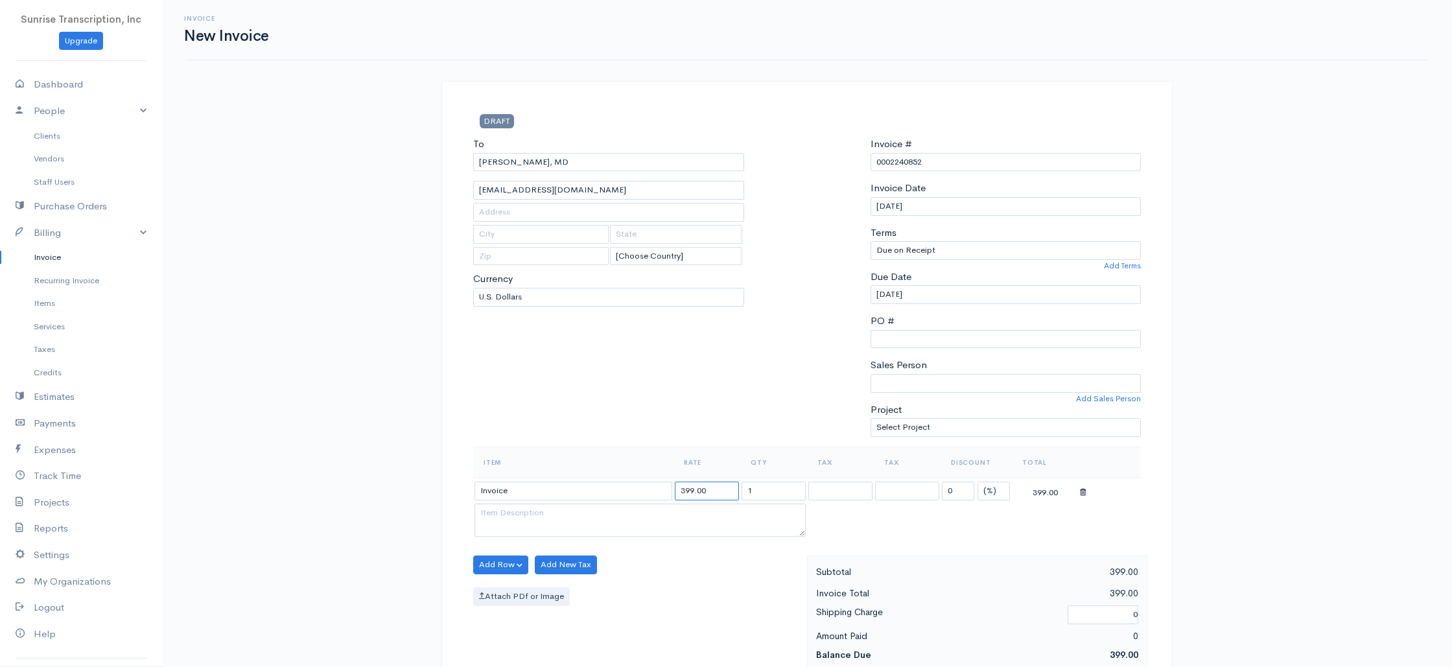
click at [716, 488] on input "399.00" at bounding box center [707, 491] width 64 height 19
type input "276"
click at [672, 380] on div "To [PERSON_NAME], [GEOGRAPHIC_DATA] [EMAIL_ADDRESS][DOMAIN_NAME] [Choose Countr…" at bounding box center [609, 292] width 284 height 310
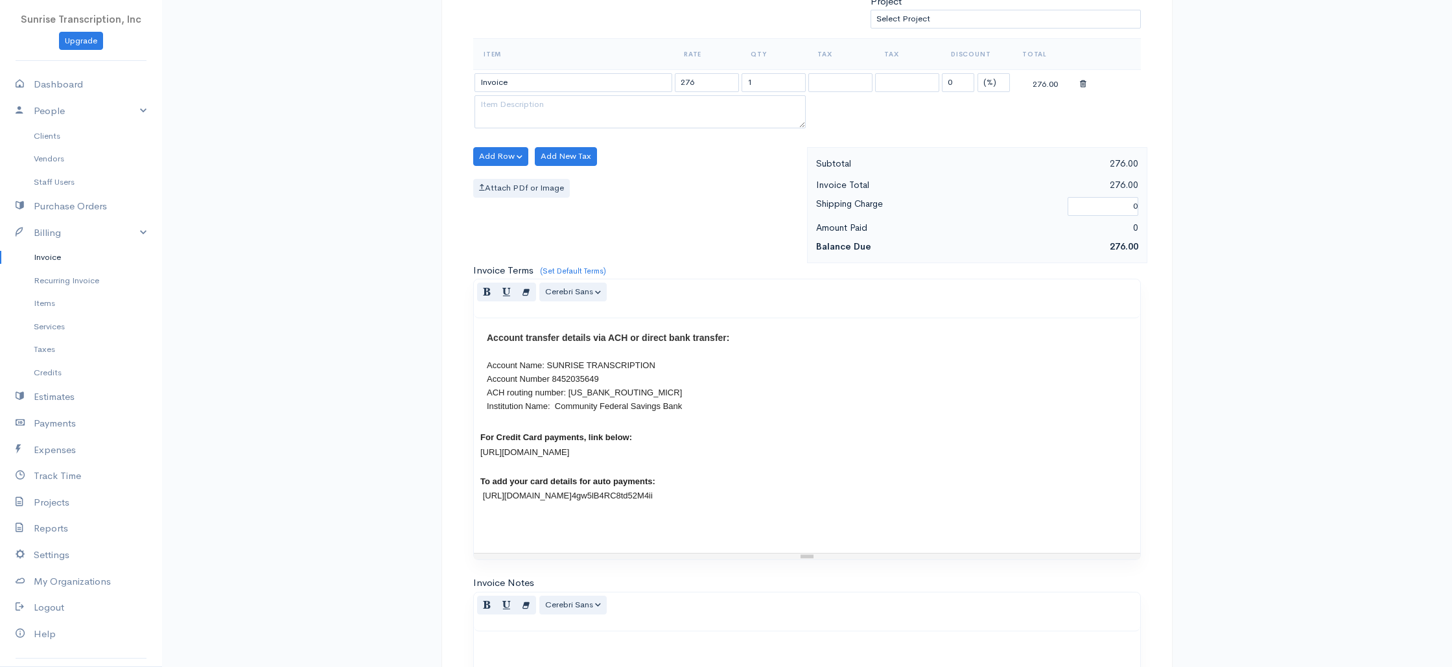
scroll to position [624, 0]
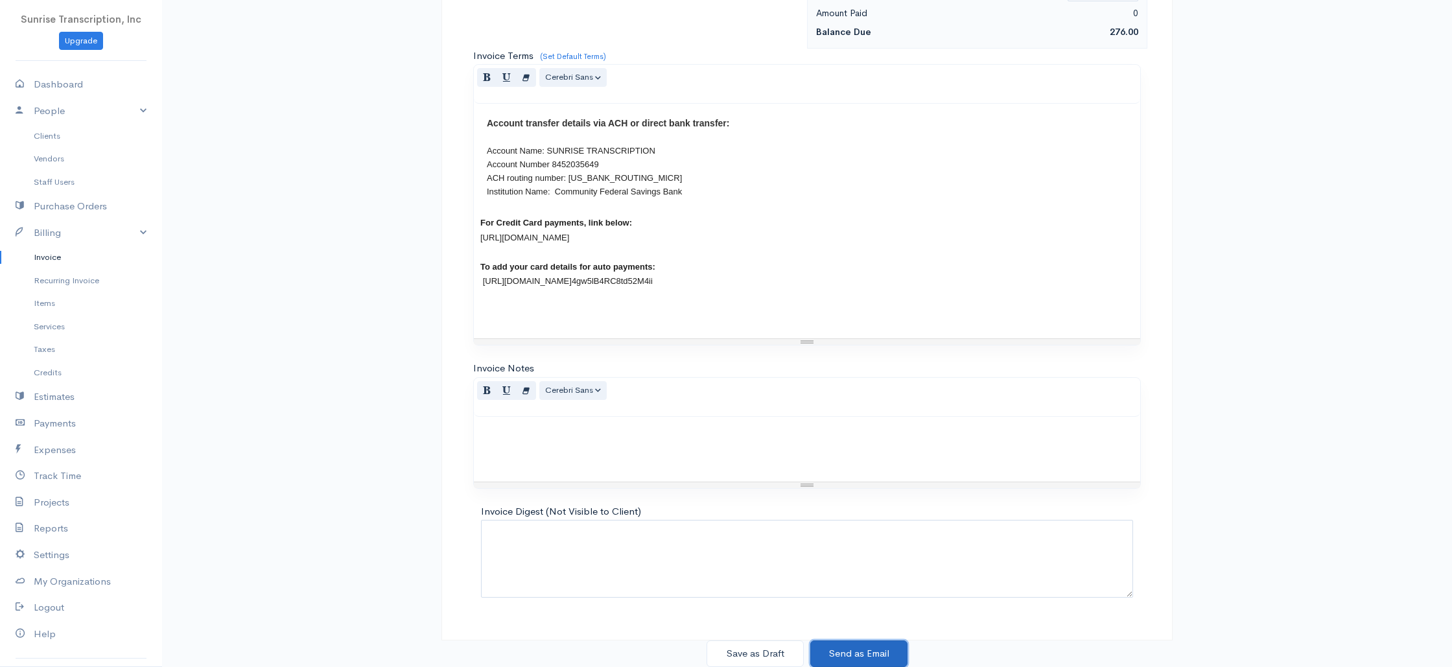
drag, startPoint x: 843, startPoint y: 653, endPoint x: 686, endPoint y: 641, distance: 156.7
click at [685, 641] on div "Save as Draft Send as Email" at bounding box center [807, 653] width 747 height 27
click at [743, 648] on button "Save as Draft" at bounding box center [754, 653] width 97 height 27
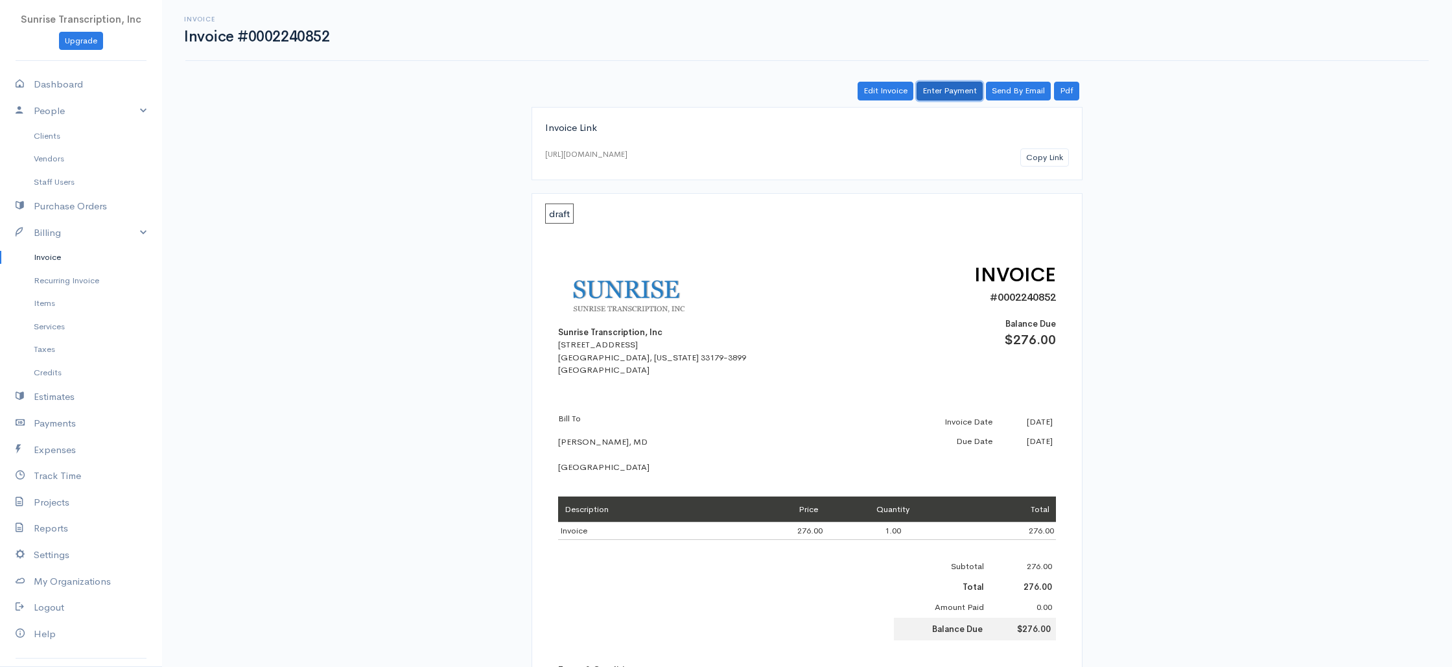
click at [940, 94] on link "Enter Payment" at bounding box center [950, 91] width 66 height 19
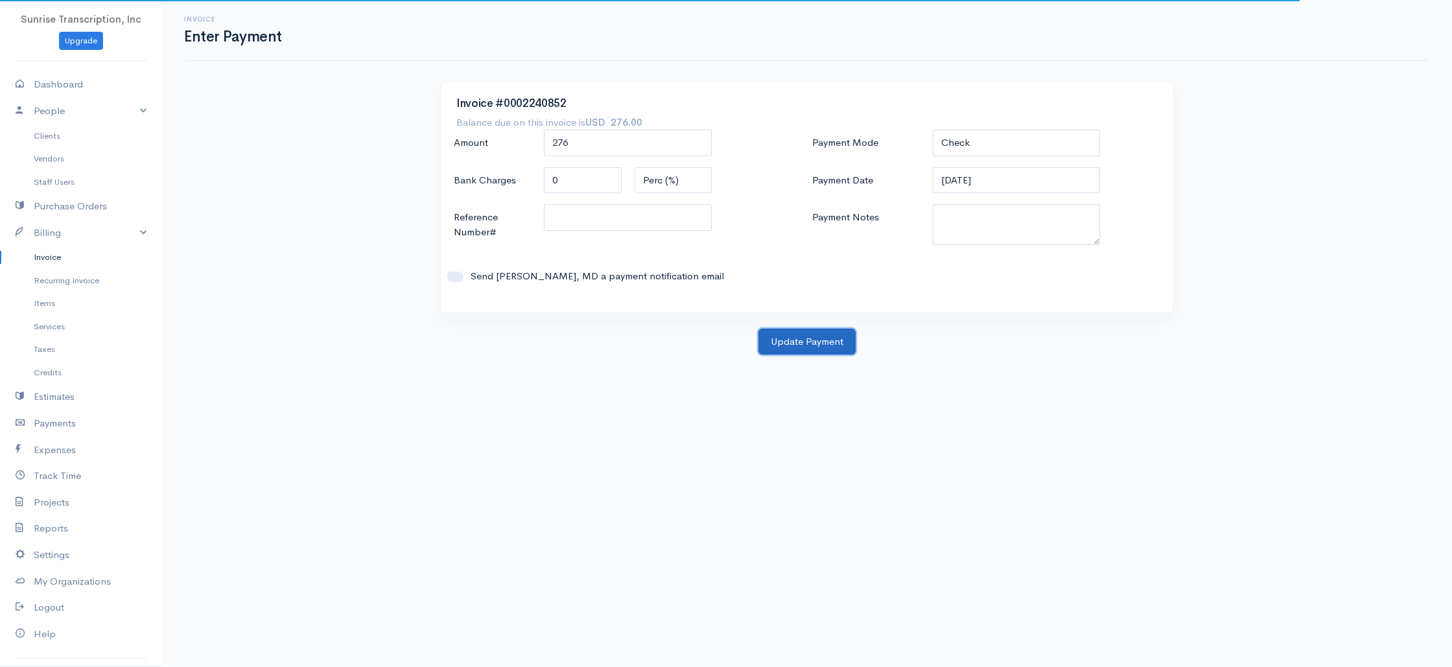
click at [823, 344] on button "Update Payment" at bounding box center [806, 342] width 97 height 27
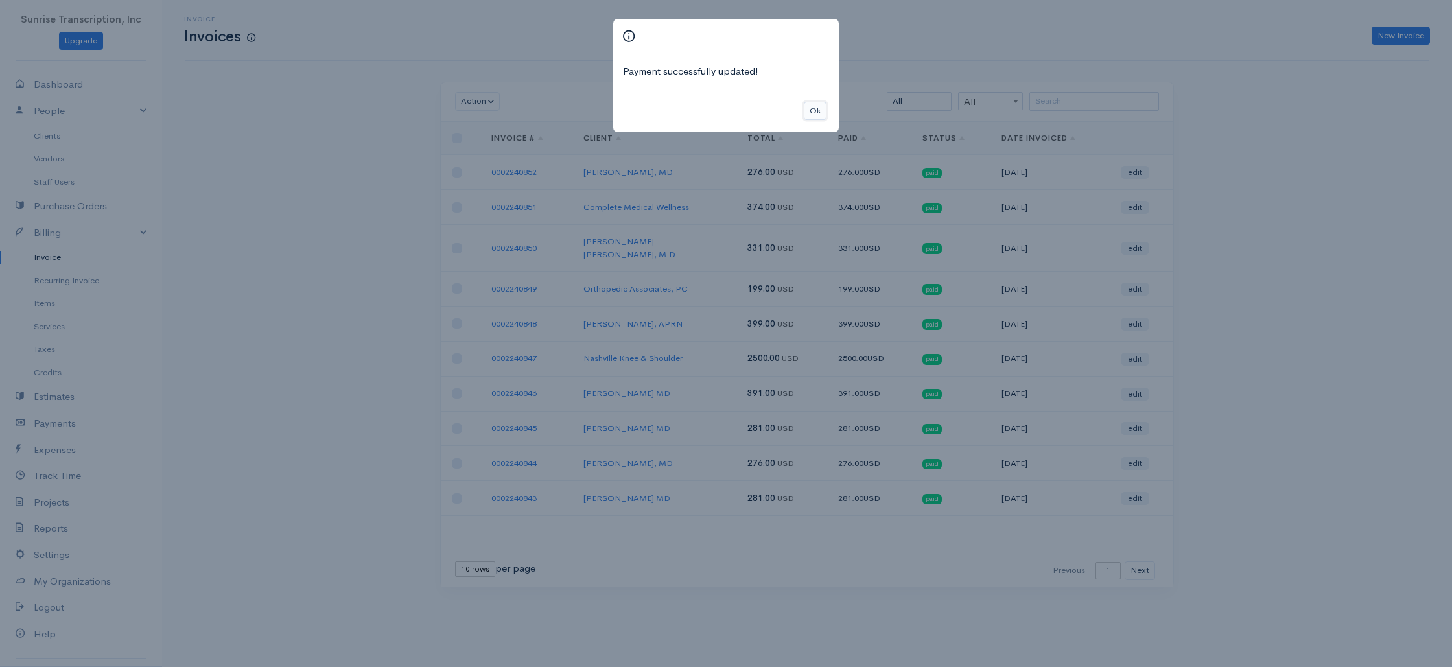
drag, startPoint x: 820, startPoint y: 106, endPoint x: 891, endPoint y: 93, distance: 72.5
click at [820, 106] on button "Ok" at bounding box center [815, 111] width 23 height 19
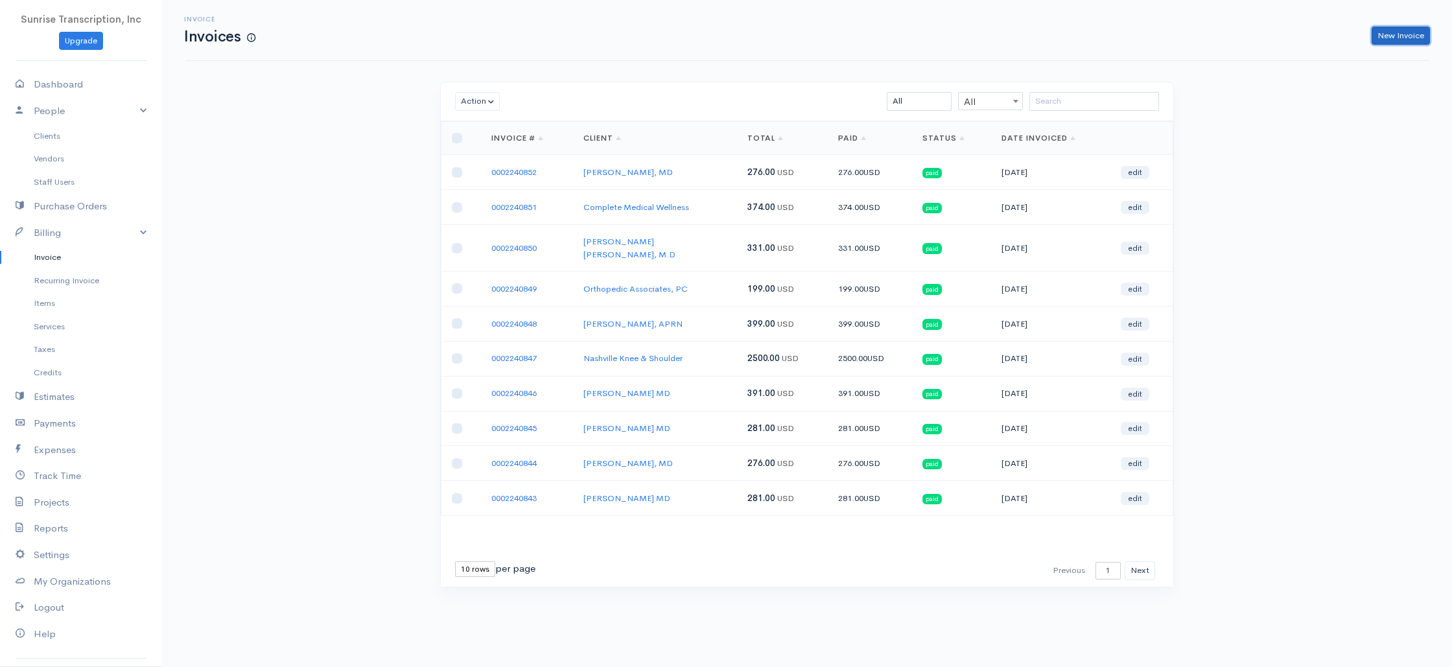
click at [1392, 41] on link "New Invoice" at bounding box center [1401, 36] width 58 height 19
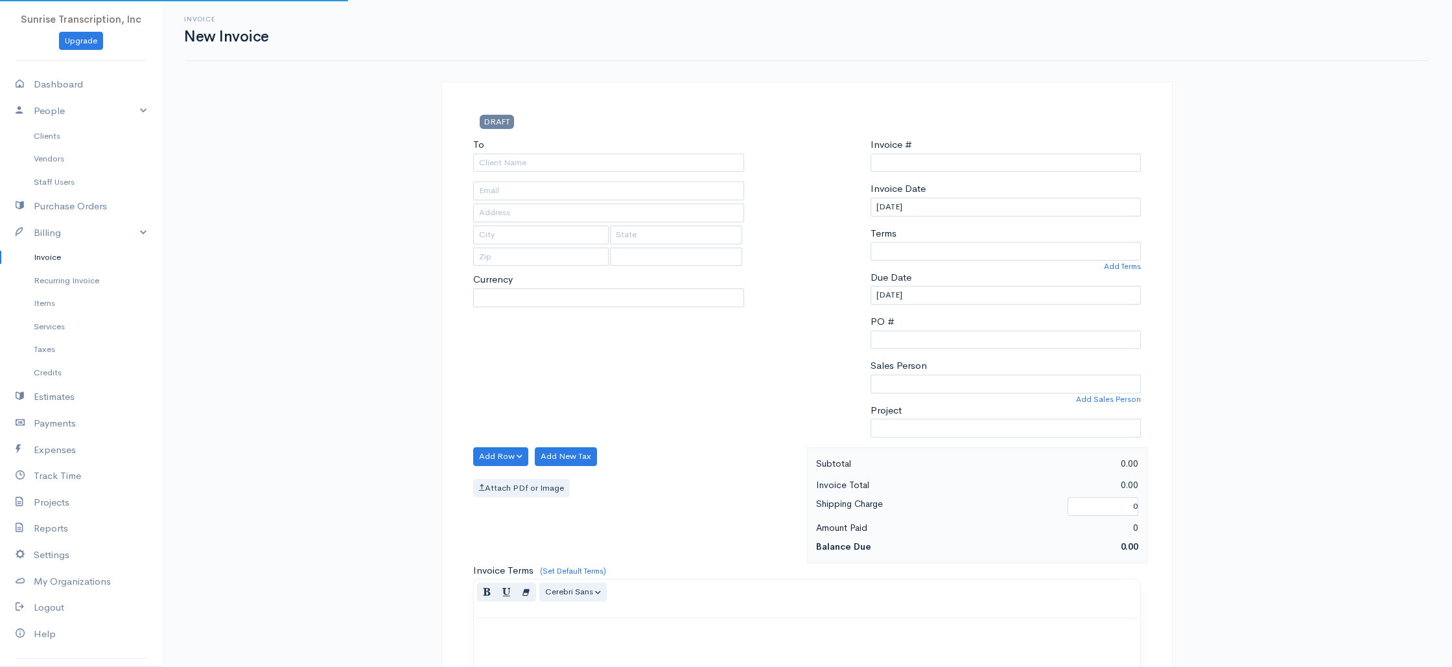
select select "[GEOGRAPHIC_DATA]"
select select "USD"
type input "0002240853"
click at [563, 169] on input "To" at bounding box center [608, 163] width 271 height 19
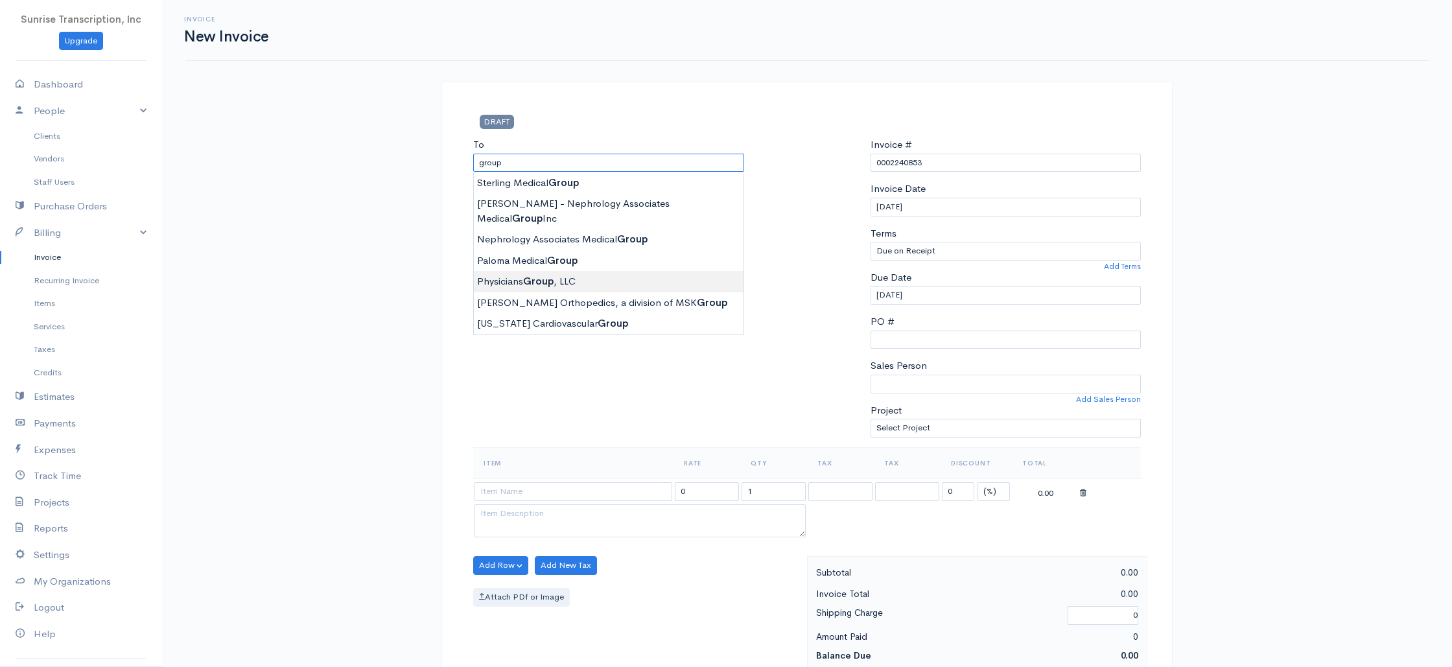
type input "Physicians Group, LLC"
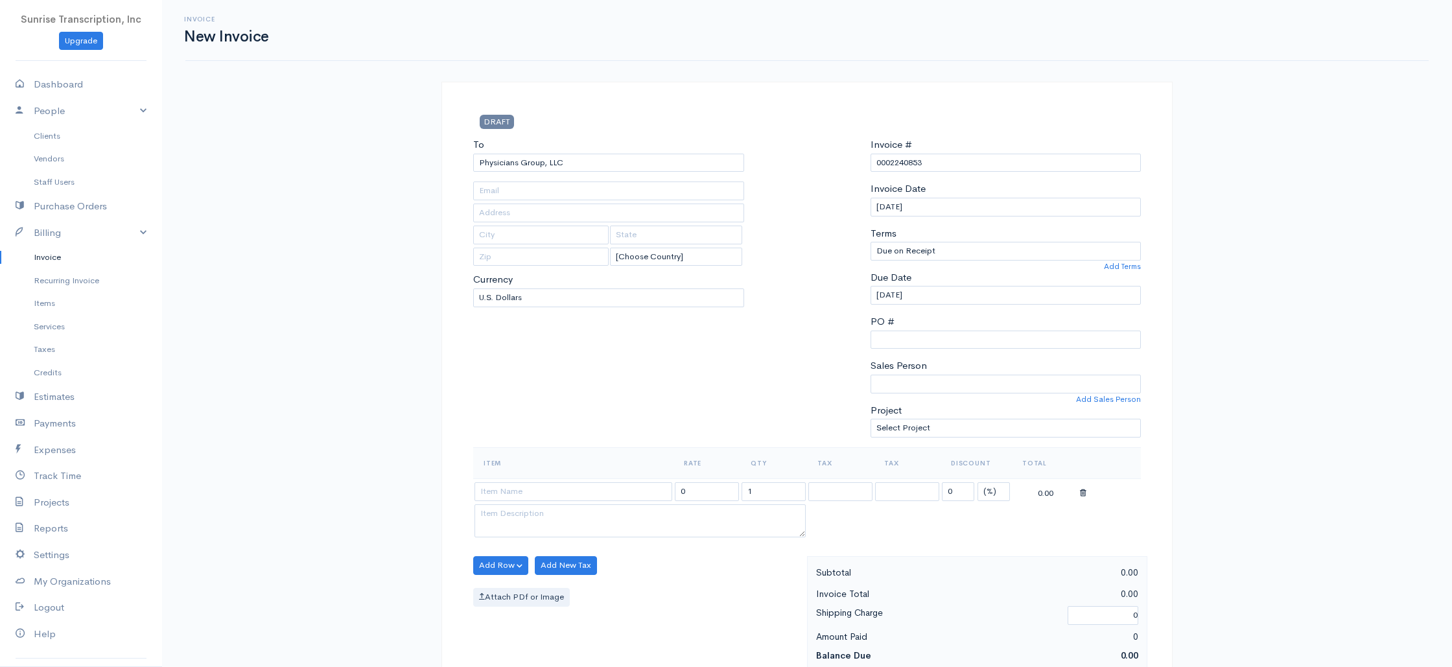
type input "[PERSON_NAME][EMAIL_ADDRESS][PERSON_NAME][DOMAIN_NAME]"
click at [573, 486] on input at bounding box center [573, 491] width 198 height 19
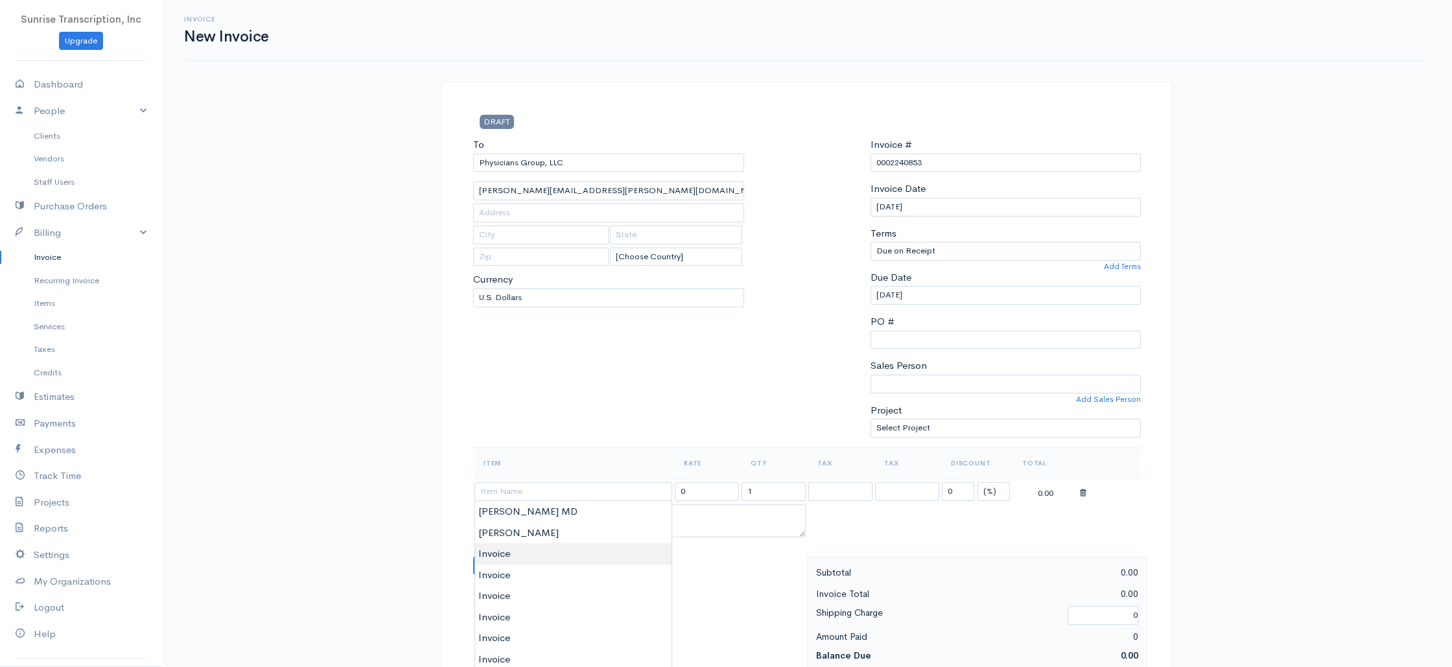
type input "Invoice"
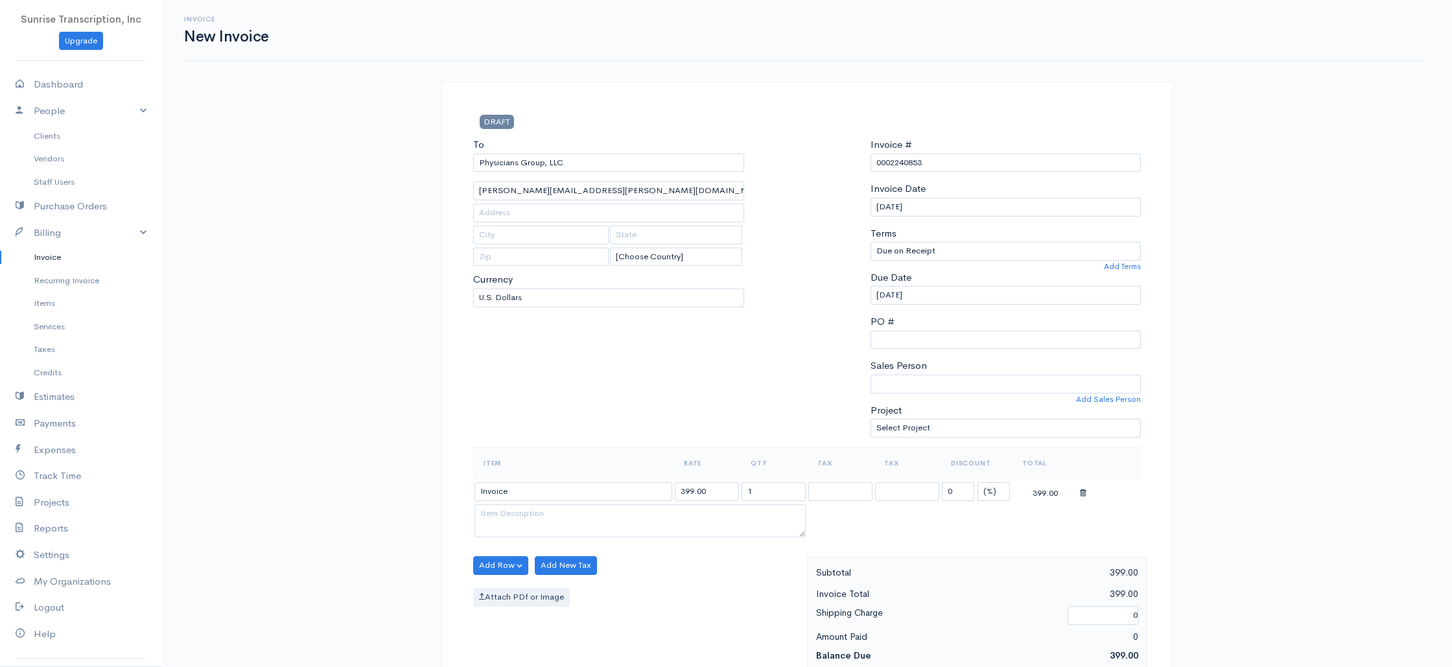
drag, startPoint x: 712, startPoint y: 492, endPoint x: 636, endPoint y: 484, distance: 76.3
click at [636, 484] on tr "Invoice 399.00 1 0 (%) Flat 399.00" at bounding box center [807, 490] width 668 height 25
type input "866"
click at [681, 414] on div "To Physicians Group, LLC [EMAIL_ADDRESS][PERSON_NAME][DOMAIN_NAME] [Choose Coun…" at bounding box center [609, 292] width 284 height 310
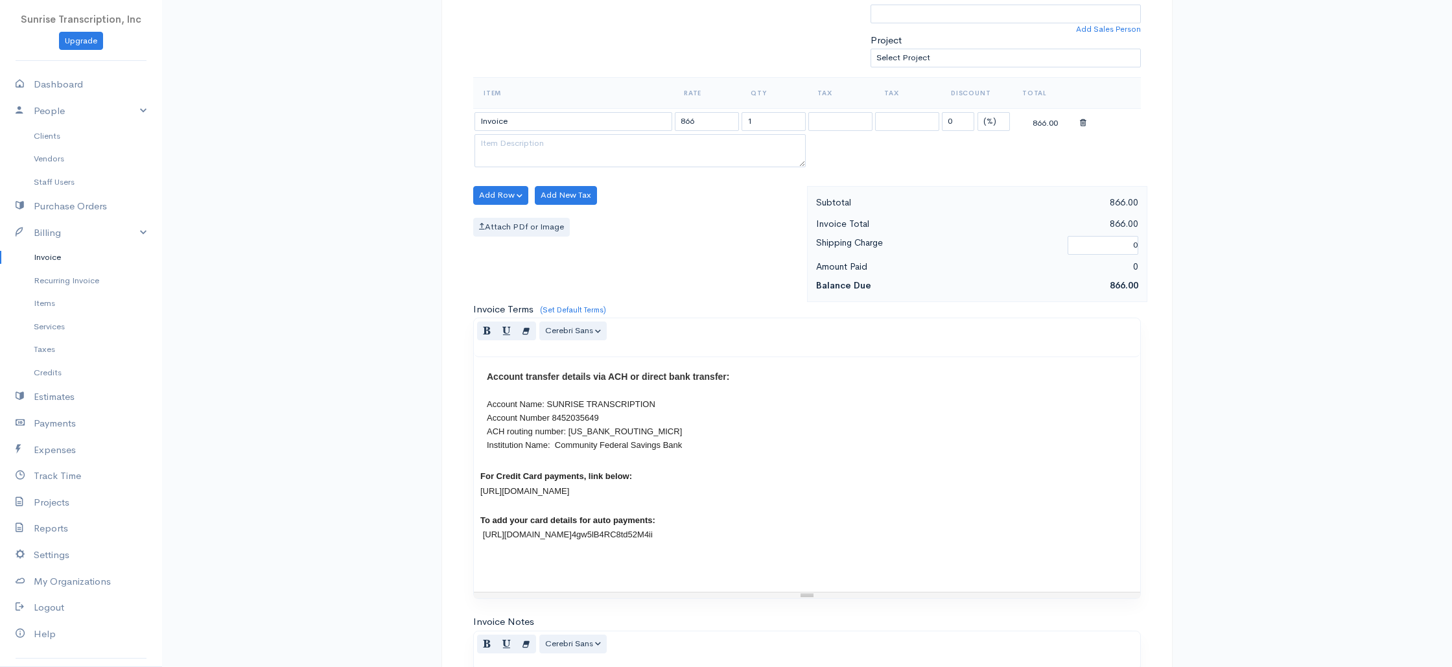
scroll to position [624, 0]
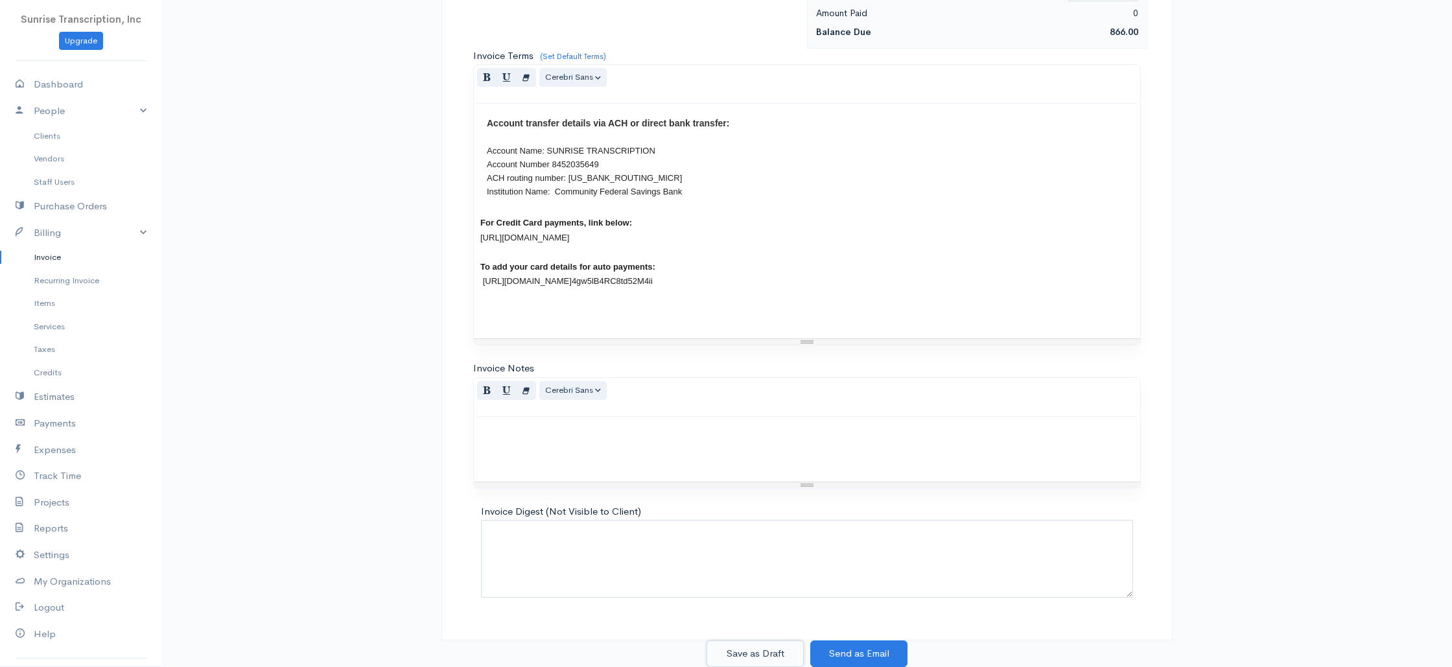
click at [760, 656] on button "Save as Draft" at bounding box center [754, 653] width 97 height 27
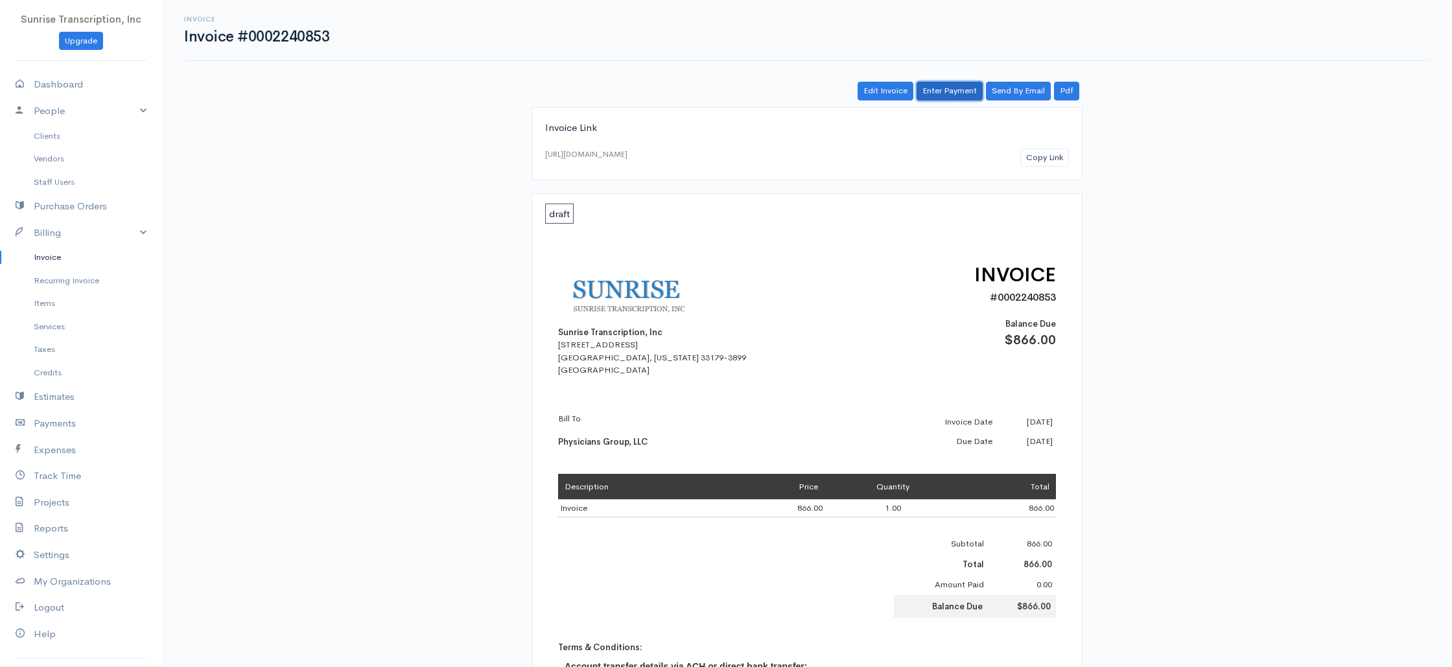
click at [954, 91] on link "Enter Payment" at bounding box center [950, 91] width 66 height 19
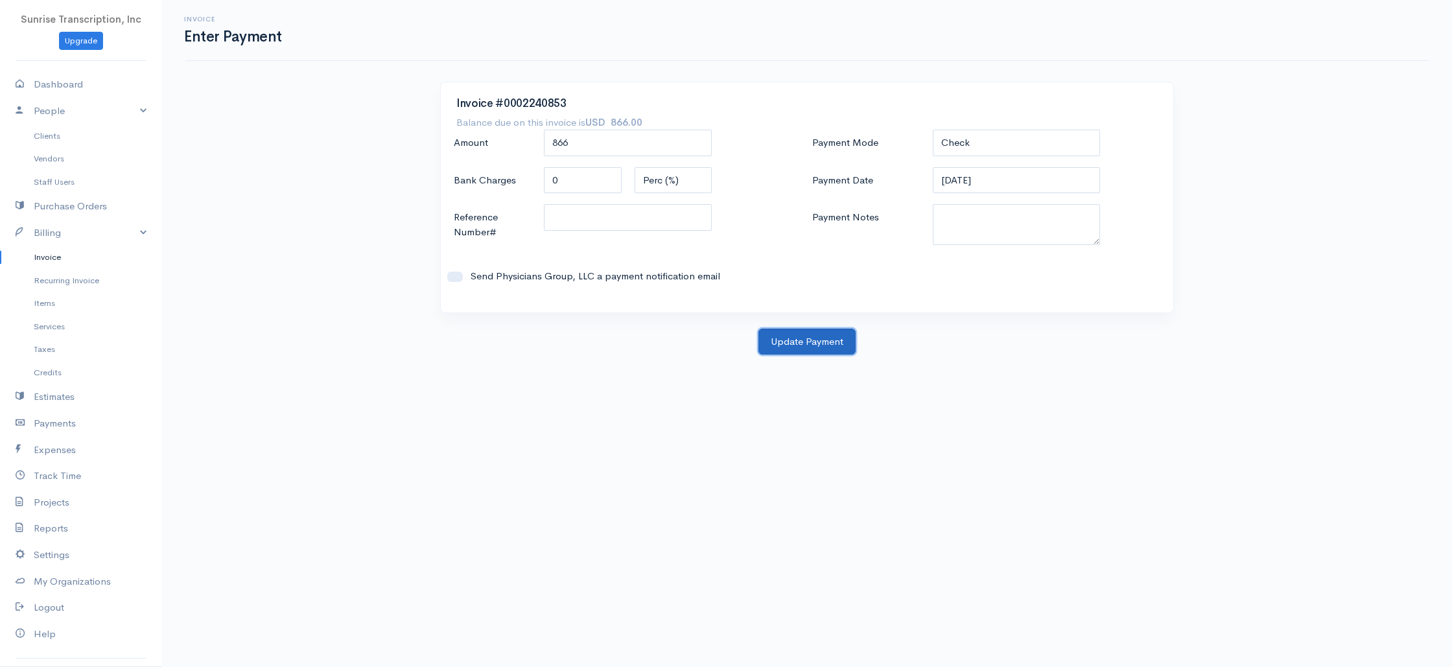
click at [789, 342] on button "Update Payment" at bounding box center [806, 342] width 97 height 27
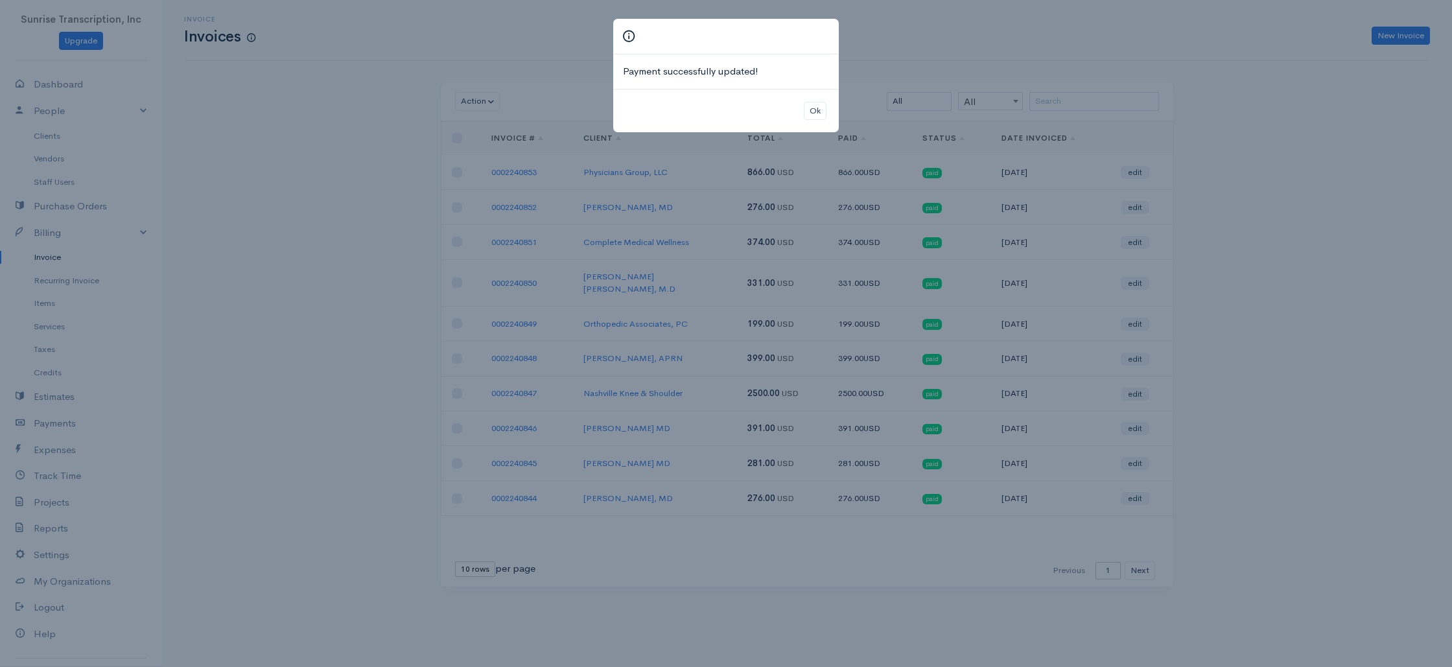
drag, startPoint x: 360, startPoint y: 110, endPoint x: 225, endPoint y: 130, distance: 136.3
click at [360, 110] on div "Payment successfully updated! Ok" at bounding box center [726, 333] width 1452 height 667
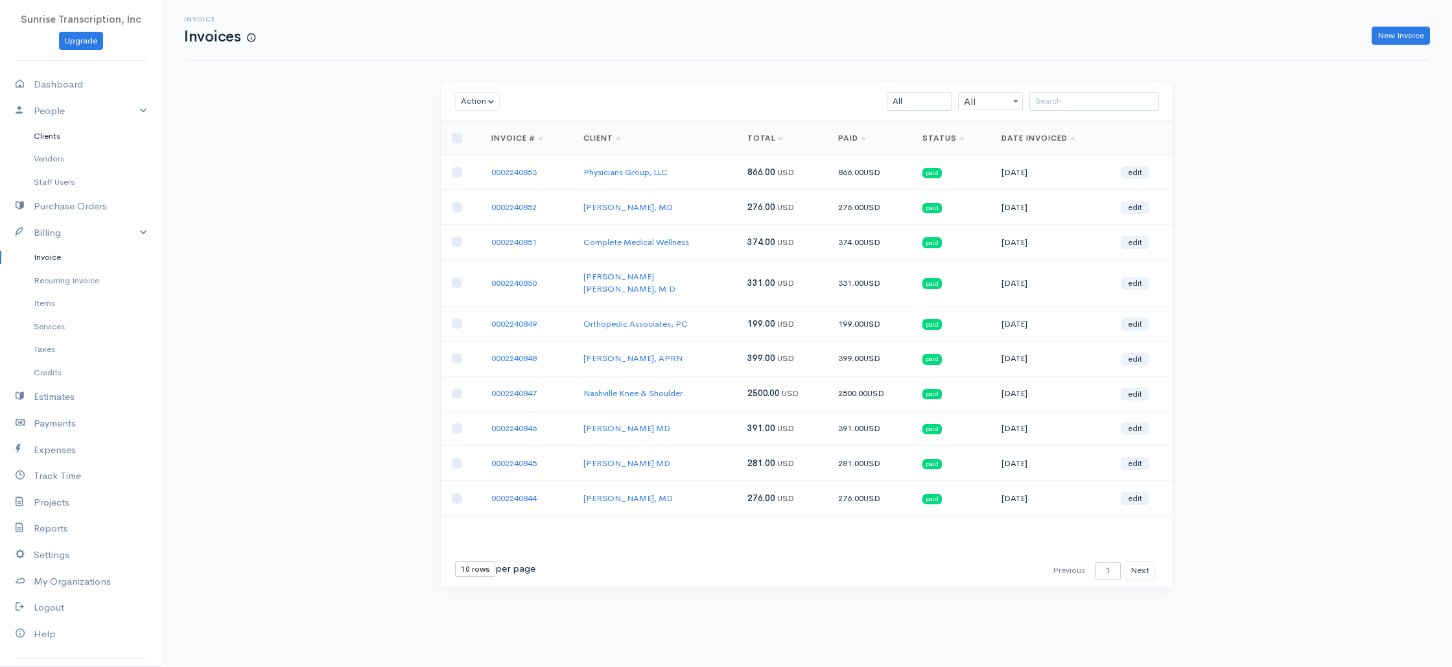
click at [58, 135] on link "Clients" at bounding box center [81, 135] width 162 height 23
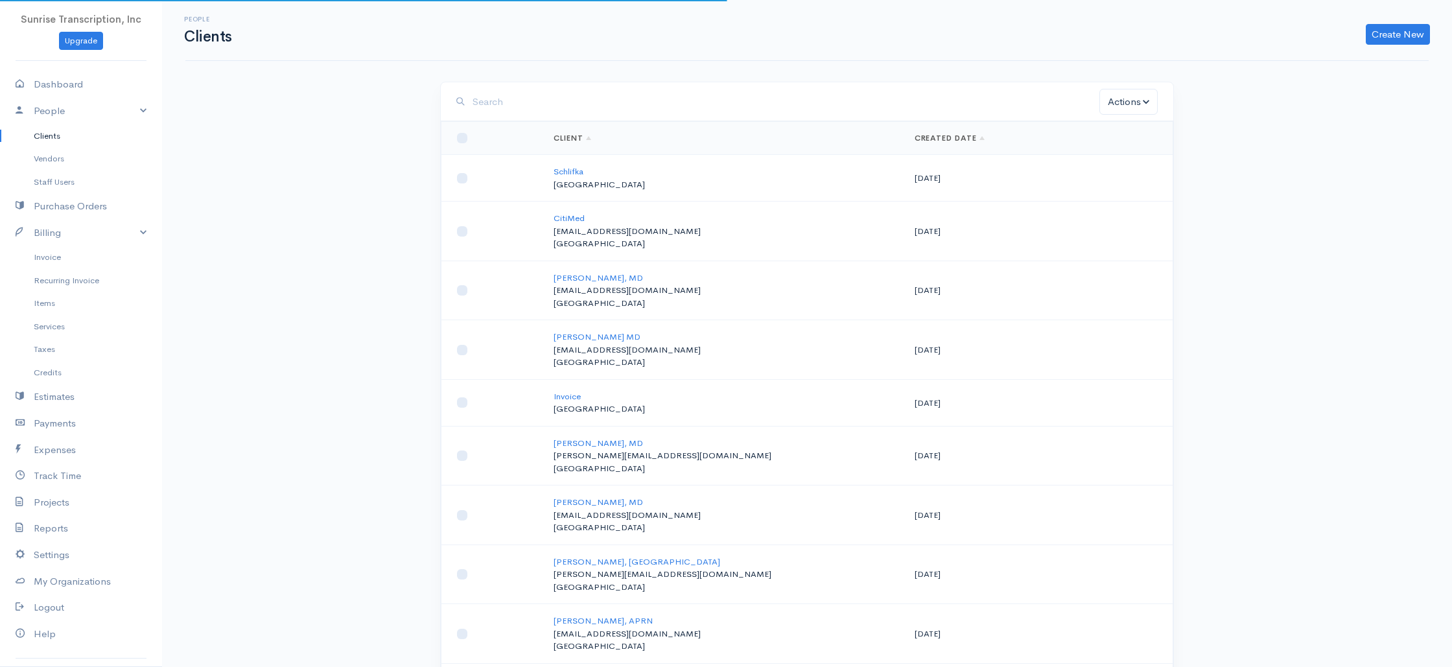
click at [546, 106] on input "search" at bounding box center [786, 102] width 627 height 27
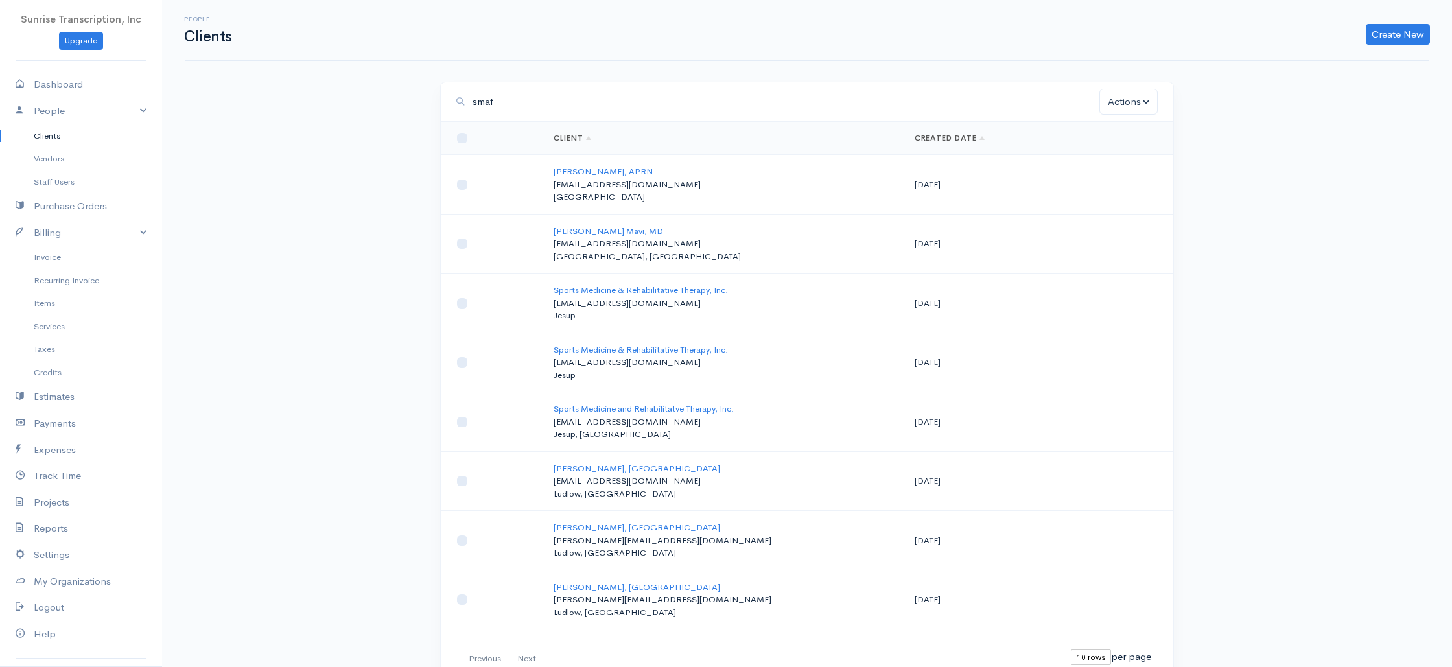
type input "smaf"
drag, startPoint x: 537, startPoint y: 169, endPoint x: 486, endPoint y: 163, distance: 51.5
click at [612, 173] on tr "[PERSON_NAME], APRN [EMAIL_ADDRESS][DOMAIN_NAME] [GEOGRAPHIC_DATA] [DATE]" at bounding box center [807, 185] width 732 height 60
copy tr "[PERSON_NAME]"
click at [59, 257] on link "Invoice" at bounding box center [81, 257] width 162 height 23
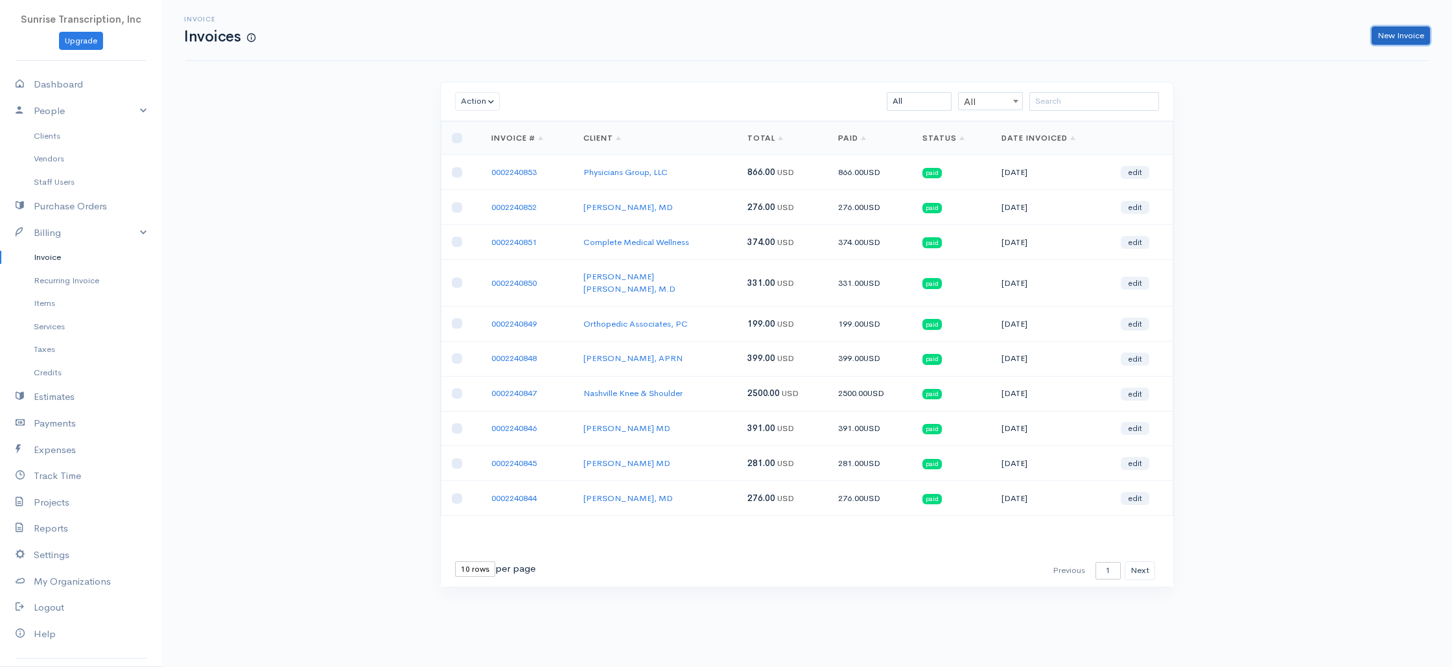
click at [1401, 36] on link "New Invoice" at bounding box center [1401, 36] width 58 height 19
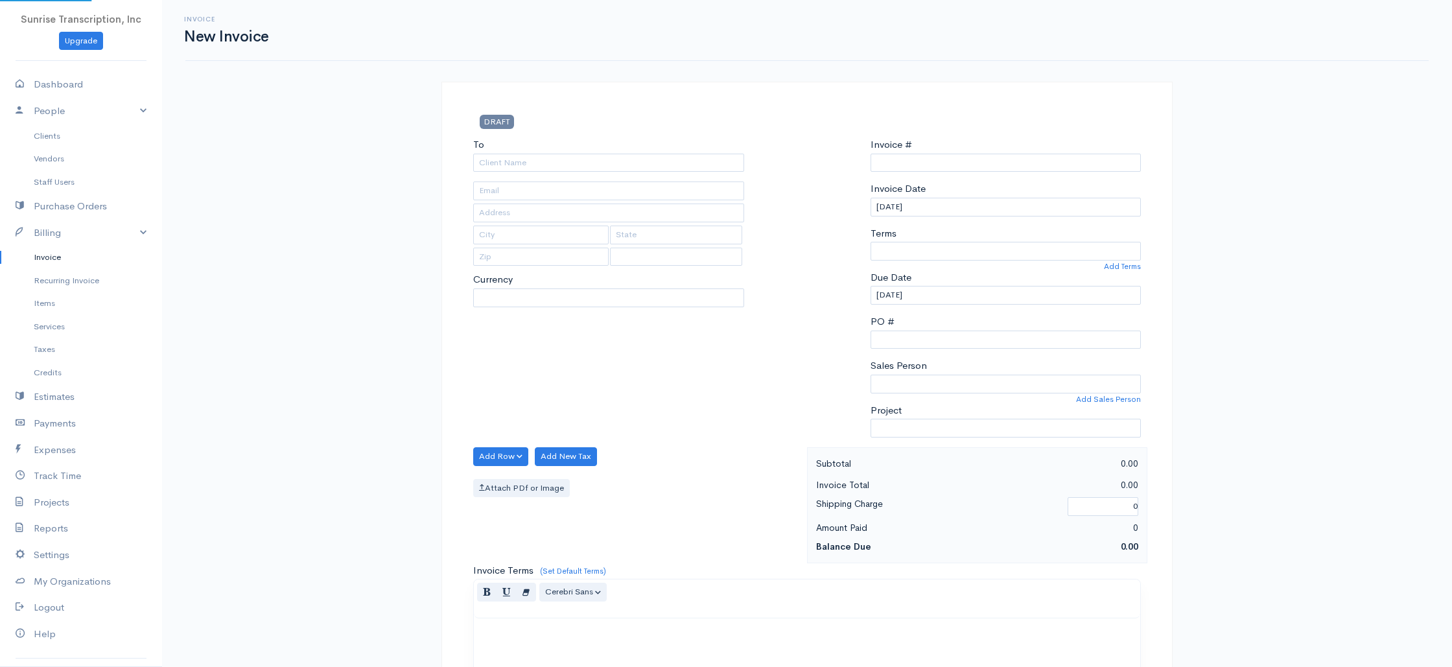
type input "0002240854"
select select "[GEOGRAPHIC_DATA]"
select select "USD"
click at [616, 162] on input "To" at bounding box center [608, 163] width 271 height 19
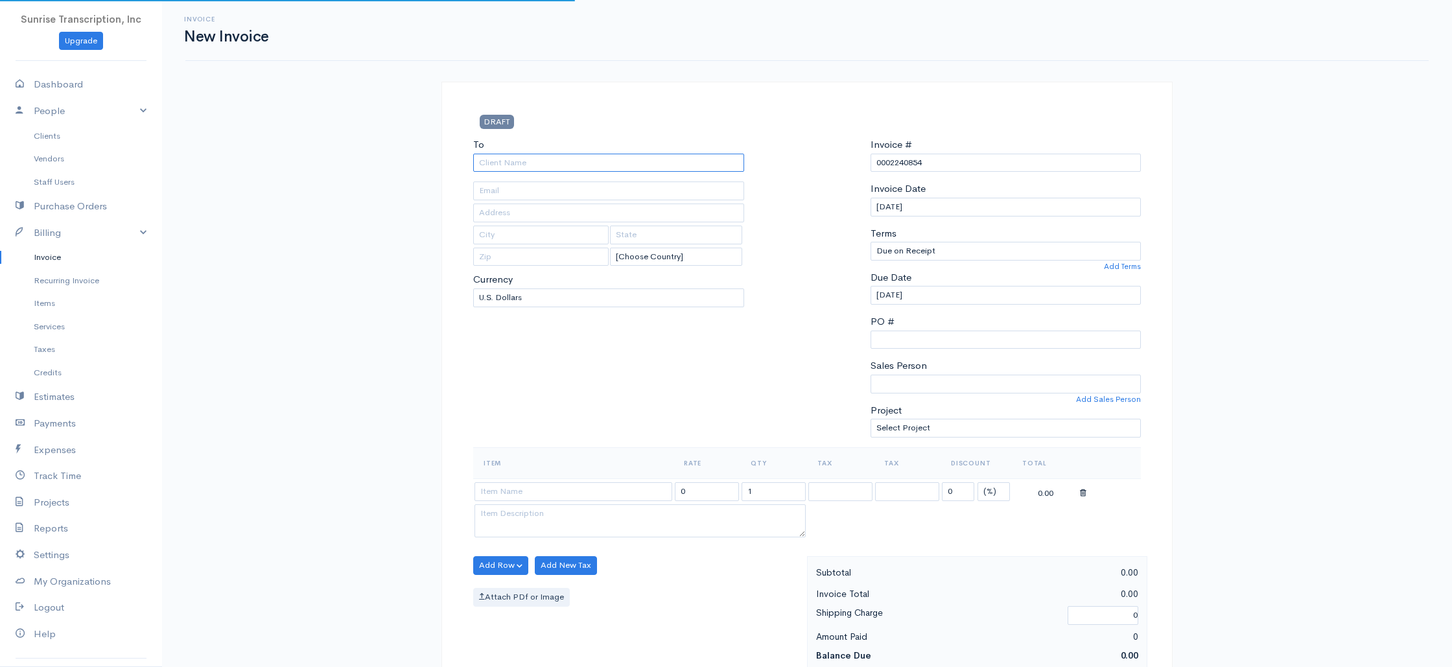
paste input "[PERSON_NAME]"
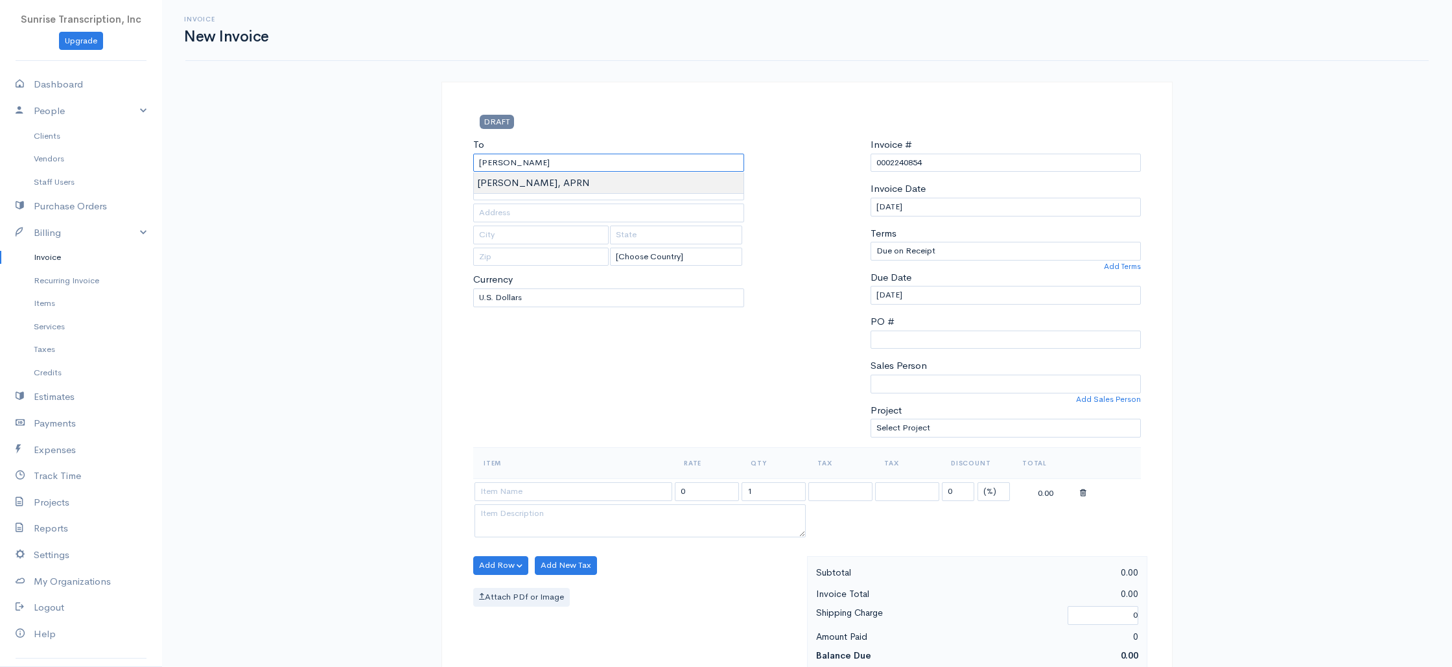
type input "[PERSON_NAME], APRN"
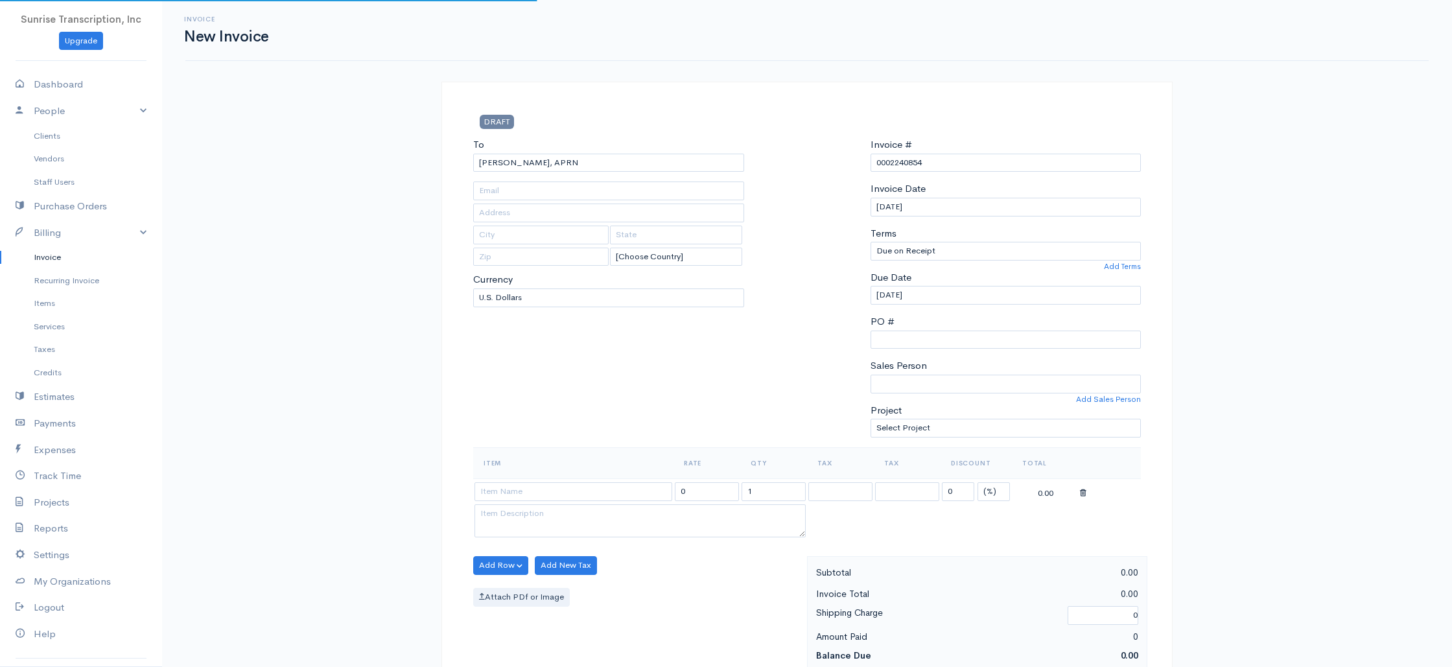
type input "[EMAIL_ADDRESS][DOMAIN_NAME]"
click at [548, 417] on div "To [PERSON_NAME][GEOGRAPHIC_DATA], APRN [EMAIL_ADDRESS][DOMAIN_NAME] [Choose Co…" at bounding box center [609, 292] width 284 height 310
click at [583, 497] on input at bounding box center [573, 491] width 198 height 19
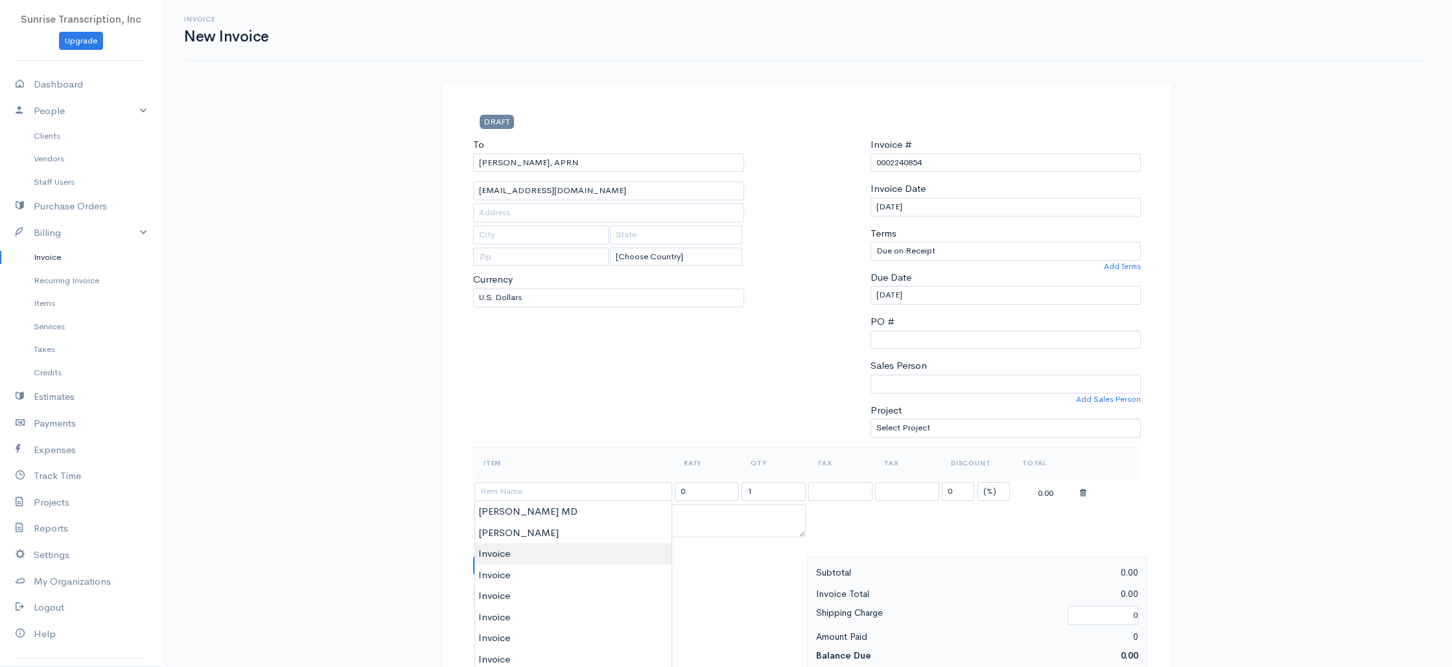
type input "Invoice"
type input "399.00"
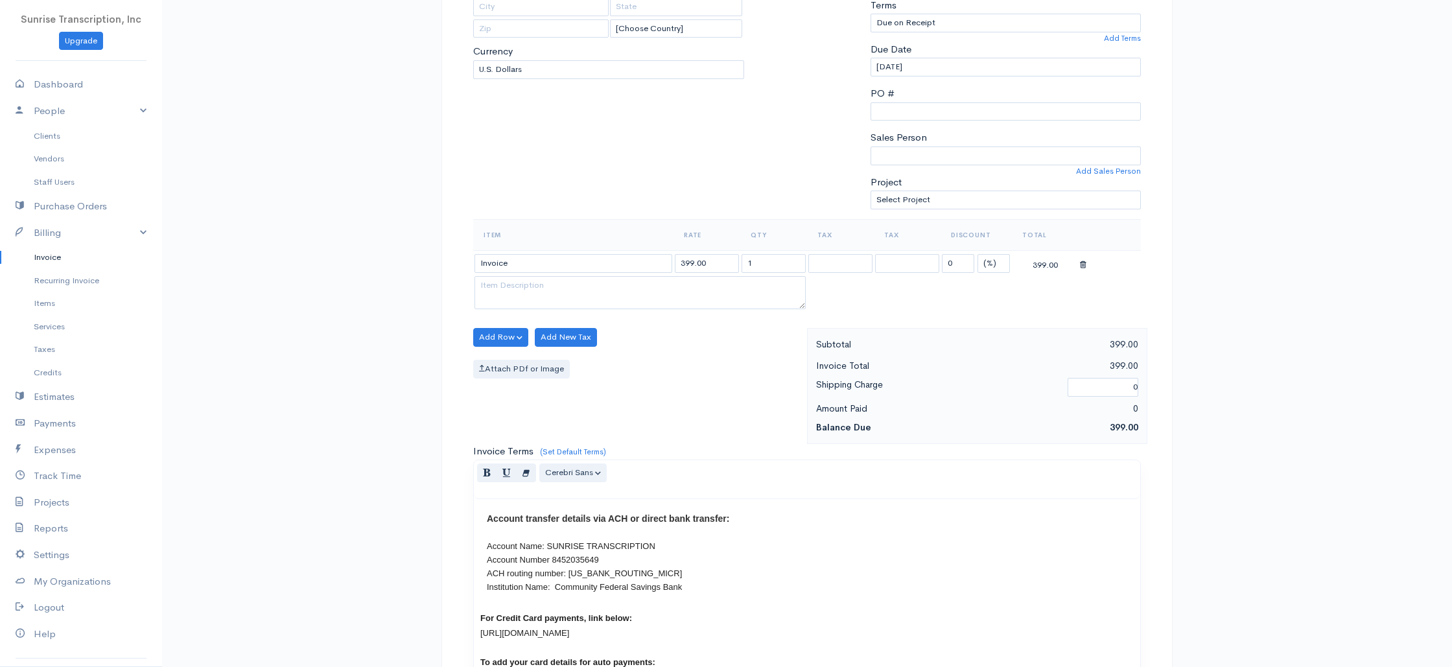
scroll to position [624, 0]
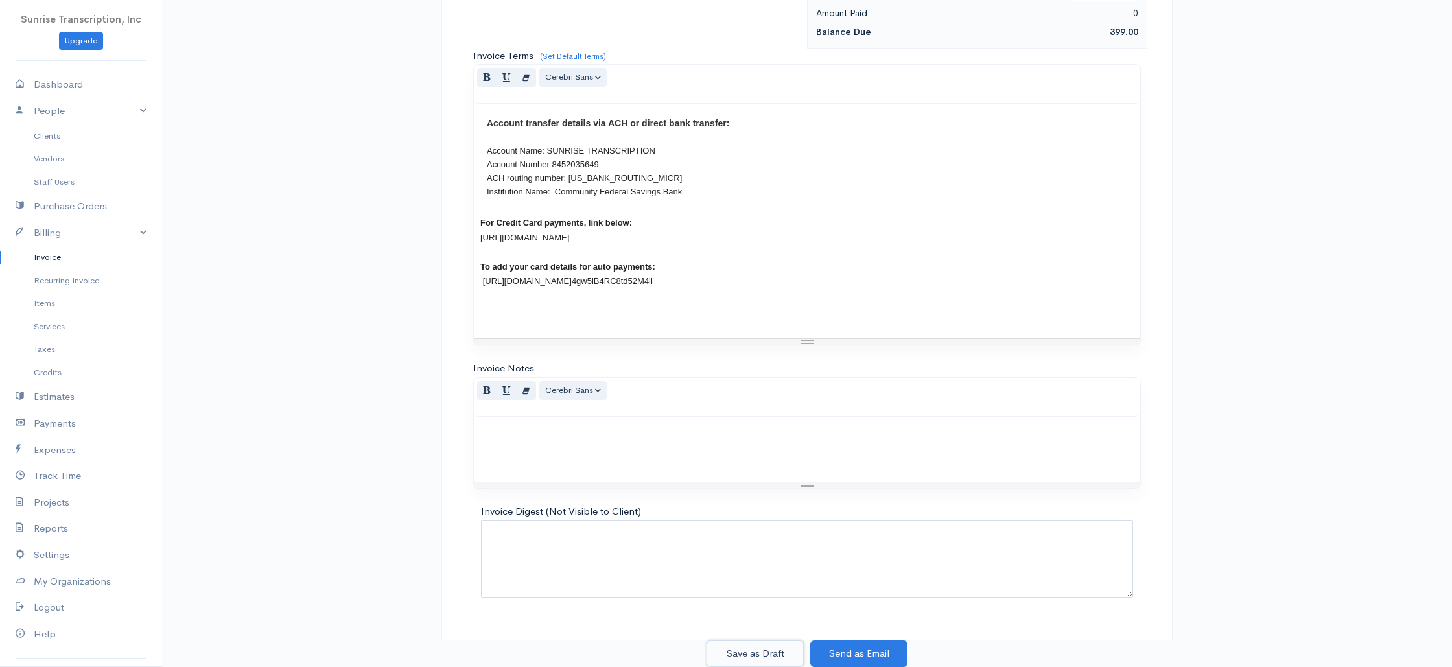
click at [756, 653] on button "Save as Draft" at bounding box center [754, 653] width 97 height 27
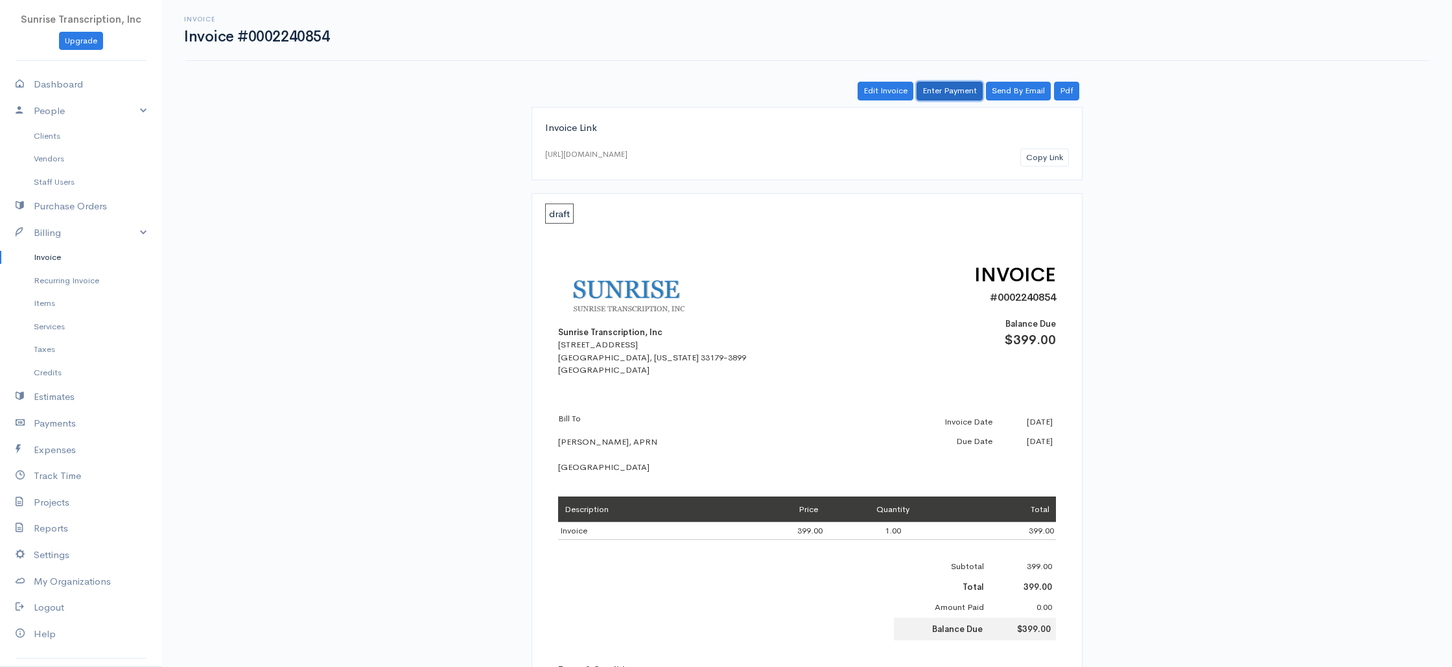
click at [947, 90] on link "Enter Payment" at bounding box center [950, 91] width 66 height 19
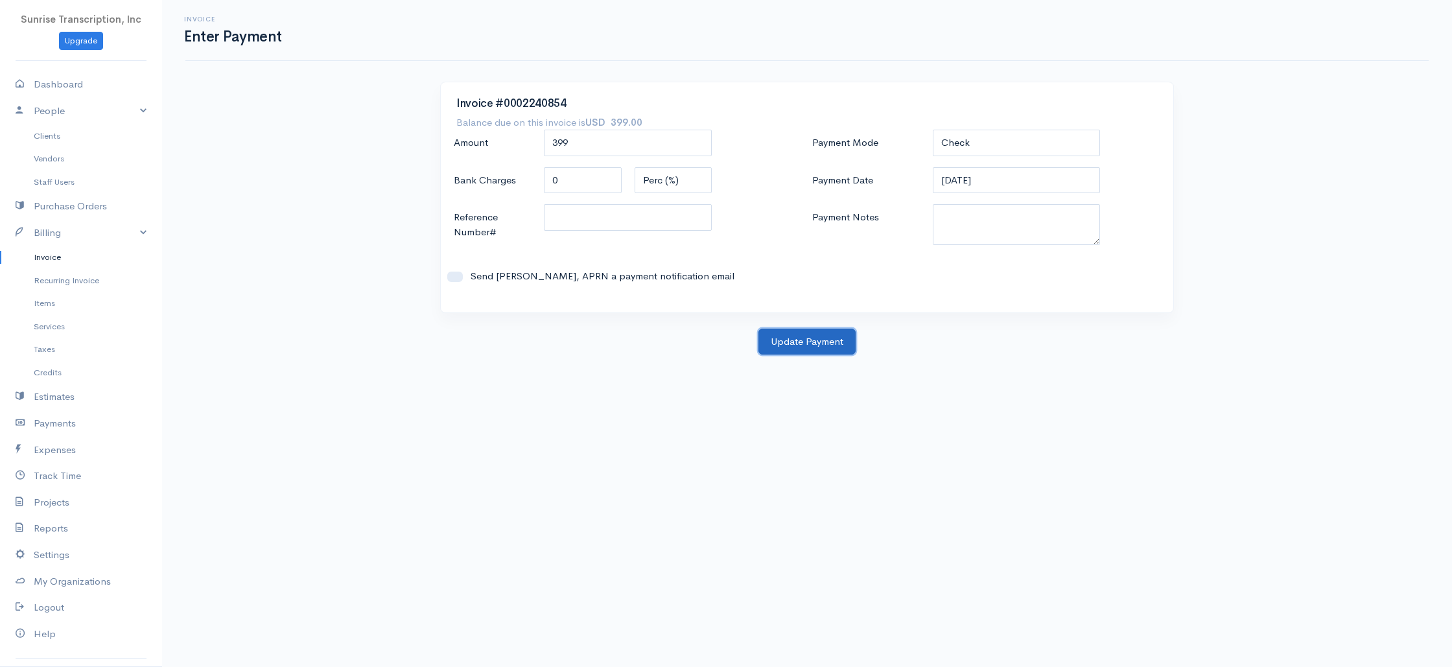
drag, startPoint x: 791, startPoint y: 349, endPoint x: 719, endPoint y: 255, distance: 118.4
click at [791, 349] on button "Update Payment" at bounding box center [806, 342] width 97 height 27
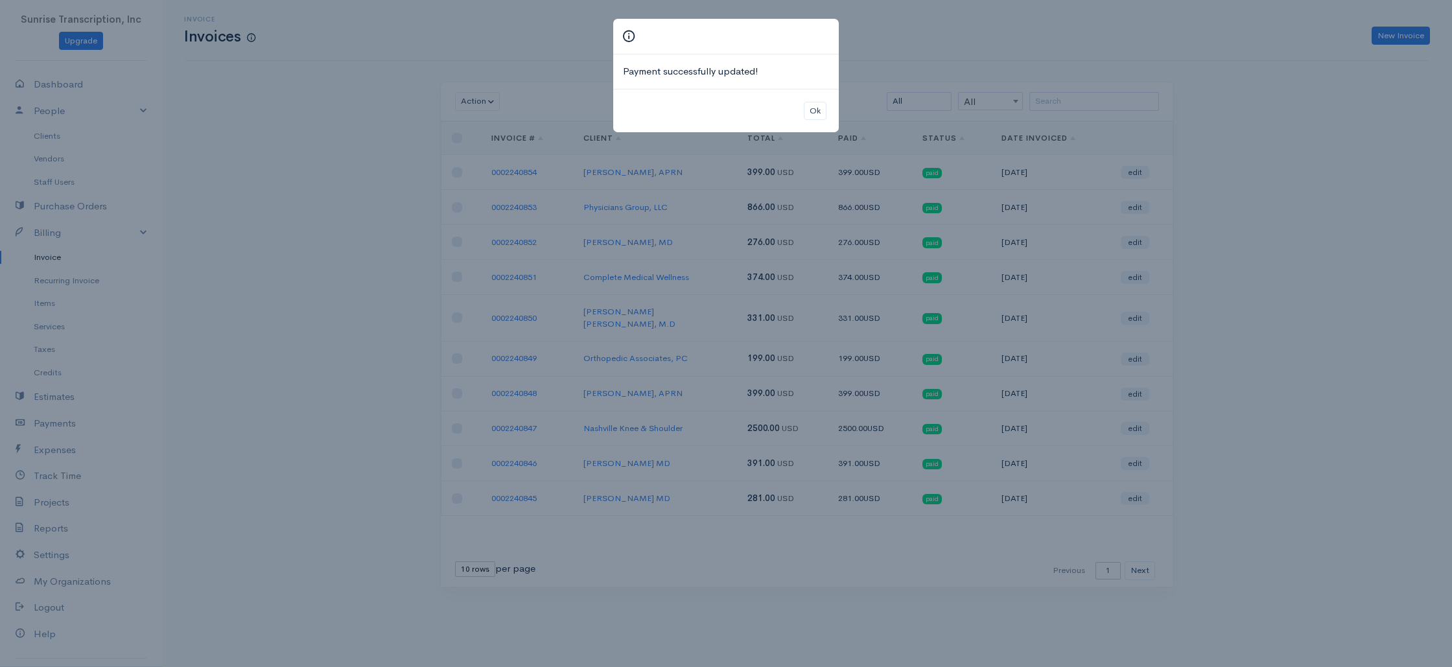
click at [1346, 89] on div "Payment successfully updated! Ok" at bounding box center [726, 333] width 1452 height 667
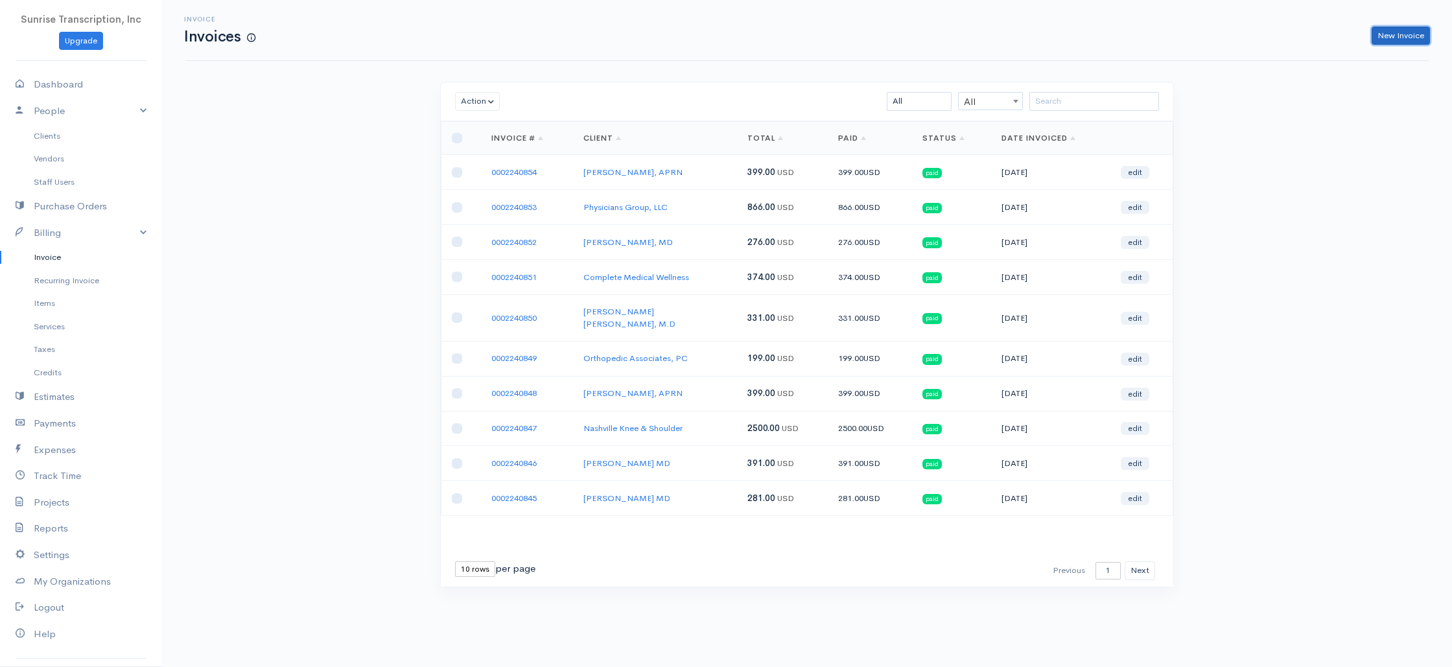
click at [1390, 40] on link "New Invoice" at bounding box center [1401, 36] width 58 height 19
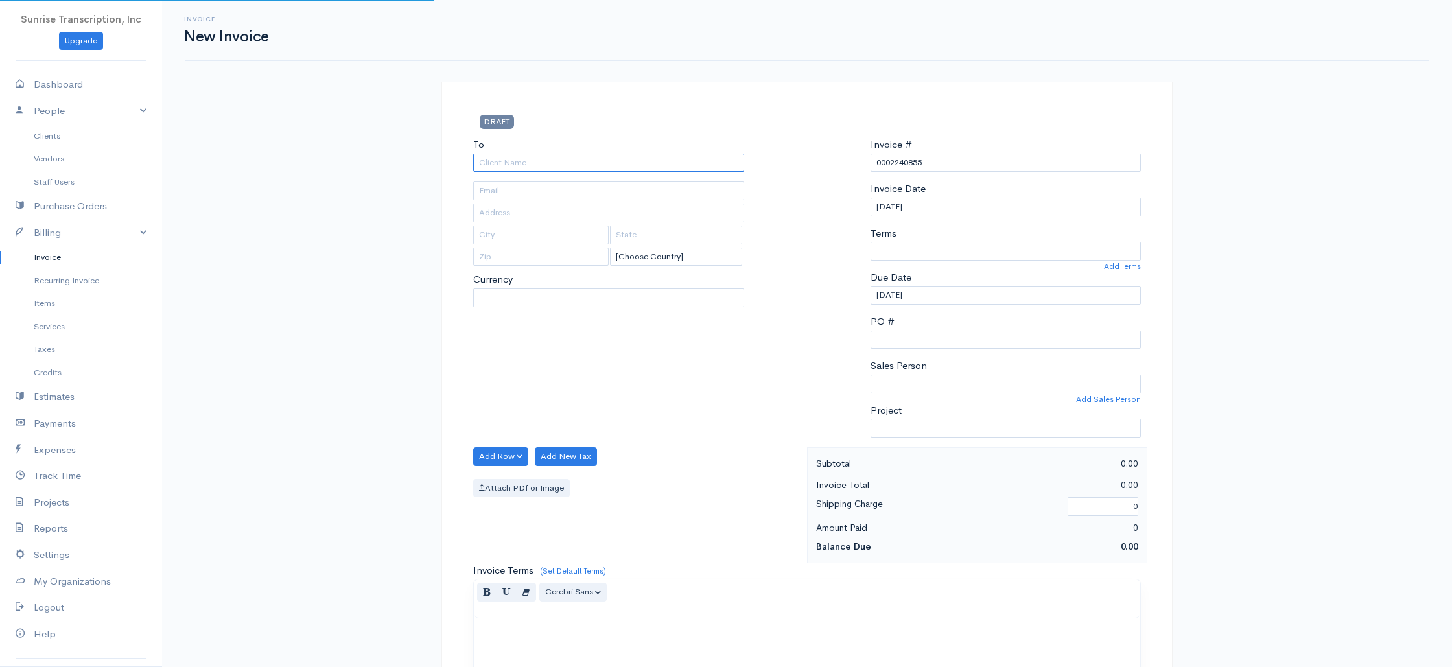
click at [613, 158] on input "To" at bounding box center [608, 163] width 271 height 19
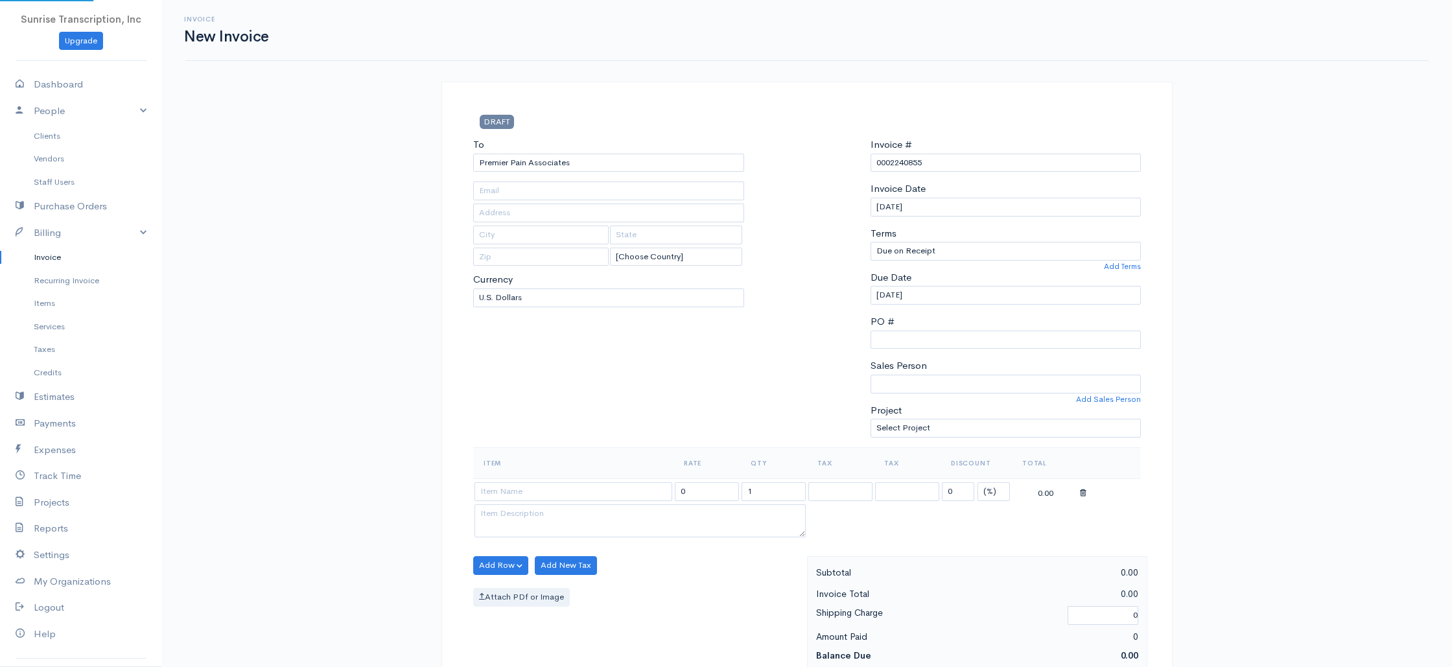
drag, startPoint x: 526, startPoint y: 161, endPoint x: 427, endPoint y: 152, distance: 99.5
drag, startPoint x: 465, startPoint y: 156, endPoint x: 395, endPoint y: 154, distance: 70.0
click at [395, 154] on div "Invoice New Invoice DRAFT To Premier Pain Associates [EMAIL_ADDRESS][DOMAIN_NAM…" at bounding box center [807, 645] width 1290 height 1290
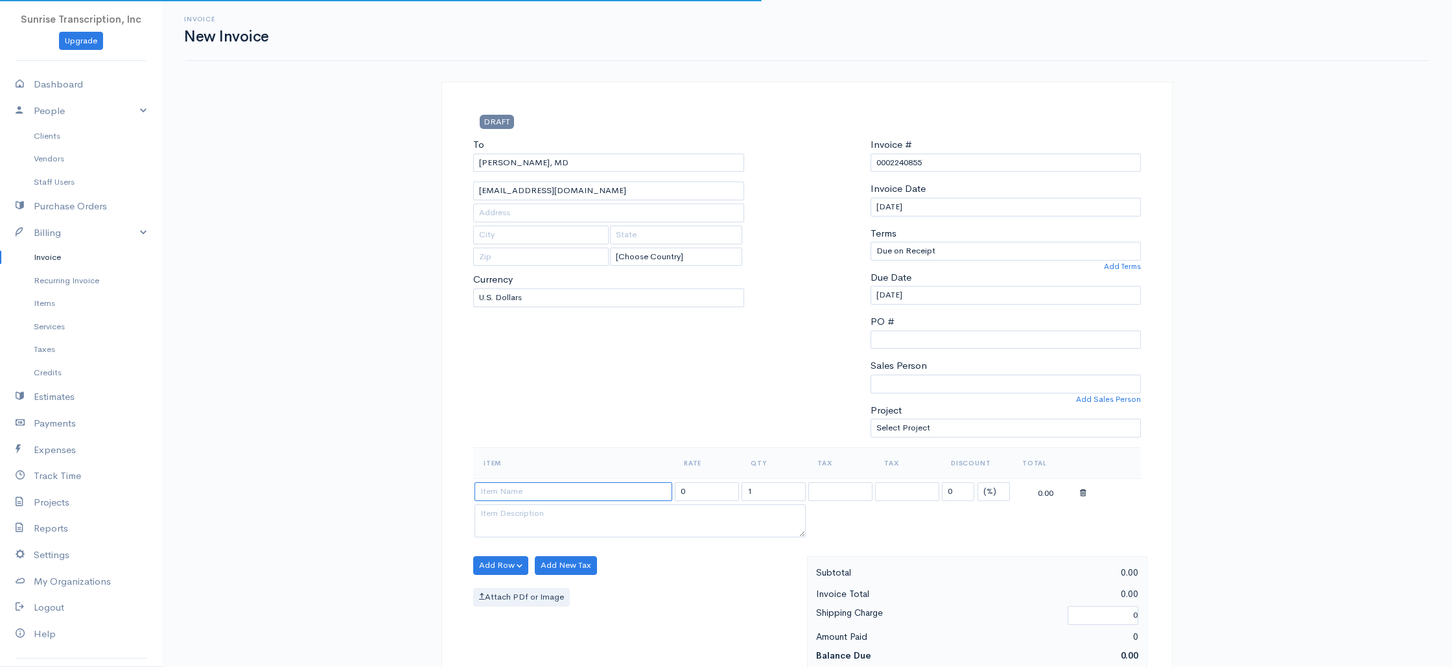
click at [551, 493] on input at bounding box center [573, 491] width 198 height 19
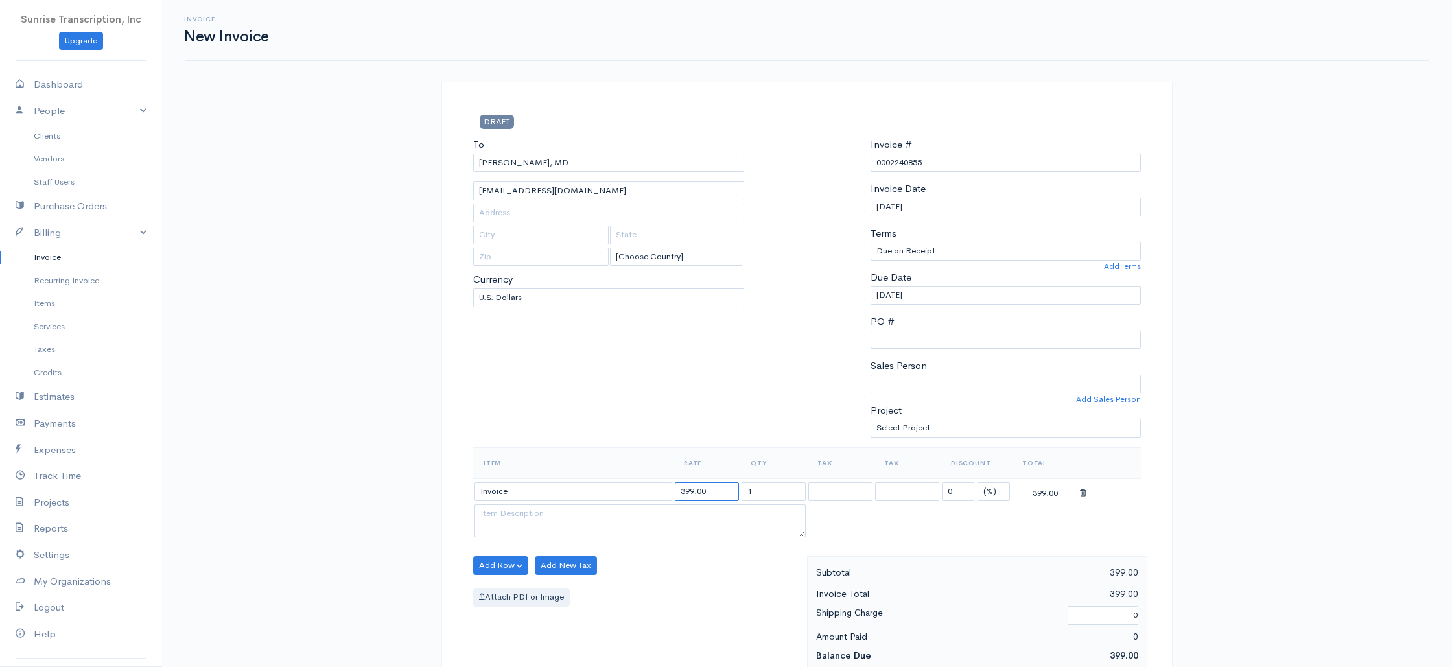
drag, startPoint x: 691, startPoint y: 495, endPoint x: 589, endPoint y: 476, distance: 103.4
click at [603, 482] on tr "Invoice 399.00 1 0 (%) Flat 399.00" at bounding box center [807, 490] width 668 height 25
click at [600, 358] on div "To [PERSON_NAME], [GEOGRAPHIC_DATA] [EMAIL_ADDRESS][DOMAIN_NAME] [Choose Countr…" at bounding box center [609, 292] width 284 height 310
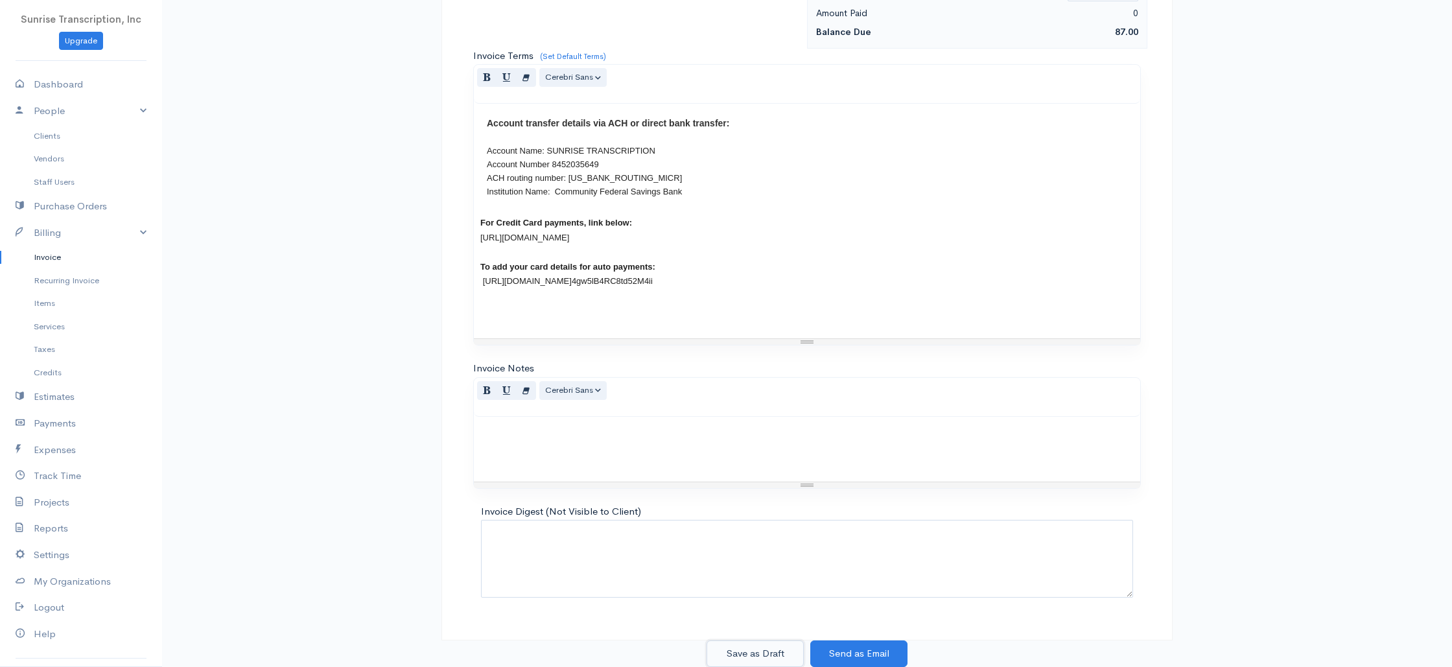
click at [773, 645] on button "Save as Draft" at bounding box center [754, 653] width 97 height 27
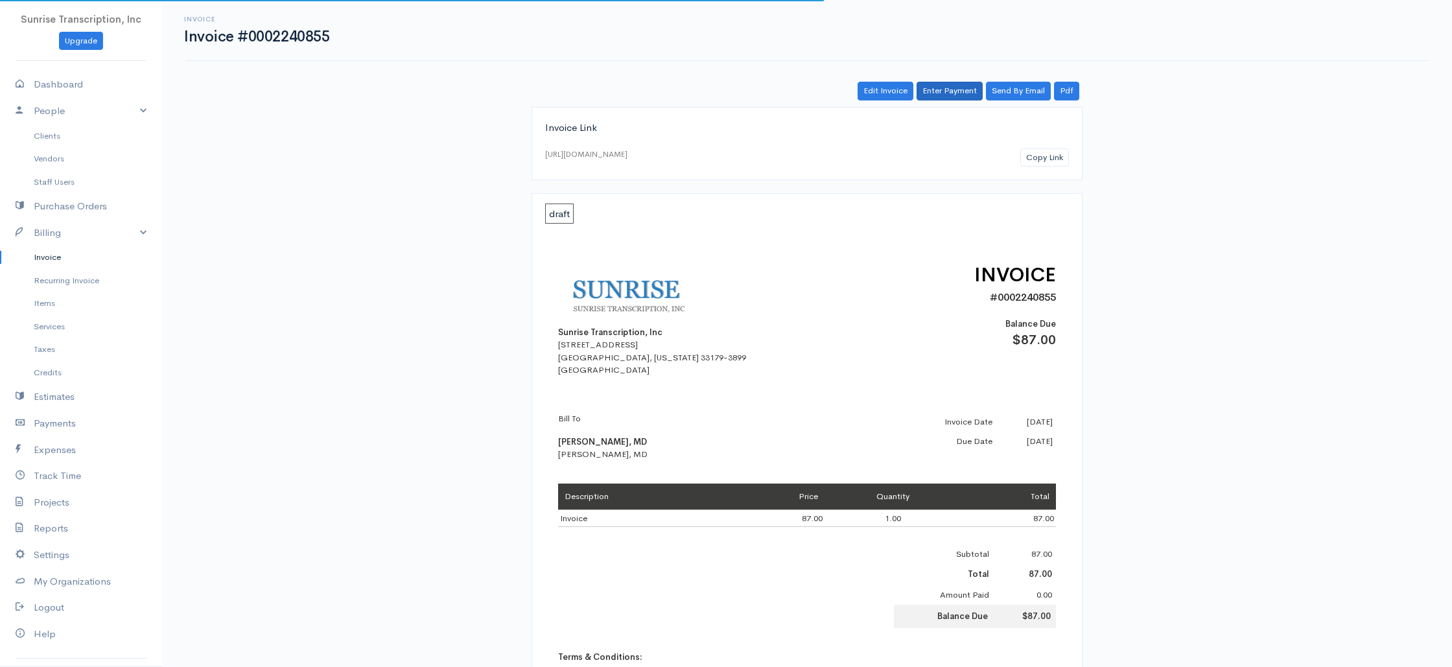
scroll to position [2, 0]
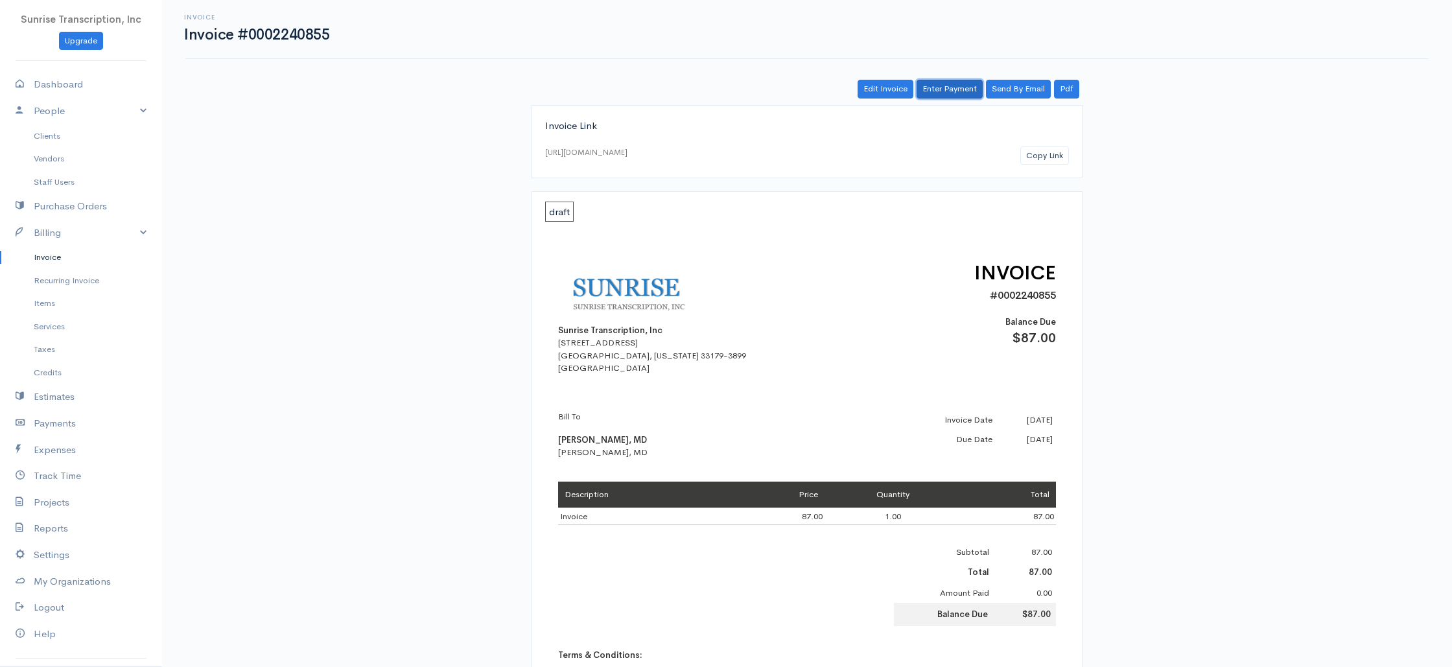
click at [938, 89] on link "Enter Payment" at bounding box center [950, 89] width 66 height 19
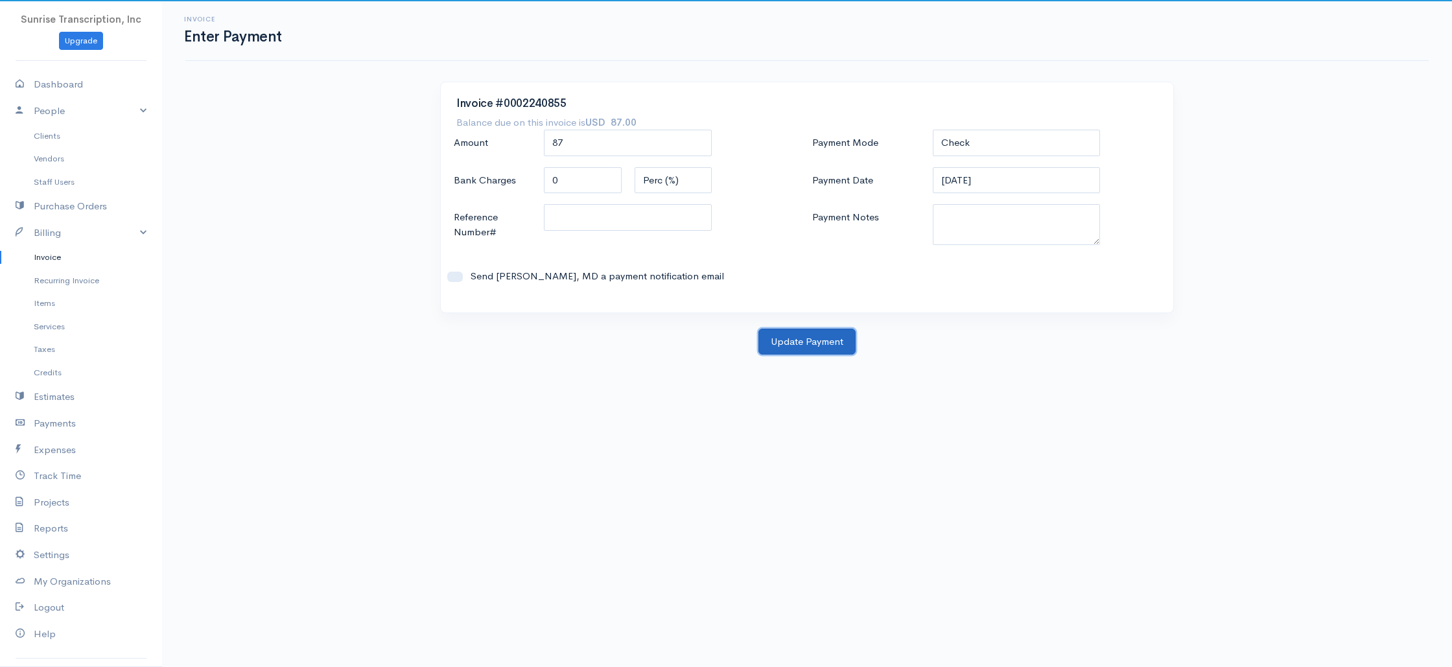
click at [810, 344] on button "Update Payment" at bounding box center [806, 342] width 97 height 27
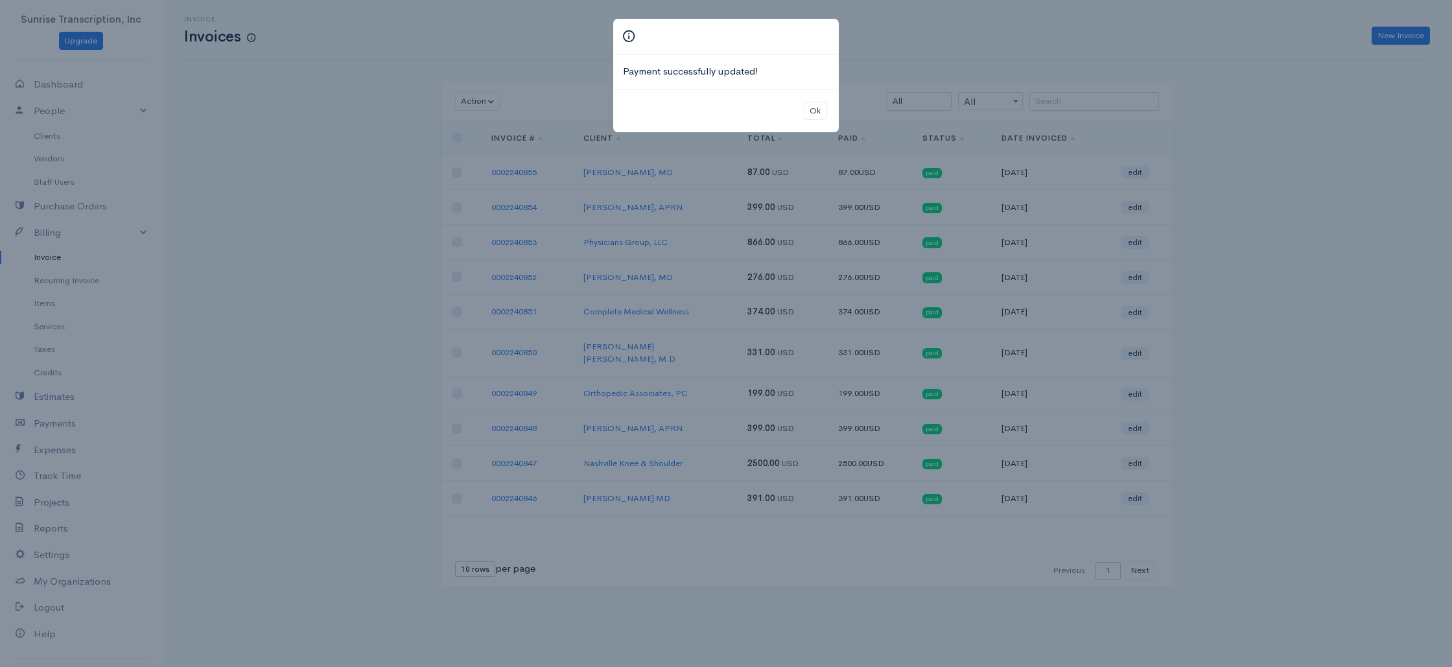
click at [1411, 34] on div "Payment successfully updated! Ok" at bounding box center [726, 333] width 1452 height 667
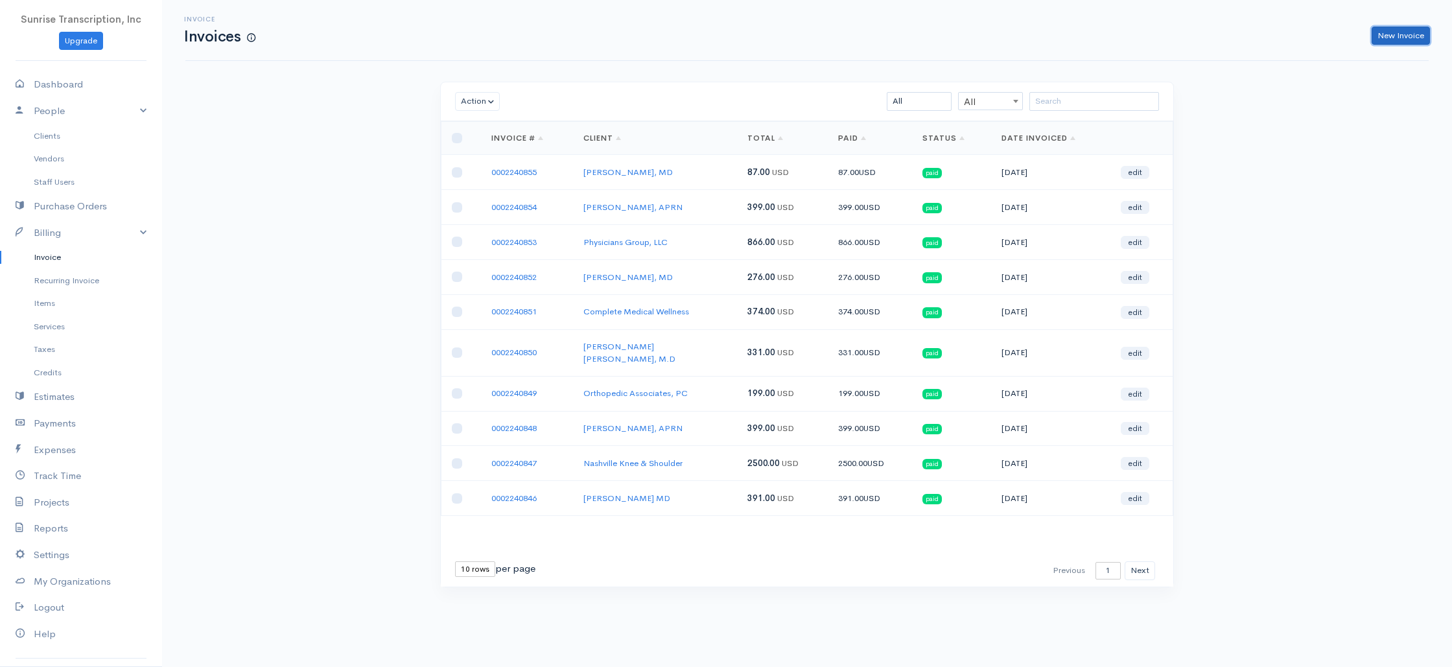
click at [1395, 36] on link "New Invoice" at bounding box center [1401, 36] width 58 height 19
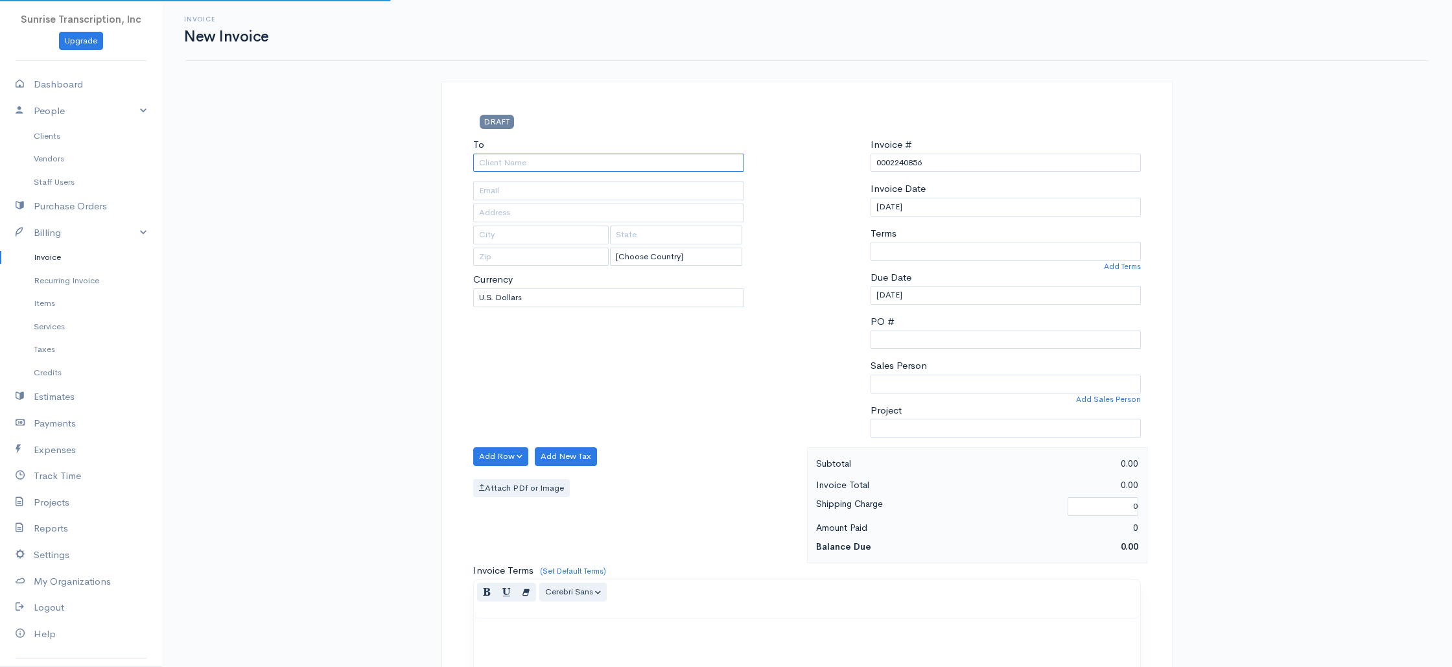
click at [655, 168] on input "To" at bounding box center [608, 163] width 271 height 19
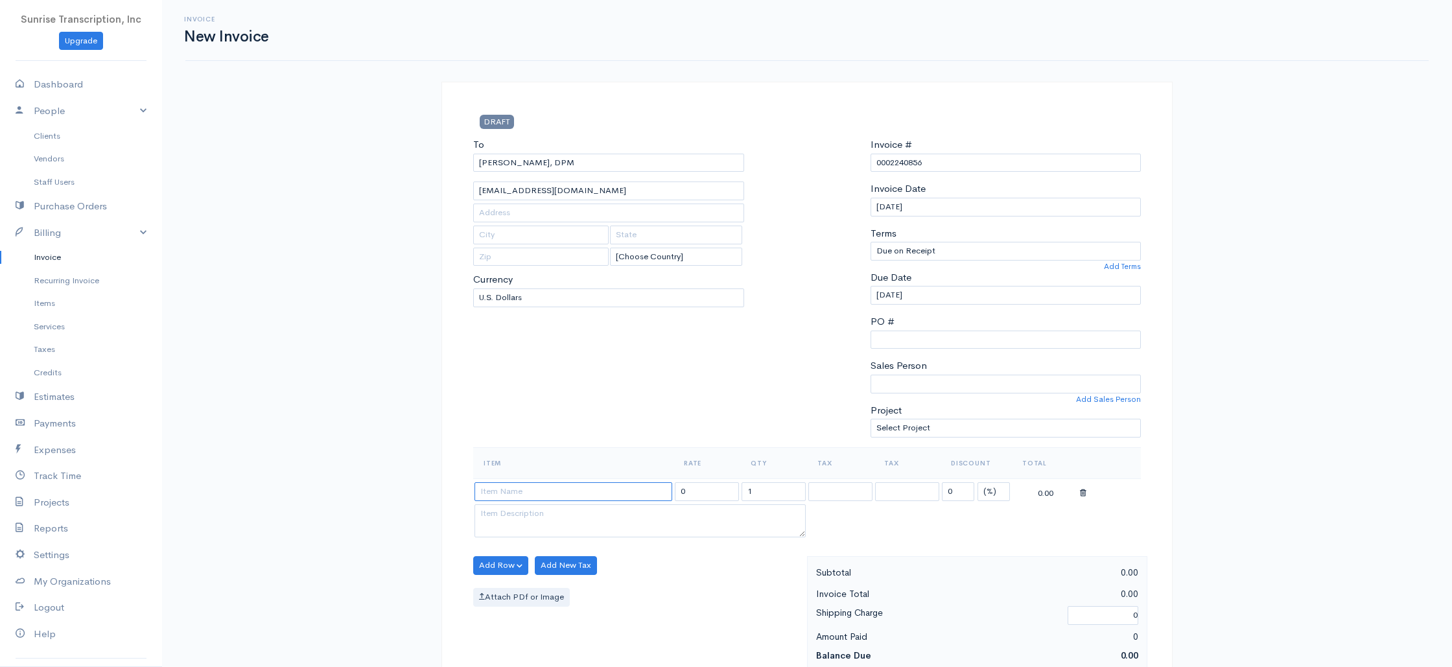
click at [548, 488] on input at bounding box center [573, 491] width 198 height 19
drag, startPoint x: 604, startPoint y: 476, endPoint x: 582, endPoint y: 471, distance: 22.8
click at [583, 472] on table "Item Rate Qty Tax Tax Discount Total Invoice 399.00 1 0 (%) Flat 399.00" at bounding box center [807, 493] width 668 height 93
click at [596, 397] on div "To [GEOGRAPHIC_DATA][PERSON_NAME], DPM [EMAIL_ADDRESS][DOMAIN_NAME] [Choose Cou…" at bounding box center [609, 292] width 284 height 310
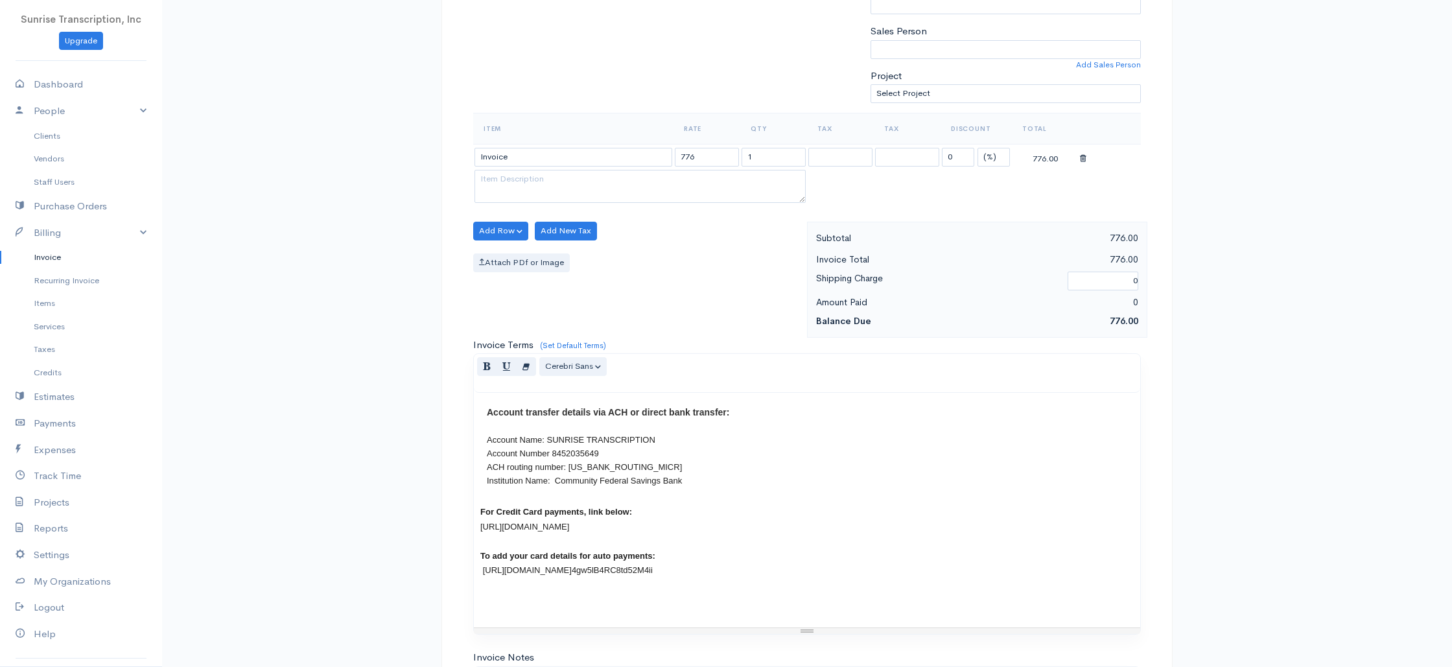
scroll to position [624, 0]
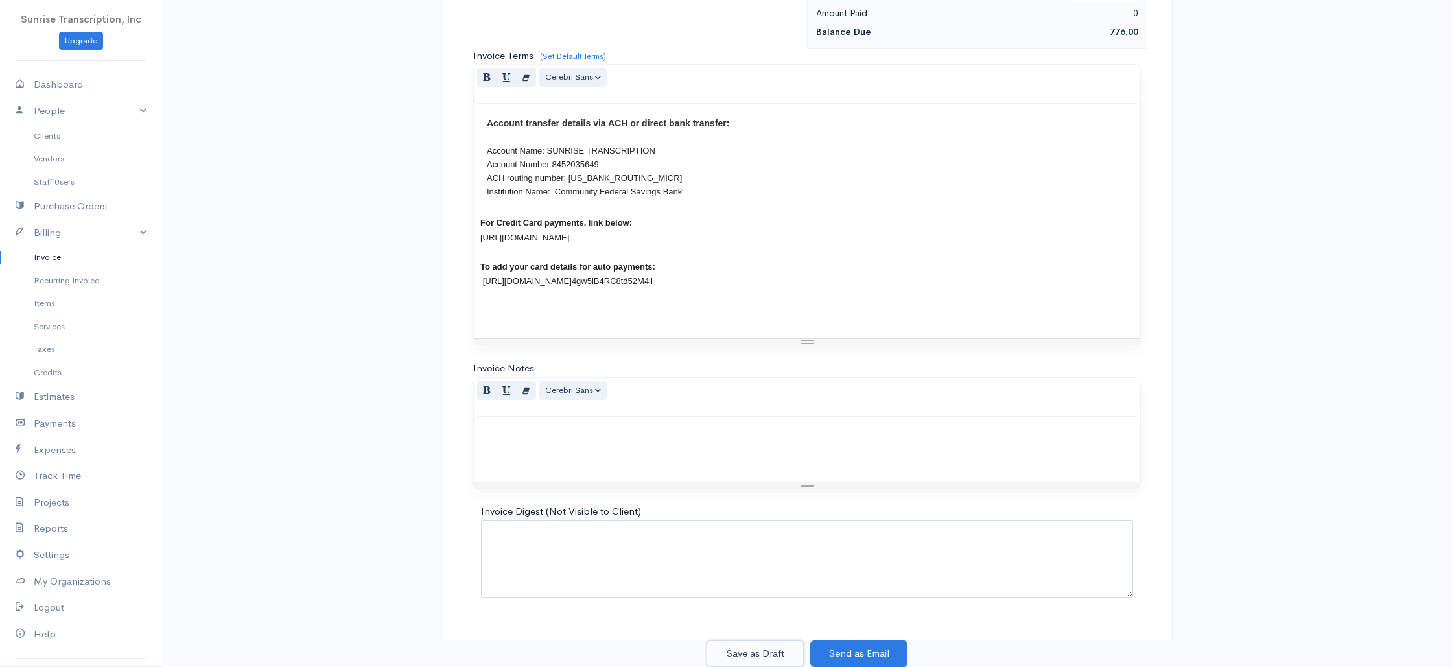
click at [757, 657] on button "Save as Draft" at bounding box center [754, 653] width 97 height 27
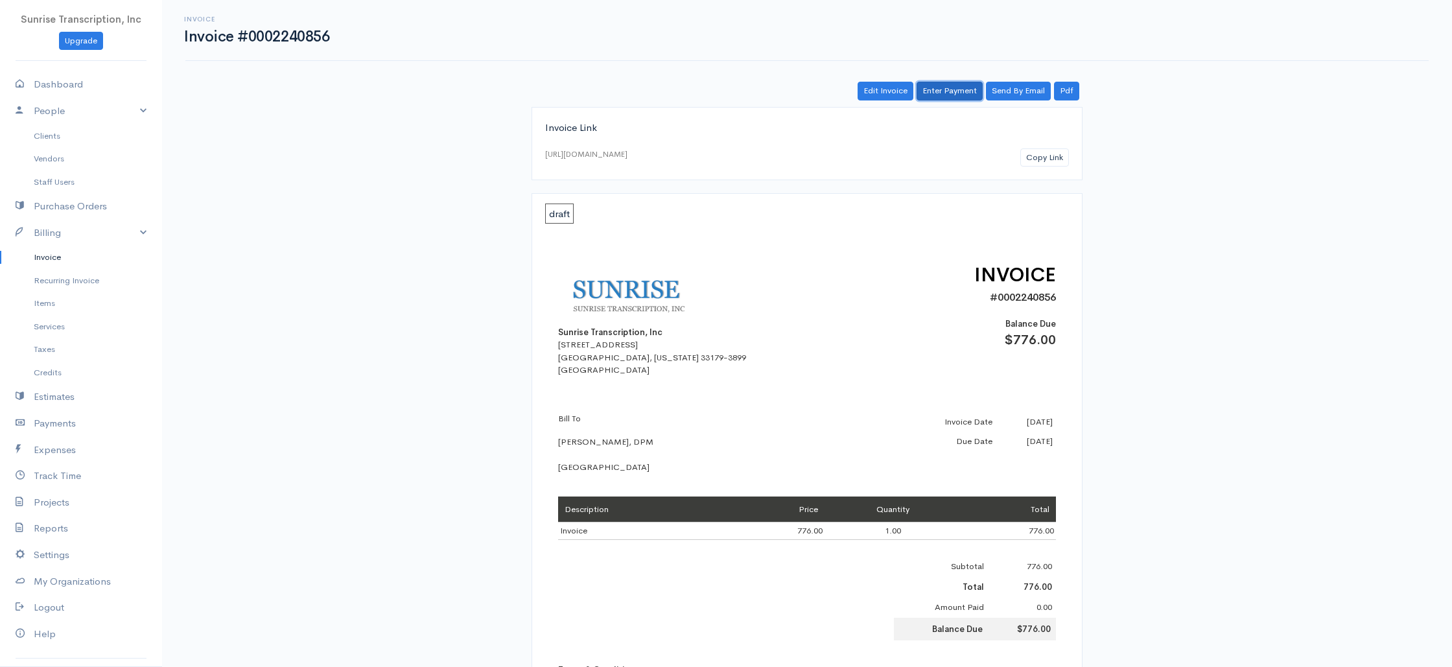
click at [937, 99] on link "Enter Payment" at bounding box center [950, 91] width 66 height 19
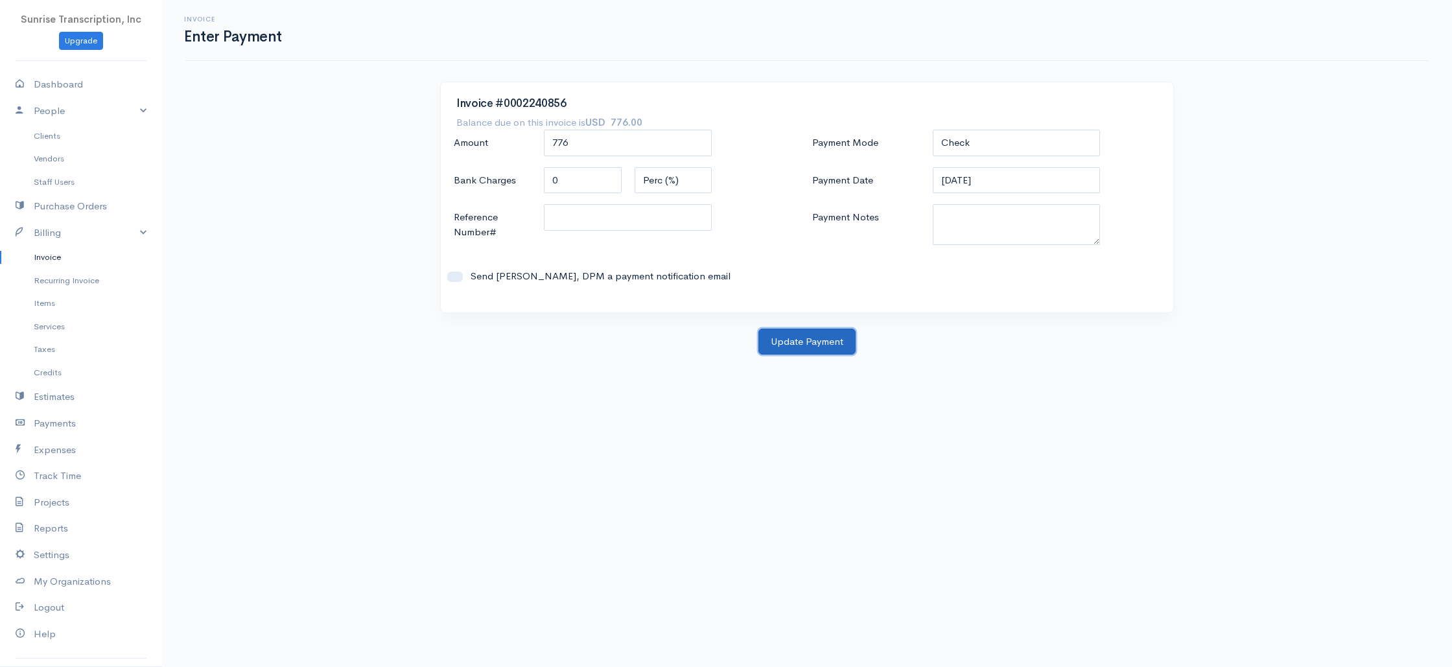
click at [817, 347] on button "Update Payment" at bounding box center [806, 342] width 97 height 27
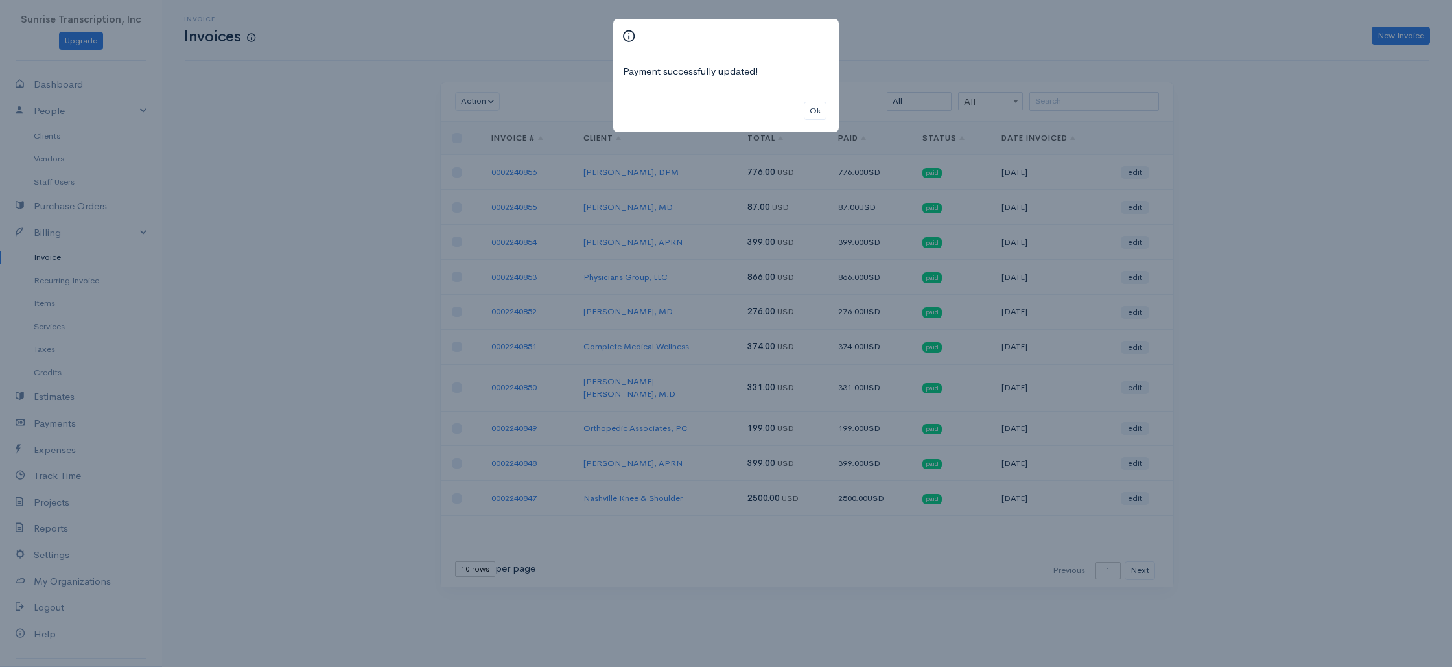
click at [1027, 73] on div "Payment successfully updated! Ok" at bounding box center [726, 333] width 1452 height 667
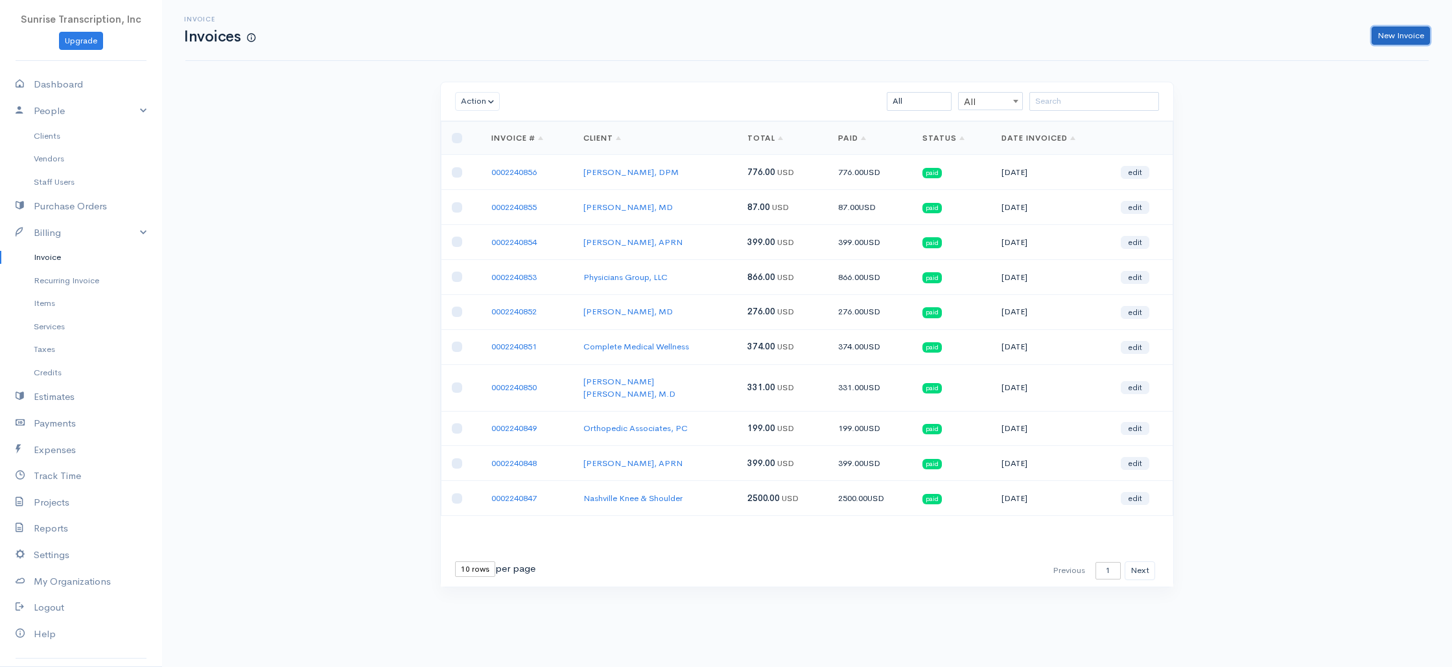
click at [1390, 38] on link "New Invoice" at bounding box center [1401, 36] width 58 height 19
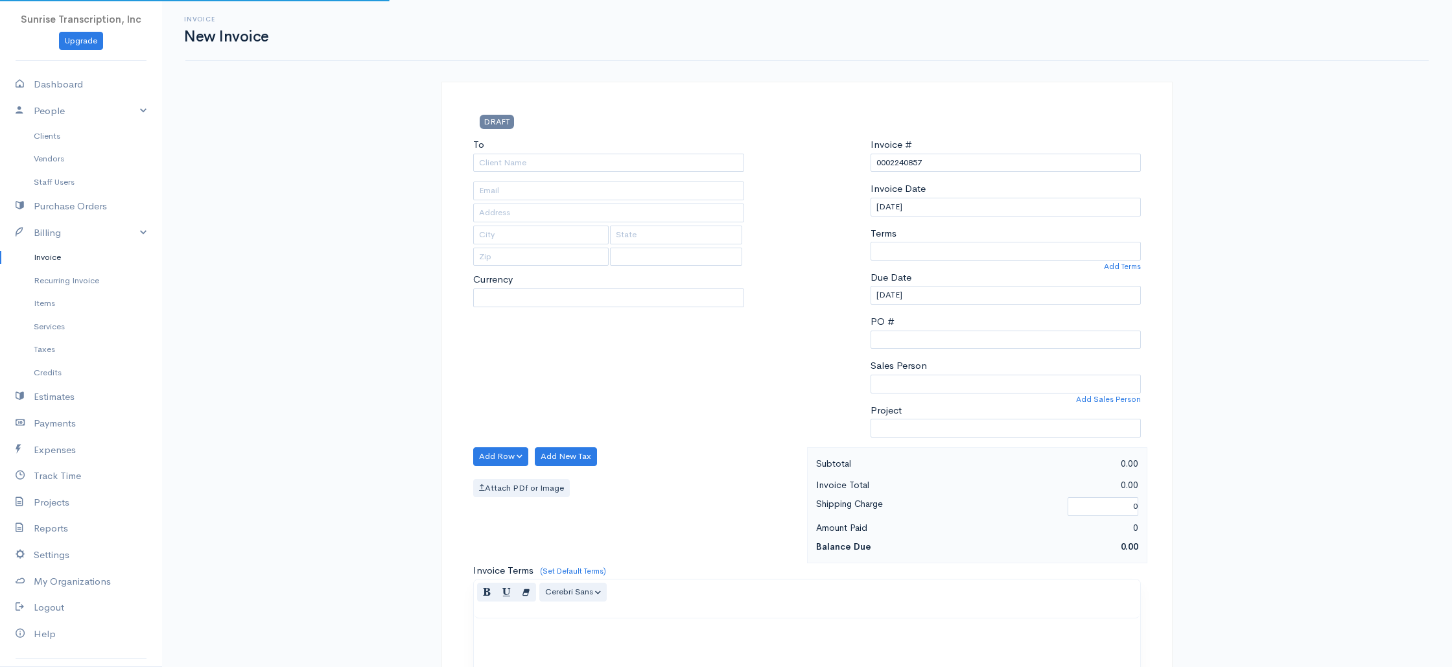
click at [638, 152] on div "To" at bounding box center [608, 154] width 271 height 34
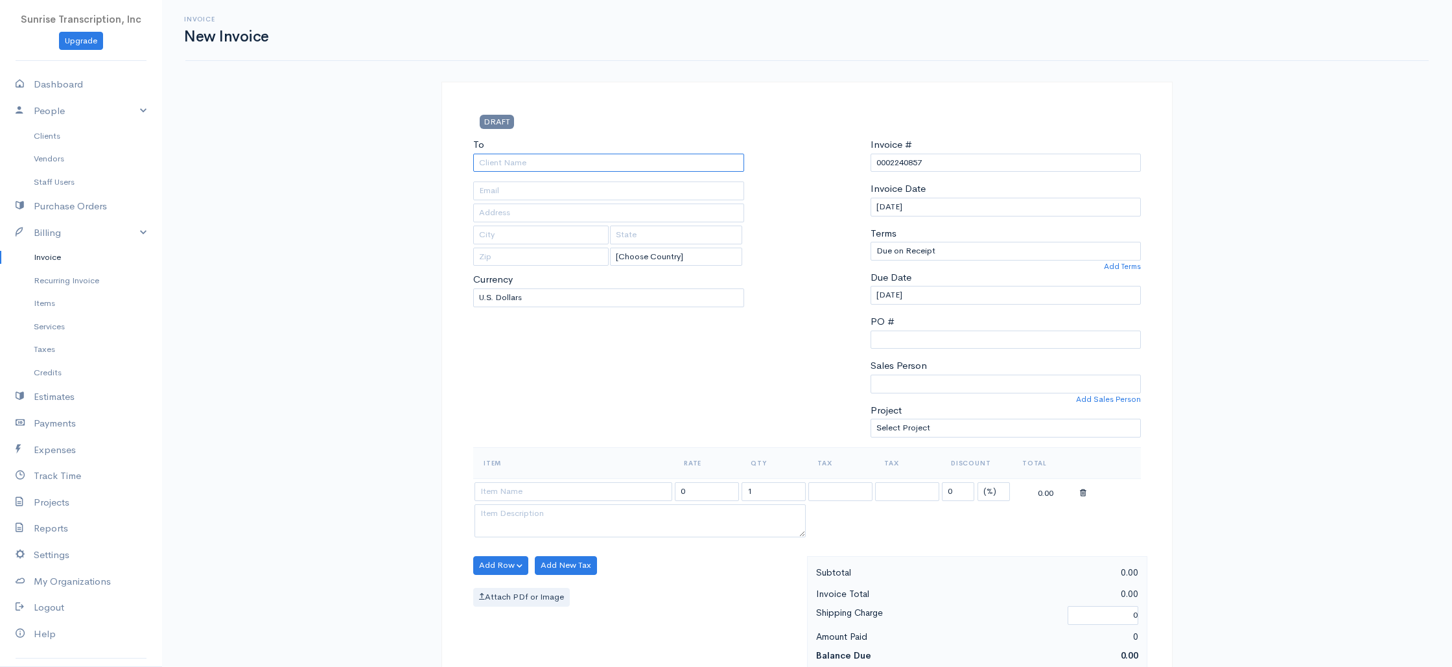
click at [625, 158] on input "To" at bounding box center [608, 163] width 271 height 19
click at [566, 496] on input at bounding box center [573, 491] width 198 height 19
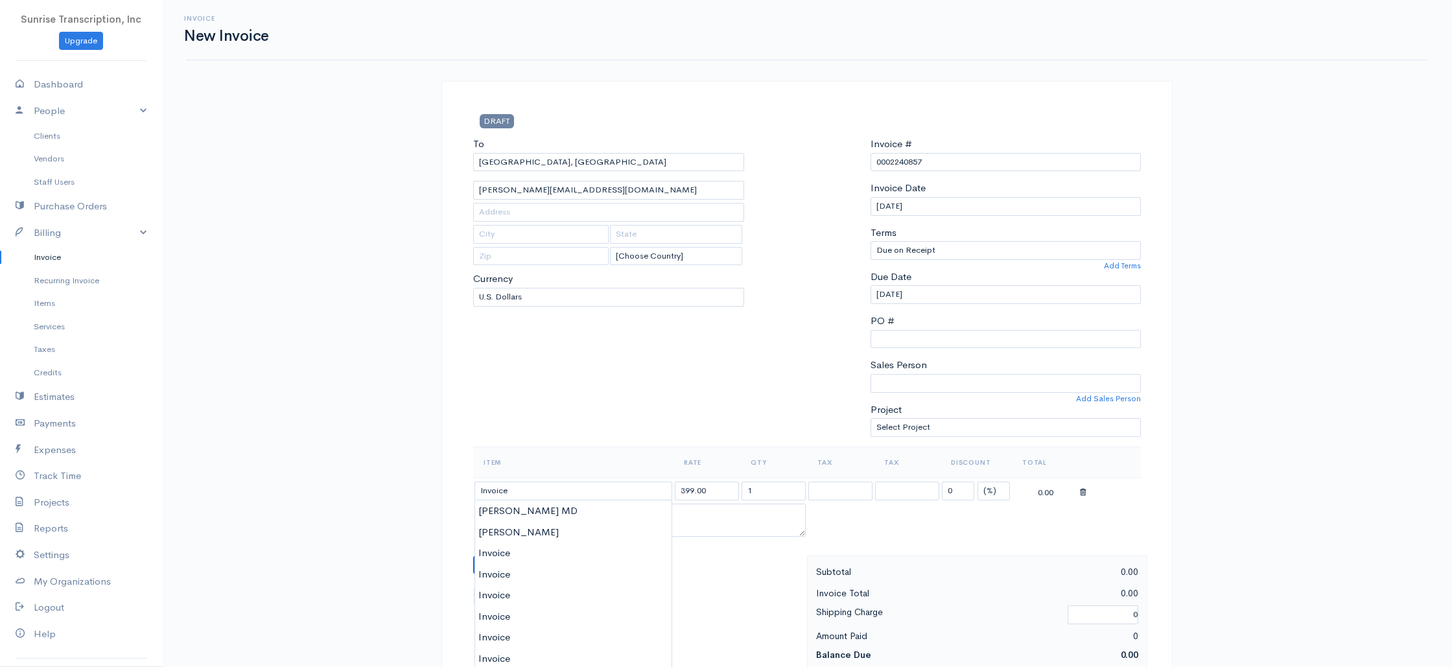
drag, startPoint x: 723, startPoint y: 495, endPoint x: 635, endPoint y: 486, distance: 87.9
click at [636, 486] on tr "Invoice 399.00 1 0 (%) Flat 399.00" at bounding box center [807, 490] width 668 height 25
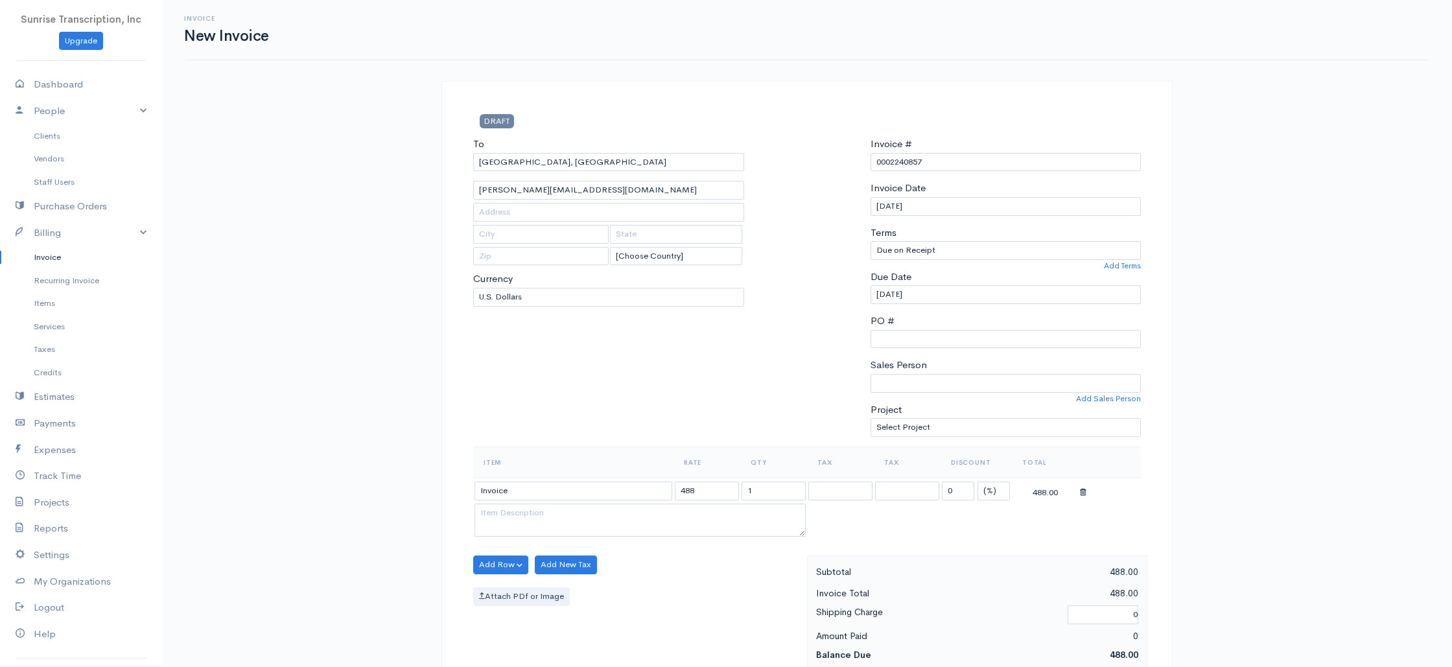
click at [666, 393] on div "To [GEOGRAPHIC_DATA], [GEOGRAPHIC_DATA] [PERSON_NAME][EMAIL_ADDRESS][DOMAIN_NAM…" at bounding box center [609, 292] width 284 height 310
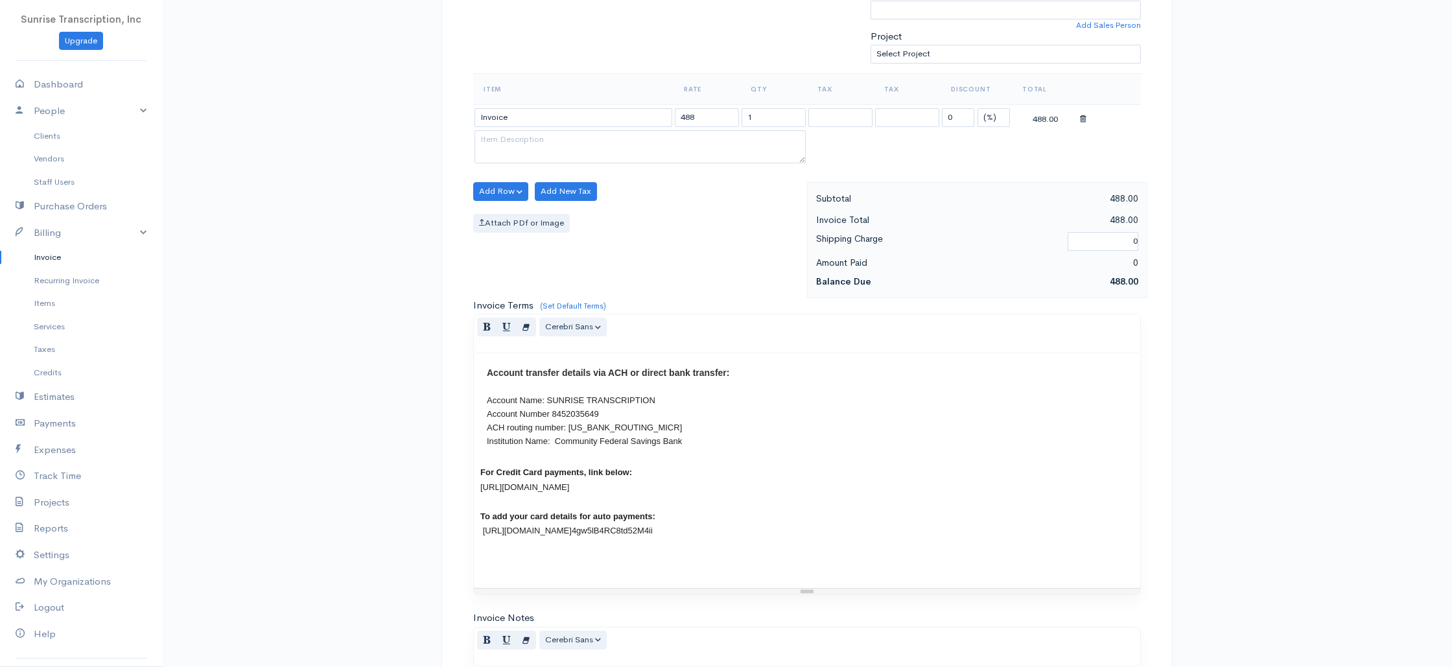
scroll to position [624, 0]
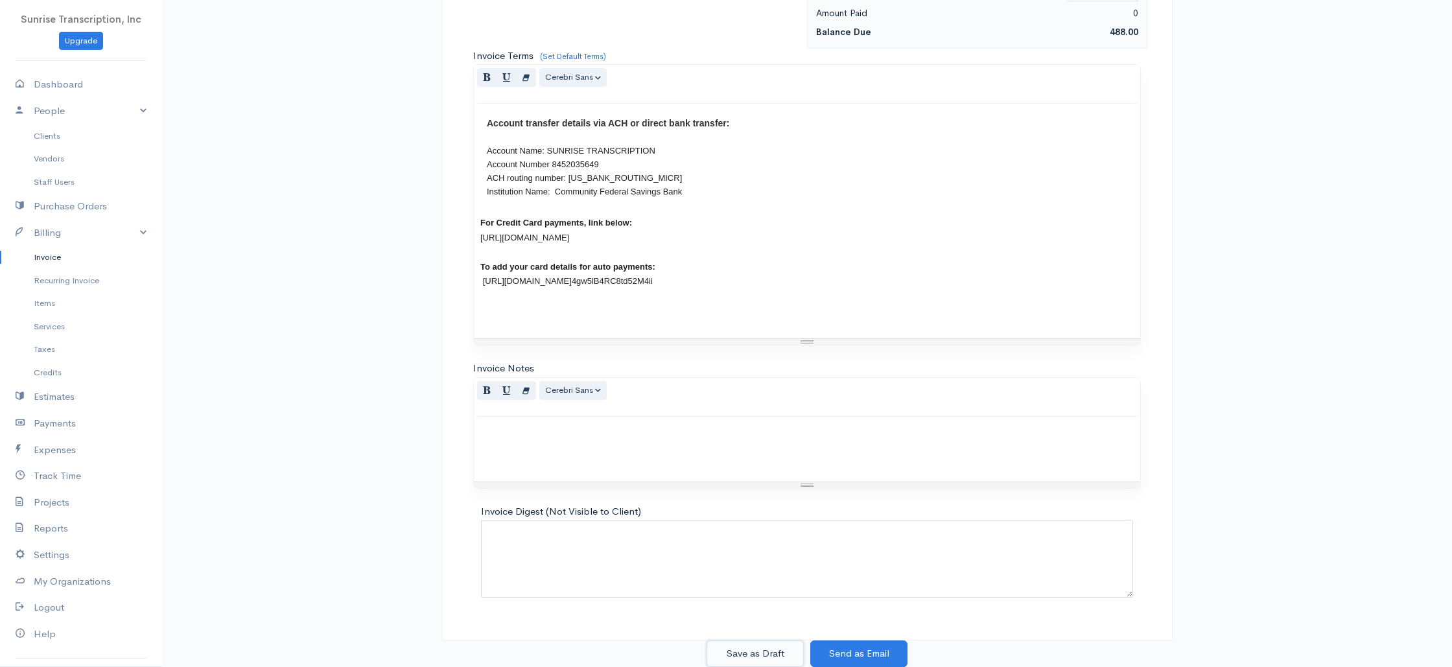
drag, startPoint x: 755, startPoint y: 649, endPoint x: 754, endPoint y: 637, distance: 12.3
click at [755, 649] on button "Save as Draft" at bounding box center [754, 653] width 97 height 27
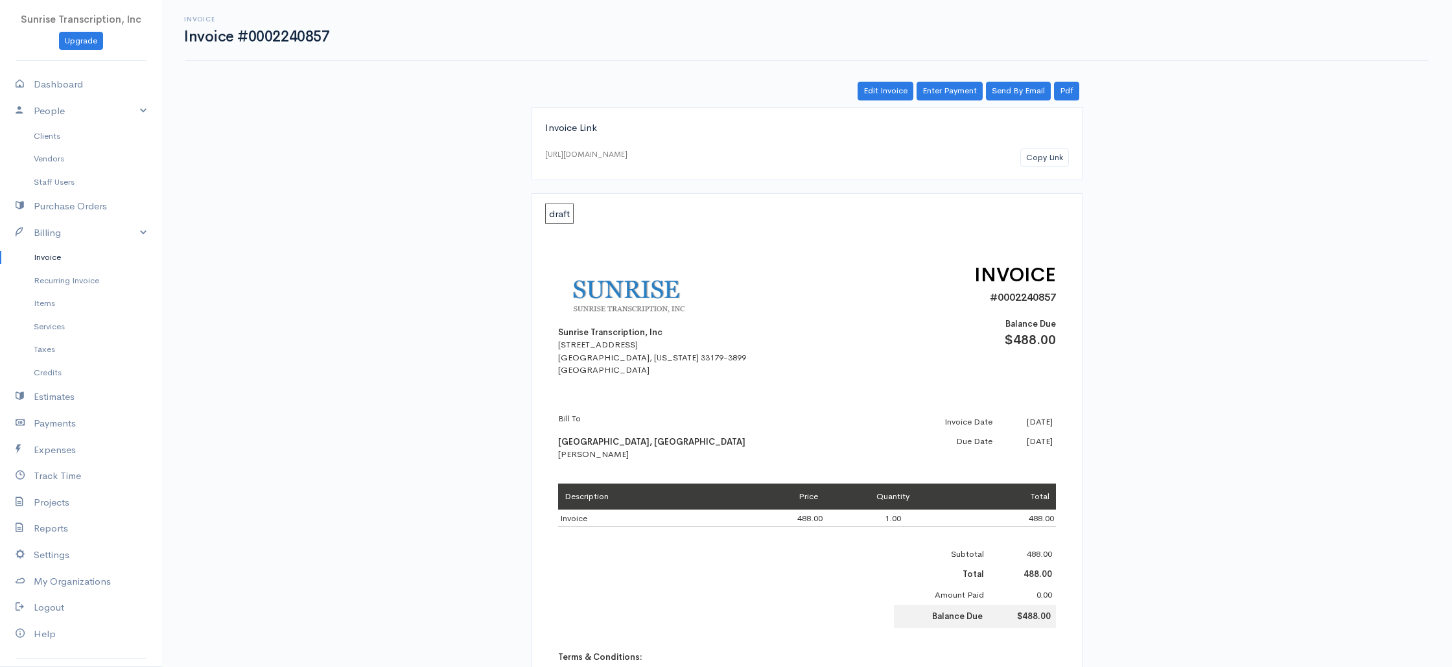
click at [957, 80] on div "Invoice Invoice #0002240857 Actions Edit Invoice Enter Payment Print Send By Em…" at bounding box center [807, 494] width 1290 height 988
click at [956, 91] on link "Enter Payment" at bounding box center [950, 91] width 66 height 19
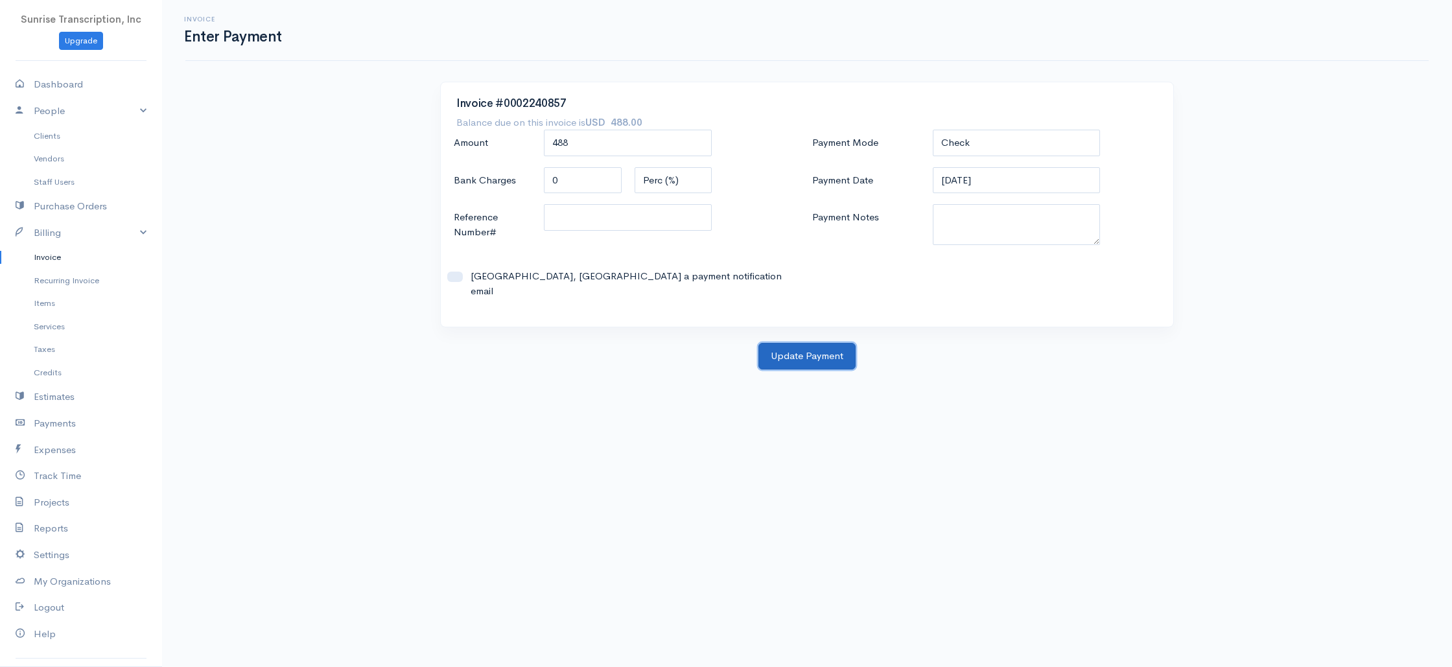
click at [802, 353] on button "Update Payment" at bounding box center [806, 356] width 97 height 27
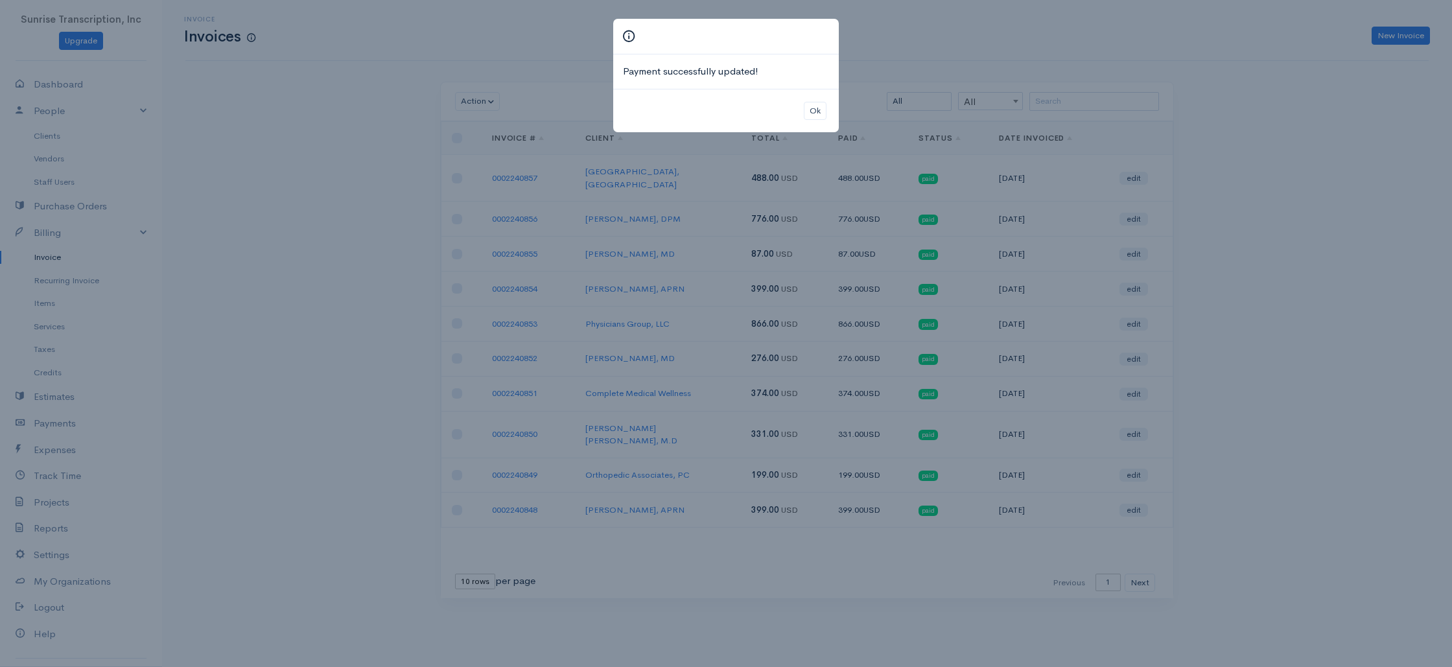
click at [959, 74] on div "Payment successfully updated! Ok" at bounding box center [726, 333] width 1452 height 667
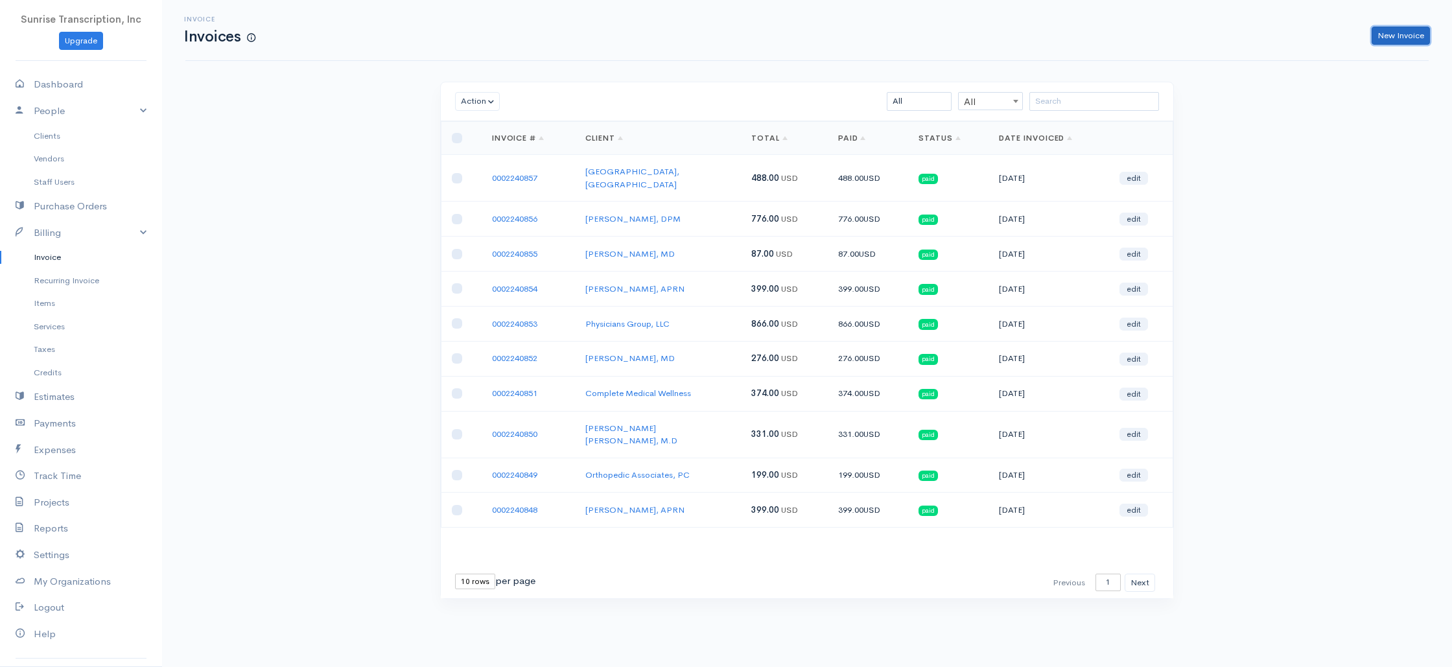
click at [1402, 35] on link "New Invoice" at bounding box center [1401, 36] width 58 height 19
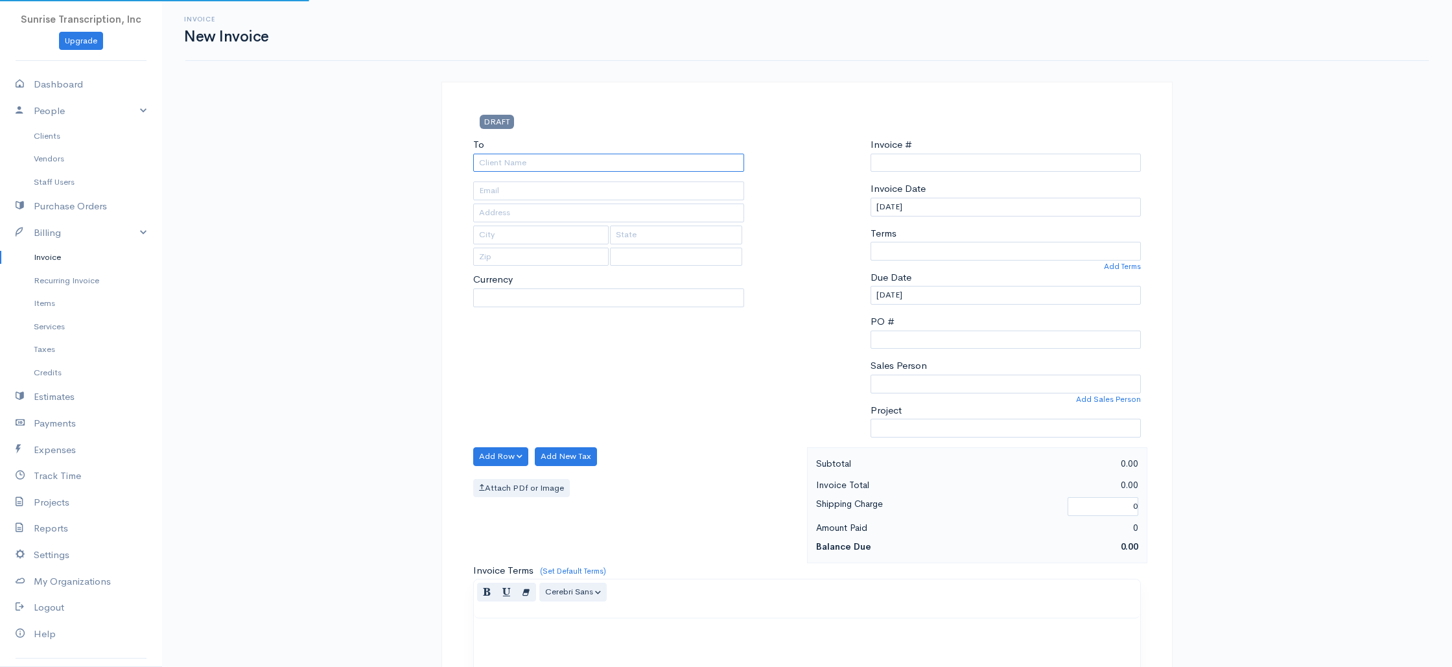
click at [661, 163] on input "To" at bounding box center [608, 163] width 271 height 19
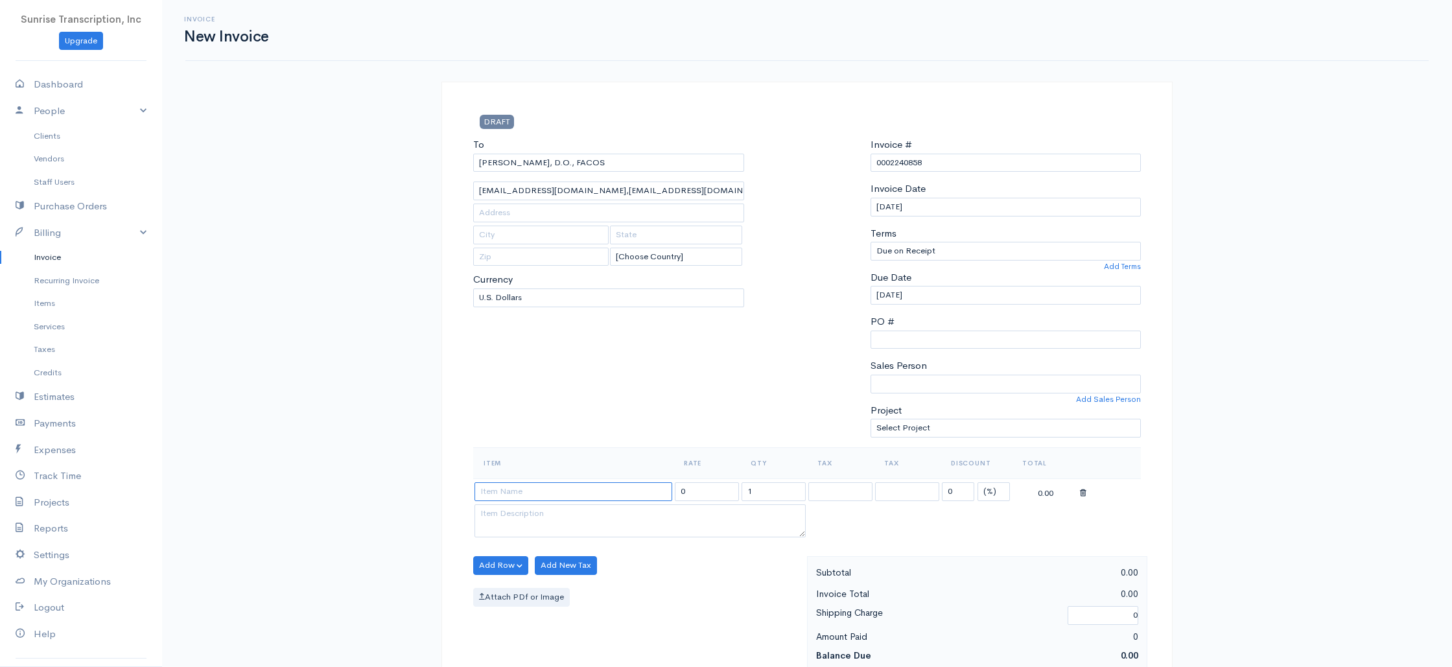
click at [550, 497] on input at bounding box center [573, 491] width 198 height 19
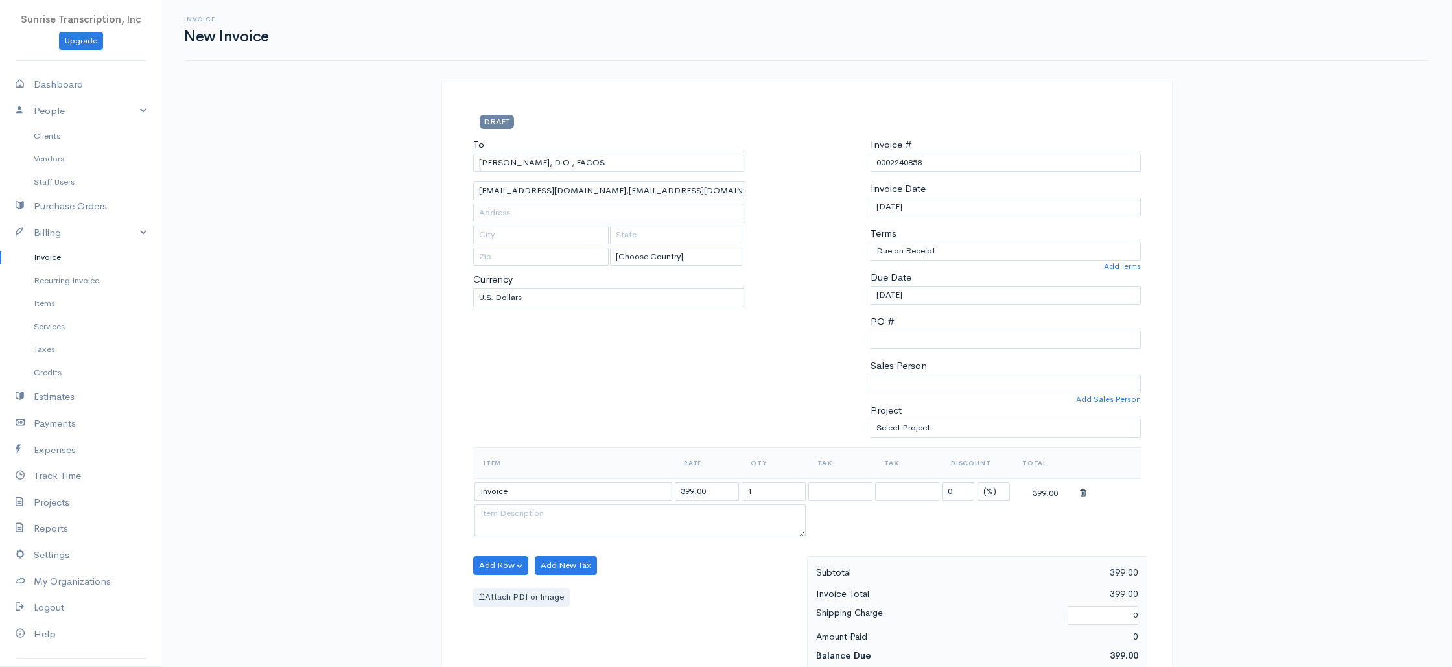
click at [708, 482] on td "399.00" at bounding box center [706, 490] width 67 height 25
drag, startPoint x: 716, startPoint y: 489, endPoint x: 644, endPoint y: 482, distance: 72.2
click at [648, 487] on tr "Invoice 399.00 1 0 (%) Flat 399.00" at bounding box center [807, 490] width 668 height 25
click at [632, 409] on div "To [PERSON_NAME], [GEOGRAPHIC_DATA], FACOS [EMAIL_ADDRESS][DOMAIN_NAME],[EMAIL_…" at bounding box center [609, 292] width 284 height 310
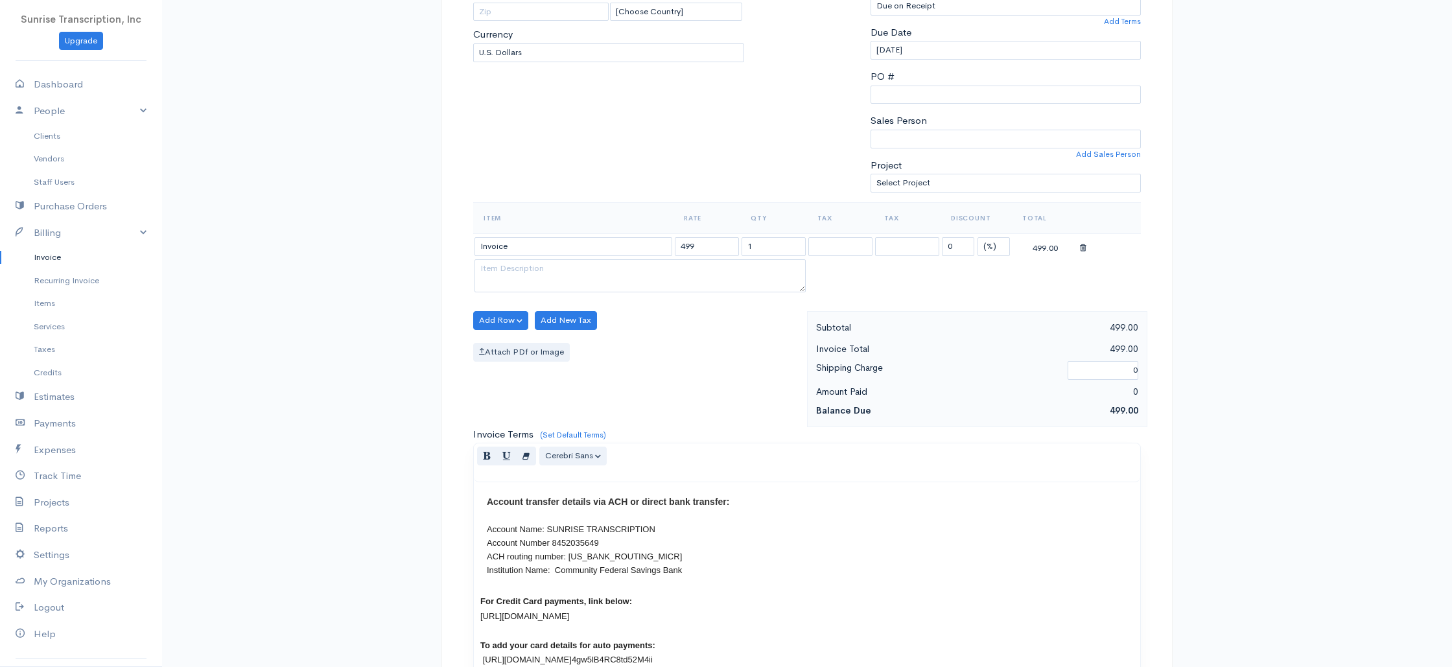
scroll to position [624, 0]
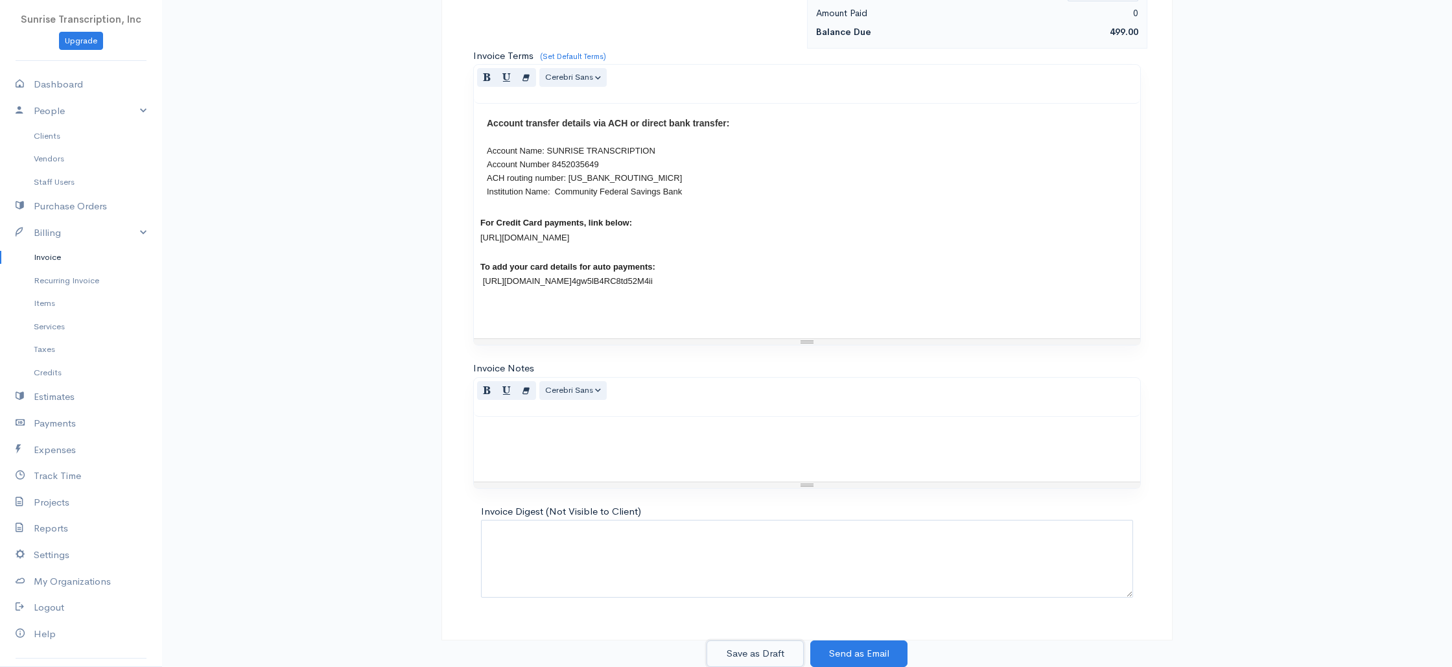
click at [757, 651] on button "Save as Draft" at bounding box center [754, 653] width 97 height 27
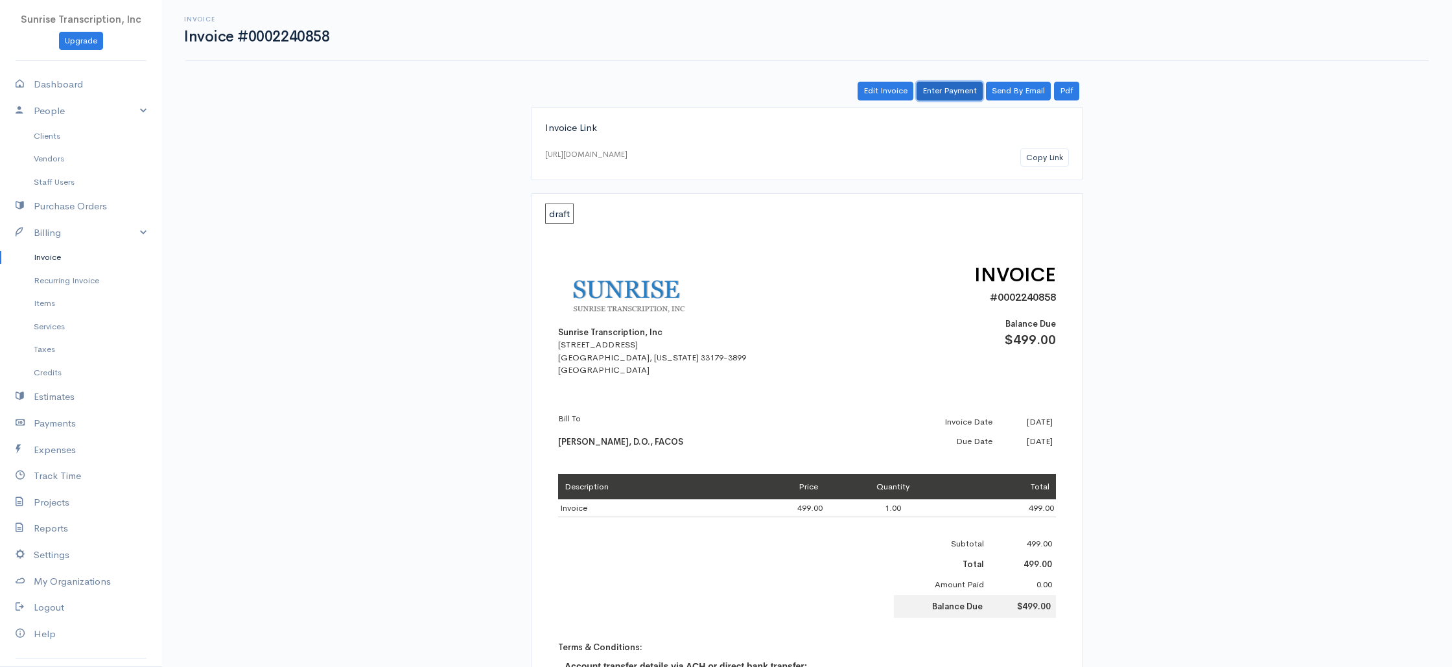
click at [952, 92] on link "Enter Payment" at bounding box center [950, 91] width 66 height 19
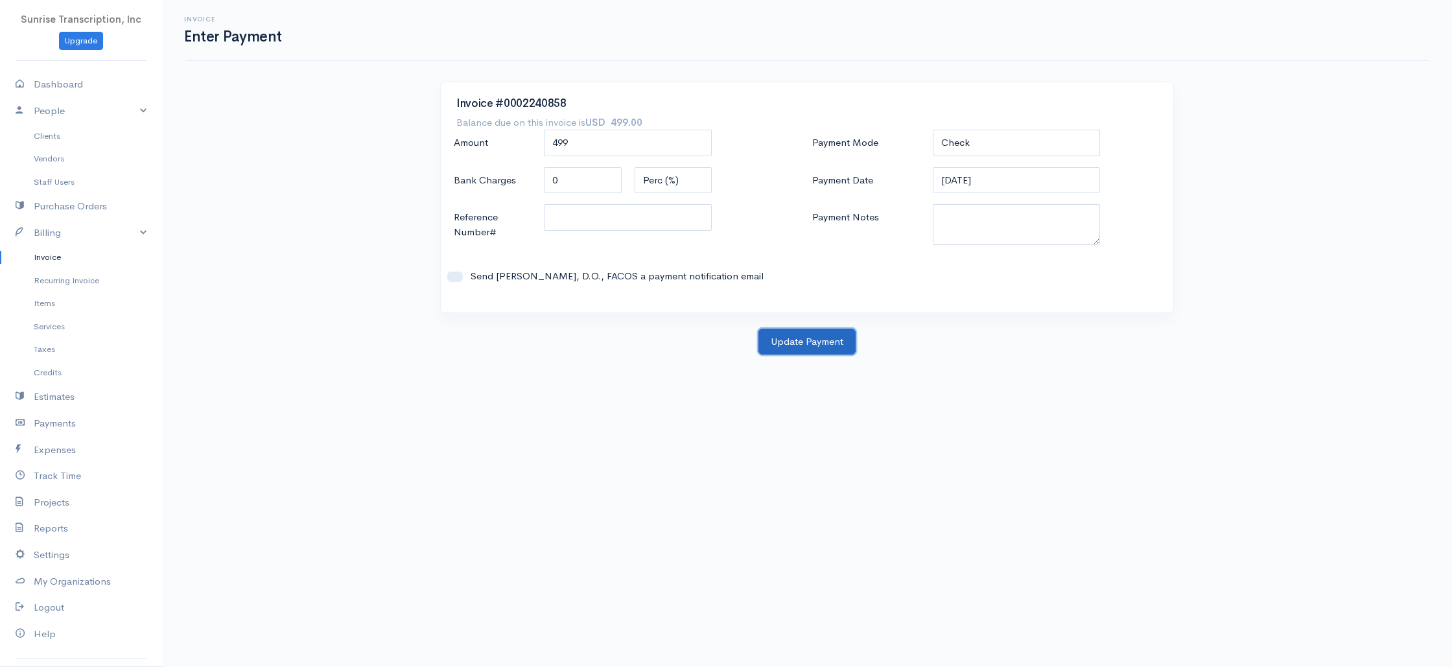
click at [800, 340] on button "Update Payment" at bounding box center [806, 342] width 97 height 27
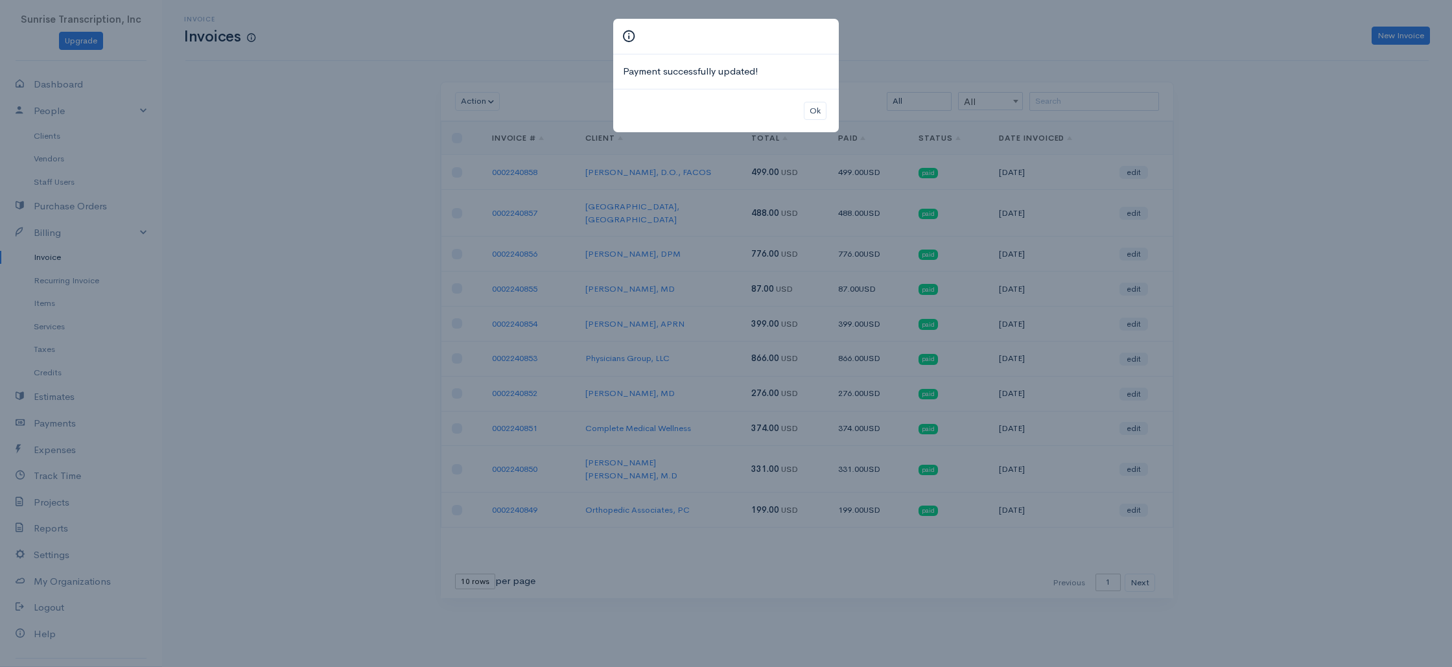
drag, startPoint x: 1207, startPoint y: 122, endPoint x: 1290, endPoint y: 64, distance: 102.0
click at [1207, 122] on div "Payment successfully updated! Ok" at bounding box center [726, 333] width 1452 height 667
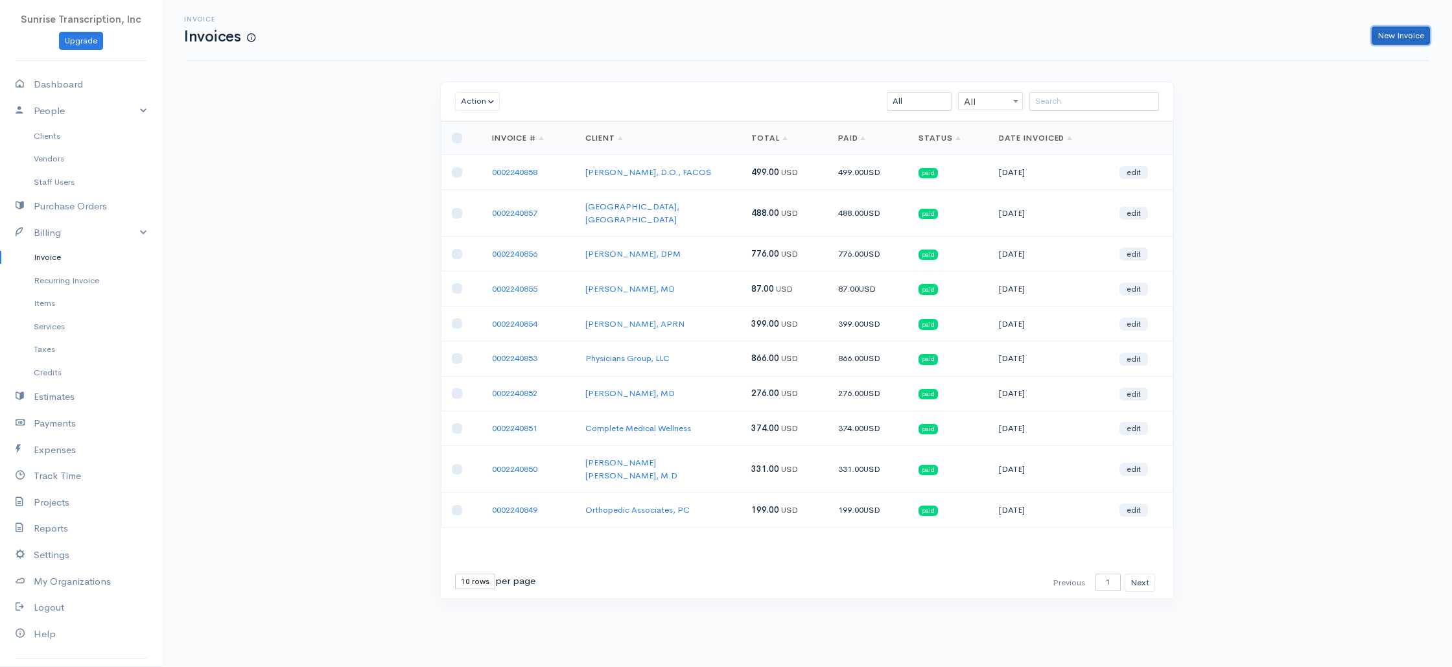
click at [1404, 30] on link "New Invoice" at bounding box center [1401, 36] width 58 height 19
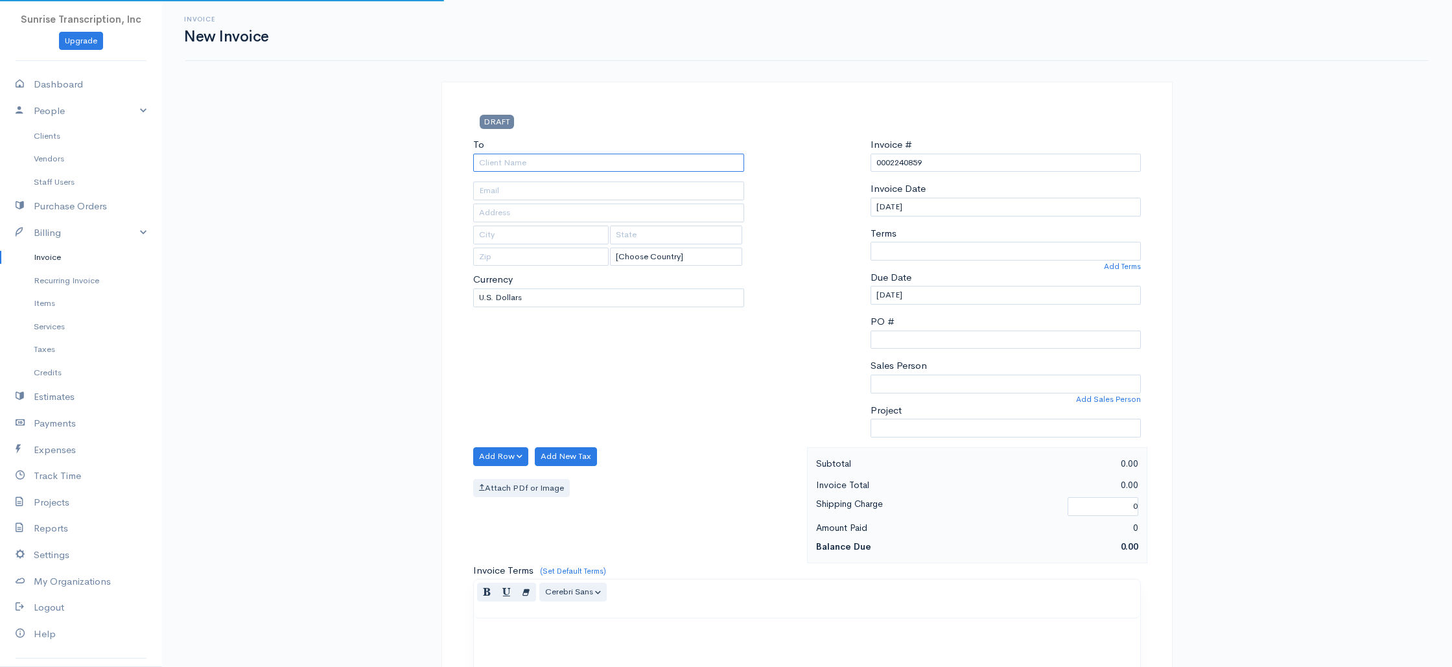
click at [671, 158] on input "To" at bounding box center [608, 163] width 271 height 19
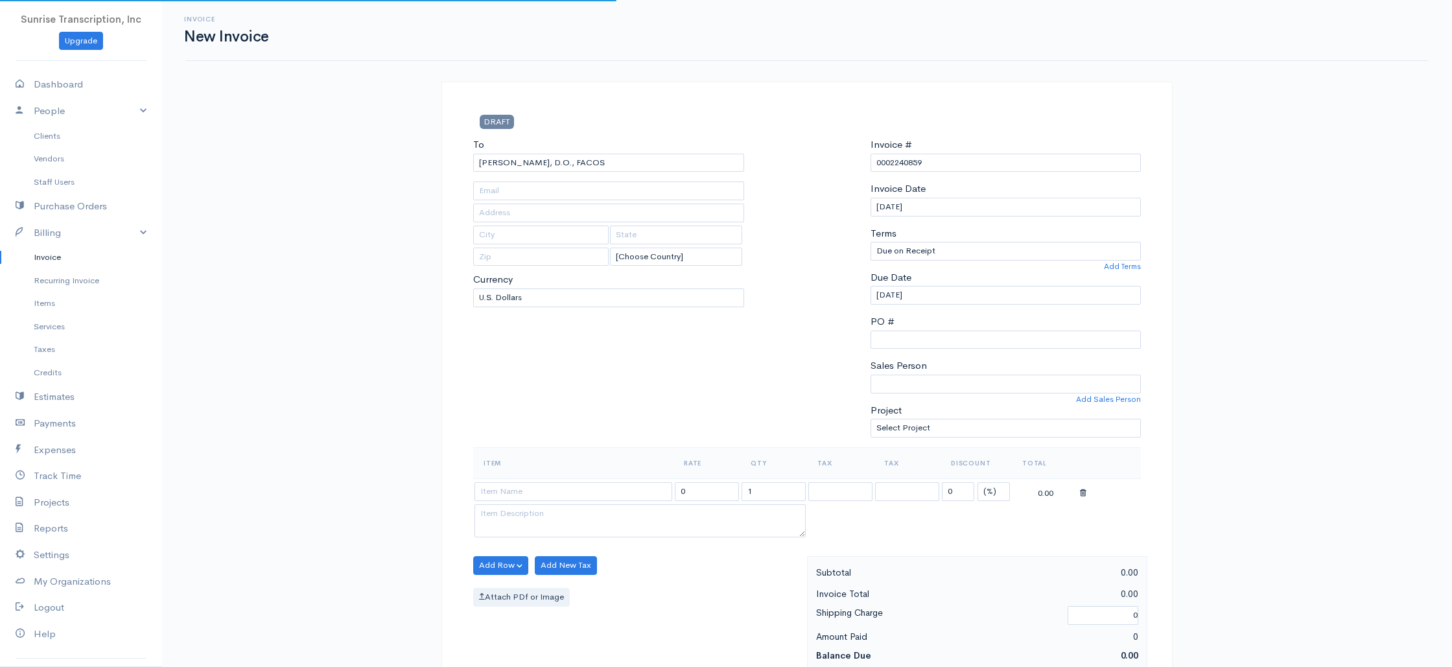
click at [598, 431] on div "To [PERSON_NAME], [GEOGRAPHIC_DATA], FACOS [Choose Country] [GEOGRAPHIC_DATA] […" at bounding box center [609, 292] width 284 height 310
click at [545, 492] on input at bounding box center [573, 491] width 198 height 19
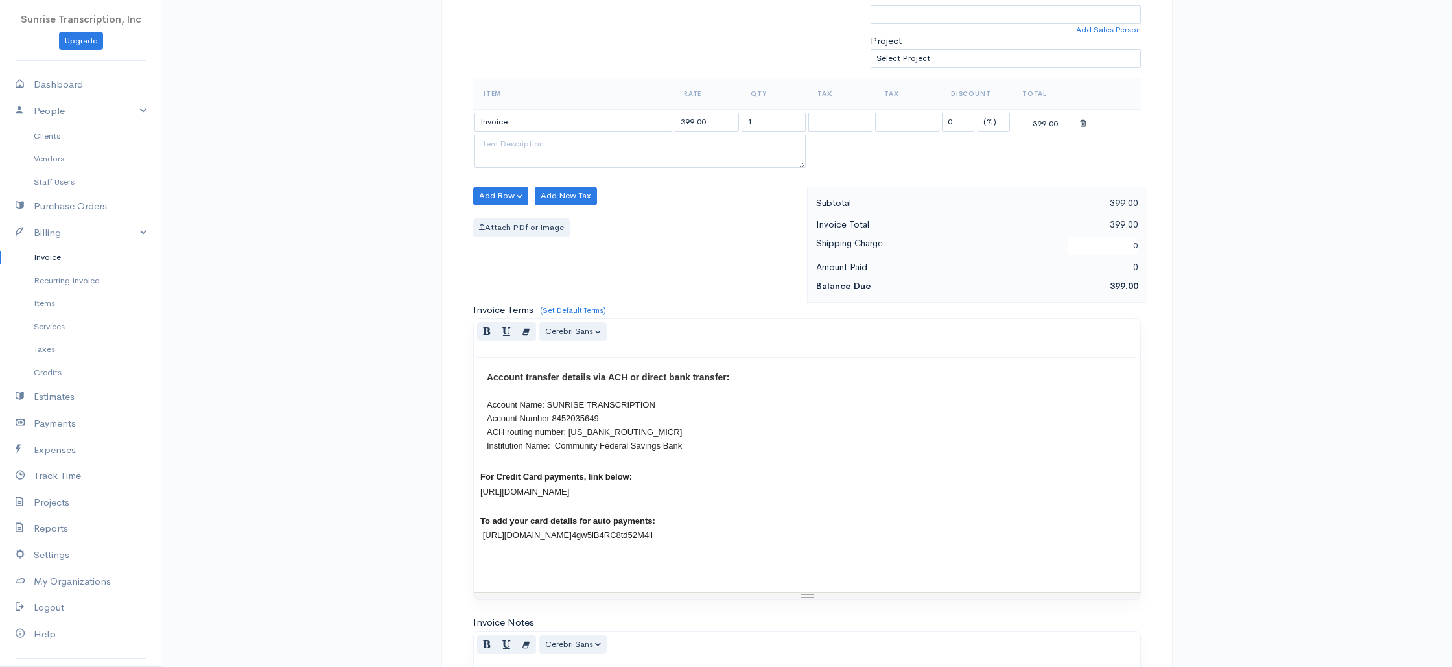
scroll to position [624, 0]
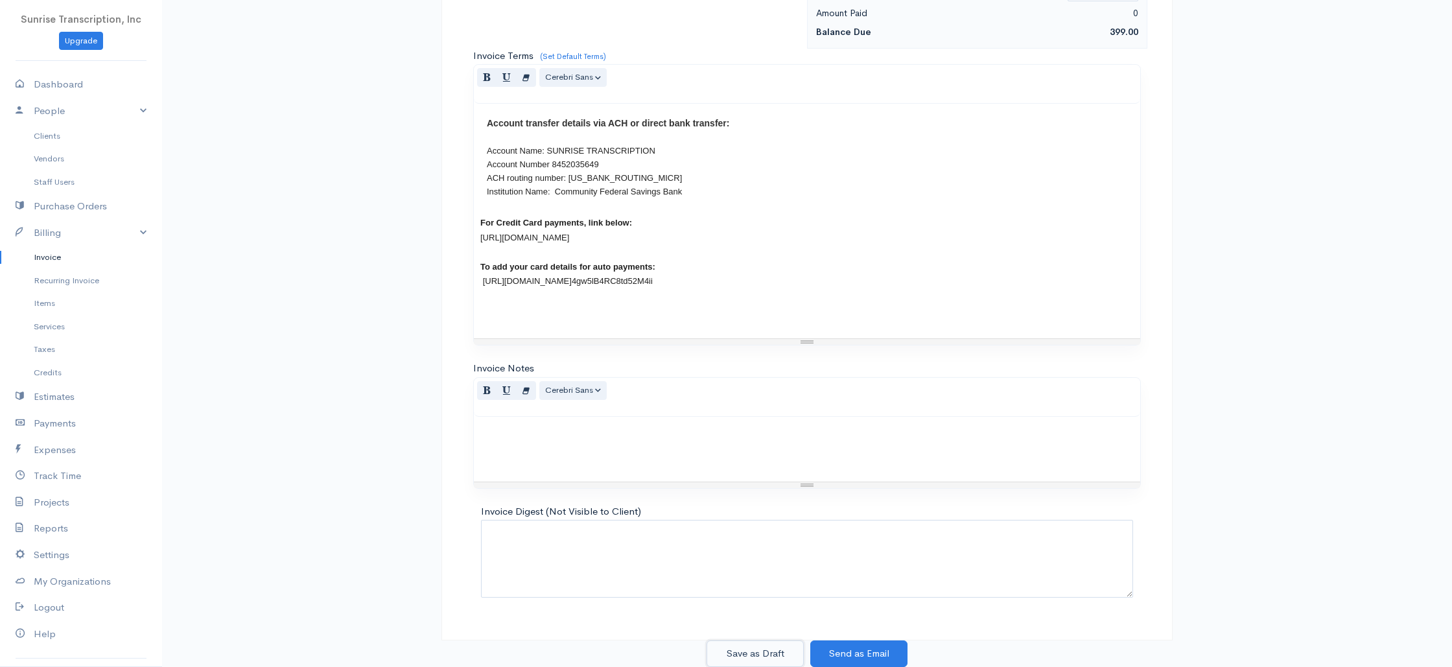
click at [766, 653] on button "Save as Draft" at bounding box center [754, 653] width 97 height 27
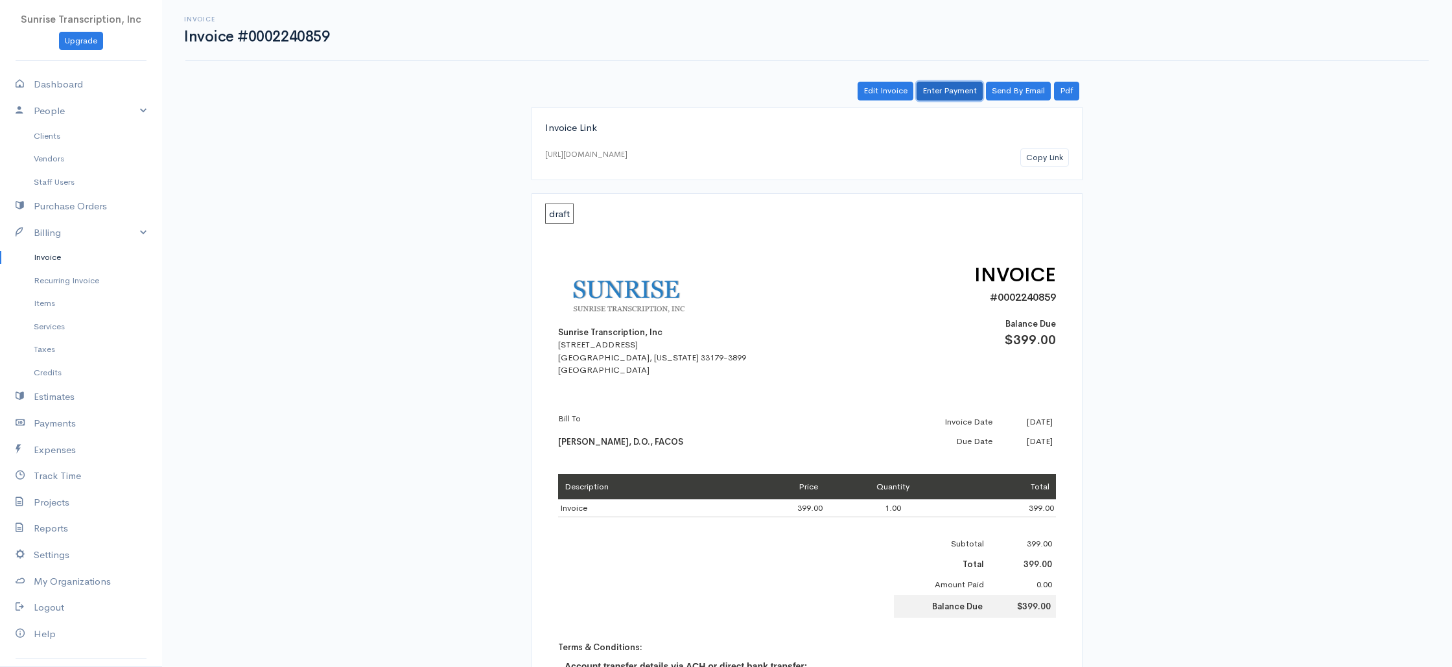
scroll to position [3, 0]
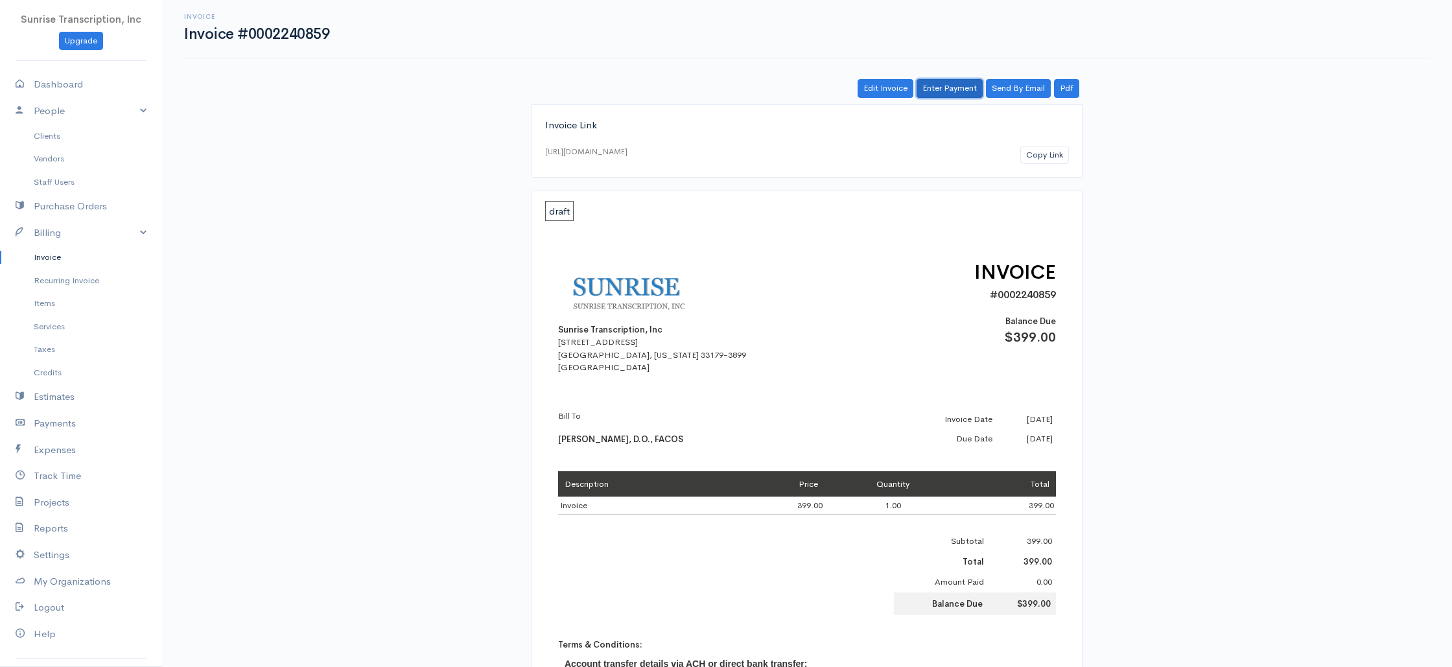
click at [940, 88] on link "Enter Payment" at bounding box center [950, 88] width 66 height 19
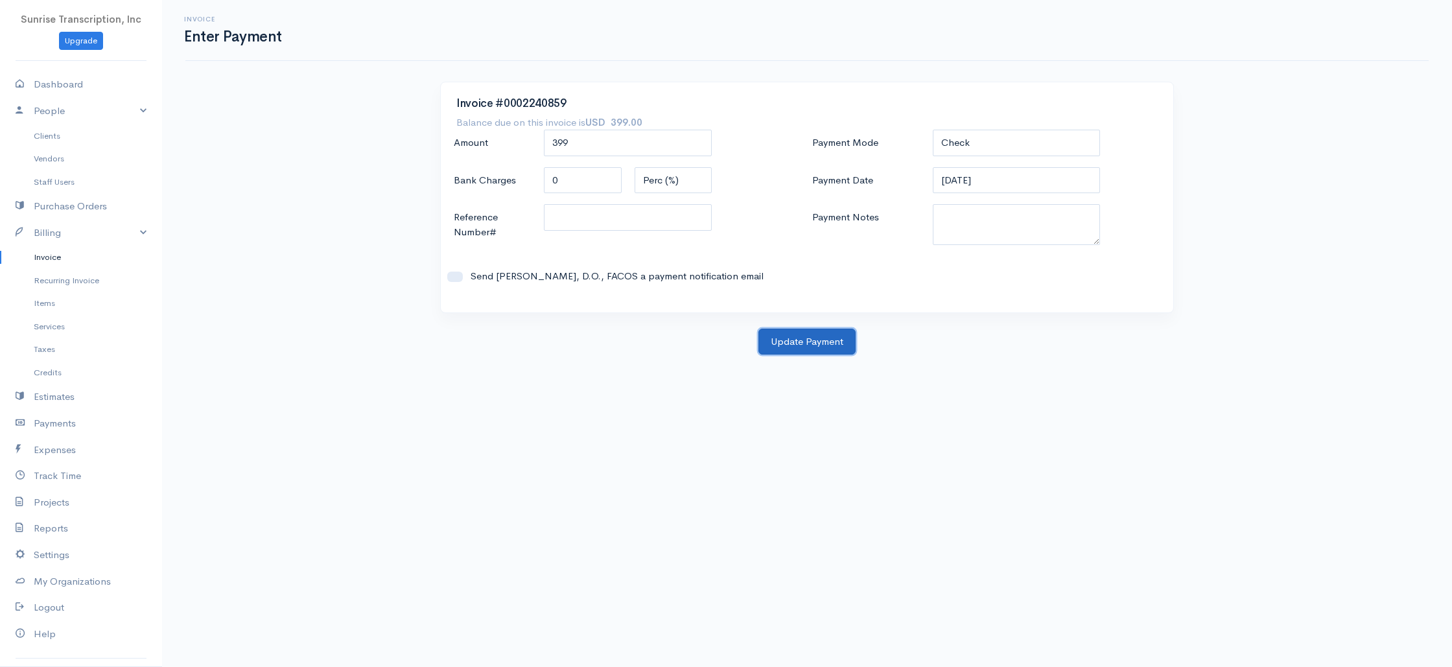
click at [794, 335] on button "Update Payment" at bounding box center [806, 342] width 97 height 27
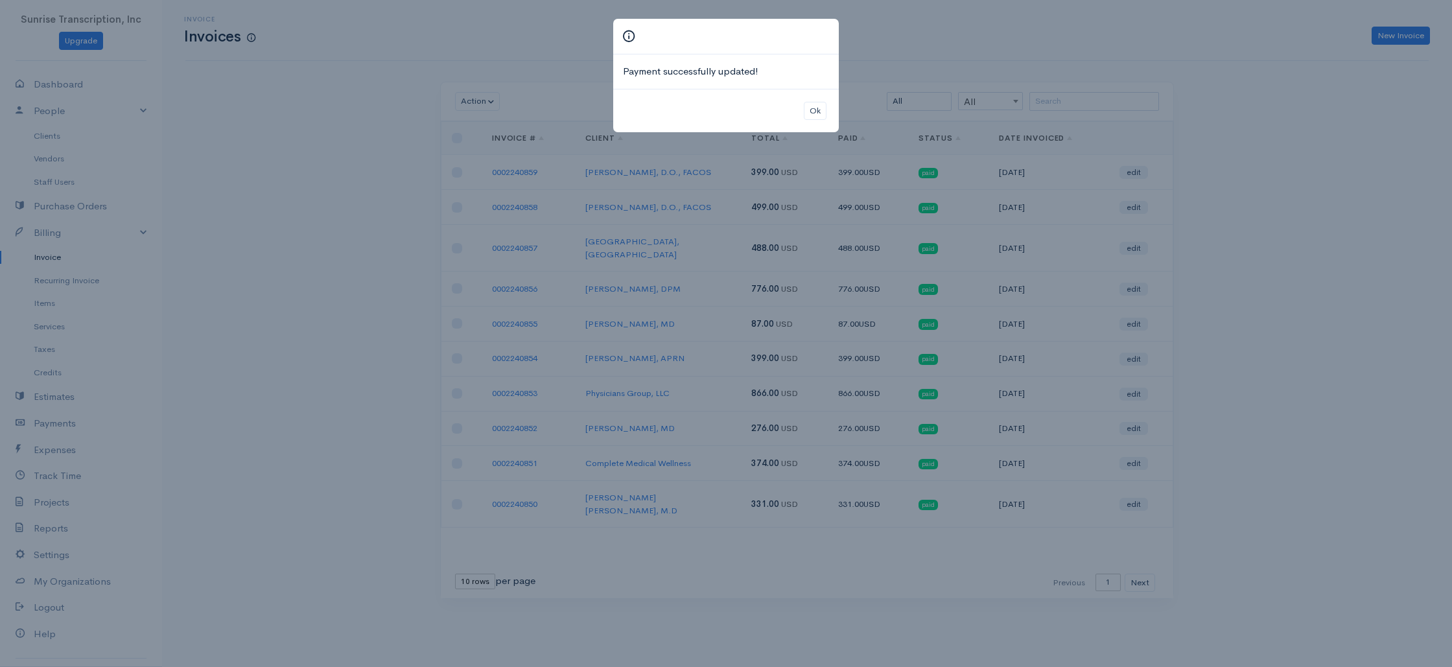
click at [1084, 55] on div "Payment successfully updated! Ok" at bounding box center [726, 333] width 1452 height 667
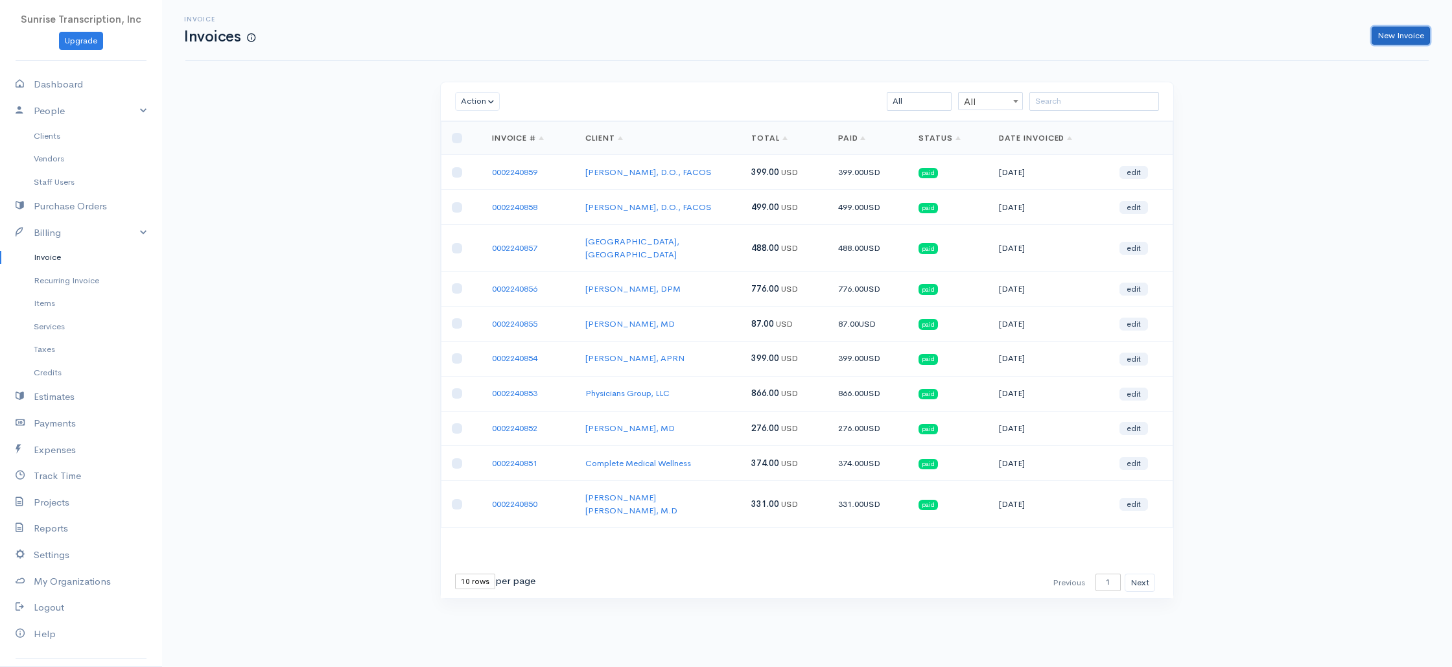
click at [1419, 37] on link "New Invoice" at bounding box center [1401, 36] width 58 height 19
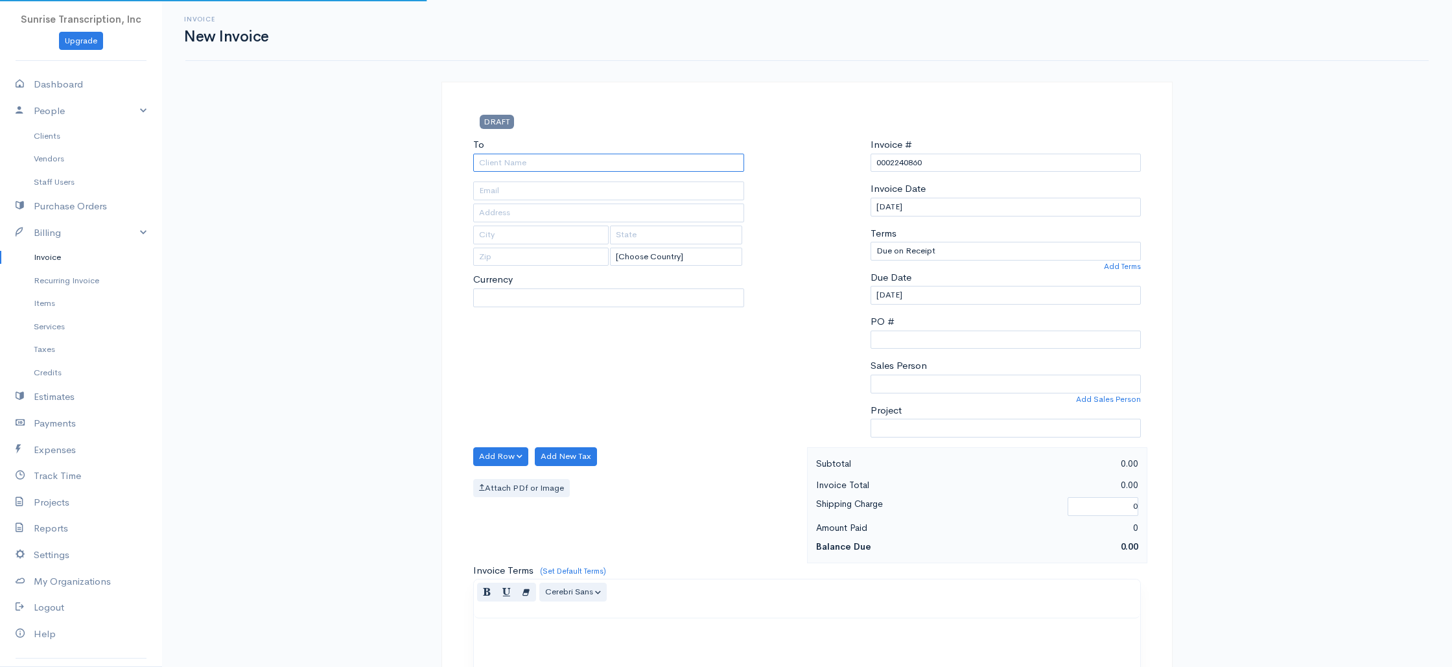
click at [707, 162] on input "To" at bounding box center [608, 163] width 271 height 19
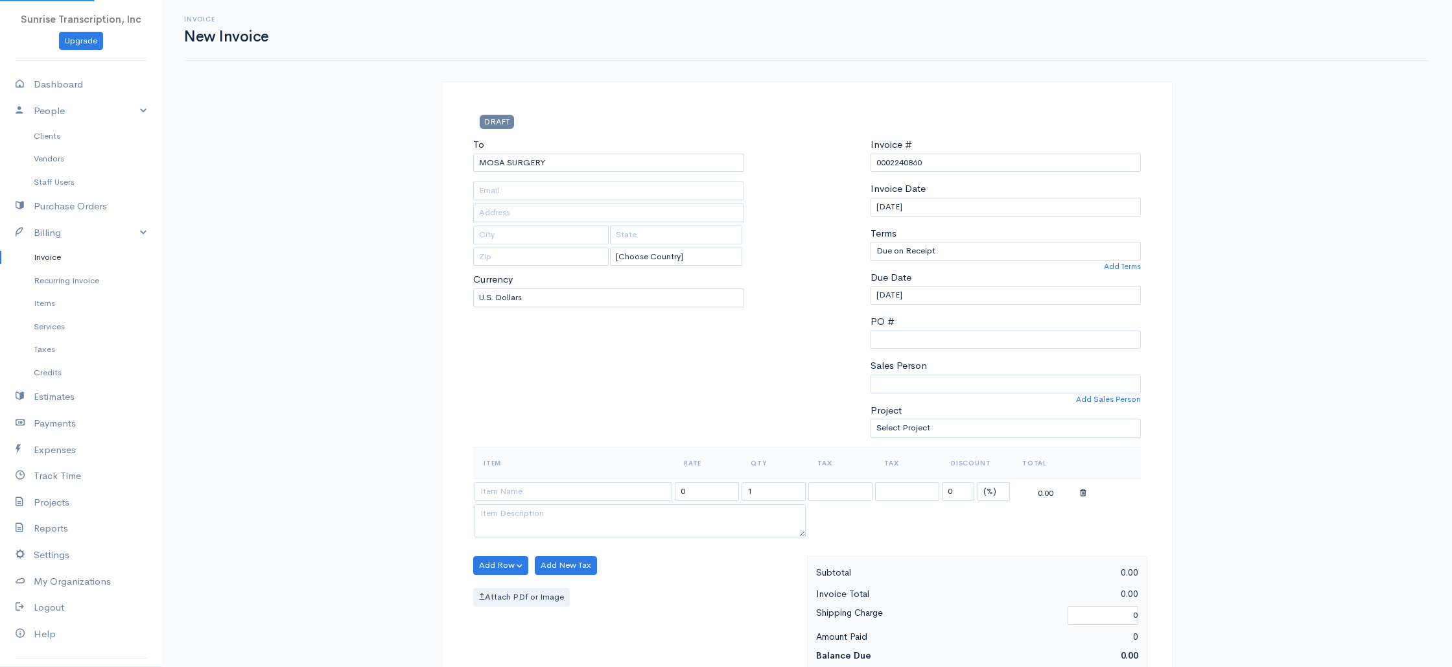
click at [584, 382] on div "To MOSA SURGERY [PERSON_NAME][EMAIL_ADDRESS][DOMAIN_NAME] [Choose Country] [GEO…" at bounding box center [609, 292] width 284 height 310
click at [576, 493] on input at bounding box center [573, 491] width 198 height 19
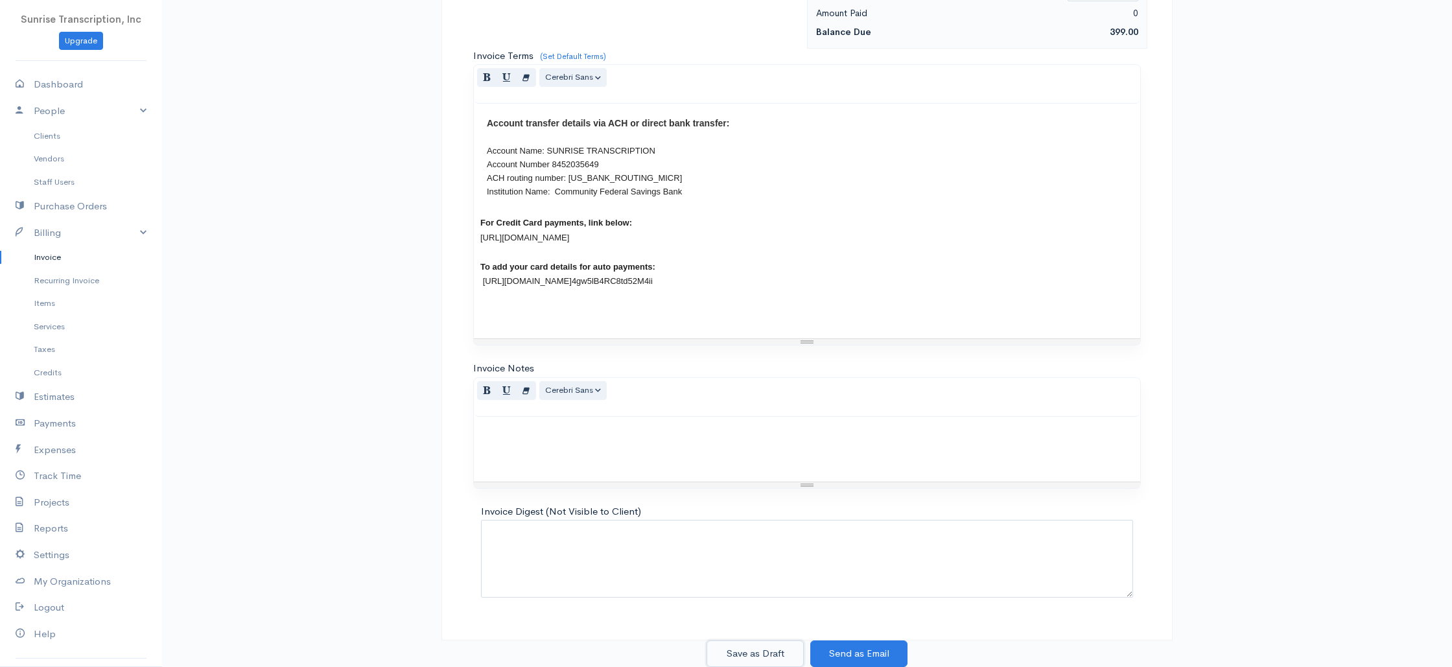
click at [769, 654] on button "Save as Draft" at bounding box center [754, 653] width 97 height 27
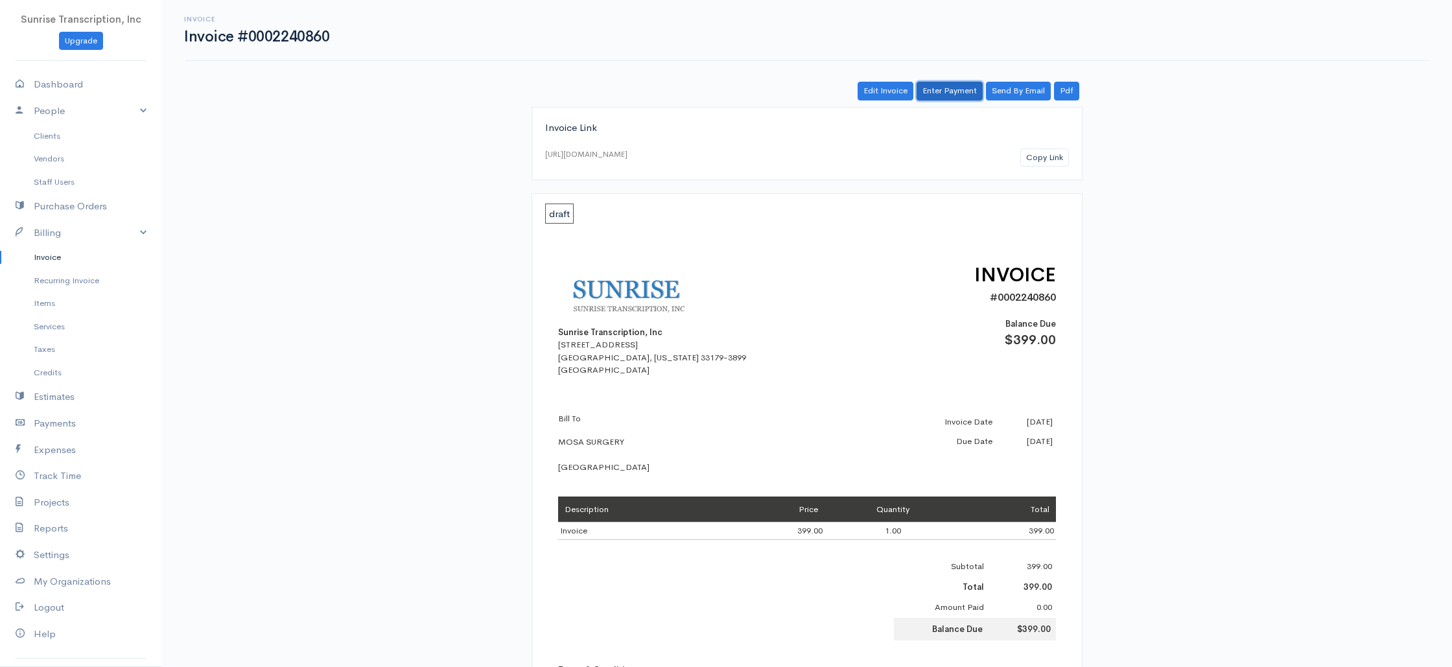
click at [945, 82] on link "Enter Payment" at bounding box center [950, 91] width 66 height 19
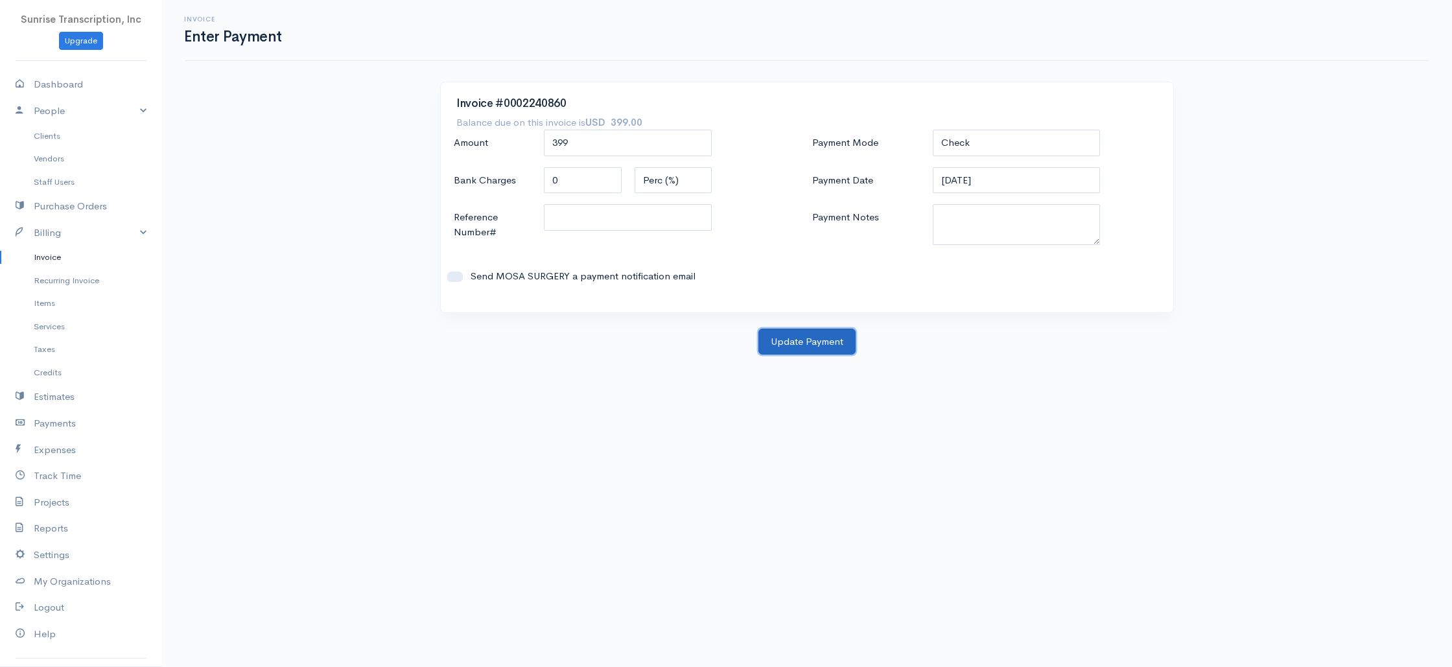
click at [826, 347] on button "Update Payment" at bounding box center [806, 342] width 97 height 27
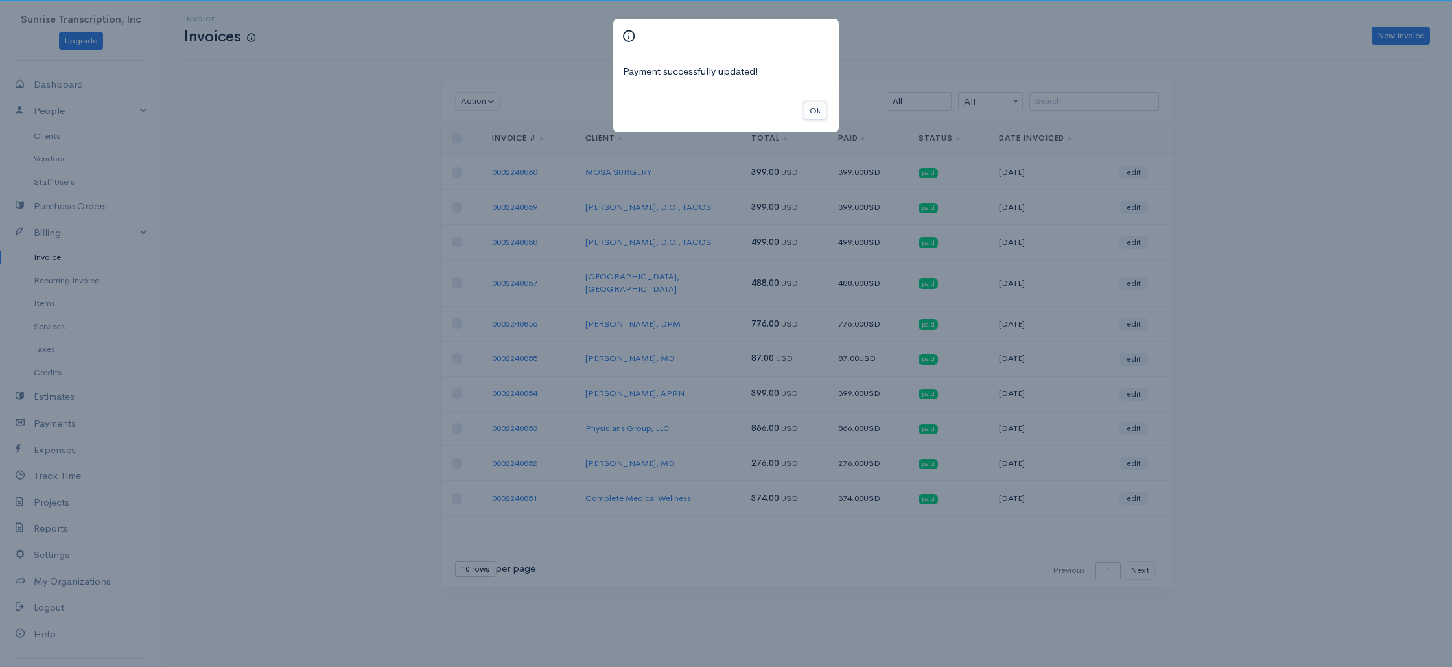
click at [819, 107] on button "Ok" at bounding box center [815, 111] width 23 height 19
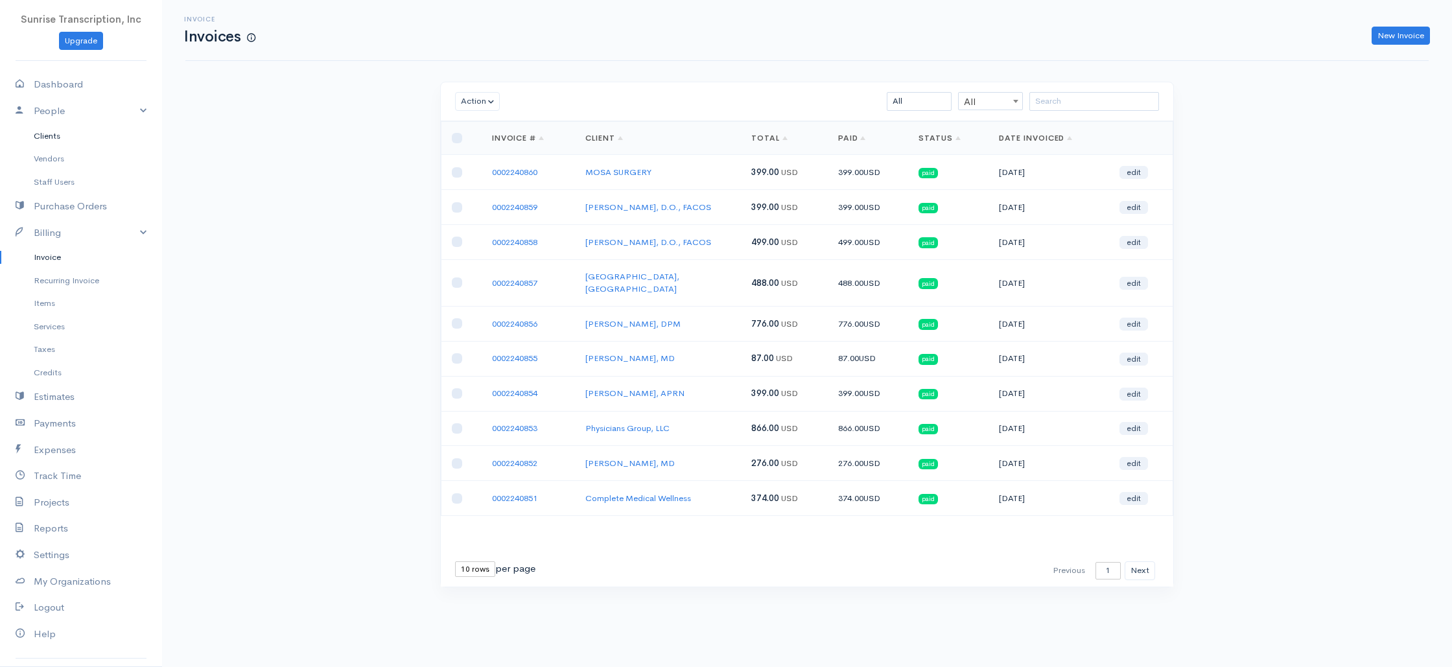
click at [59, 138] on link "Clients" at bounding box center [81, 135] width 162 height 23
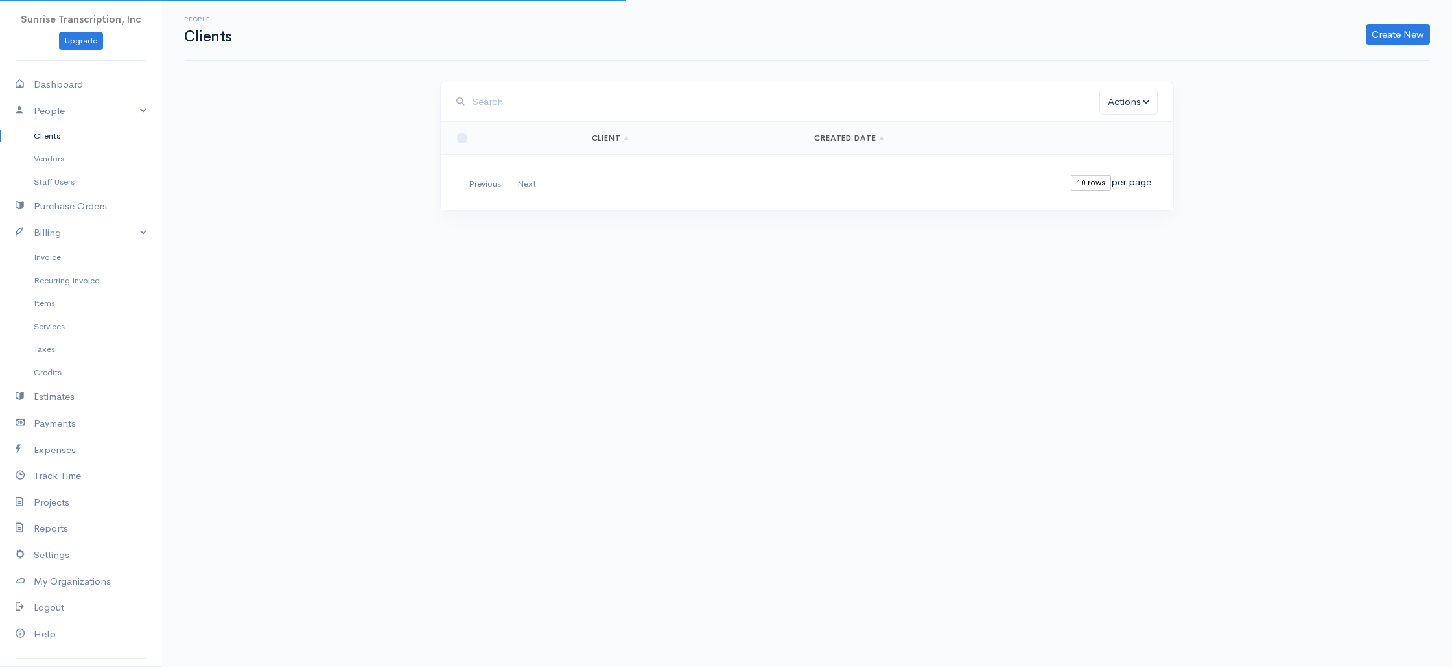
click at [671, 75] on div "People Clients Create New Client Import Clients Actions Archive Delete Email Do…" at bounding box center [807, 129] width 1290 height 259
click at [669, 89] on input "search" at bounding box center [786, 102] width 627 height 27
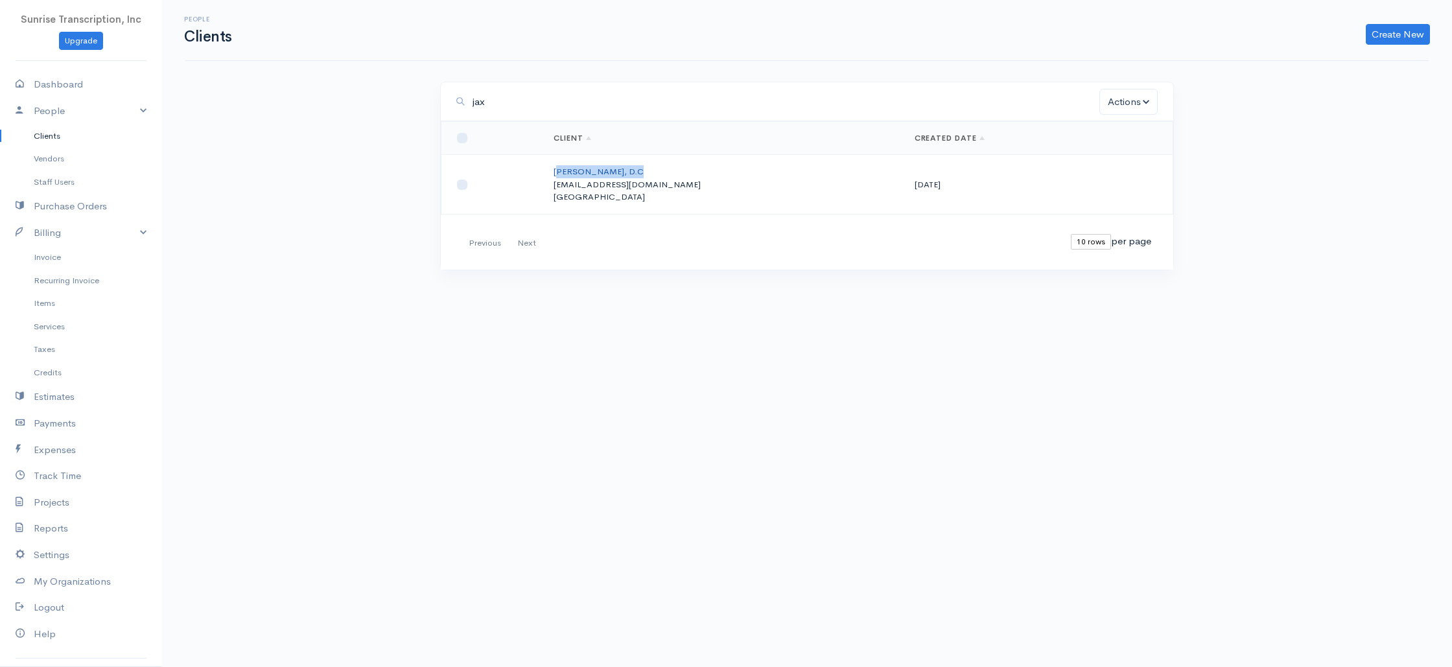
drag, startPoint x: 550, startPoint y: 172, endPoint x: 625, endPoint y: 172, distance: 74.5
click at [625, 172] on td "[PERSON_NAME] [PERSON_NAME][EMAIL_ADDRESS][DOMAIN_NAME] [GEOGRAPHIC_DATA]" at bounding box center [723, 185] width 361 height 60
copy link "[PERSON_NAME] Re"
click at [58, 260] on link "Invoice" at bounding box center [81, 257] width 162 height 23
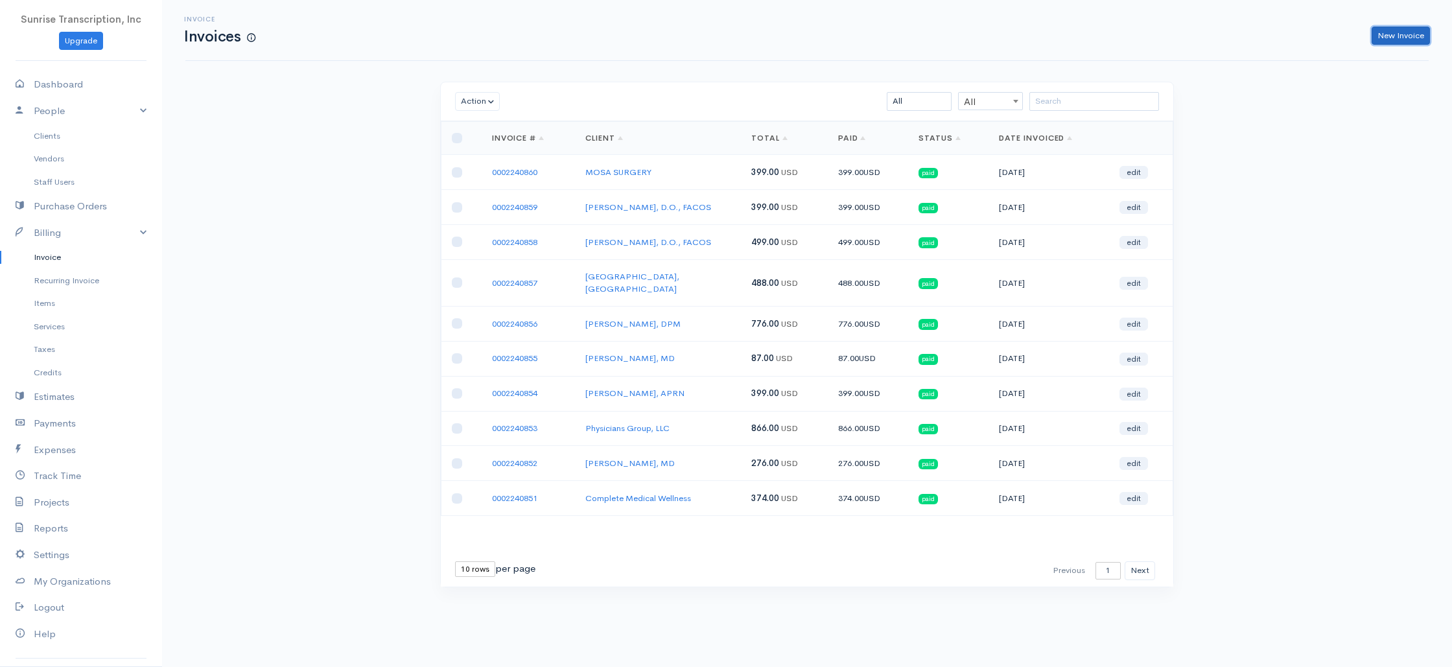
click at [1403, 37] on link "New Invoice" at bounding box center [1401, 36] width 58 height 19
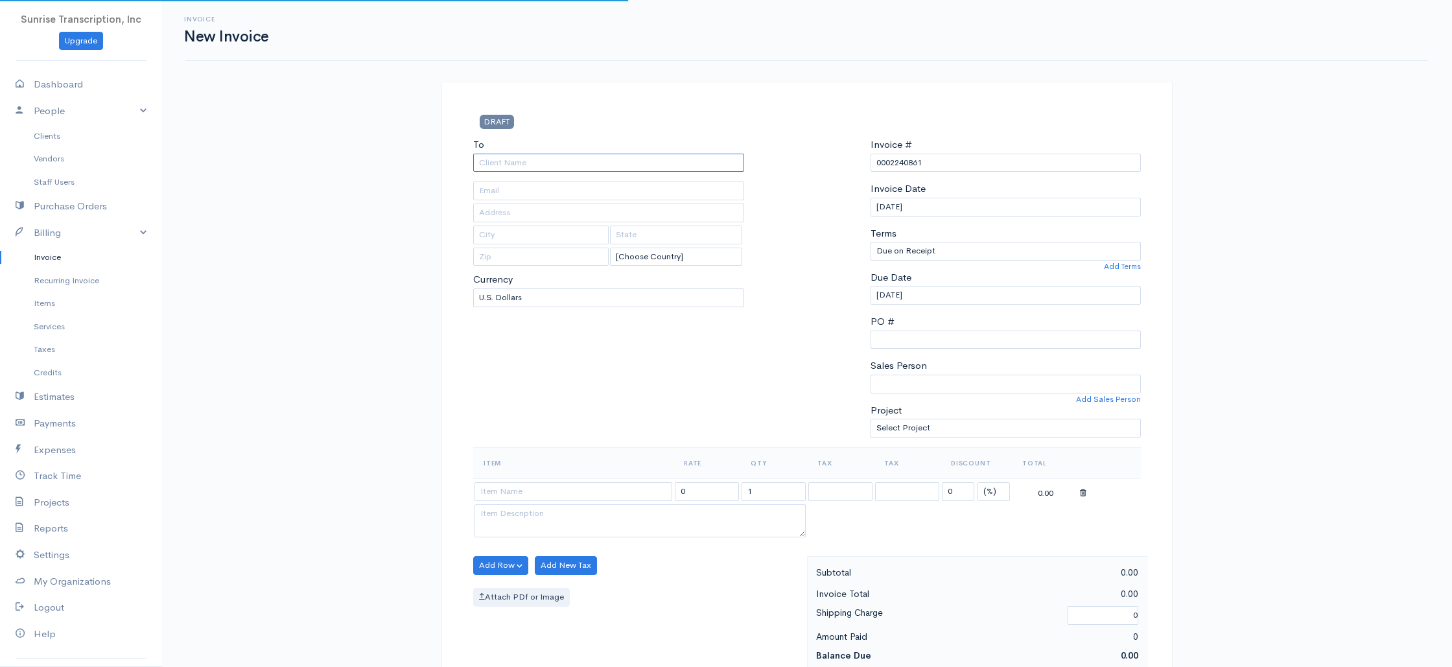
click at [528, 165] on input "To" at bounding box center [608, 163] width 271 height 19
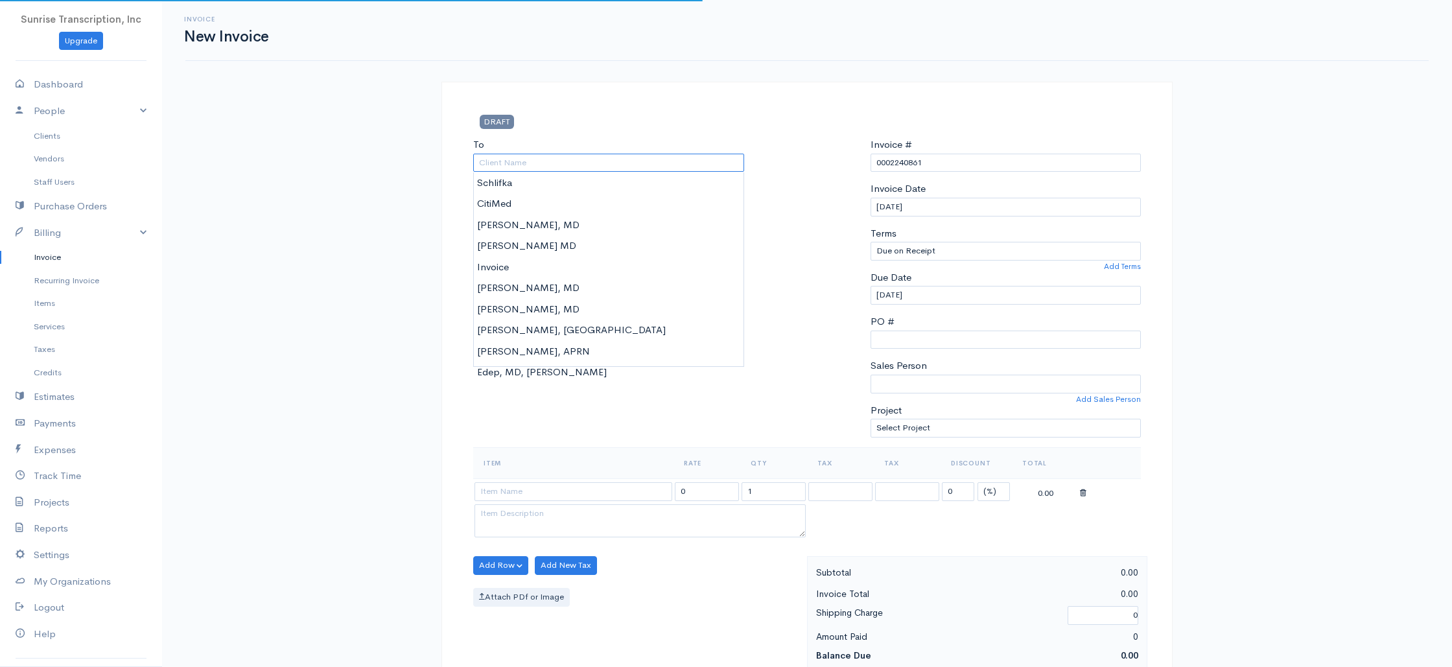
paste input "[PERSON_NAME] Re"
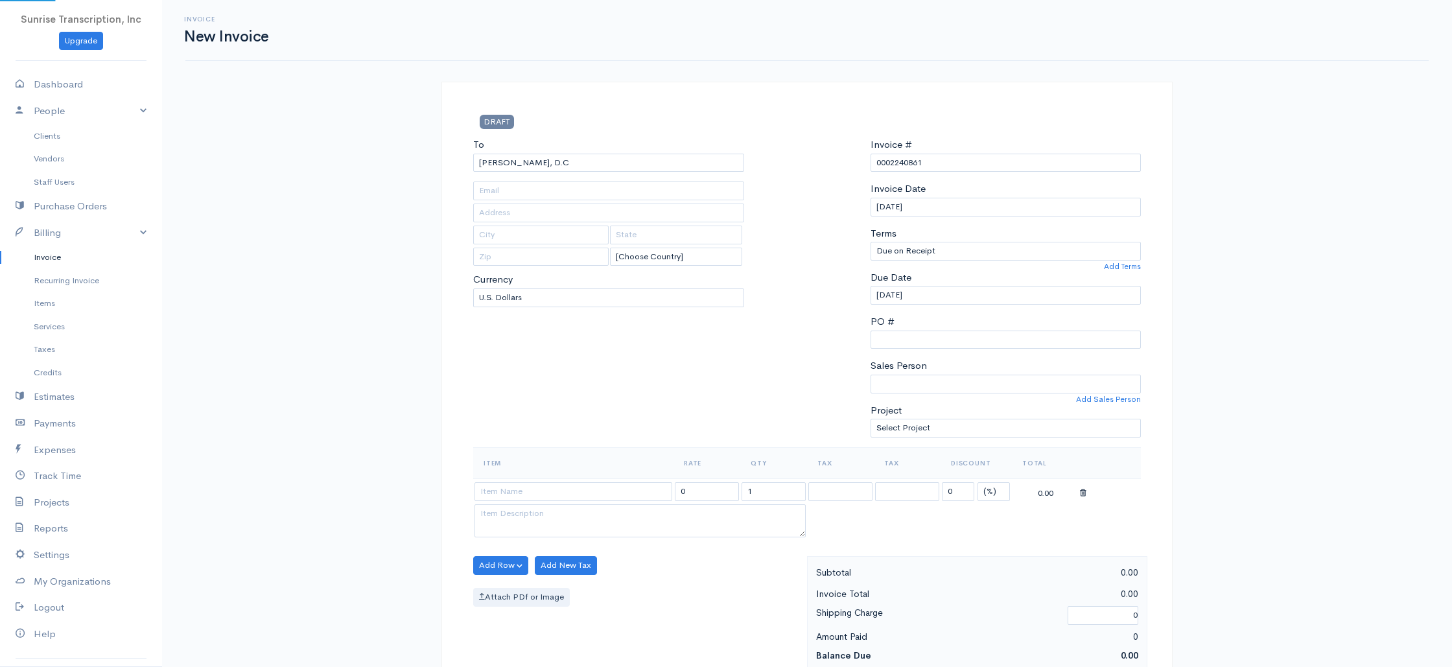
click at [569, 338] on div "To [PERSON_NAME], [GEOGRAPHIC_DATA] [EMAIL_ADDRESS][DOMAIN_NAME] [Choose Countr…" at bounding box center [609, 292] width 284 height 310
click at [568, 495] on input at bounding box center [573, 491] width 198 height 19
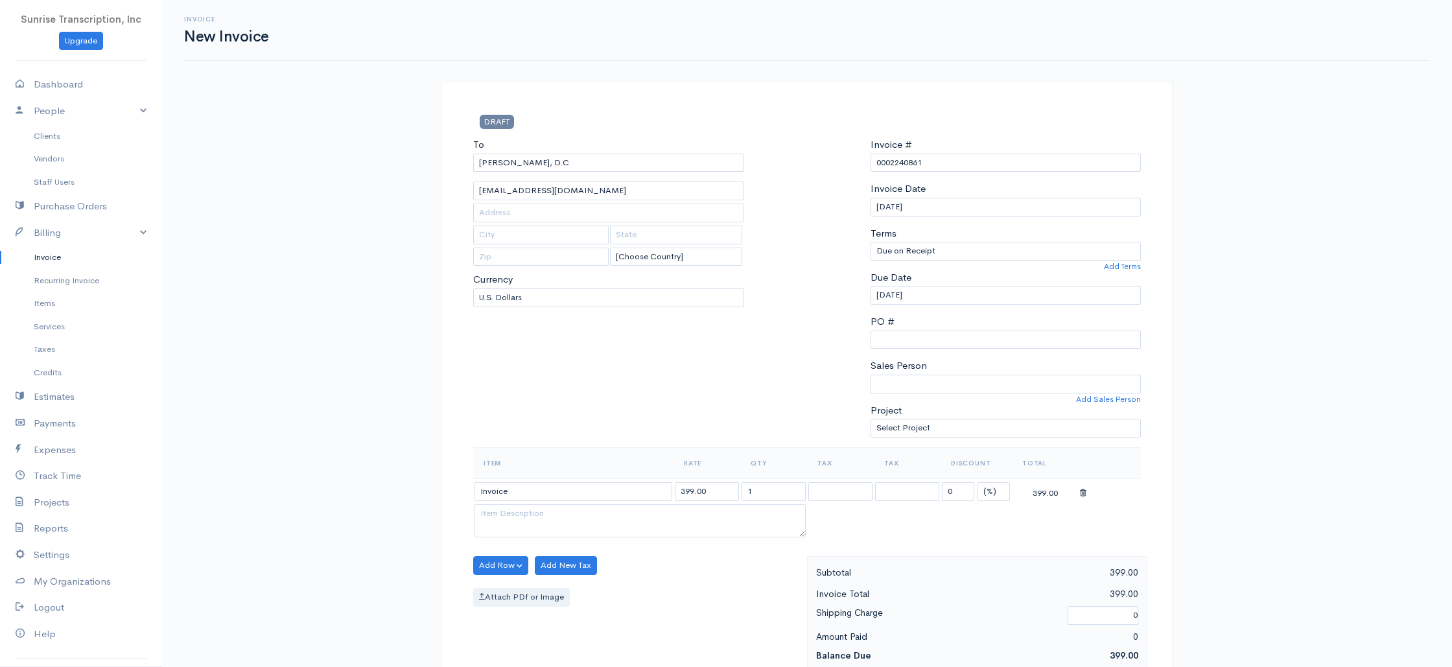
click at [578, 406] on div "To [PERSON_NAME], [GEOGRAPHIC_DATA] [EMAIL_ADDRESS][DOMAIN_NAME] [Choose Countr…" at bounding box center [609, 292] width 284 height 310
drag, startPoint x: 671, startPoint y: 485, endPoint x: 631, endPoint y: 482, distance: 40.3
click at [631, 482] on tr "Invoice 399.00 1 0 (%) Flat 399.00" at bounding box center [807, 490] width 668 height 25
click at [632, 376] on div "To [PERSON_NAME], [GEOGRAPHIC_DATA] [EMAIL_ADDRESS][DOMAIN_NAME] [Choose Countr…" at bounding box center [609, 292] width 284 height 310
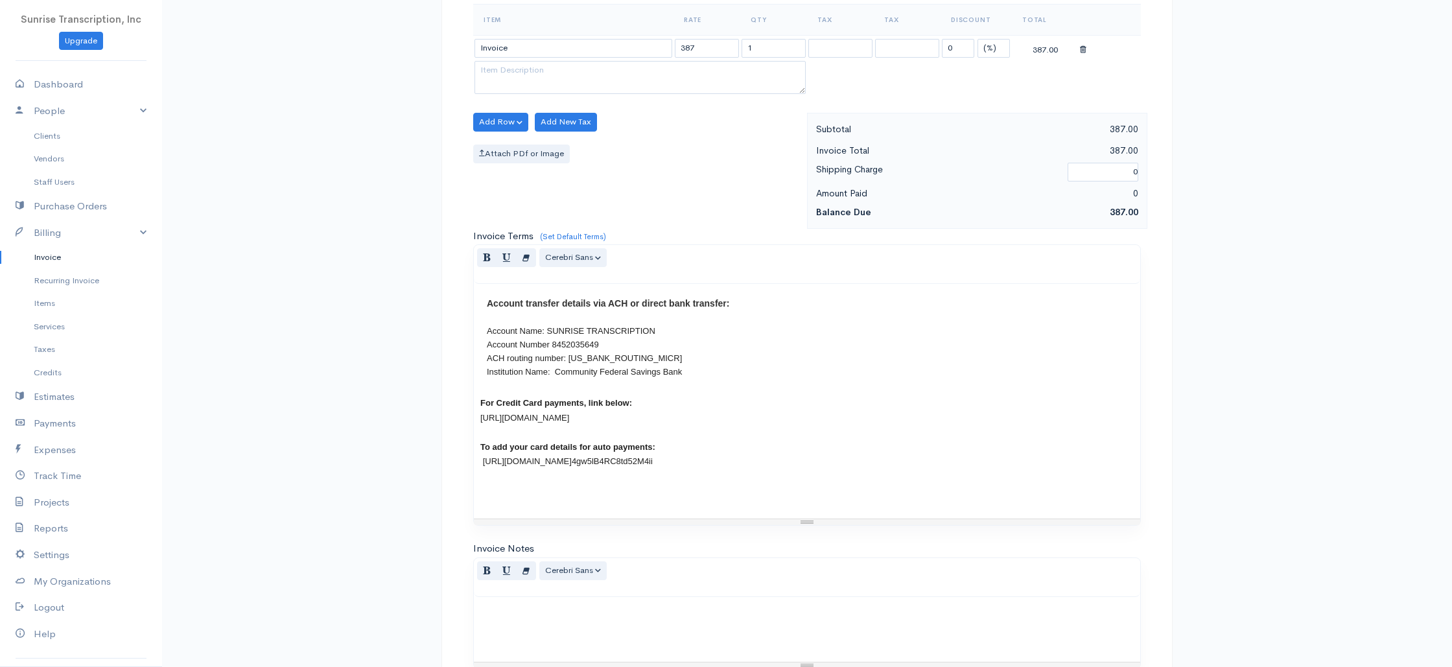
scroll to position [624, 0]
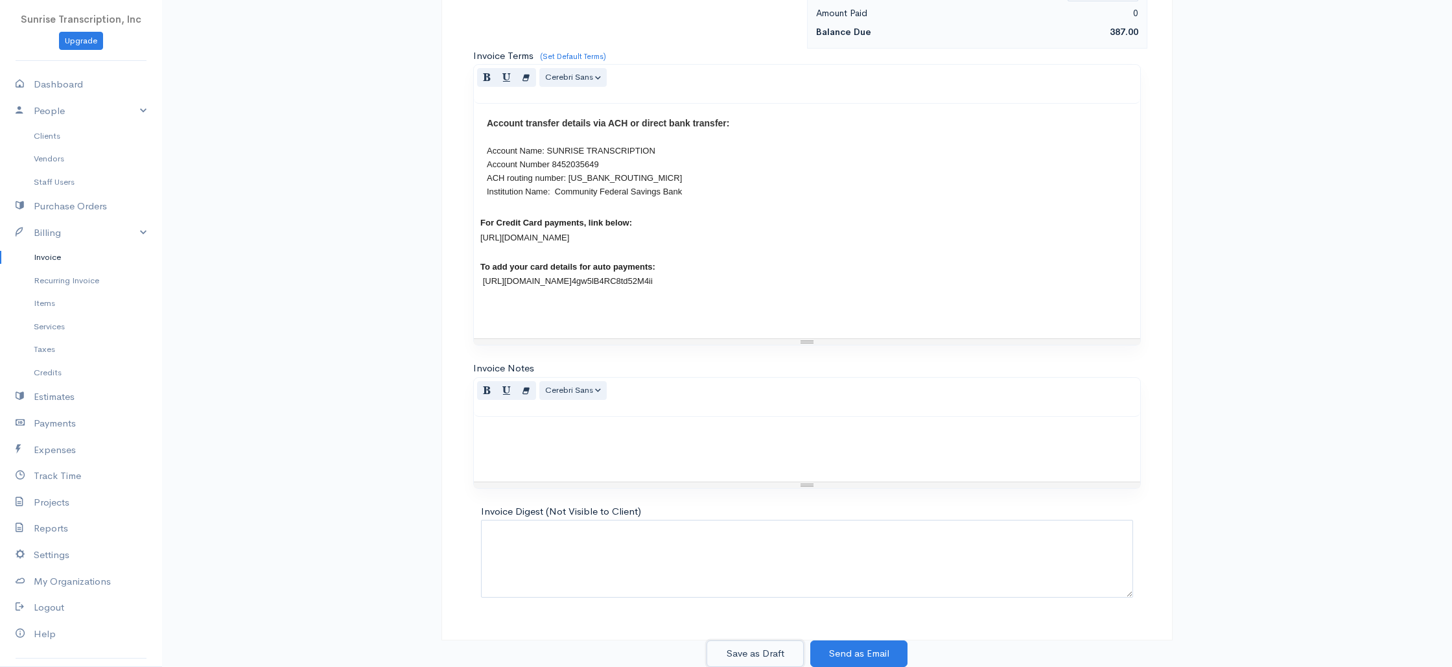
drag, startPoint x: 759, startPoint y: 649, endPoint x: 753, endPoint y: 646, distance: 7.0
click at [759, 649] on button "Save as Draft" at bounding box center [754, 653] width 97 height 27
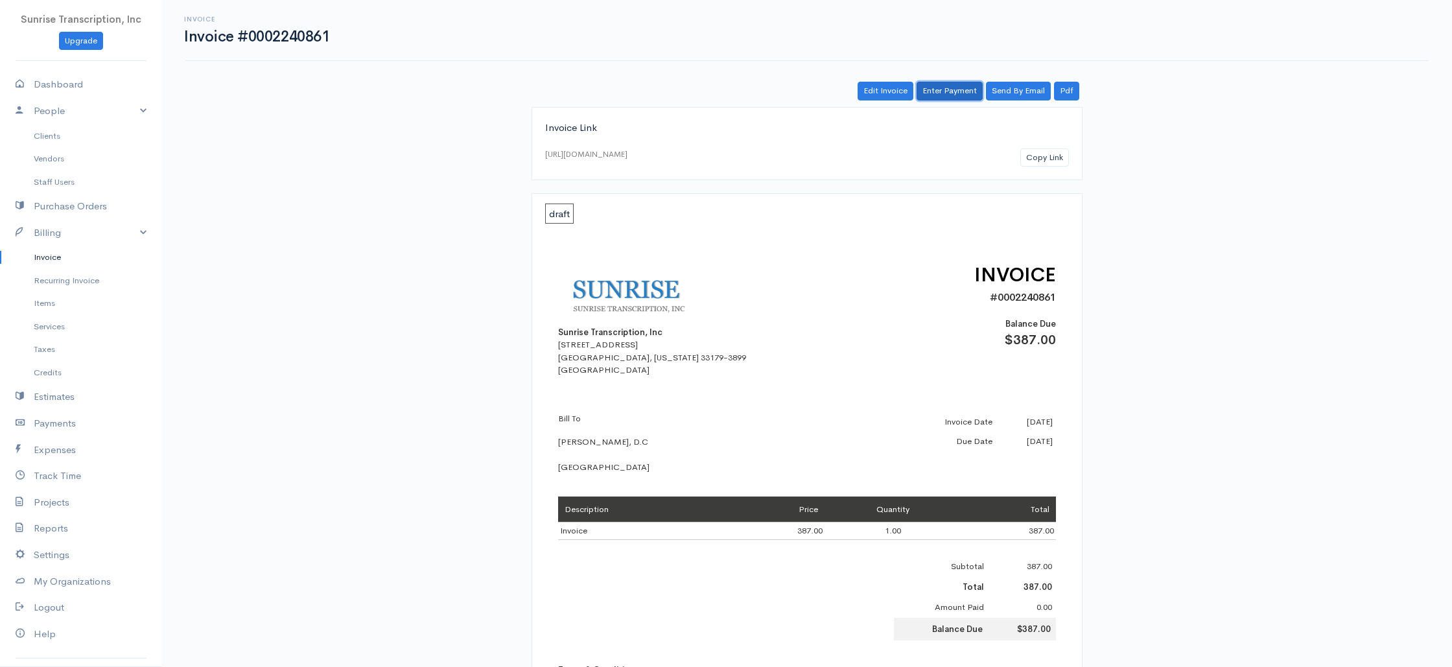
click at [941, 95] on link "Enter Payment" at bounding box center [950, 91] width 66 height 19
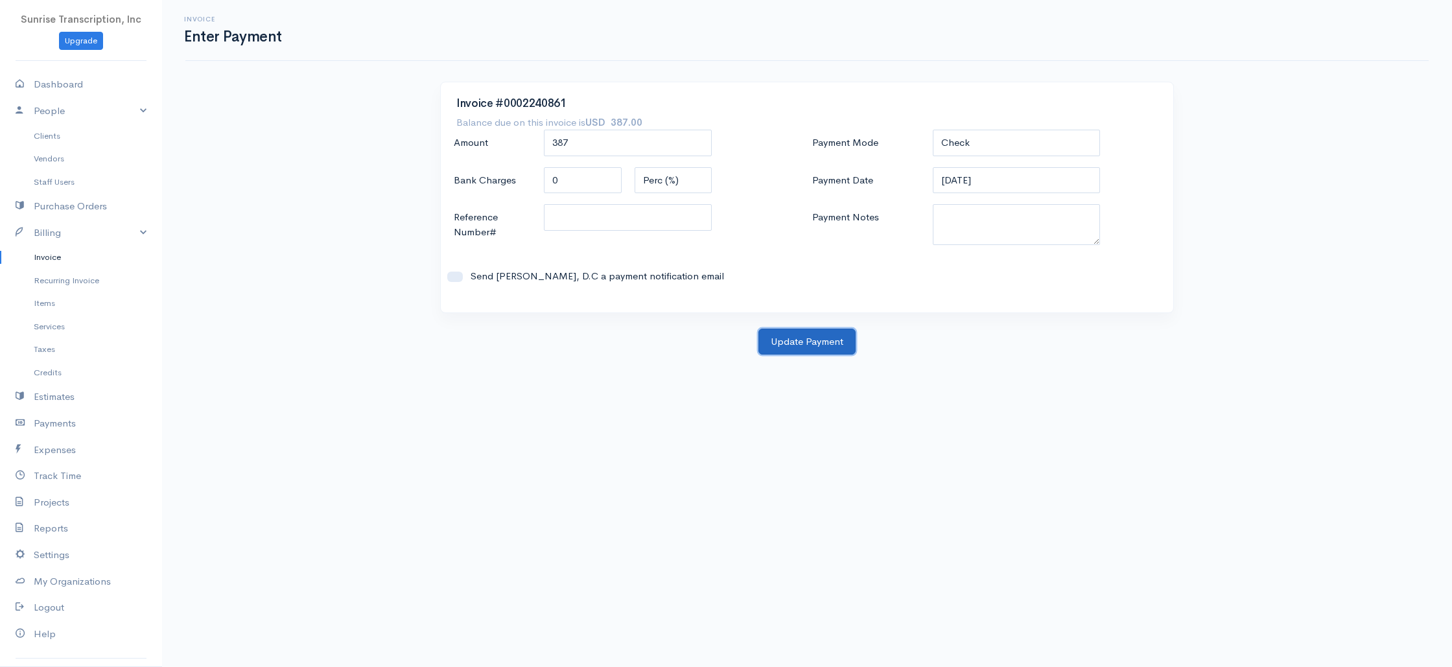
click at [826, 336] on button "Update Payment" at bounding box center [806, 342] width 97 height 27
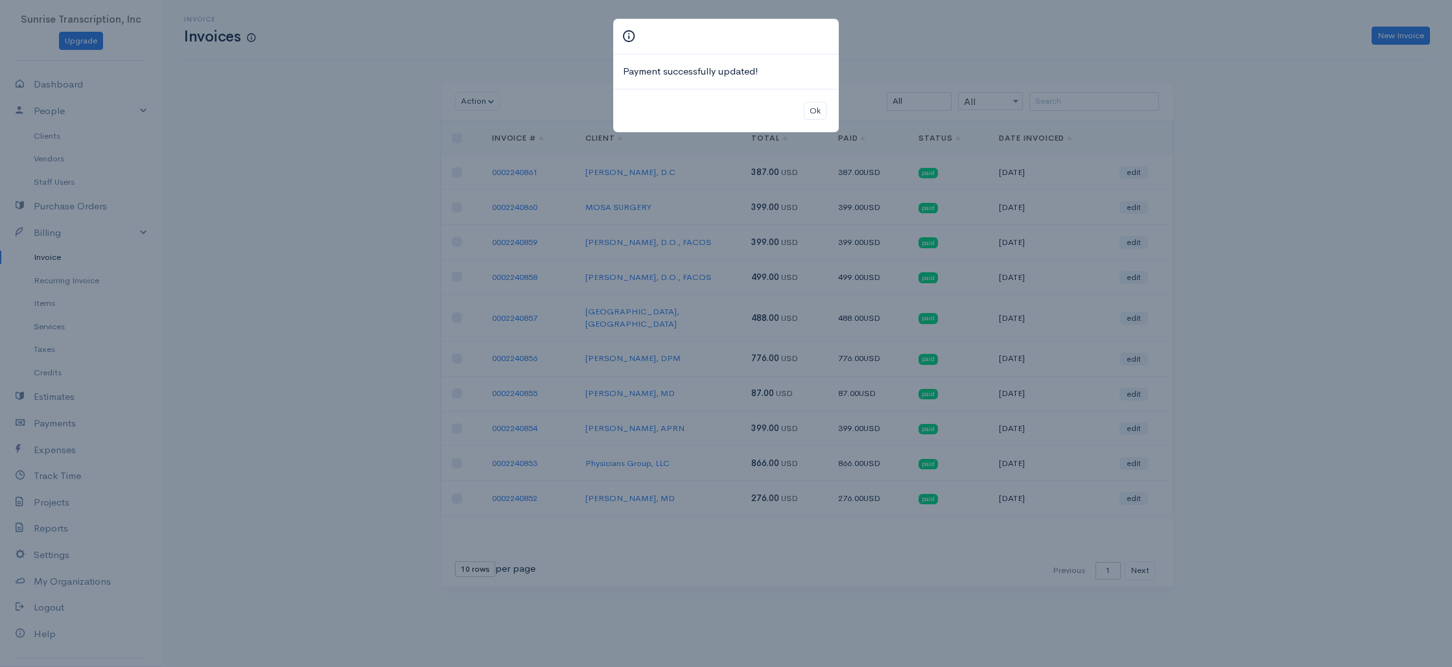
click at [1010, 81] on div "Payment successfully updated! Ok" at bounding box center [726, 333] width 1452 height 667
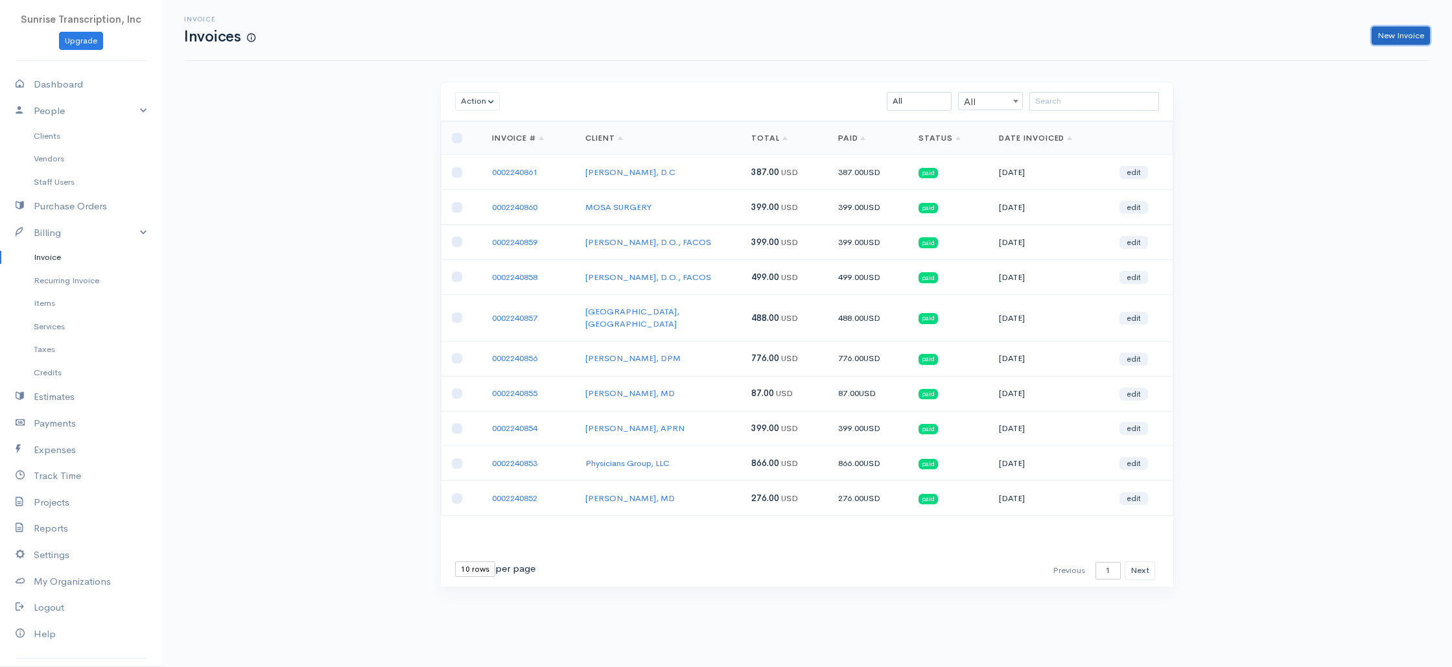
drag, startPoint x: 1392, startPoint y: 40, endPoint x: 1261, endPoint y: 71, distance: 134.7
click at [1392, 40] on link "New Invoice" at bounding box center [1401, 36] width 58 height 19
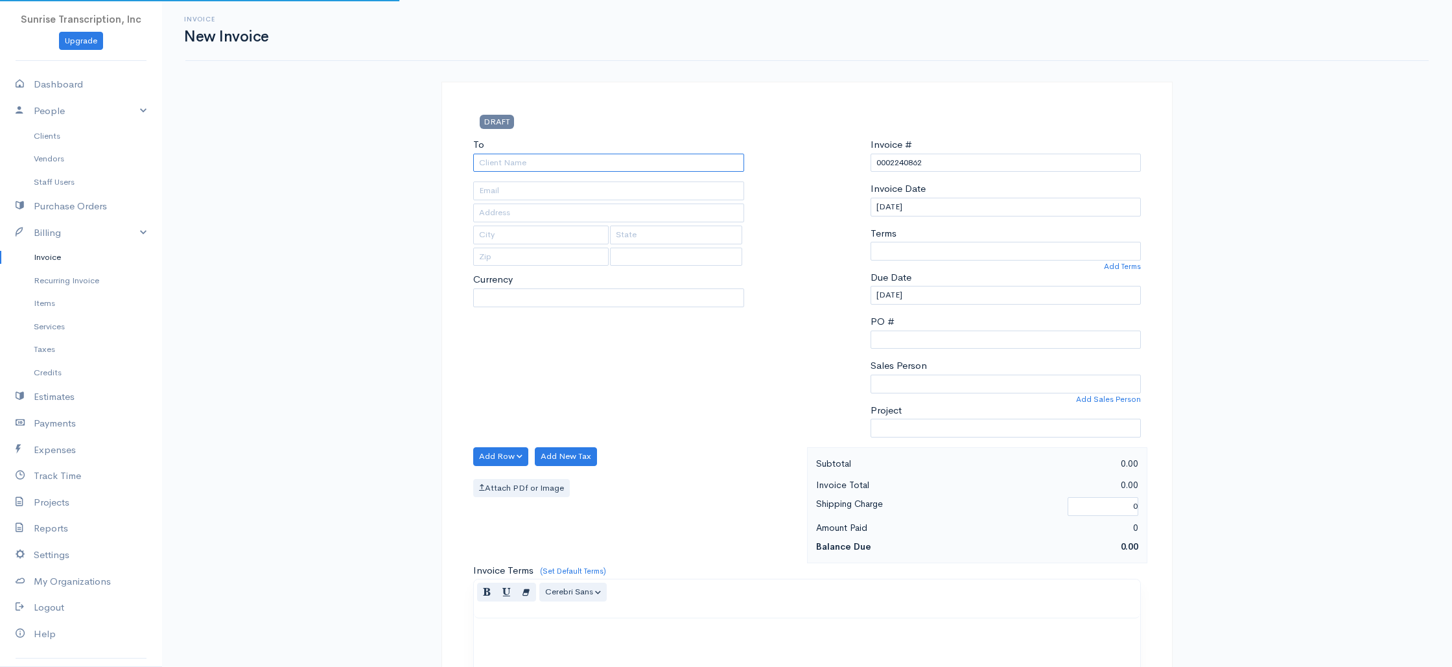
click at [554, 167] on input "To" at bounding box center [608, 163] width 271 height 19
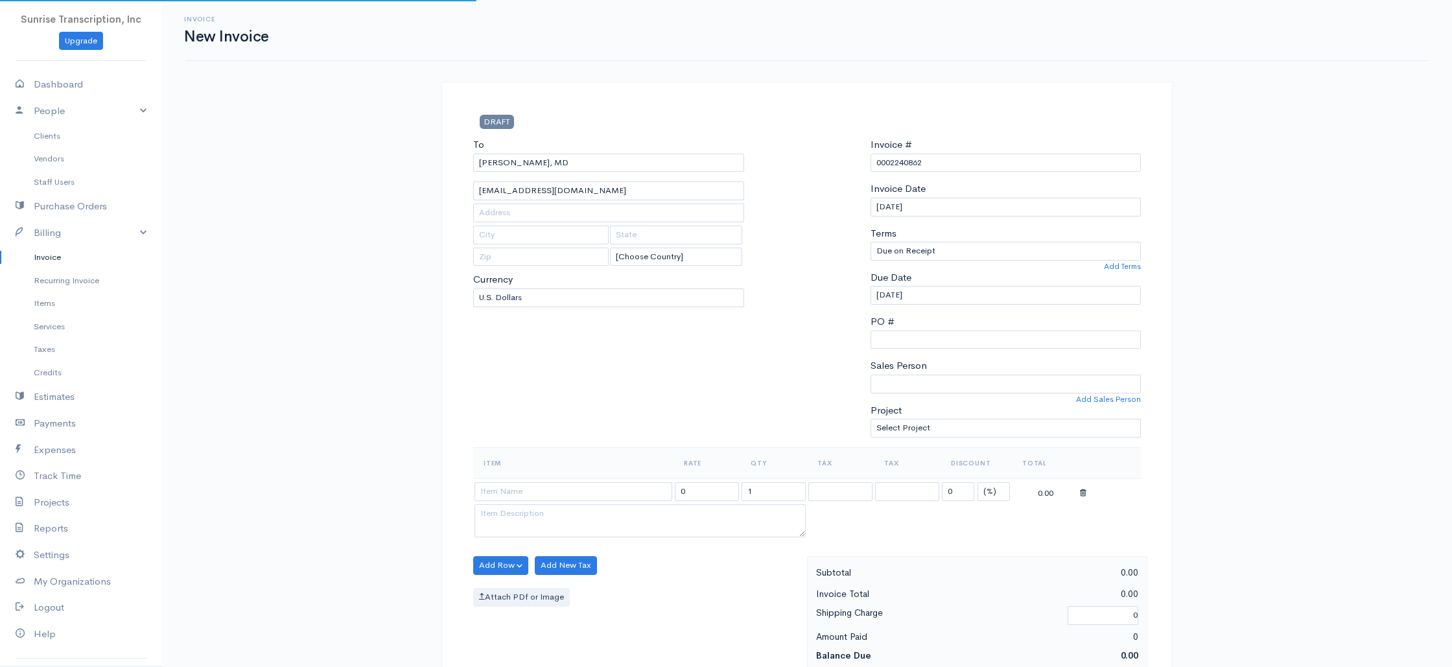
drag, startPoint x: 561, startPoint y: 398, endPoint x: 554, endPoint y: 421, distance: 23.8
click at [561, 398] on div "To [GEOGRAPHIC_DATA], [GEOGRAPHIC_DATA] [EMAIL_ADDRESS][DOMAIN_NAME] [Choose Co…" at bounding box center [609, 292] width 284 height 310
click at [570, 493] on input at bounding box center [573, 491] width 198 height 19
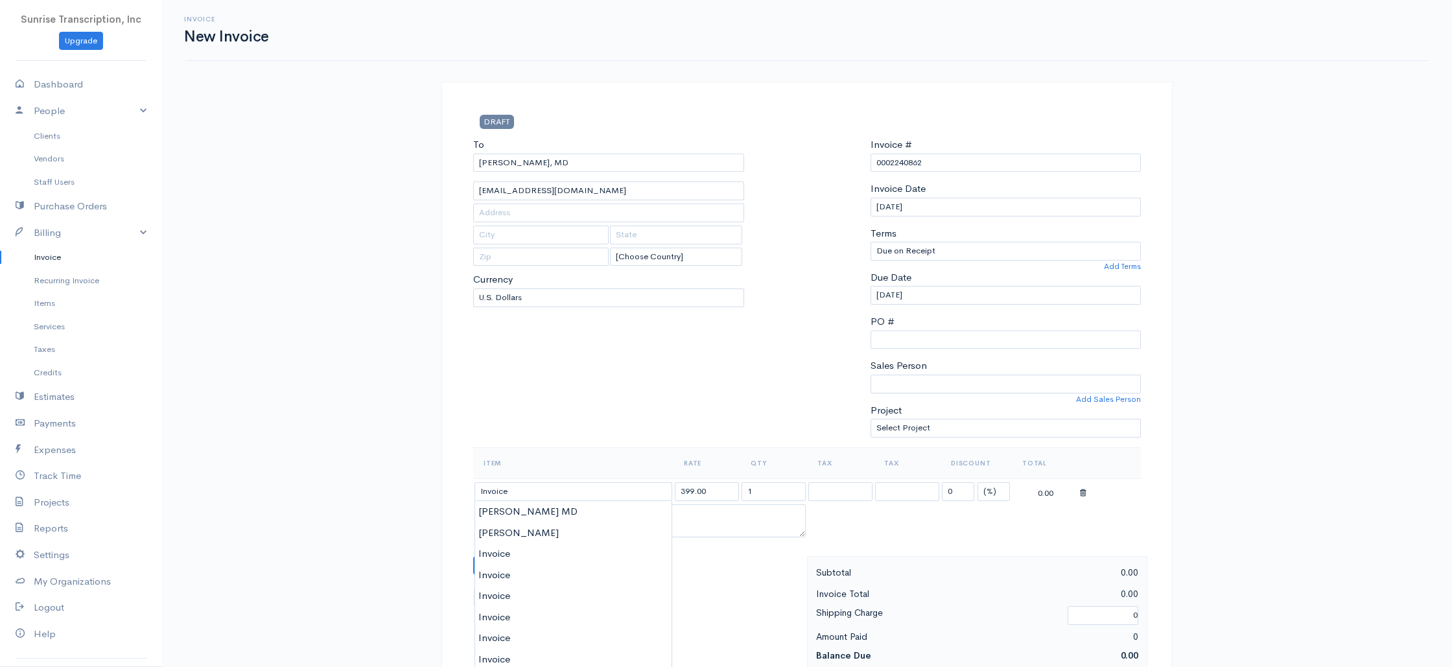
drag, startPoint x: 510, startPoint y: 554, endPoint x: 517, endPoint y: 541, distance: 13.9
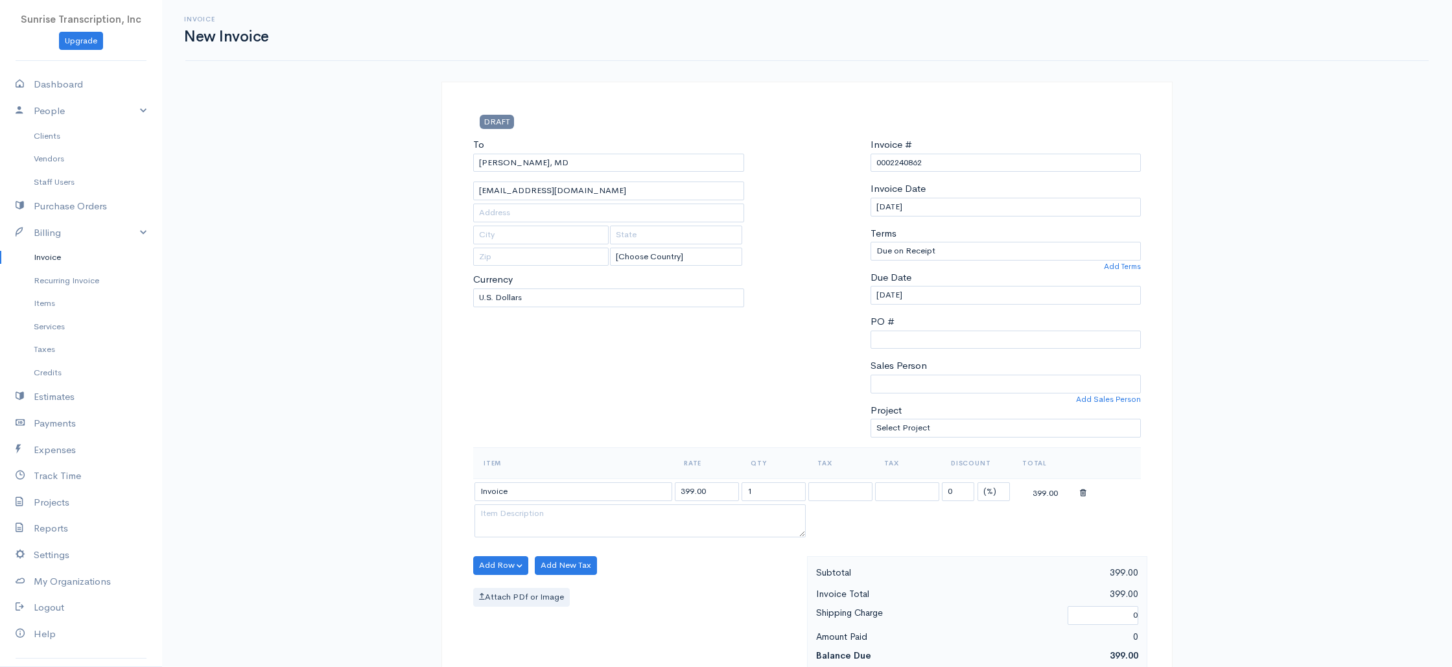
drag, startPoint x: 603, startPoint y: 406, endPoint x: 544, endPoint y: 369, distance: 69.4
click at [603, 406] on div "To [GEOGRAPHIC_DATA], [GEOGRAPHIC_DATA] [EMAIL_ADDRESS][DOMAIN_NAME] [Choose Co…" at bounding box center [609, 292] width 284 height 310
drag, startPoint x: 718, startPoint y: 496, endPoint x: 576, endPoint y: 473, distance: 144.5
click at [576, 473] on table "Item Rate Qty Tax Tax Discount Total Invoice 399.00 1 0 (%) Flat 399.00" at bounding box center [807, 493] width 668 height 93
click at [579, 414] on div "To [GEOGRAPHIC_DATA], [GEOGRAPHIC_DATA] [EMAIL_ADDRESS][DOMAIN_NAME] [Choose Co…" at bounding box center [609, 292] width 284 height 310
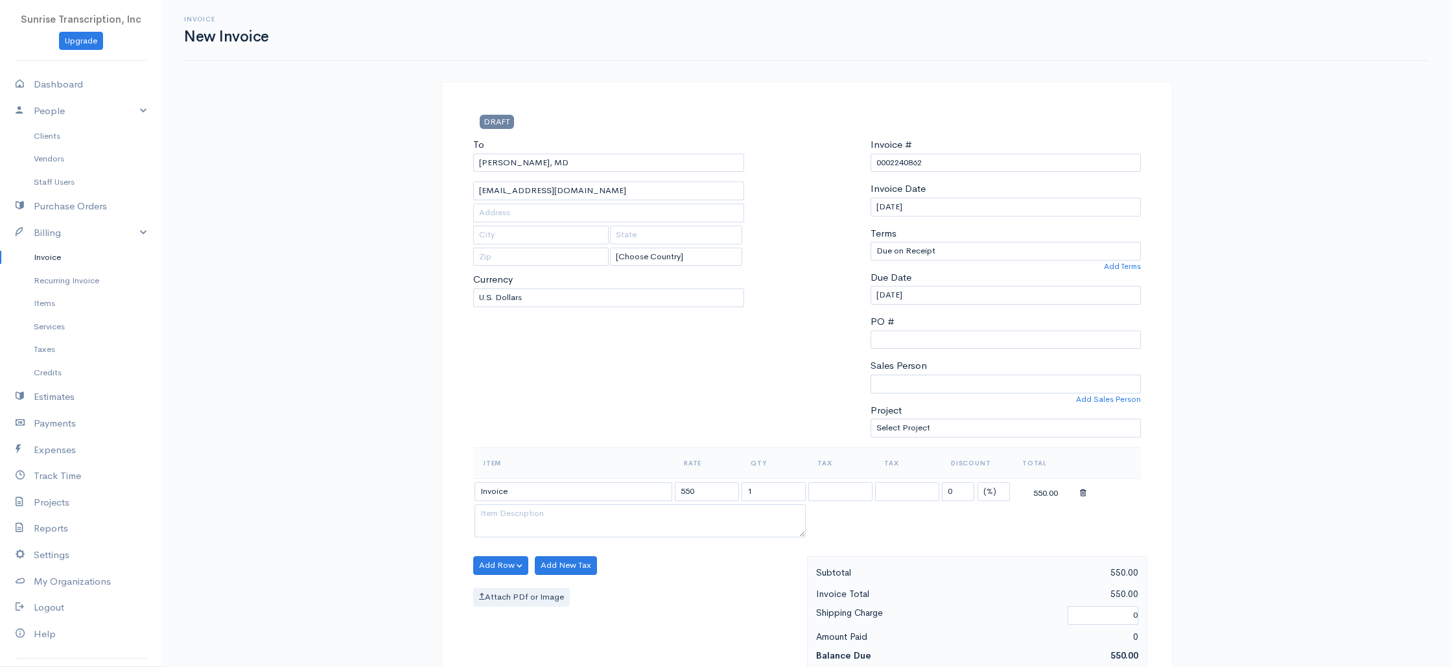
scroll to position [624, 0]
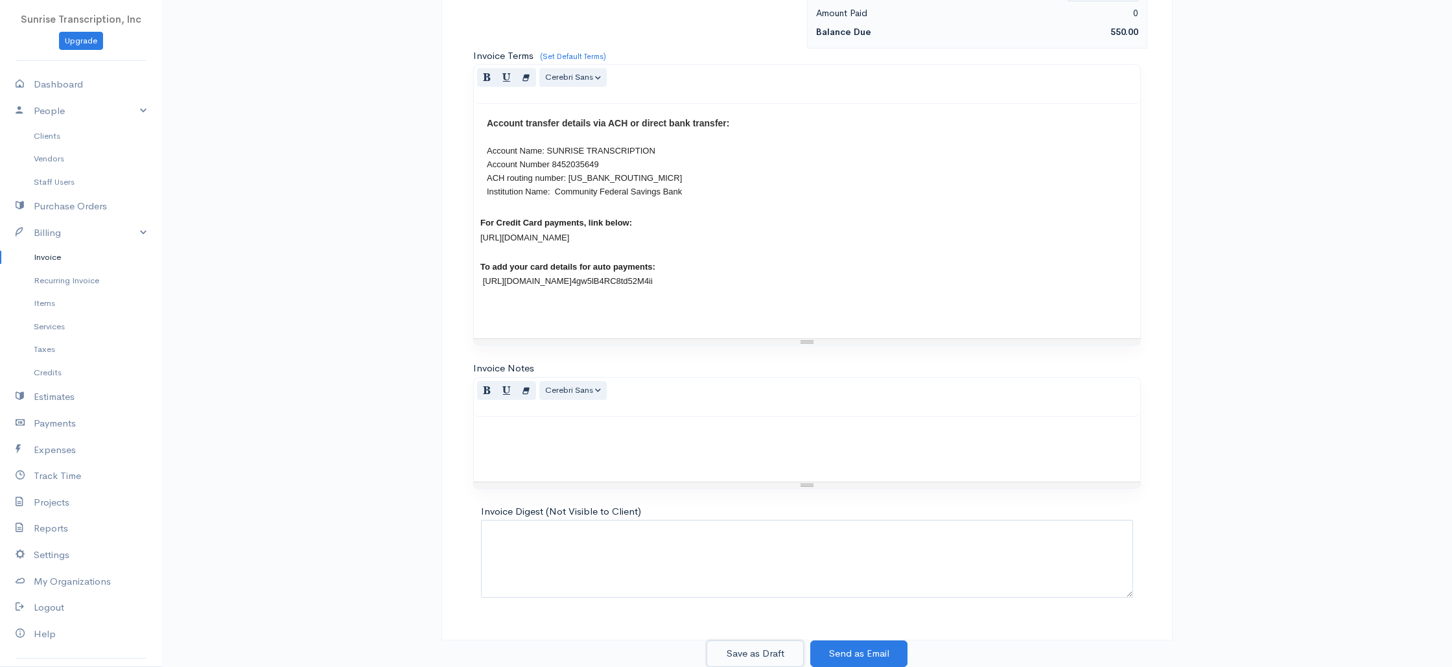
click at [760, 657] on button "Save as Draft" at bounding box center [754, 653] width 97 height 27
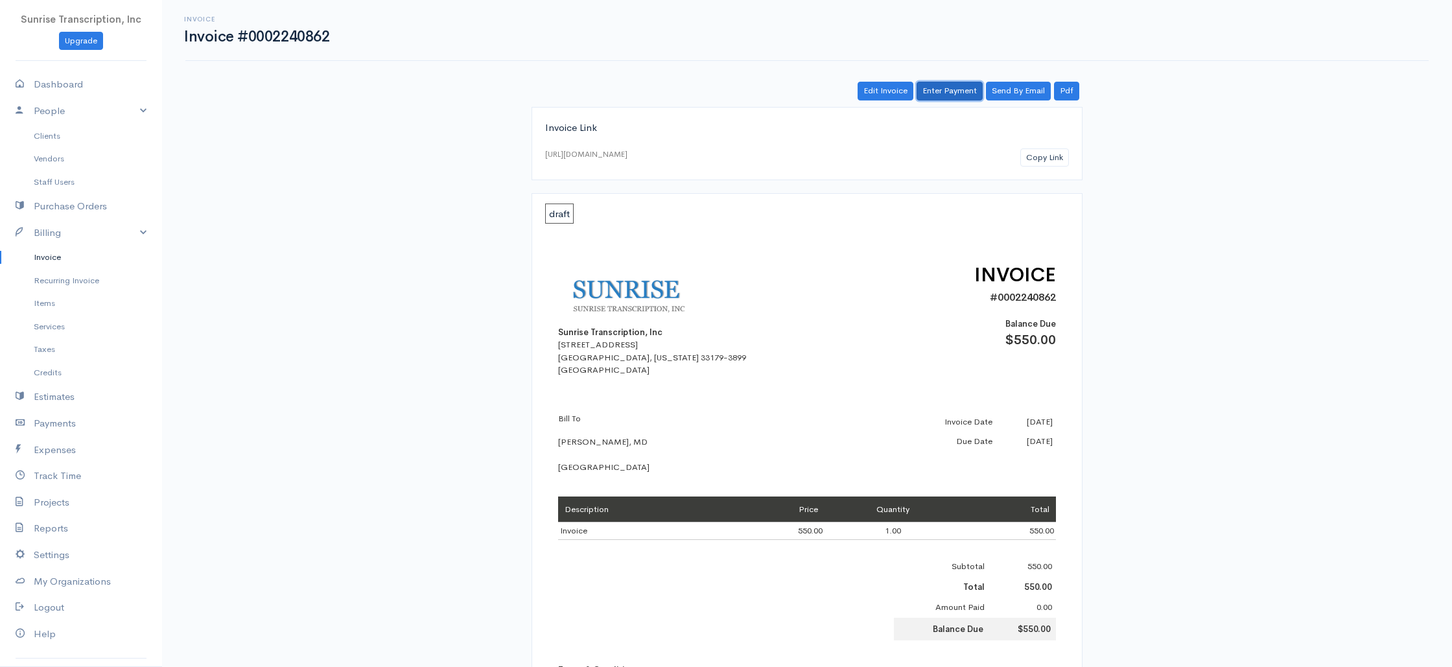
click at [948, 87] on link "Enter Payment" at bounding box center [950, 91] width 66 height 19
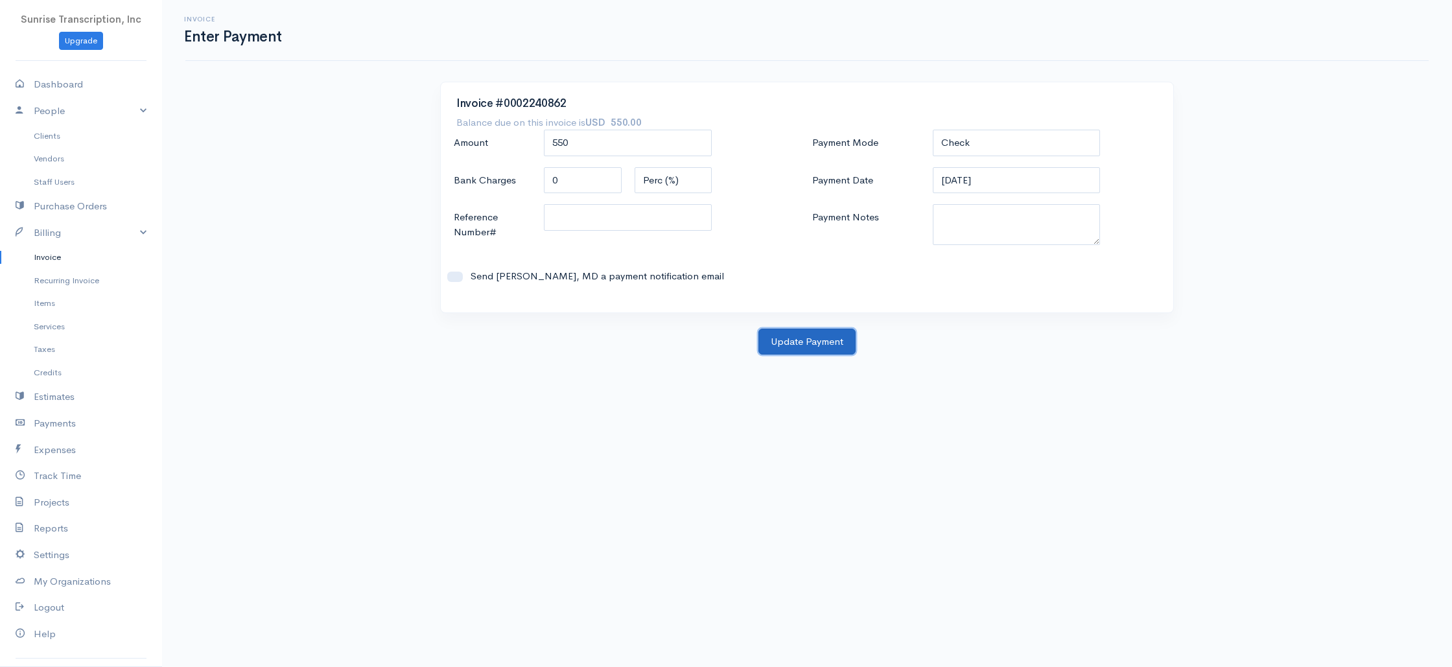
click at [815, 346] on button "Update Payment" at bounding box center [806, 342] width 97 height 27
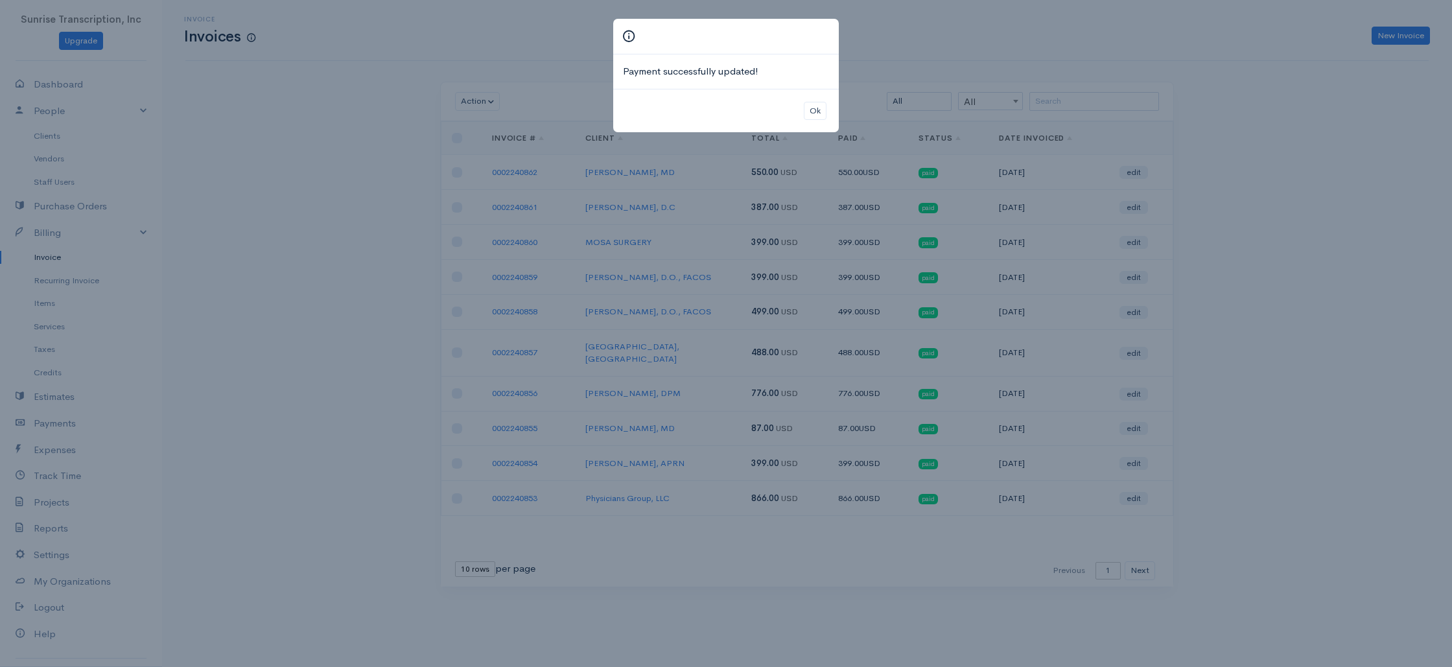
click at [317, 196] on div "Payment successfully updated! Ok" at bounding box center [726, 333] width 1452 height 667
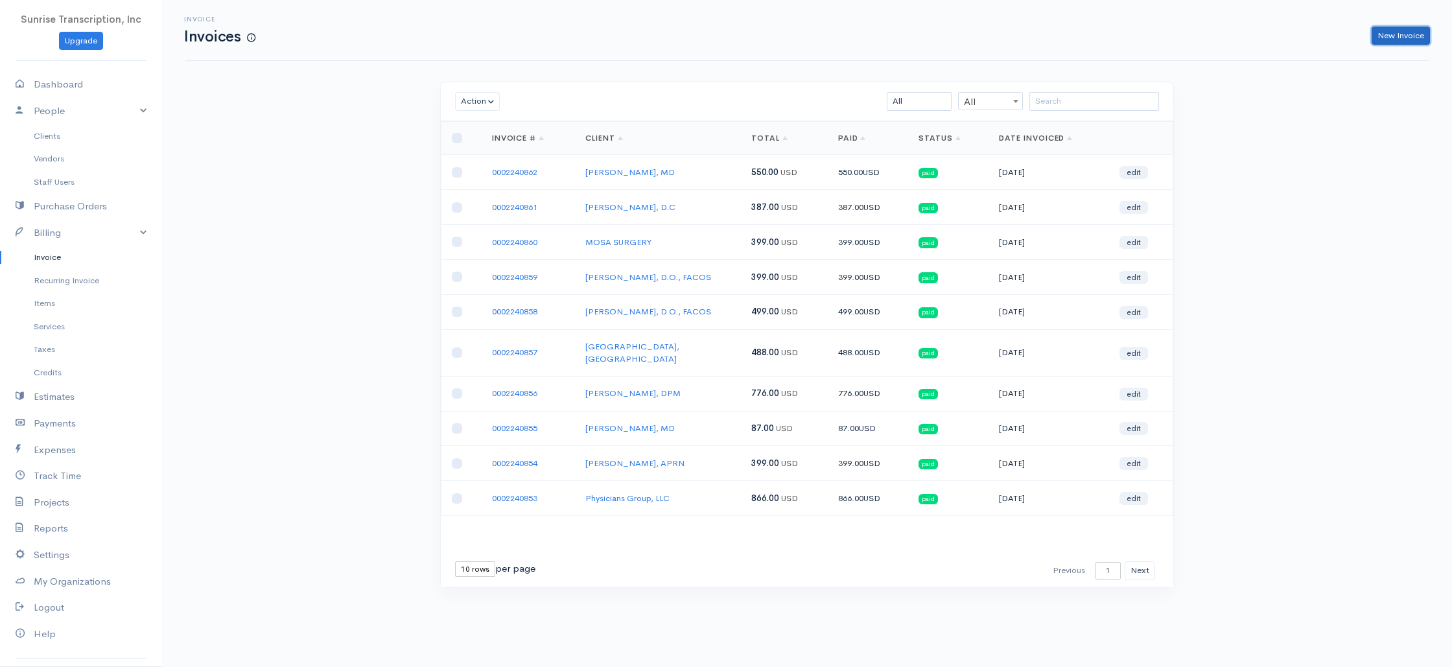
drag, startPoint x: 1399, startPoint y: 37, endPoint x: 1241, endPoint y: 70, distance: 160.9
click at [1399, 37] on link "New Invoice" at bounding box center [1401, 36] width 58 height 19
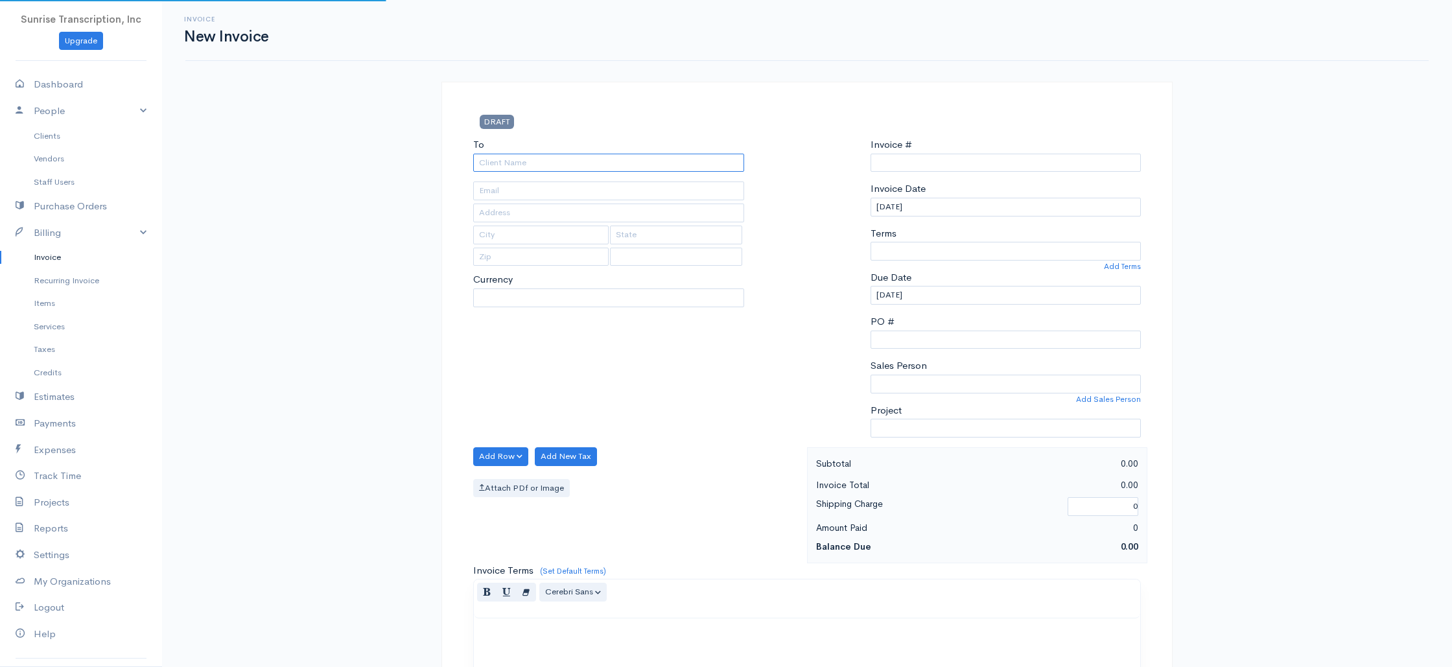
click at [671, 171] on input "To" at bounding box center [608, 163] width 271 height 19
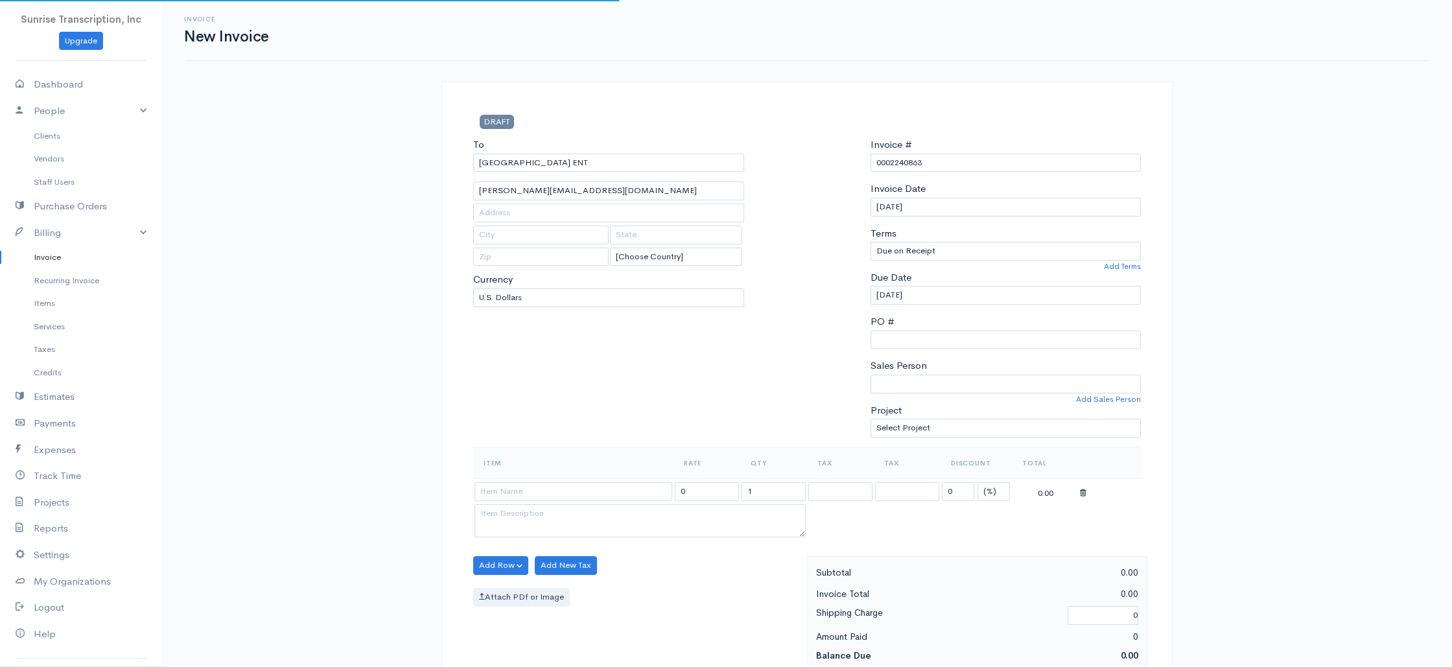
click at [542, 405] on div "To [GEOGRAPHIC_DATA] ENT [PERSON_NAME][EMAIL_ADDRESS][DOMAIN_NAME] [Choose Coun…" at bounding box center [609, 292] width 284 height 310
click at [572, 491] on input at bounding box center [573, 491] width 198 height 19
drag, startPoint x: 526, startPoint y: 550, endPoint x: 557, endPoint y: 530, distance: 37.0
click at [624, 419] on div "To [GEOGRAPHIC_DATA] ENT [PERSON_NAME][EMAIL_ADDRESS][DOMAIN_NAME] [Choose Coun…" at bounding box center [609, 292] width 284 height 310
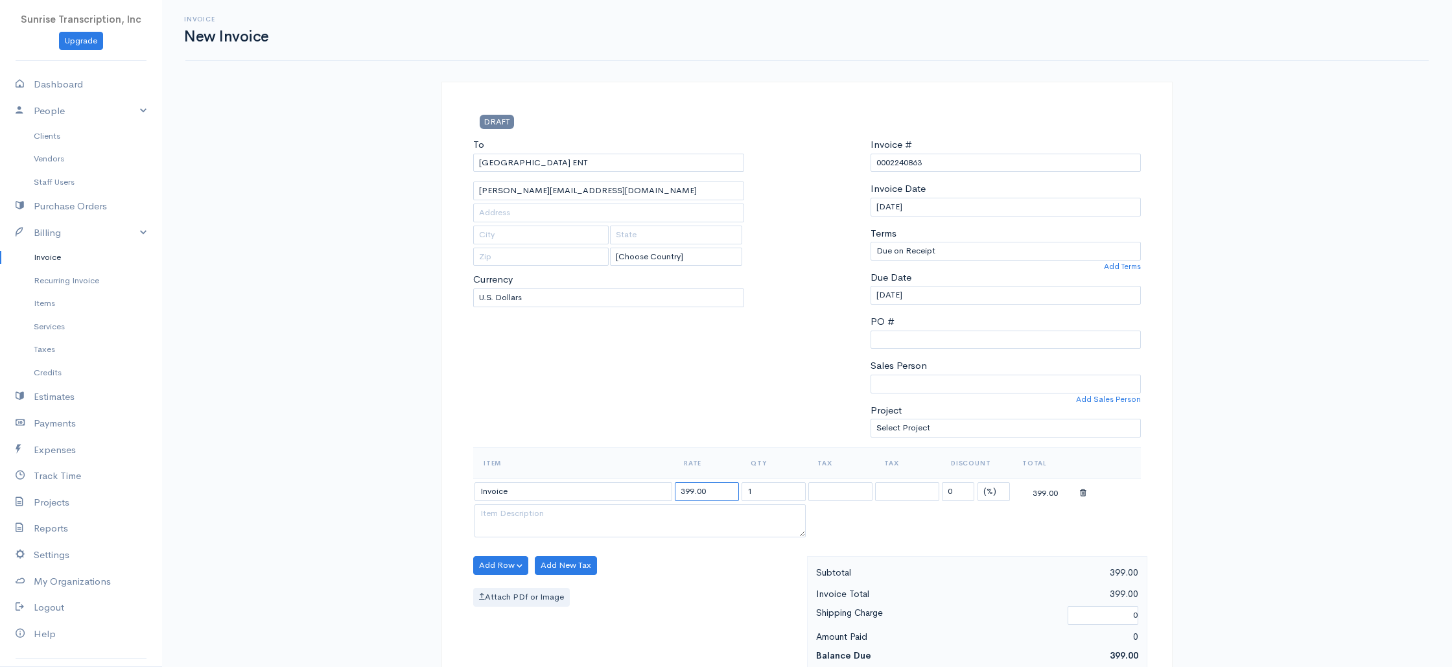
drag, startPoint x: 714, startPoint y: 493, endPoint x: 614, endPoint y: 480, distance: 100.0
click at [614, 481] on tr "Invoice 399.00 1 0 (%) Flat 399.00" at bounding box center [807, 490] width 668 height 25
click at [652, 406] on div "To [GEOGRAPHIC_DATA] ENT [PERSON_NAME][EMAIL_ADDRESS][DOMAIN_NAME] [Choose Coun…" at bounding box center [609, 292] width 284 height 310
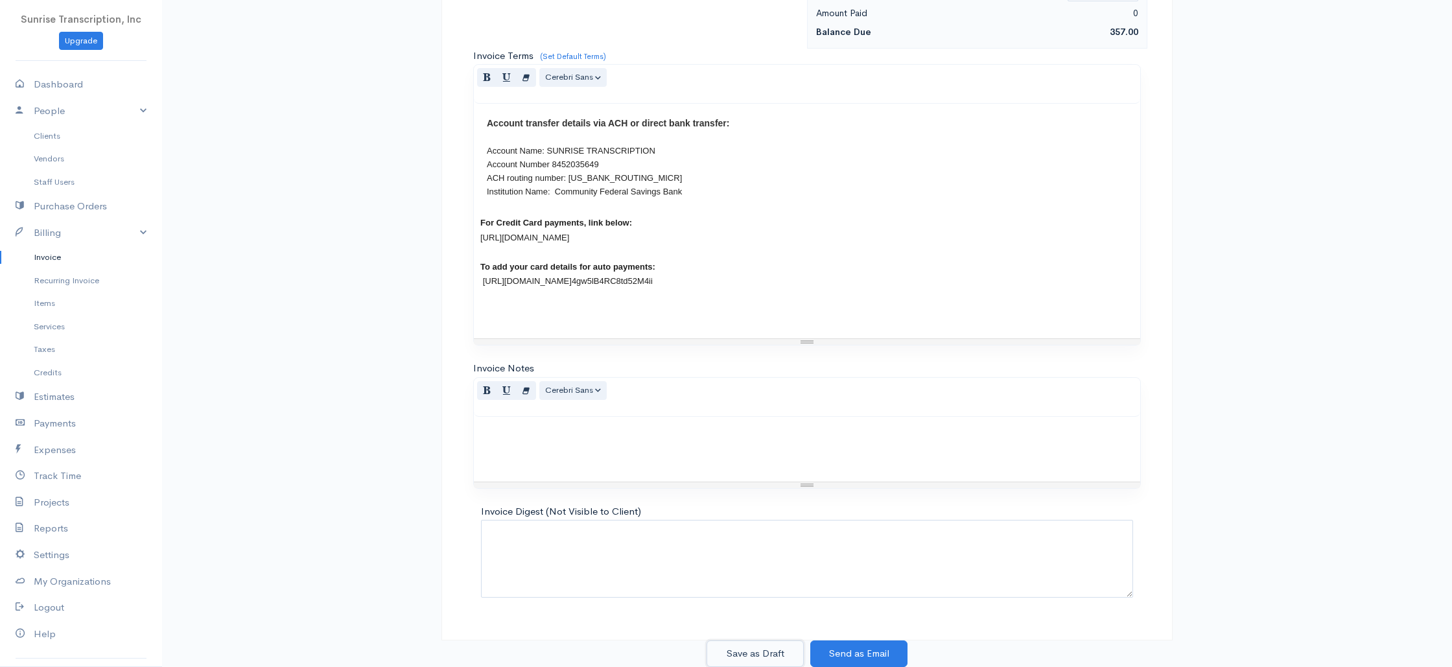
click at [754, 658] on button "Save as Draft" at bounding box center [754, 653] width 97 height 27
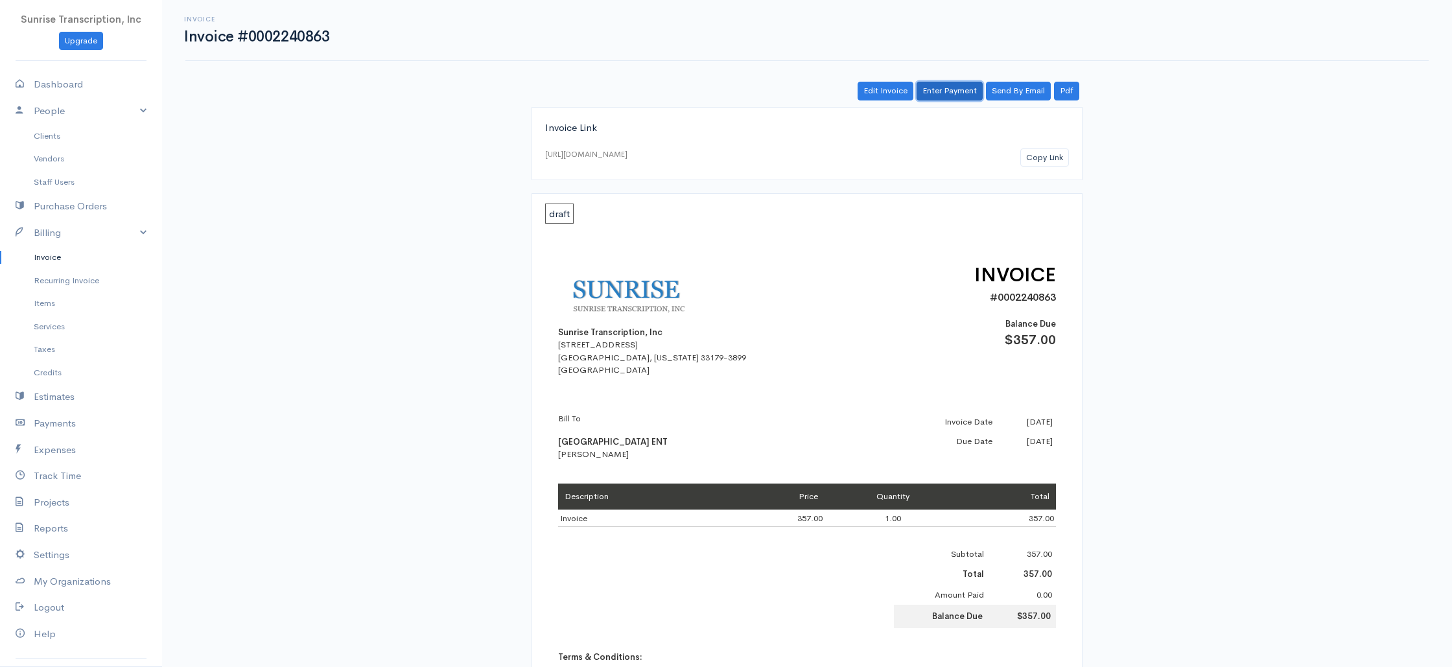
drag, startPoint x: 957, startPoint y: 91, endPoint x: 939, endPoint y: 115, distance: 30.6
click at [957, 91] on link "Enter Payment" at bounding box center [950, 91] width 66 height 19
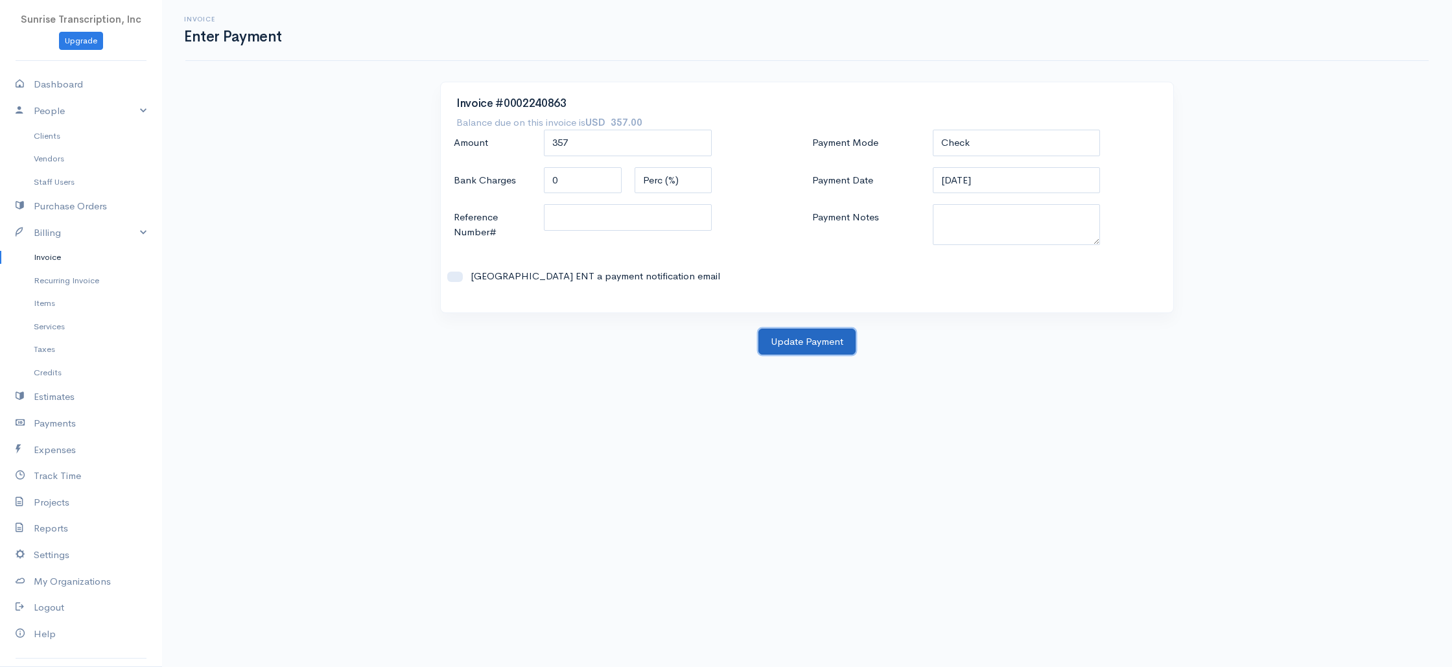
drag, startPoint x: 795, startPoint y: 347, endPoint x: 751, endPoint y: 277, distance: 83.3
click at [795, 347] on button "Update Payment" at bounding box center [806, 342] width 97 height 27
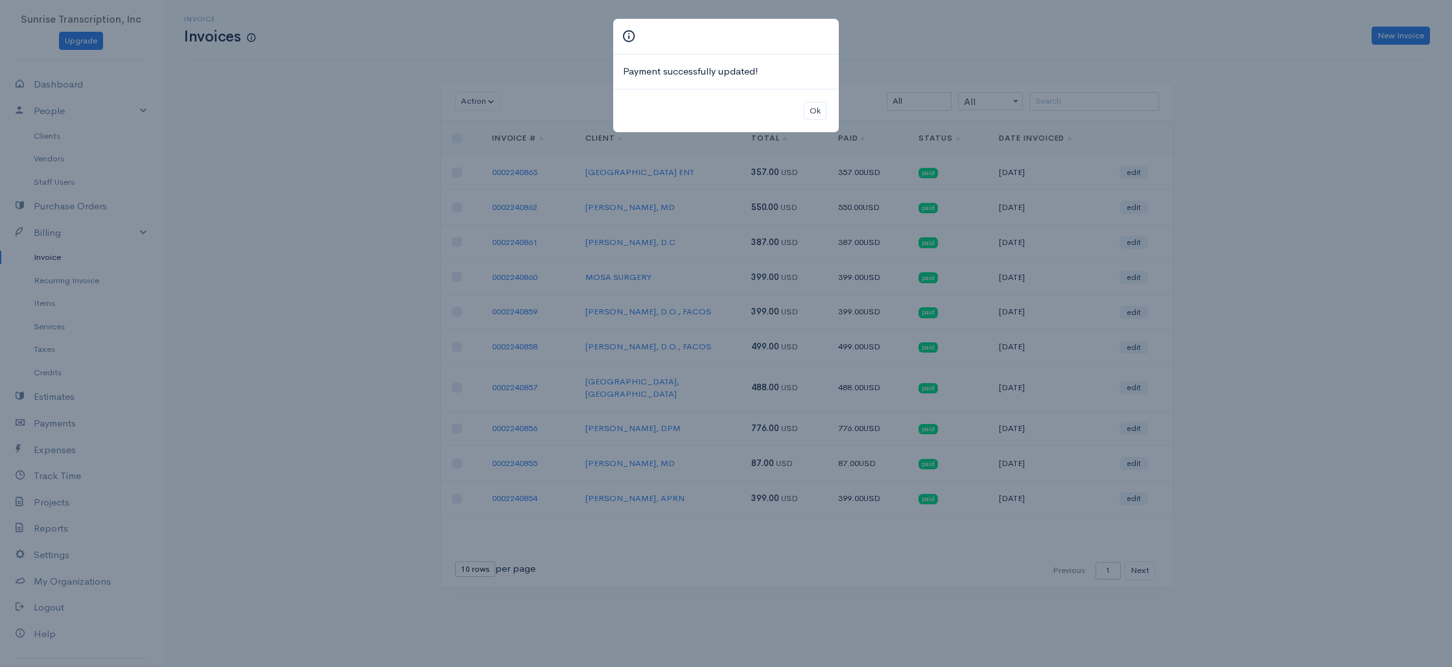
click at [1088, 71] on div "Payment successfully updated! Ok" at bounding box center [726, 333] width 1452 height 667
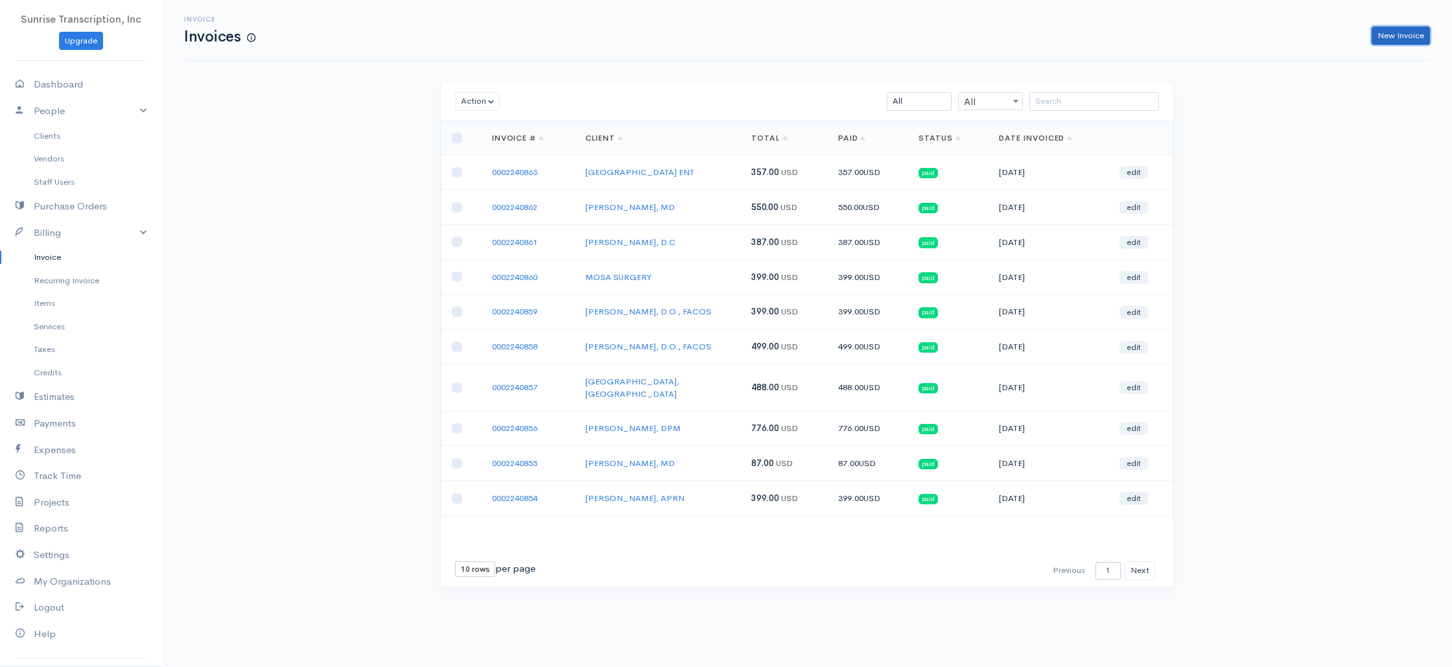
drag, startPoint x: 1399, startPoint y: 36, endPoint x: 1224, endPoint y: 68, distance: 178.6
click at [1399, 36] on link "New Invoice" at bounding box center [1401, 36] width 58 height 19
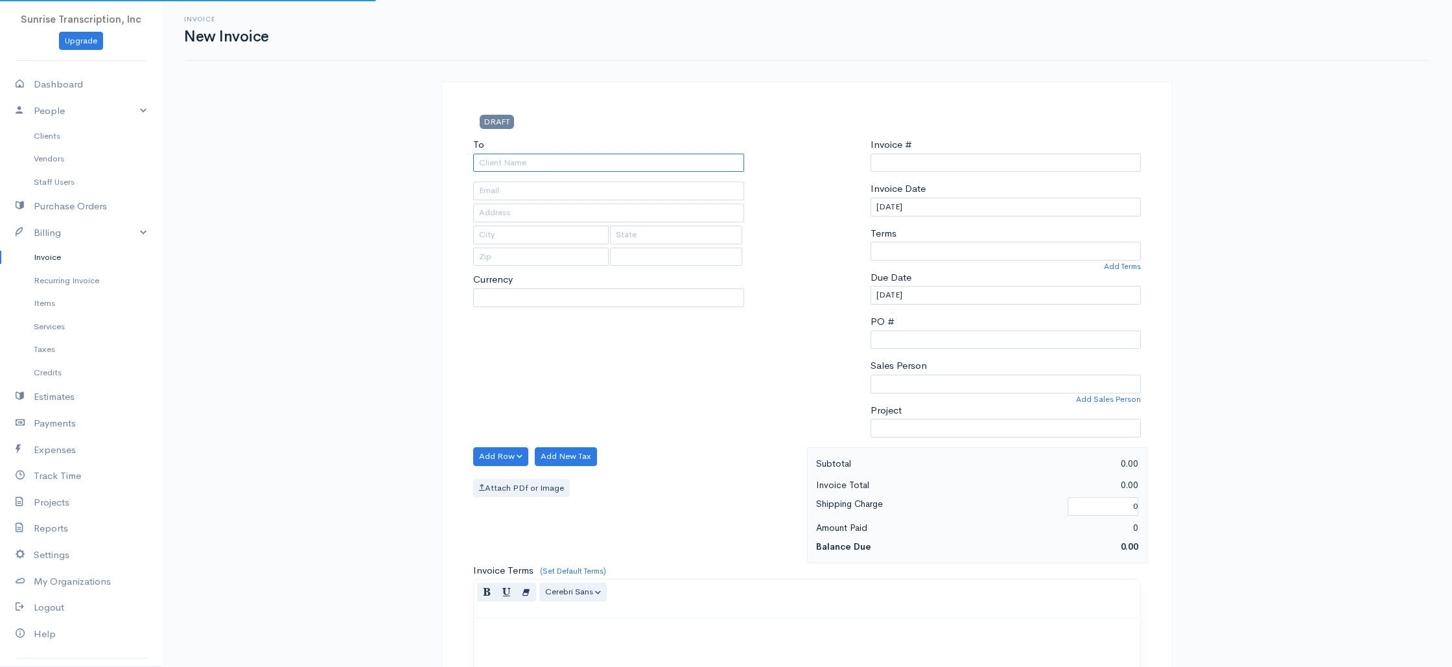
click at [611, 161] on input "To" at bounding box center [608, 163] width 271 height 19
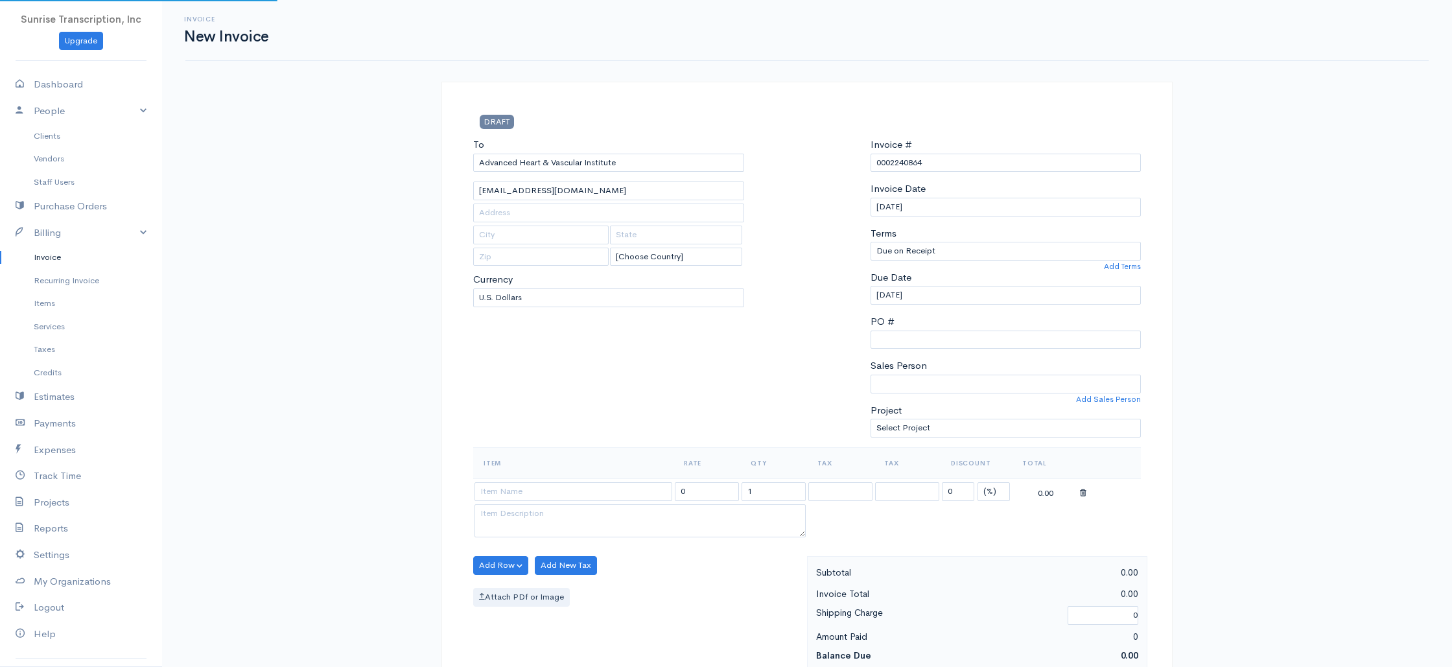
click at [564, 452] on th "Item" at bounding box center [573, 462] width 200 height 31
click at [562, 481] on td at bounding box center [573, 490] width 200 height 25
click at [561, 493] on input at bounding box center [573, 491] width 198 height 19
click at [714, 492] on input "399.00" at bounding box center [707, 491] width 64 height 19
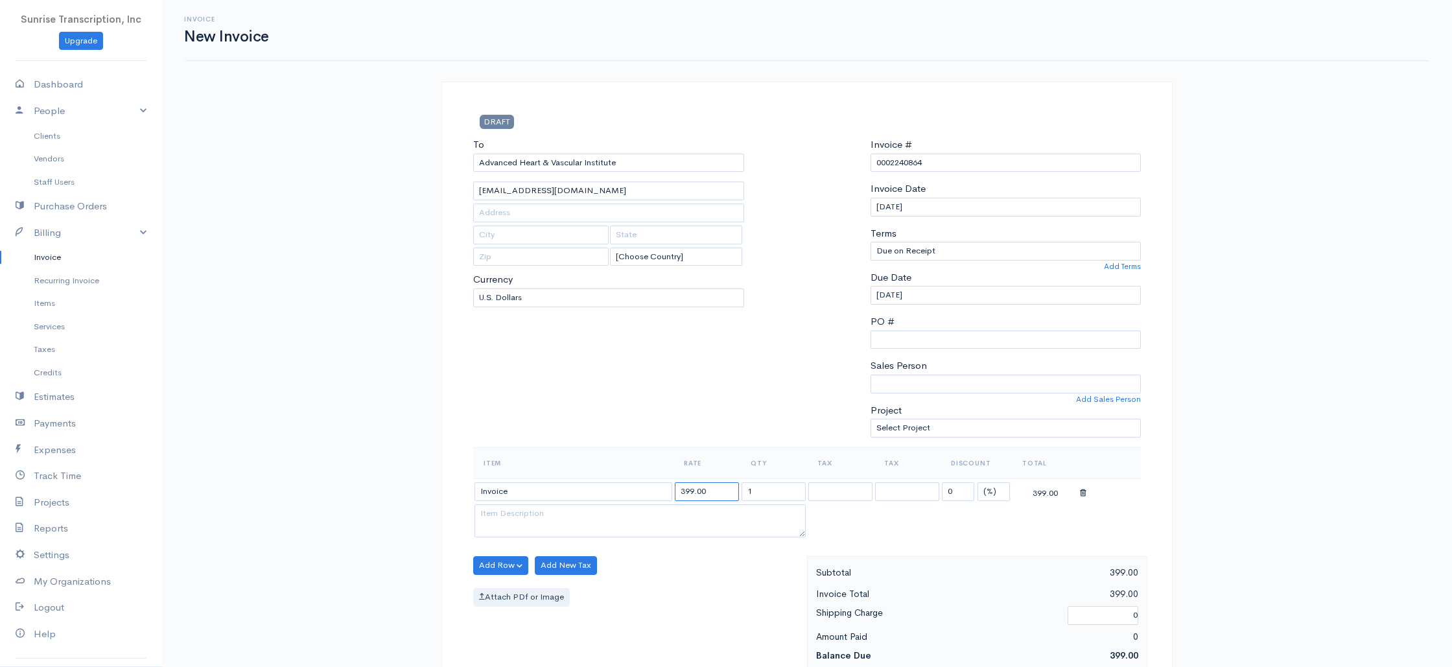
drag, startPoint x: 723, startPoint y: 495, endPoint x: 587, endPoint y: 486, distance: 136.4
click at [588, 487] on tr "Invoice 399.00 1 0 (%) Flat 399.00" at bounding box center [807, 490] width 668 height 25
click at [586, 437] on div "To Advanced Heart & Vascular Institute [EMAIL_ADDRESS][DOMAIN_NAME] [Choose Cou…" at bounding box center [609, 292] width 284 height 310
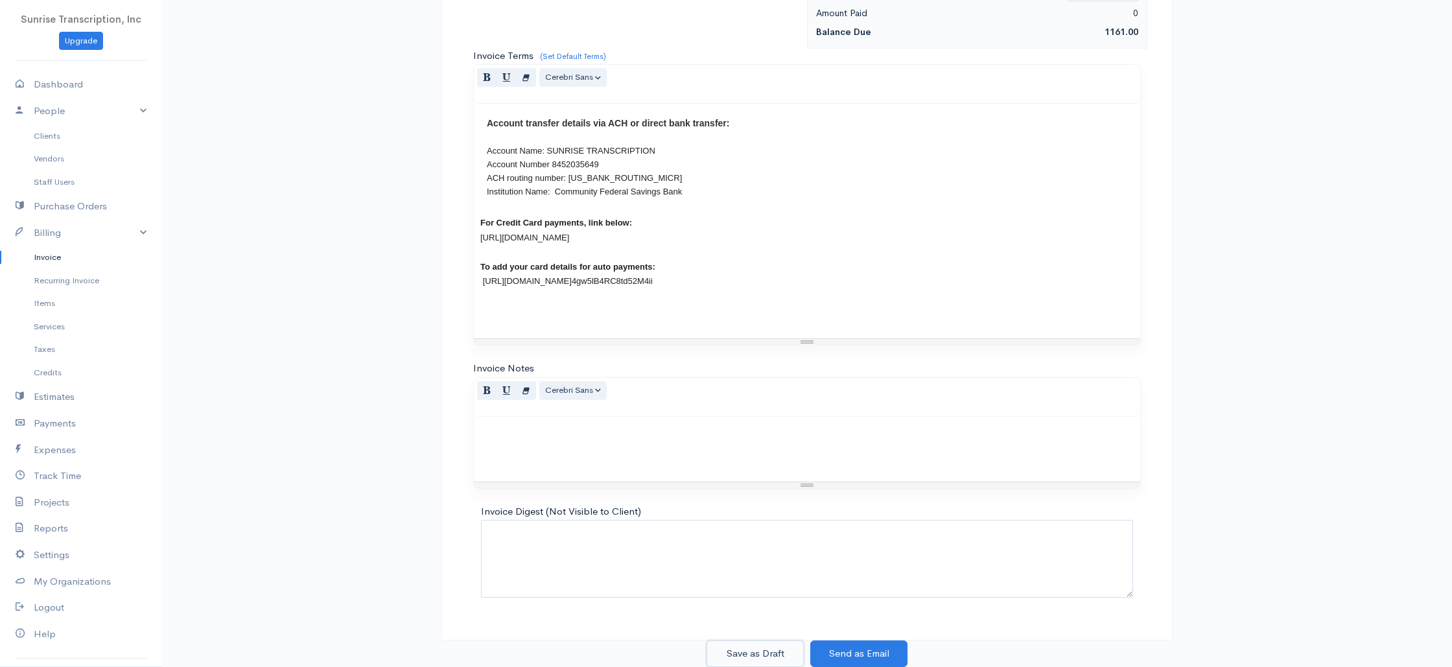
click at [771, 651] on button "Save as Draft" at bounding box center [754, 653] width 97 height 27
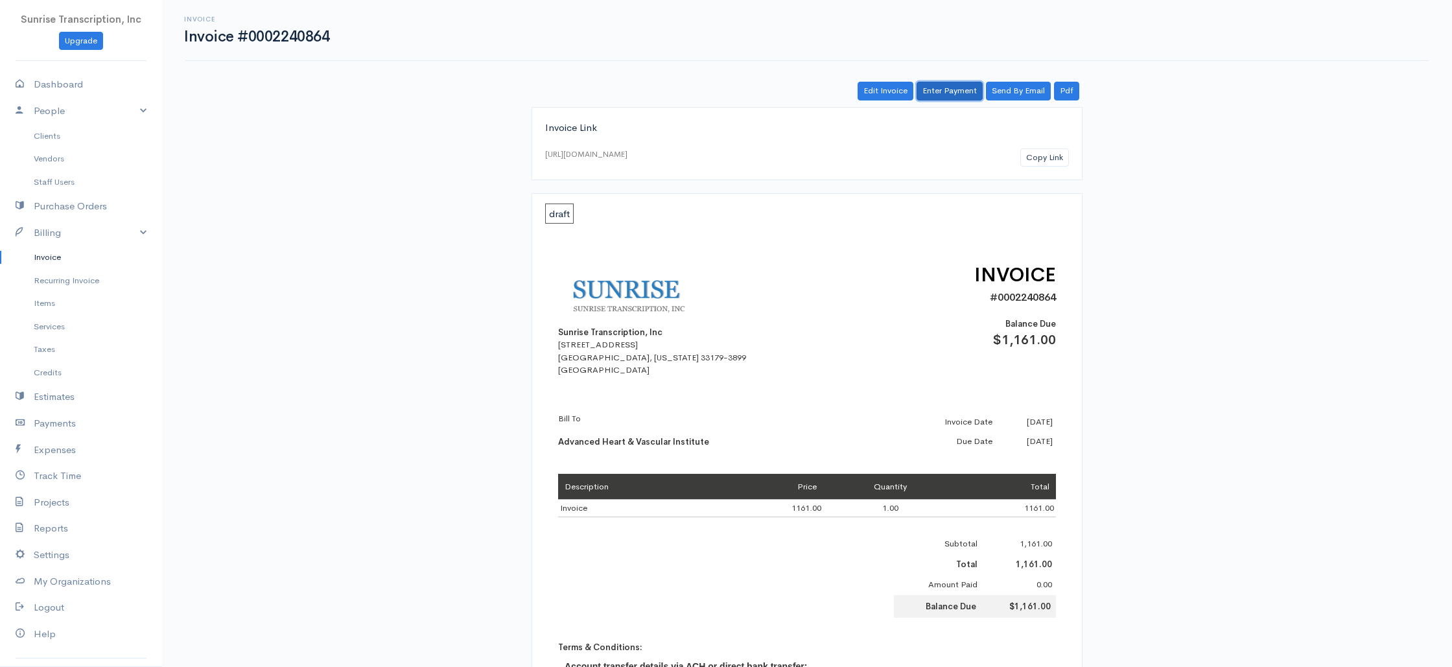
drag, startPoint x: 957, startPoint y: 89, endPoint x: 945, endPoint y: 104, distance: 19.3
click at [957, 89] on link "Enter Payment" at bounding box center [950, 91] width 66 height 19
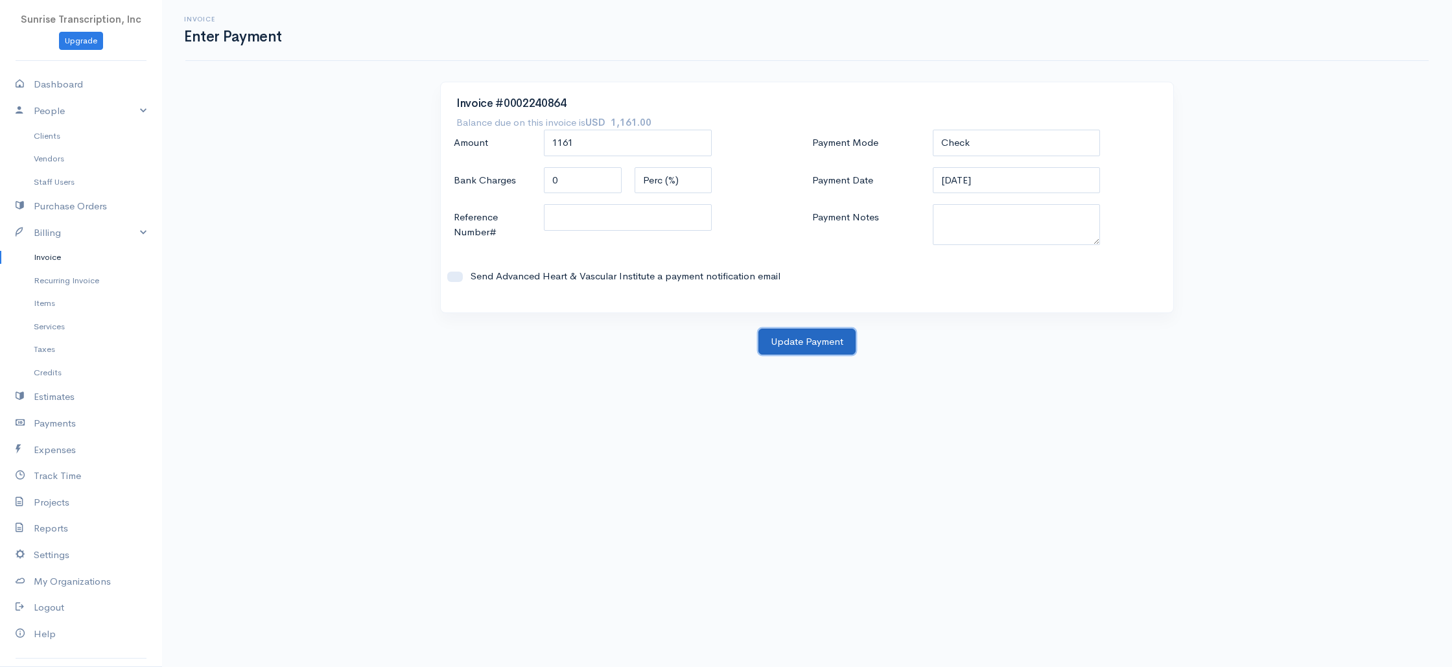
click at [798, 344] on button "Update Payment" at bounding box center [806, 342] width 97 height 27
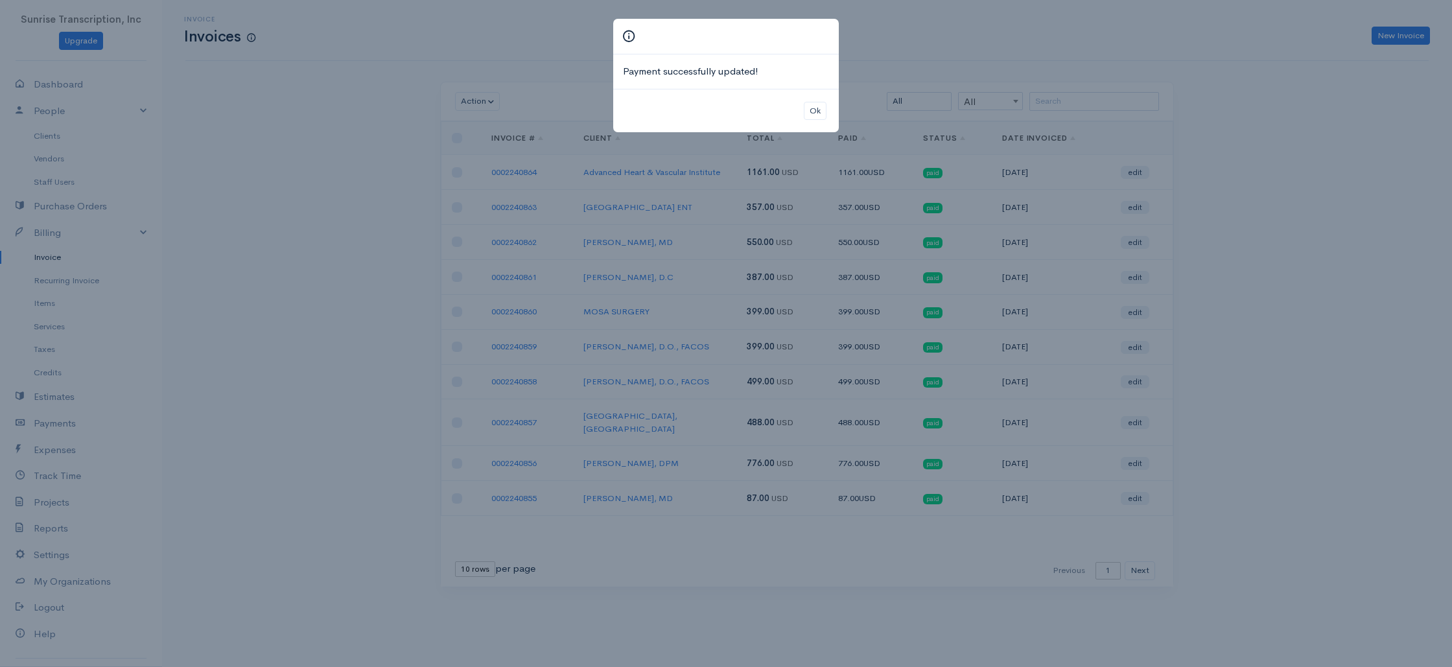
drag, startPoint x: 1214, startPoint y: 65, endPoint x: 1253, endPoint y: 64, distance: 38.9
click at [1214, 65] on div "Payment successfully updated! Ok" at bounding box center [726, 333] width 1452 height 667
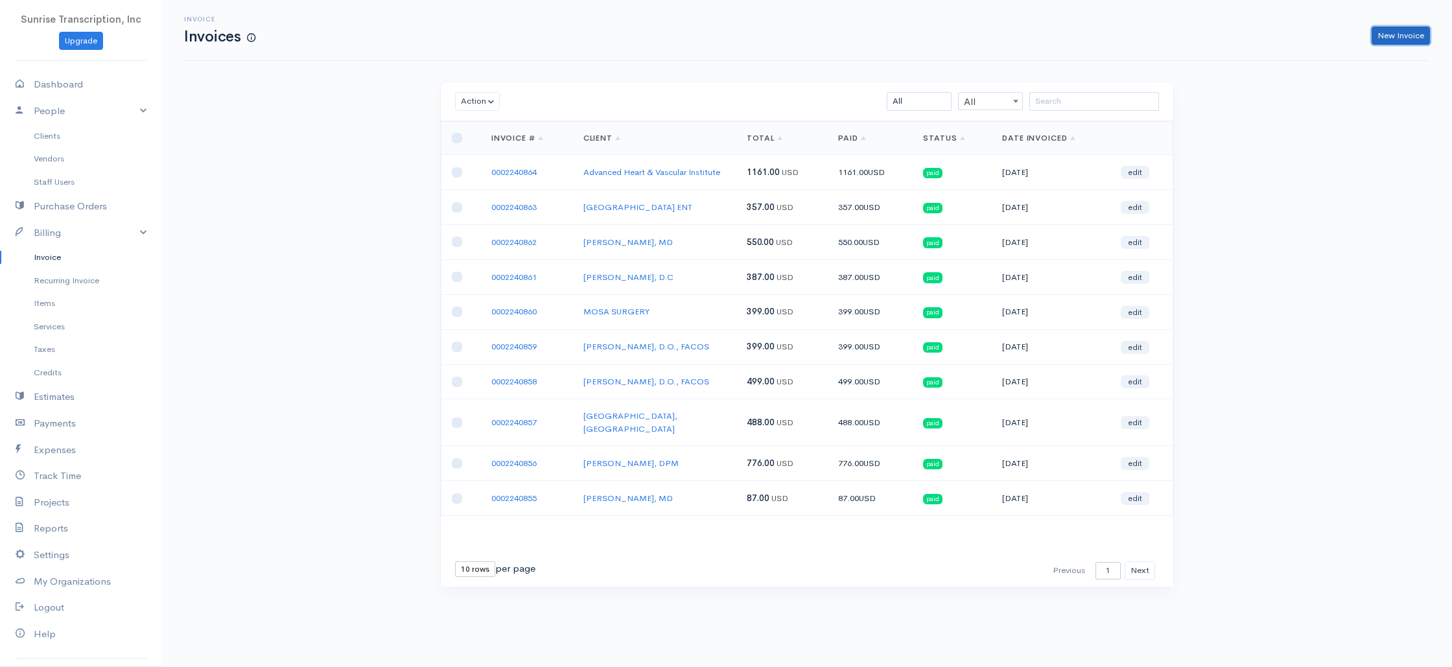
click at [1416, 39] on link "New Invoice" at bounding box center [1401, 36] width 58 height 19
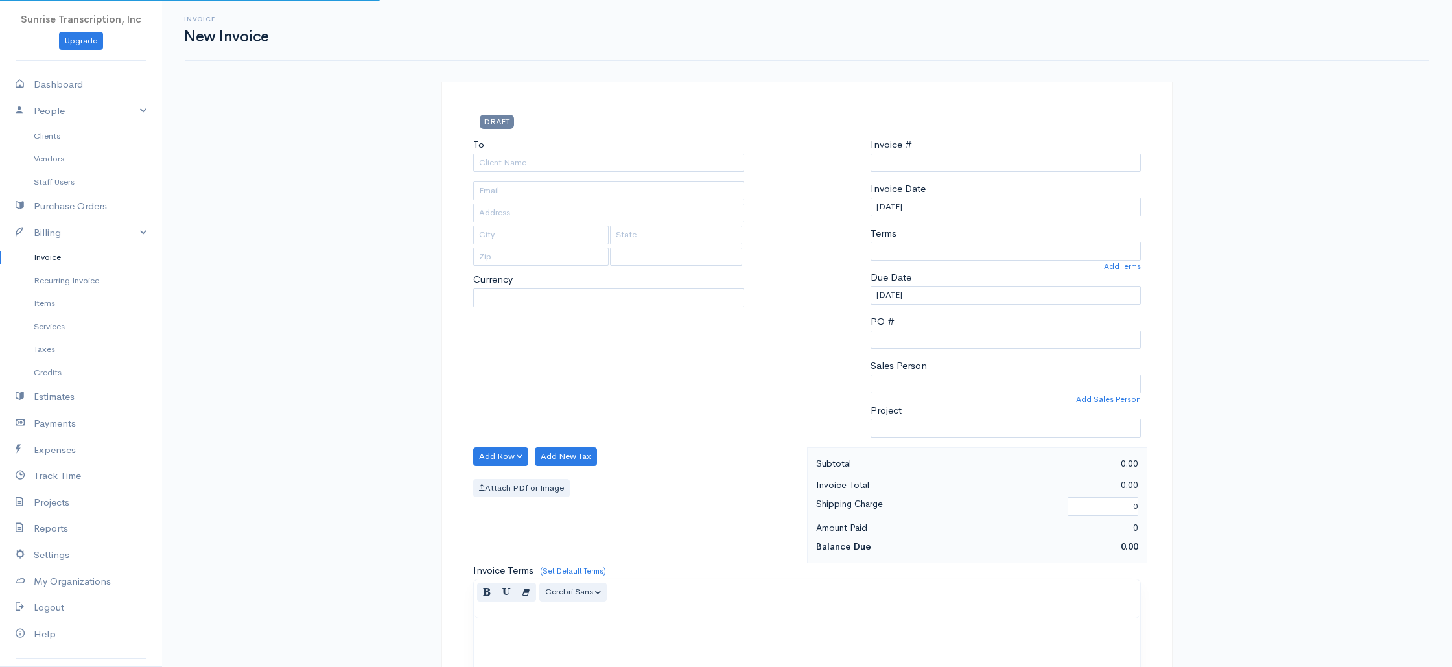
click at [643, 172] on div "To Currency" at bounding box center [609, 292] width 284 height 310
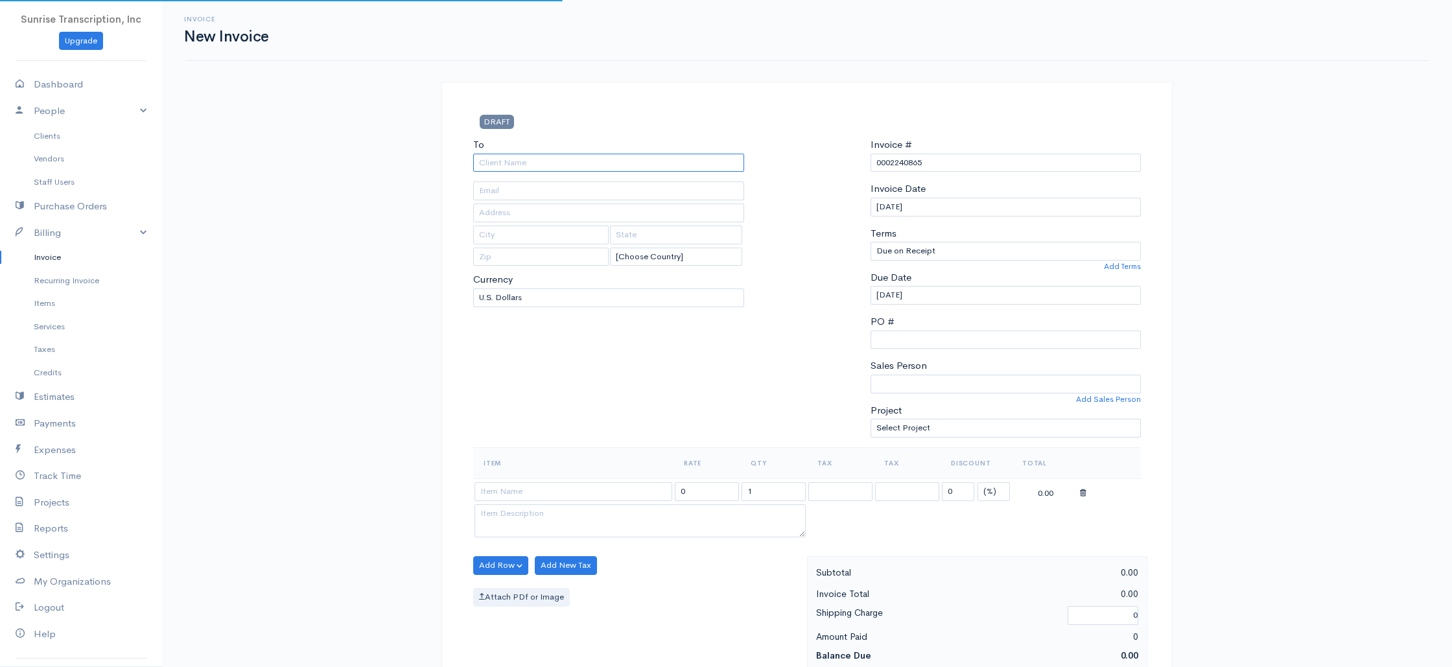
click at [633, 165] on input "To" at bounding box center [608, 163] width 271 height 19
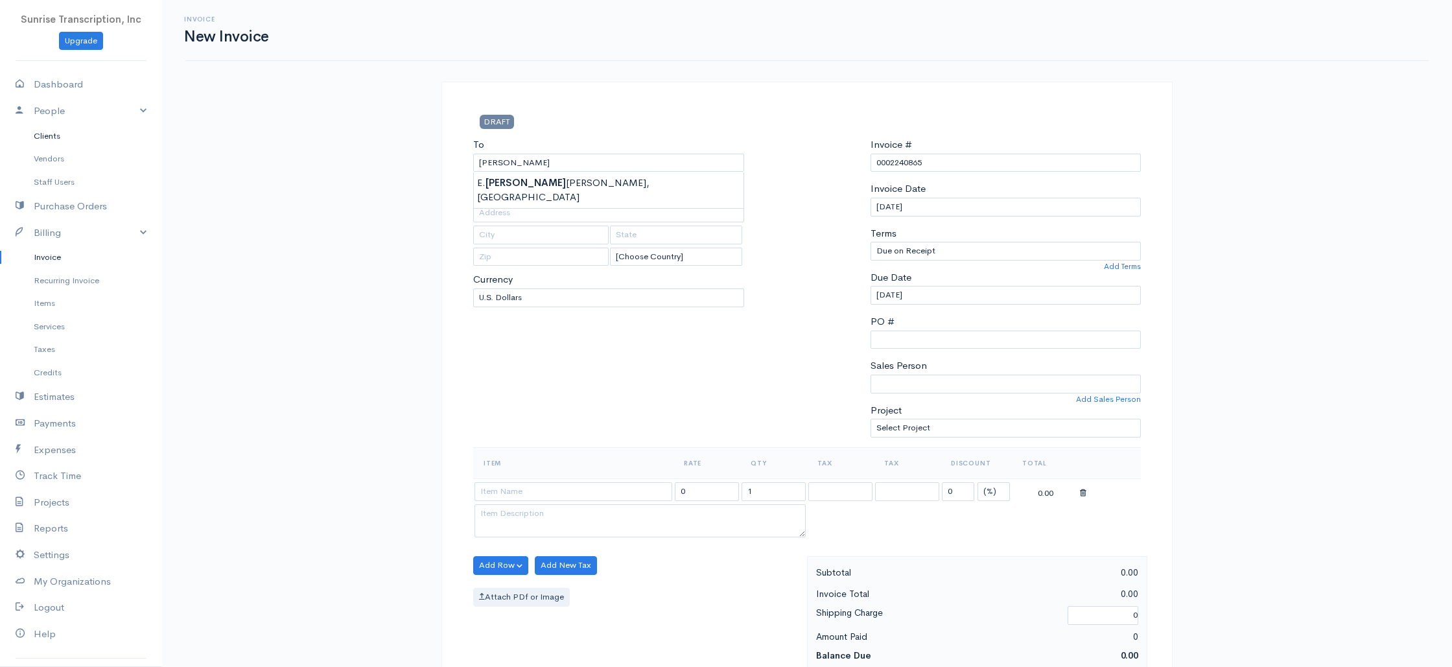
click at [47, 140] on link "Clients" at bounding box center [81, 135] width 162 height 23
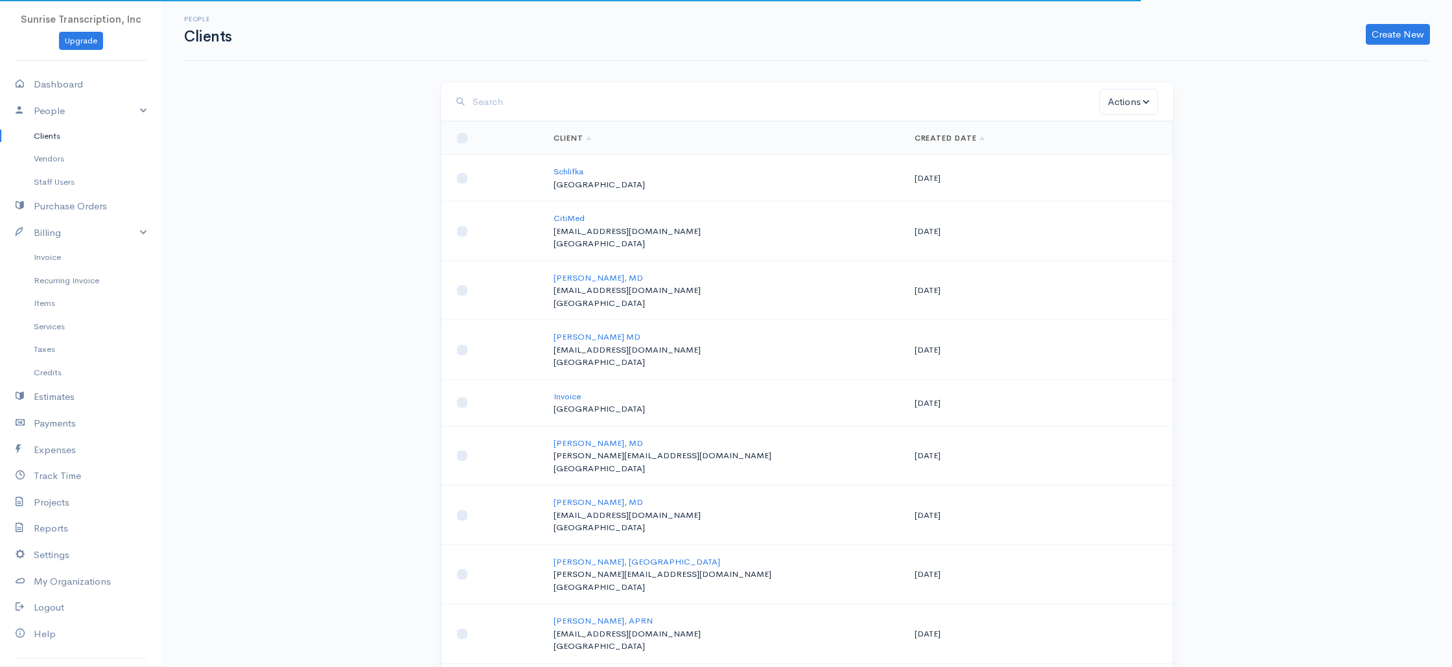
click at [631, 94] on input "search" at bounding box center [786, 102] width 627 height 27
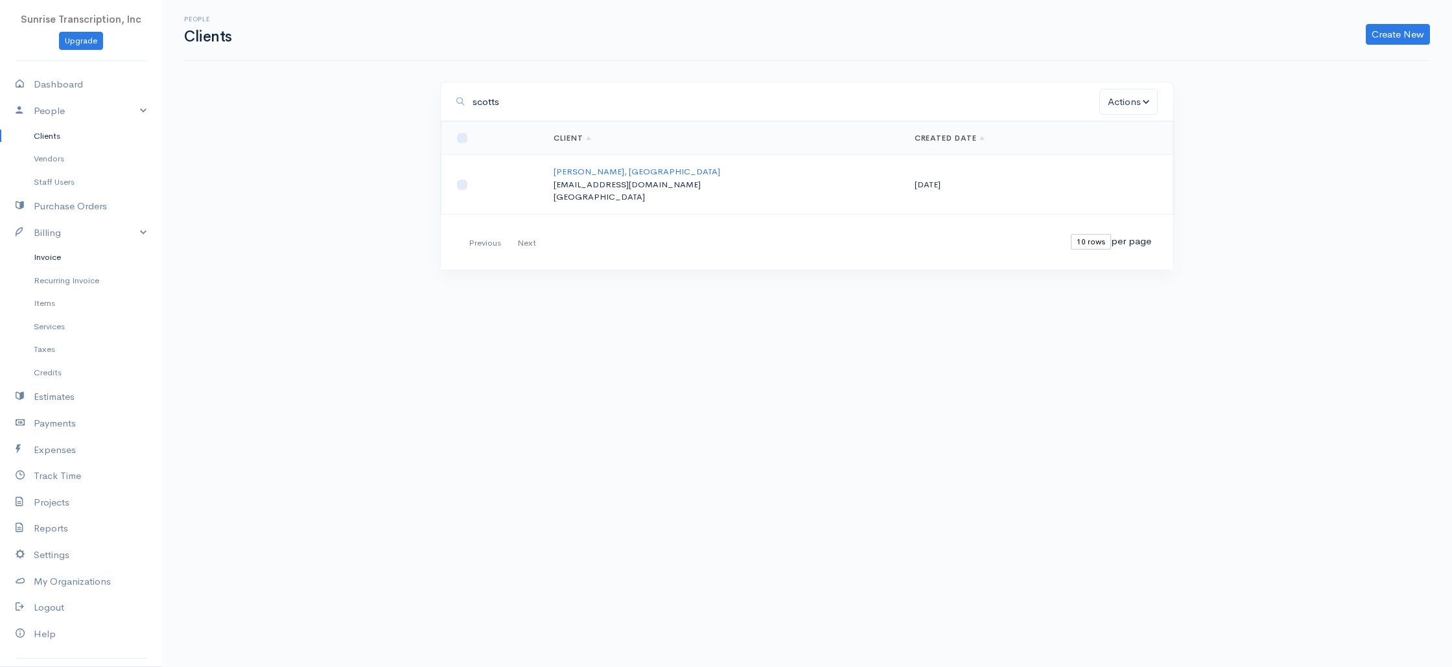
drag, startPoint x: 67, startPoint y: 251, endPoint x: 191, endPoint y: 231, distance: 125.4
click at [67, 251] on link "Invoice" at bounding box center [81, 257] width 162 height 23
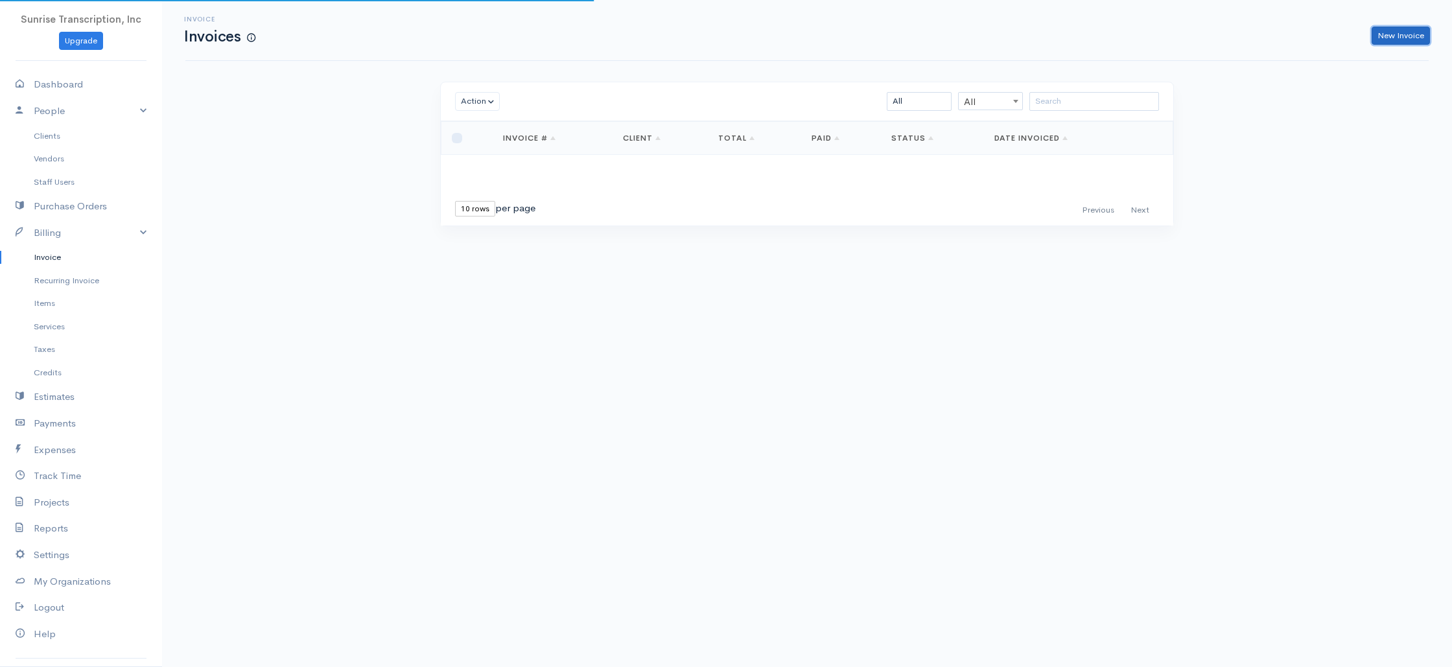
drag, startPoint x: 1381, startPoint y: 40, endPoint x: 1360, endPoint y: 49, distance: 22.6
click at [1381, 40] on link "New Invoice" at bounding box center [1401, 36] width 58 height 19
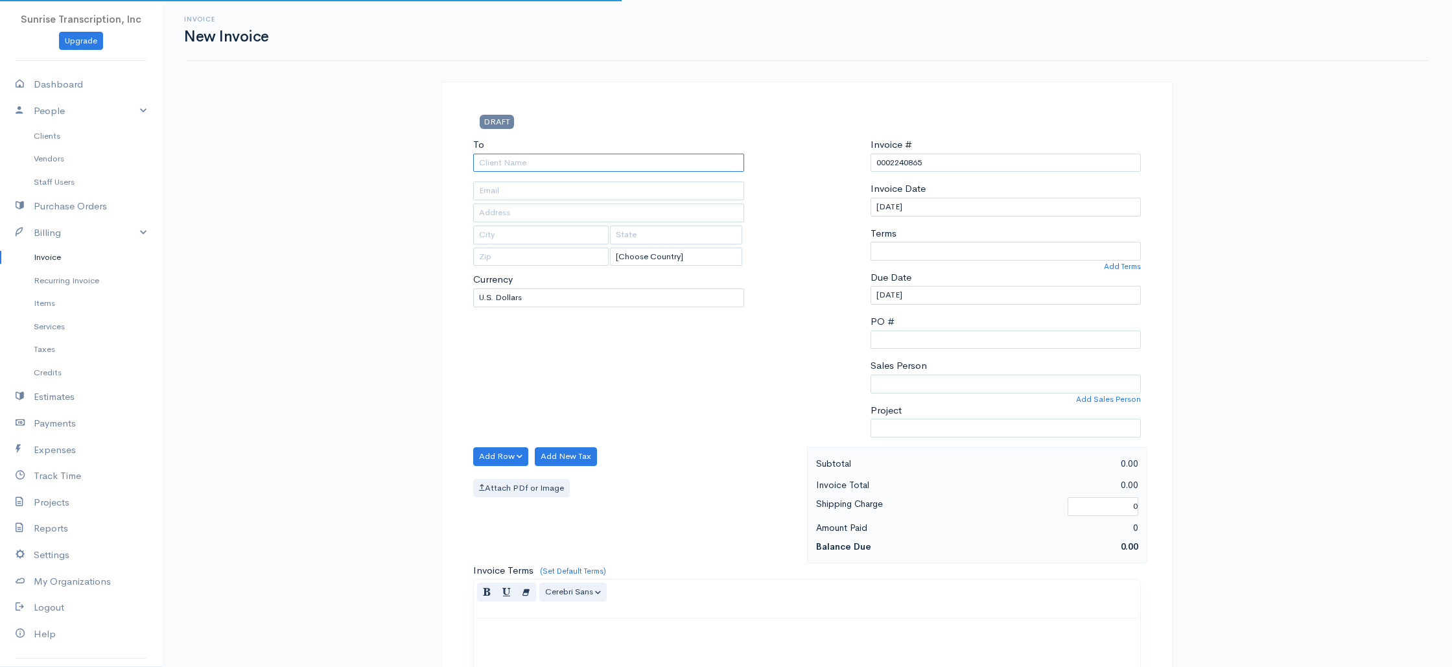
click at [628, 166] on input "To" at bounding box center [608, 163] width 271 height 19
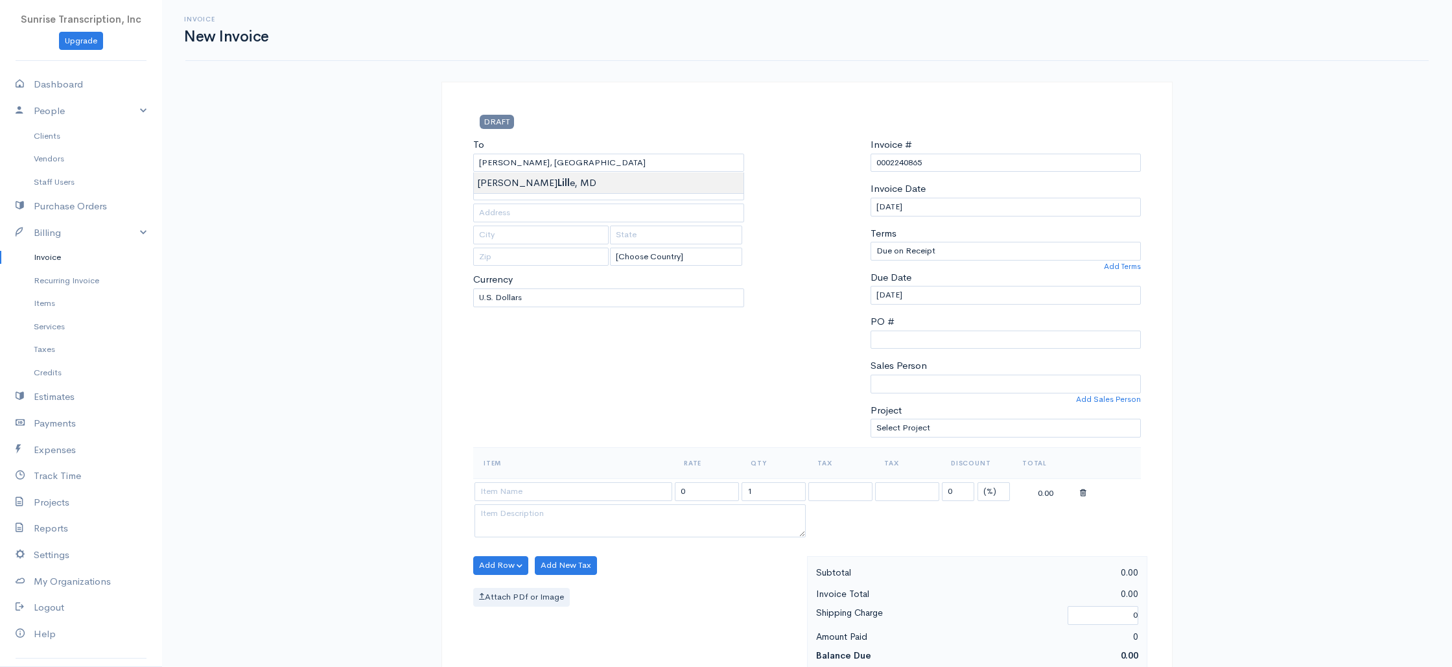
click at [542, 380] on div "To [PERSON_NAME], [GEOGRAPHIC_DATA] [EMAIL_ADDRESS][DOMAIN_NAME] [Choose Countr…" at bounding box center [609, 292] width 284 height 310
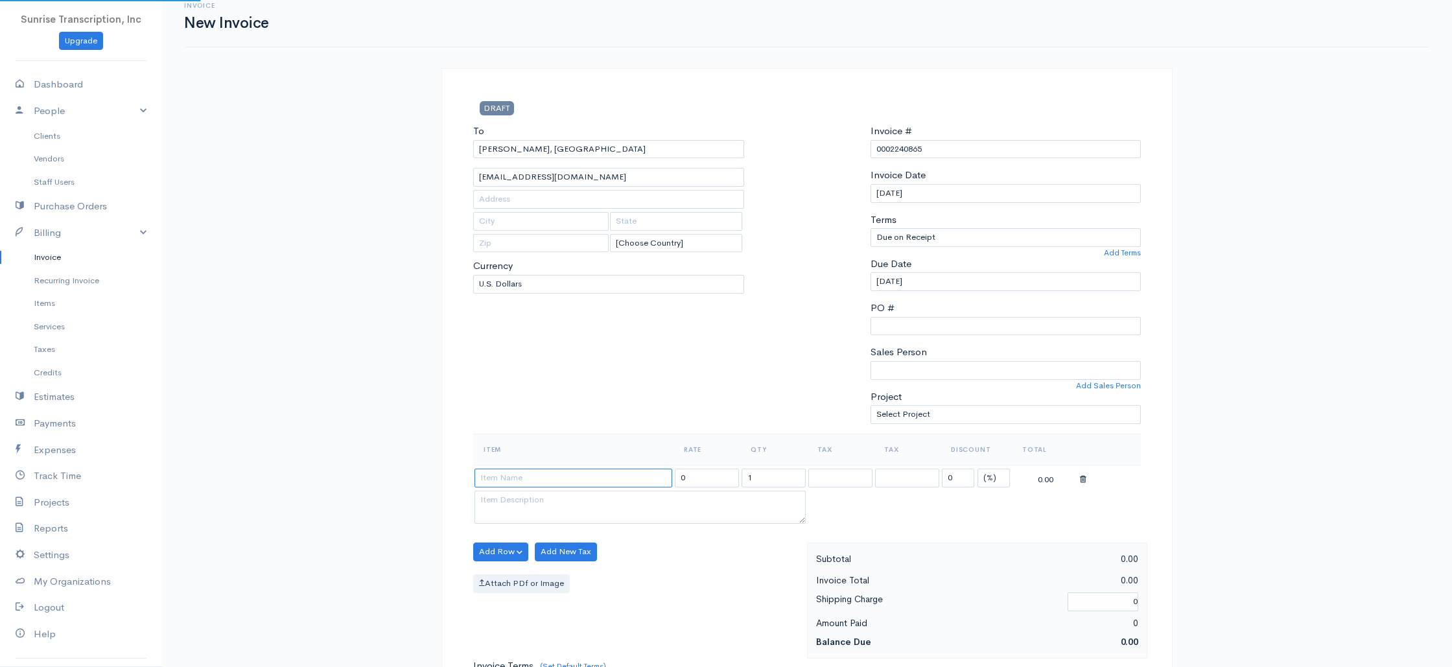
click at [570, 484] on input at bounding box center [573, 478] width 198 height 19
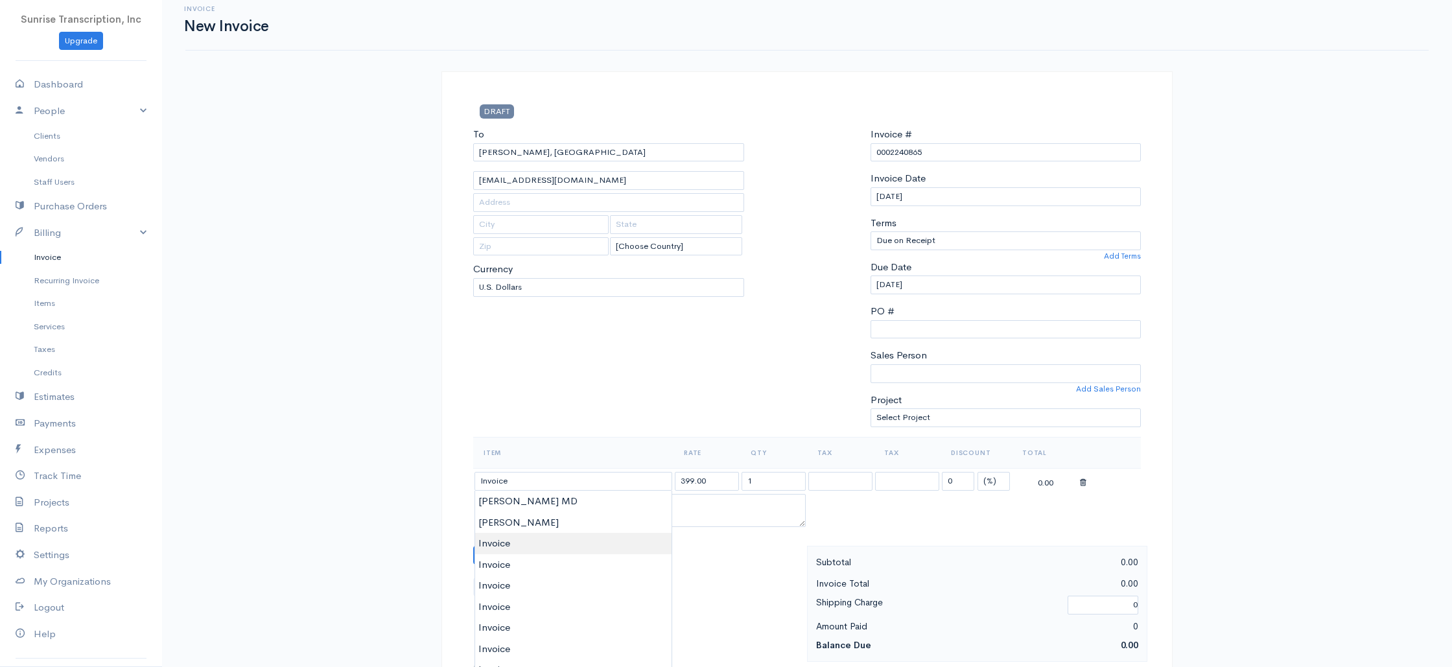
drag, startPoint x: 522, startPoint y: 539, endPoint x: 524, endPoint y: 487, distance: 51.2
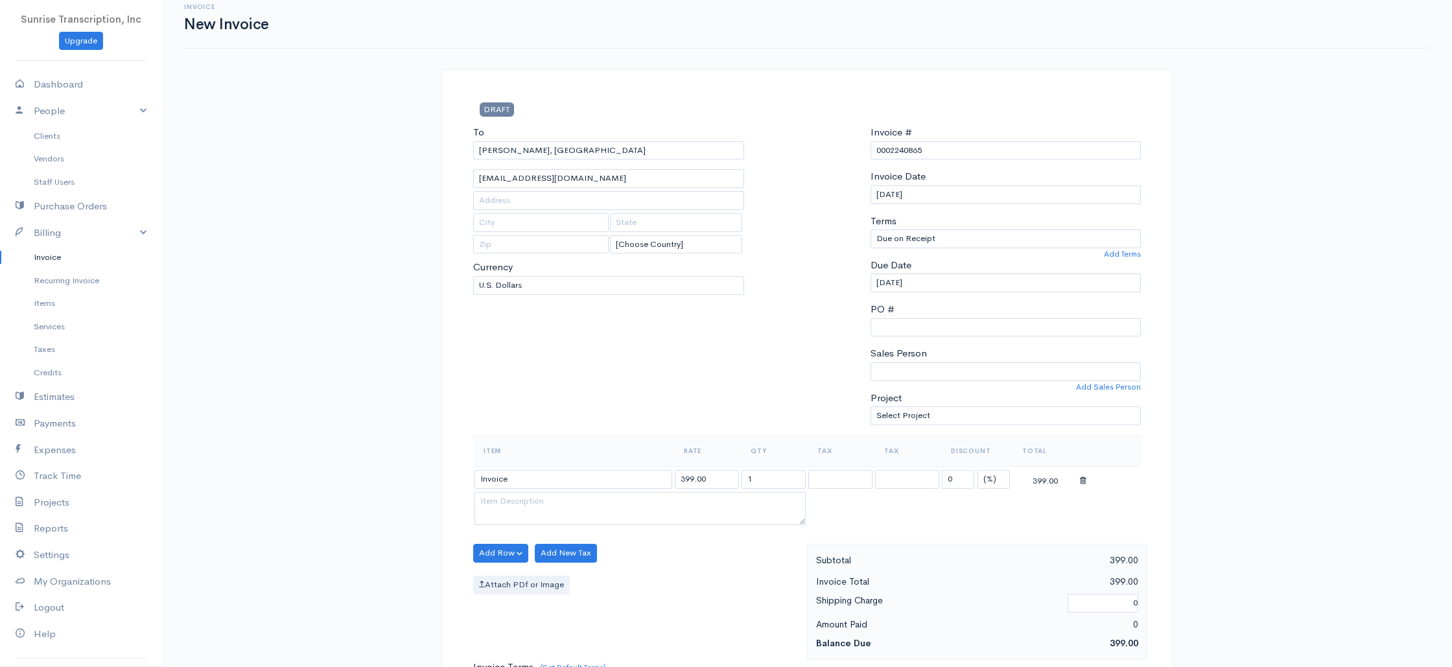
scroll to position [12, 0]
drag, startPoint x: 721, startPoint y: 480, endPoint x: 633, endPoint y: 478, distance: 88.8
click at [633, 478] on tr "Invoice 399.00 1 0 (%) Flat 399.00" at bounding box center [807, 479] width 668 height 25
click at [641, 373] on div "To [PERSON_NAME], [GEOGRAPHIC_DATA] [EMAIL_ADDRESS][DOMAIN_NAME] [Choose Countr…" at bounding box center [609, 281] width 284 height 310
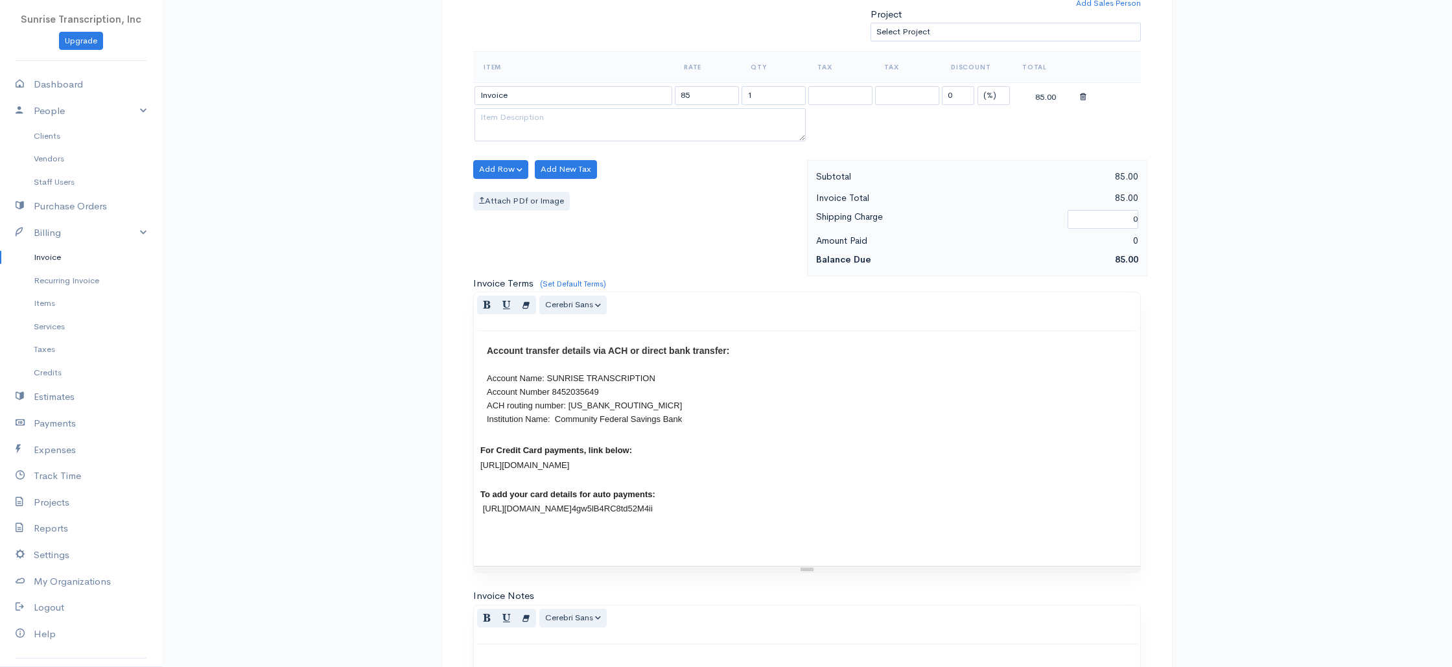
scroll to position [624, 0]
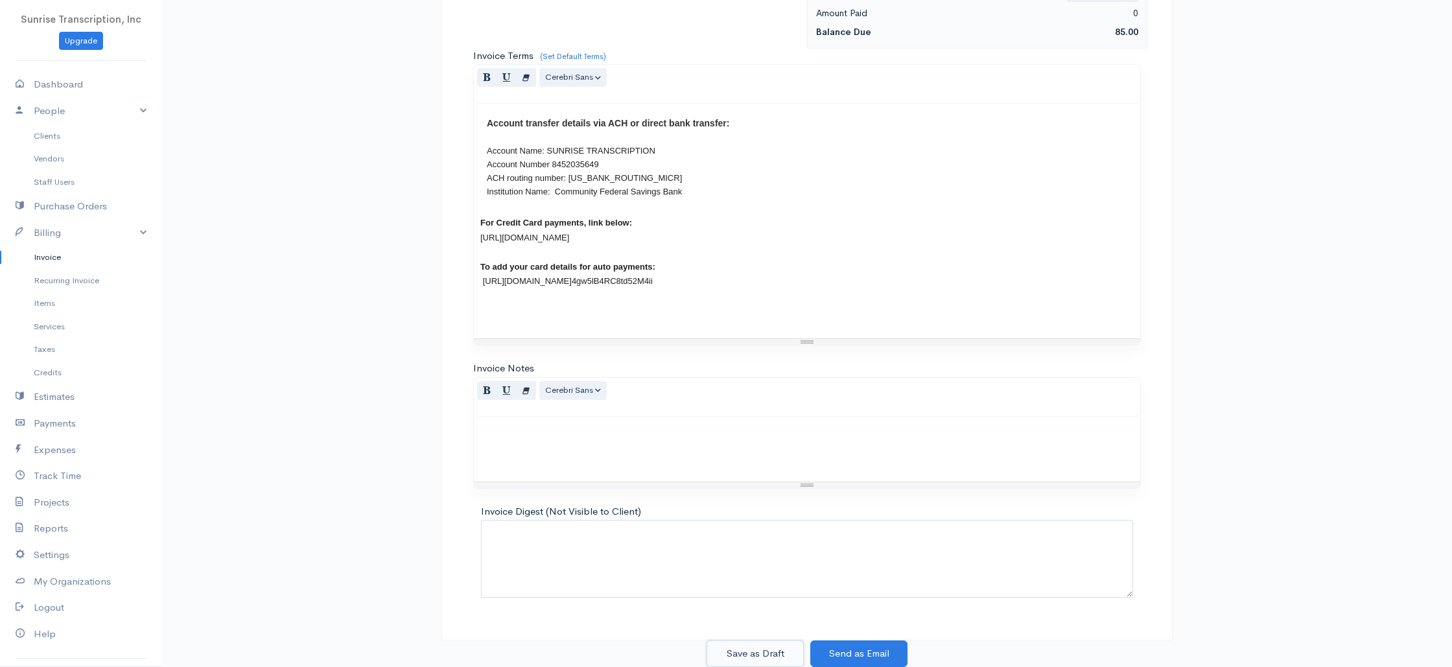
click at [766, 657] on button "Save as Draft" at bounding box center [754, 653] width 97 height 27
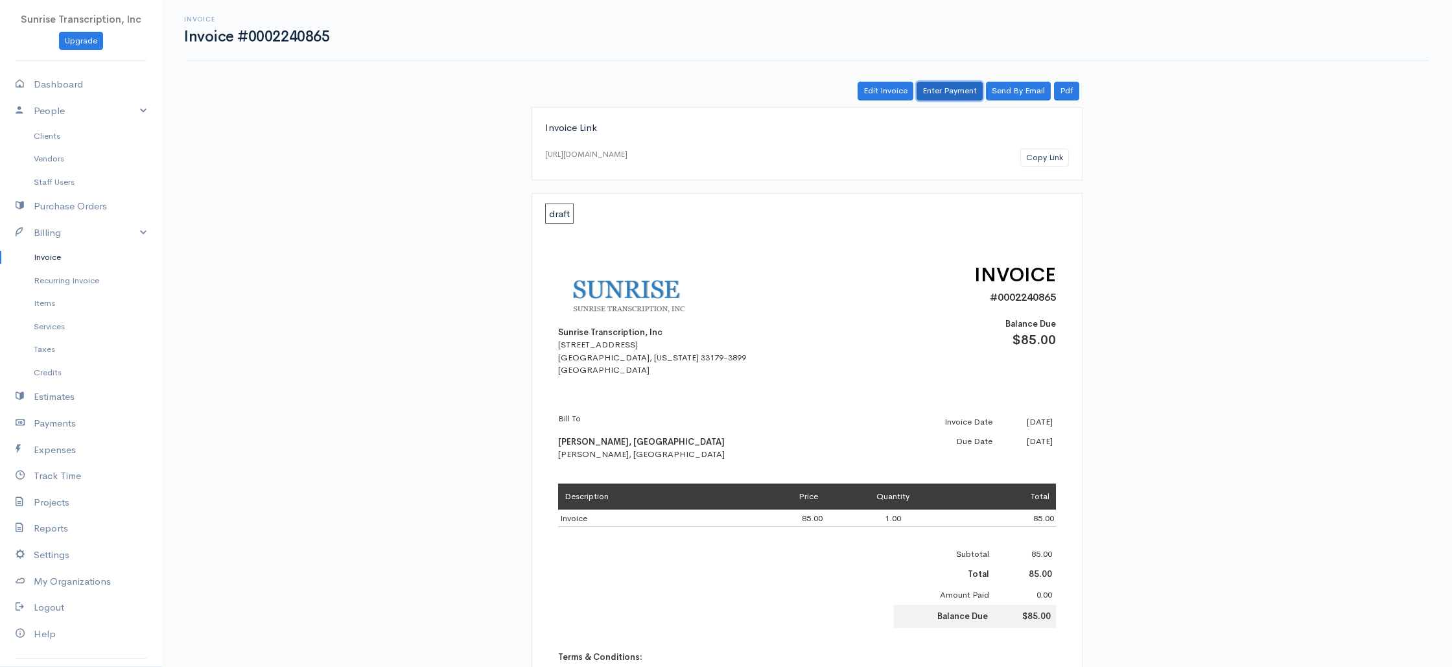
drag, startPoint x: 960, startPoint y: 95, endPoint x: 943, endPoint y: 103, distance: 18.6
click at [960, 95] on link "Enter Payment" at bounding box center [950, 91] width 66 height 19
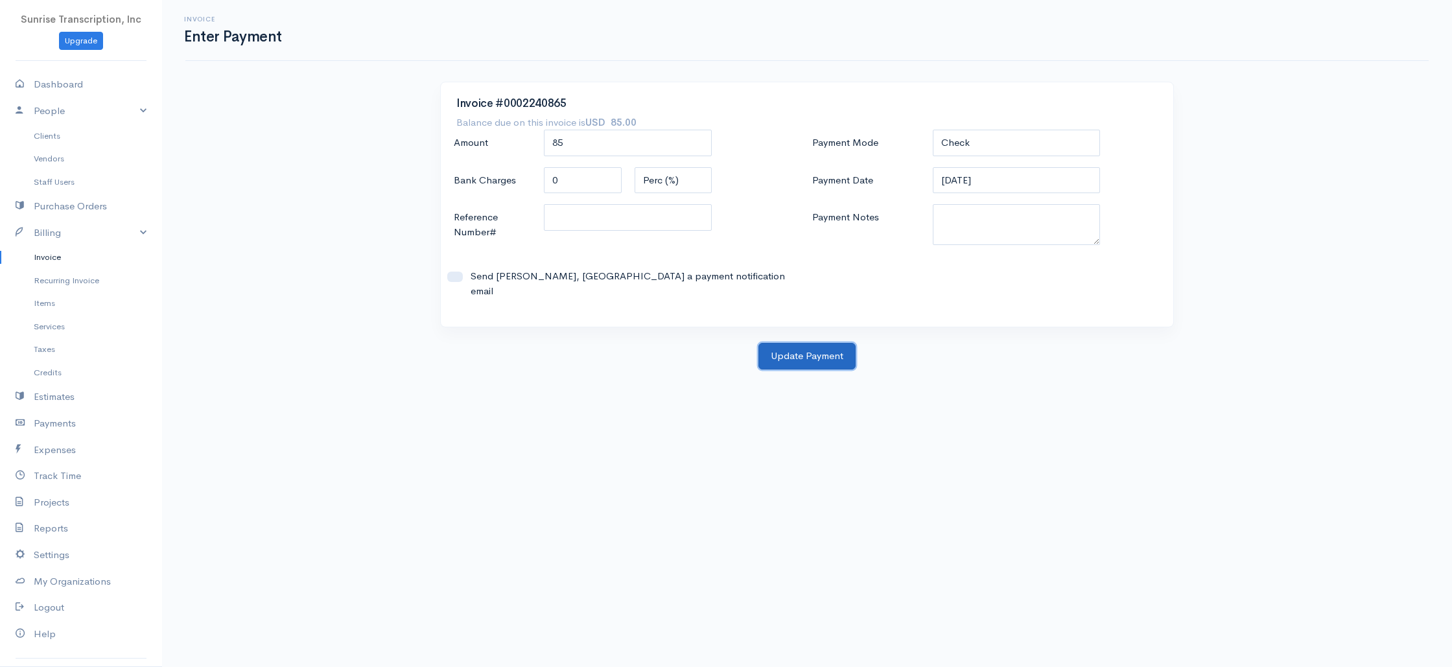
click at [799, 345] on button "Update Payment" at bounding box center [806, 356] width 97 height 27
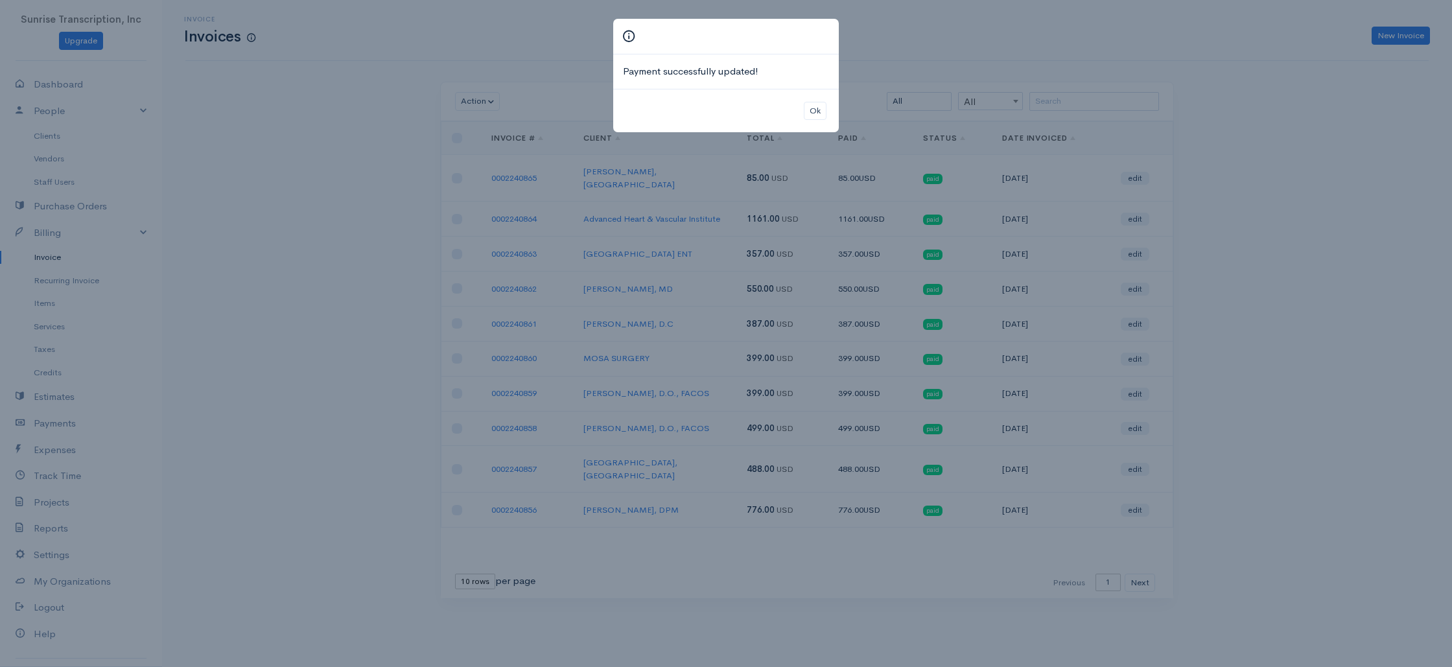
click at [322, 171] on div "Payment successfully updated! Ok" at bounding box center [726, 333] width 1452 height 667
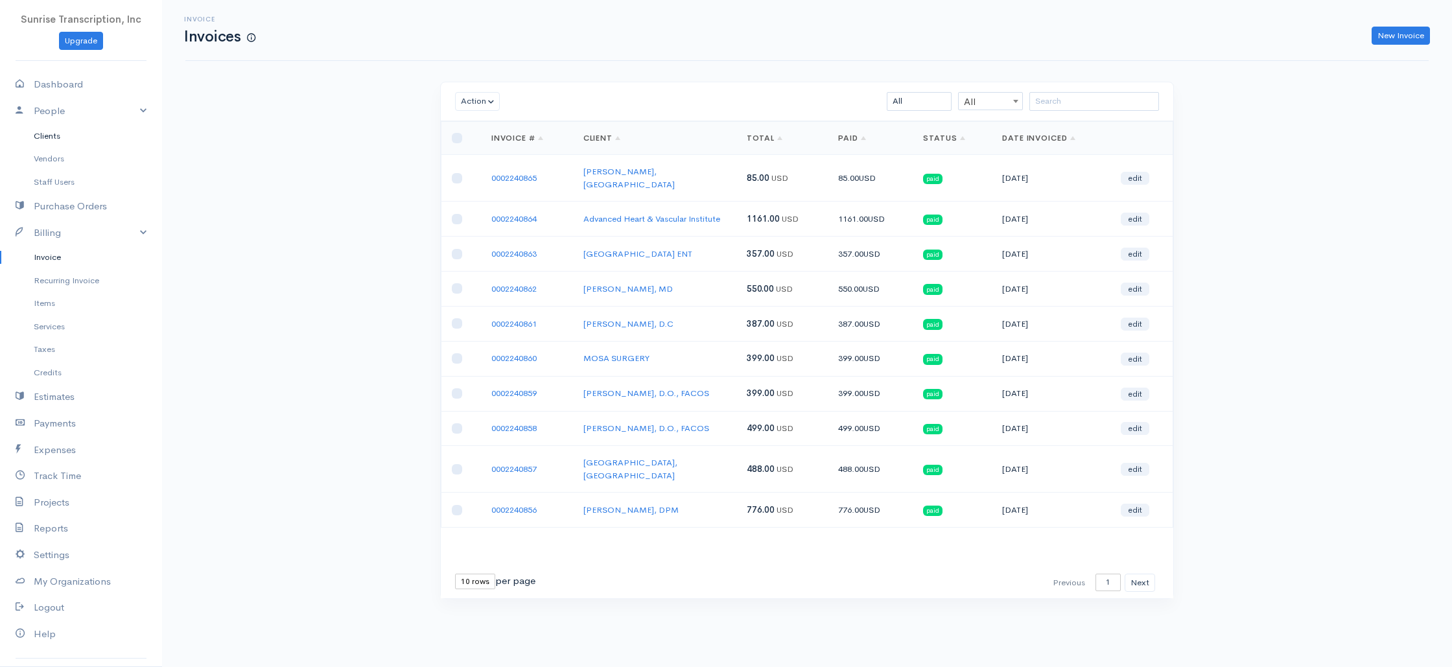
click at [62, 135] on link "Clients" at bounding box center [81, 135] width 162 height 23
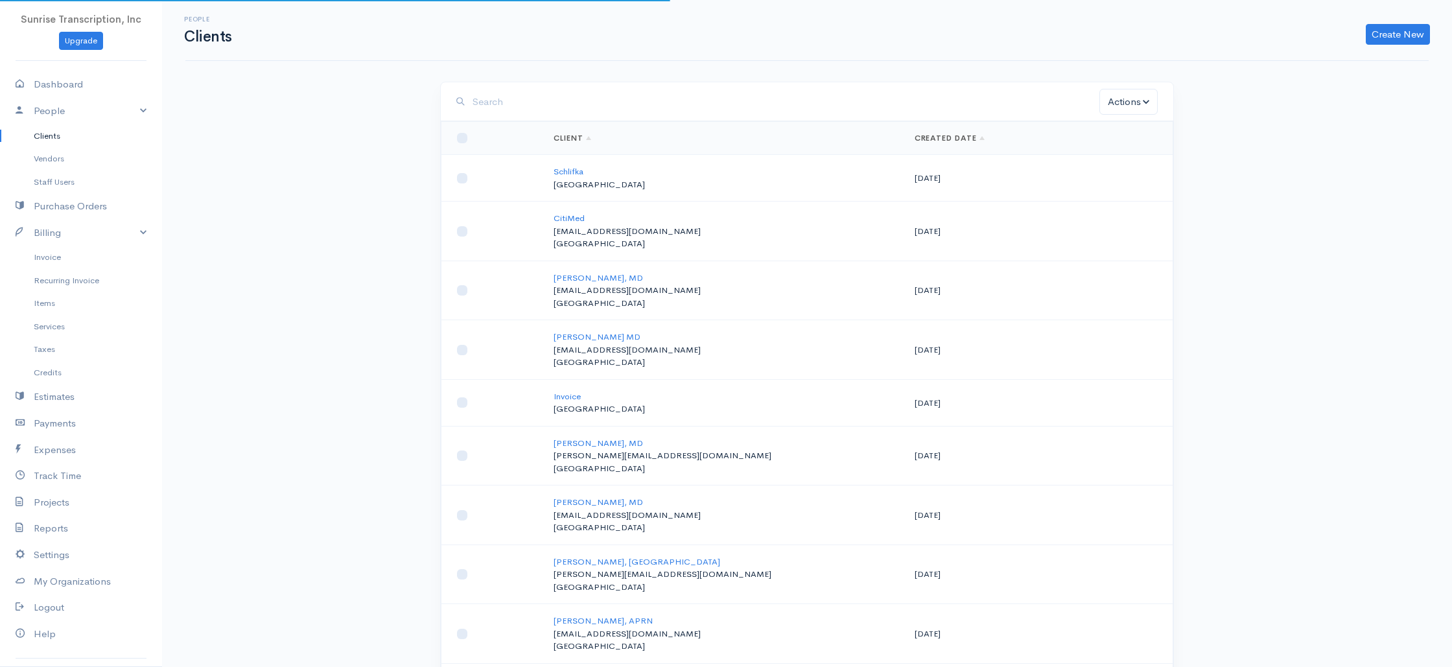
click at [533, 102] on input "search" at bounding box center [786, 102] width 627 height 27
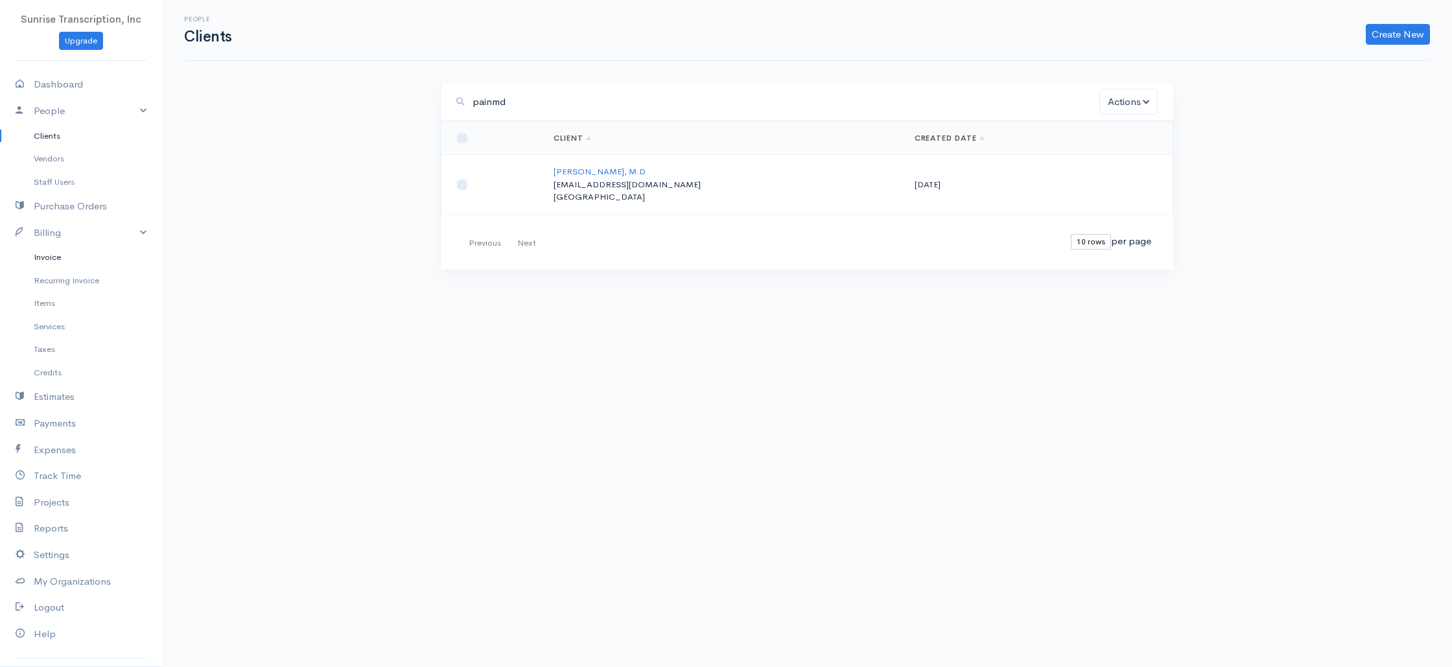
click at [70, 255] on link "Invoice" at bounding box center [81, 257] width 162 height 23
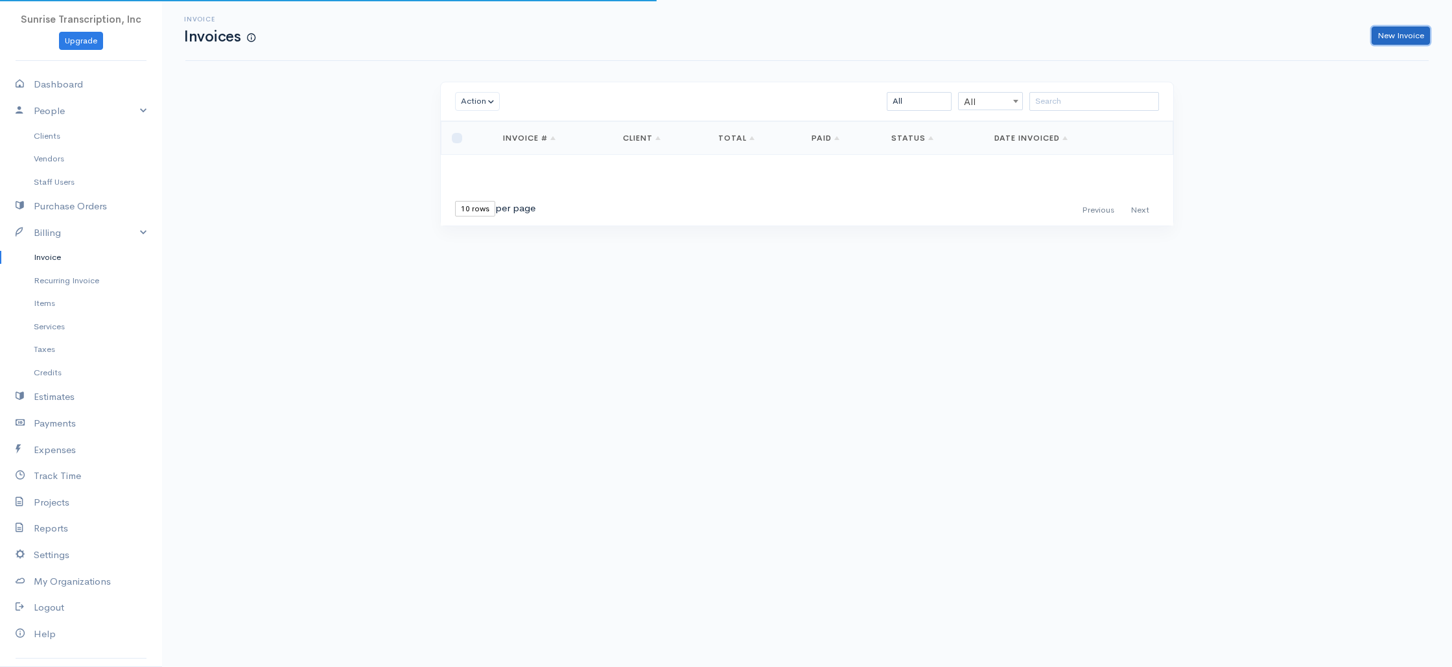
click at [1397, 30] on link "New Invoice" at bounding box center [1401, 36] width 58 height 19
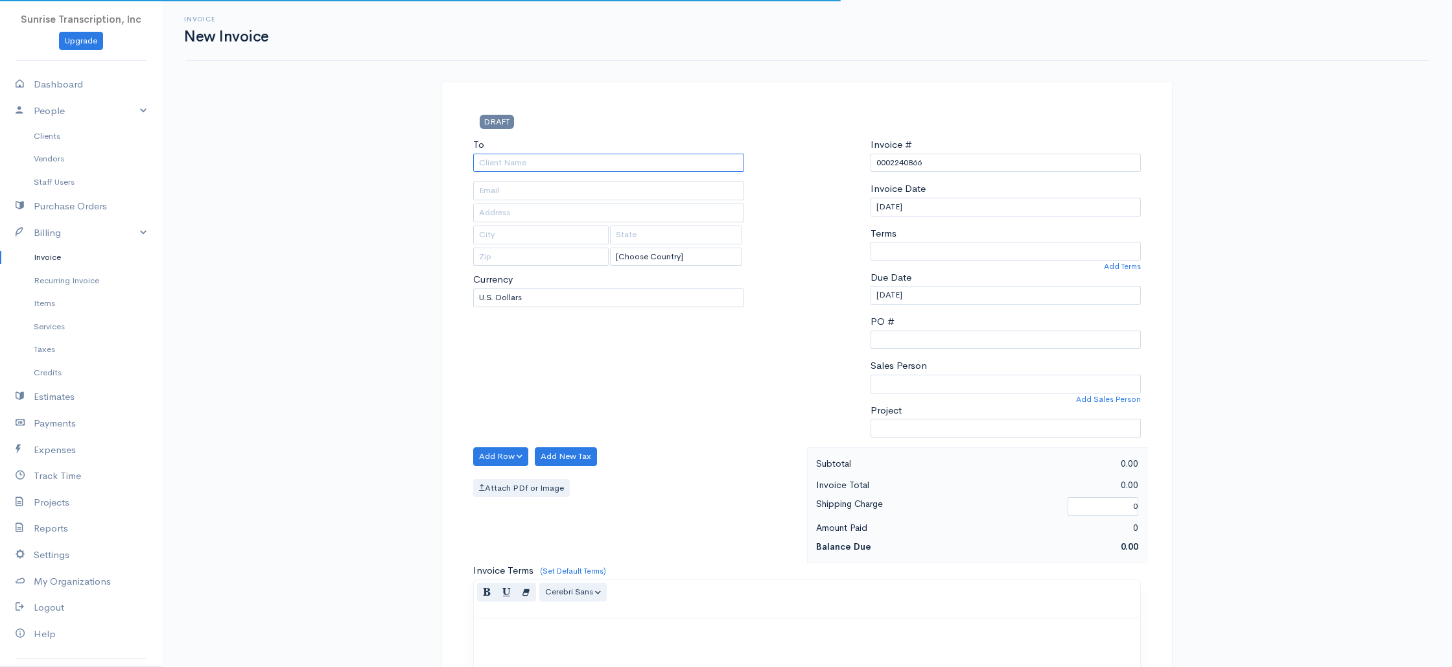
click at [570, 164] on input "To" at bounding box center [608, 163] width 271 height 19
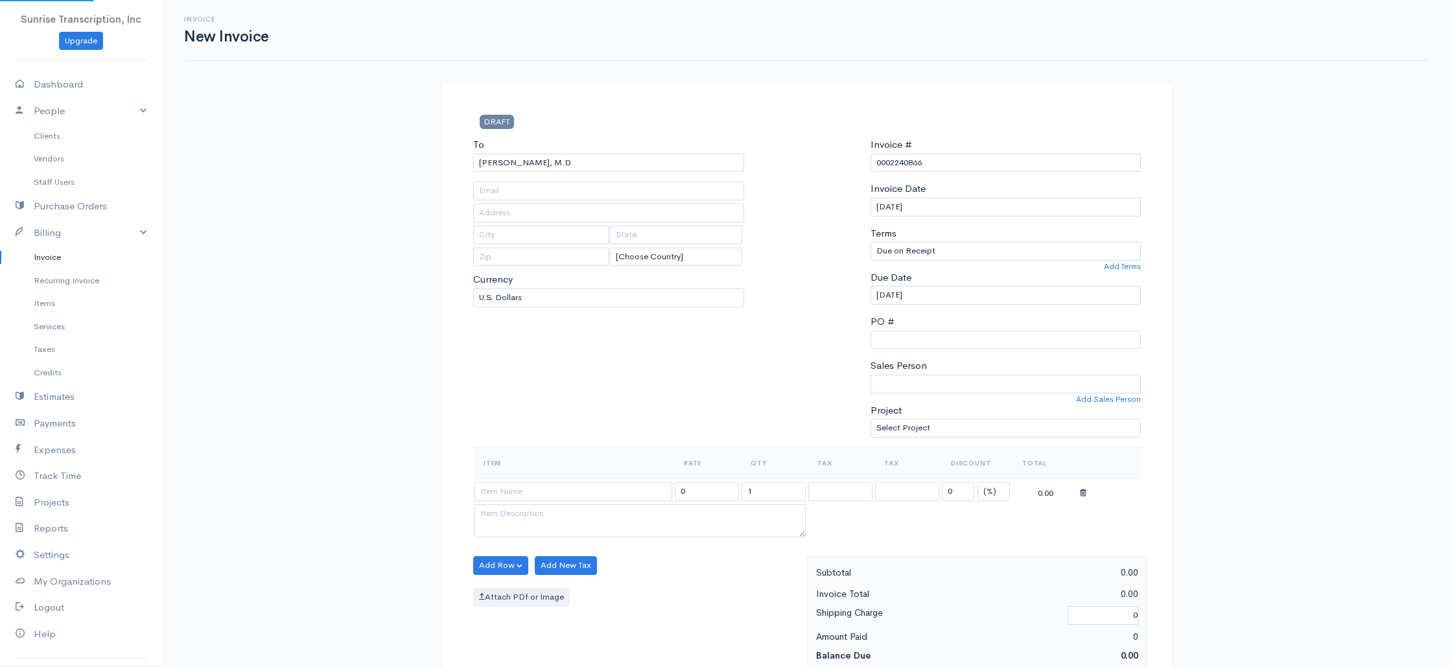
drag, startPoint x: 575, startPoint y: 179, endPoint x: 509, endPoint y: 209, distance: 72.2
click at [581, 485] on input at bounding box center [573, 491] width 198 height 19
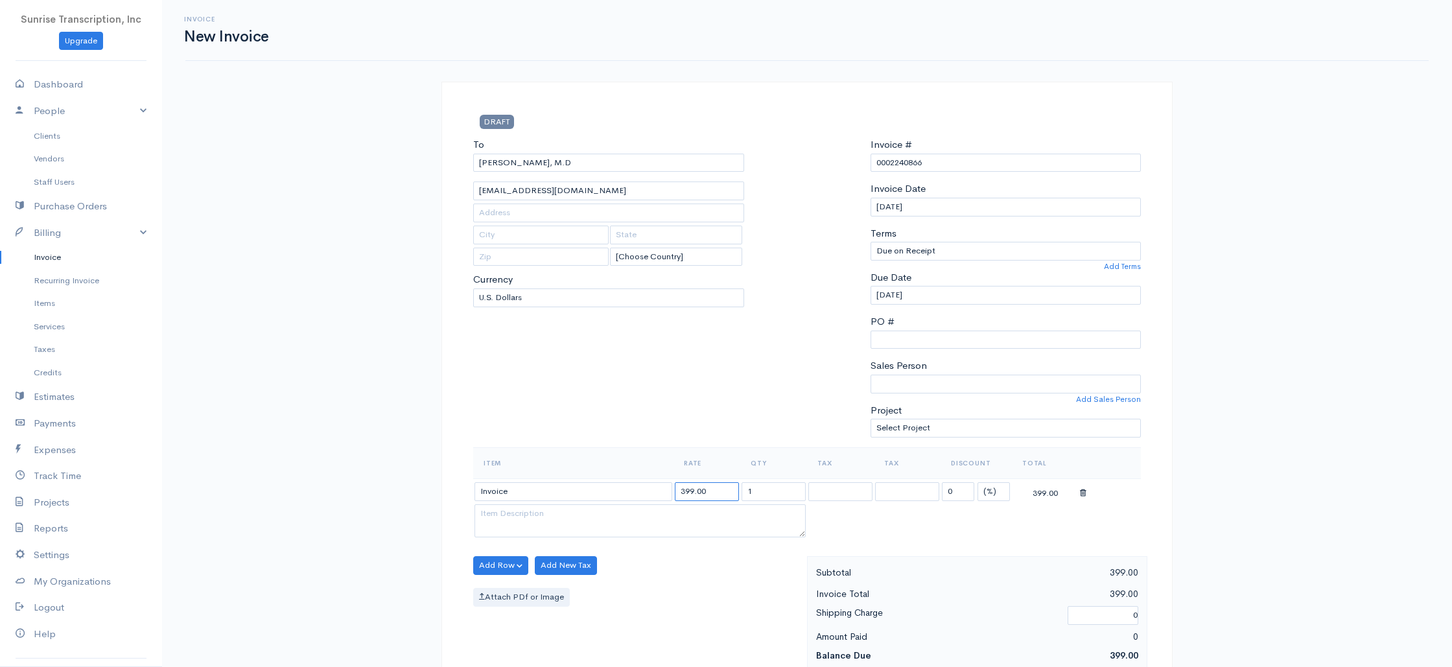
click at [714, 493] on input "399.00" at bounding box center [707, 491] width 64 height 19
click at [715, 394] on div "To [PERSON_NAME], M.D [EMAIL_ADDRESS][DOMAIN_NAME] [Choose Country] [GEOGRAPHIC…" at bounding box center [609, 292] width 284 height 310
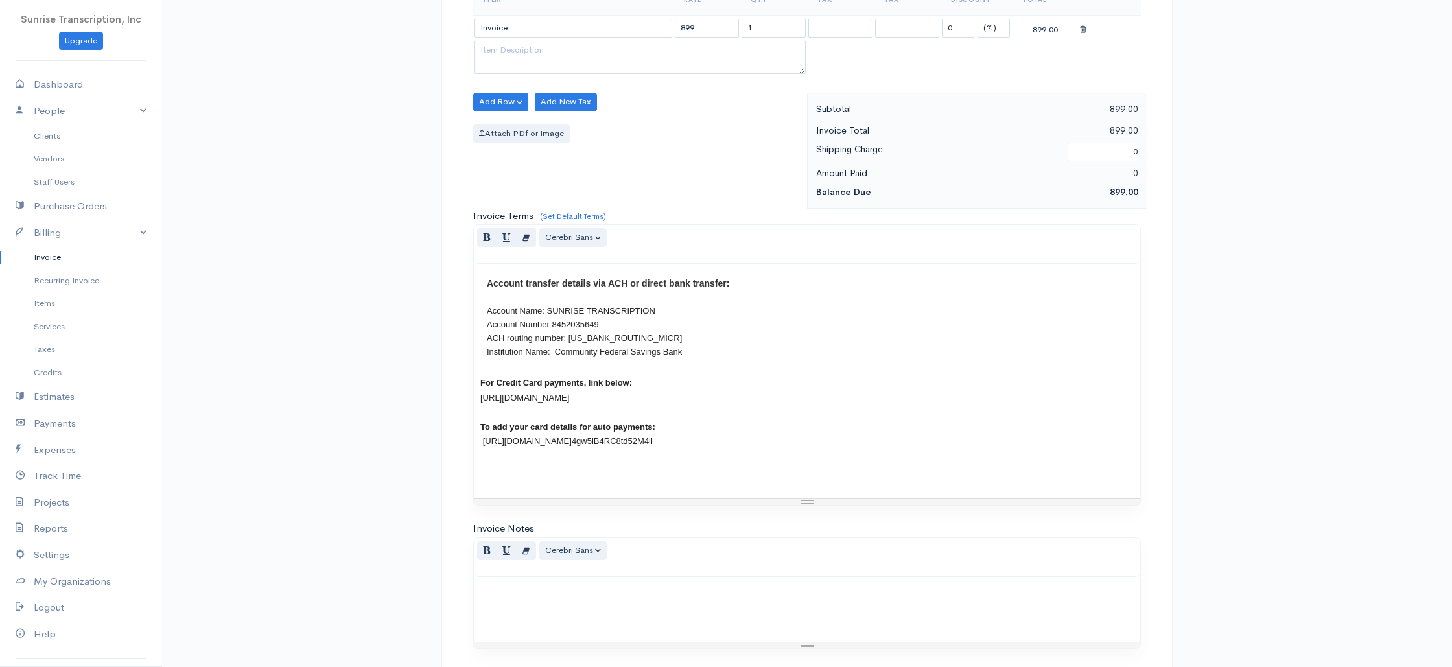
scroll to position [624, 0]
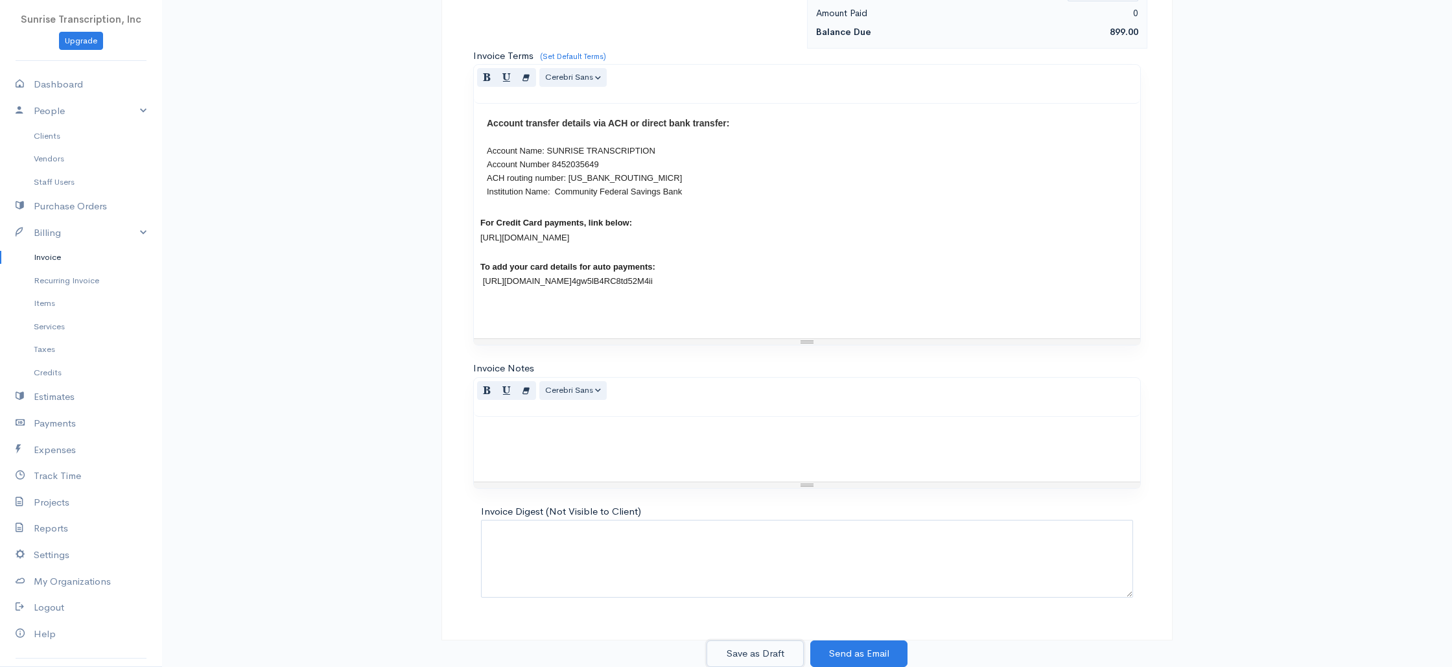
click at [763, 651] on button "Save as Draft" at bounding box center [754, 653] width 97 height 27
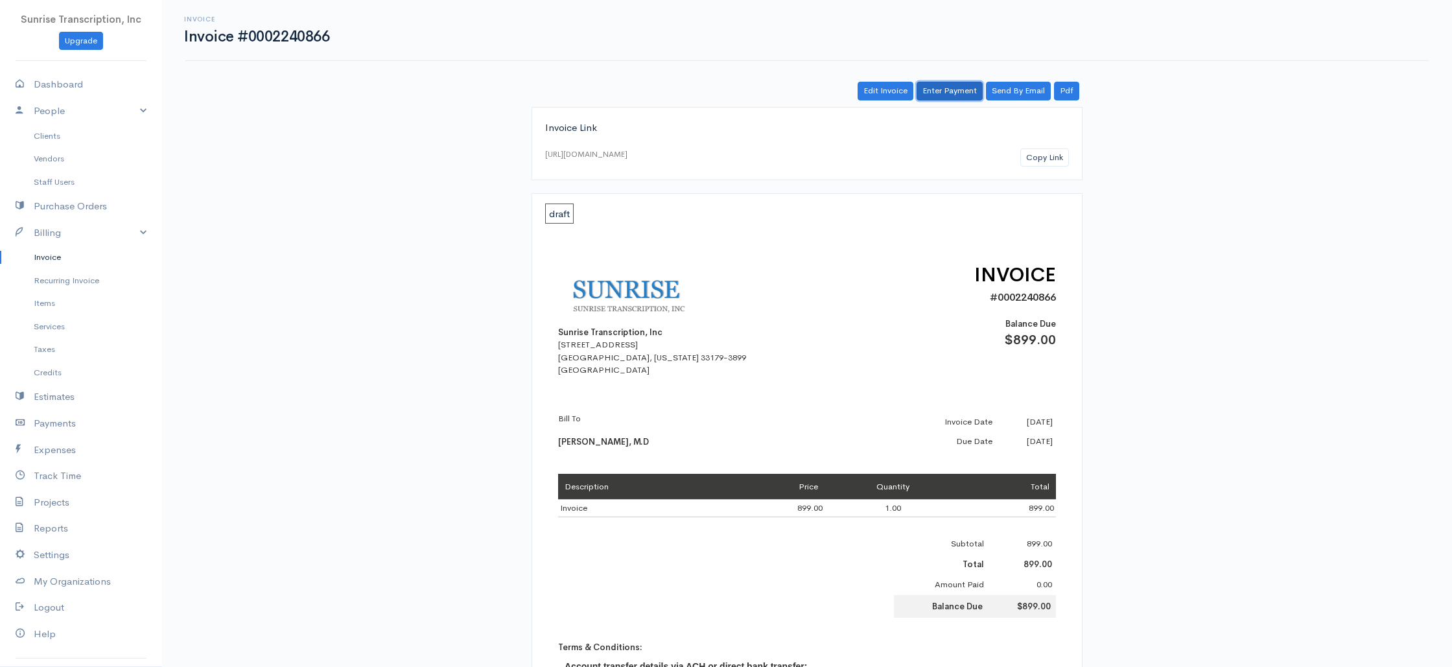
click at [956, 93] on link "Enter Payment" at bounding box center [950, 91] width 66 height 19
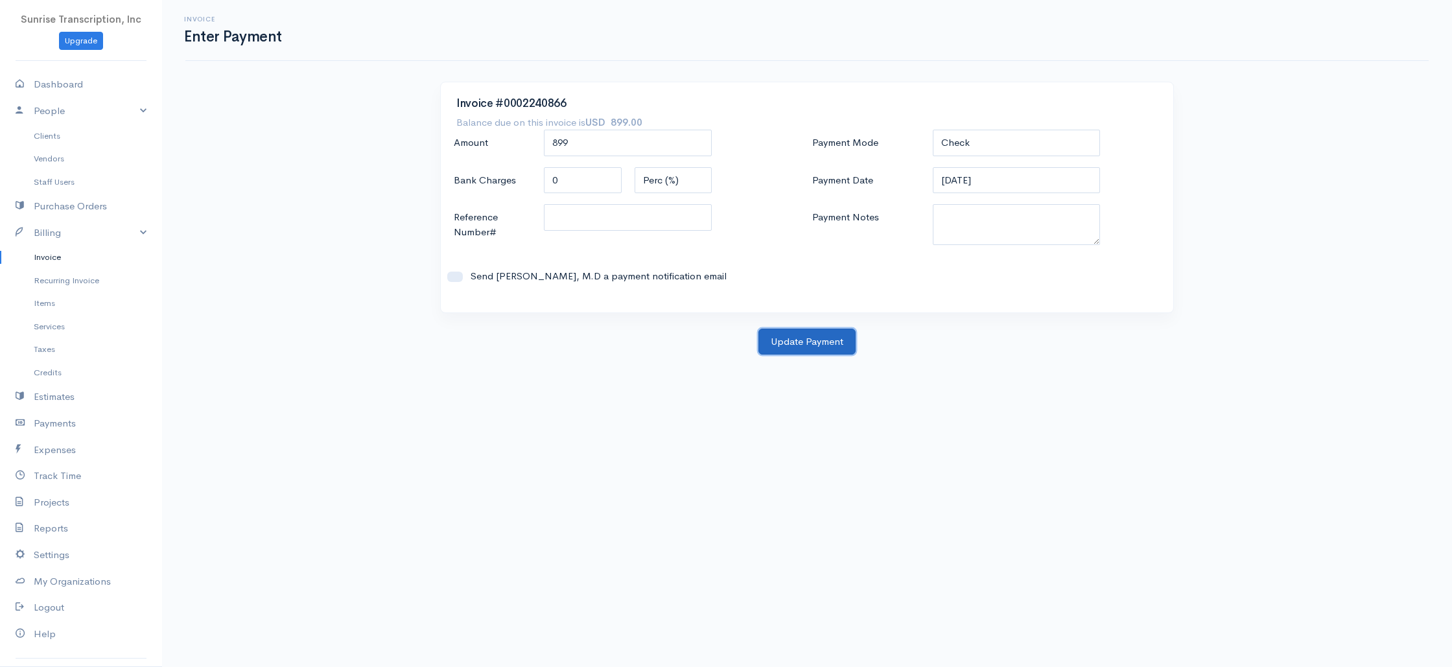
click at [805, 345] on button "Update Payment" at bounding box center [806, 342] width 97 height 27
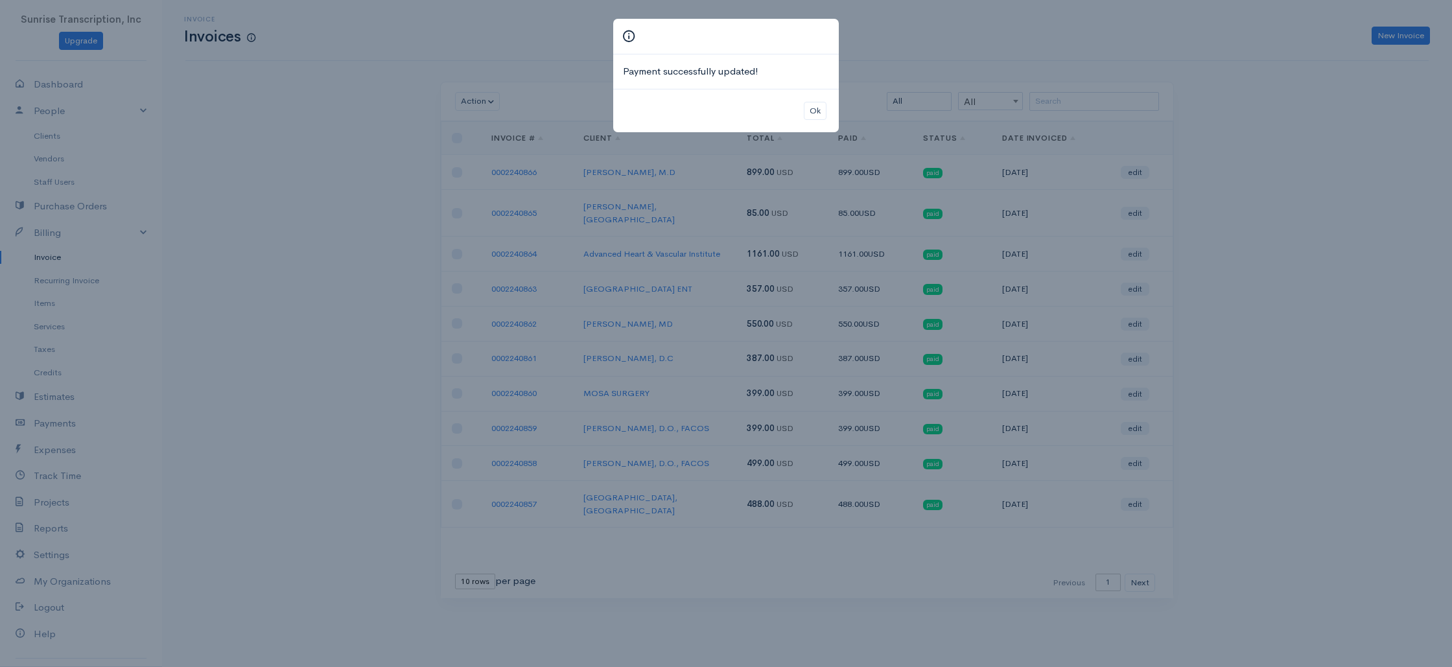
click at [1181, 111] on div "Payment successfully updated! Ok" at bounding box center [726, 333] width 1452 height 667
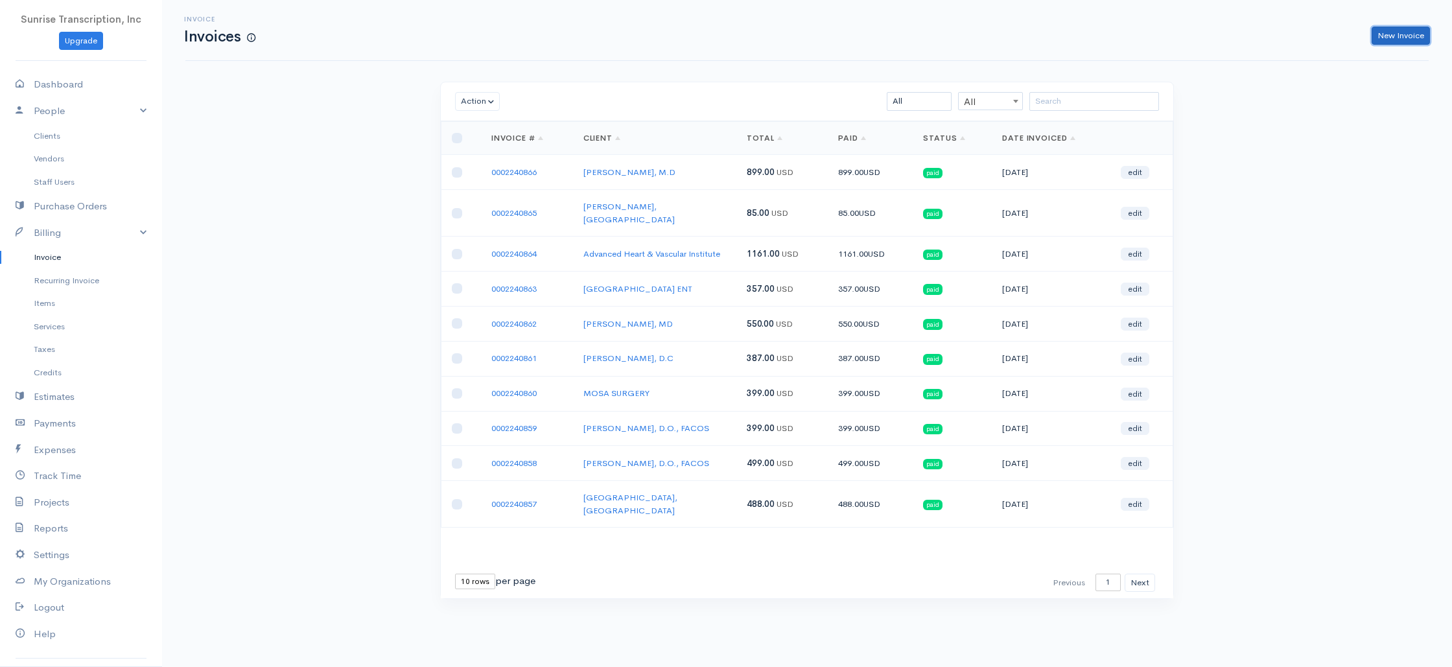
drag, startPoint x: 1390, startPoint y: 34, endPoint x: 1359, endPoint y: 47, distance: 32.9
click at [1390, 34] on link "New Invoice" at bounding box center [1401, 36] width 58 height 19
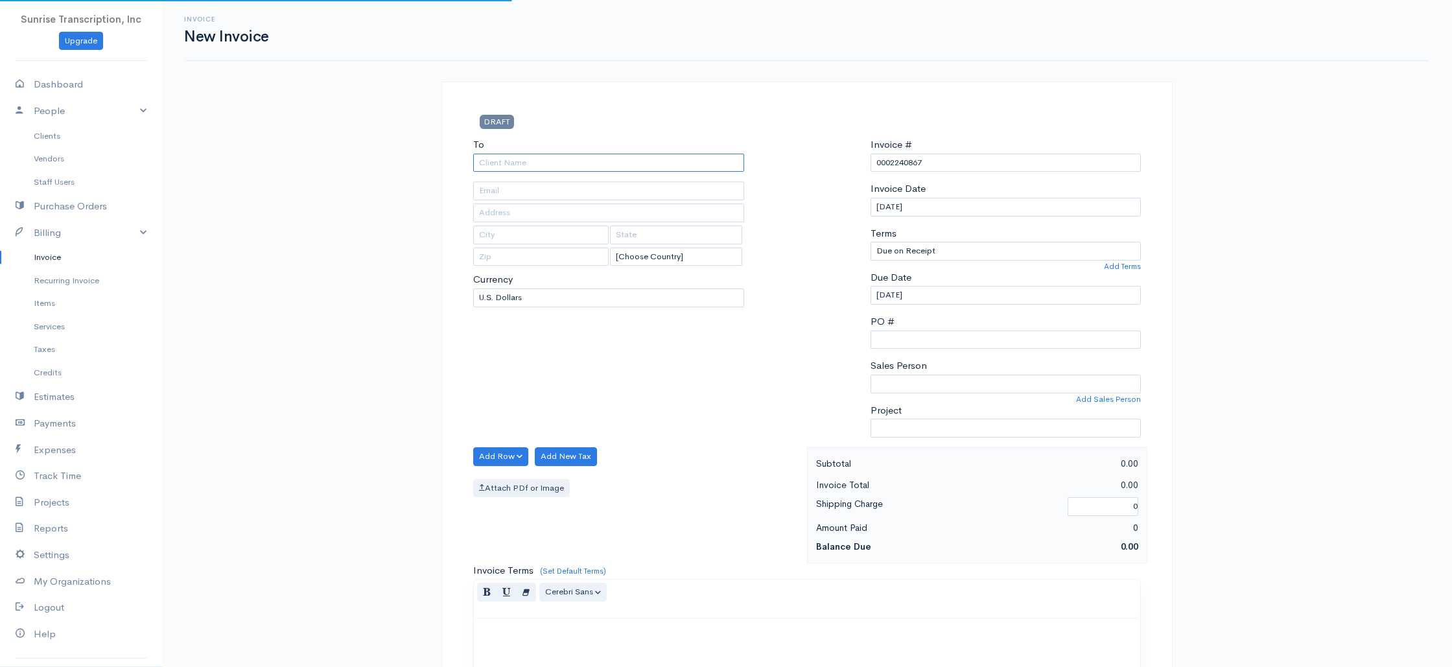
click at [665, 165] on input "To" at bounding box center [608, 163] width 271 height 19
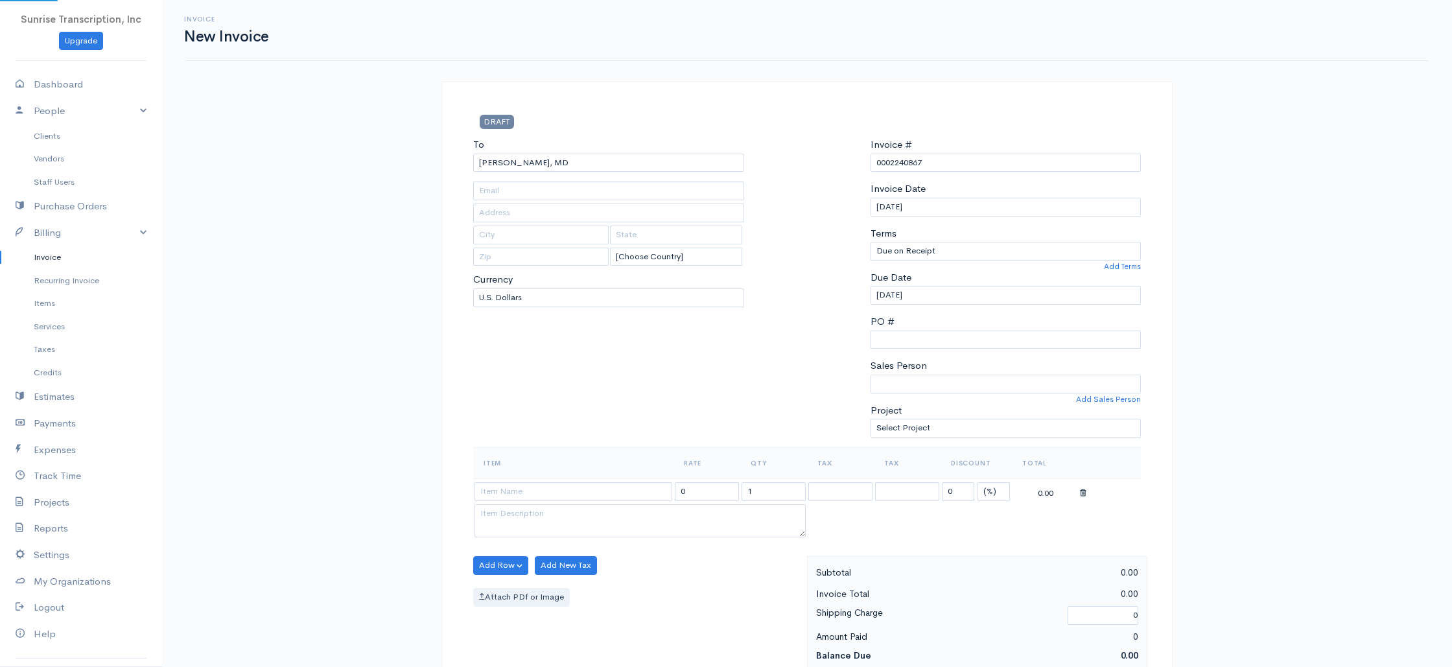
click at [559, 419] on div "To [PERSON_NAME], [GEOGRAPHIC_DATA] [EMAIL_ADDRESS][DOMAIN_NAME] [STREET_ADDRES…" at bounding box center [609, 292] width 284 height 310
click at [580, 492] on input at bounding box center [573, 491] width 198 height 19
drag, startPoint x: 515, startPoint y: 557, endPoint x: 533, endPoint y: 547, distance: 20.3
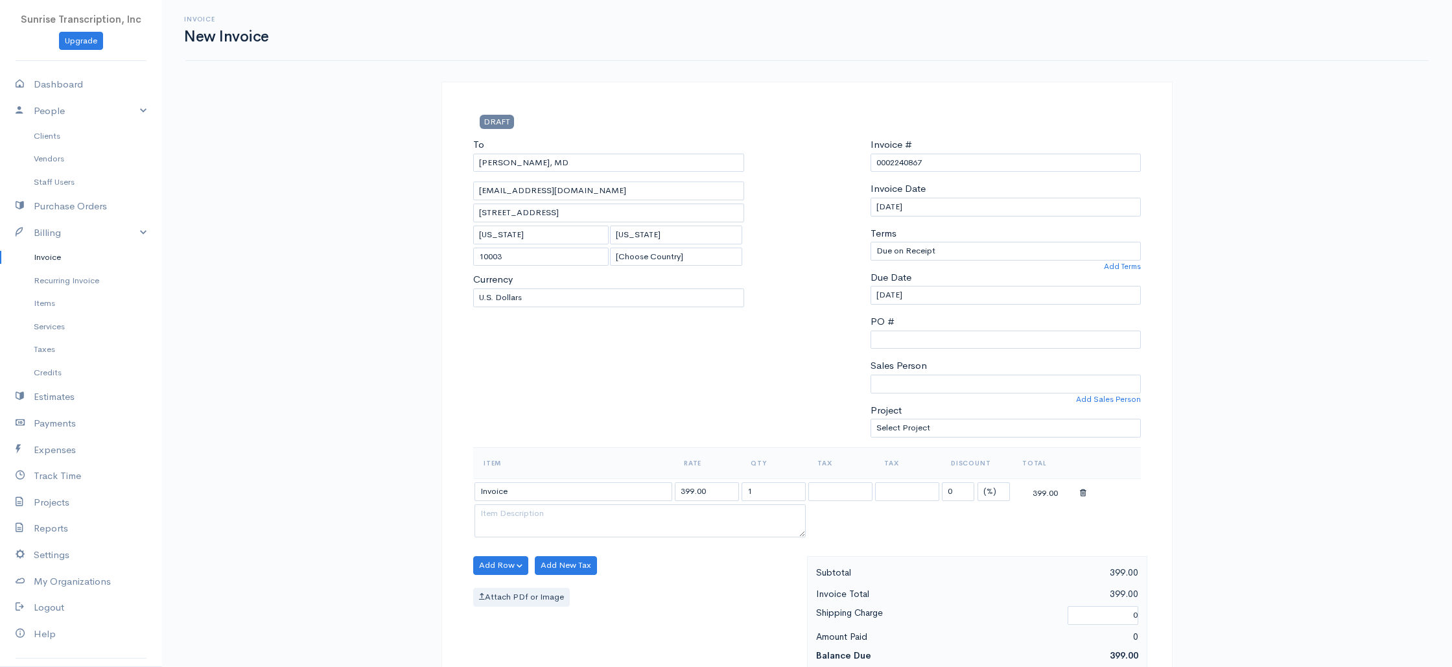
click at [653, 415] on div "To [PERSON_NAME], [GEOGRAPHIC_DATA] [EMAIL_ADDRESS][DOMAIN_NAME] [STREET_ADDRES…" at bounding box center [609, 292] width 284 height 310
drag, startPoint x: 719, startPoint y: 493, endPoint x: 612, endPoint y: 485, distance: 107.3
click at [612, 485] on tr "Invoice 399.00 1 0 (%) Flat 399.00" at bounding box center [807, 490] width 668 height 25
click at [610, 408] on div "To [PERSON_NAME], [GEOGRAPHIC_DATA] [EMAIL_ADDRESS][DOMAIN_NAME] [STREET_ADDRES…" at bounding box center [609, 292] width 284 height 310
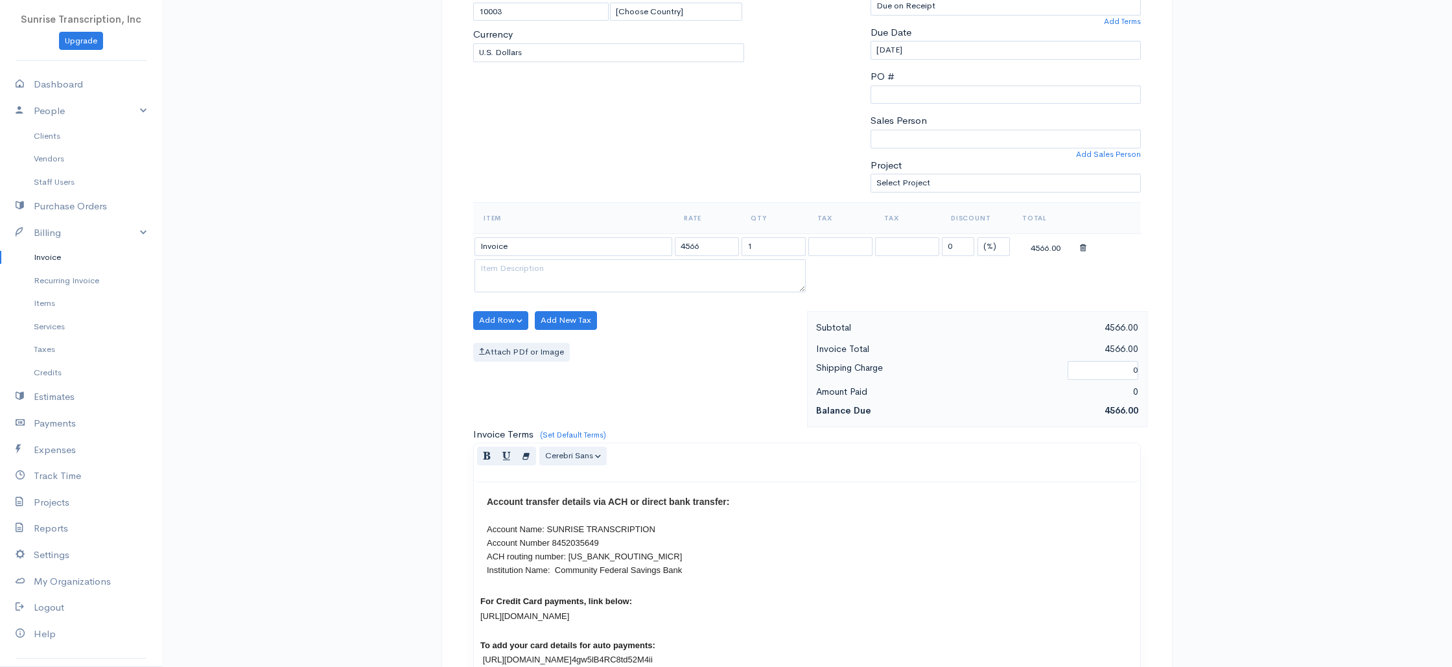
scroll to position [624, 0]
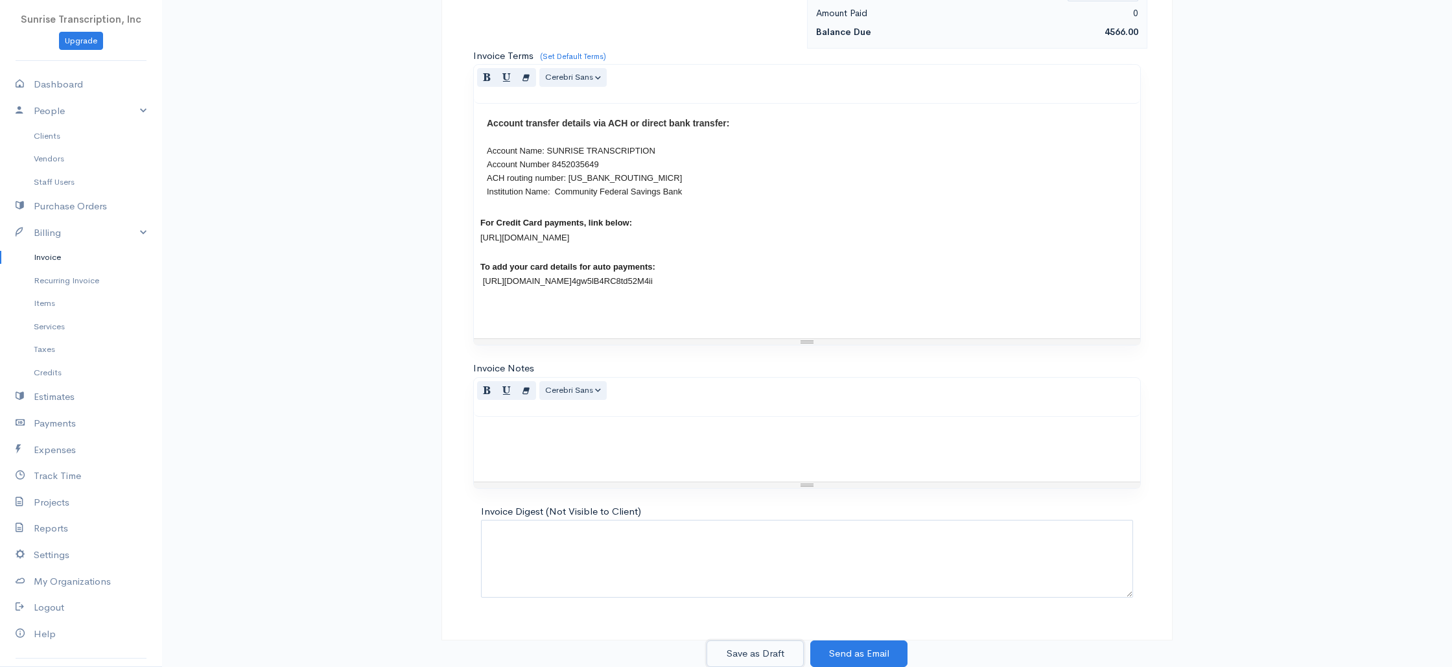
click at [760, 651] on button "Save as Draft" at bounding box center [754, 653] width 97 height 27
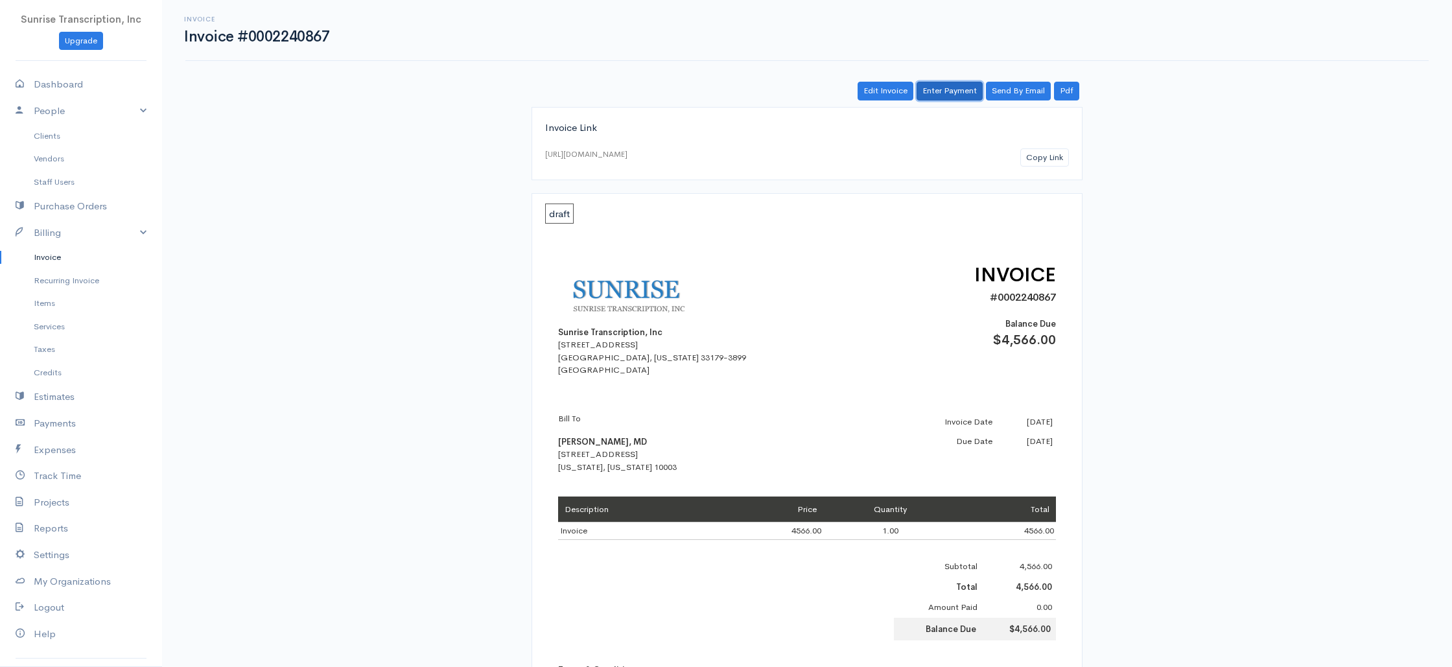
click at [944, 94] on link "Enter Payment" at bounding box center [950, 91] width 66 height 19
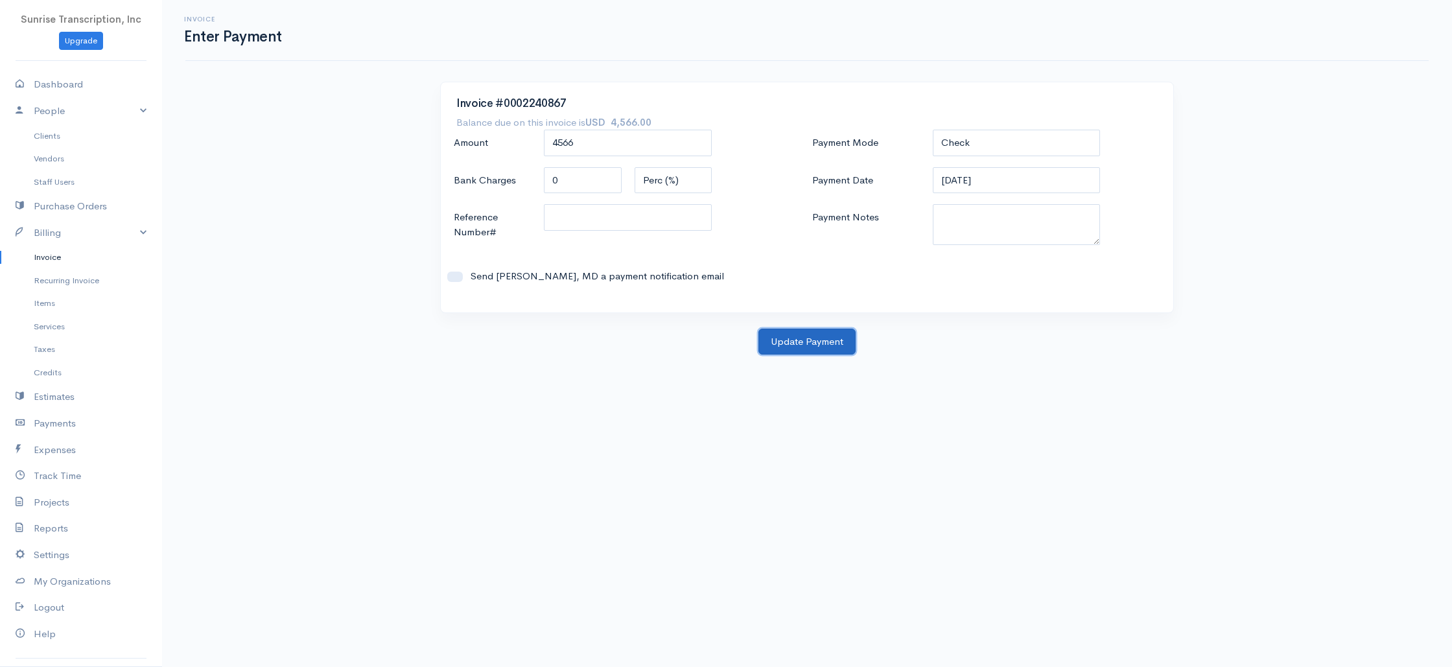
click at [810, 334] on button "Update Payment" at bounding box center [806, 342] width 97 height 27
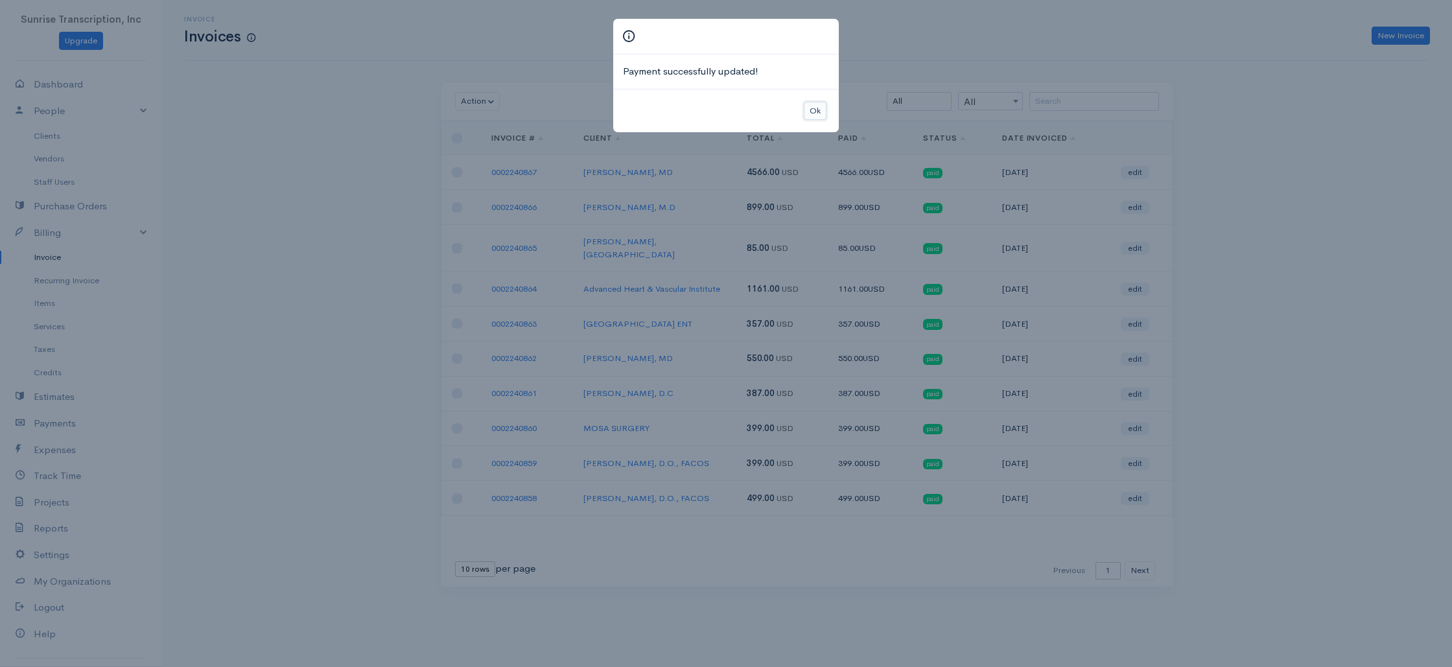
click at [813, 106] on button "Ok" at bounding box center [815, 111] width 23 height 19
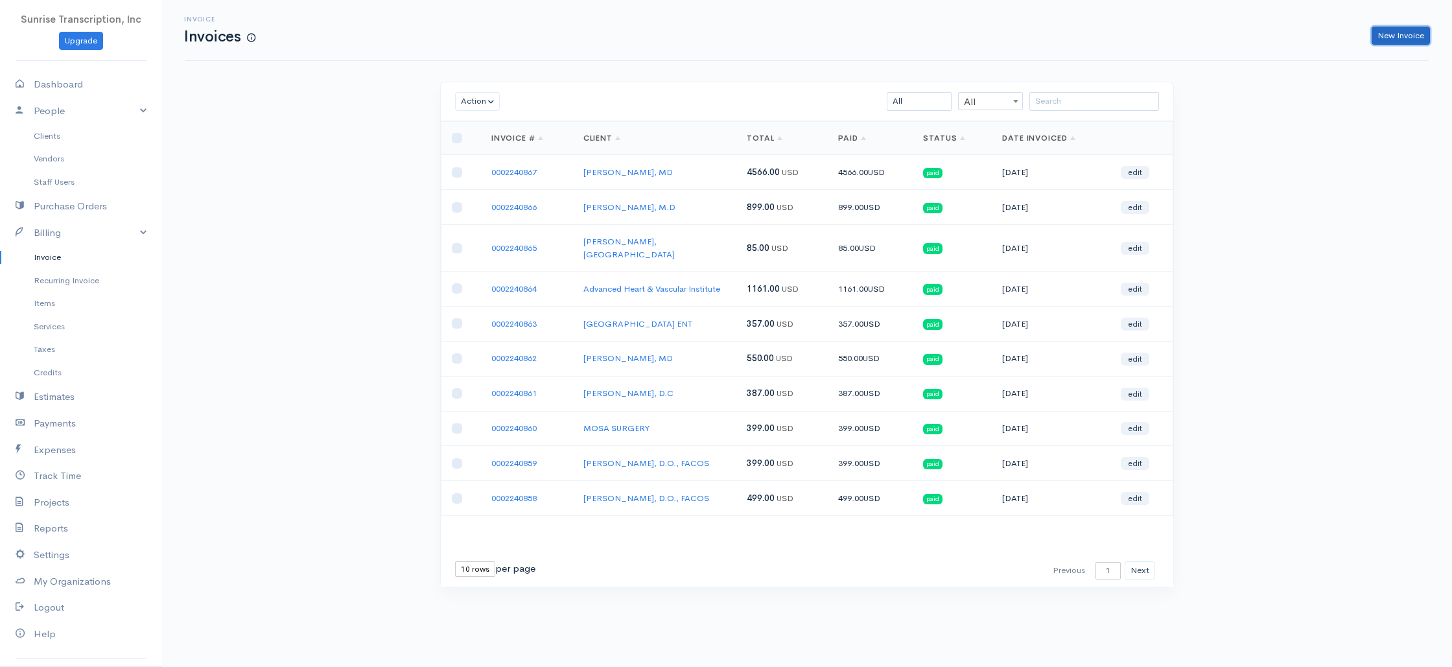
click at [1405, 36] on link "New Invoice" at bounding box center [1401, 36] width 58 height 19
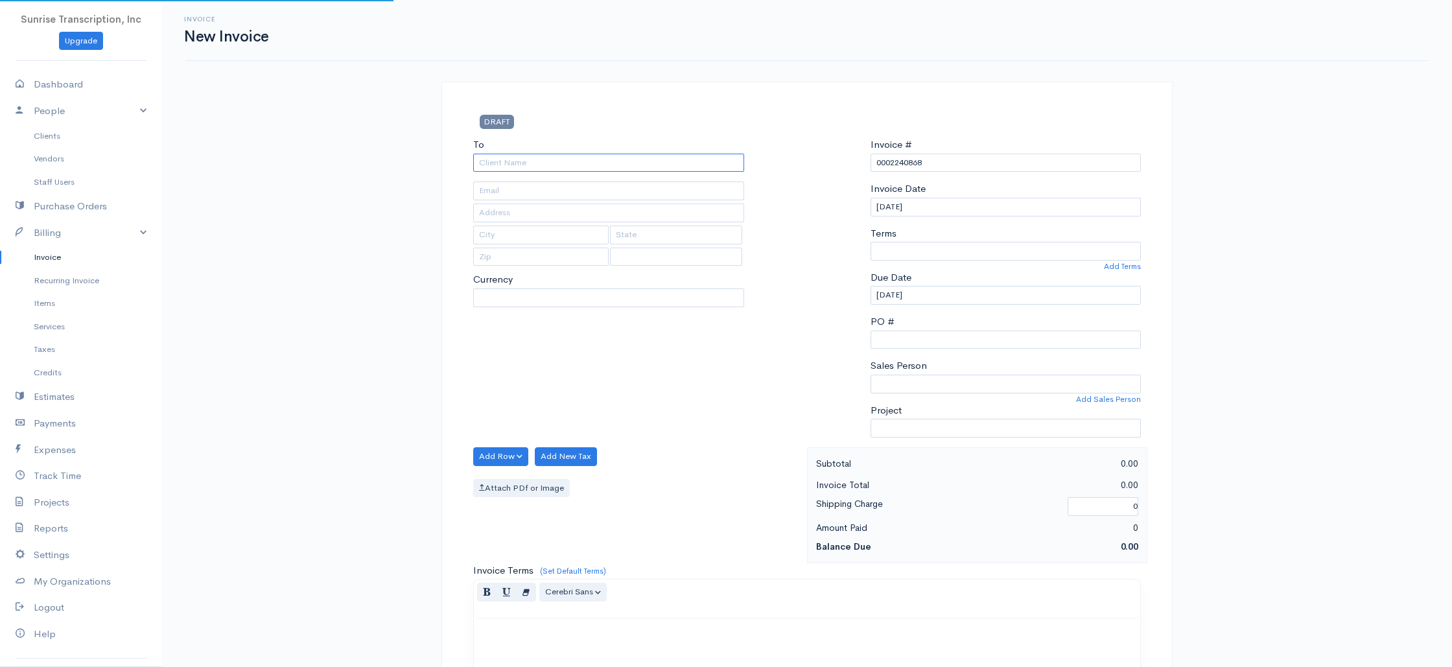
click at [660, 165] on input "To" at bounding box center [608, 163] width 271 height 19
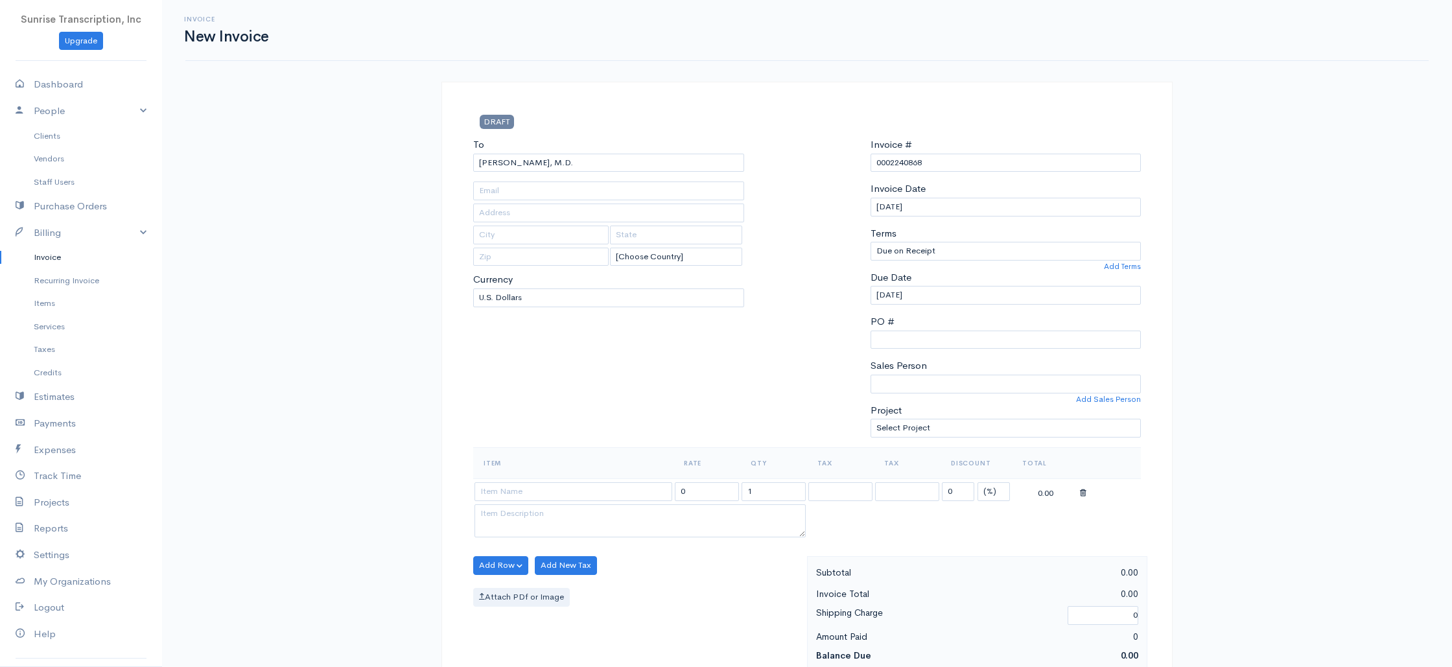
click at [587, 399] on div "To [PERSON_NAME], M.D. [EMAIL_ADDRESS][DOMAIN_NAME] [Choose Country] [GEOGRAPHI…" at bounding box center [609, 292] width 284 height 310
click at [586, 496] on input at bounding box center [573, 491] width 198 height 19
click at [723, 496] on input "399.00" at bounding box center [707, 491] width 64 height 19
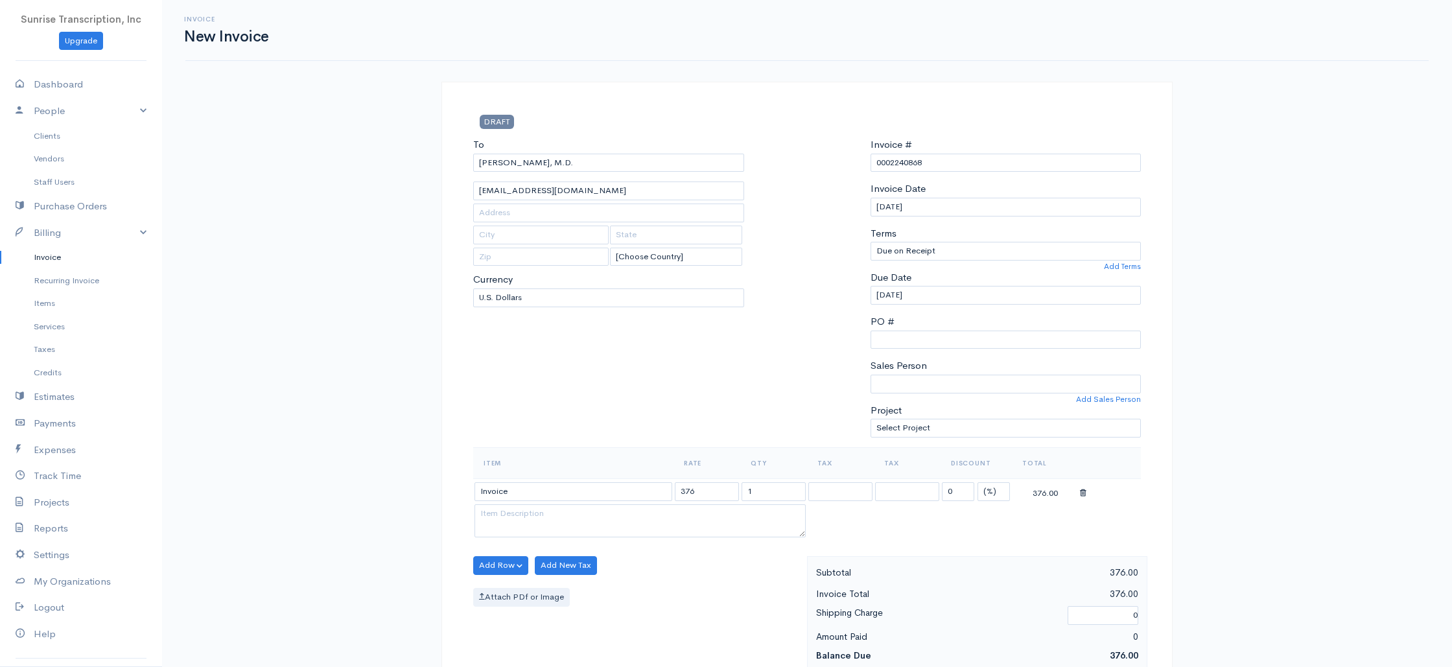
click at [736, 406] on div "To [PERSON_NAME], M.D. [EMAIL_ADDRESS][DOMAIN_NAME] [Choose Country] [GEOGRAPHI…" at bounding box center [609, 292] width 284 height 310
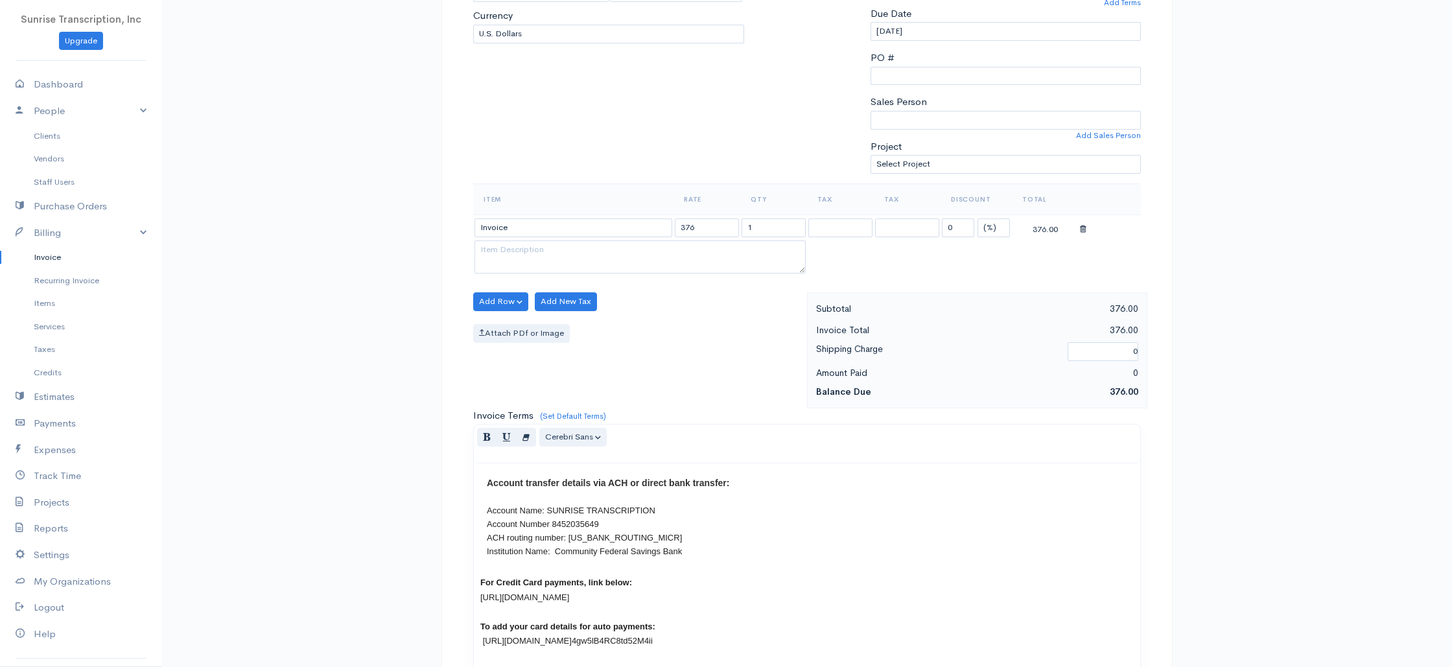
scroll to position [624, 0]
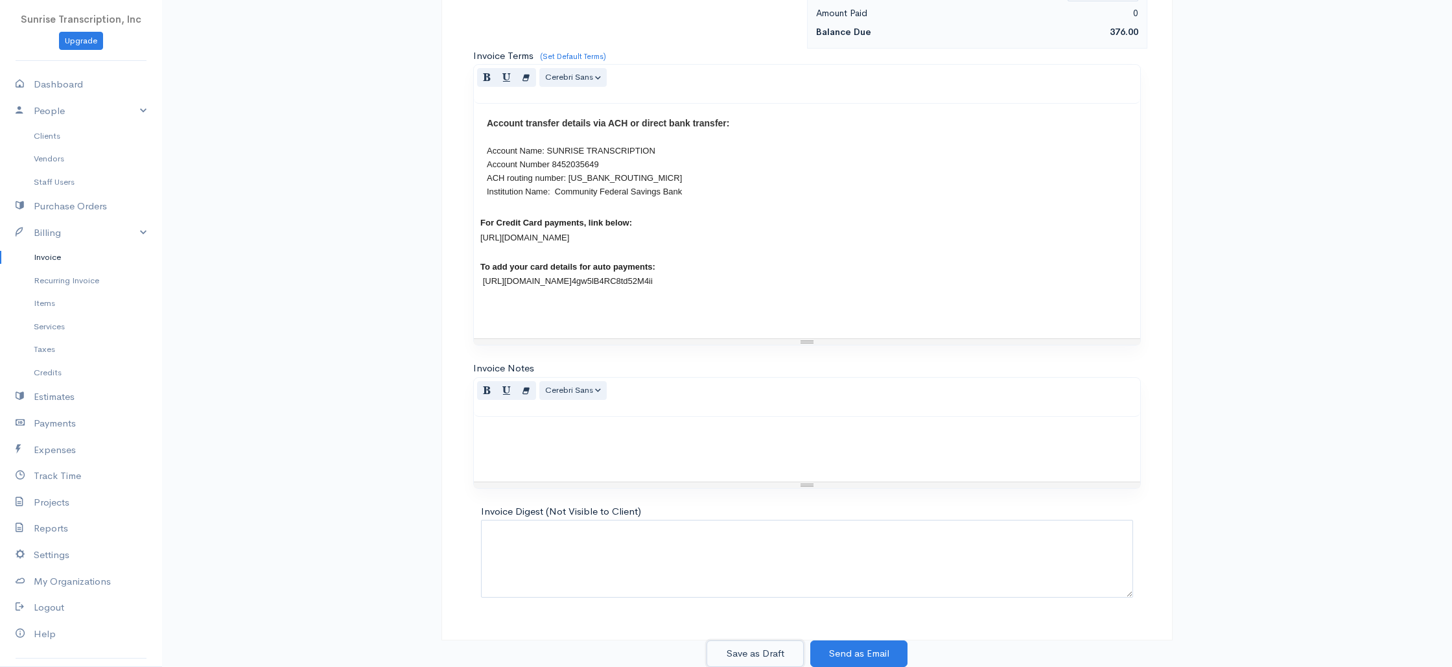
click at [758, 655] on button "Save as Draft" at bounding box center [754, 653] width 97 height 27
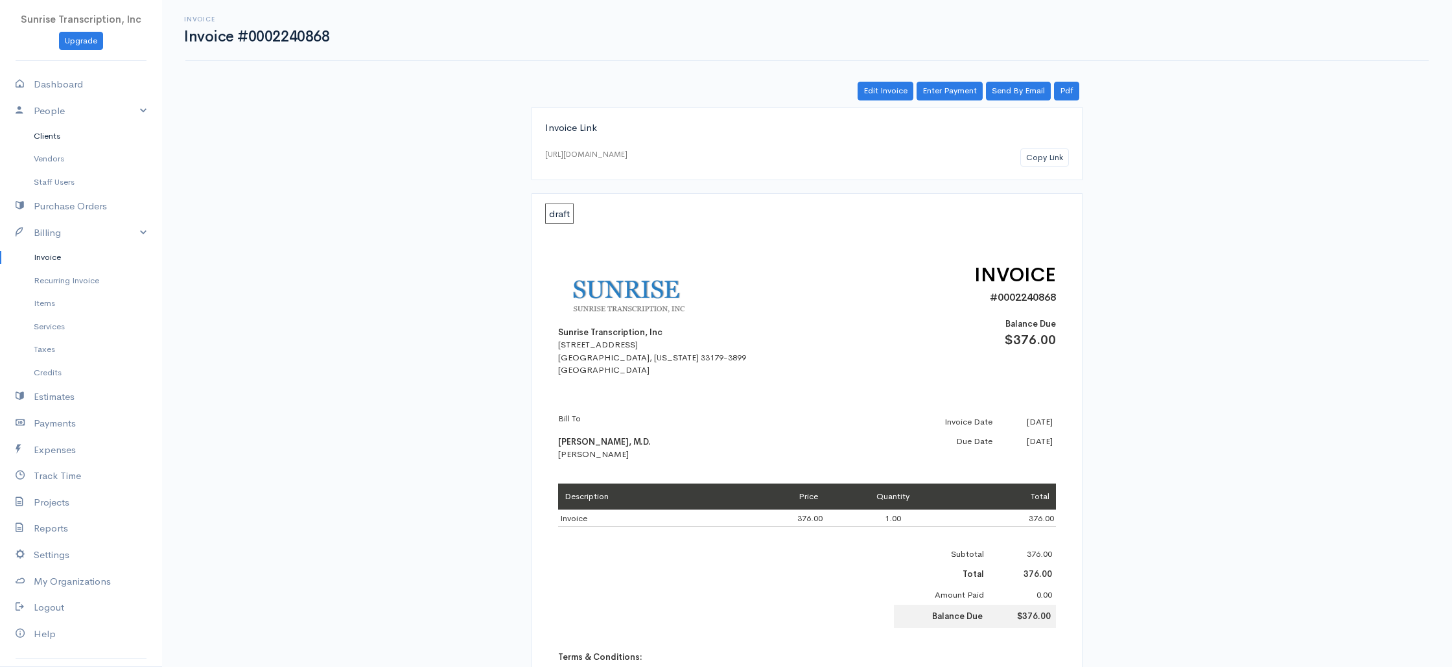
drag, startPoint x: 63, startPoint y: 135, endPoint x: 76, endPoint y: 134, distance: 13.0
click at [63, 135] on link "Clients" at bounding box center [81, 135] width 162 height 23
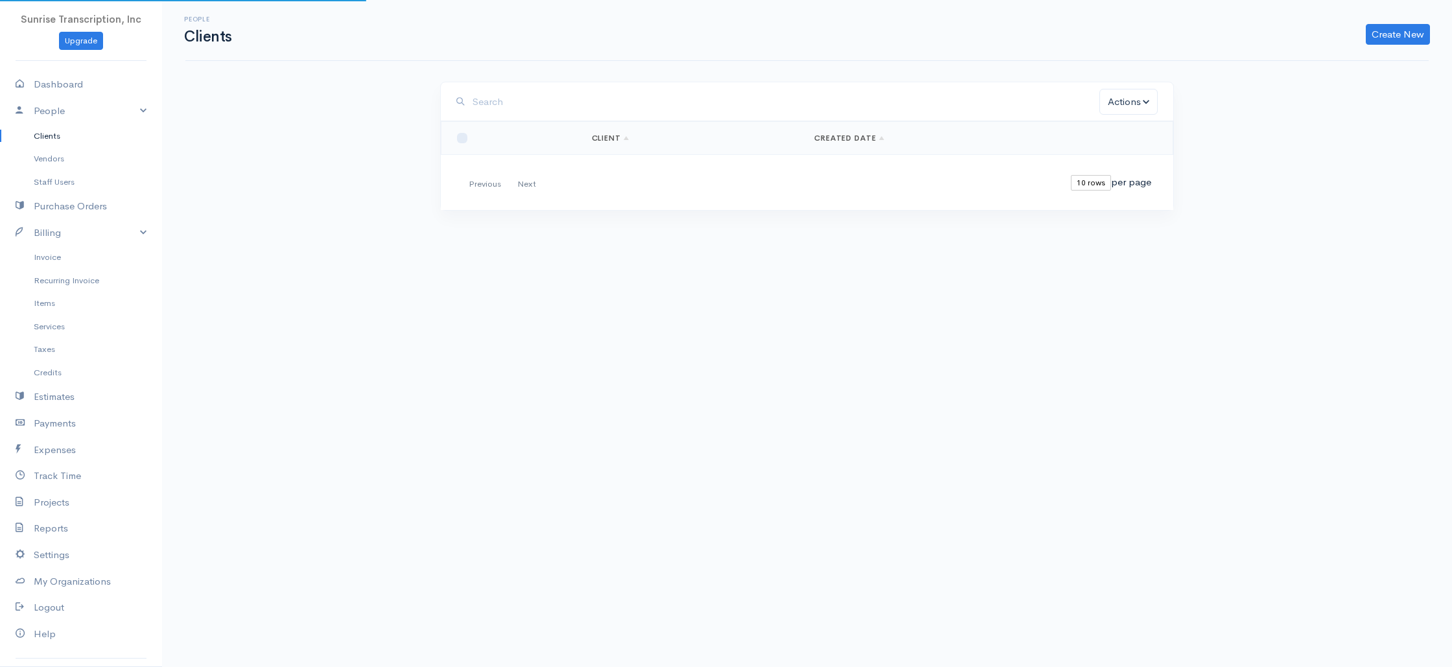
click at [548, 100] on input "search" at bounding box center [786, 102] width 627 height 27
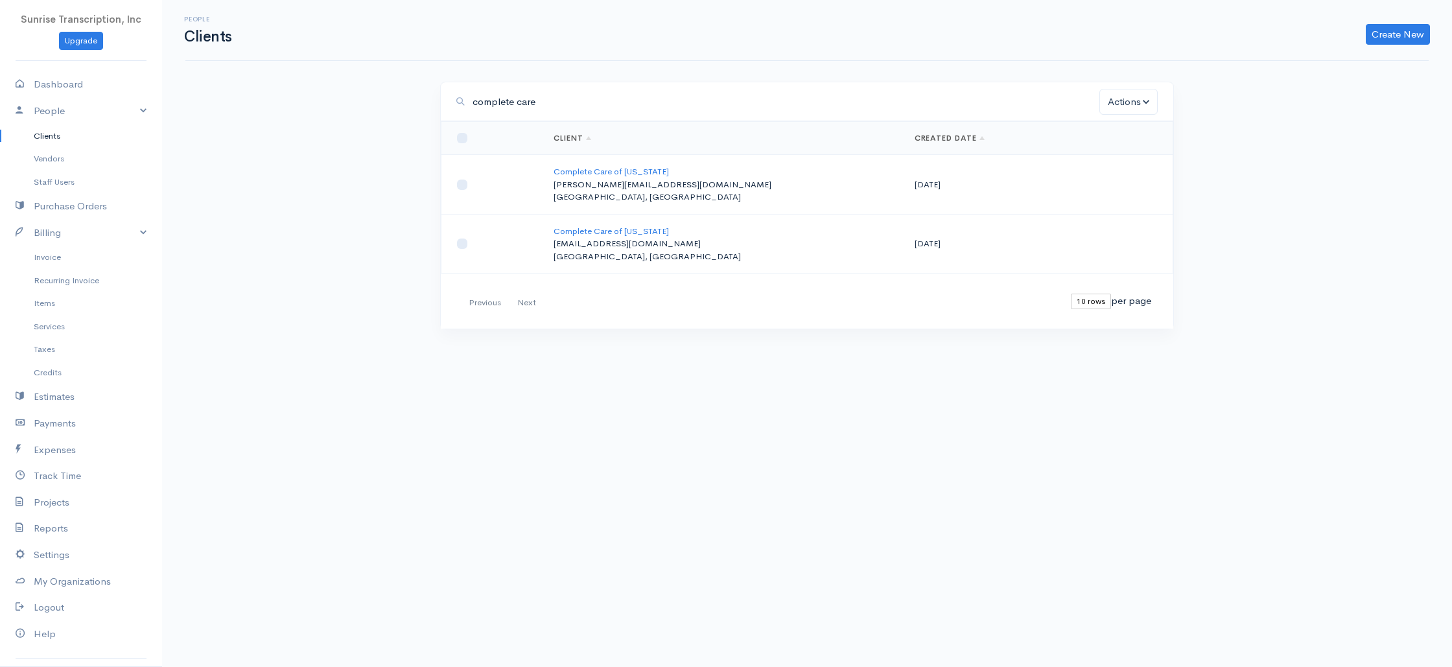
click at [518, 102] on input "complete care" at bounding box center [786, 102] width 627 height 27
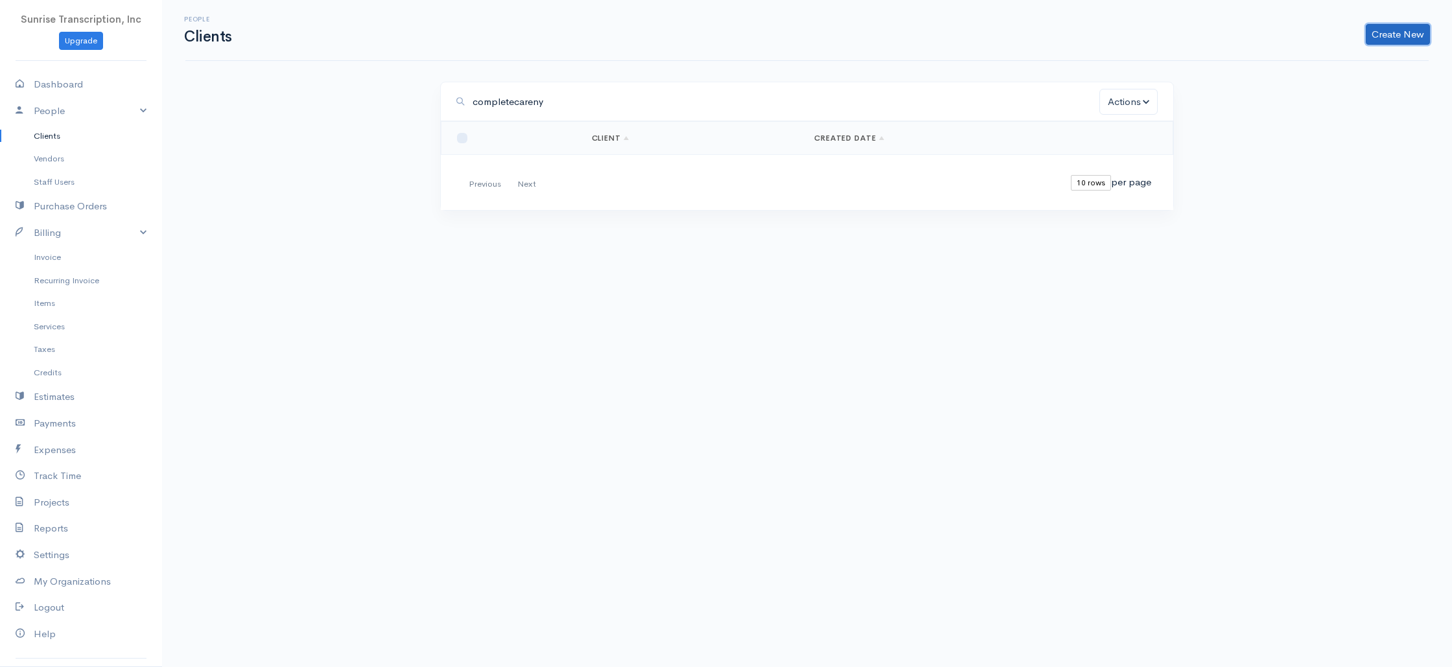
drag, startPoint x: 1384, startPoint y: 31, endPoint x: 1179, endPoint y: 82, distance: 211.8
click at [1384, 31] on link "Create New" at bounding box center [1398, 34] width 64 height 21
drag, startPoint x: 334, startPoint y: 141, endPoint x: 188, endPoint y: 175, distance: 149.7
click at [334, 141] on div "People Clients Create New Client Import Clients completecareny Actions Archive …" at bounding box center [807, 129] width 1290 height 259
click at [43, 260] on link "Invoice" at bounding box center [81, 257] width 162 height 23
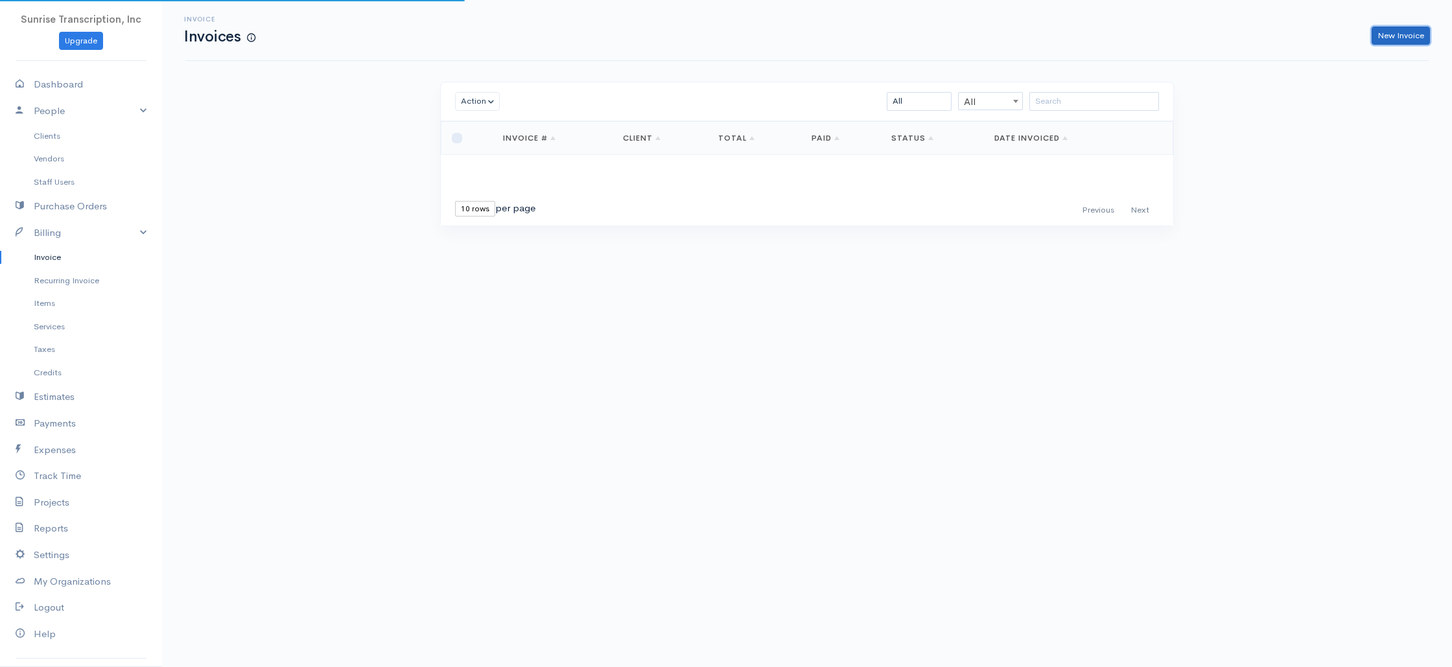
drag, startPoint x: 1412, startPoint y: 36, endPoint x: 1307, endPoint y: 52, distance: 106.8
click at [1412, 36] on link "New Invoice" at bounding box center [1401, 36] width 58 height 19
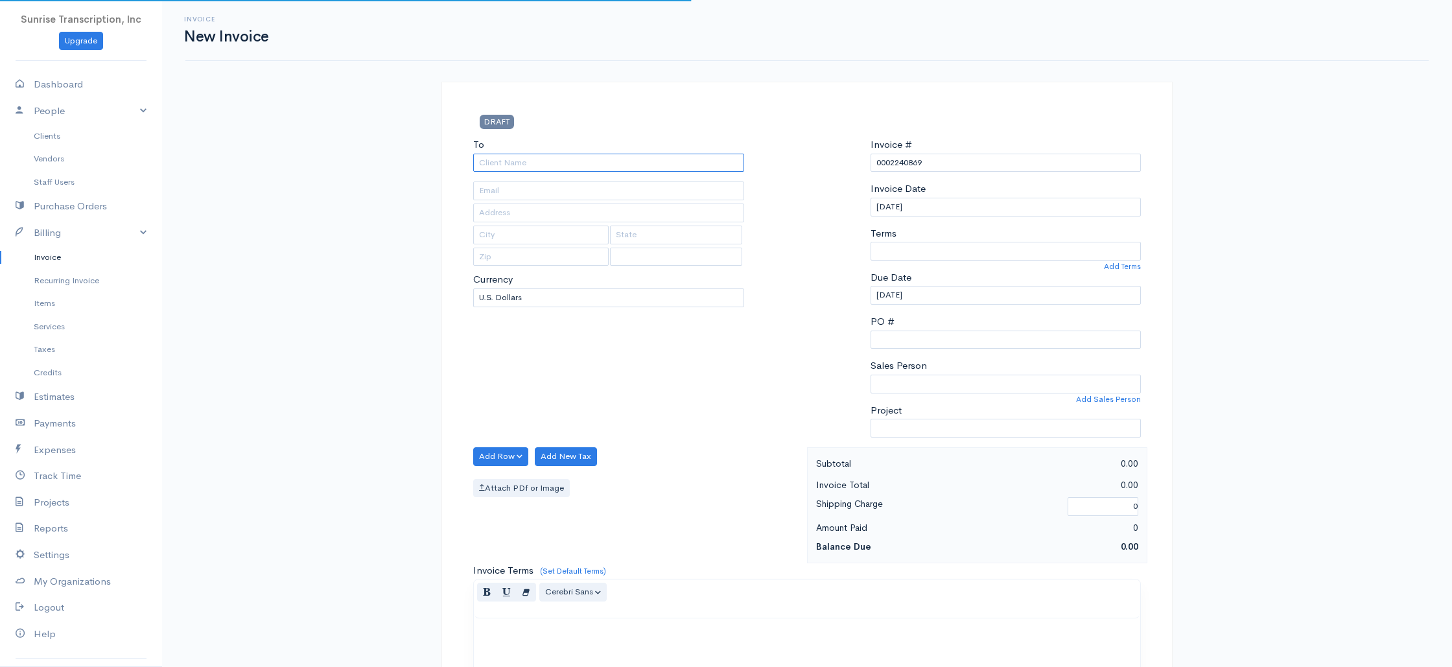
click at [664, 168] on input "To" at bounding box center [608, 163] width 271 height 19
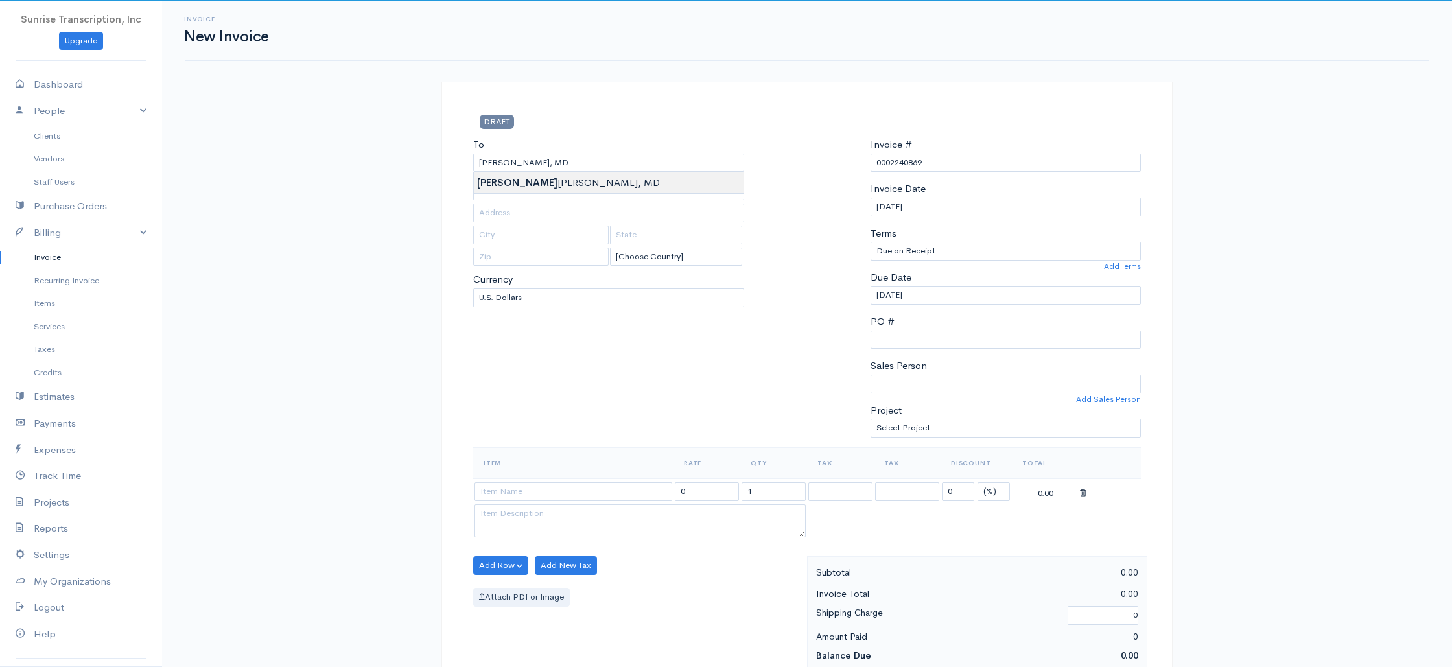
click at [624, 349] on div "To [PERSON_NAME], [GEOGRAPHIC_DATA] [EMAIL_ADDRESS][DOMAIN_NAME] [Choose Countr…" at bounding box center [609, 292] width 284 height 310
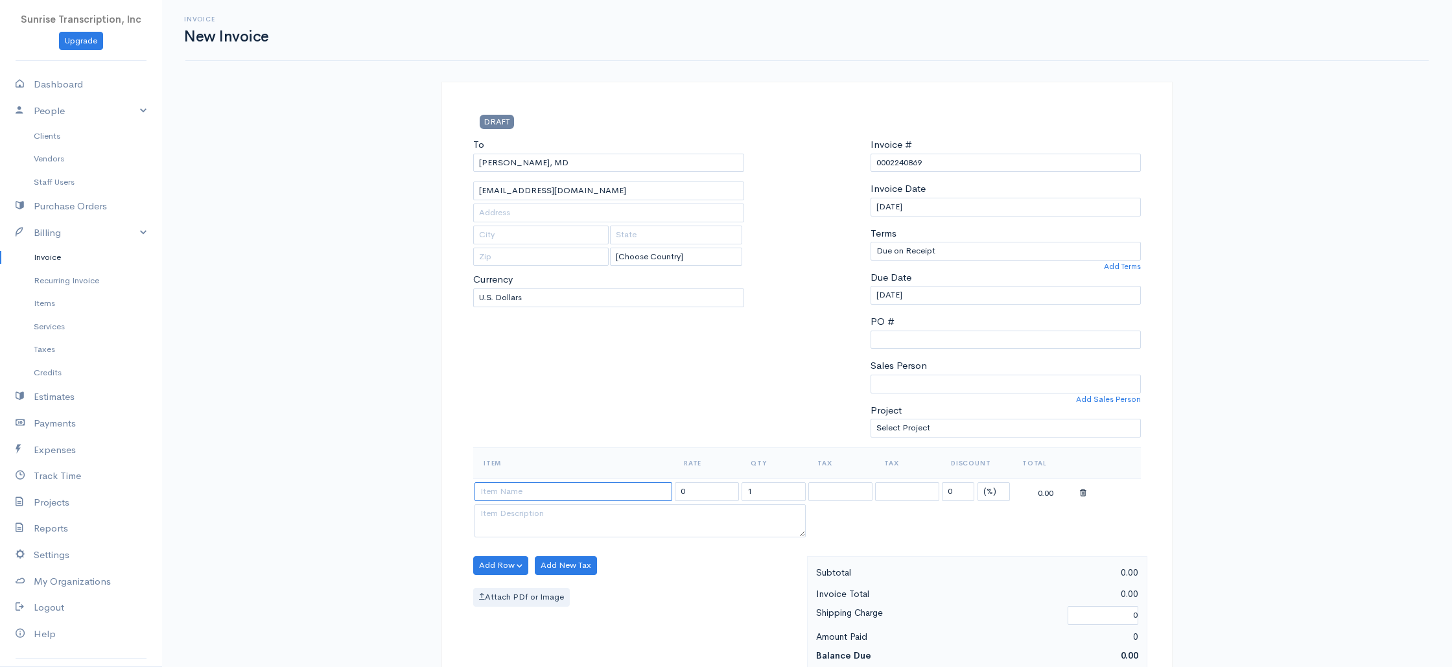
drag, startPoint x: 589, startPoint y: 494, endPoint x: 576, endPoint y: 509, distance: 19.8
click at [589, 494] on input at bounding box center [573, 491] width 198 height 19
drag, startPoint x: 718, startPoint y: 497, endPoint x: 620, endPoint y: 484, distance: 98.1
click at [622, 485] on tr "Invoice 399.00 1 0 (%) Flat 399.00" at bounding box center [807, 490] width 668 height 25
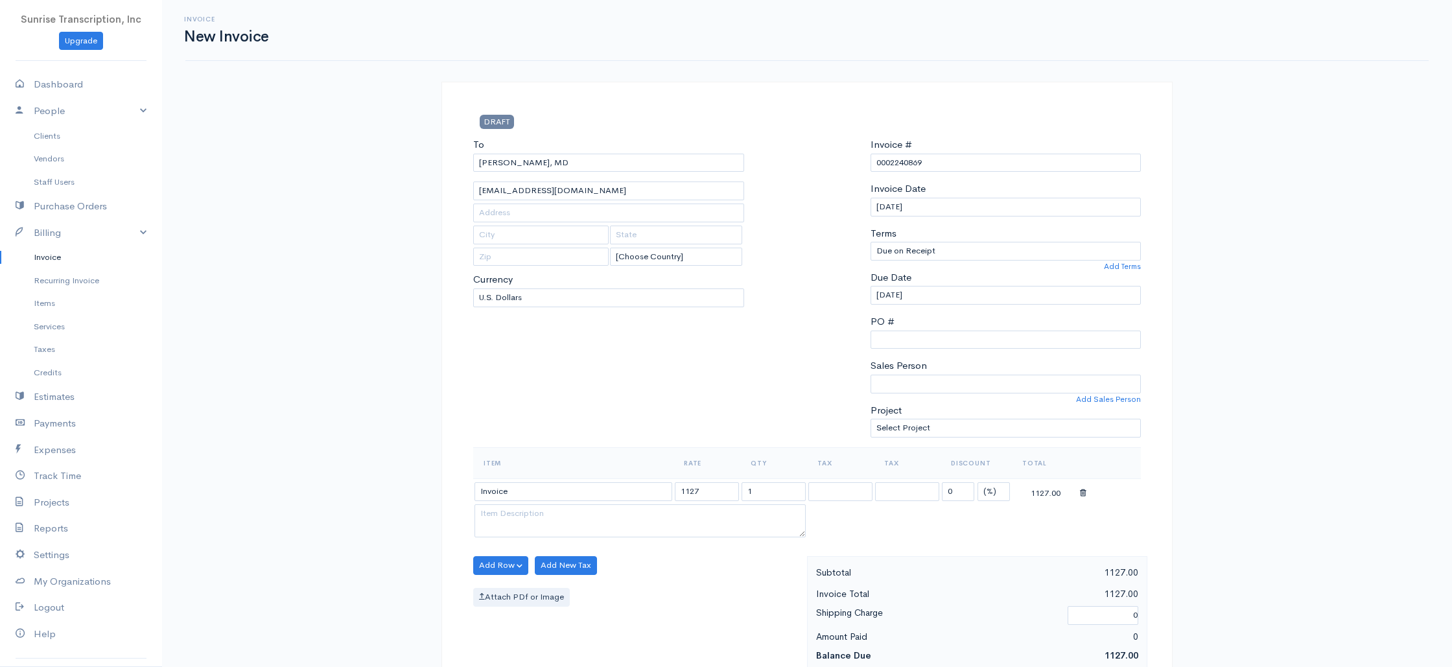
select select "[GEOGRAPHIC_DATA]"
type input "1127"
click at [646, 417] on div "To [PERSON_NAME], [GEOGRAPHIC_DATA] [EMAIL_ADDRESS][DOMAIN_NAME] [Choose Countr…" at bounding box center [609, 292] width 284 height 310
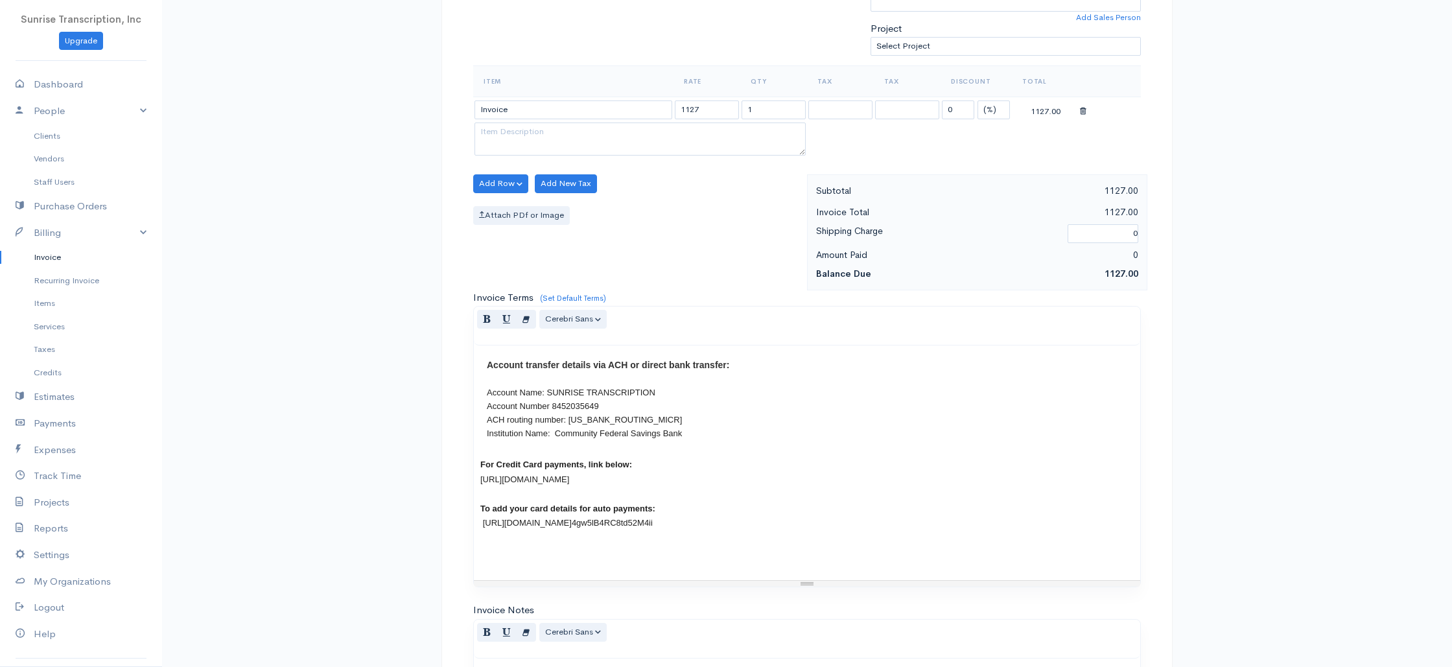
scroll to position [624, 0]
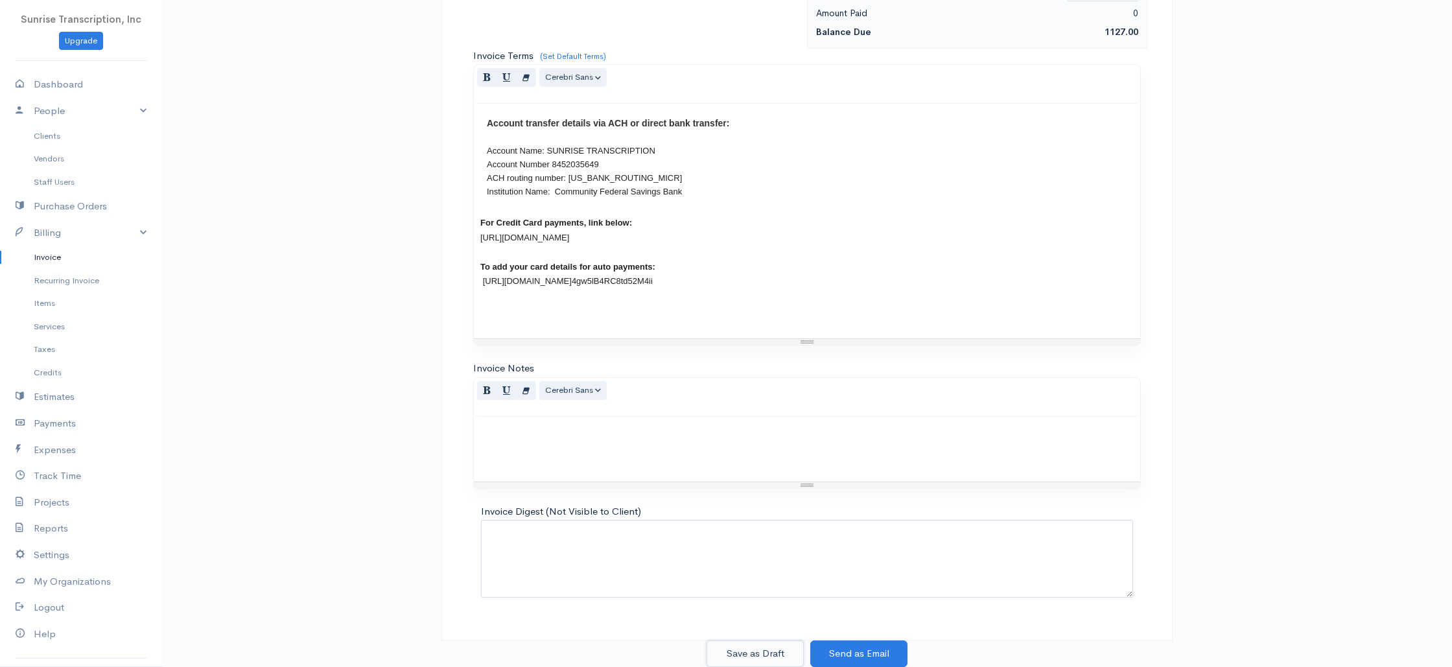
drag, startPoint x: 756, startPoint y: 654, endPoint x: 743, endPoint y: 606, distance: 49.7
click at [756, 654] on button "Save as Draft" at bounding box center [754, 653] width 97 height 27
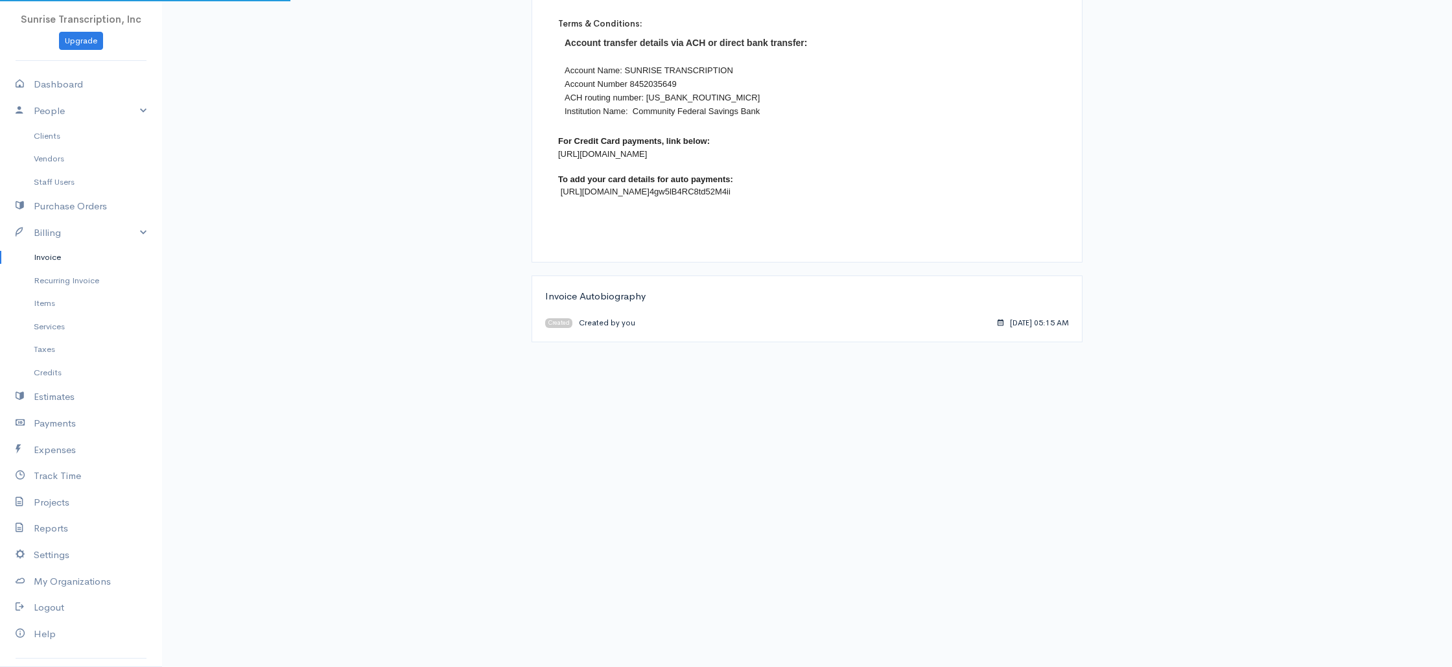
scroll to position [312, 0]
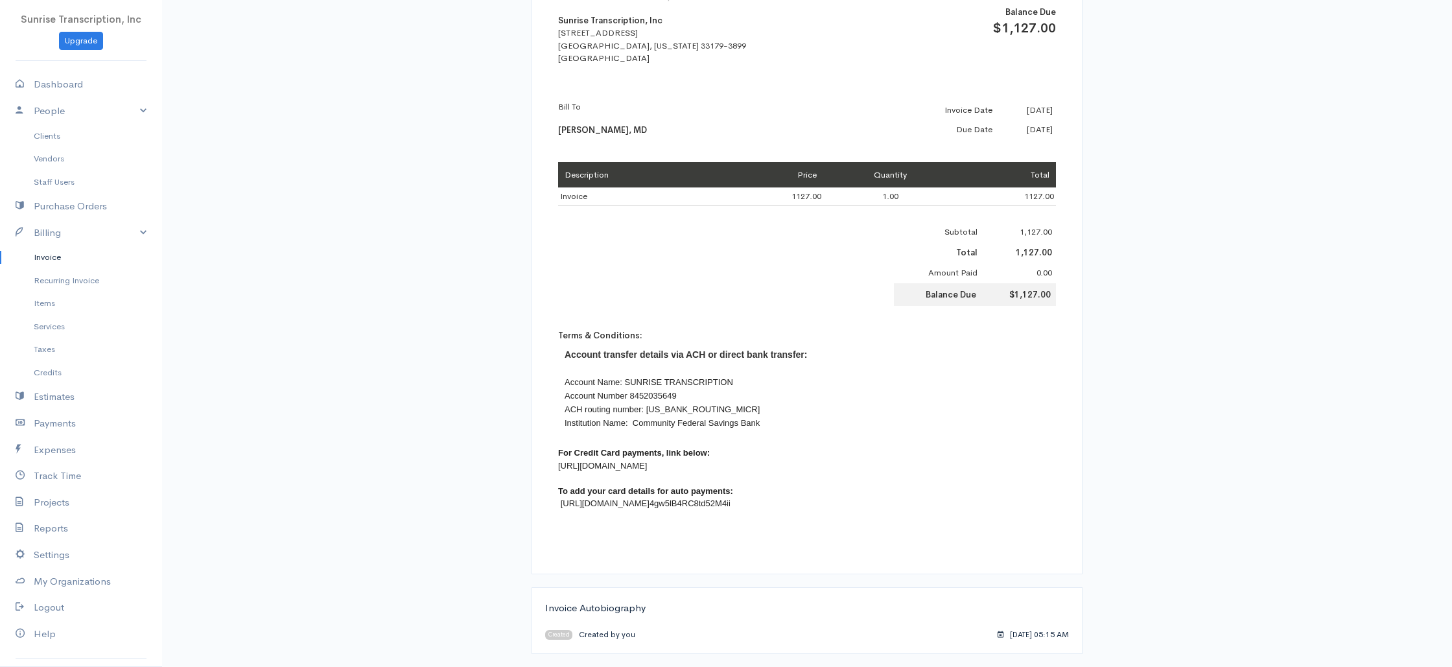
click at [49, 259] on link "Invoice" at bounding box center [81, 257] width 162 height 23
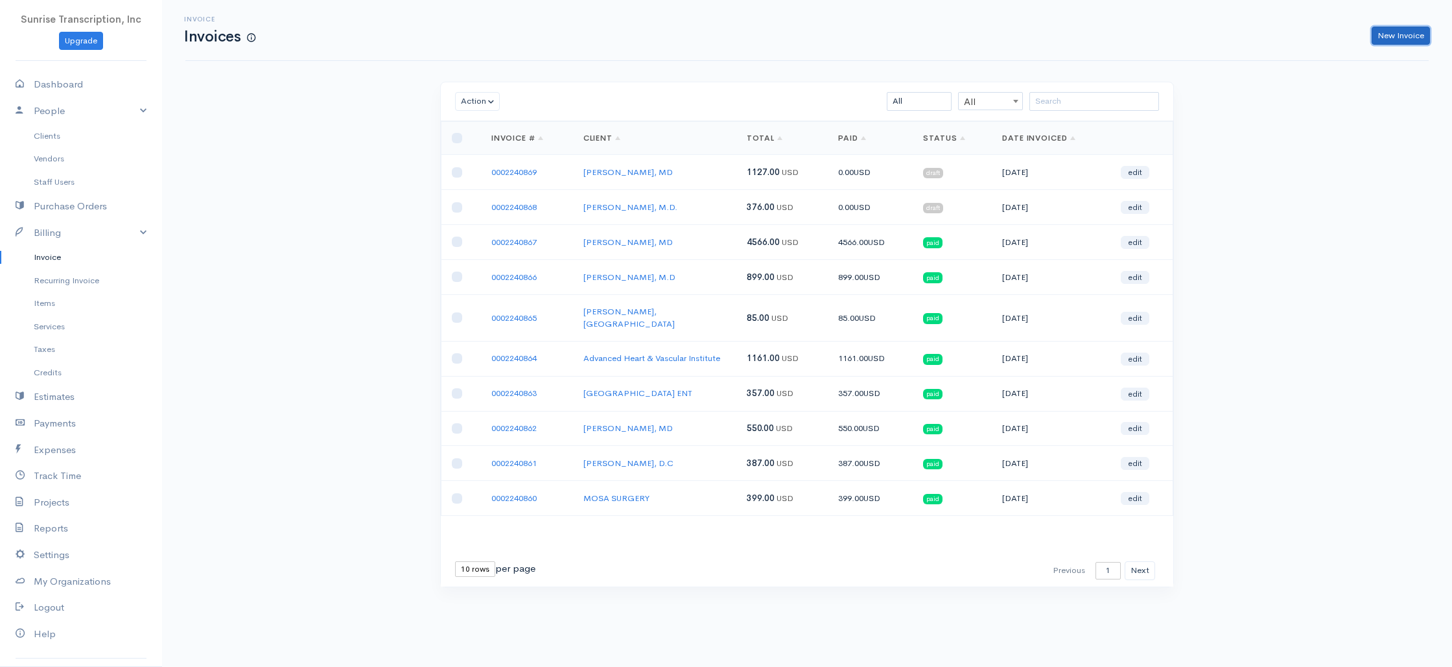
click at [1400, 31] on link "New Invoice" at bounding box center [1401, 36] width 58 height 19
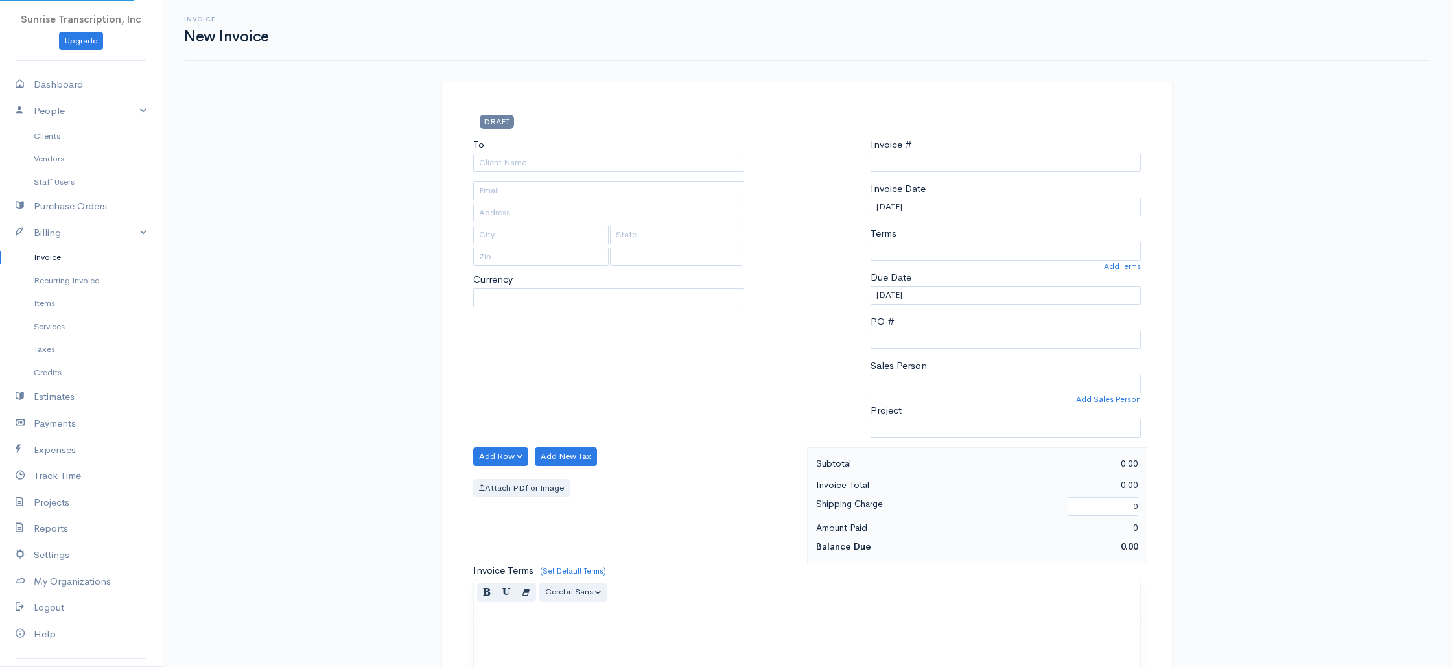
select select "USD"
select select "[GEOGRAPHIC_DATA]"
type input "0002240870"
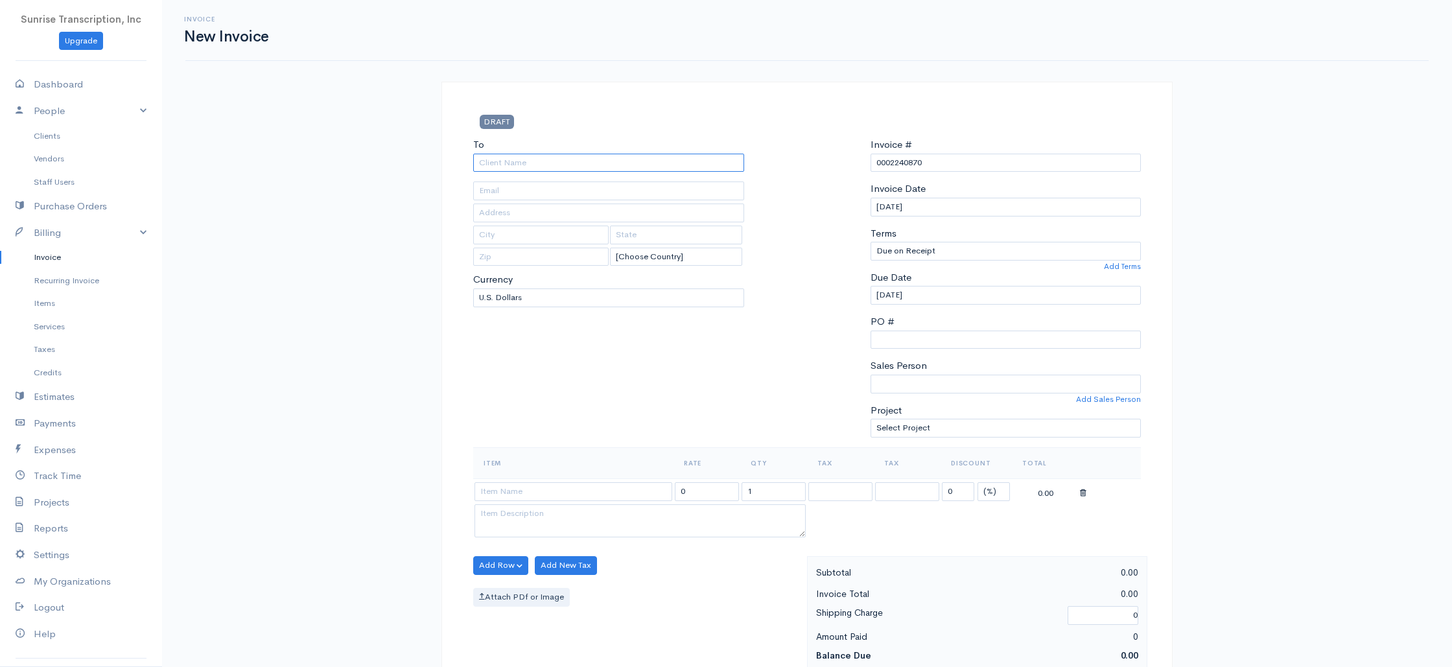
click at [684, 161] on input "To" at bounding box center [608, 163] width 271 height 19
type input "M. Rizwan Aslam, M.D"
type input "mra7677@gmail.com"
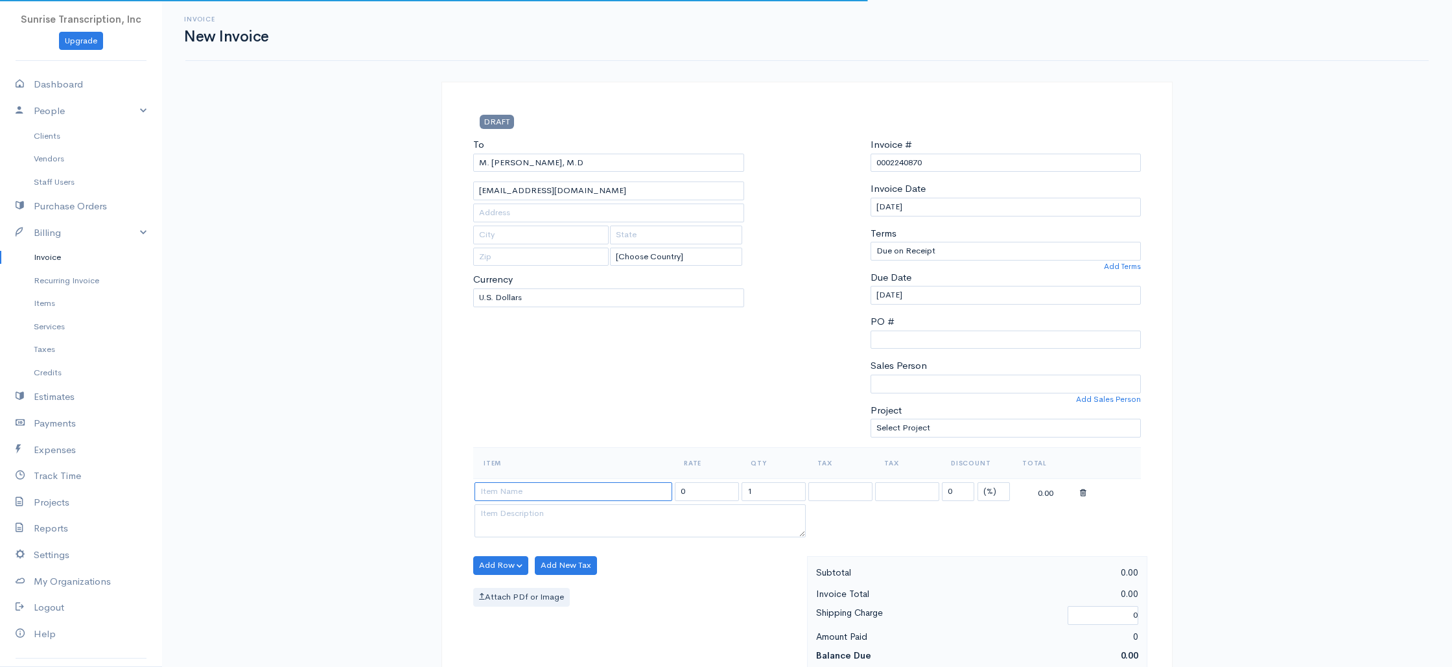
click at [579, 493] on input at bounding box center [573, 491] width 198 height 19
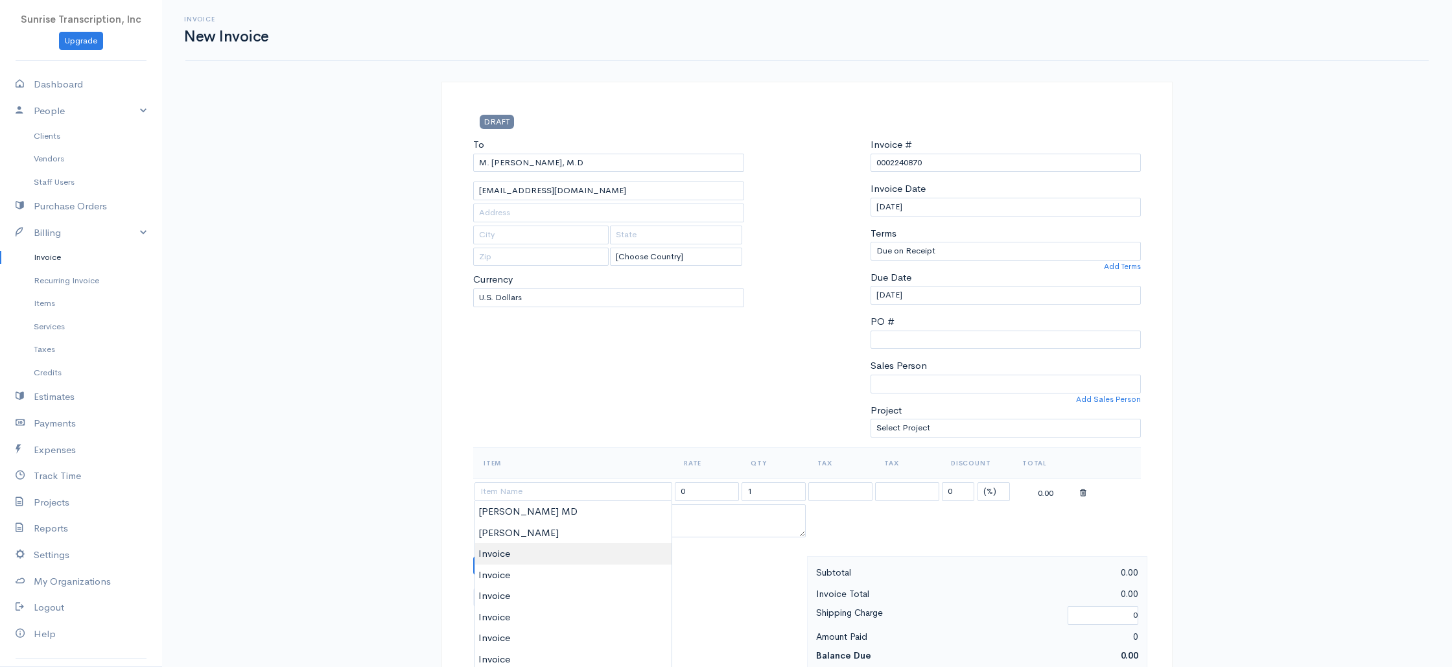
type input "Invoice"
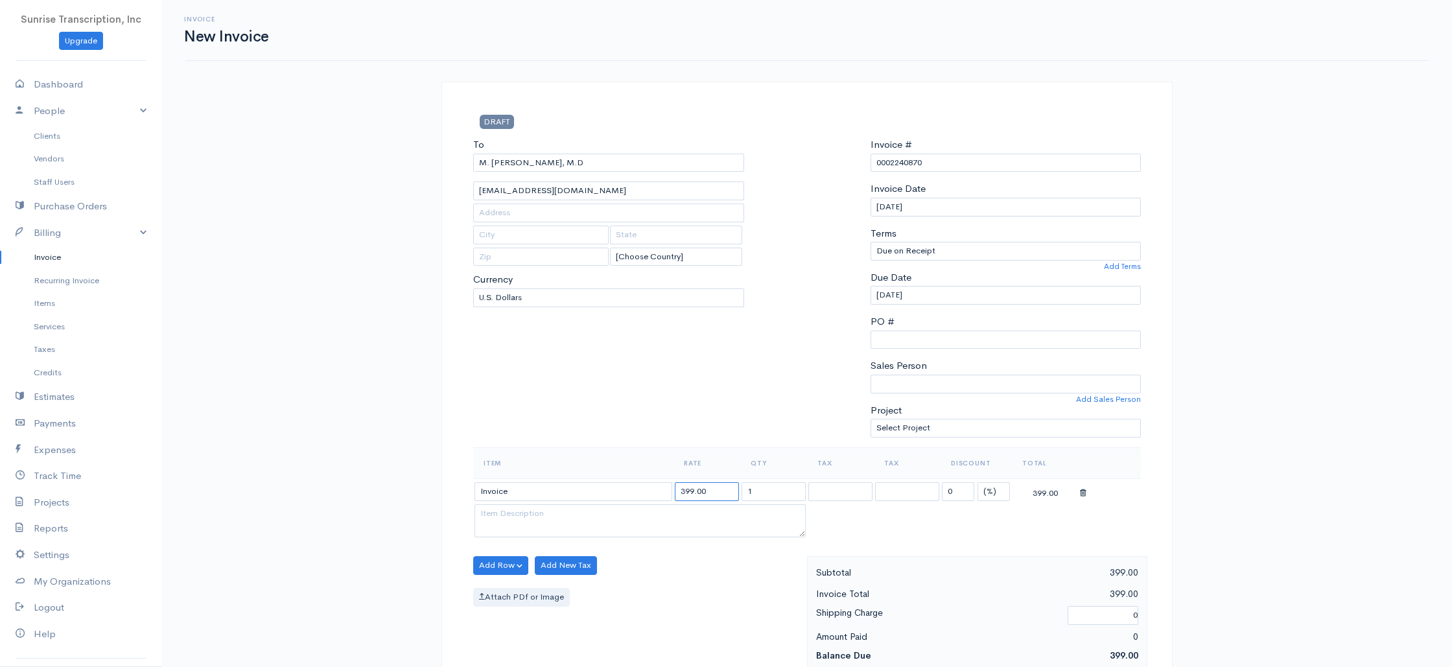
drag, startPoint x: 720, startPoint y: 489, endPoint x: 627, endPoint y: 488, distance: 93.3
click at [627, 488] on tr "Invoice 399.00 1 0 (%) Flat 399.00" at bounding box center [807, 490] width 668 height 25
type input "387"
click at [652, 382] on div "To M. Rizwan Aslam, M.D mra7677@gmail.com [Choose Country] United States Canada…" at bounding box center [609, 292] width 284 height 310
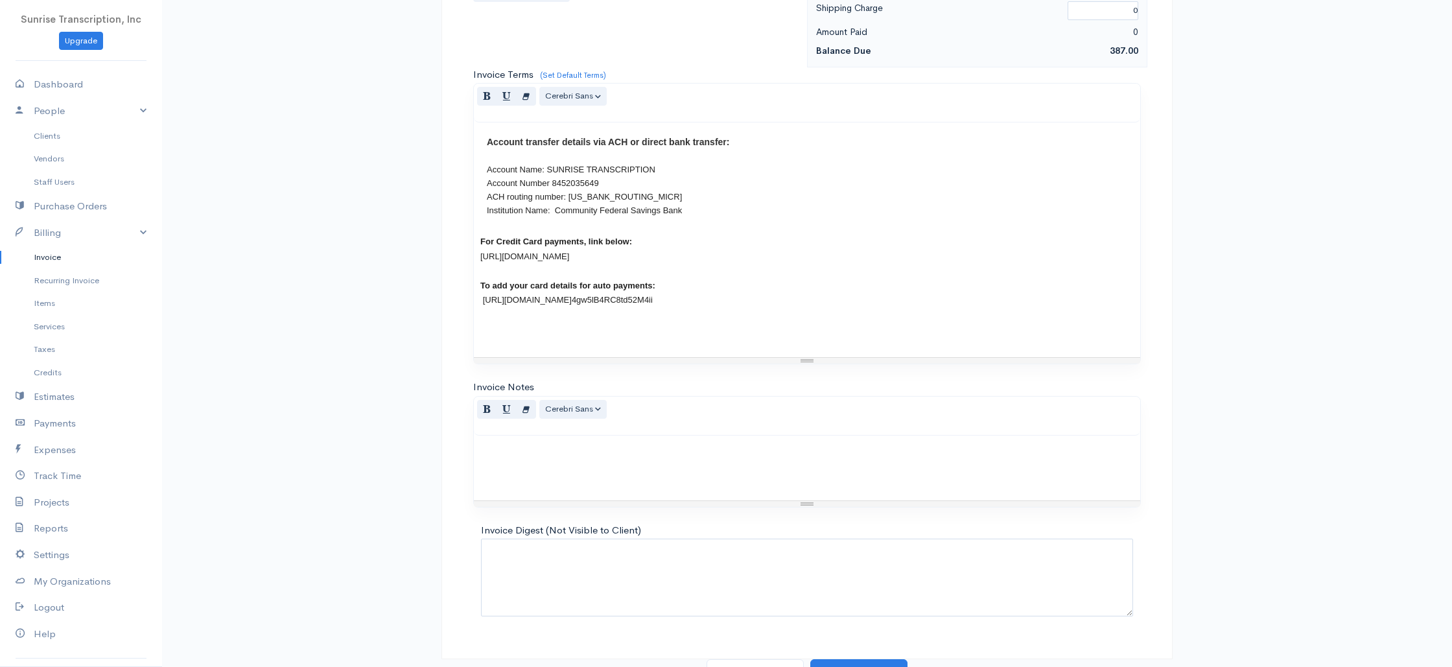
scroll to position [624, 0]
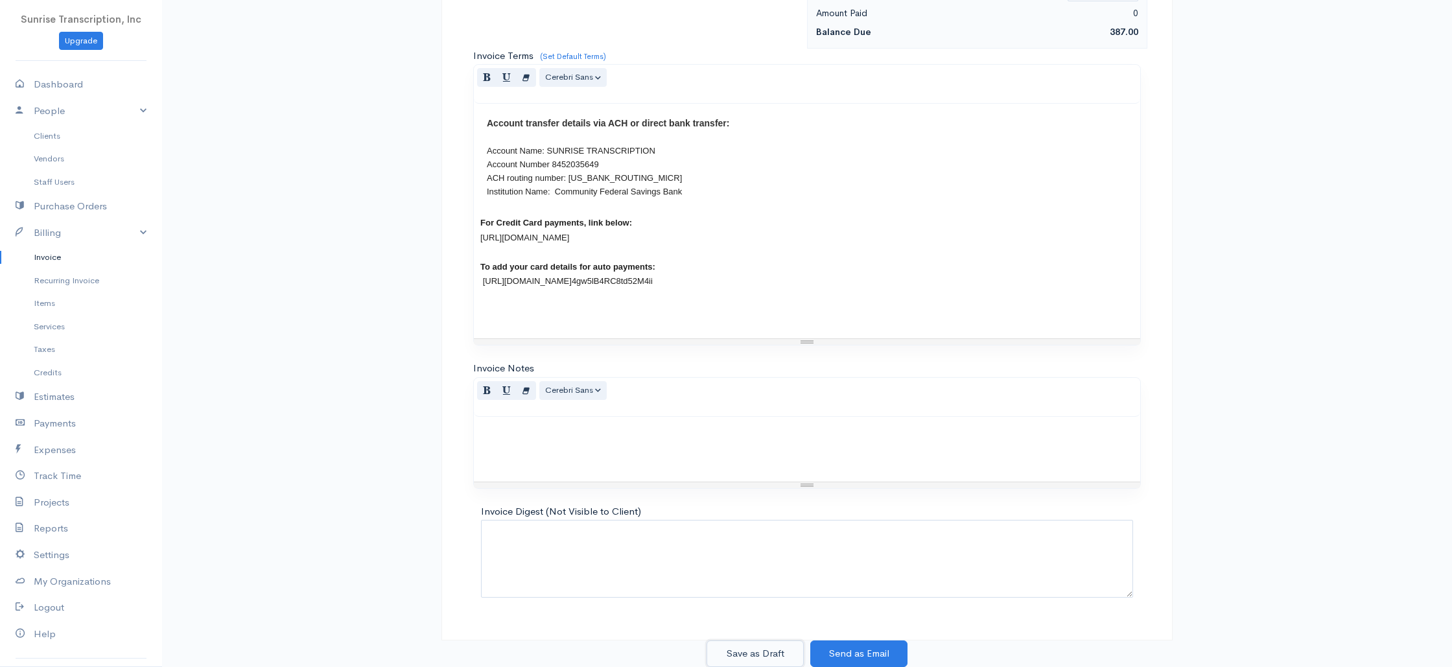
click at [762, 651] on button "Save as Draft" at bounding box center [754, 653] width 97 height 27
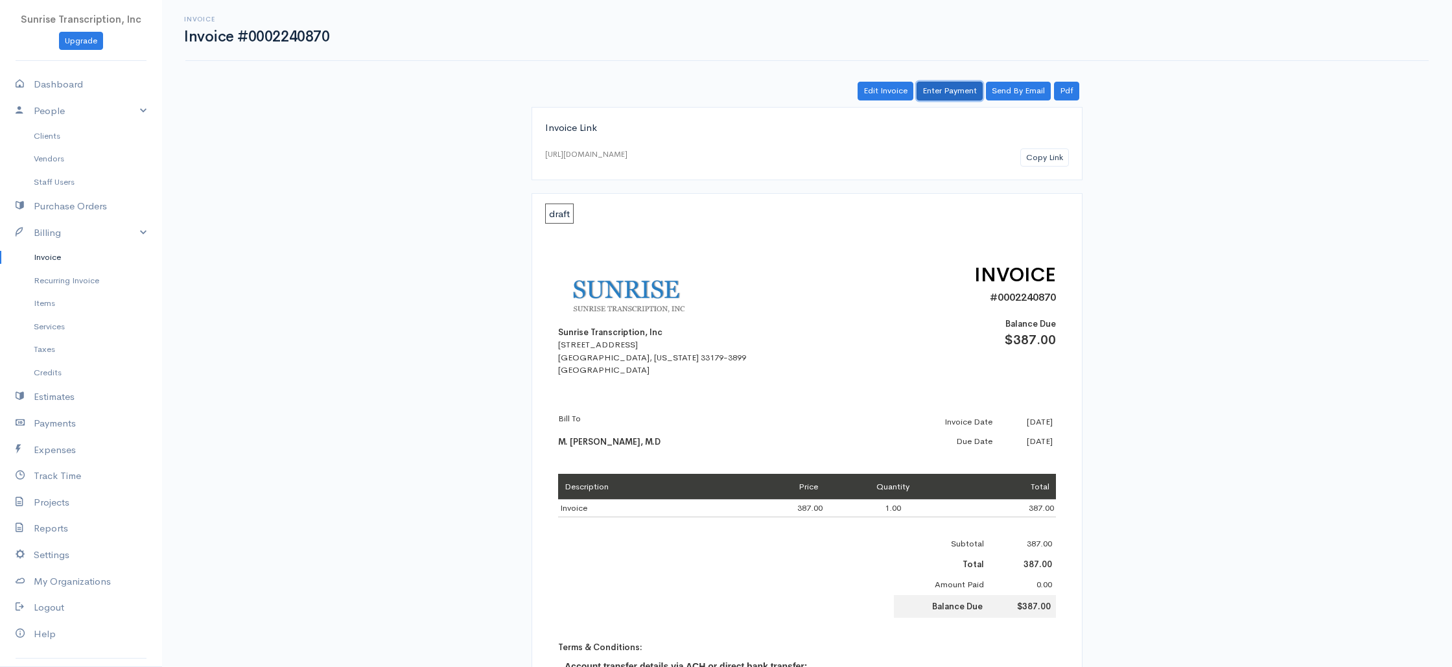
click at [949, 87] on link "Enter Payment" at bounding box center [950, 91] width 66 height 19
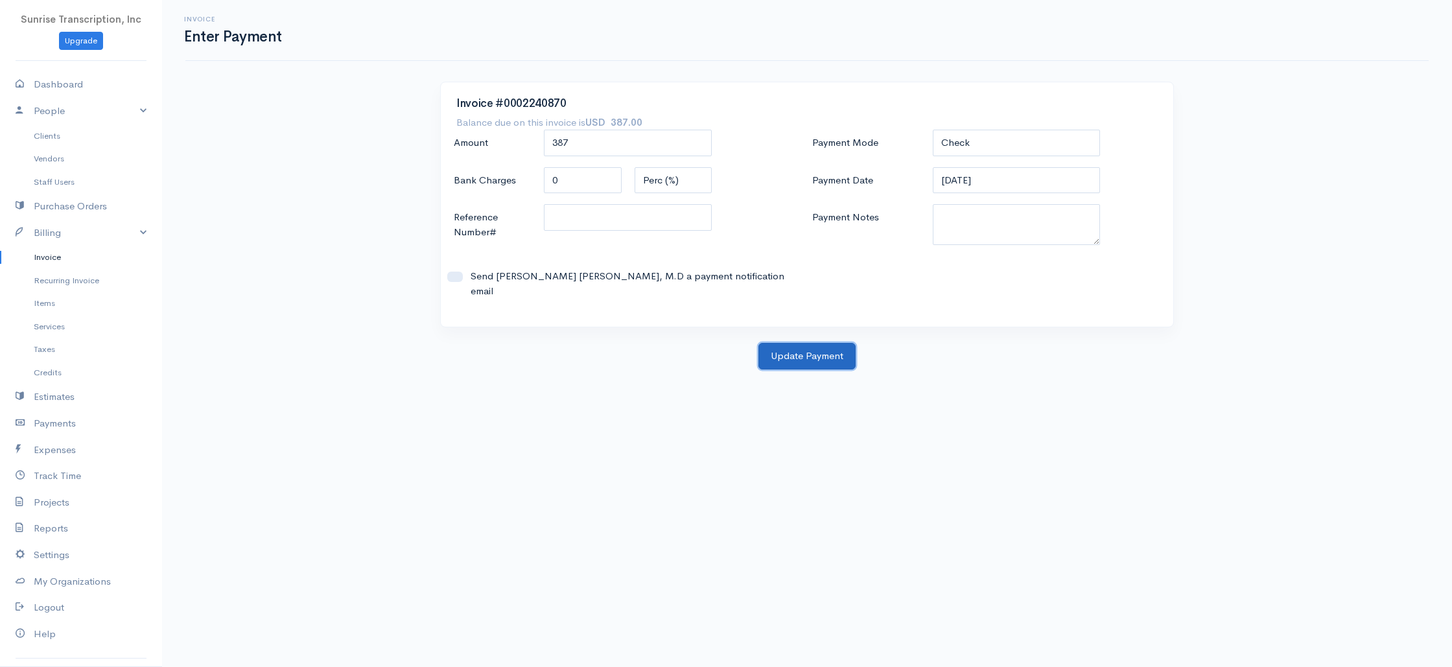
click at [806, 343] on button "Update Payment" at bounding box center [806, 356] width 97 height 27
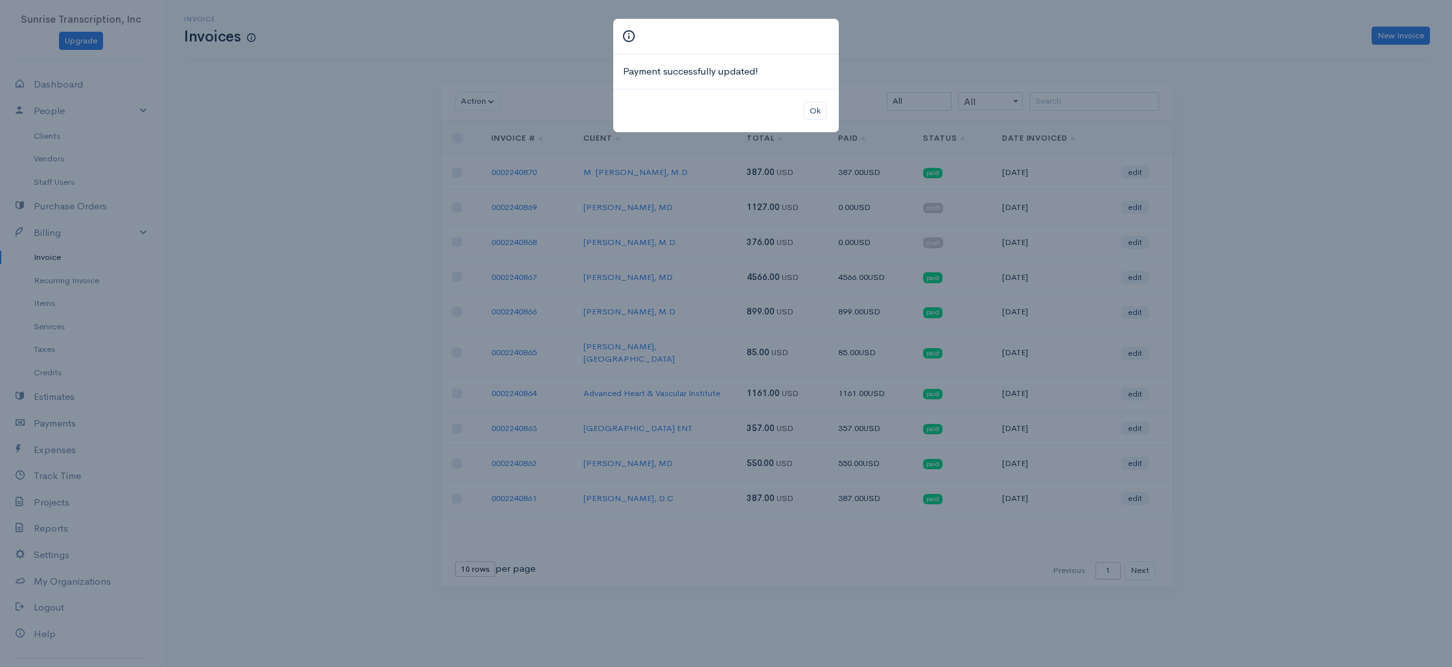
drag, startPoint x: 1079, startPoint y: 27, endPoint x: 1093, endPoint y: 73, distance: 48.2
click at [1079, 27] on div "Payment successfully updated! Ok" at bounding box center [726, 333] width 1452 height 667
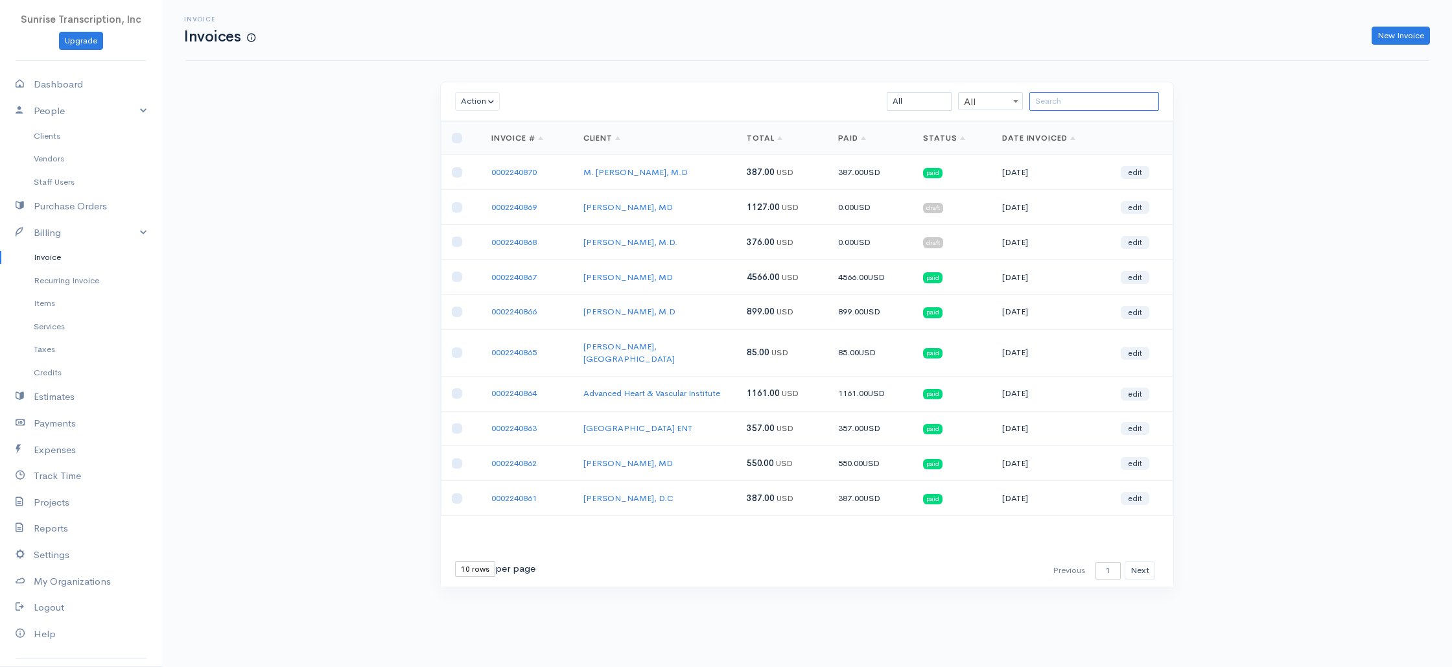
click at [1103, 103] on input "search" at bounding box center [1094, 101] width 130 height 19
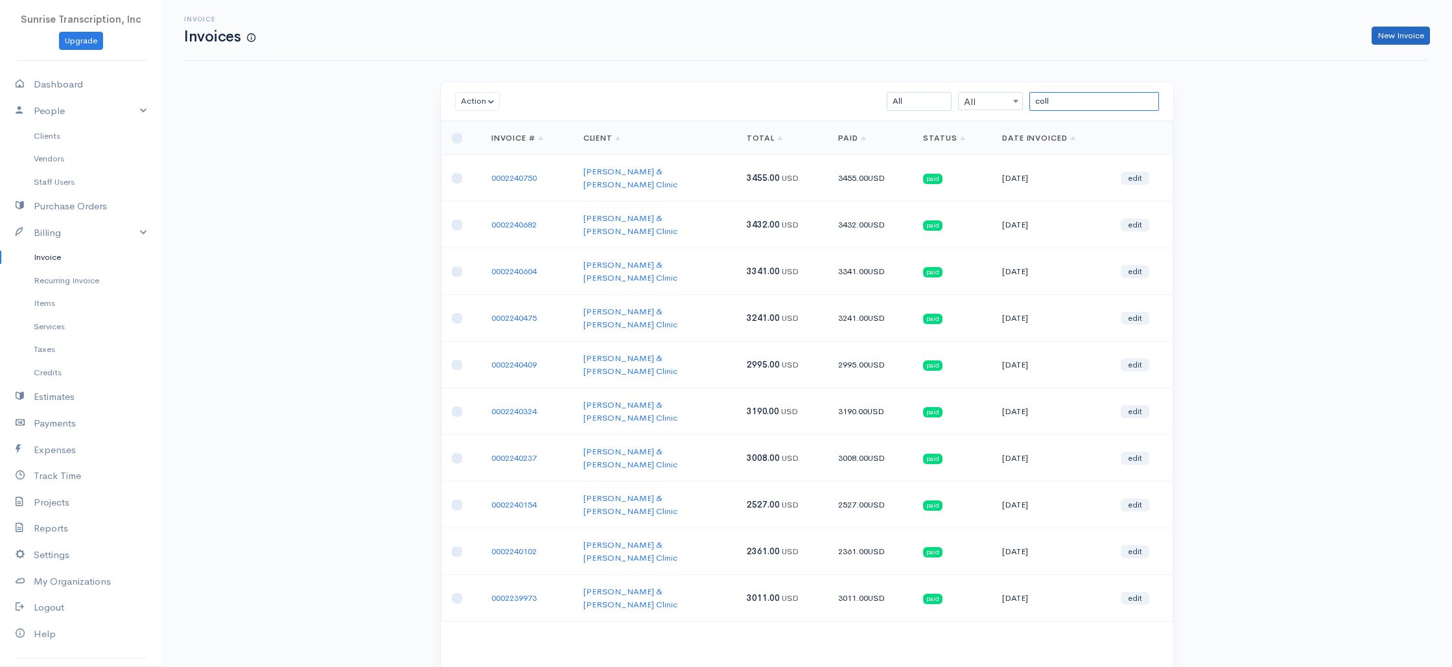
type input "coll"
drag, startPoint x: 1395, startPoint y: 40, endPoint x: 1208, endPoint y: 64, distance: 188.8
click at [1395, 40] on link "New Invoice" at bounding box center [1401, 36] width 58 height 19
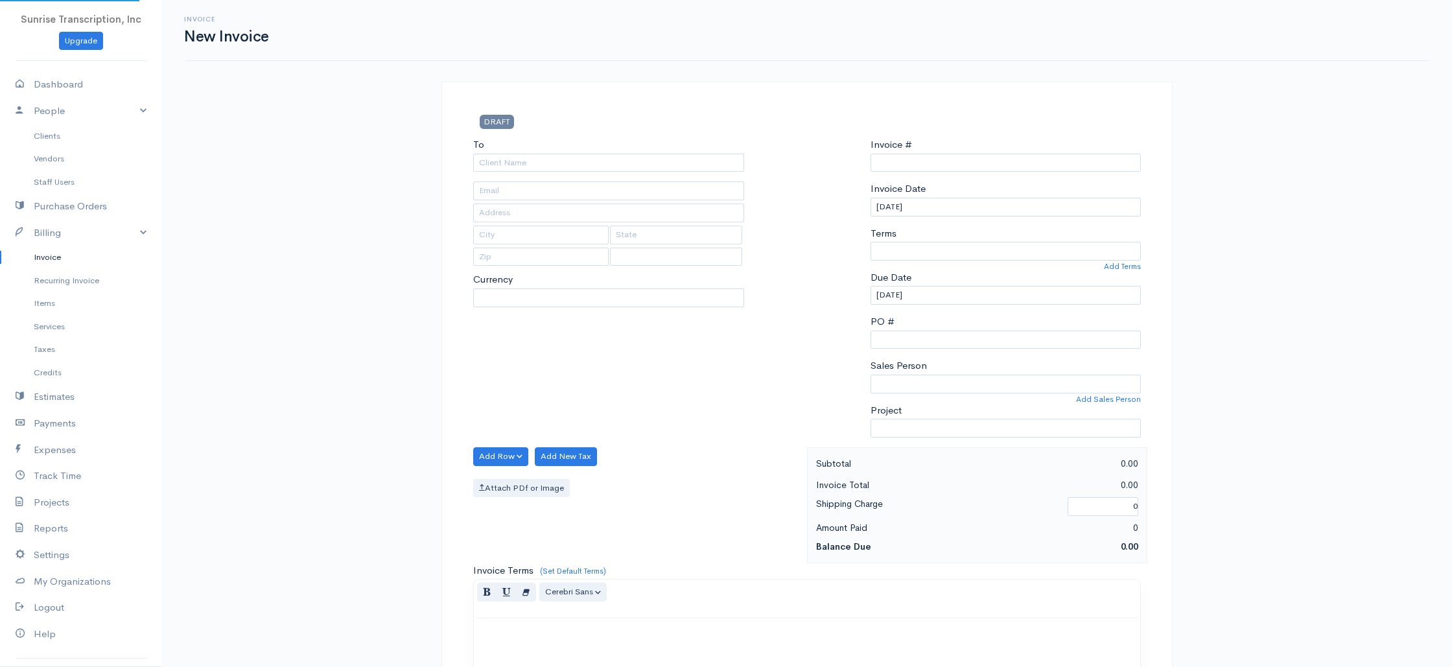
type input "0002240871"
select select "[GEOGRAPHIC_DATA]"
select select "USD"
click at [549, 165] on input "To" at bounding box center [608, 163] width 271 height 19
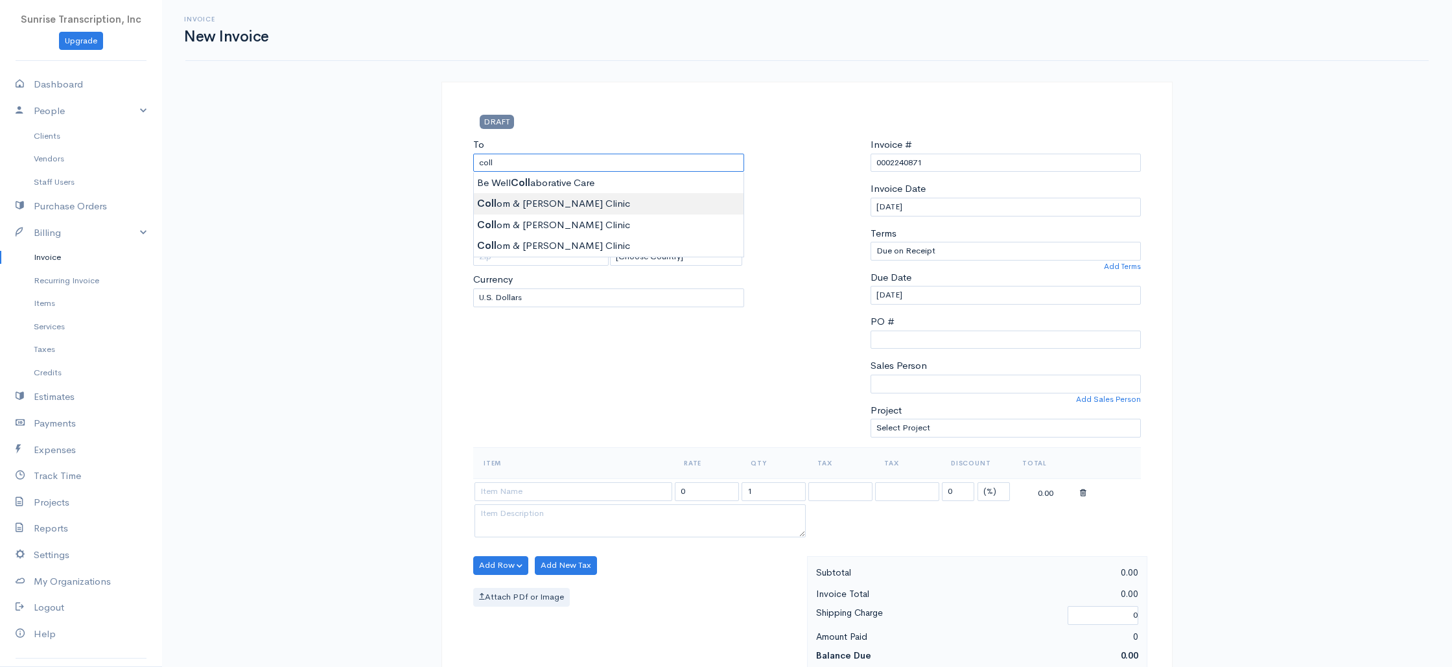
type input "[PERSON_NAME] & [PERSON_NAME] Clinic"
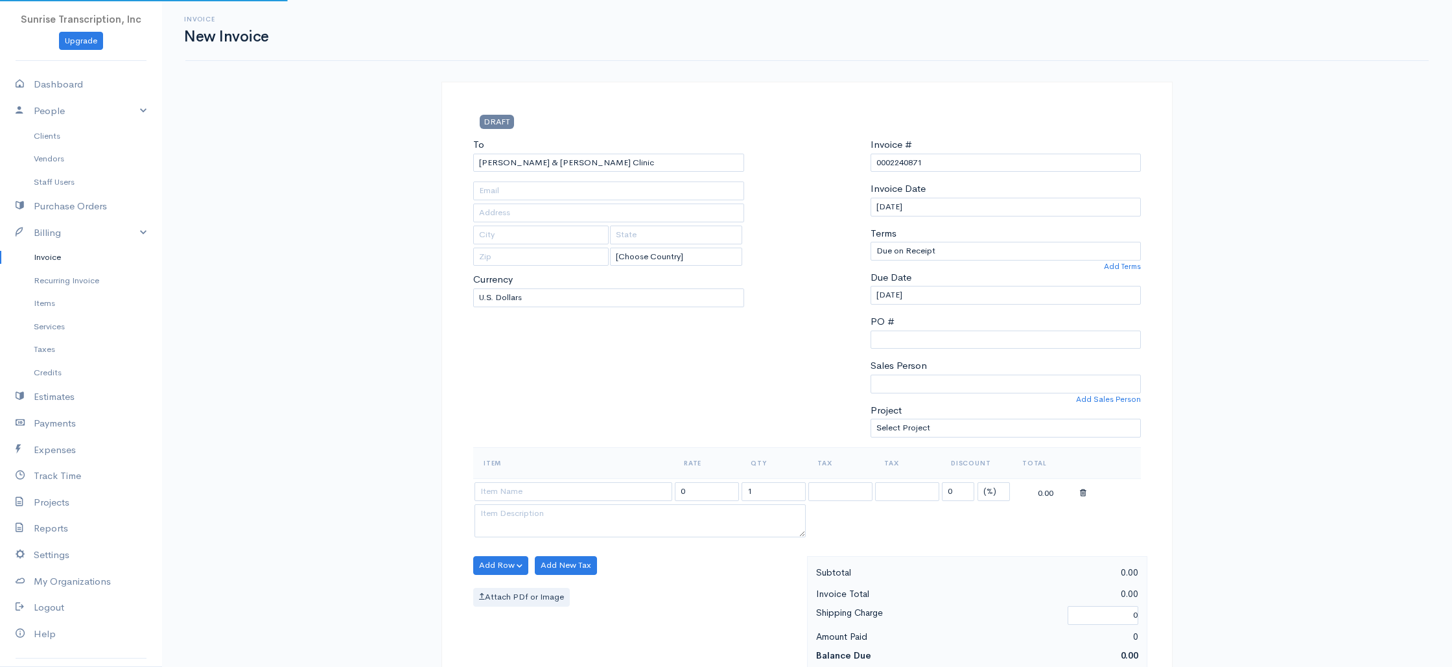
type input "lreed@cccahealth.com"
type input "5002 Cowhorn Creek"
type input "Texarkana"
type input "Texas"
type input "75503"
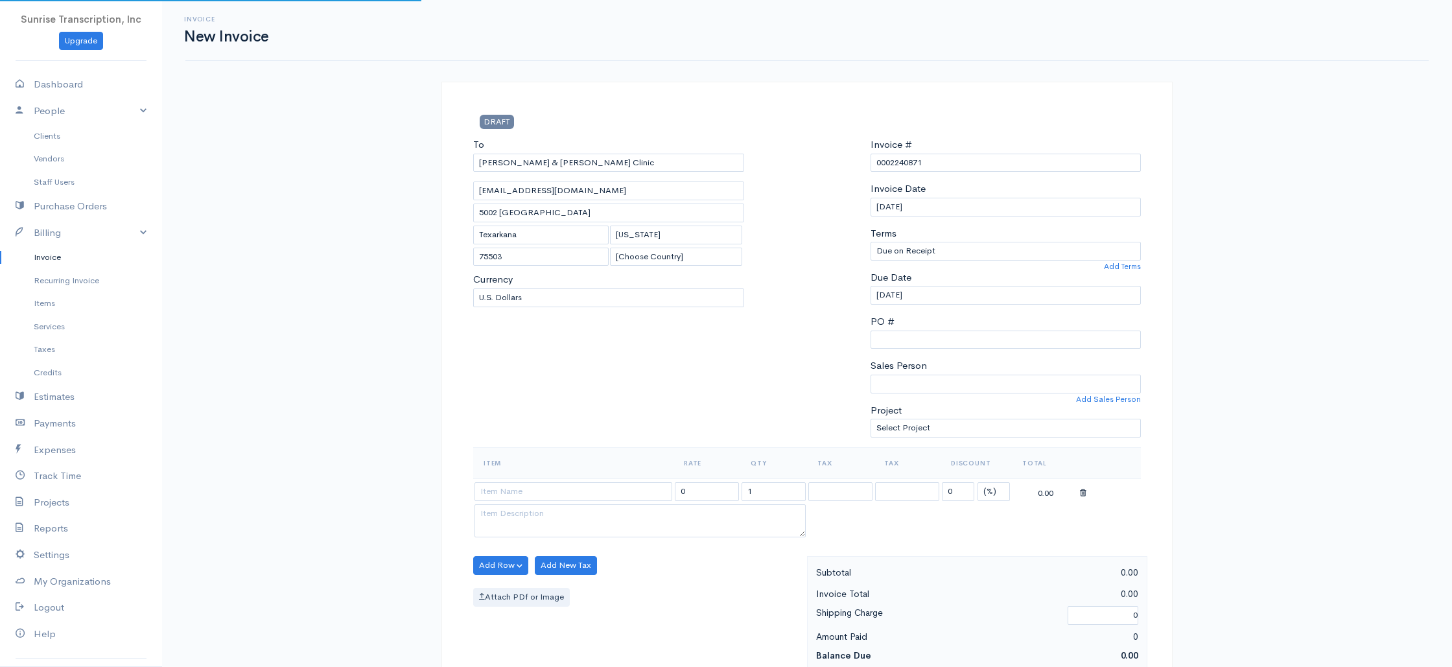
click at [556, 494] on input at bounding box center [573, 491] width 198 height 19
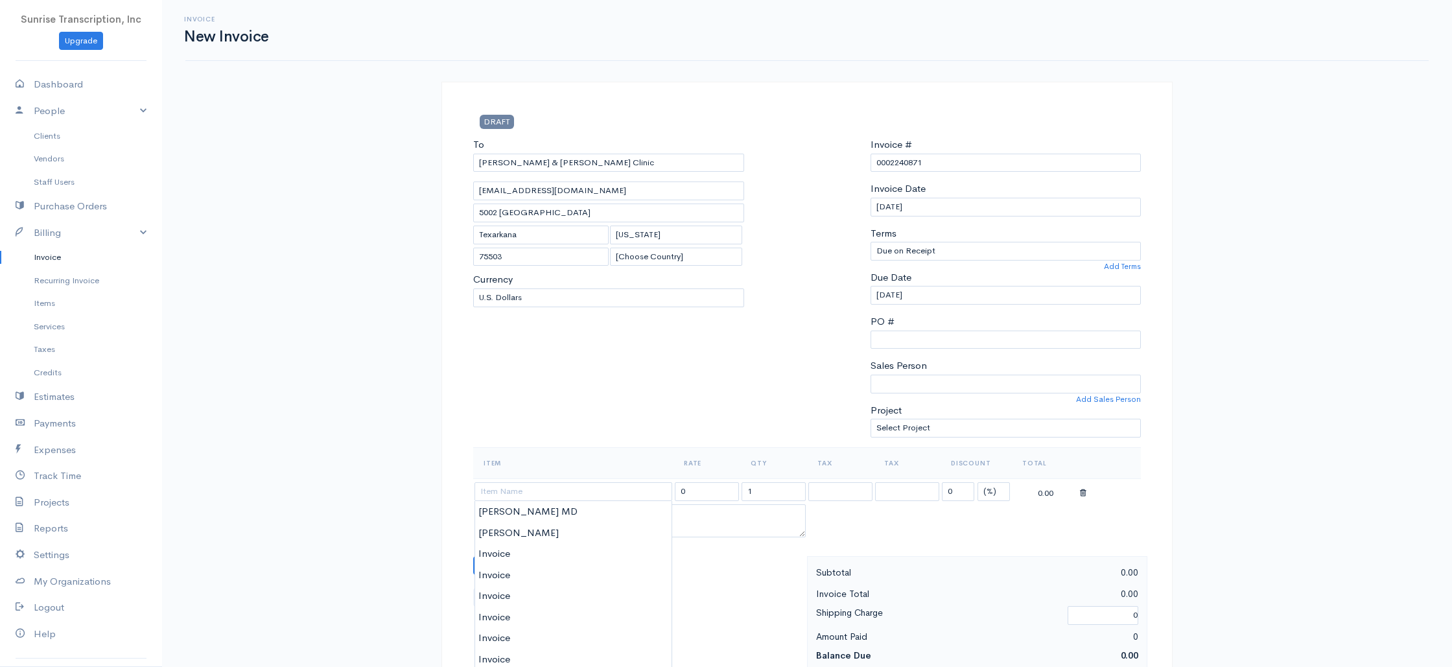
type input "Invoice"
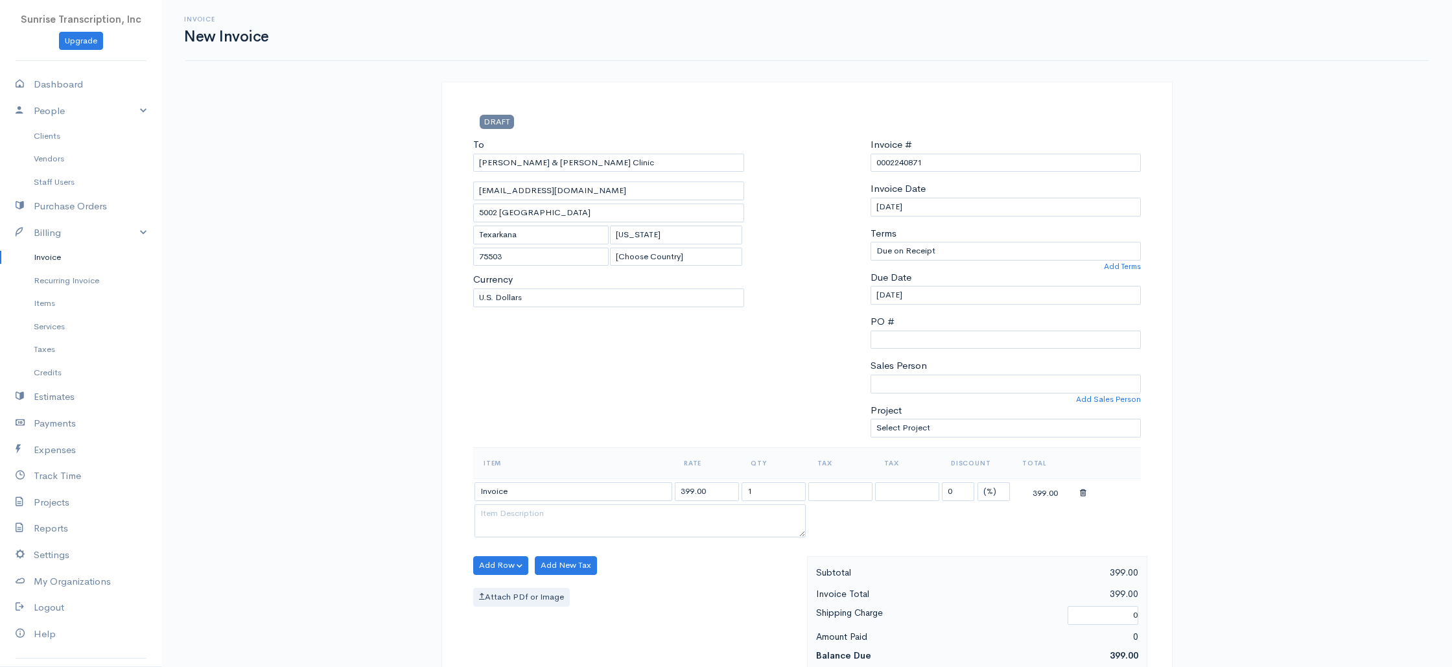
drag, startPoint x: 719, startPoint y: 493, endPoint x: 596, endPoint y: 491, distance: 122.5
click at [596, 491] on tr "Invoice 399.00 1 0 (%) Flat 399.00" at bounding box center [807, 490] width 668 height 25
type input "3477"
click at [598, 423] on div "To Collom & Carney Clinic lreed@cccahealth.com 5002 Cowhorn Creek Texarkana Tex…" at bounding box center [609, 292] width 284 height 310
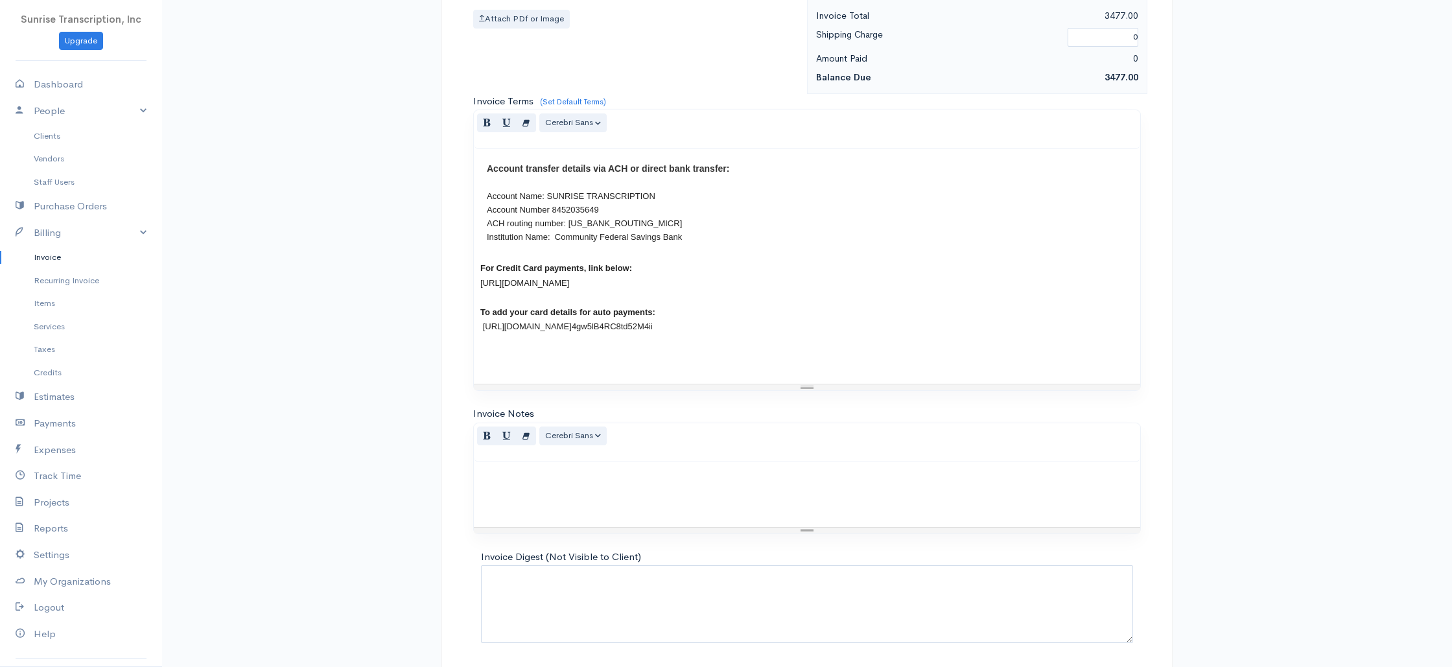
scroll to position [624, 0]
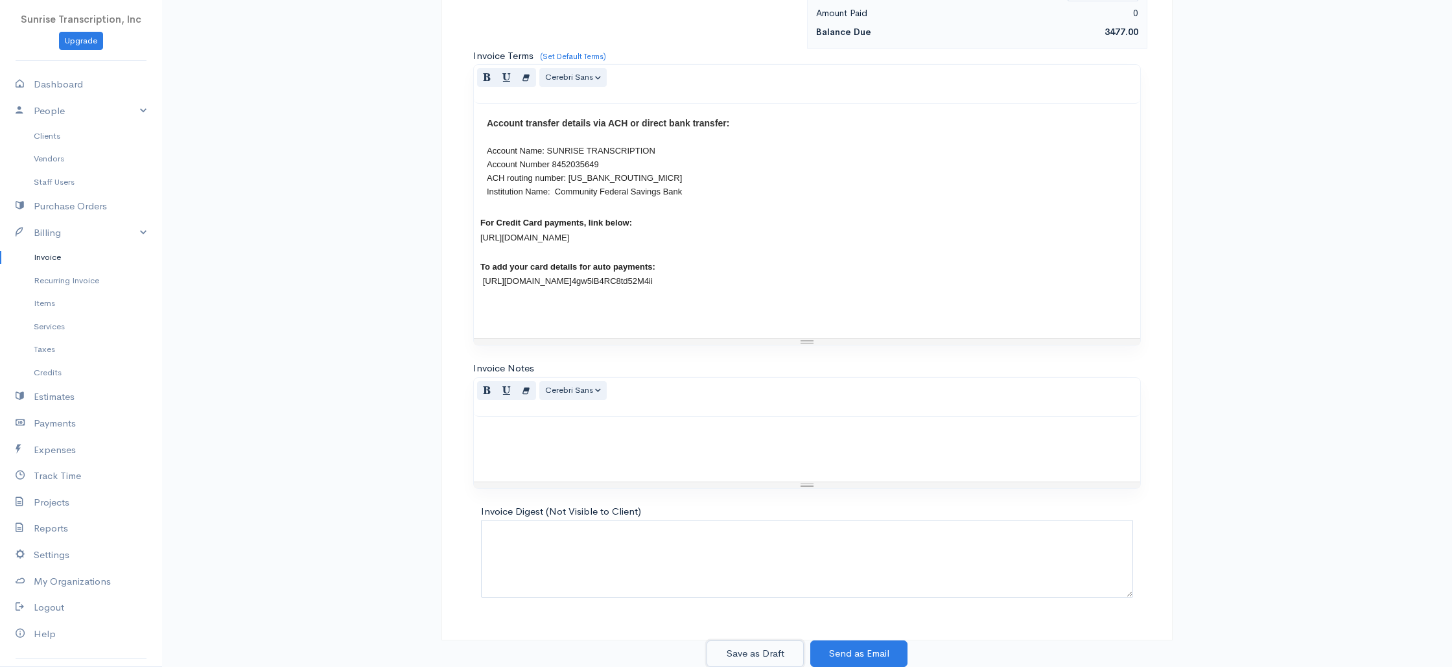
click at [766, 651] on button "Save as Draft" at bounding box center [754, 653] width 97 height 27
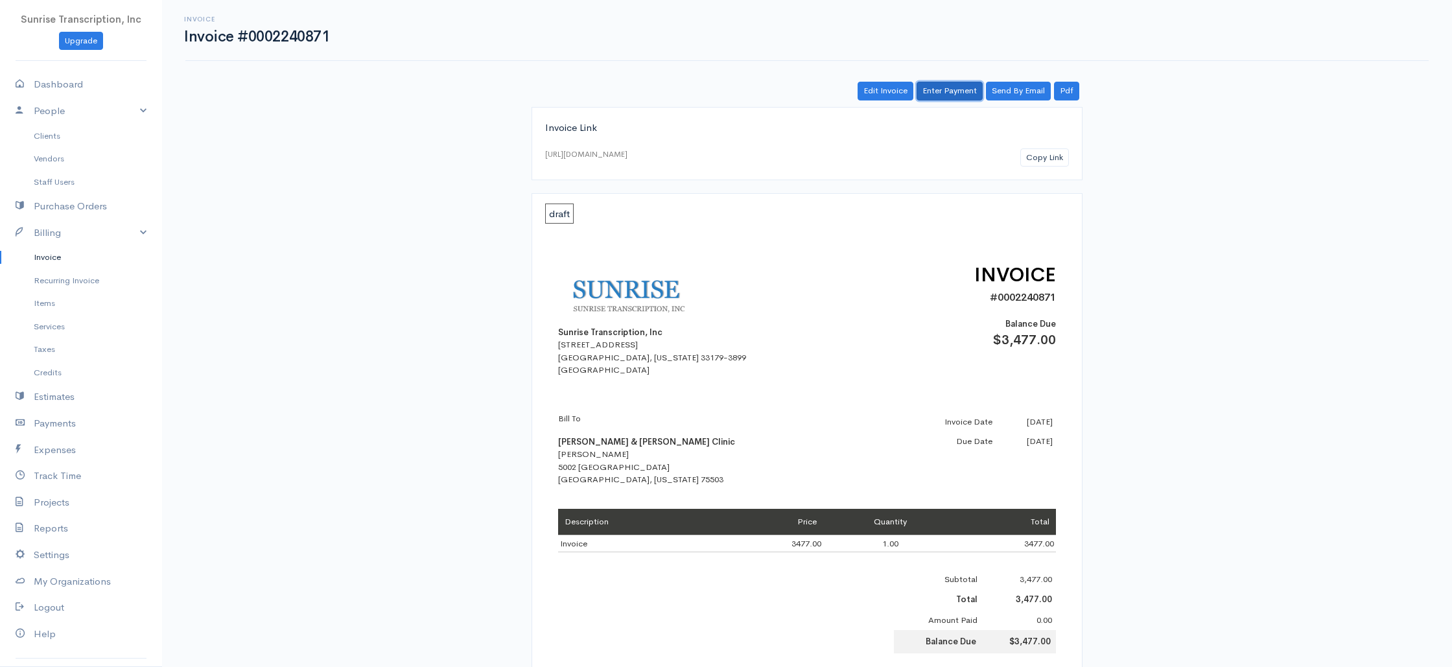
click at [945, 91] on link "Enter Payment" at bounding box center [950, 91] width 66 height 19
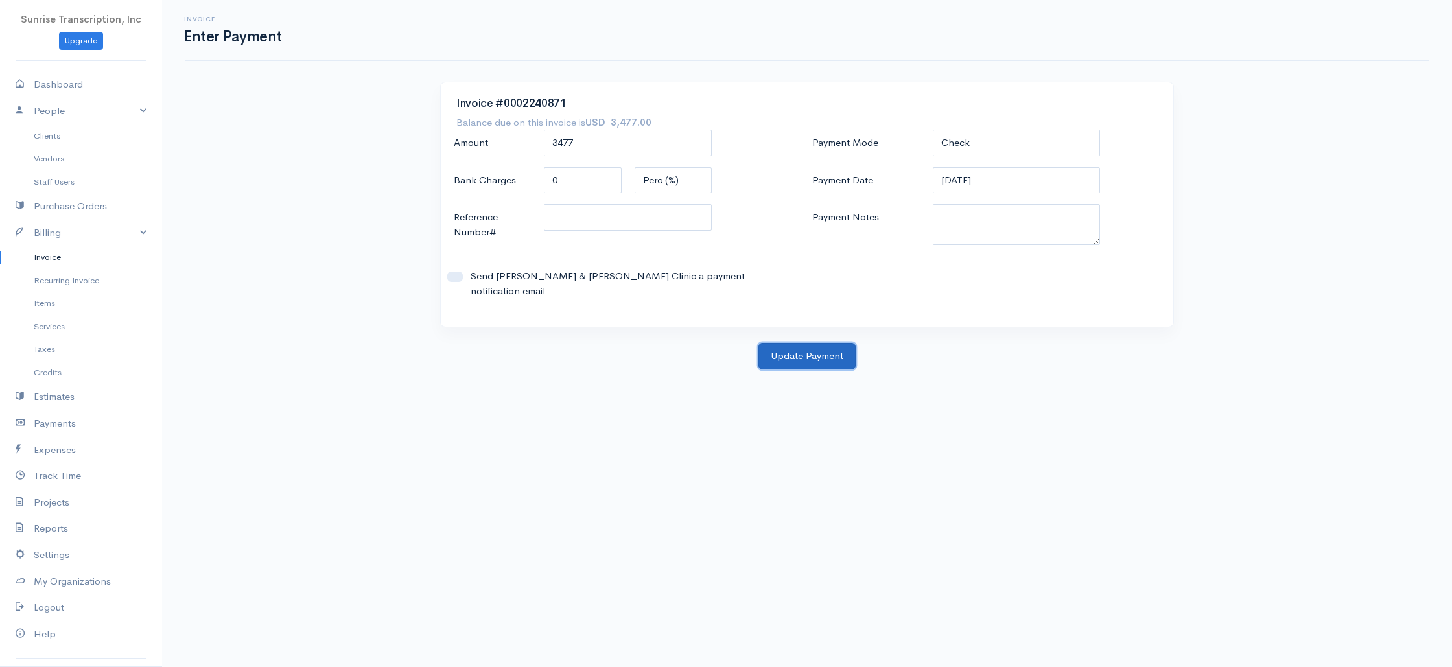
click at [817, 348] on button "Update Payment" at bounding box center [806, 356] width 97 height 27
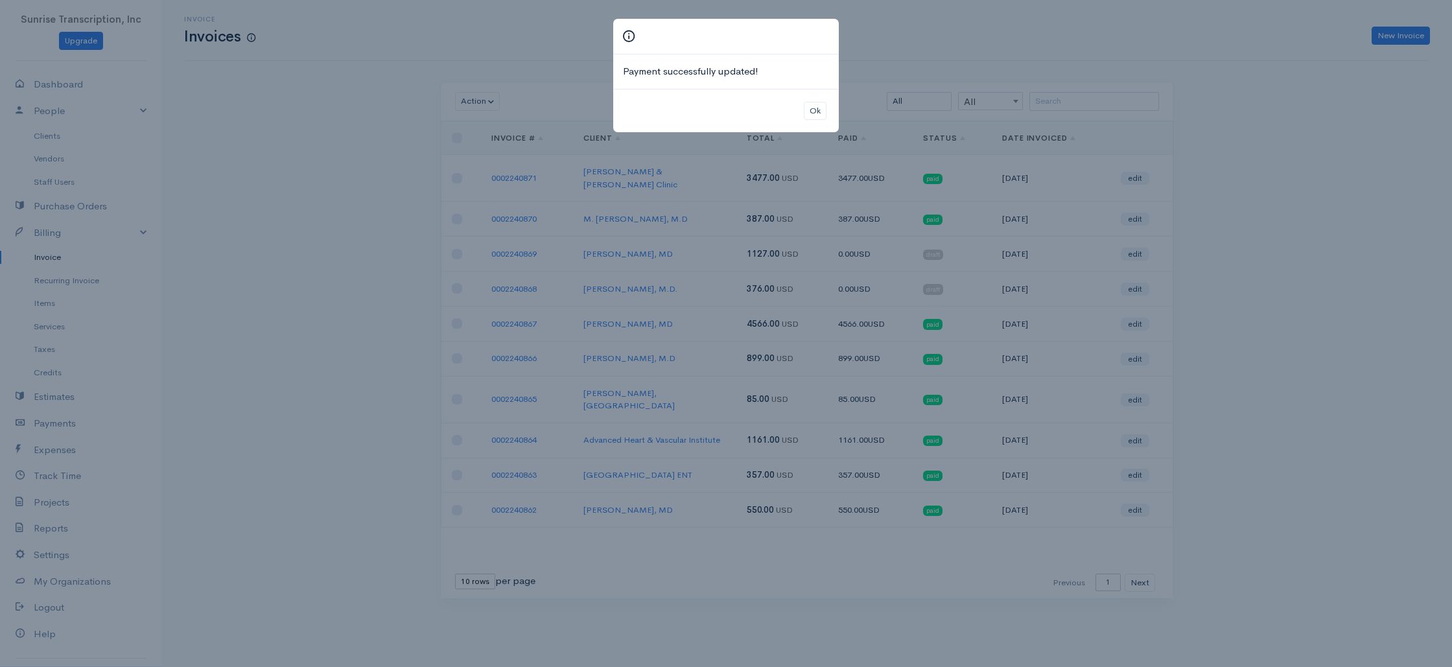
click at [1022, 112] on div "Payment successfully updated! Ok" at bounding box center [726, 333] width 1452 height 667
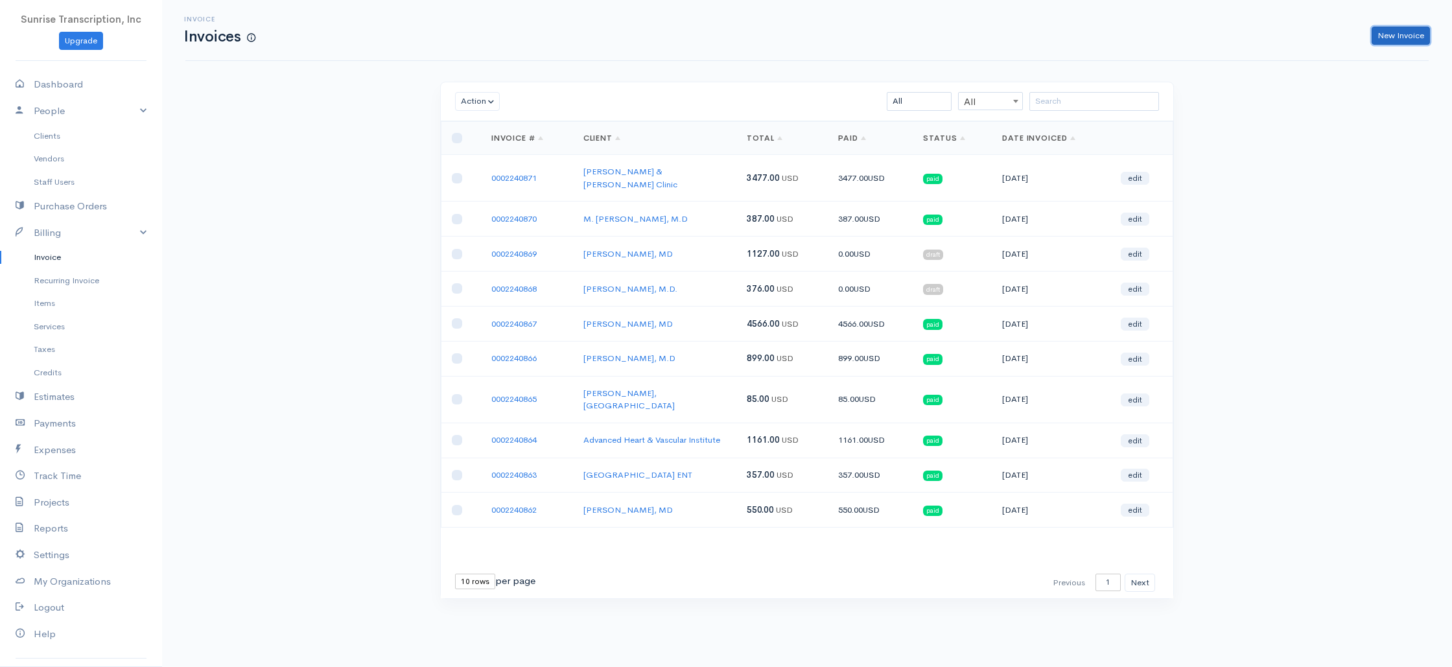
click at [1399, 36] on link "New Invoice" at bounding box center [1401, 36] width 58 height 19
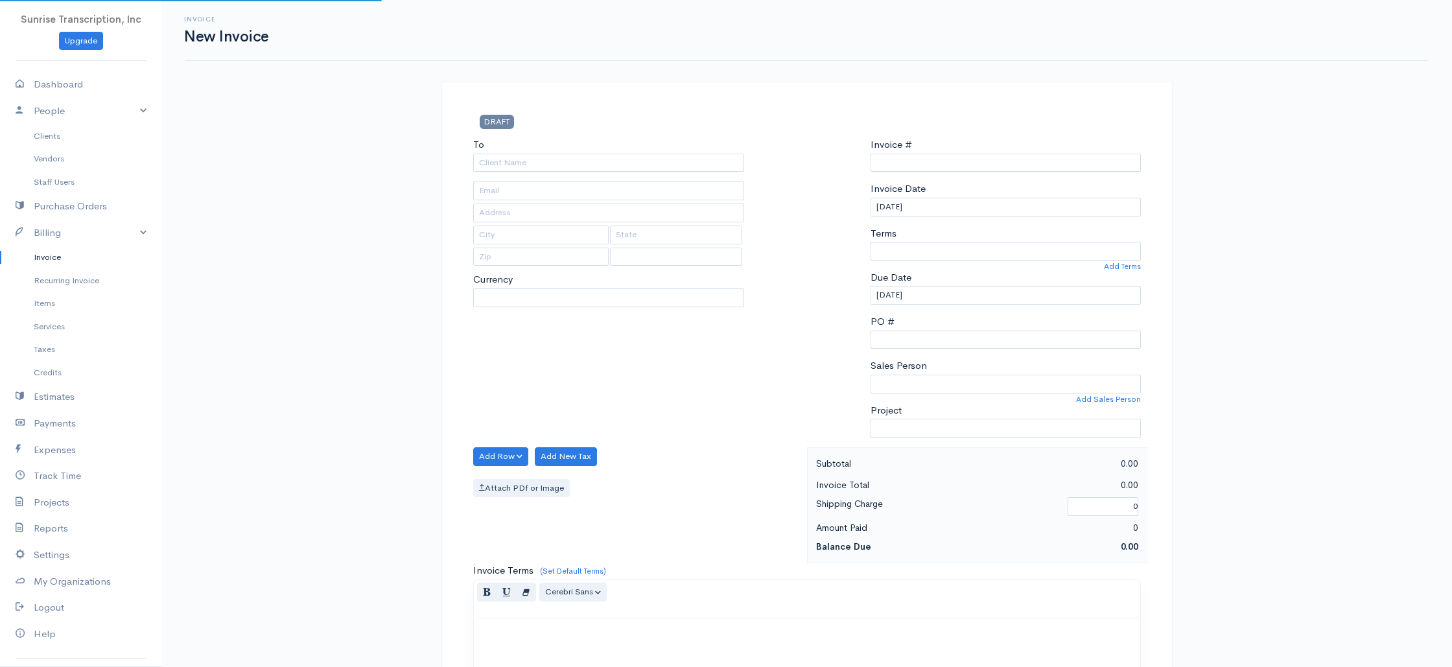
type input "0002240872"
click at [646, 152] on div "To" at bounding box center [608, 154] width 271 height 34
select select "[GEOGRAPHIC_DATA]"
click at [647, 157] on input "To" at bounding box center [608, 163] width 271 height 19
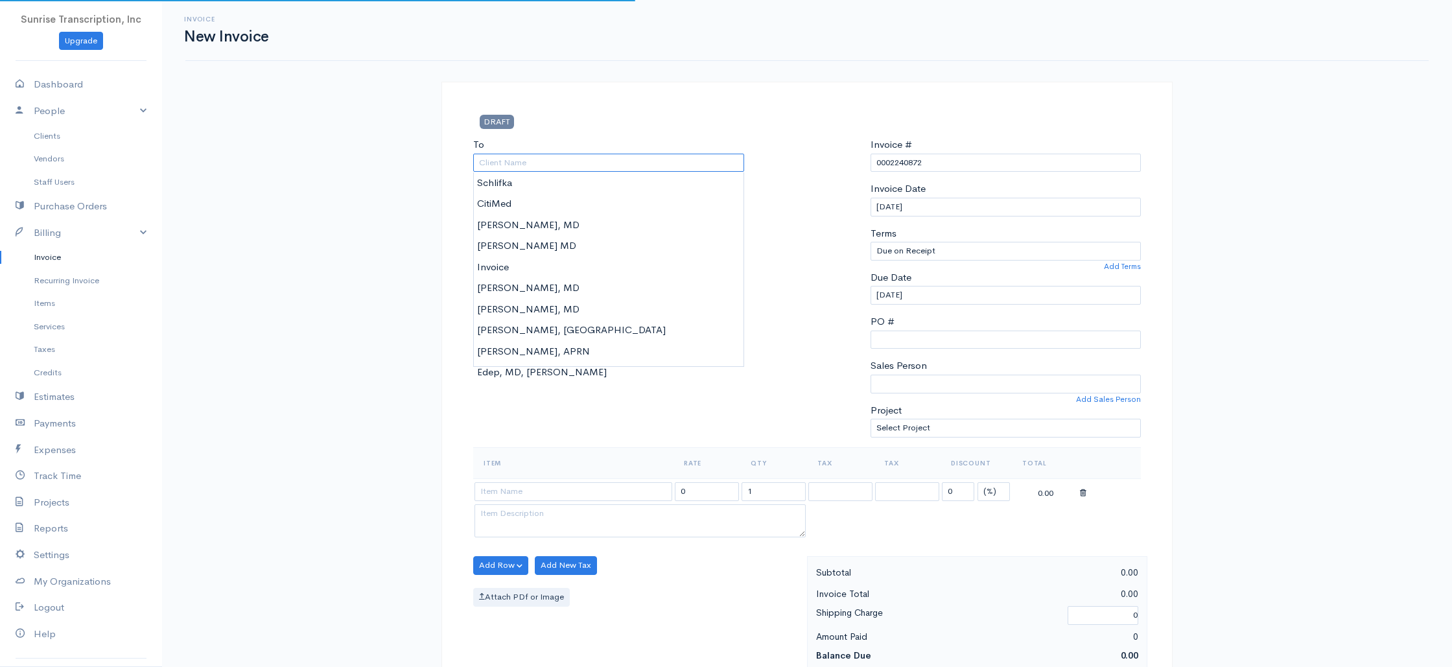
type input "p"
select select "USD"
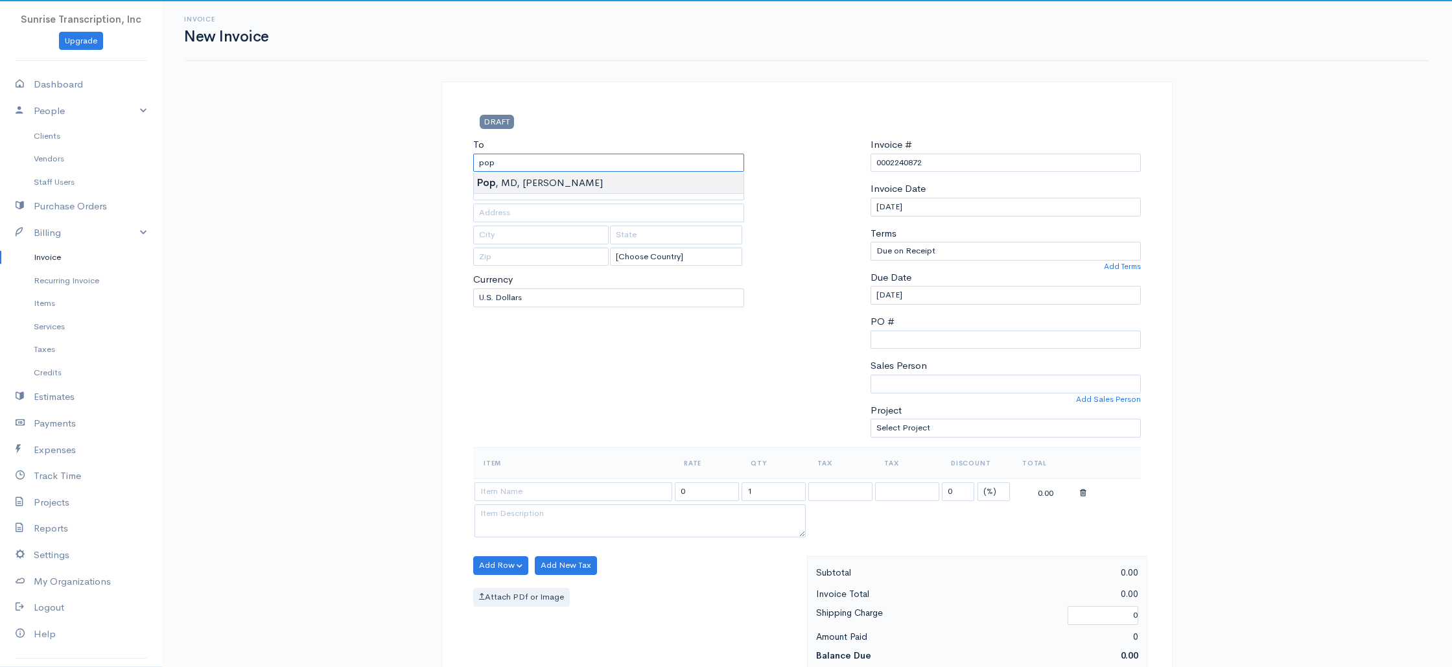
type input "Pop, MD, Daniel"
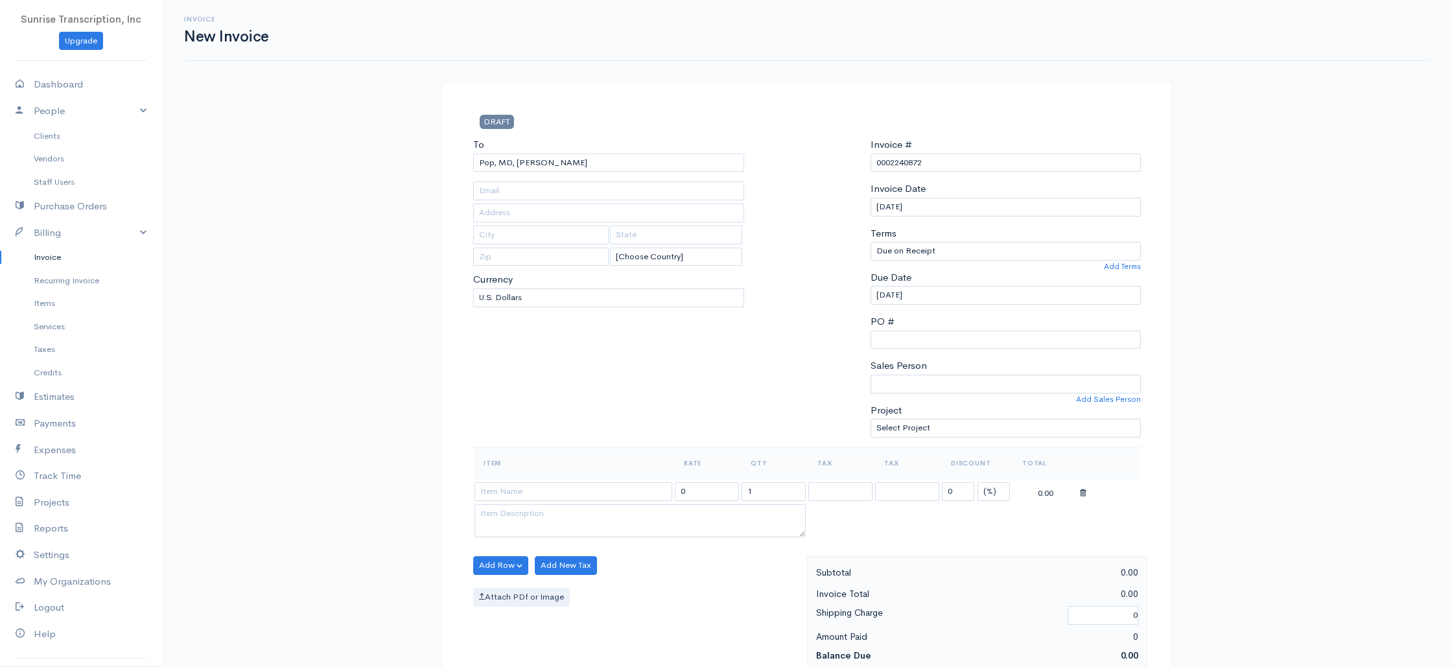
type input "docmarbleinc@aol.com"
click at [577, 426] on div "To Pop, MD, Daniel docmarbleinc@aol.com [Choose Country] United States Canada U…" at bounding box center [609, 292] width 284 height 310
click at [561, 508] on textarea at bounding box center [639, 521] width 331 height 34
click at [557, 503] on td at bounding box center [573, 490] width 200 height 25
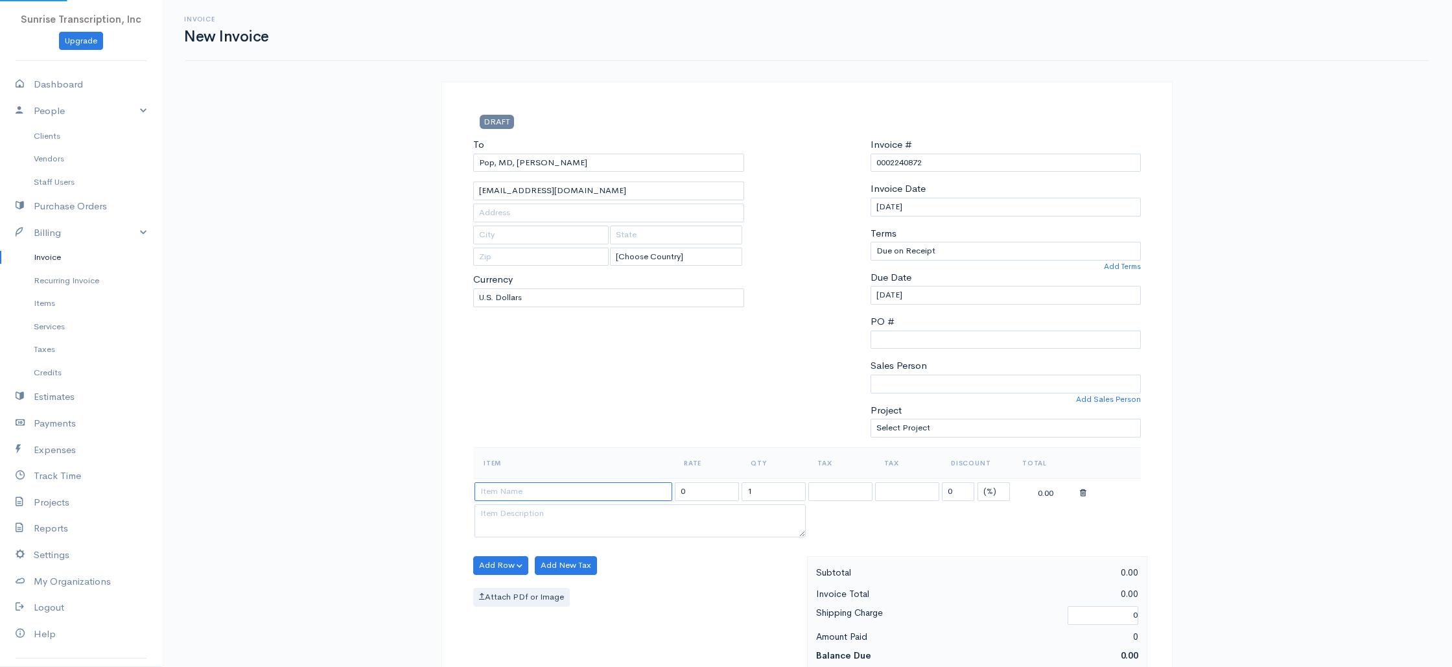
click at [558, 492] on input at bounding box center [573, 491] width 198 height 19
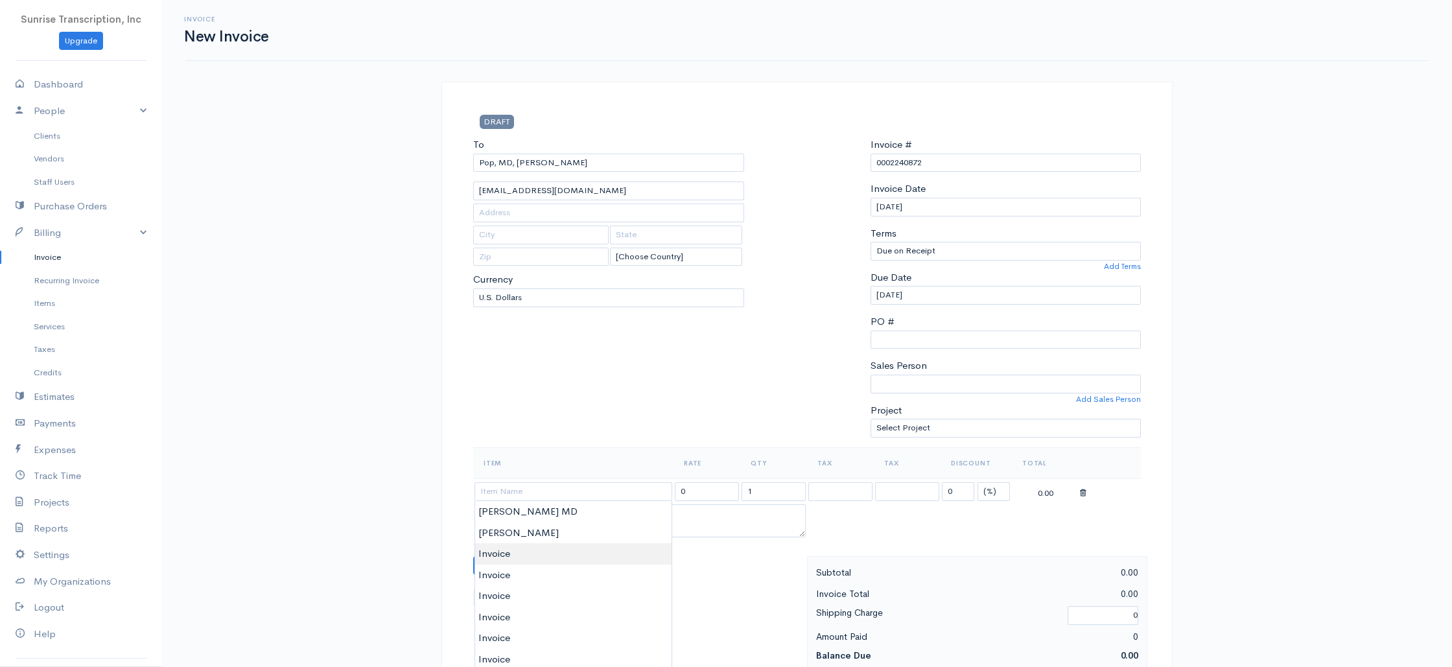
type input "Invoice"
type input "399.00"
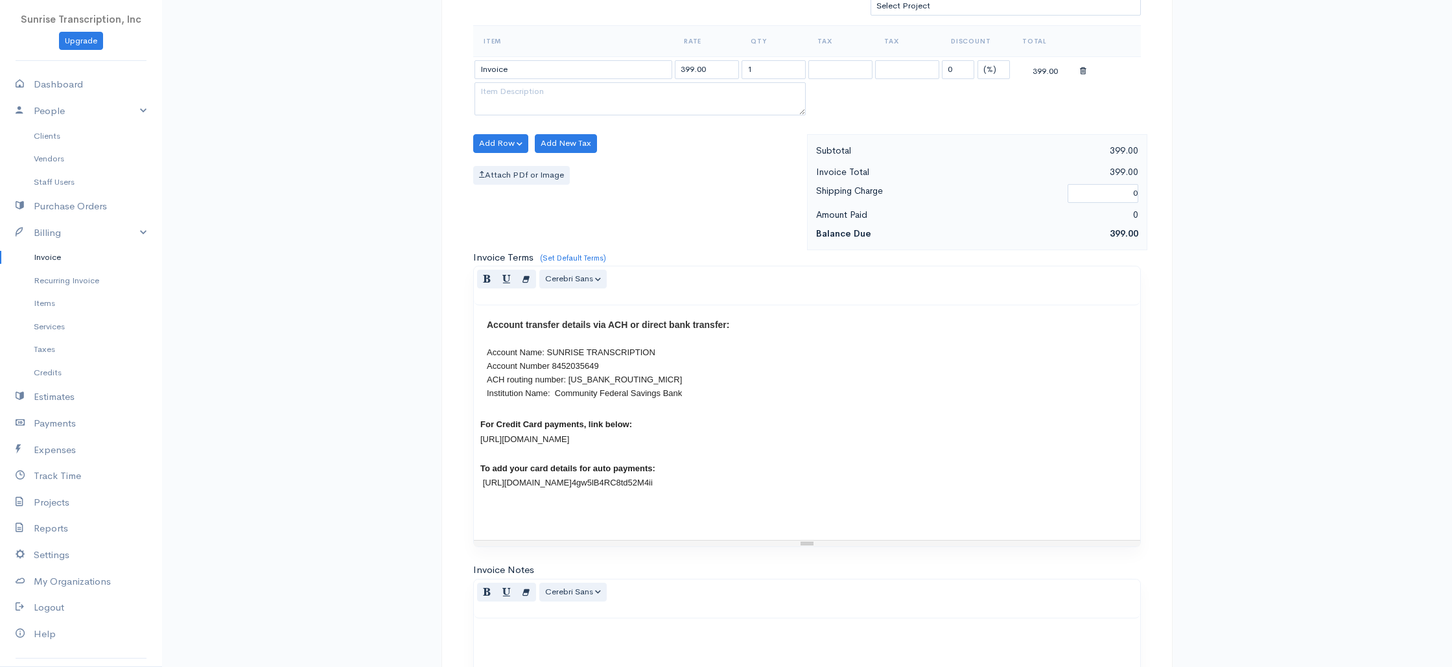
scroll to position [624, 0]
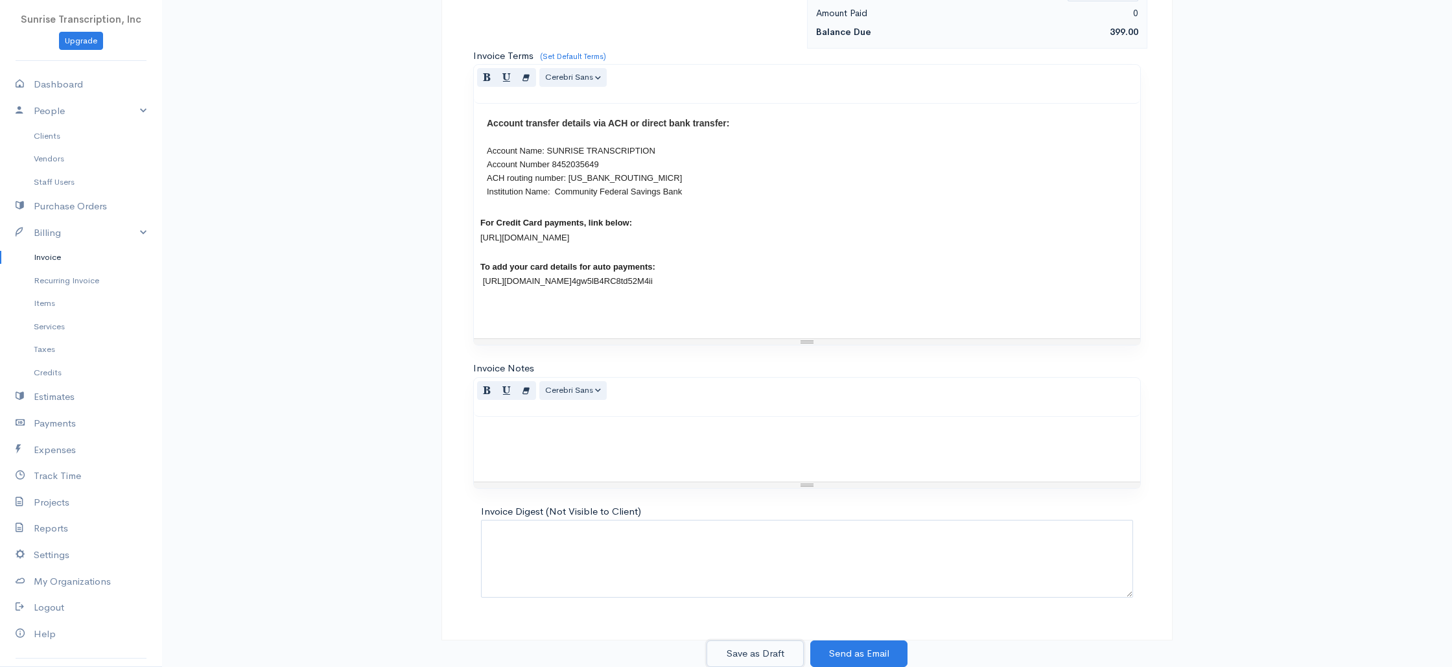
click at [783, 647] on button "Save as Draft" at bounding box center [754, 653] width 97 height 27
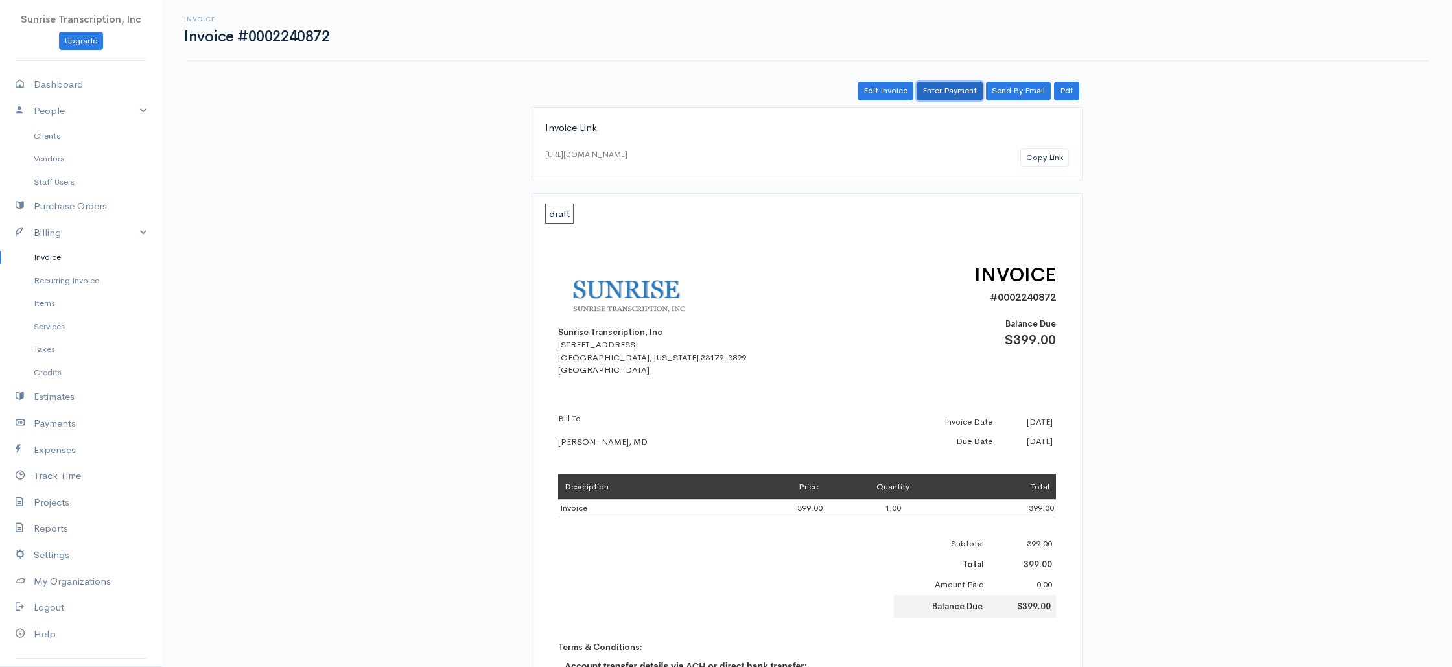
click at [950, 83] on link "Enter Payment" at bounding box center [950, 91] width 66 height 19
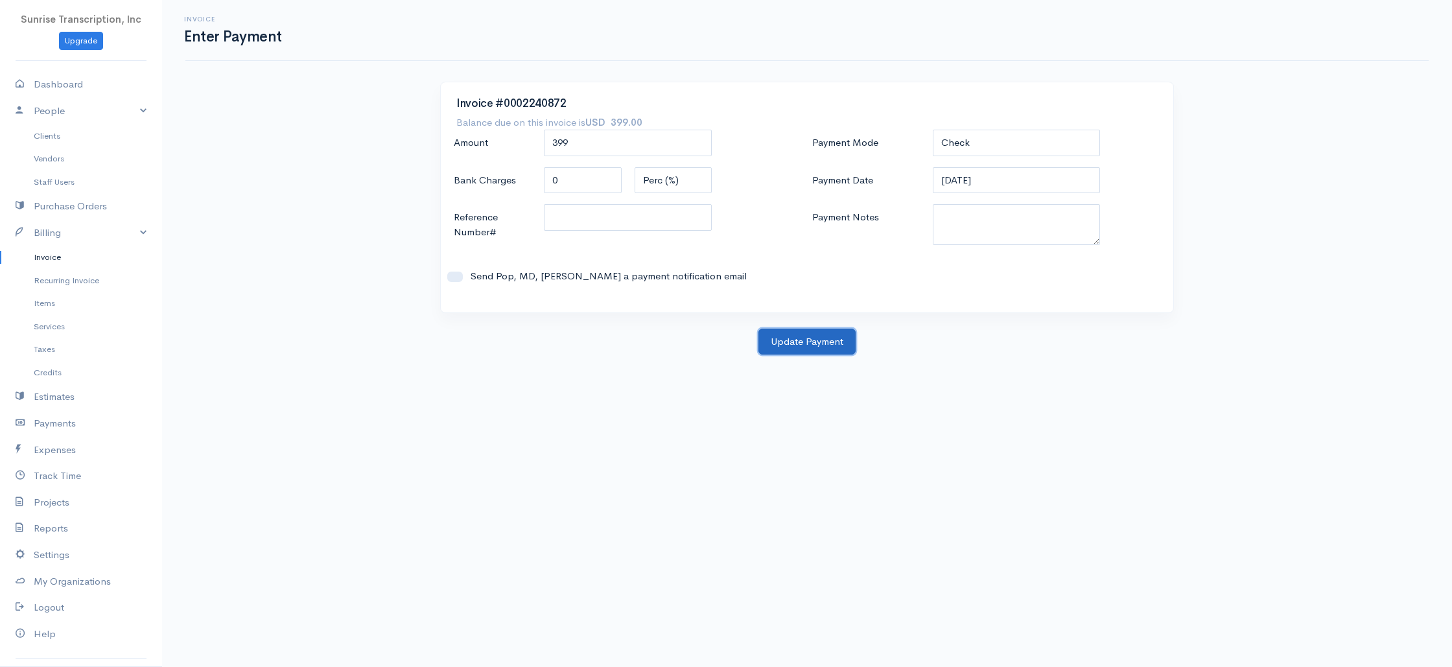
click at [816, 333] on button "Update Payment" at bounding box center [806, 342] width 97 height 27
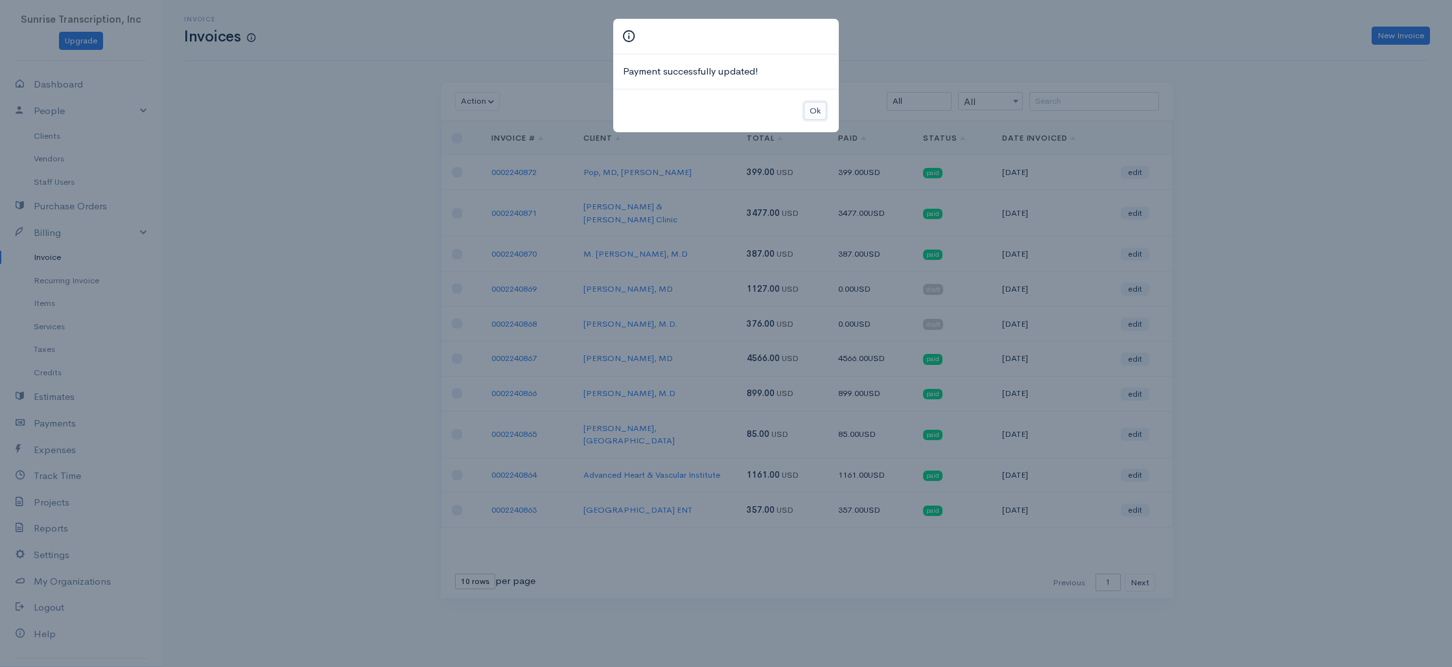
click at [810, 109] on button "Ok" at bounding box center [815, 111] width 23 height 19
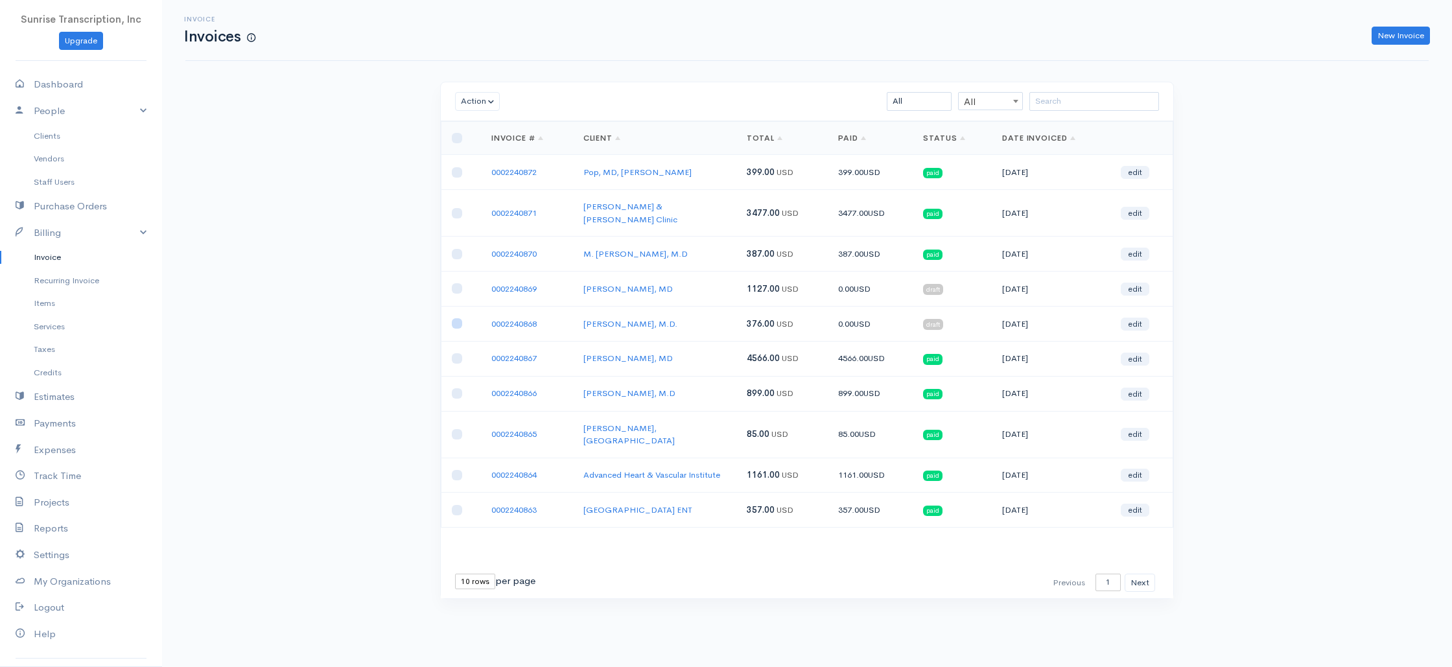
click at [454, 318] on input "checkbox" at bounding box center [457, 323] width 10 height 10
checkbox input "true"
click at [452, 272] on td at bounding box center [461, 289] width 40 height 35
click at [458, 283] on input "checkbox" at bounding box center [457, 288] width 10 height 10
checkbox input "true"
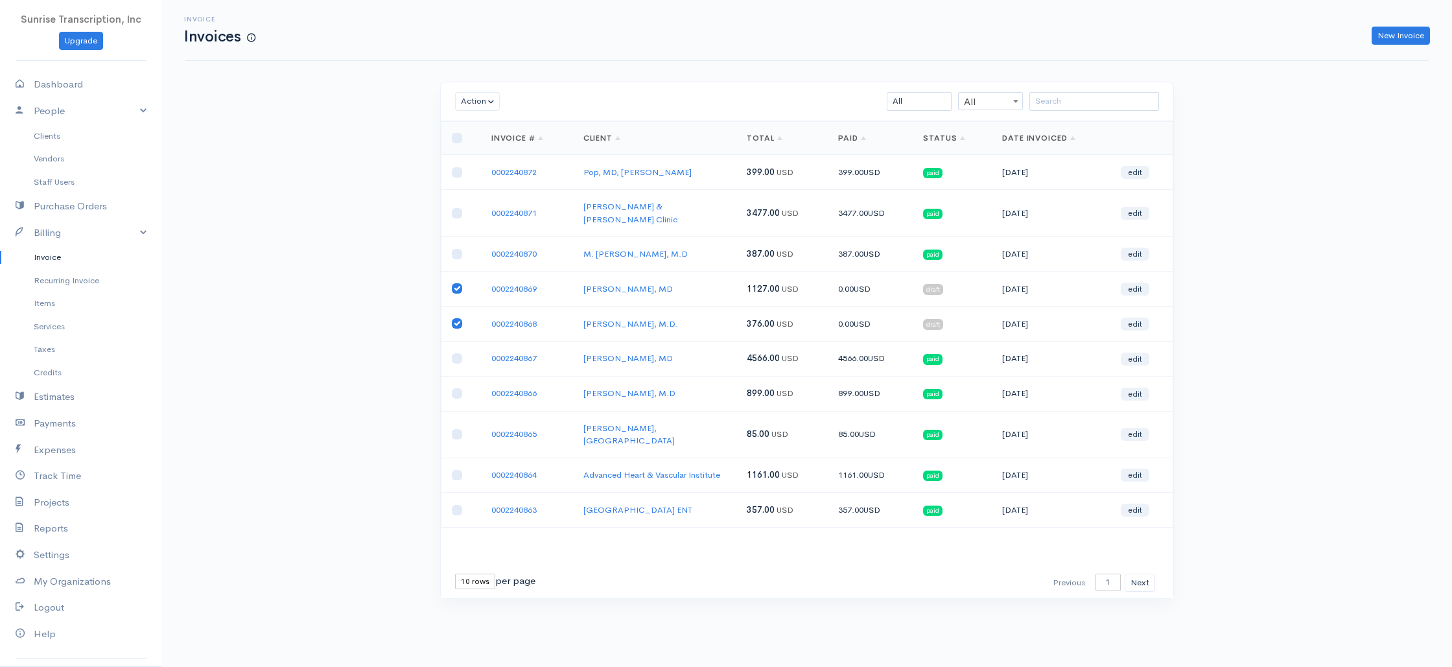
click at [480, 88] on div "Action Archive Delete Download PDF Send Mark as Sent Mark Un-Sent Enter Payment…" at bounding box center [807, 101] width 732 height 39
click at [480, 95] on button "Action" at bounding box center [477, 101] width 45 height 19
click at [487, 260] on link "Enter Payment" at bounding box center [507, 262] width 102 height 23
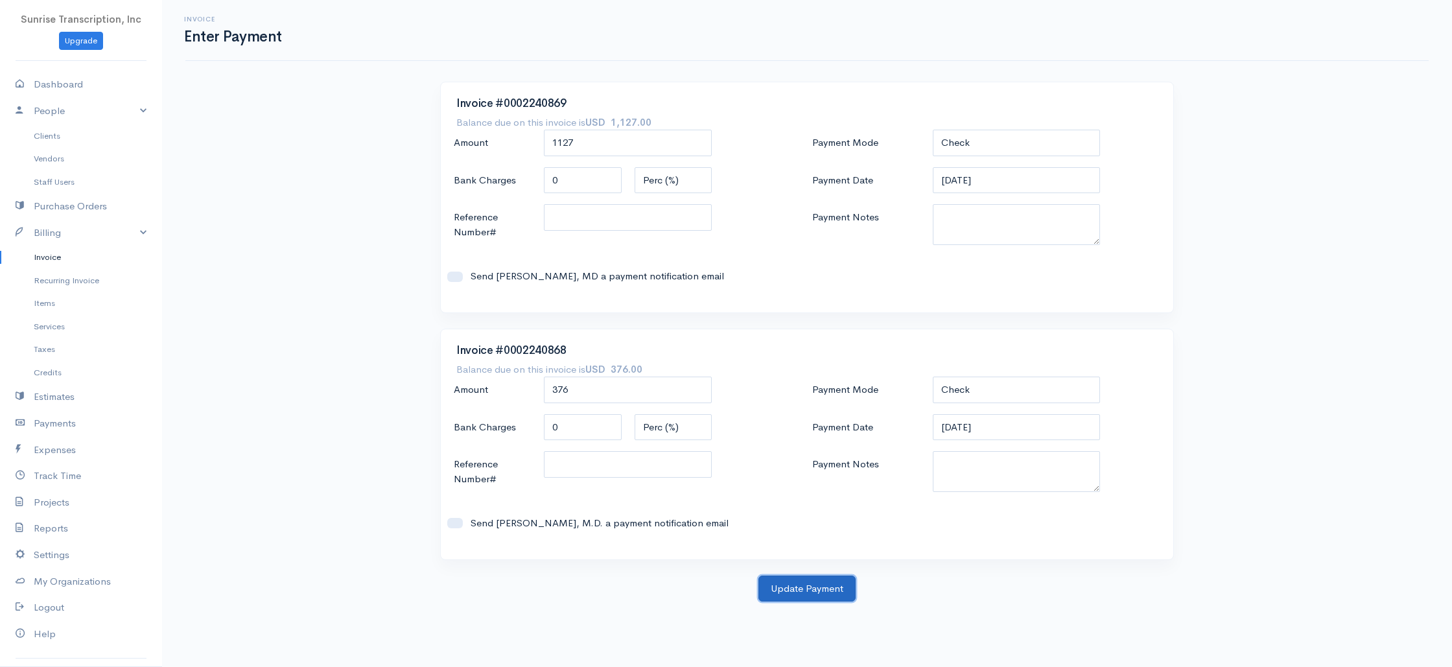
click at [814, 596] on button "Update Payment" at bounding box center [806, 589] width 97 height 27
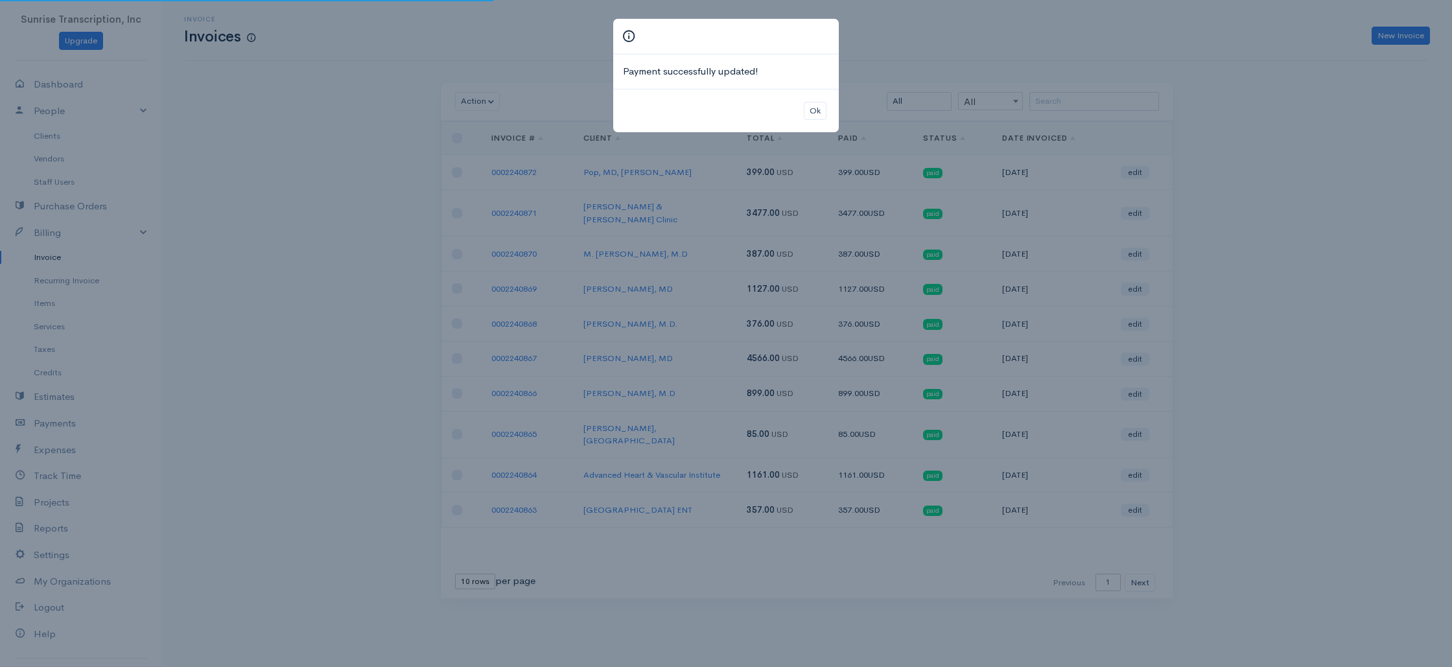
click at [1279, 202] on div "Payment successfully updated! Ok" at bounding box center [726, 333] width 1452 height 667
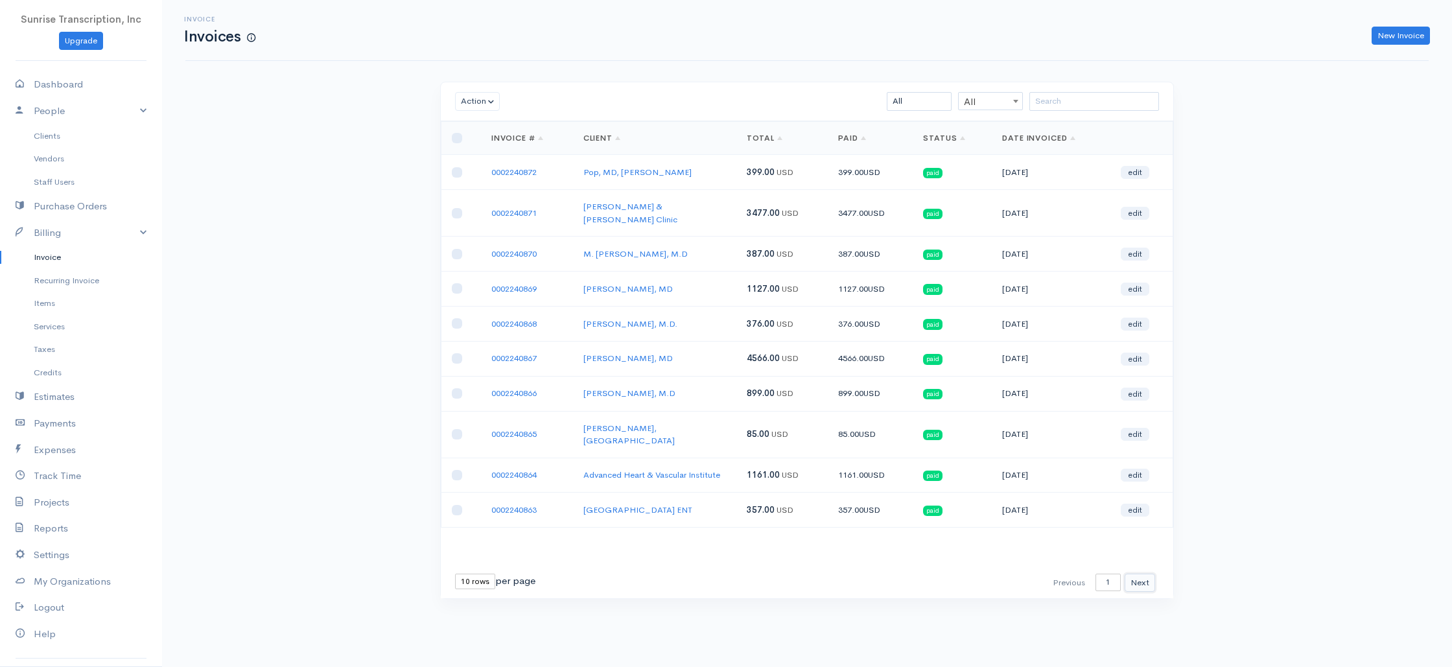
click at [1136, 574] on button "Next" at bounding box center [1140, 583] width 30 height 19
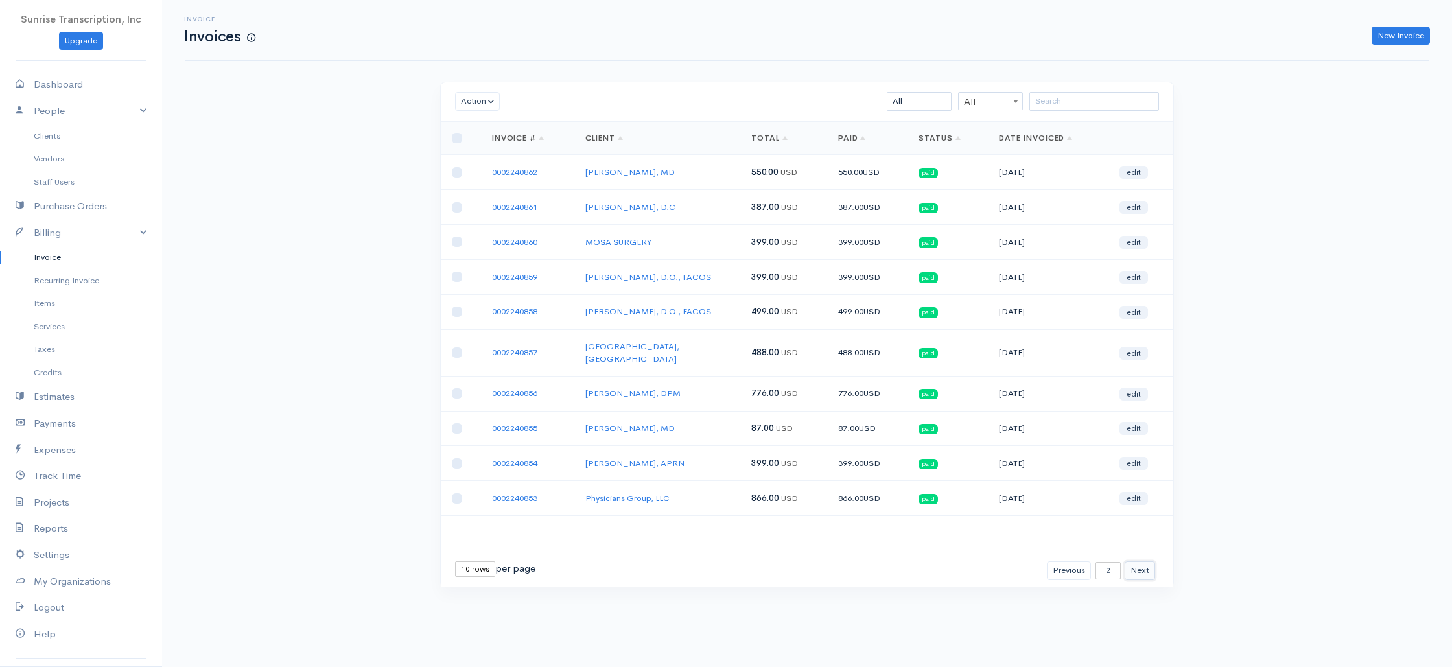
click at [1138, 561] on button "Next" at bounding box center [1140, 570] width 30 height 19
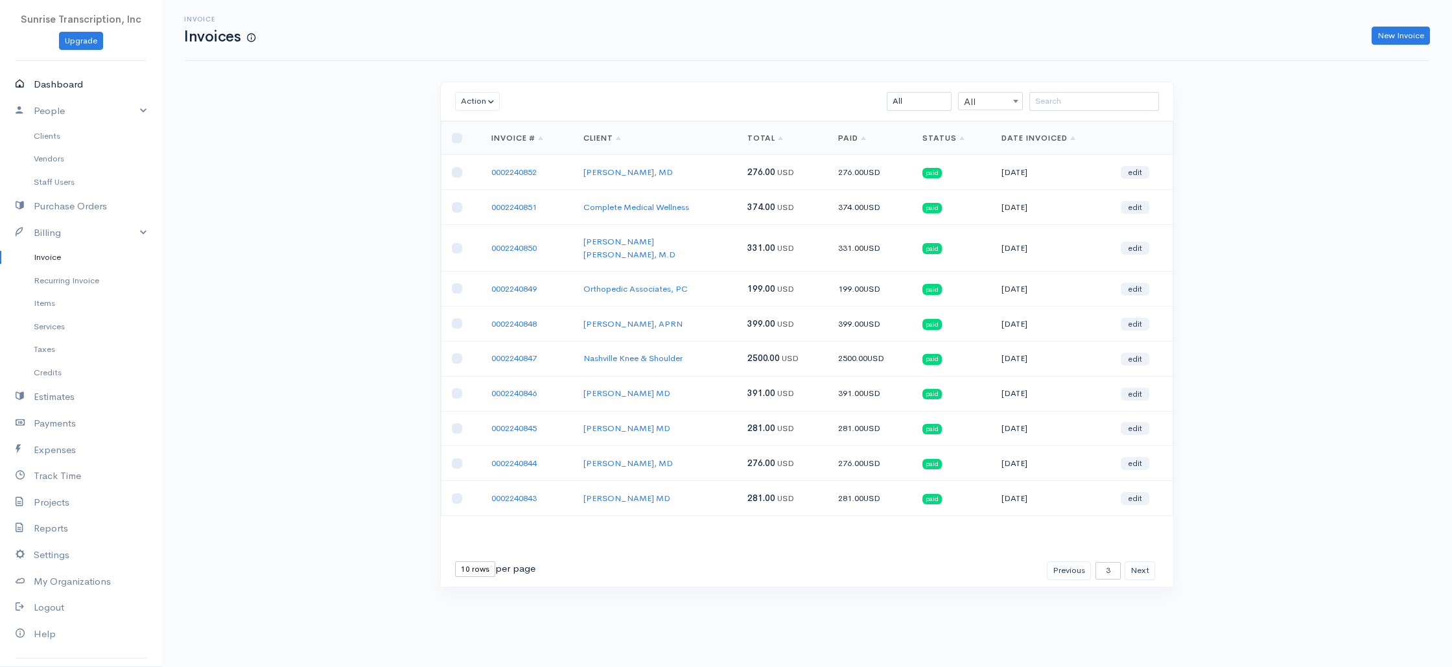
click at [61, 85] on link "Dashboard" at bounding box center [81, 84] width 162 height 27
select select "365"
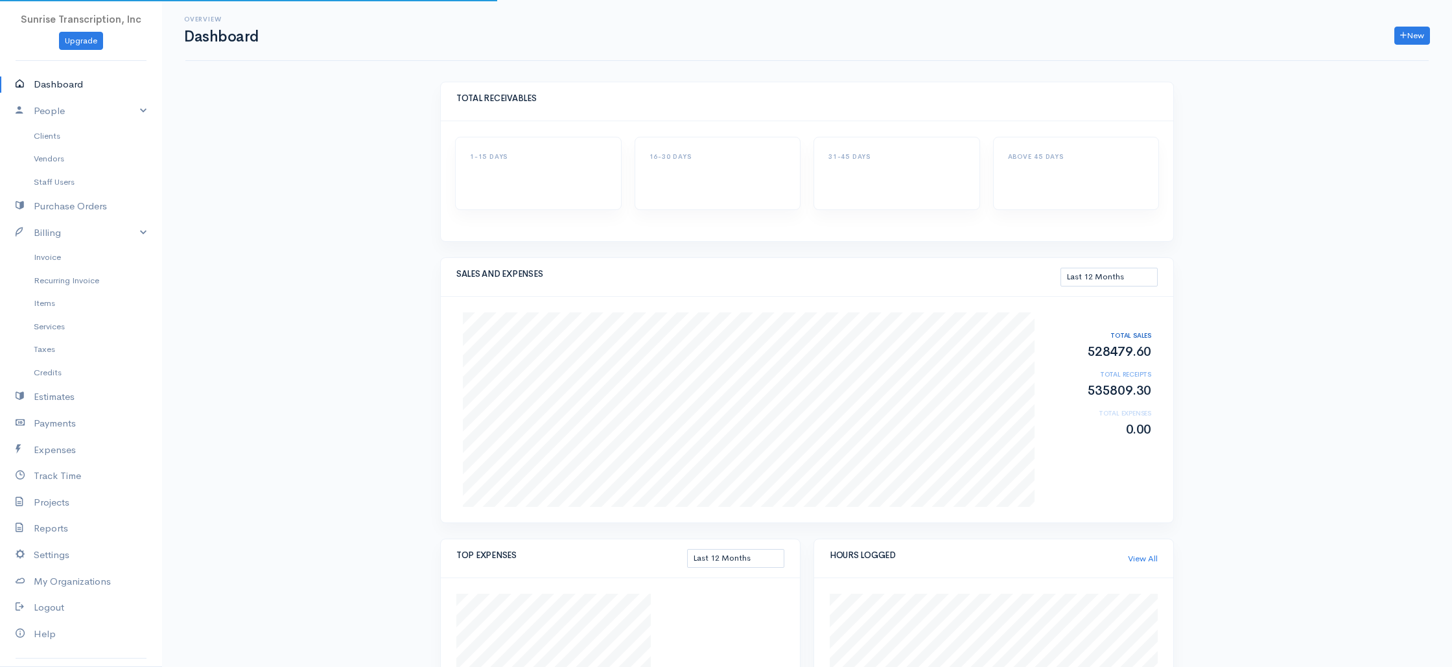
drag, startPoint x: 224, startPoint y: 196, endPoint x: 185, endPoint y: 197, distance: 39.6
click at [224, 196] on div "Overview Dashboard New Invoice Client Quote Project Invoices Quotes Clients Exp…" at bounding box center [807, 623] width 1290 height 1246
click at [56, 259] on link "Invoice" at bounding box center [81, 257] width 162 height 23
